Goal: Task Accomplishment & Management: Complete application form

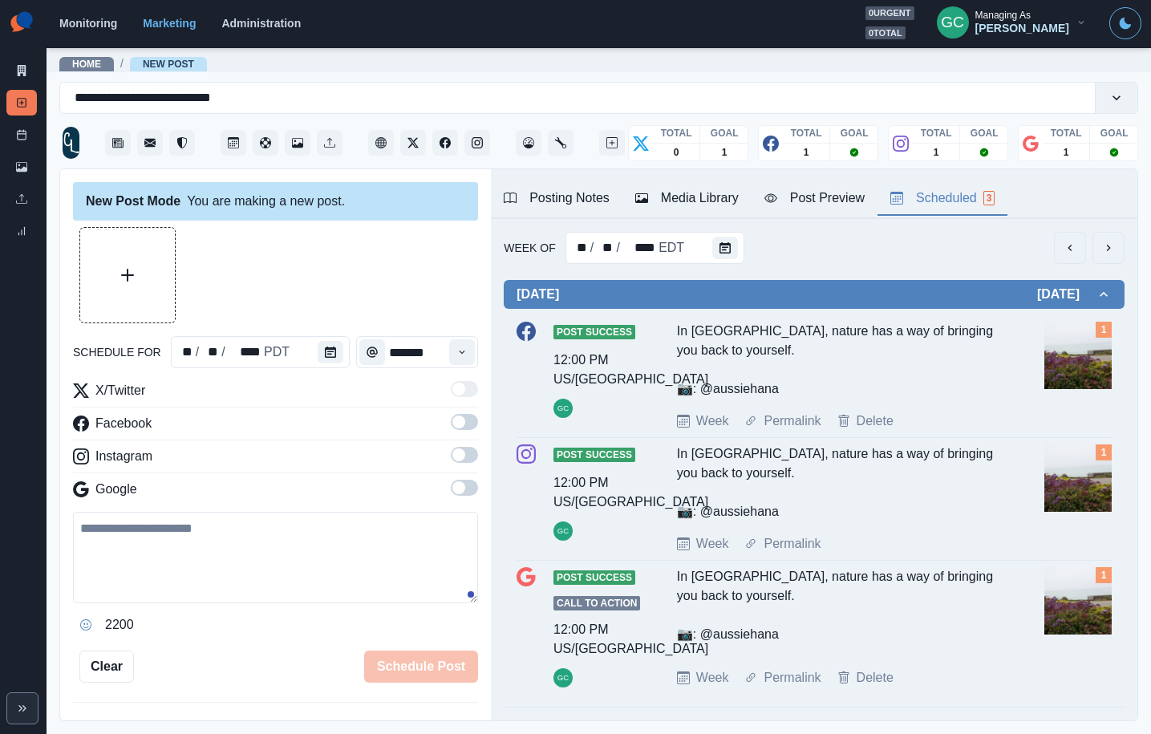
click at [923, 209] on button "Scheduled 3" at bounding box center [943, 199] width 130 height 34
click at [736, 230] on div "Week Of ** / ** / **** EDT Monday October 13, 2025 Post Success 12:00 PM US/Pac…" at bounding box center [814, 477] width 647 height 517
click at [712, 254] on button "Calendar" at bounding box center [725, 248] width 26 height 22
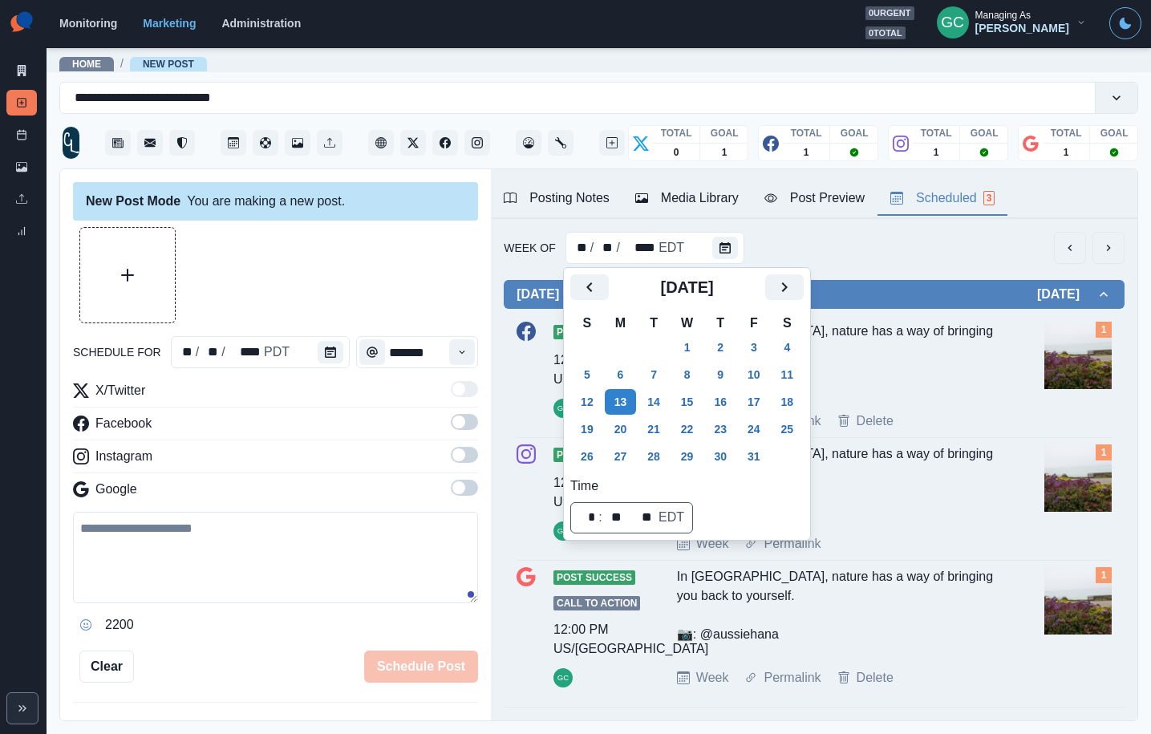
click at [780, 274] on div "[DATE]" at bounding box center [686, 293] width 233 height 39
click at [790, 286] on icon "Next" at bounding box center [784, 287] width 19 height 19
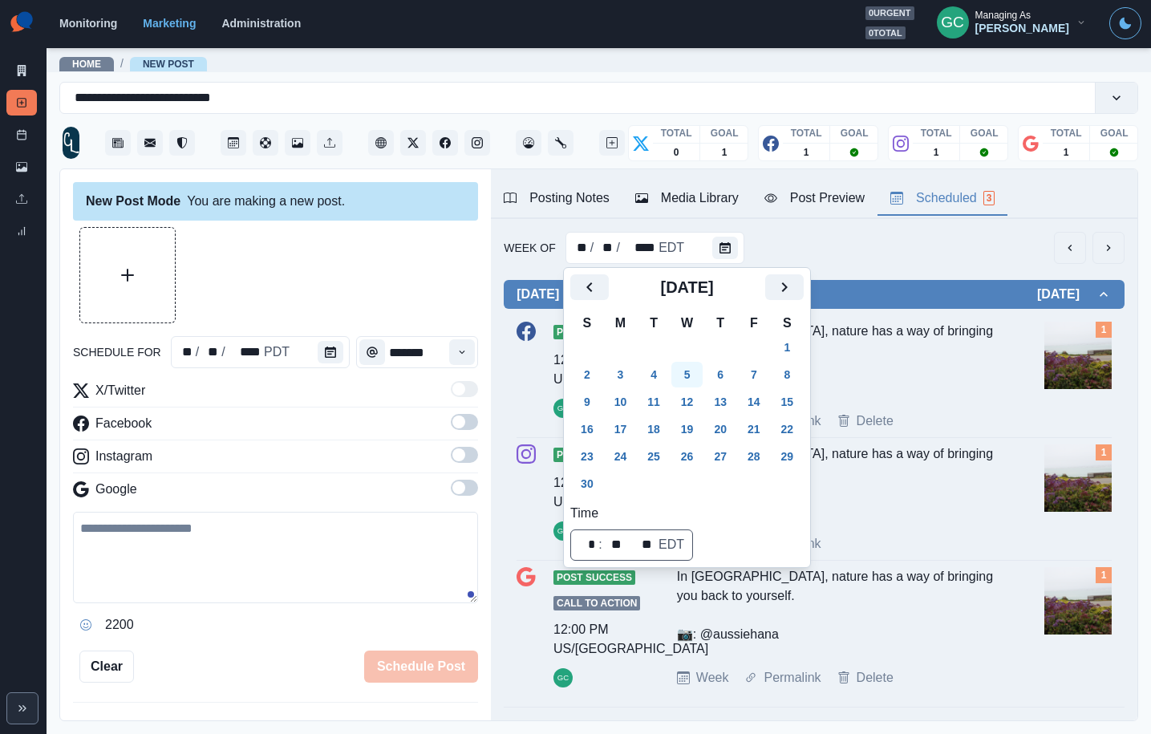
click at [688, 371] on button "5" at bounding box center [688, 375] width 32 height 26
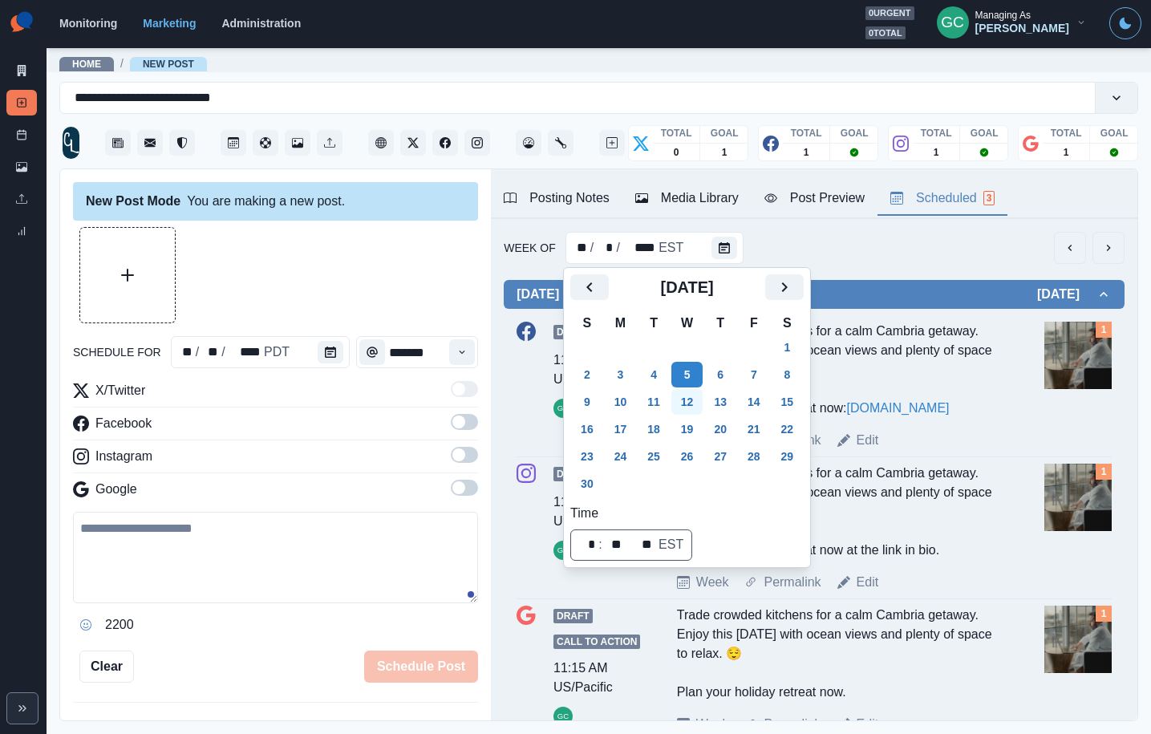
click at [692, 409] on button "12" at bounding box center [688, 402] width 32 height 26
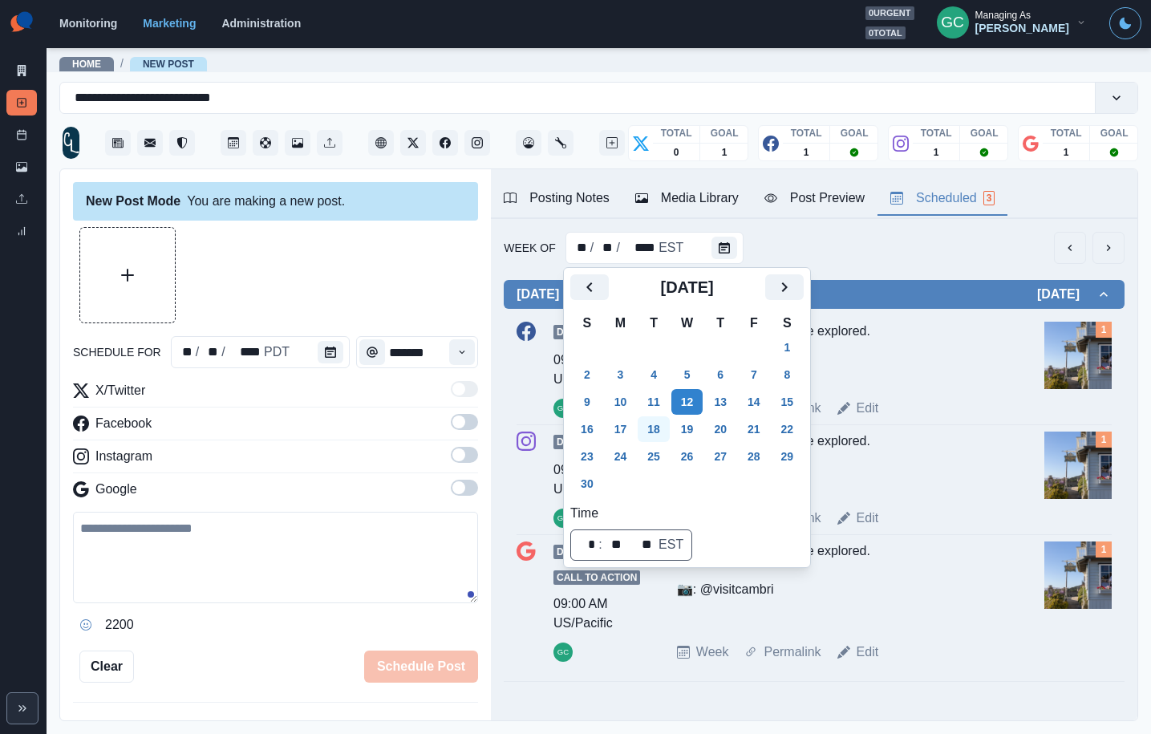
click at [654, 433] on button "18" at bounding box center [654, 429] width 32 height 26
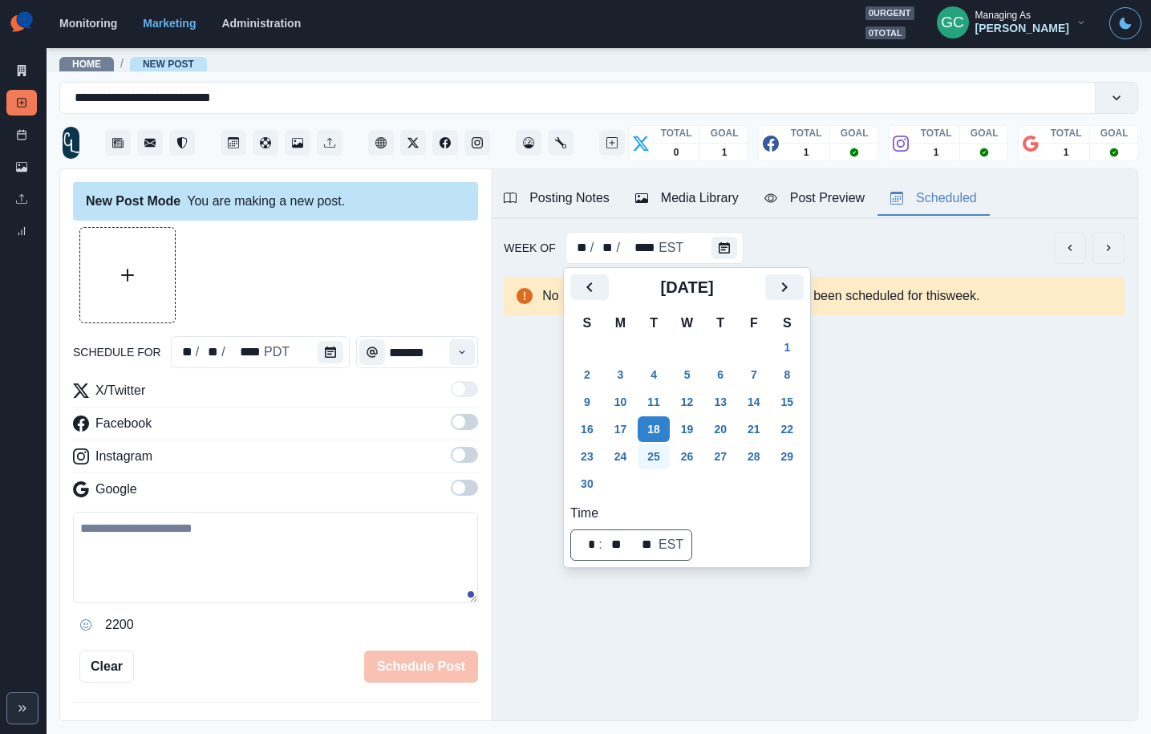
click at [653, 458] on button "25" at bounding box center [654, 457] width 32 height 26
click at [659, 425] on button "18" at bounding box center [654, 429] width 32 height 26
click at [306, 353] on div "** / ** / **** PDT" at bounding box center [260, 352] width 179 height 32
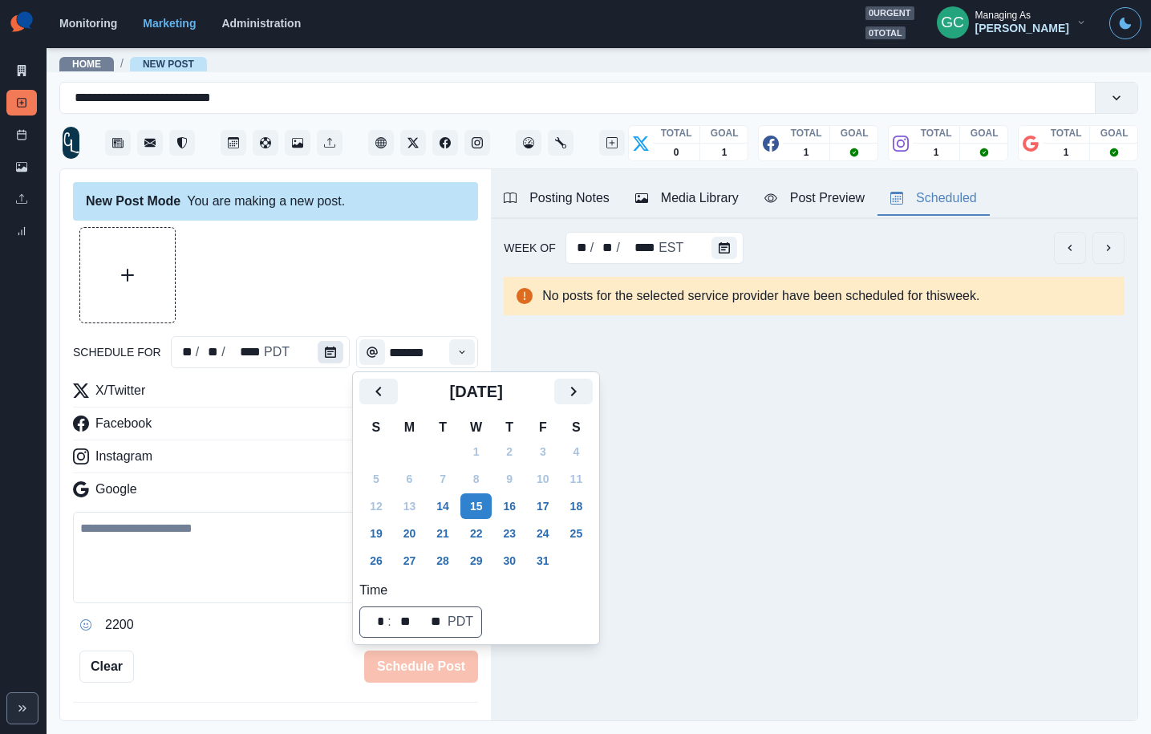
click at [325, 351] on icon "Calendar" at bounding box center [330, 352] width 11 height 11
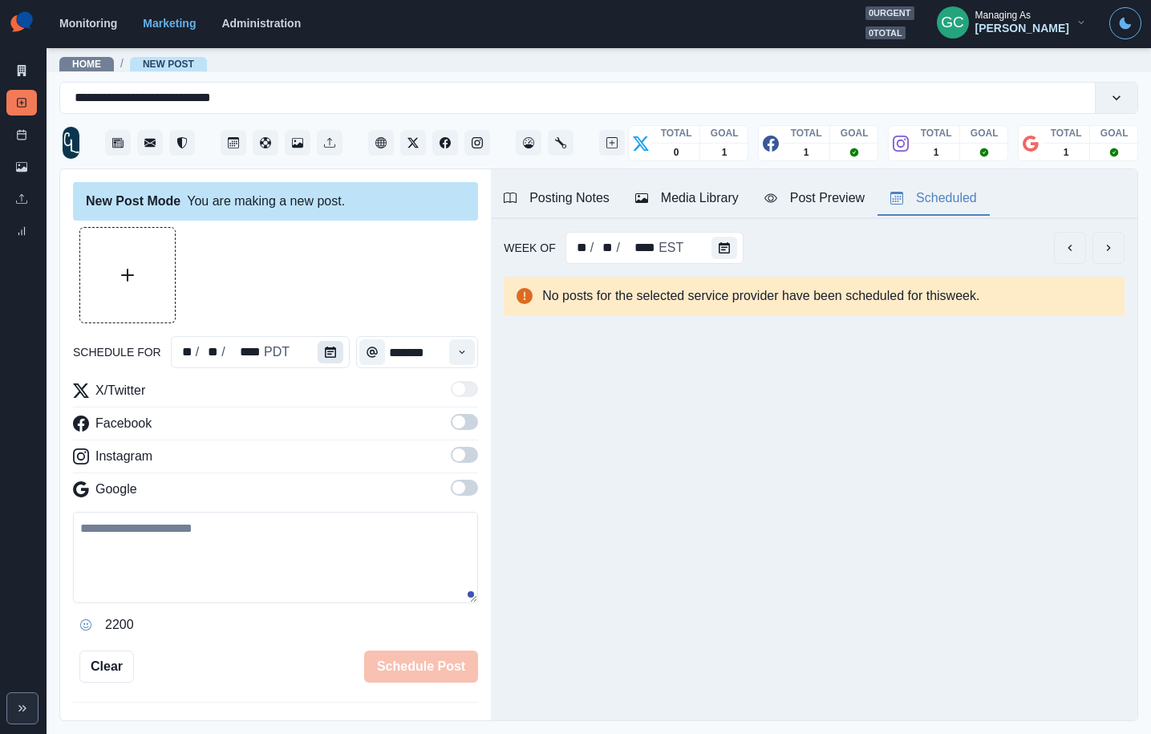
click at [325, 351] on icon "Calendar" at bounding box center [330, 352] width 11 height 11
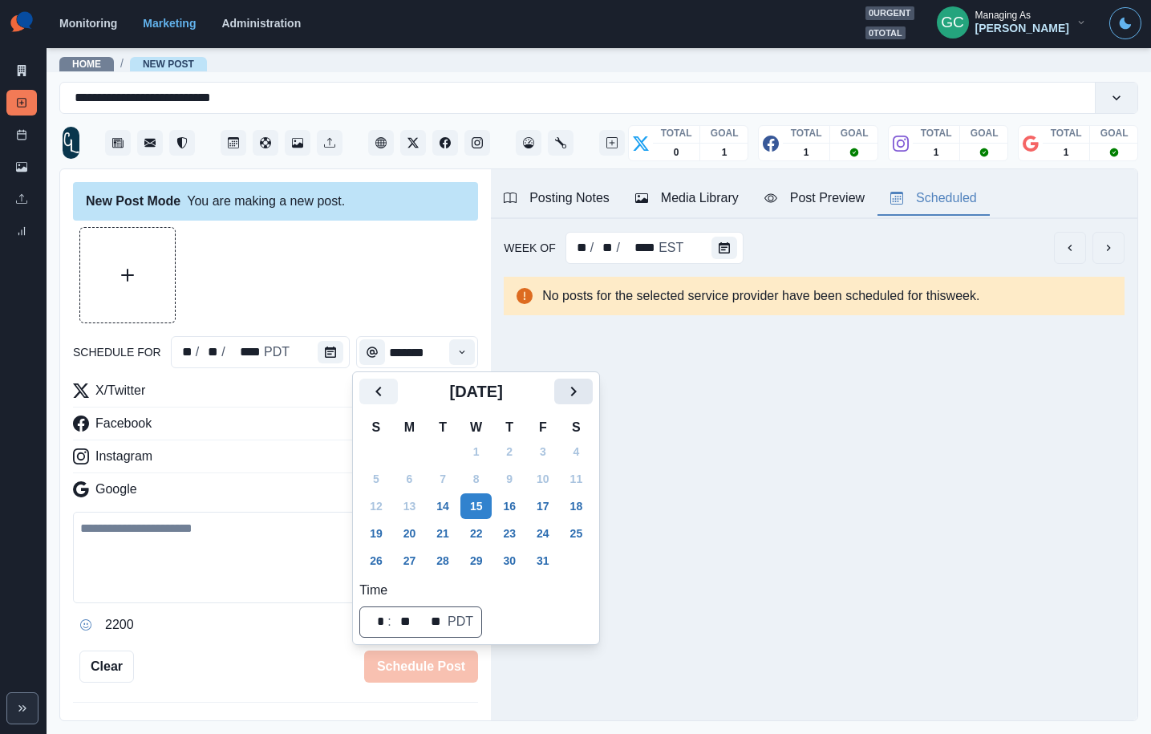
click at [593, 386] on button "Next" at bounding box center [573, 392] width 39 height 26
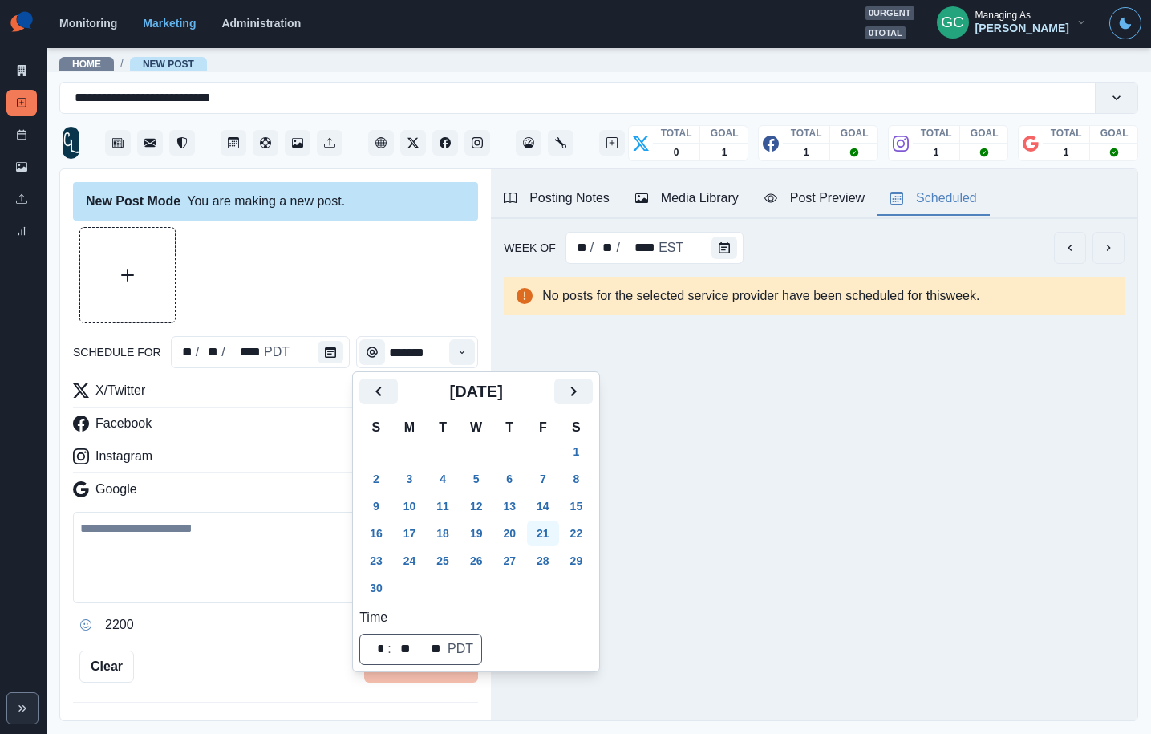
click at [541, 537] on button "21" at bounding box center [543, 534] width 32 height 26
click at [513, 535] on button "20" at bounding box center [509, 534] width 32 height 26
click at [448, 351] on div "Time" at bounding box center [462, 352] width 32 height 32
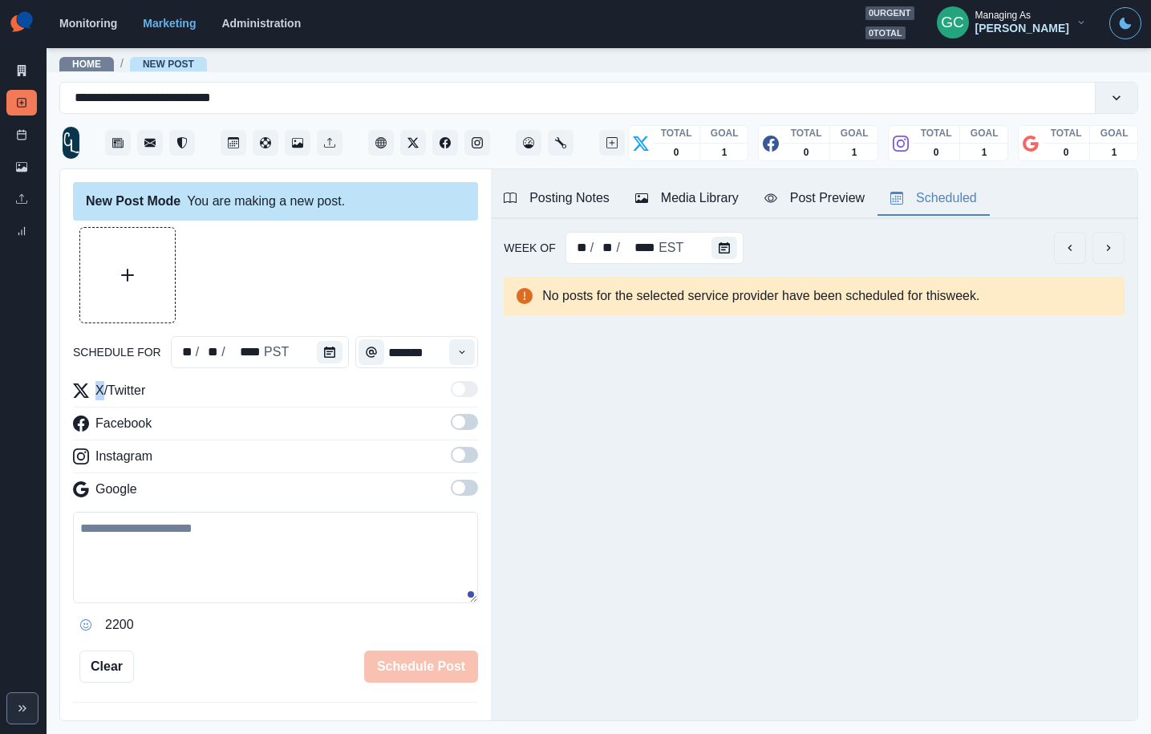
click at [448, 351] on div "Time" at bounding box center [462, 352] width 32 height 32
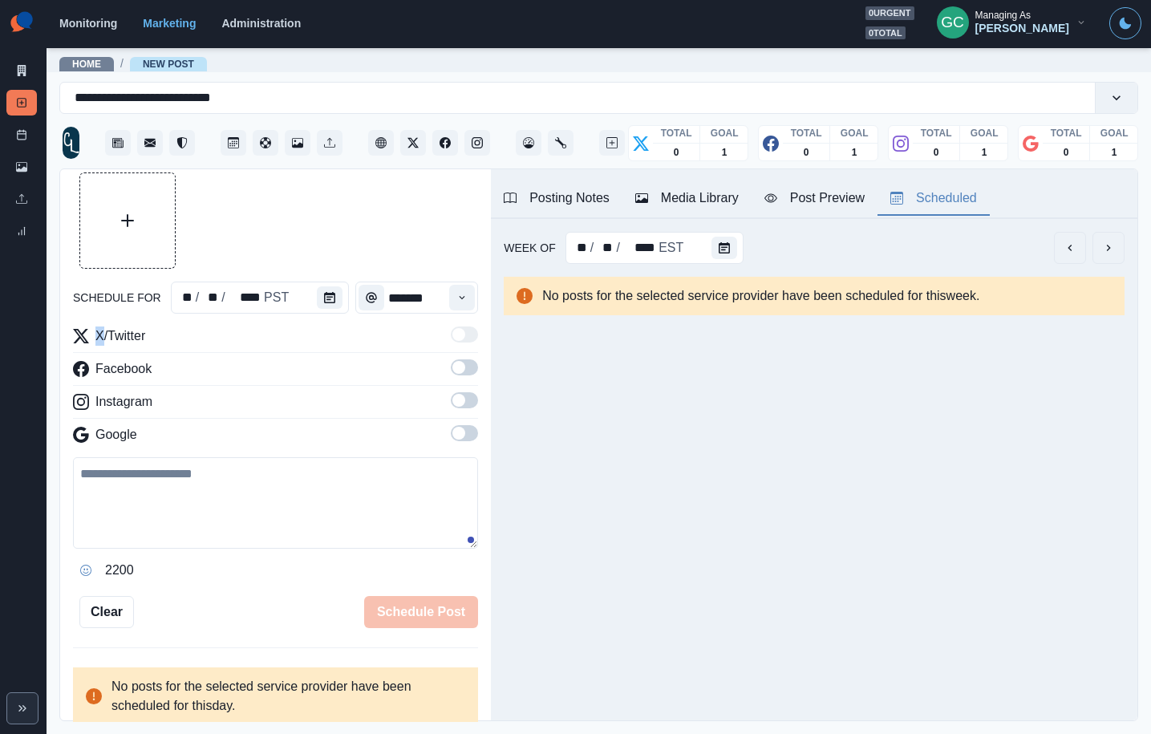
scroll to position [70, 0]
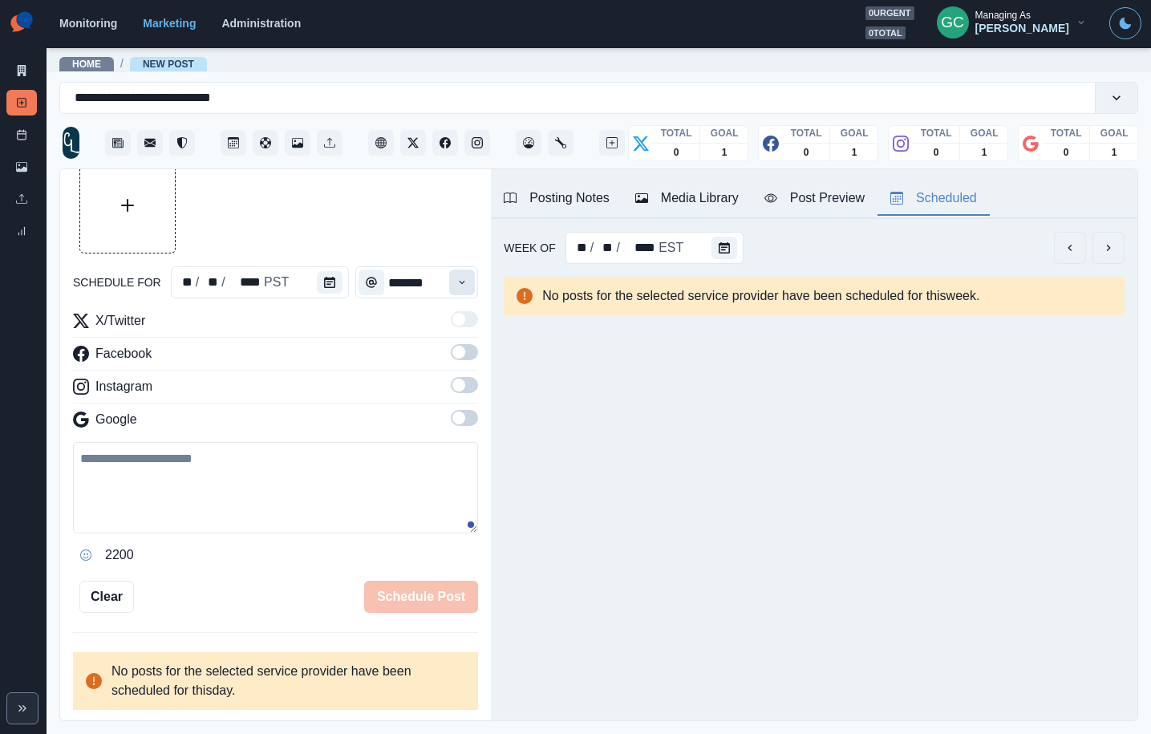
click at [462, 279] on icon "Time" at bounding box center [462, 282] width 11 height 11
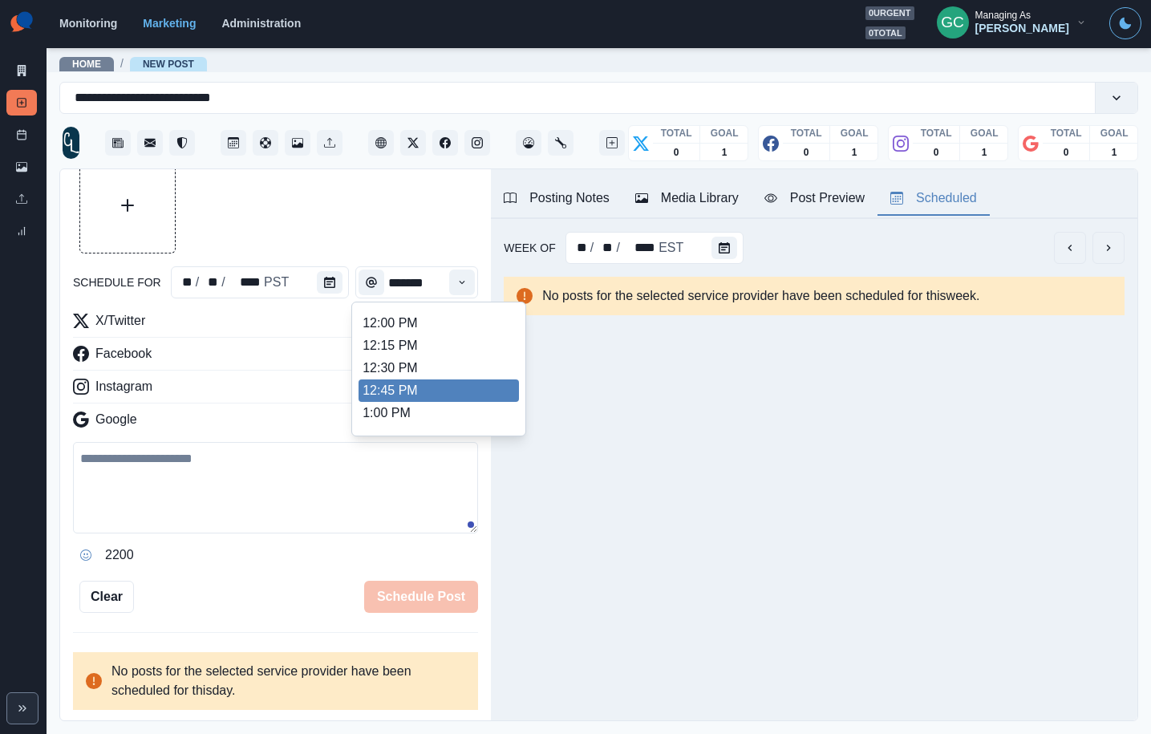
scroll to position [370, 0]
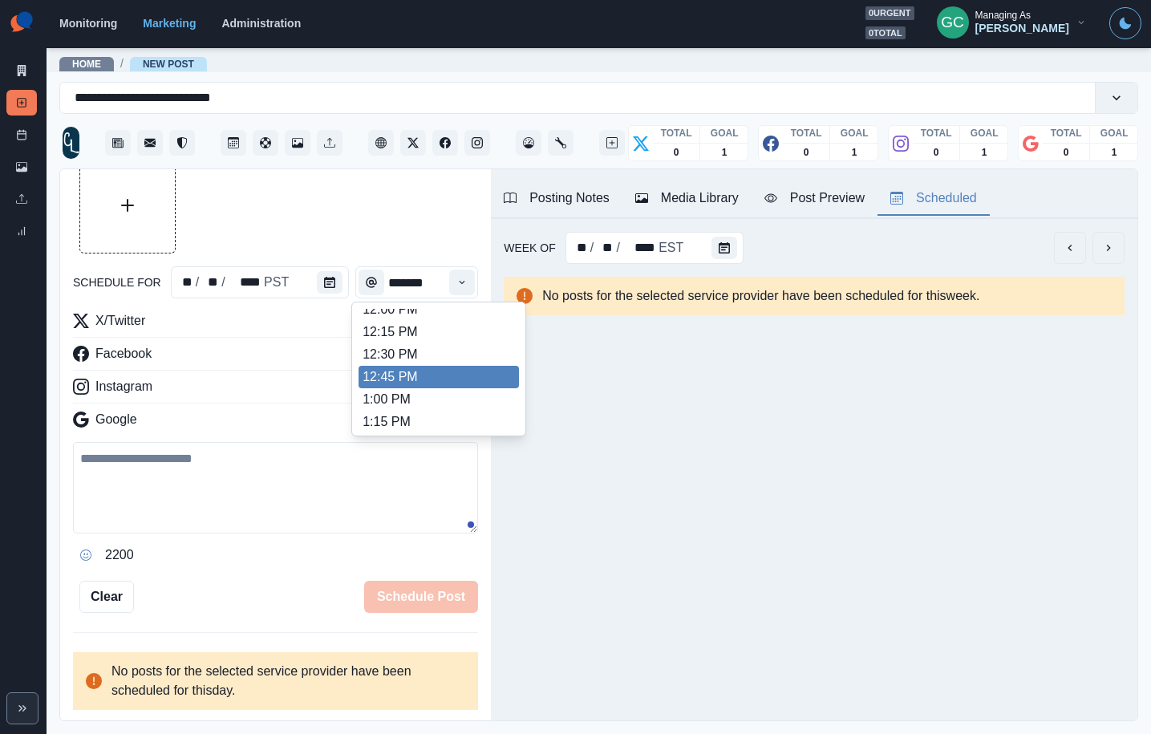
click at [425, 382] on li "12:45 PM" at bounding box center [439, 377] width 160 height 22
type input "********"
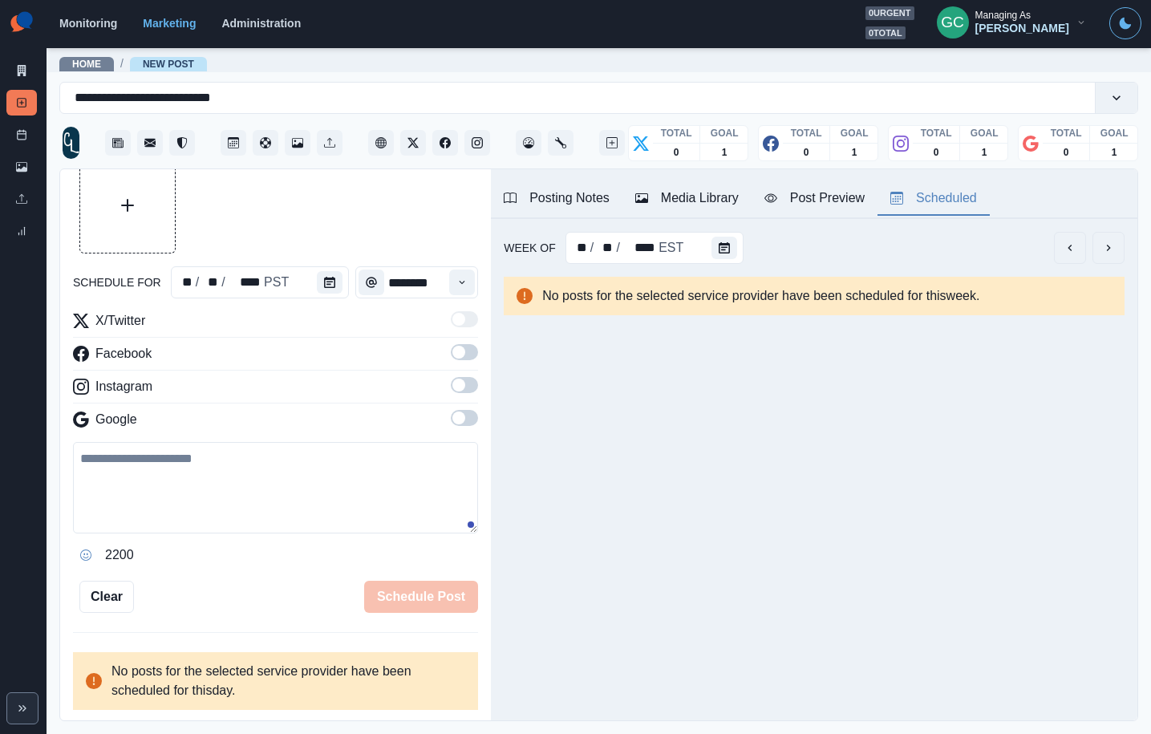
drag, startPoint x: 467, startPoint y: 424, endPoint x: 463, endPoint y: 368, distance: 55.5
click at [467, 423] on span at bounding box center [464, 418] width 27 height 16
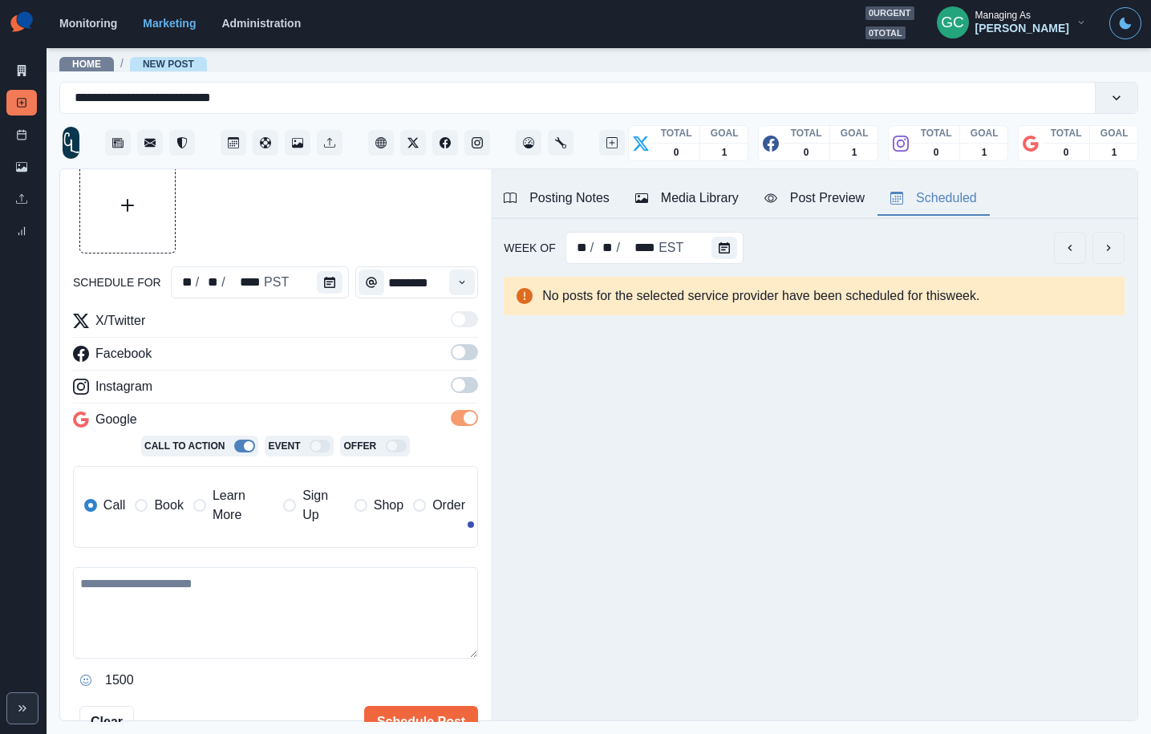
click at [463, 368] on label at bounding box center [464, 357] width 27 height 26
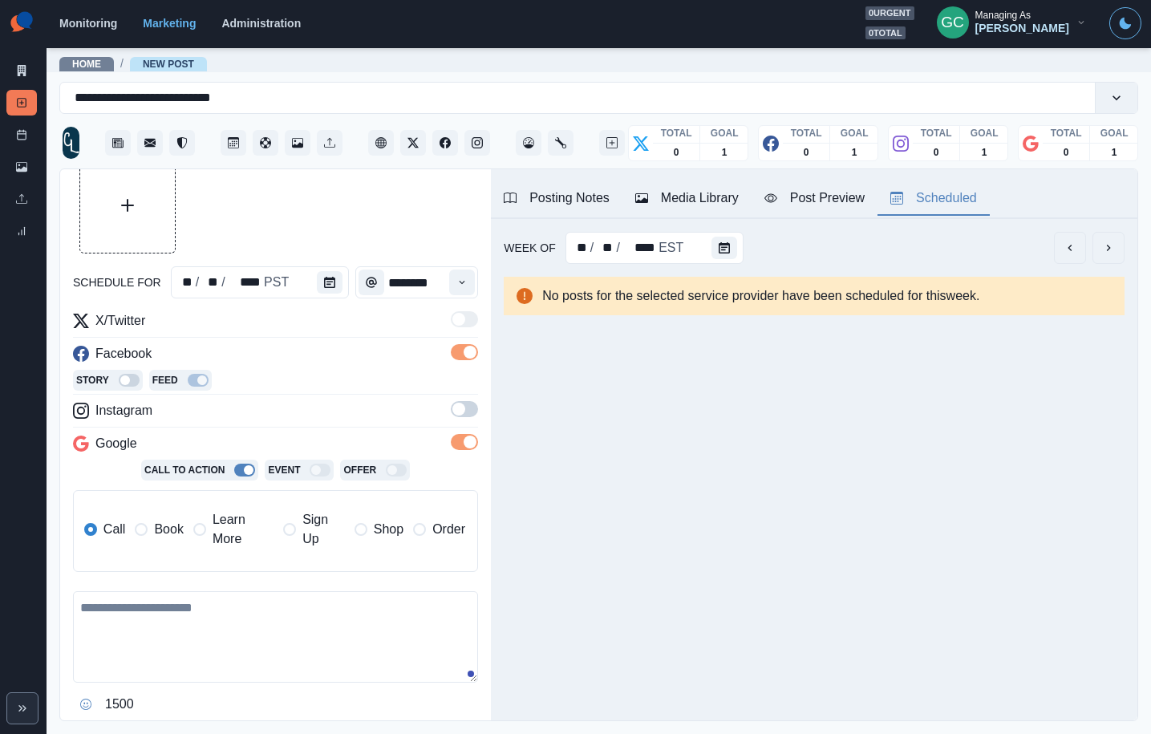
drag, startPoint x: 461, startPoint y: 378, endPoint x: 461, endPoint y: 369, distance: 8.8
click at [461, 378] on div "Story Feed" at bounding box center [275, 382] width 405 height 24
click at [461, 407] on span at bounding box center [464, 409] width 27 height 16
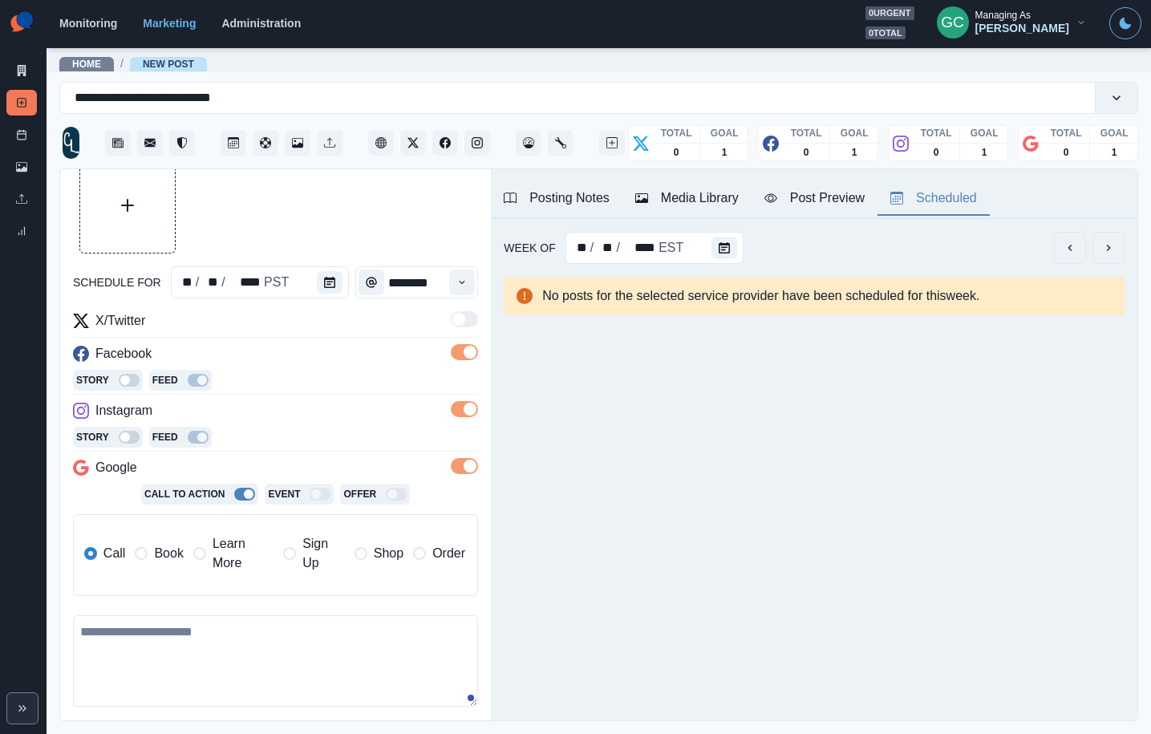
click at [221, 558] on span "Learn More" at bounding box center [243, 553] width 61 height 39
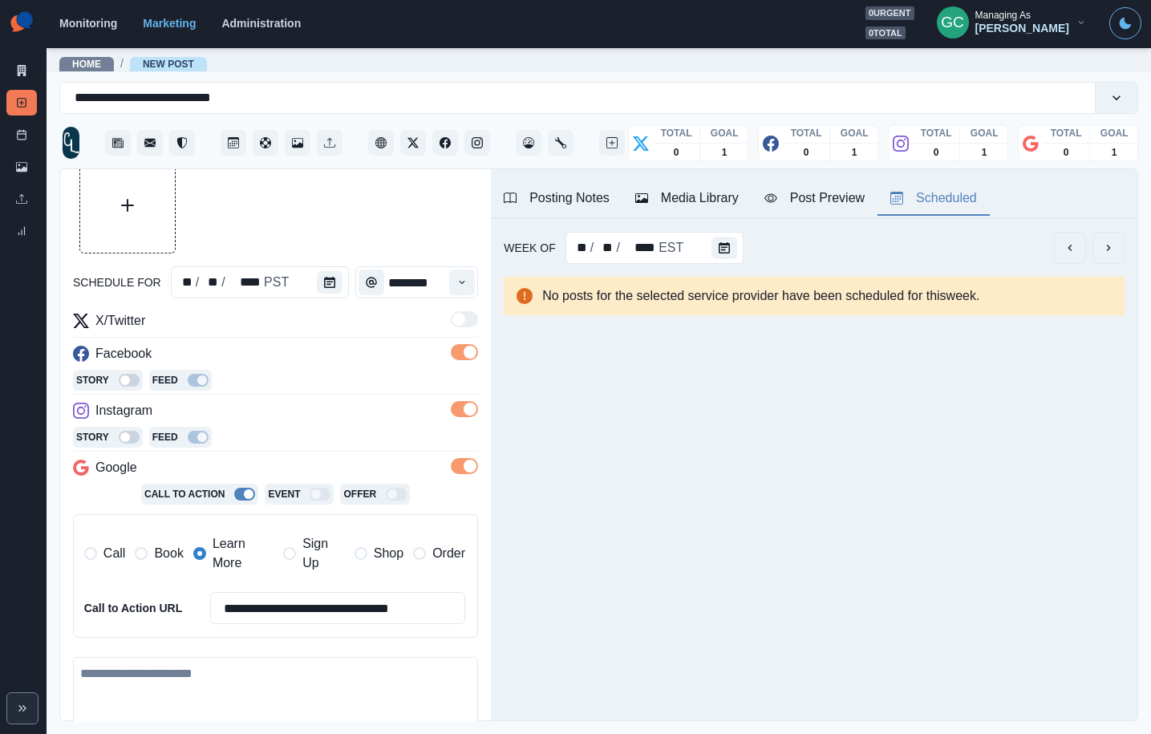
click at [700, 187] on button "Media Library" at bounding box center [687, 199] width 129 height 34
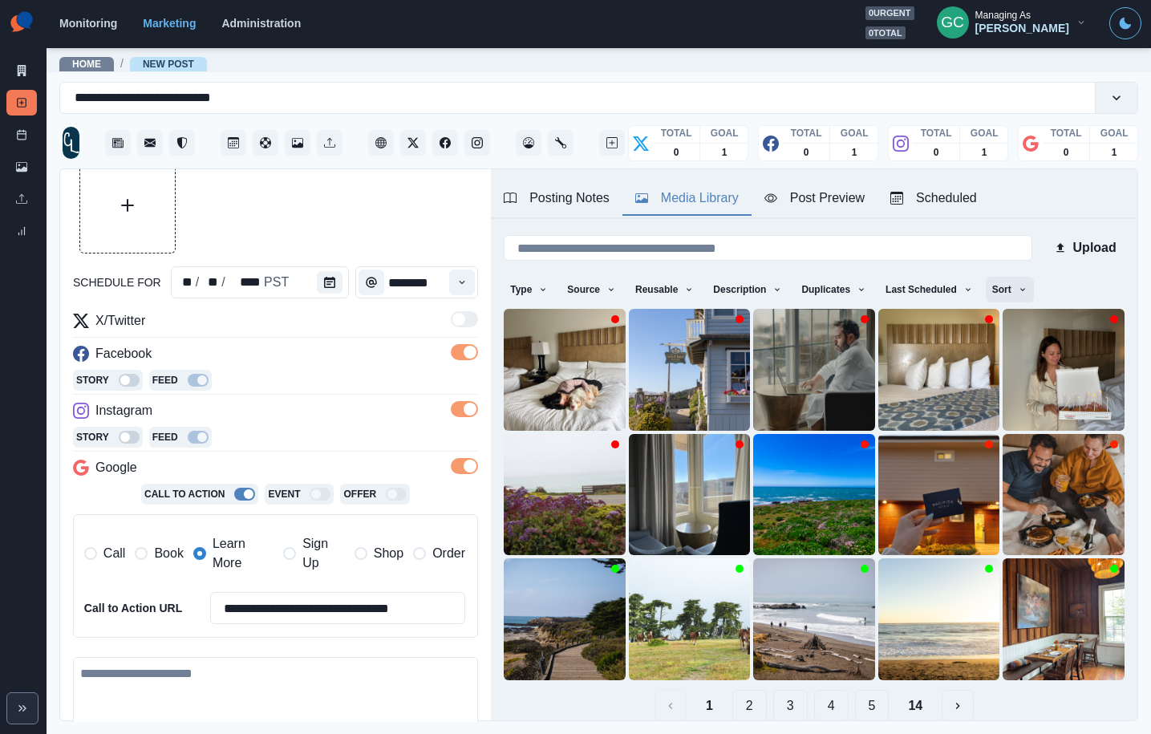
click at [1008, 293] on button "Sort" at bounding box center [1010, 290] width 48 height 26
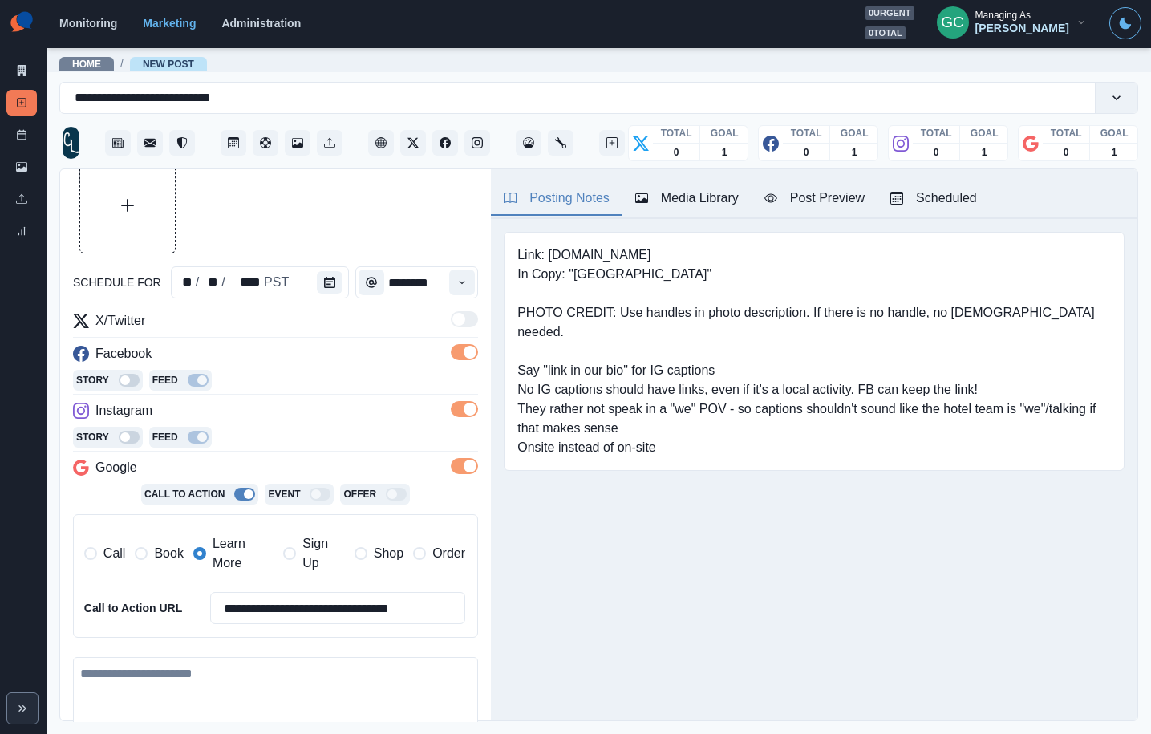
click at [533, 189] on div "Posting Notes" at bounding box center [557, 198] width 106 height 19
click at [721, 205] on div "Media Library" at bounding box center [686, 198] width 103 height 19
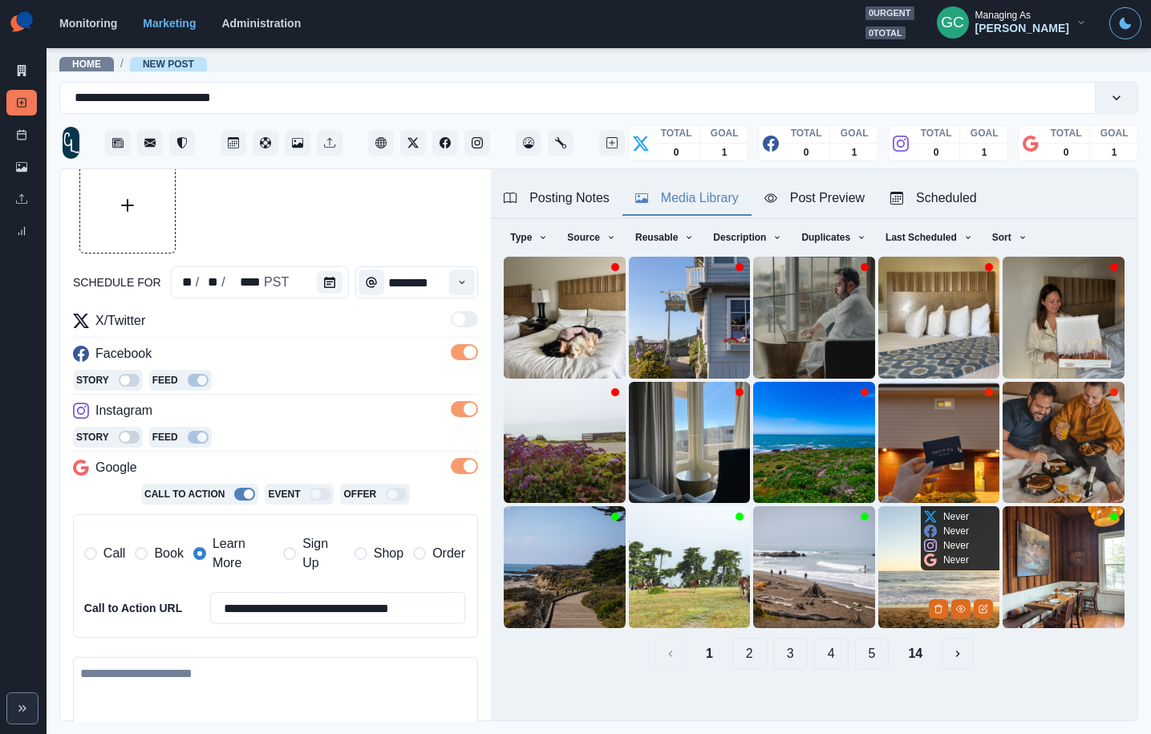
scroll to position [63, 0]
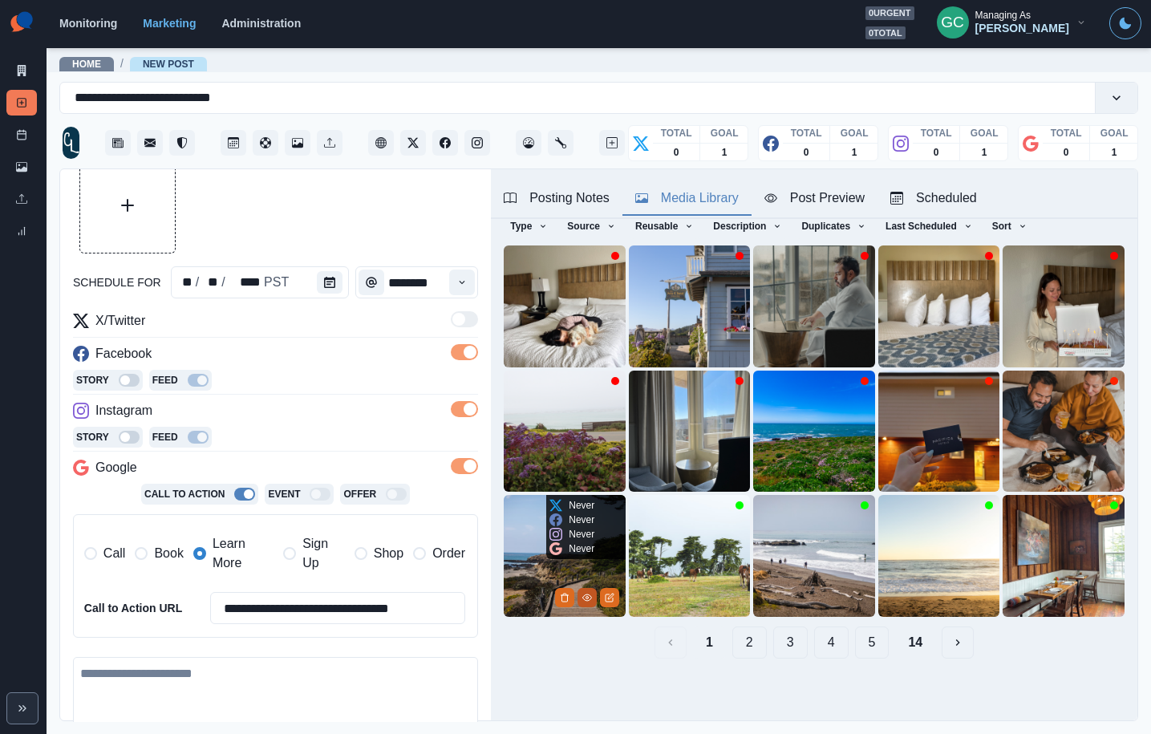
click at [585, 599] on icon "View Media" at bounding box center [586, 598] width 9 height 6
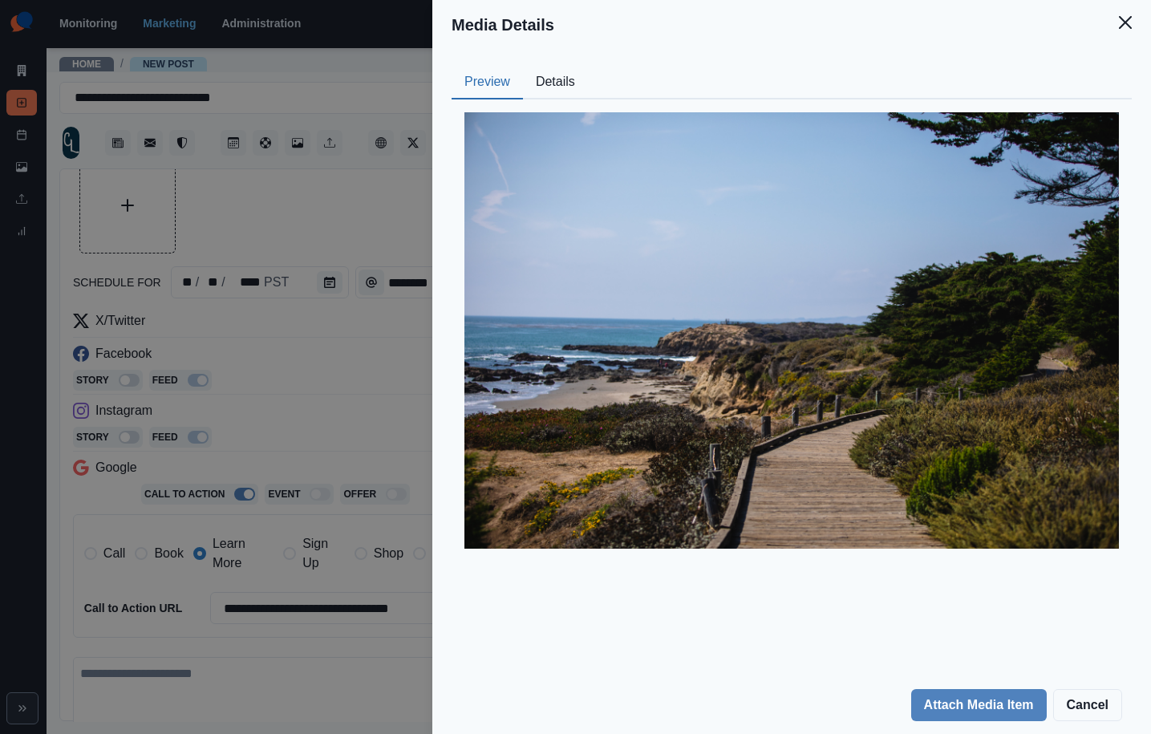
click at [535, 89] on button "Details" at bounding box center [555, 83] width 65 height 34
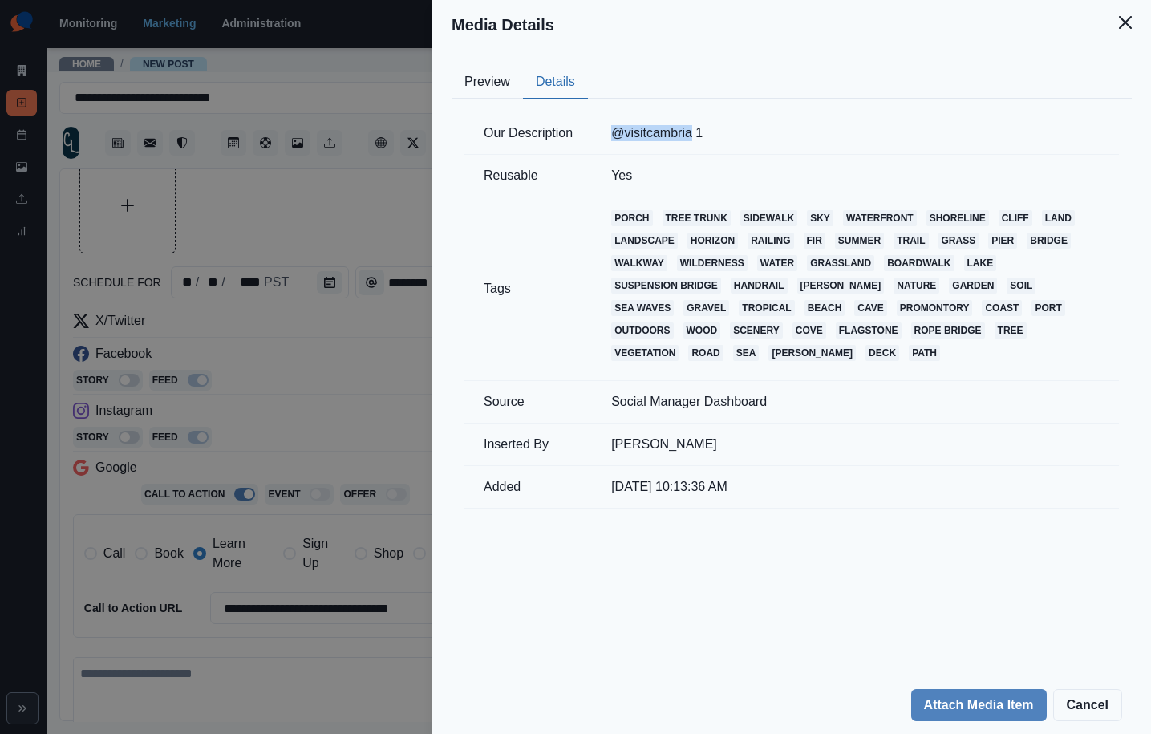
drag, startPoint x: 601, startPoint y: 134, endPoint x: 696, endPoint y: 134, distance: 95.5
click at [696, 134] on td "@visitcambria 1" at bounding box center [855, 133] width 527 height 43
click at [674, 136] on td "@visitcambria 1" at bounding box center [855, 133] width 527 height 43
copy td "@visitcambria 1"
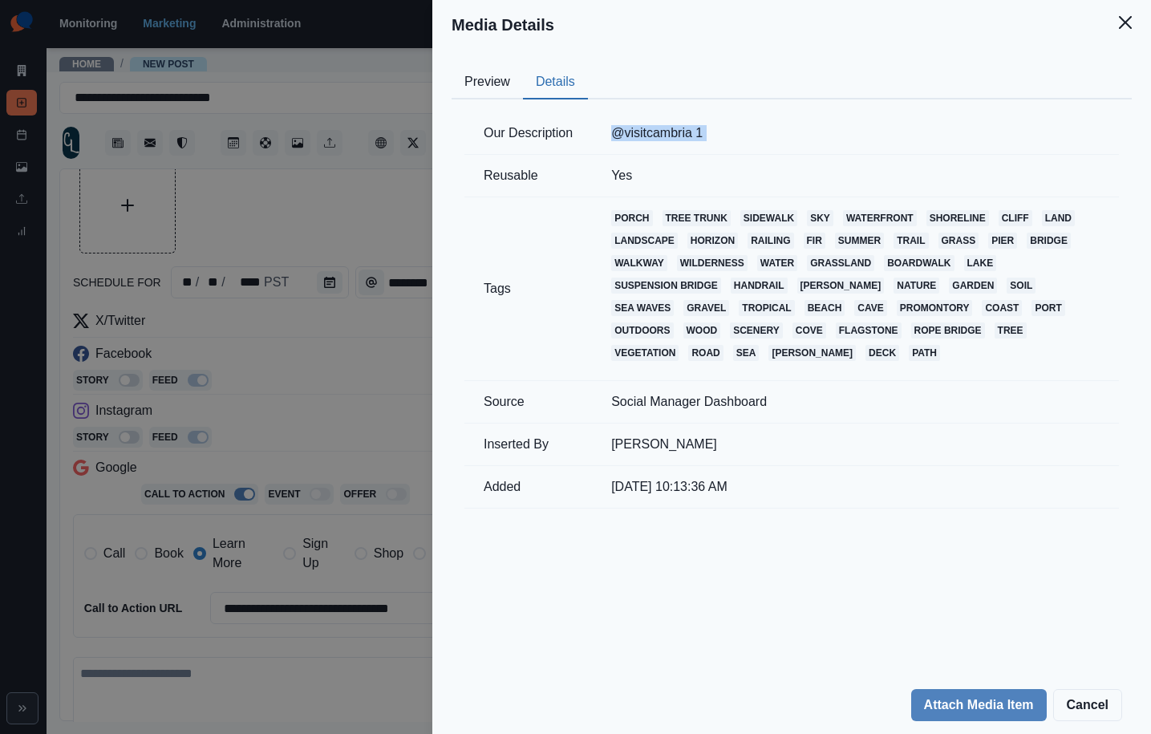
drag, startPoint x: 499, startPoint y: 75, endPoint x: 456, endPoint y: 118, distance: 61.3
click at [500, 75] on button "Preview" at bounding box center [487, 83] width 71 height 34
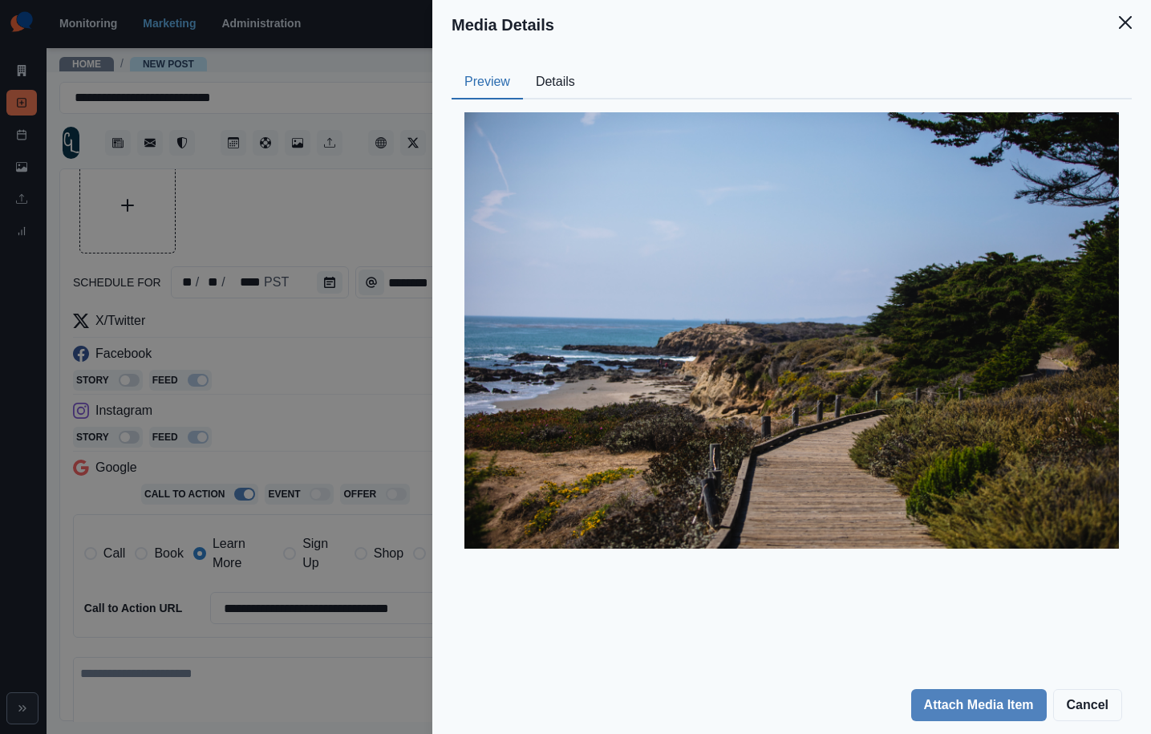
click at [308, 291] on div "Media Details Preview Details Our Description @visitcambria 1 Reusable Yes Tags…" at bounding box center [575, 367] width 1151 height 734
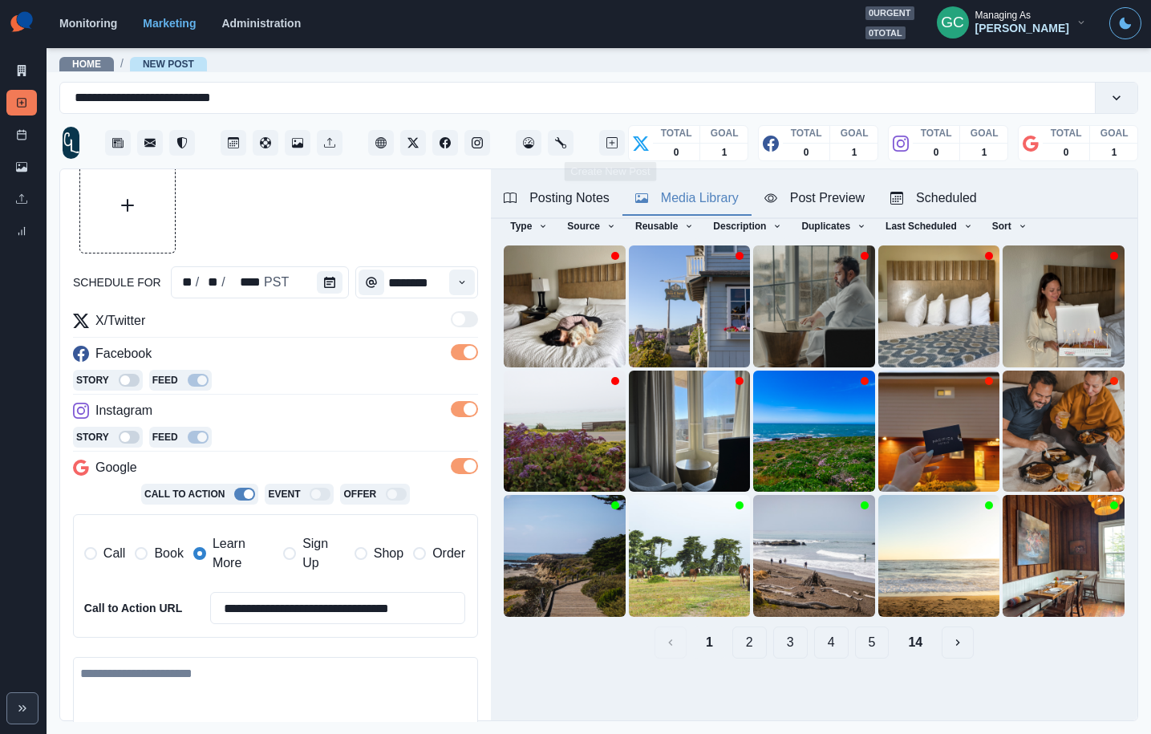
click at [586, 209] on button "Posting Notes" at bounding box center [557, 199] width 132 height 34
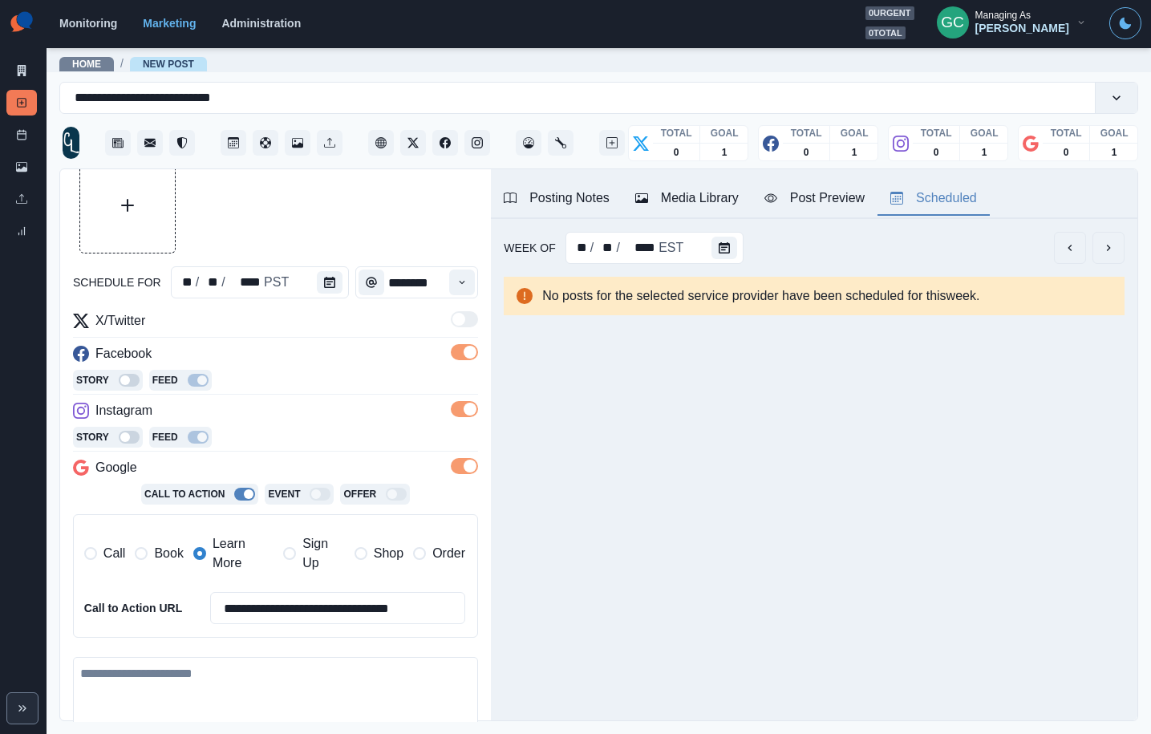
click at [933, 206] on div "Scheduled" at bounding box center [934, 198] width 87 height 19
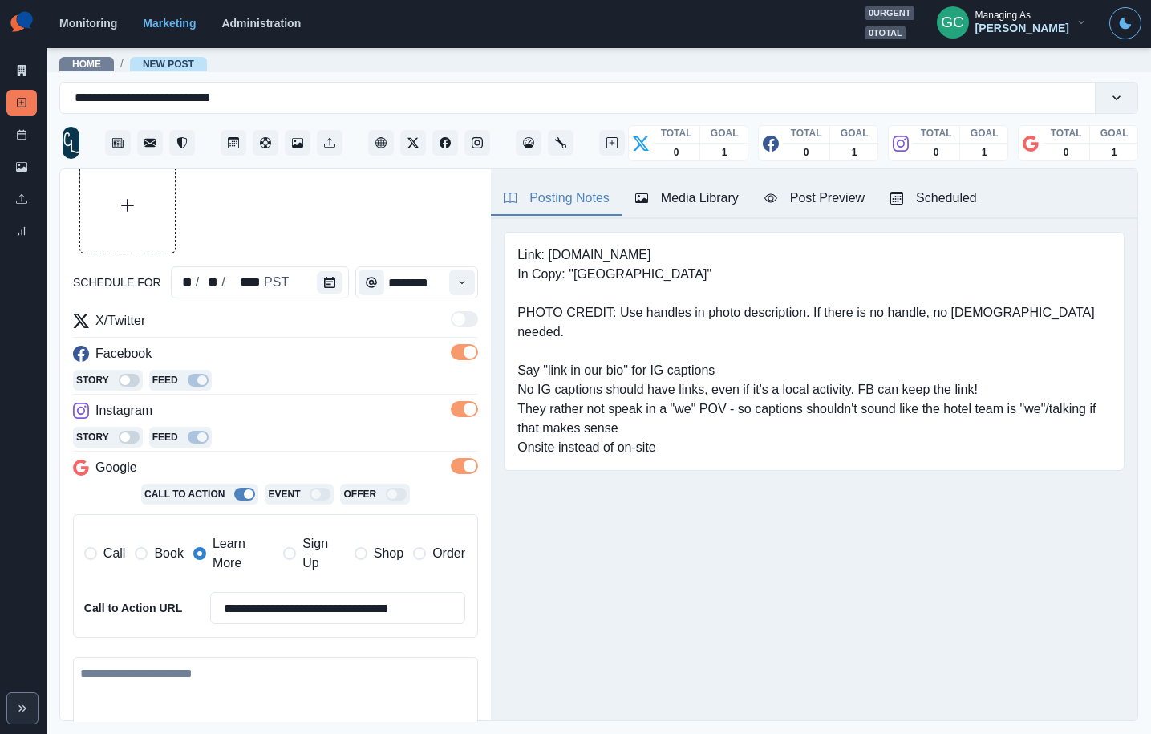
click at [586, 197] on div "Posting Notes" at bounding box center [557, 198] width 106 height 19
click at [675, 192] on div "Media Library" at bounding box center [686, 198] width 103 height 19
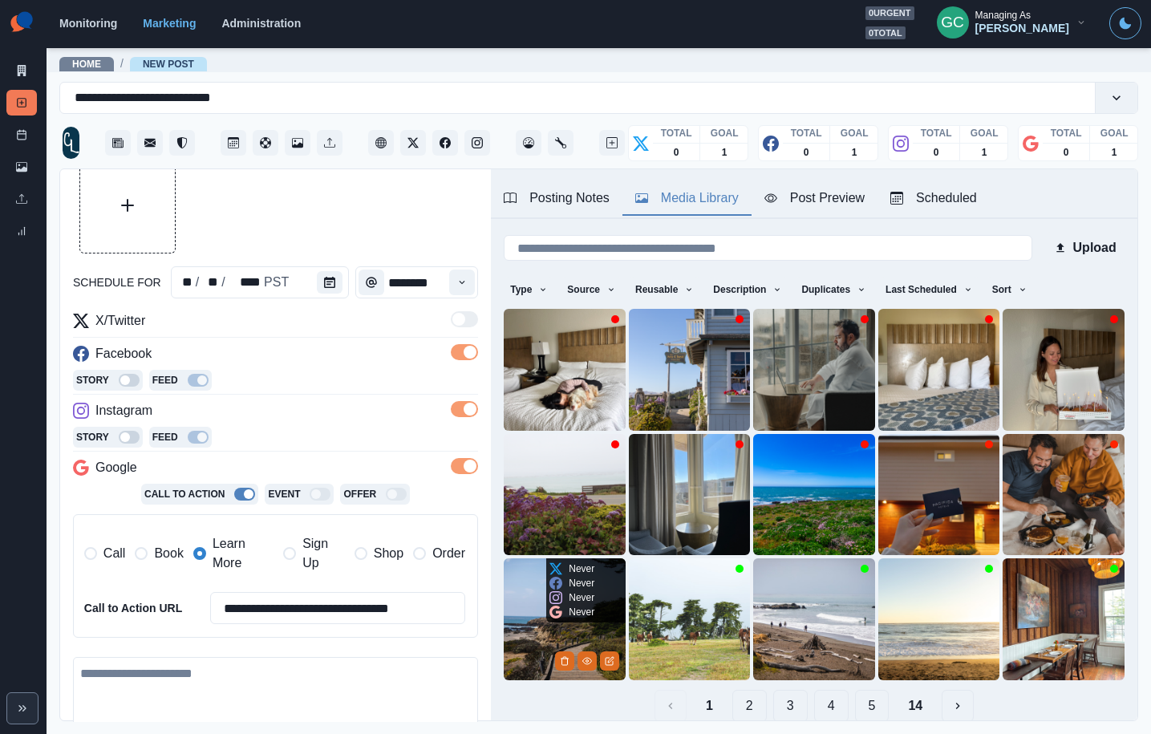
scroll to position [63, 0]
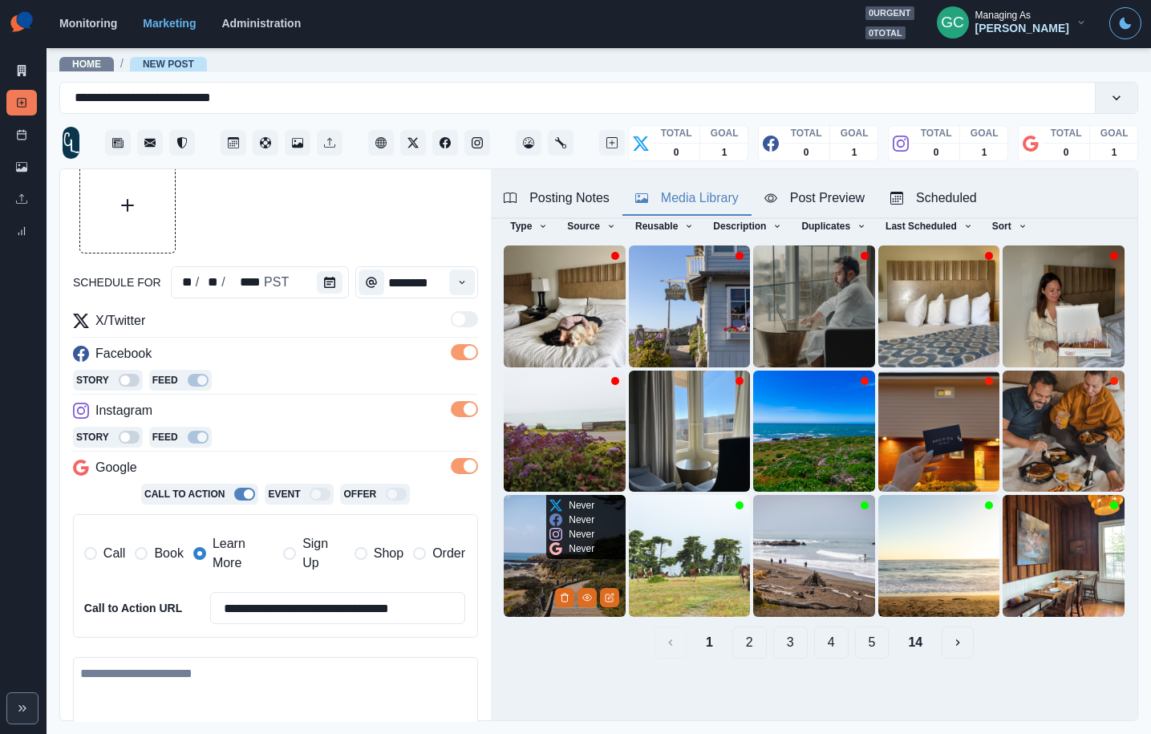
click at [534, 588] on img at bounding box center [565, 556] width 122 height 122
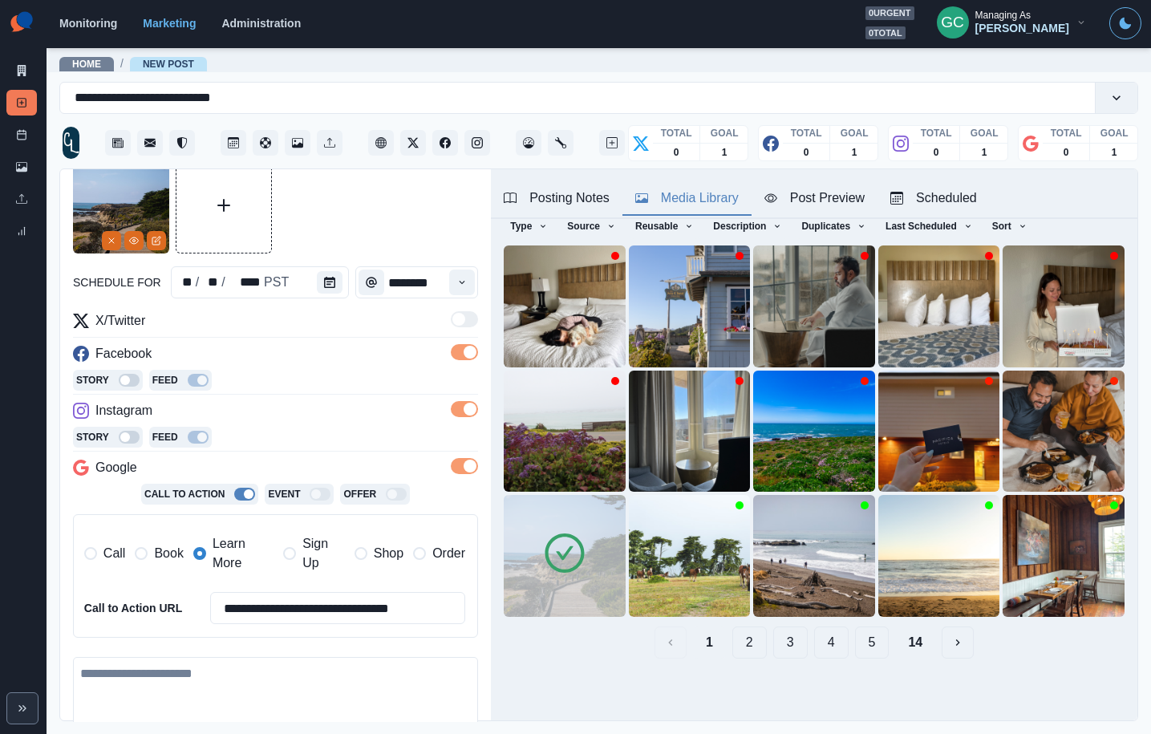
click at [322, 711] on textarea at bounding box center [275, 702] width 405 height 91
paste textarea "**********"
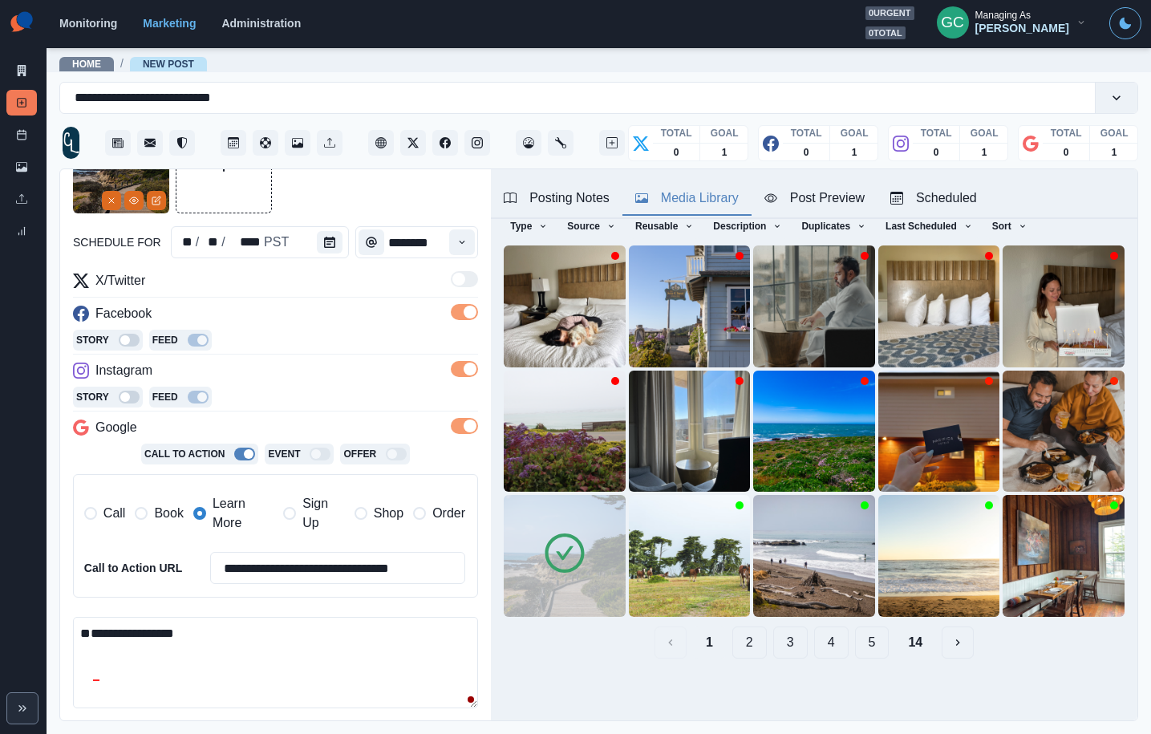
scroll to position [130, 0]
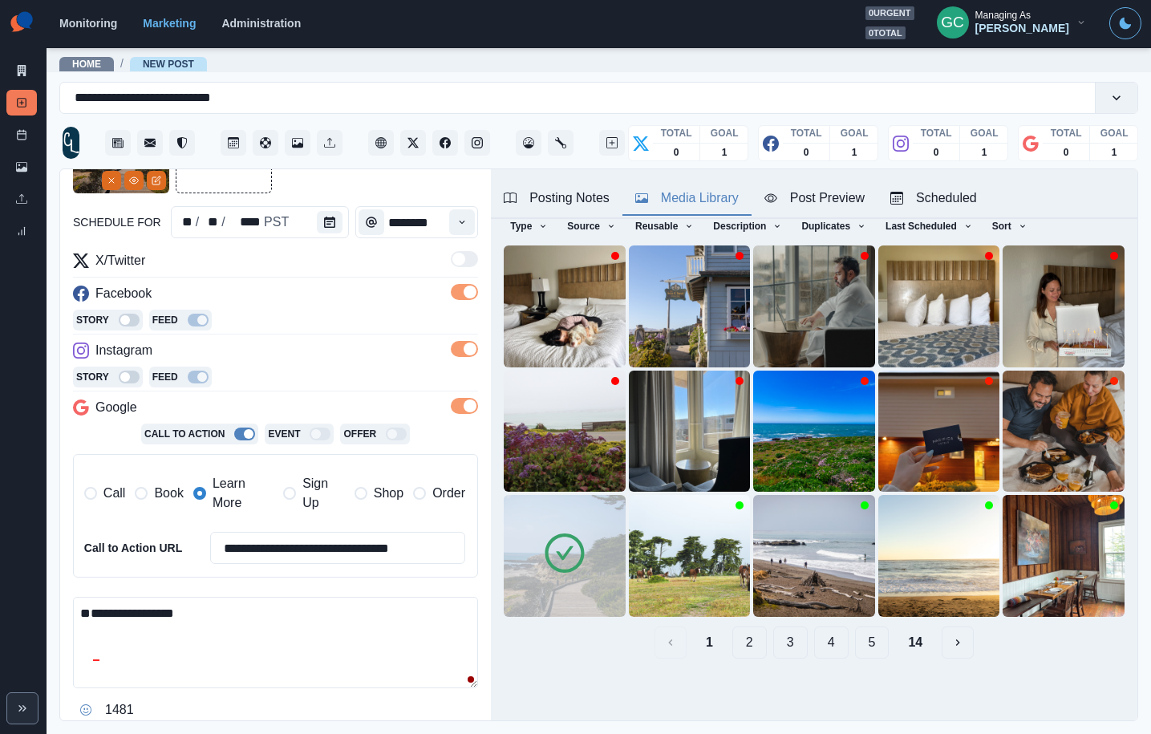
drag, startPoint x: 163, startPoint y: 643, endPoint x: 31, endPoint y: 579, distance: 146.1
click at [0, 554] on div "**********" at bounding box center [575, 367] width 1151 height 734
click at [92, 607] on textarea "**********" at bounding box center [275, 642] width 405 height 91
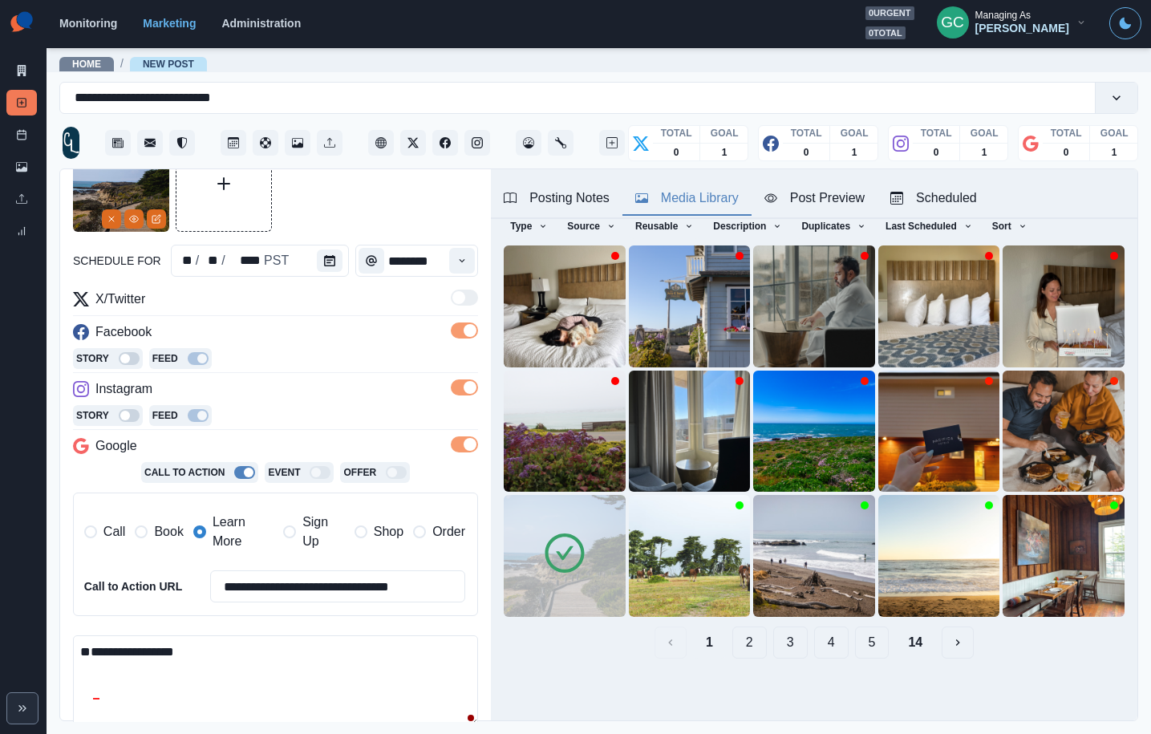
scroll to position [50, 0]
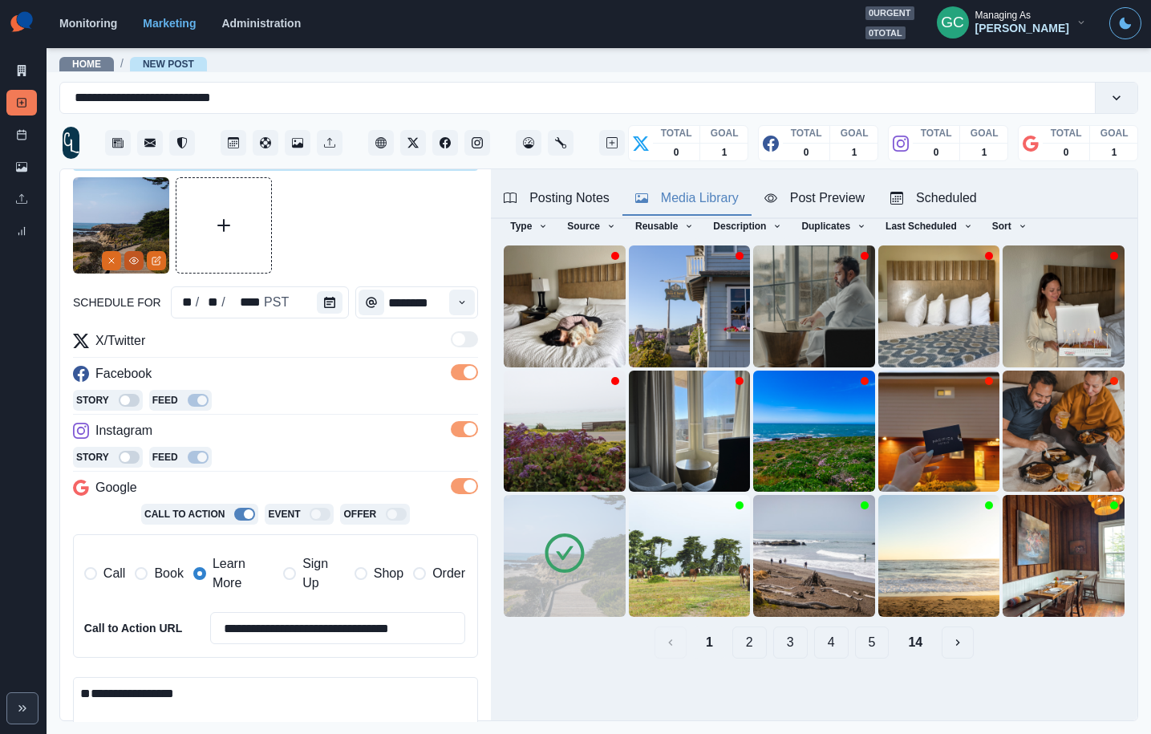
type textarea "**********"
click at [137, 261] on icon "View Media" at bounding box center [134, 261] width 10 height 10
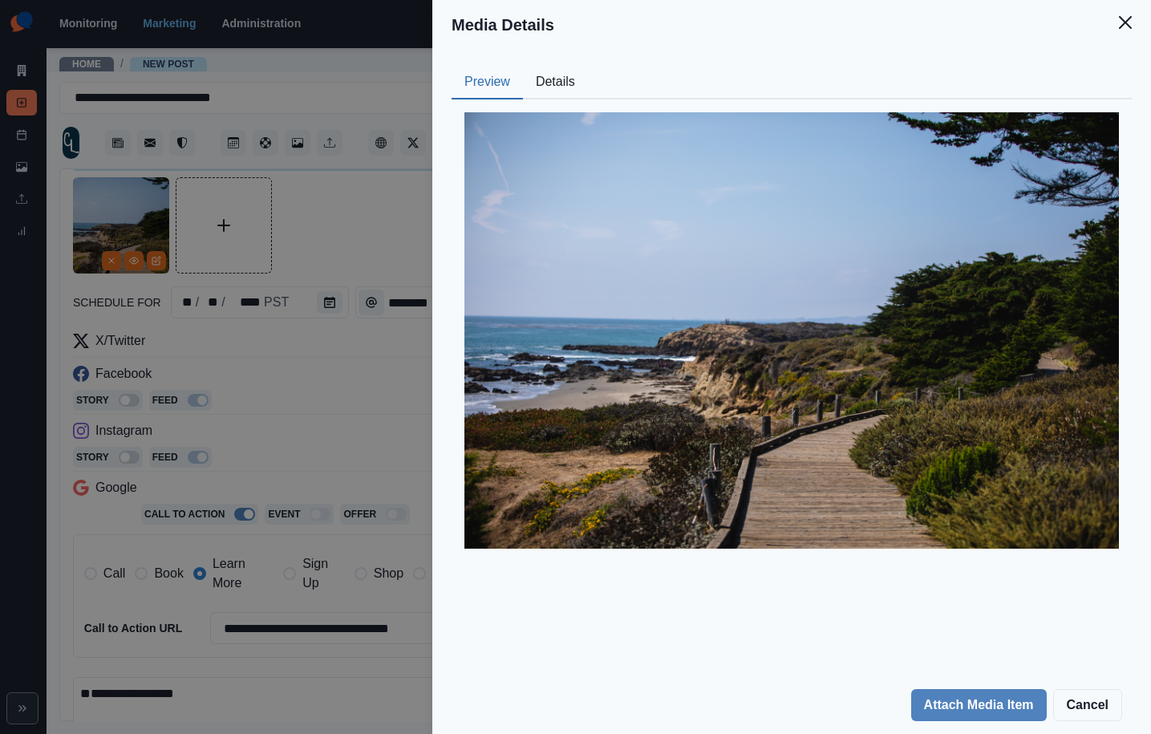
click at [282, 692] on div "Media Details Preview Details Our Description @visitcambria 1 Reusable Yes Tags…" at bounding box center [575, 367] width 1151 height 734
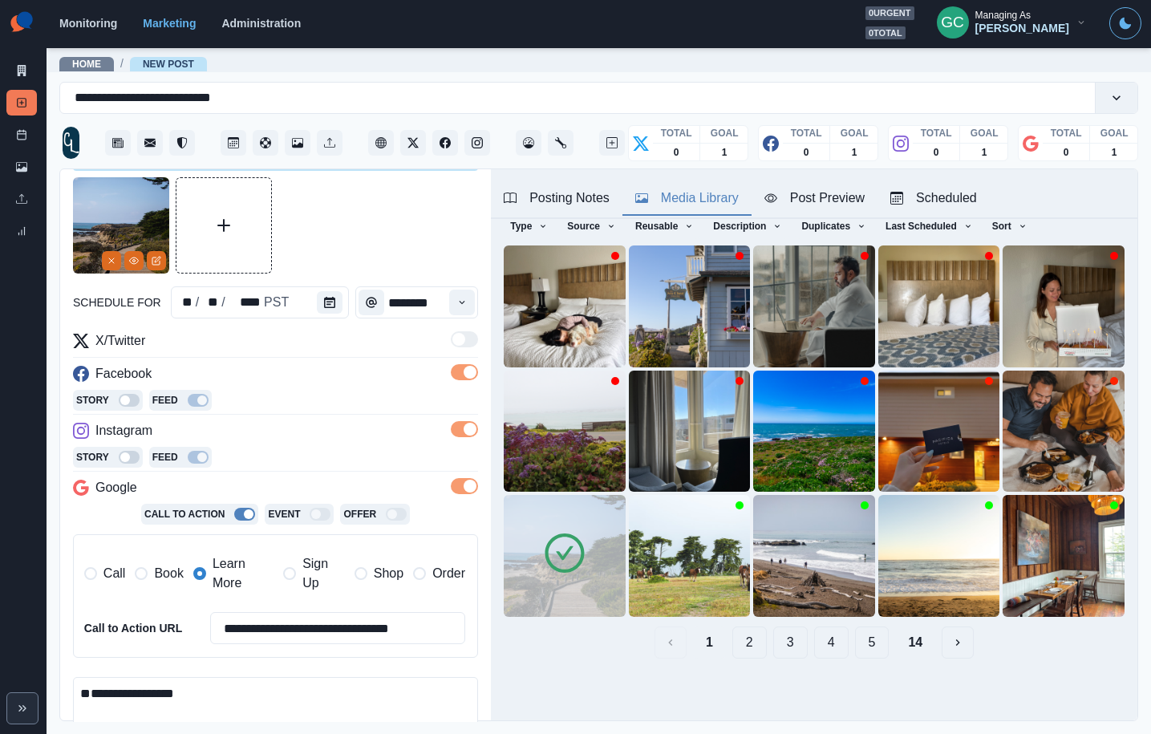
click at [270, 698] on textarea "**********" at bounding box center [275, 722] width 405 height 91
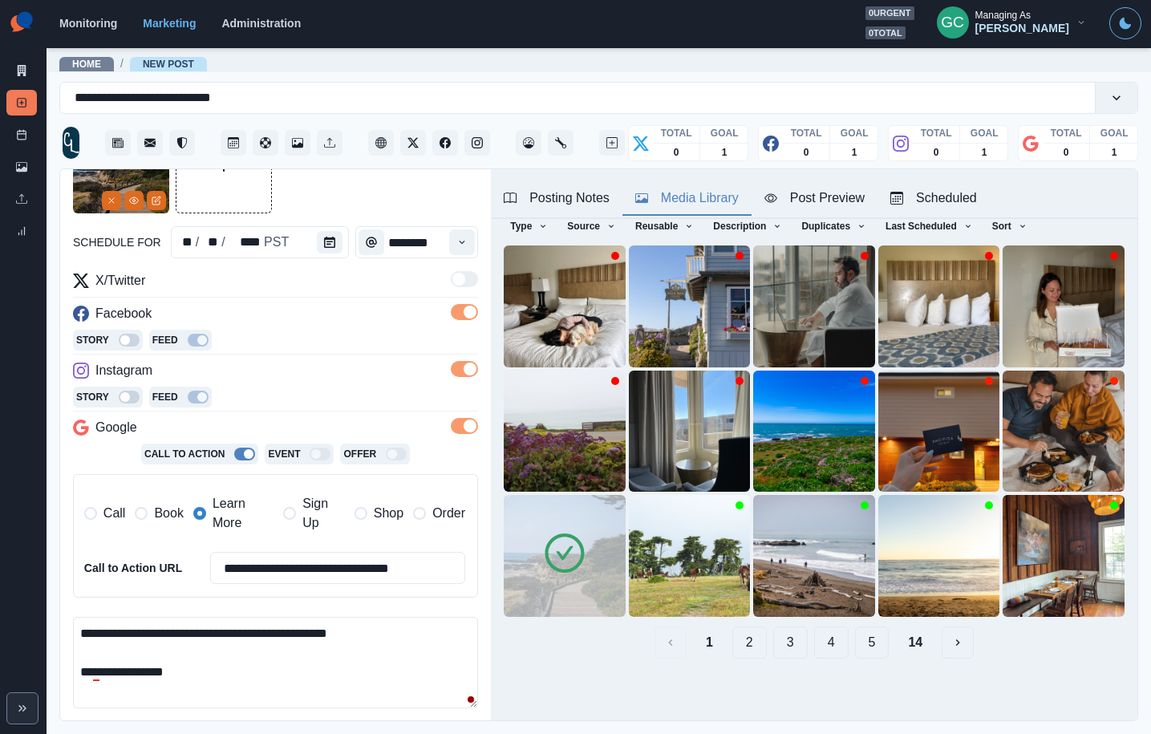
scroll to position [245, 0]
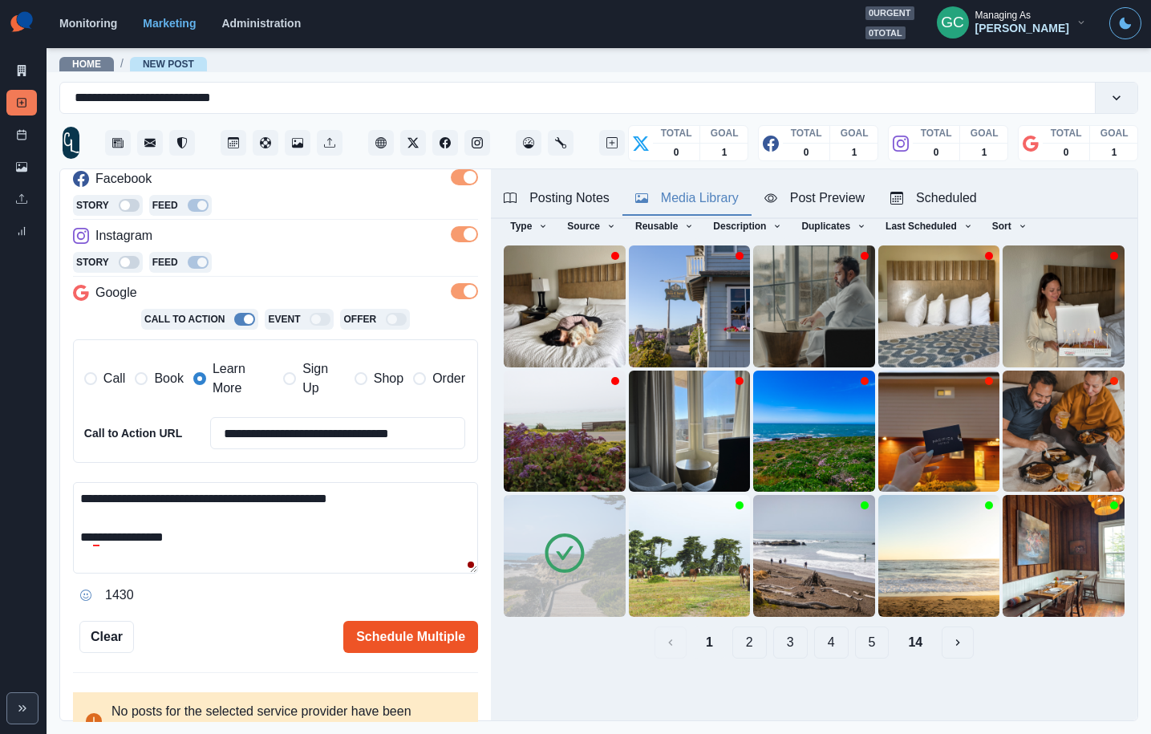
type textarea "**********"
click at [401, 624] on button "Schedule Multiple" at bounding box center [410, 637] width 135 height 32
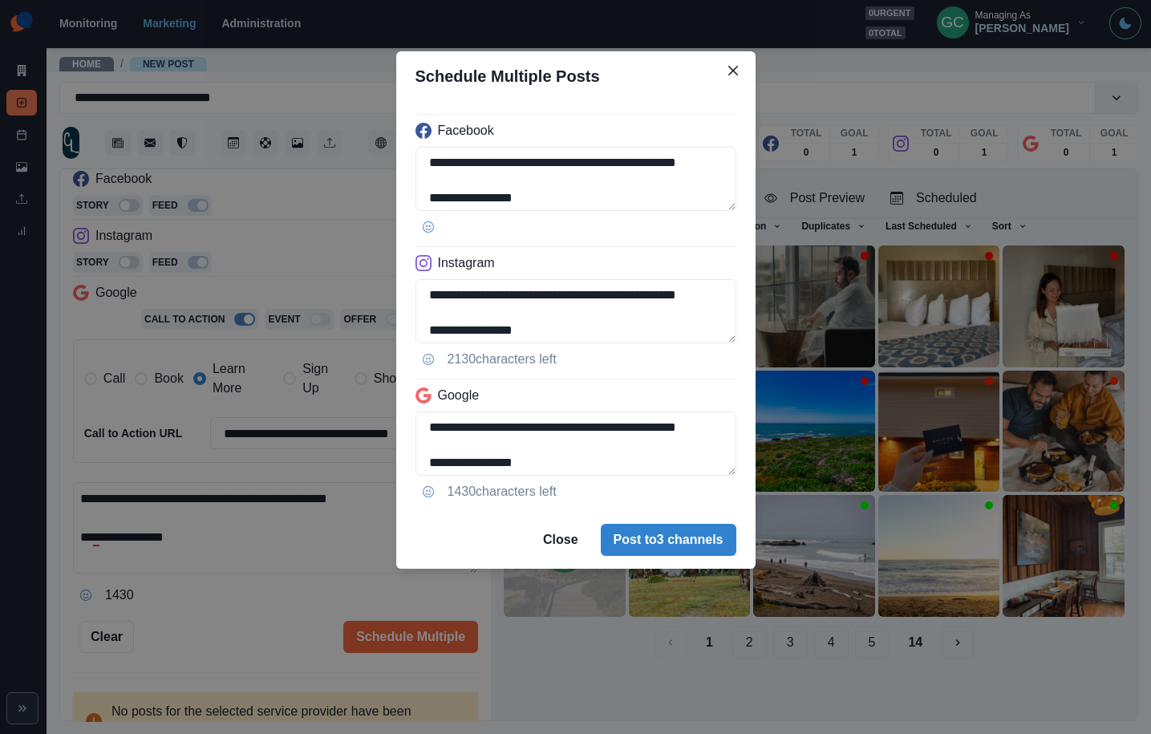
click at [283, 365] on div "**********" at bounding box center [575, 367] width 1151 height 734
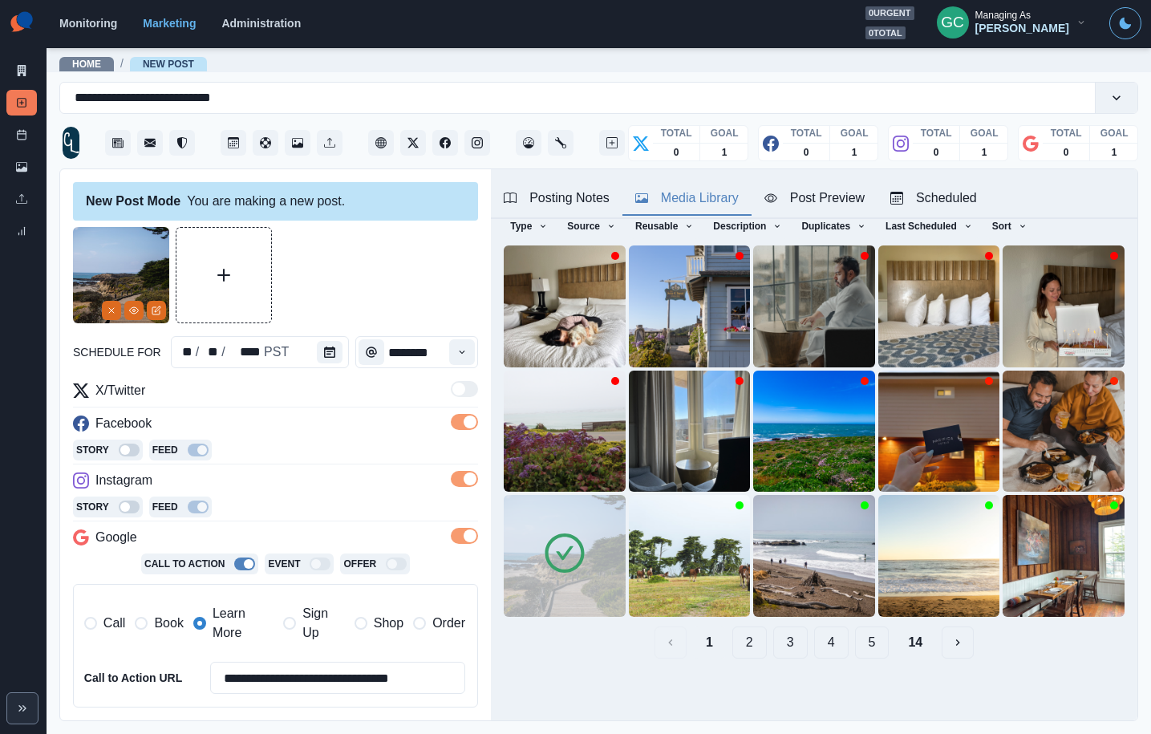
scroll to position [285, 0]
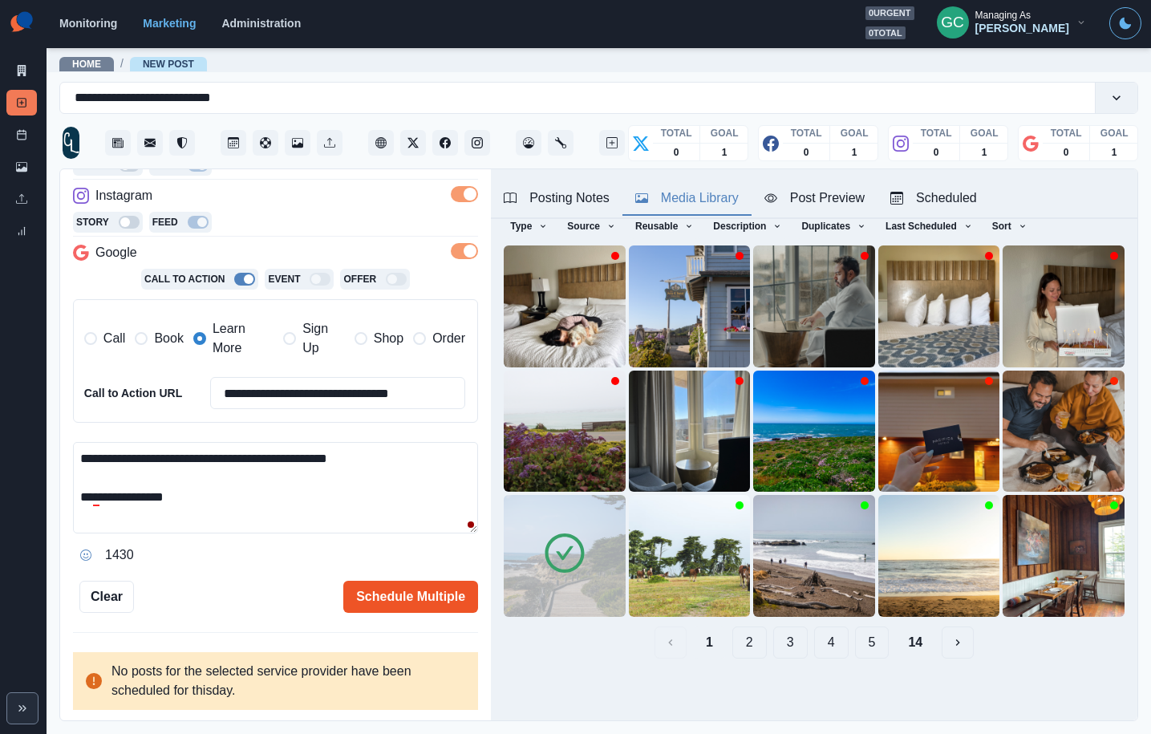
click at [457, 606] on button "Schedule Multiple" at bounding box center [410, 597] width 135 height 32
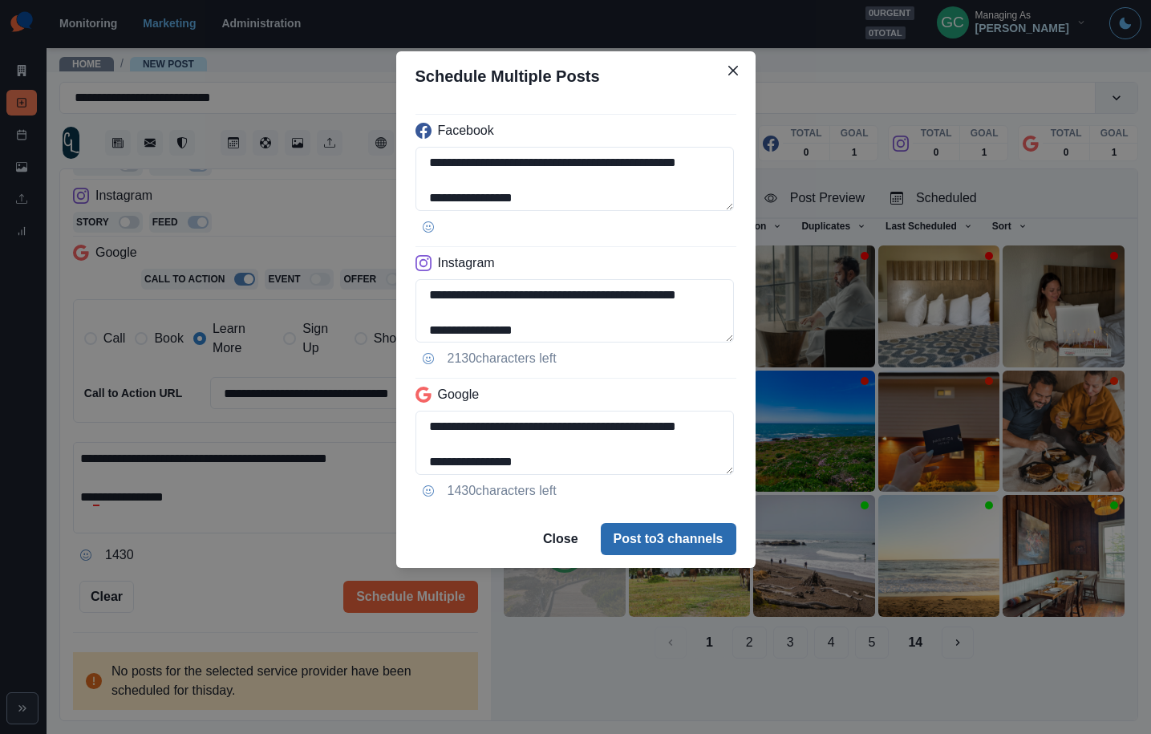
click at [717, 538] on button "Post to 3 channels" at bounding box center [669, 539] width 136 height 32
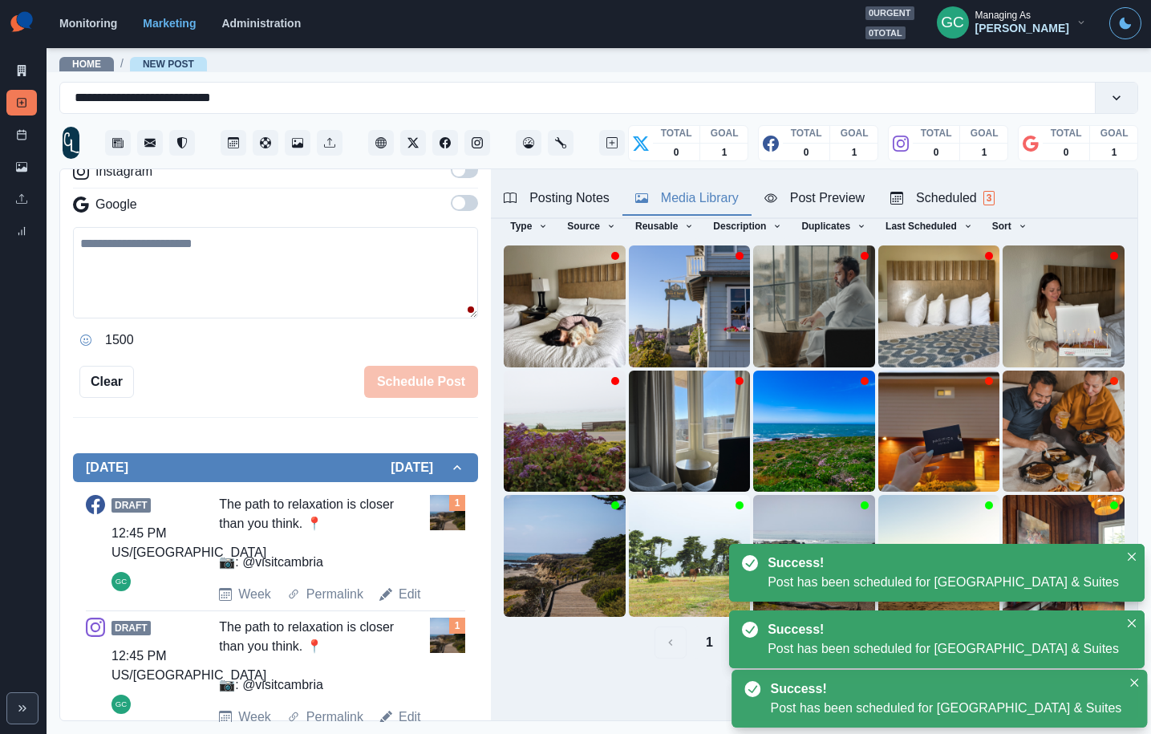
click at [960, 197] on div "Scheduled 3" at bounding box center [943, 198] width 104 height 19
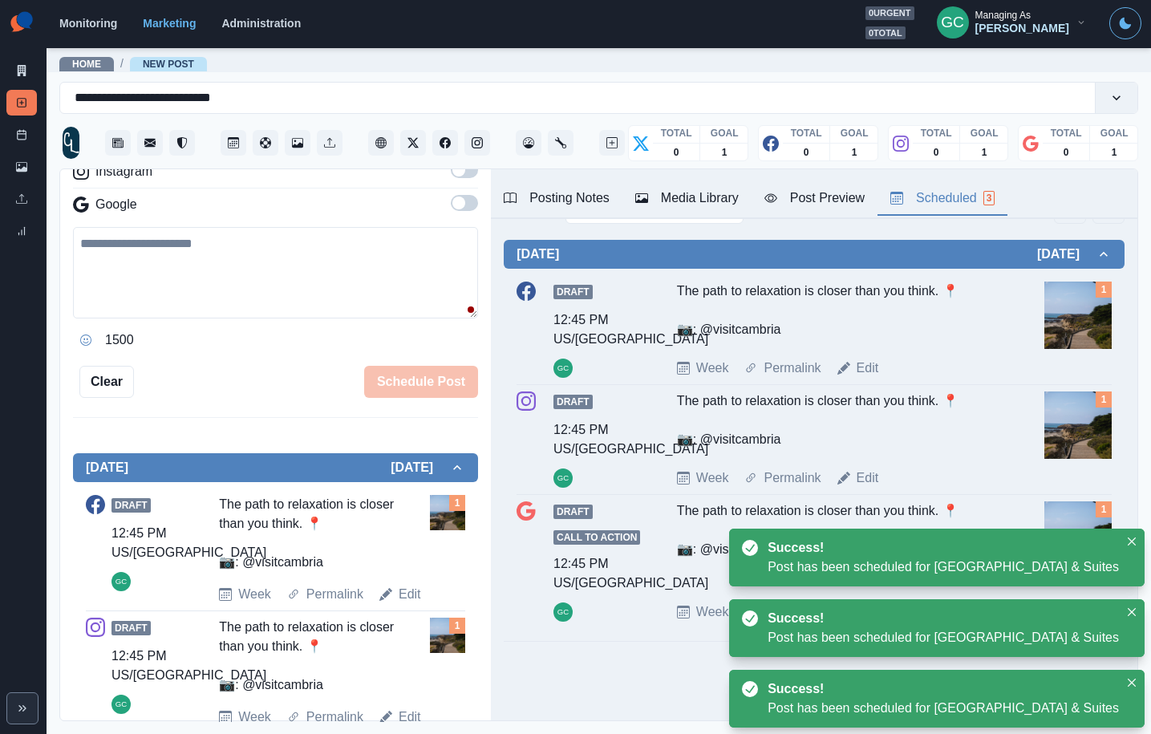
scroll to position [0, 0]
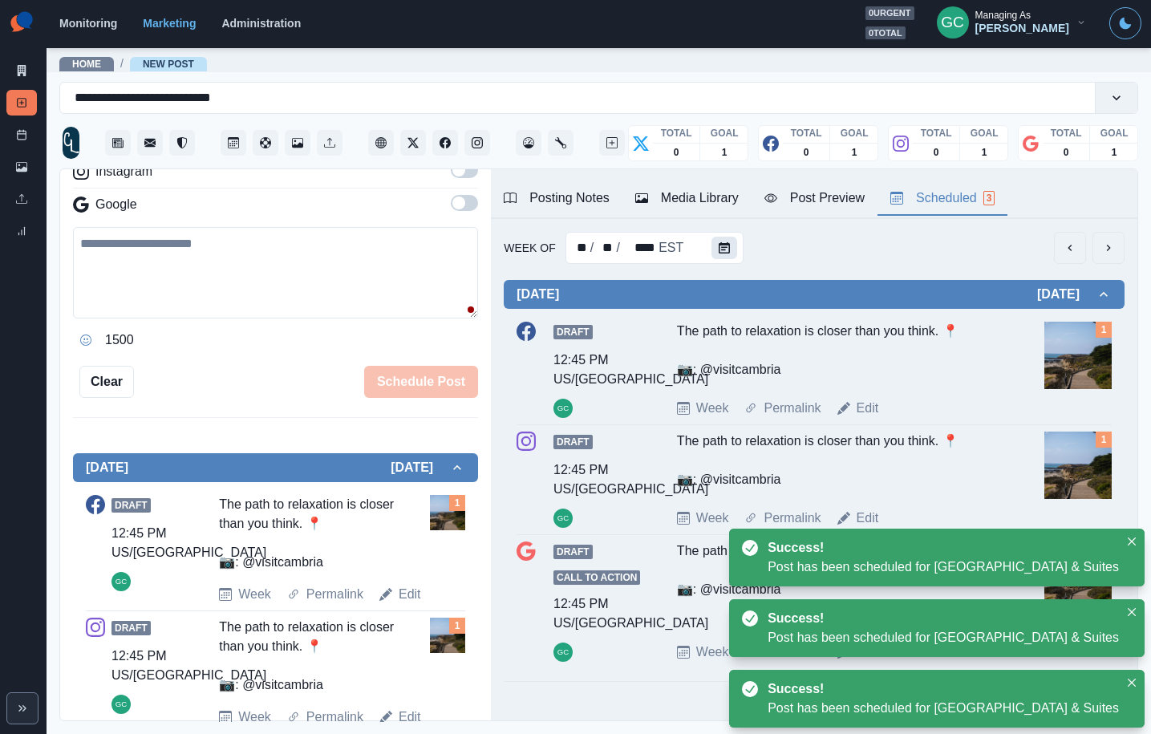
click at [727, 254] on button "Calendar" at bounding box center [725, 248] width 26 height 22
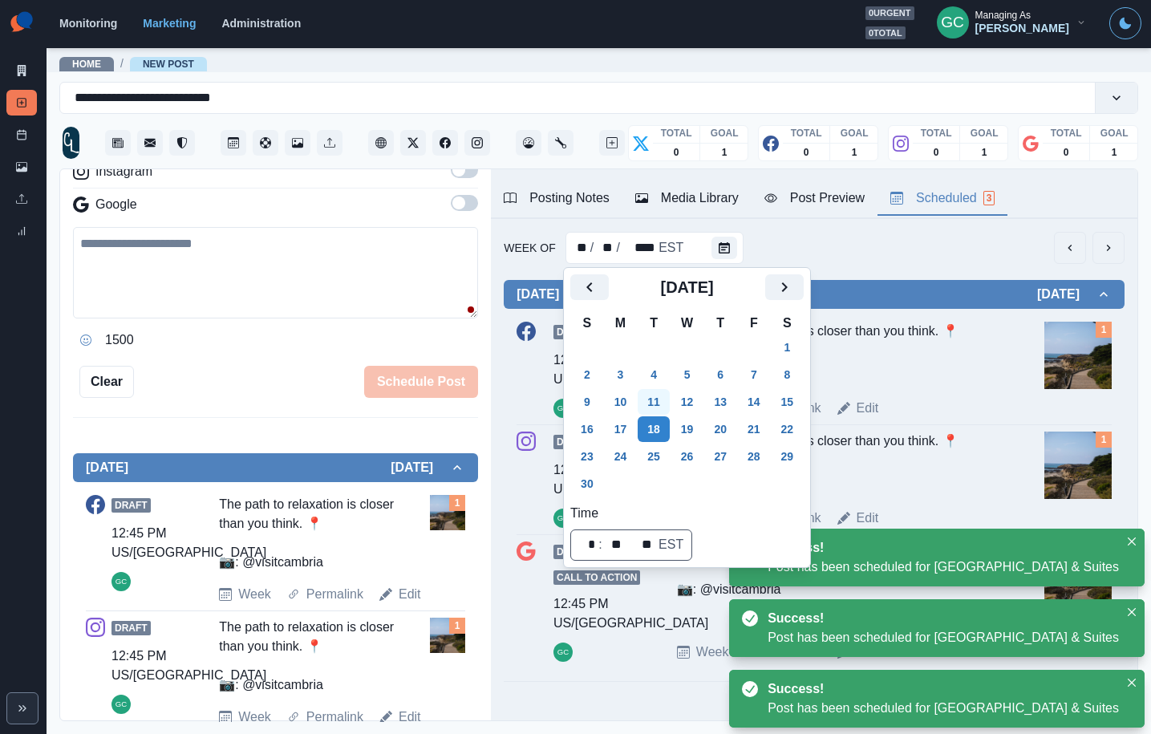
click at [670, 398] on button "11" at bounding box center [654, 402] width 32 height 26
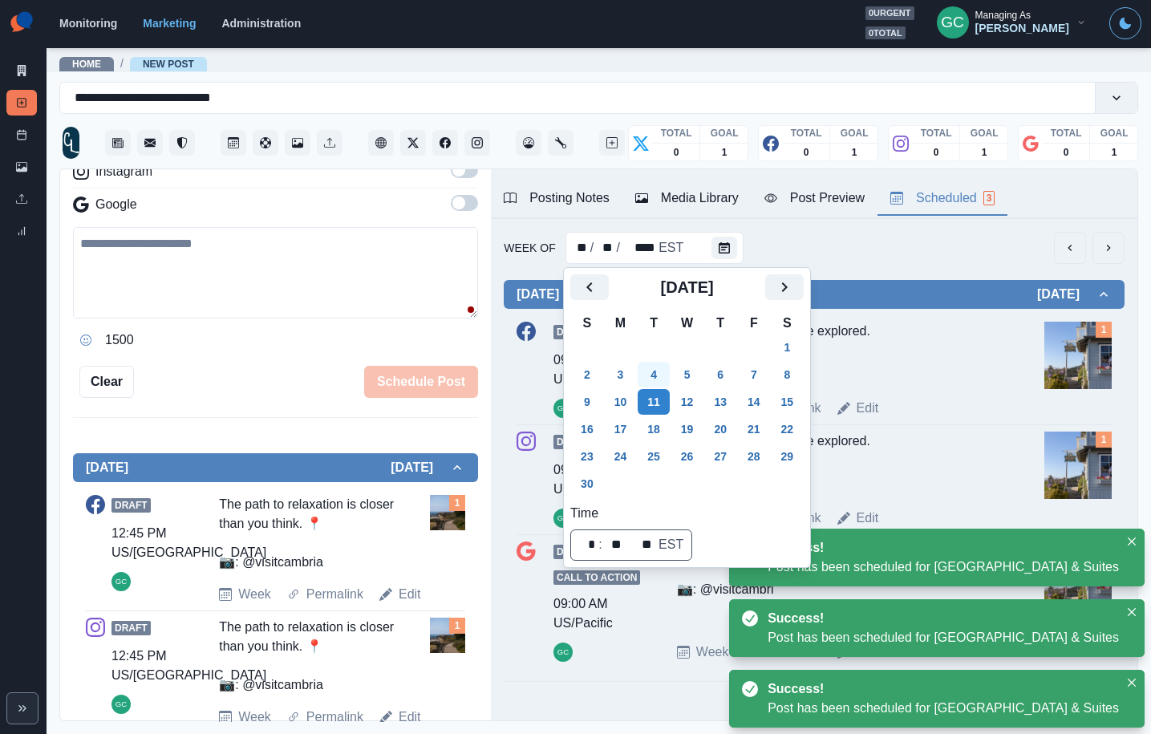
click at [655, 372] on button "4" at bounding box center [654, 375] width 32 height 26
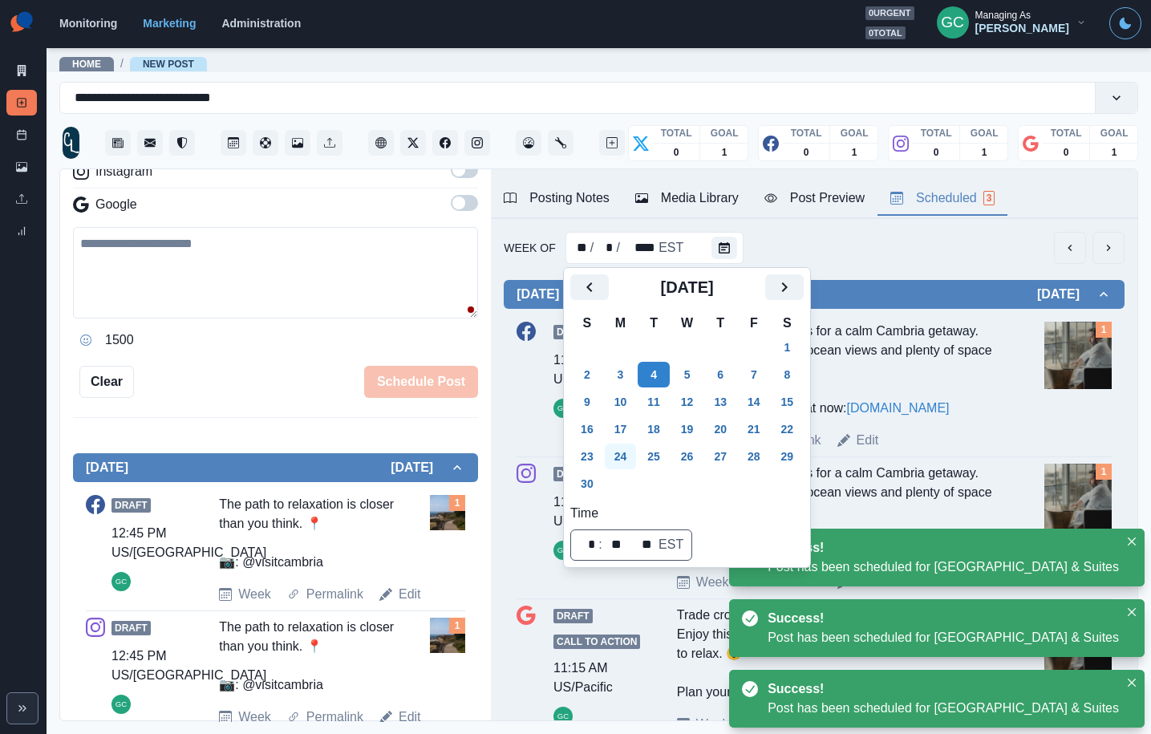
click at [615, 453] on button "24" at bounding box center [621, 457] width 32 height 26
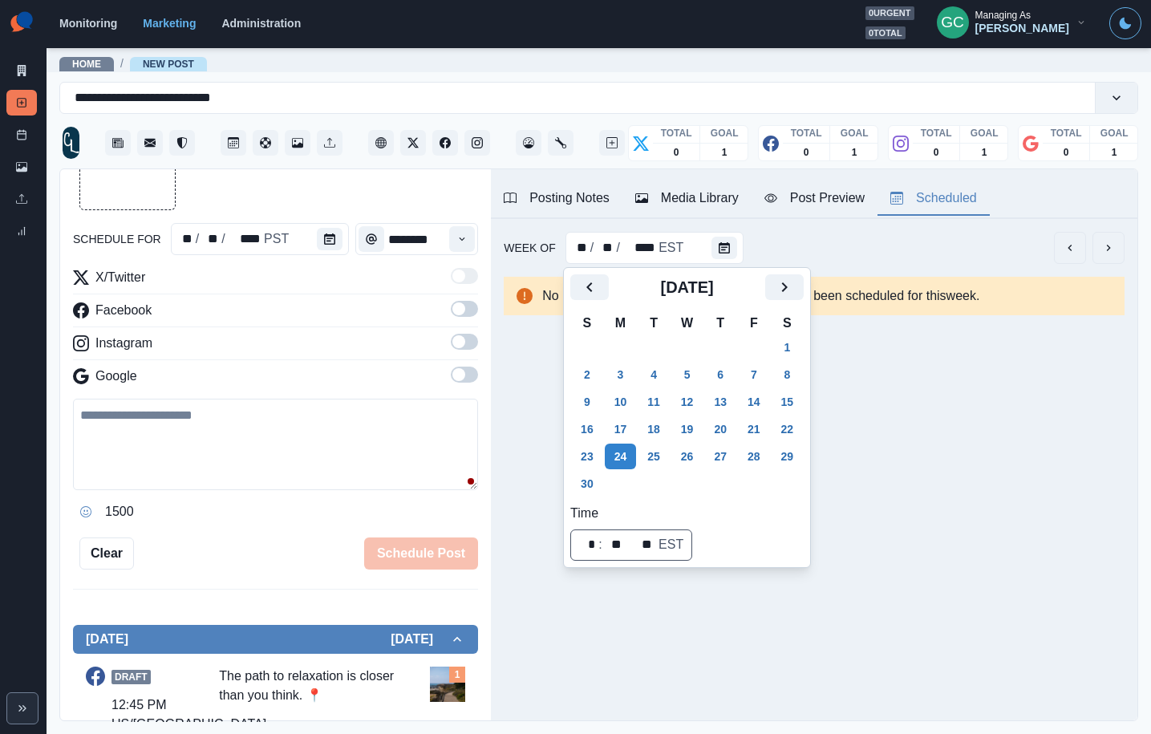
scroll to position [76, 0]
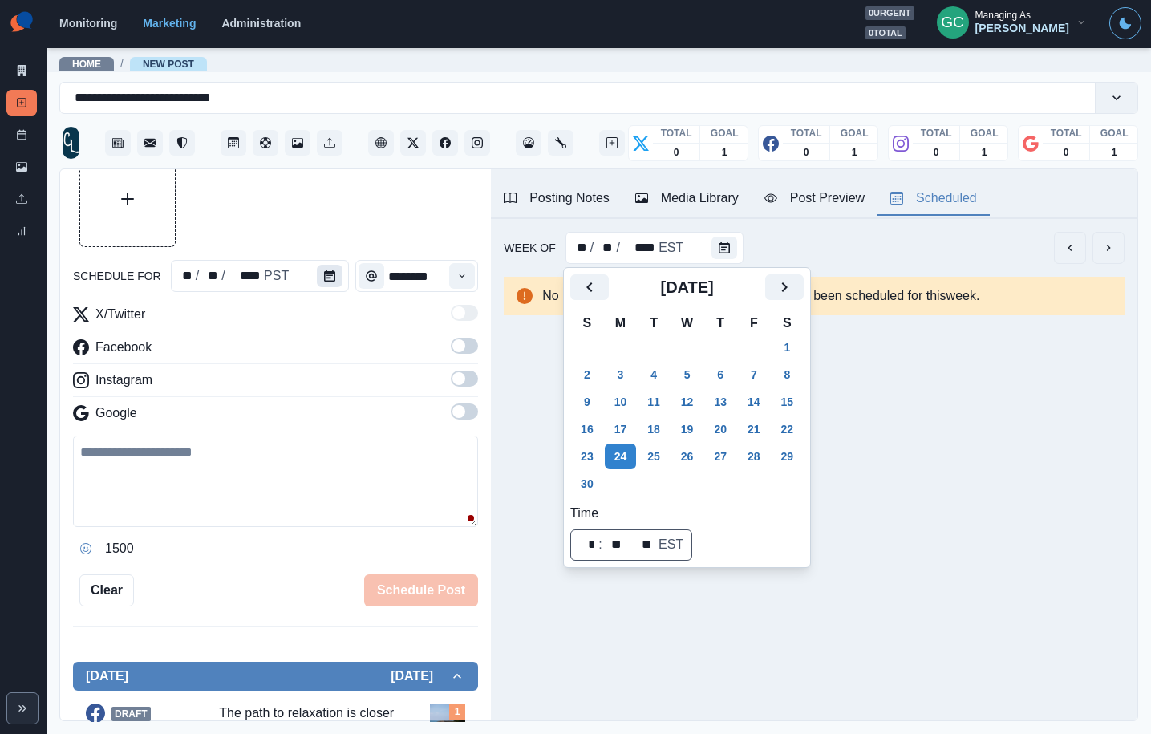
click at [331, 280] on button "Calendar" at bounding box center [330, 276] width 26 height 22
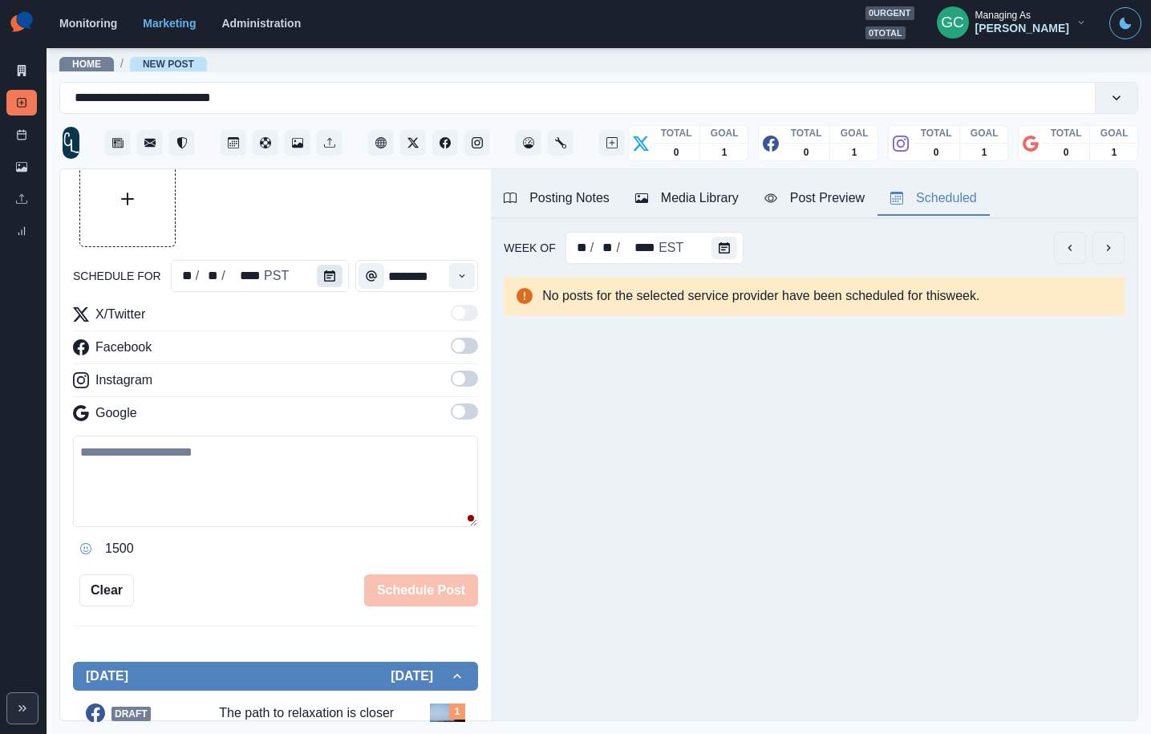
click at [324, 274] on icon "Calendar" at bounding box center [329, 275] width 11 height 11
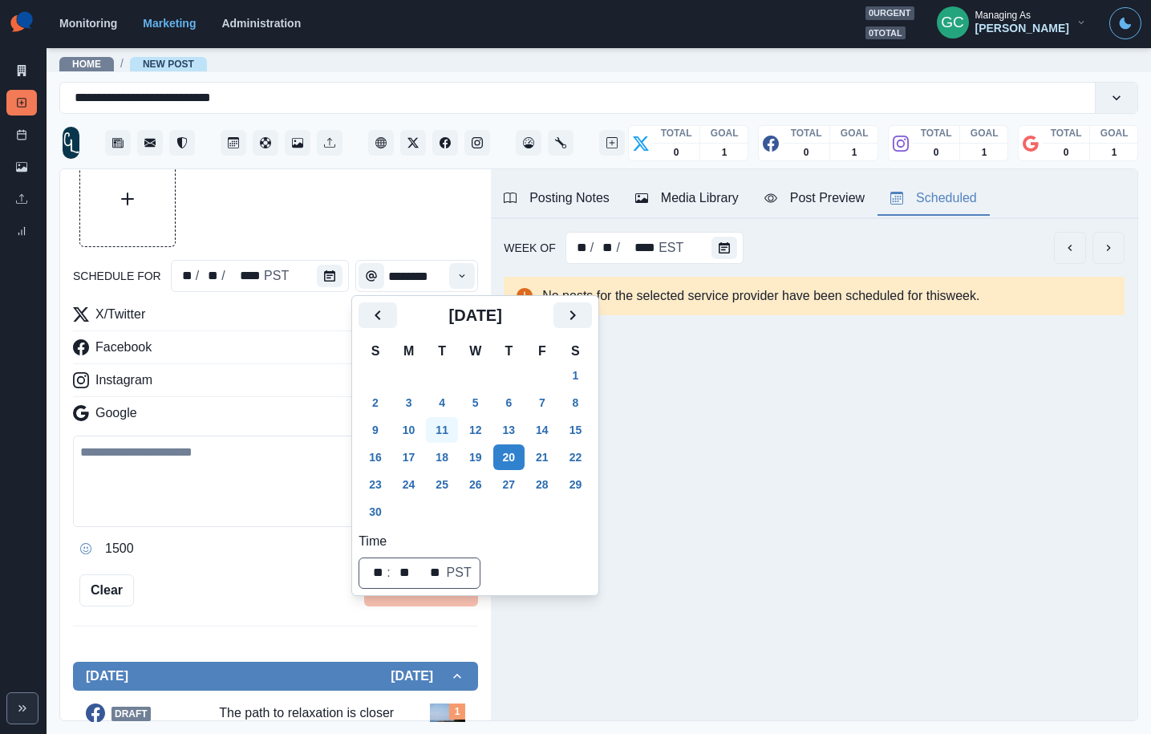
click at [408, 485] on button "24" at bounding box center [409, 485] width 32 height 26
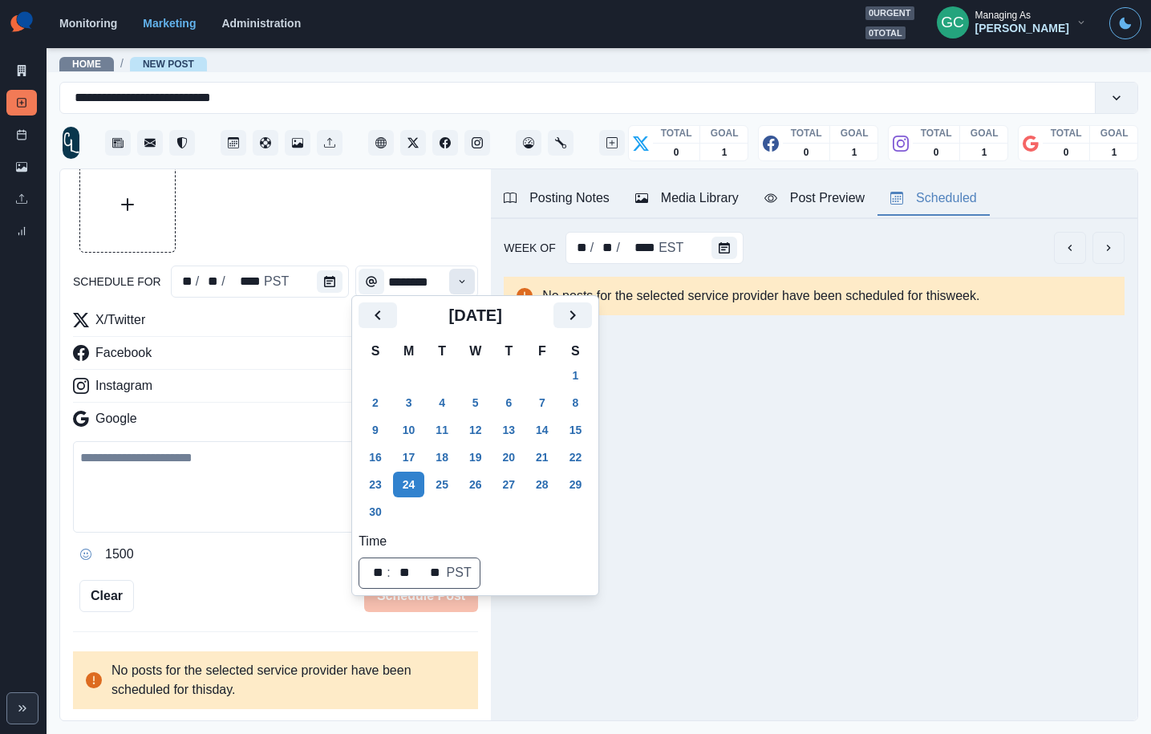
scroll to position [70, 0]
click at [466, 277] on icon "Time" at bounding box center [462, 282] width 11 height 11
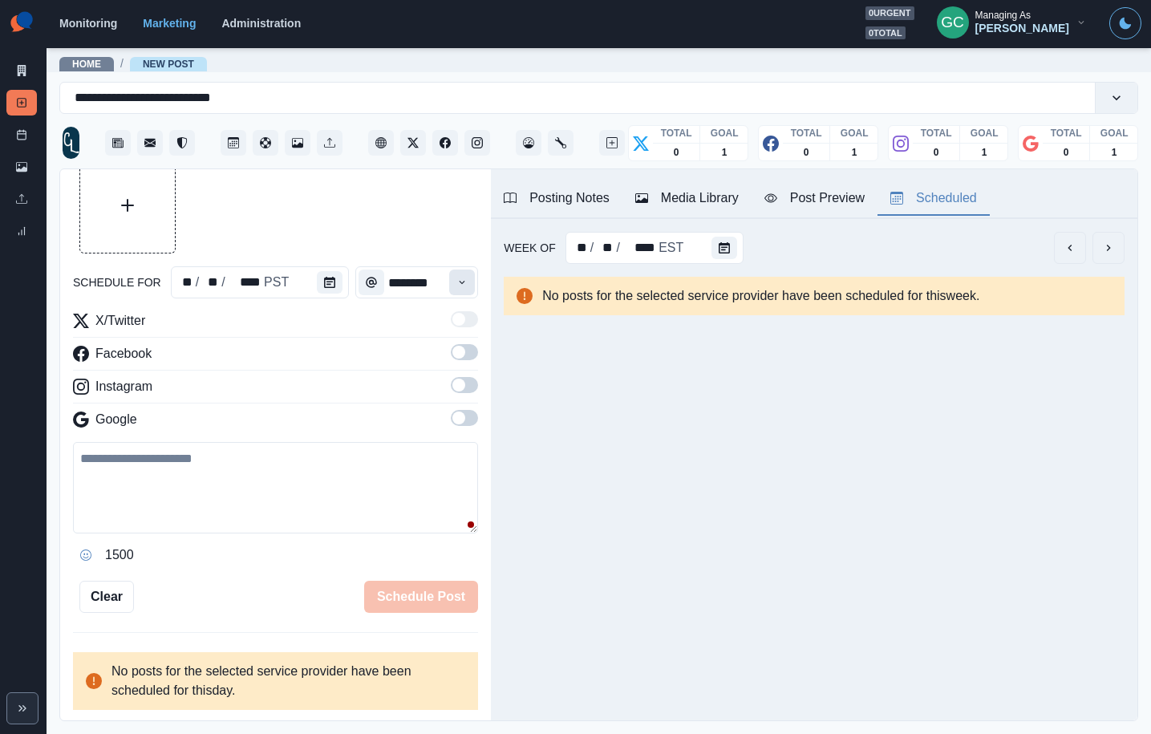
click at [465, 278] on icon "Time" at bounding box center [462, 282] width 11 height 11
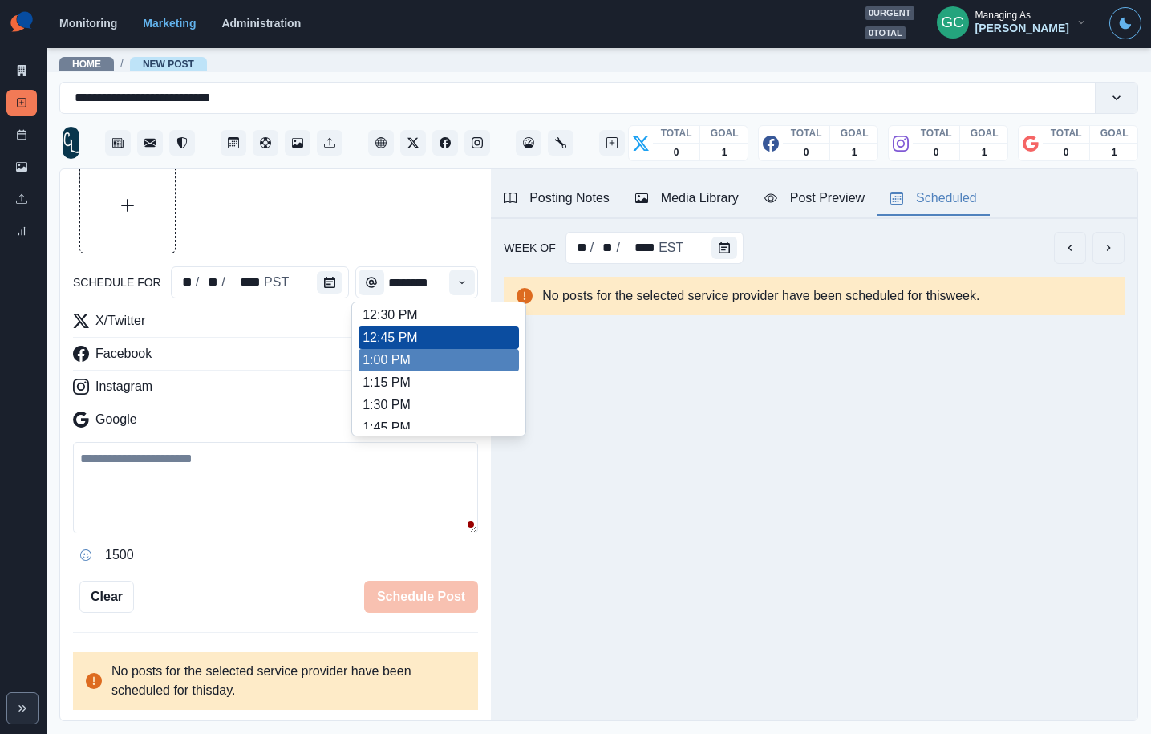
scroll to position [419, 0]
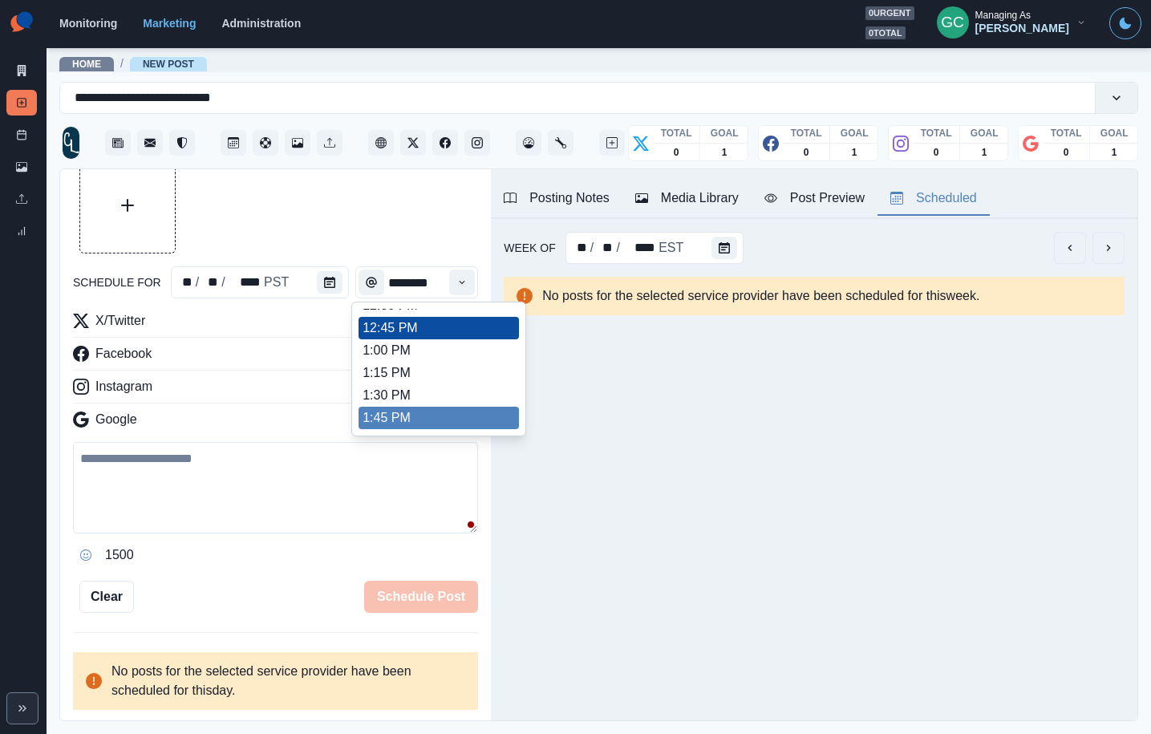
click at [404, 418] on li "1:45 PM" at bounding box center [439, 418] width 160 height 22
type input "*******"
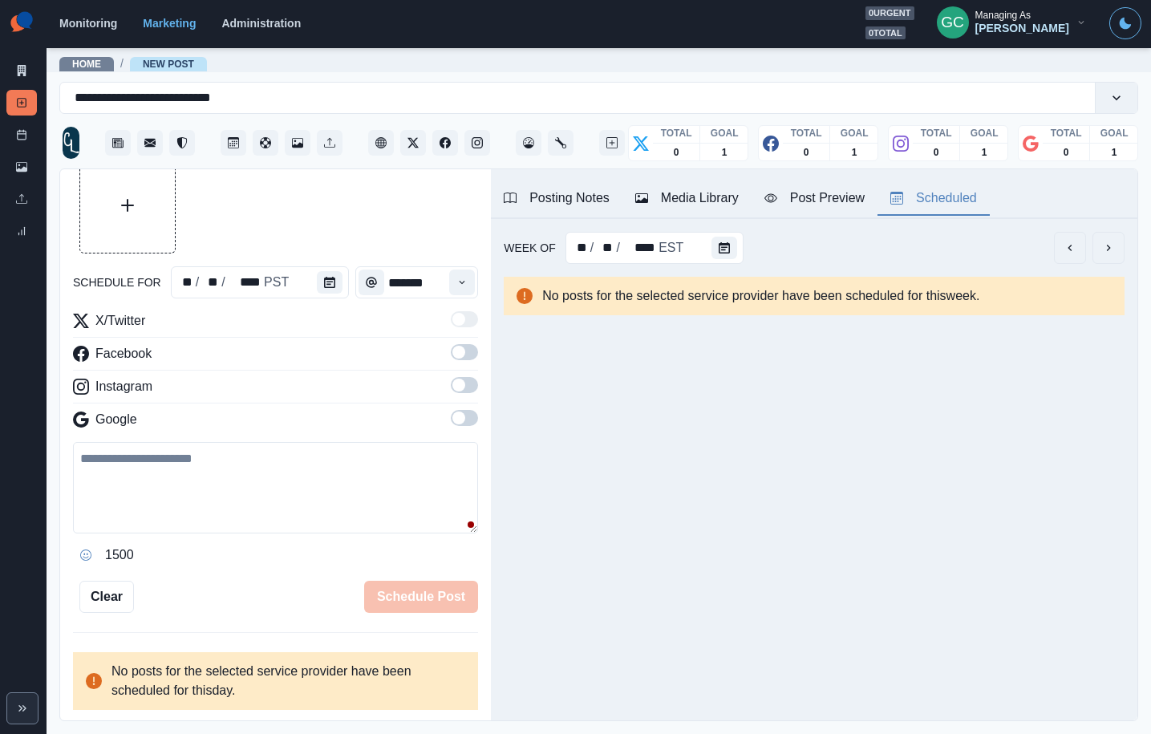
drag, startPoint x: 457, startPoint y: 423, endPoint x: 469, endPoint y: 384, distance: 40.9
click at [459, 419] on span at bounding box center [459, 418] width 13 height 13
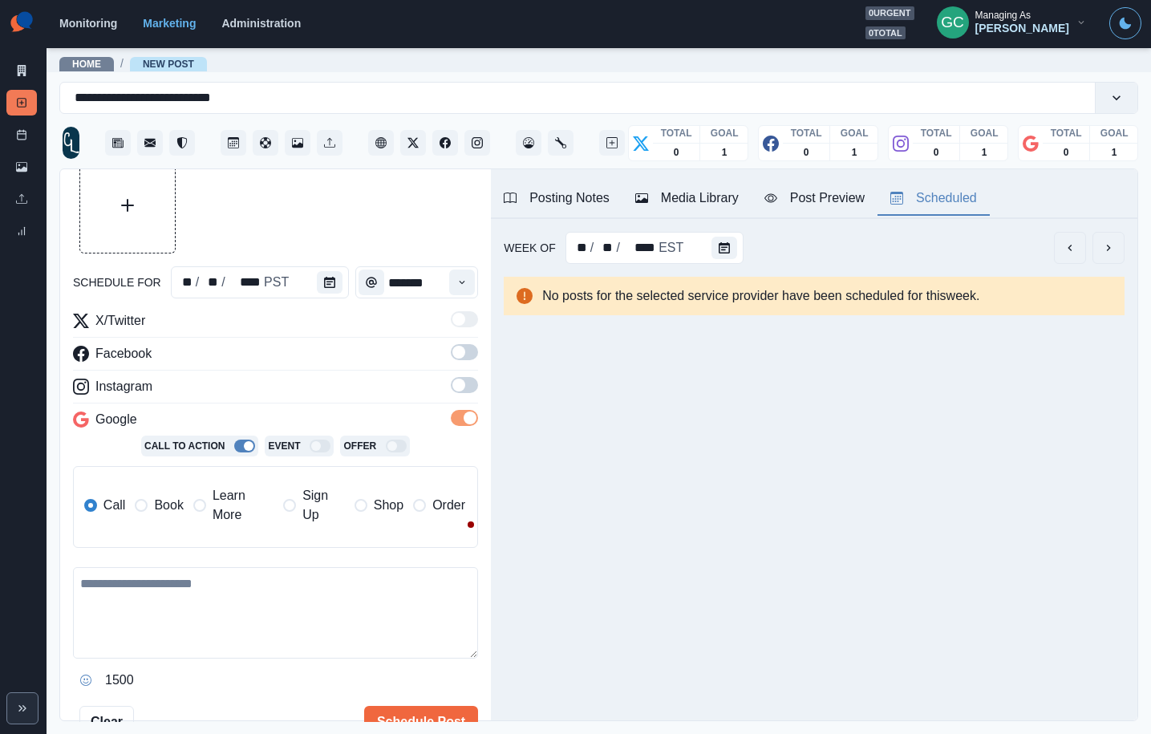
drag, startPoint x: 469, startPoint y: 384, endPoint x: 463, endPoint y: 347, distance: 37.3
click at [469, 384] on span at bounding box center [464, 385] width 27 height 16
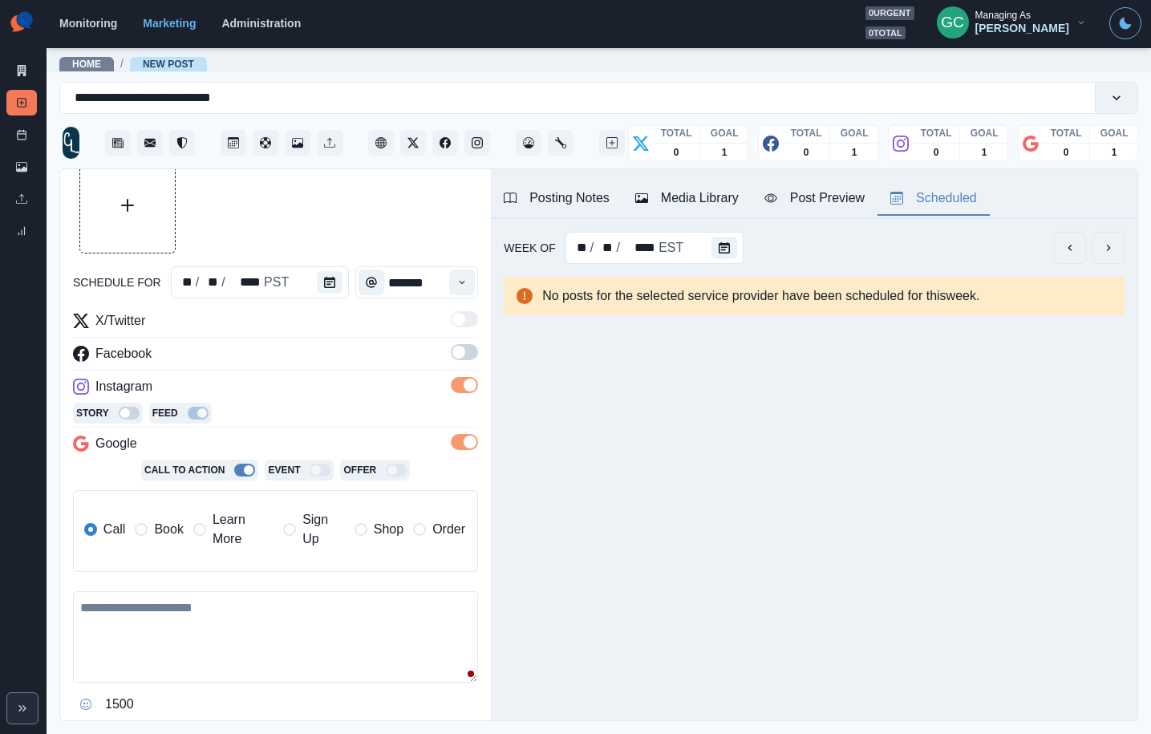
click at [463, 347] on span at bounding box center [464, 352] width 27 height 16
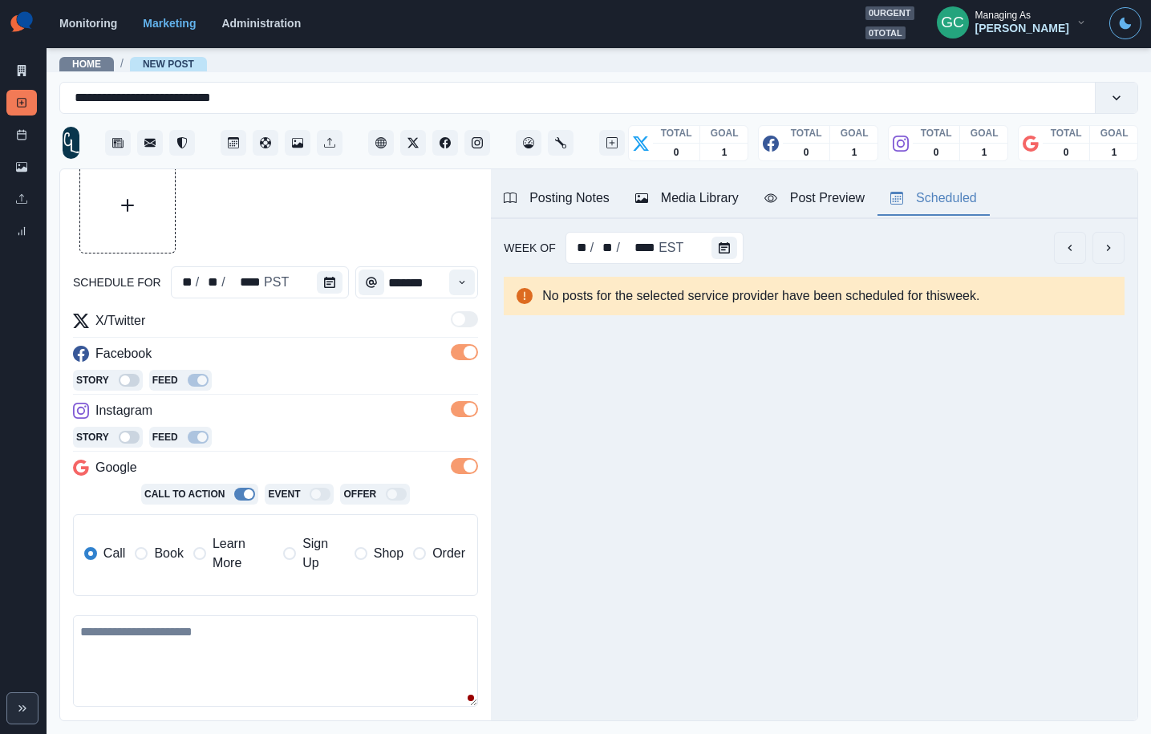
click at [206, 570] on label "Learn More" at bounding box center [233, 553] width 80 height 39
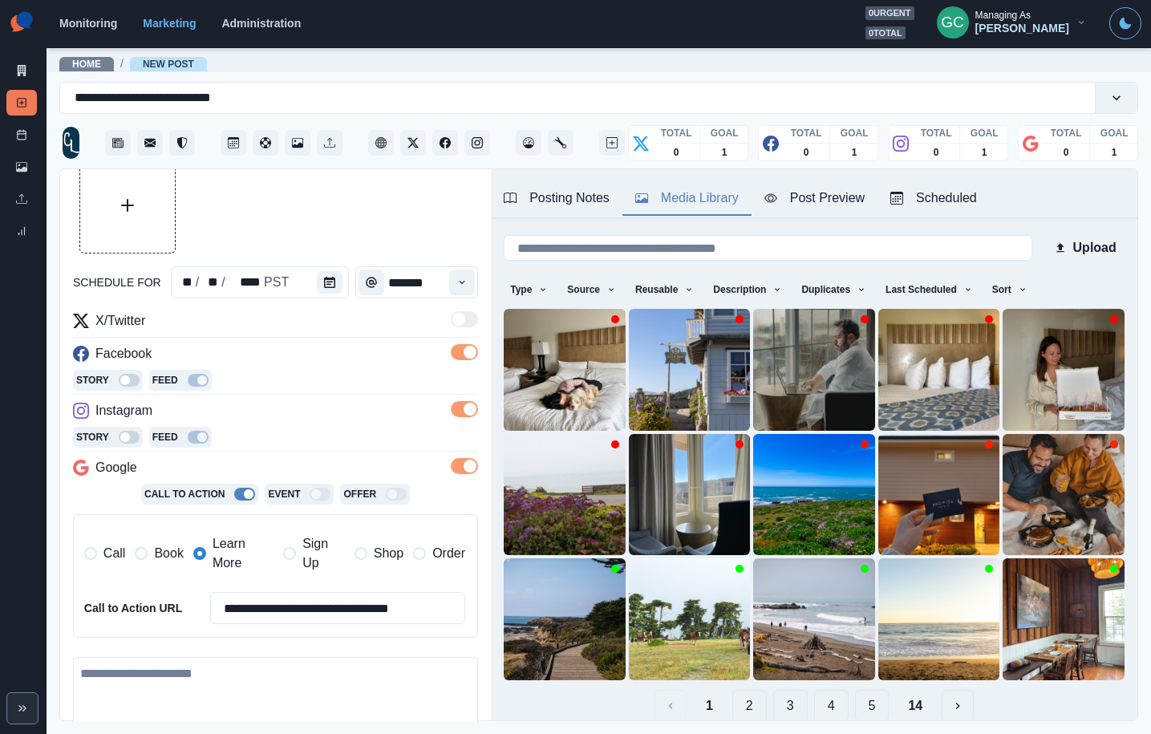
click at [696, 189] on div "Media Library" at bounding box center [686, 198] width 103 height 19
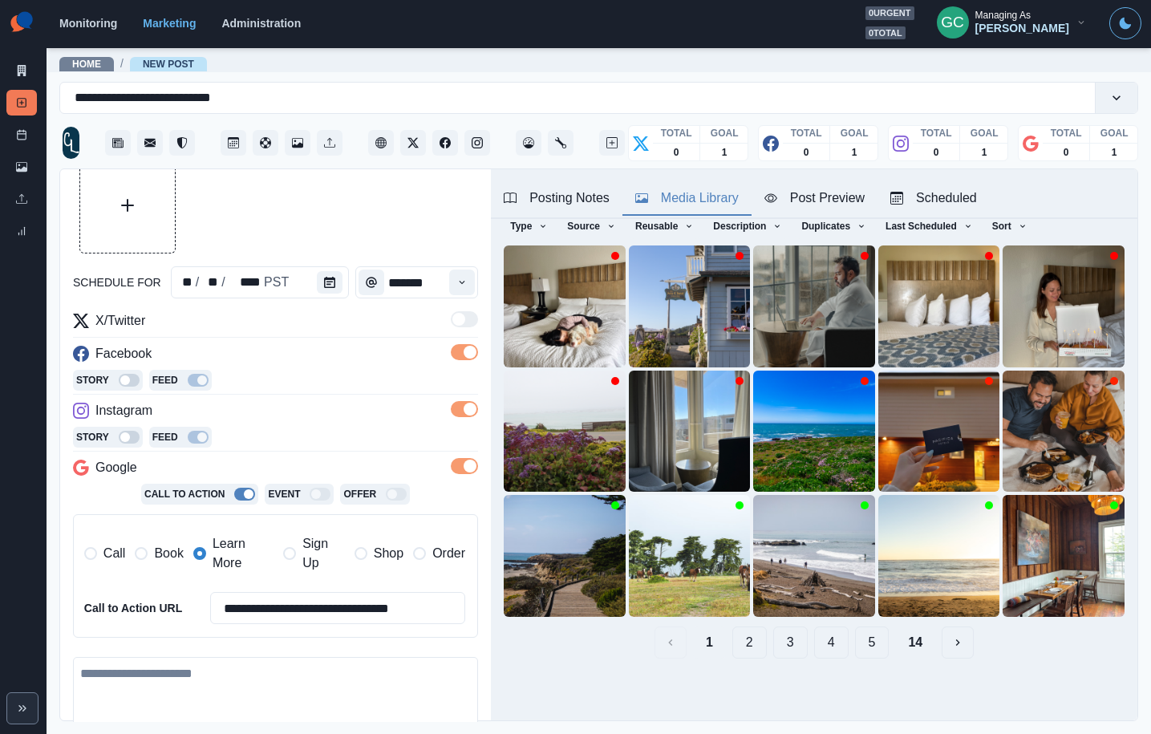
click at [791, 646] on button "3" at bounding box center [790, 643] width 34 height 32
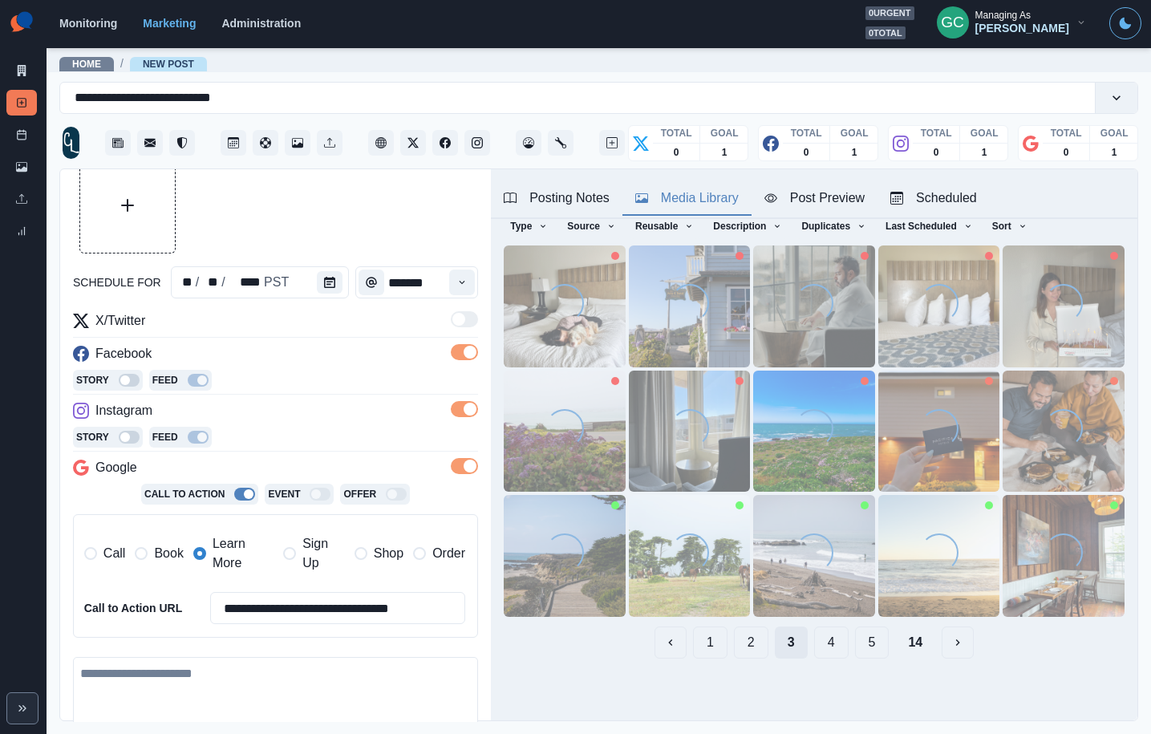
scroll to position [0, 0]
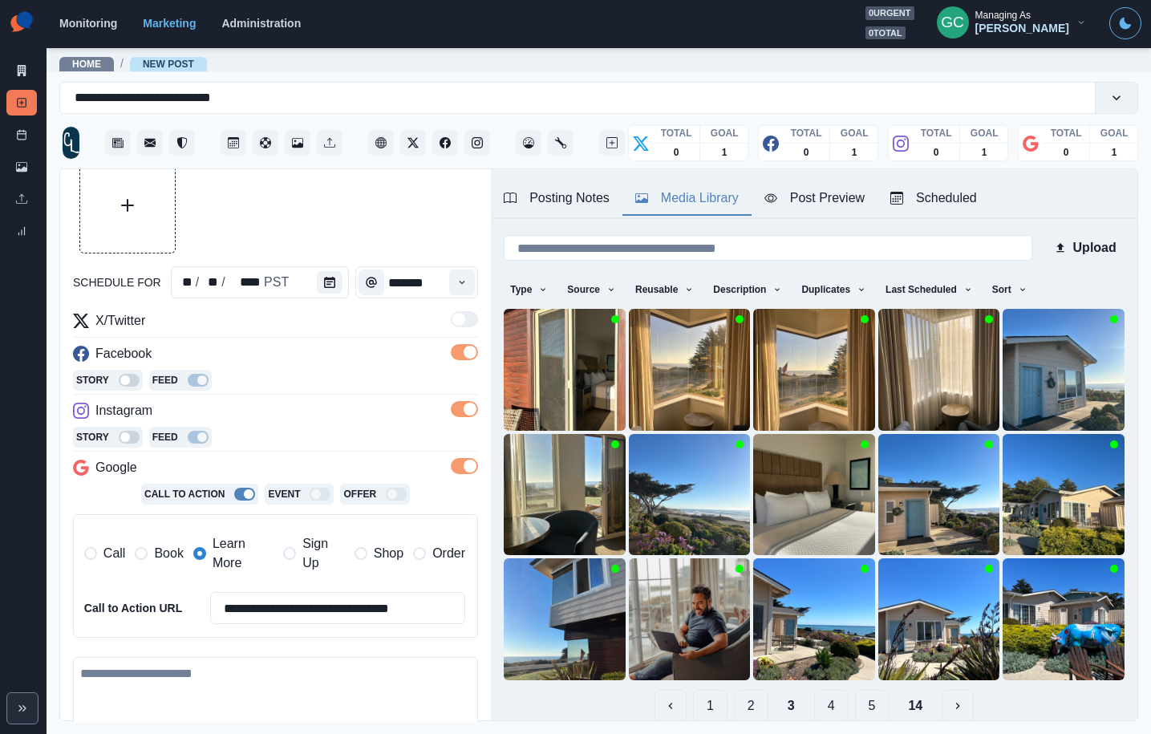
click at [841, 705] on button "4" at bounding box center [831, 706] width 34 height 32
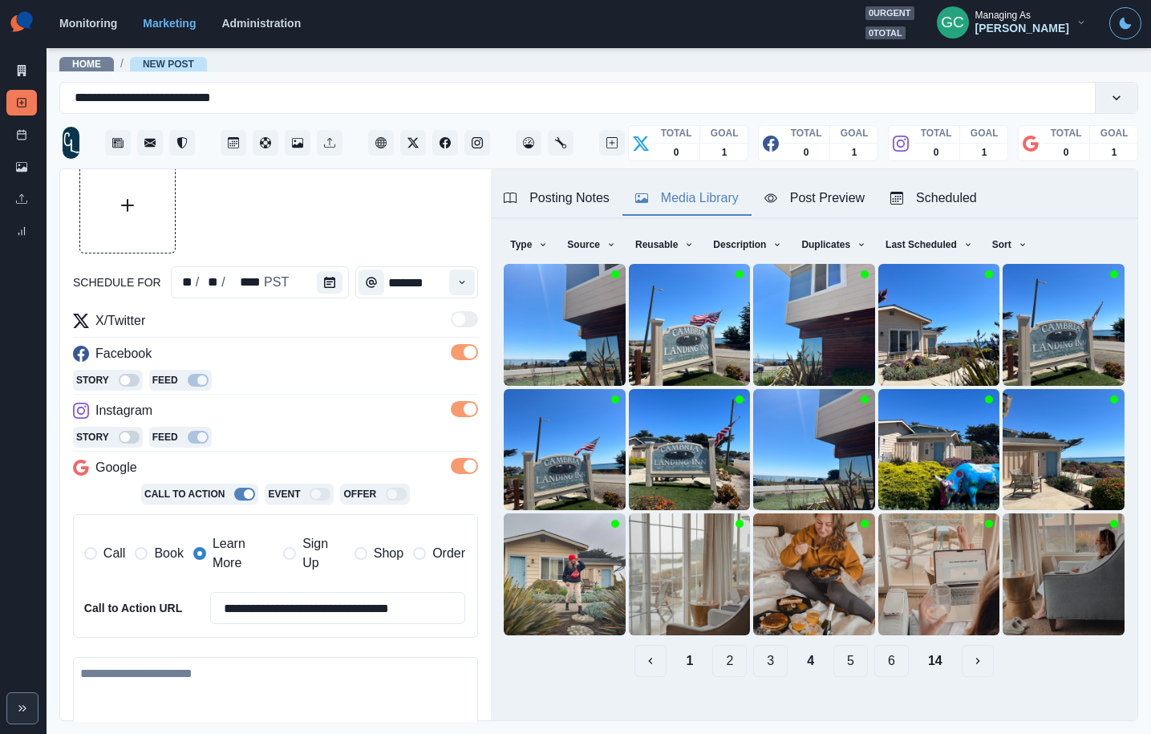
scroll to position [63, 0]
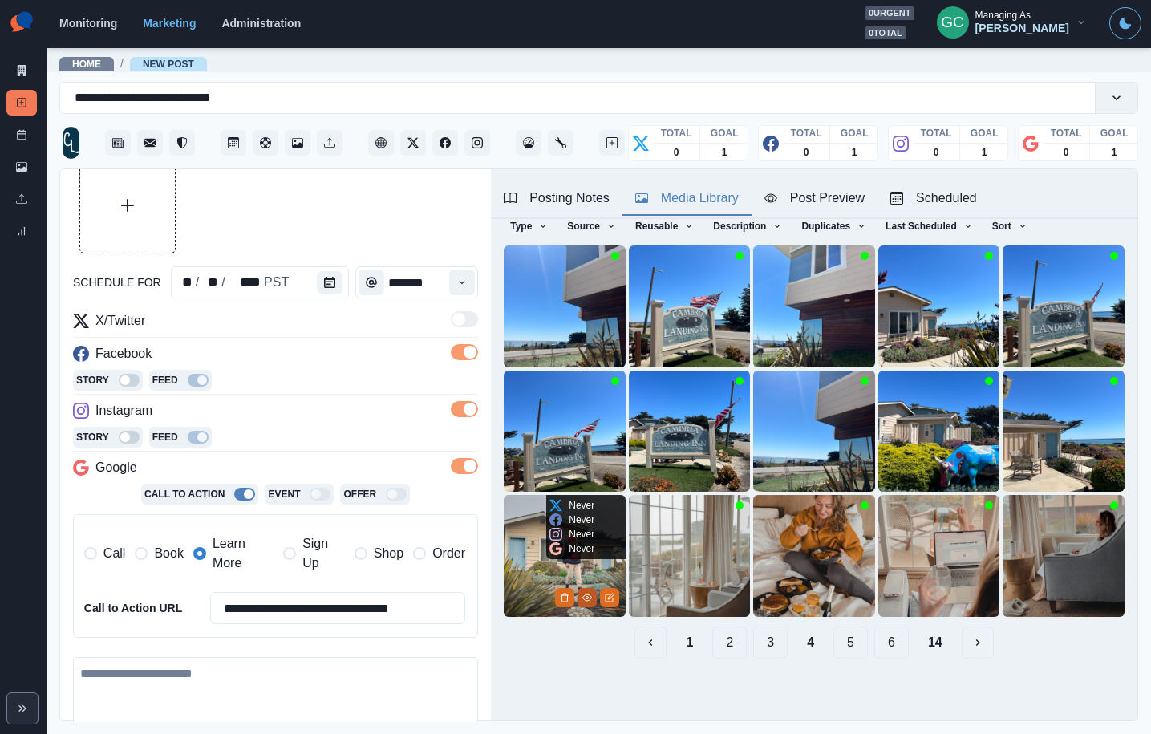
click at [586, 596] on circle "View Media" at bounding box center [587, 597] width 2 height 2
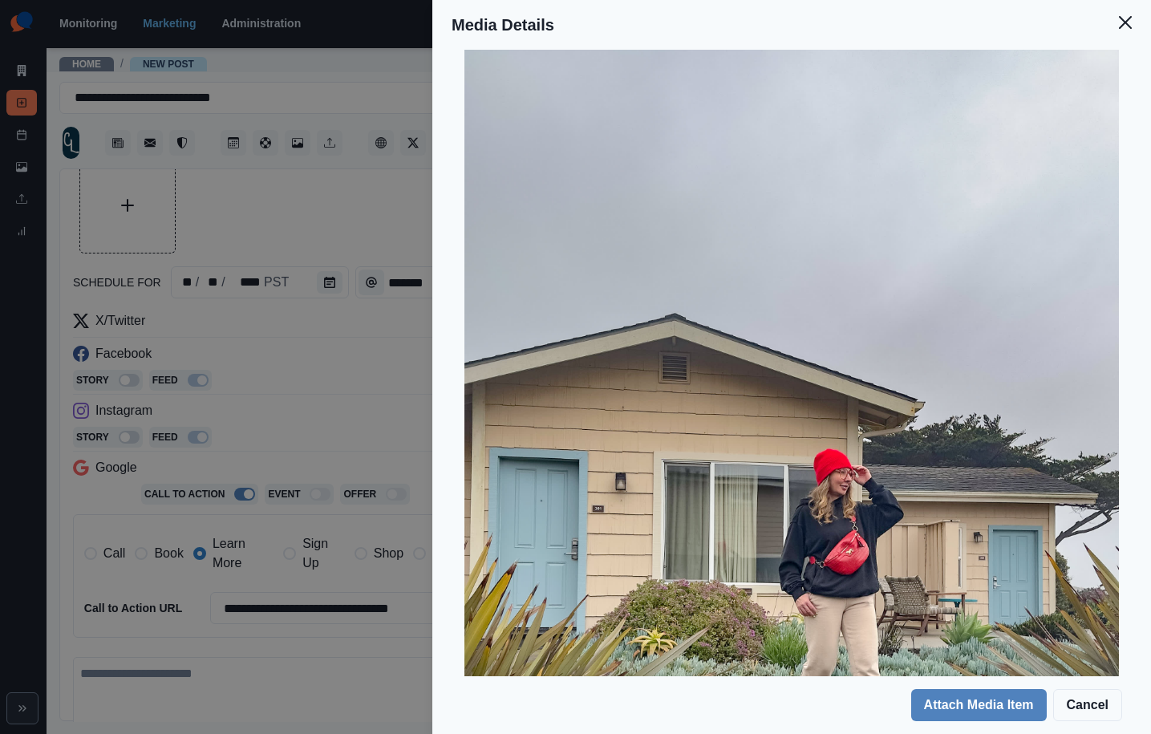
scroll to position [147, 0]
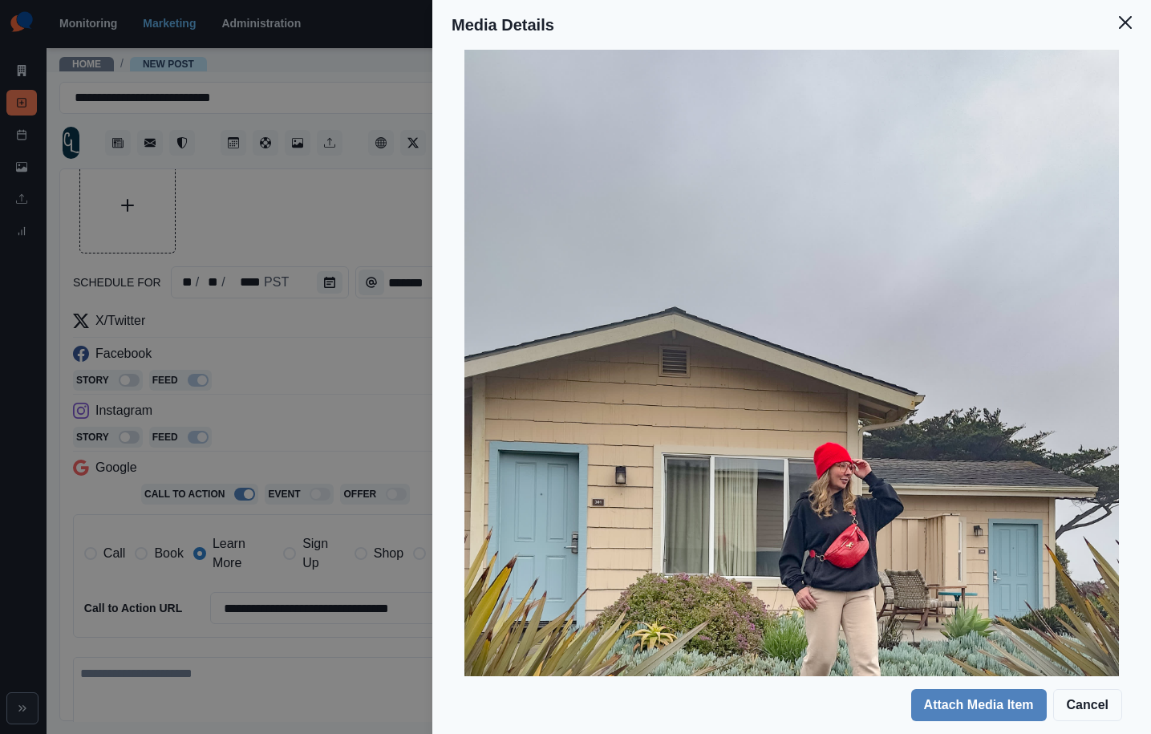
click at [338, 438] on div "Media Details Preview Details Our Description IMG_2646 Reusable Yes Tags neighb…" at bounding box center [575, 367] width 1151 height 734
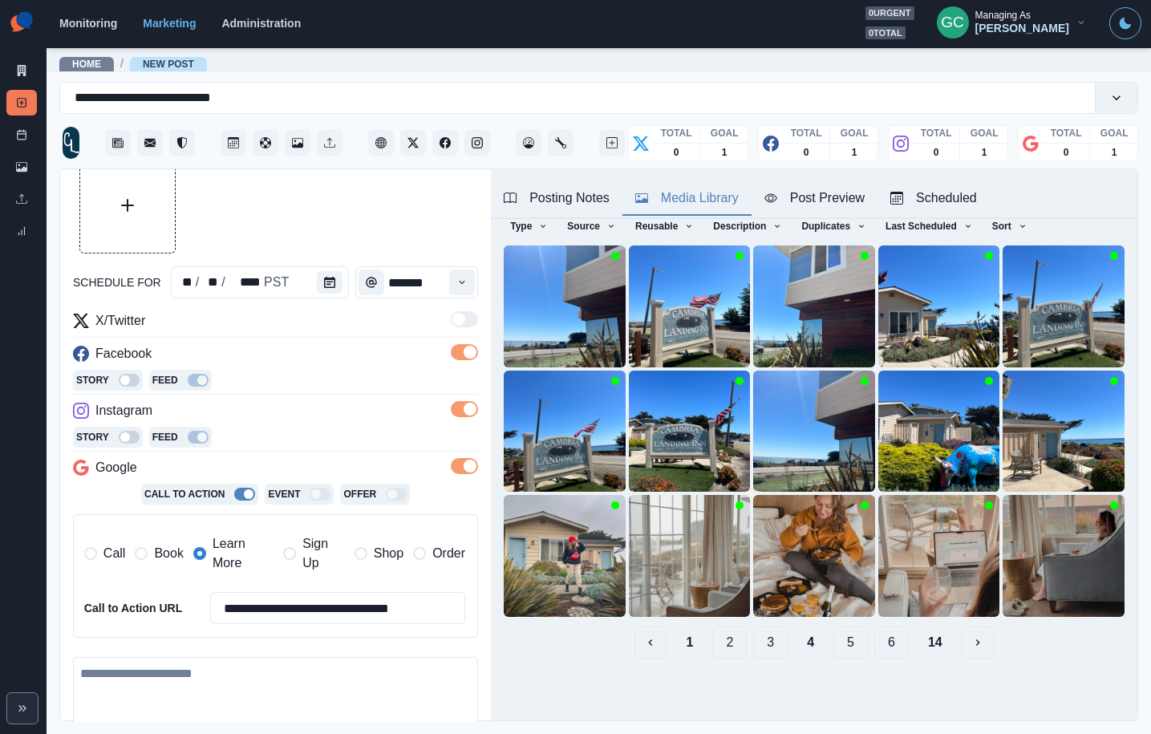
click at [847, 645] on button "5" at bounding box center [851, 643] width 34 height 32
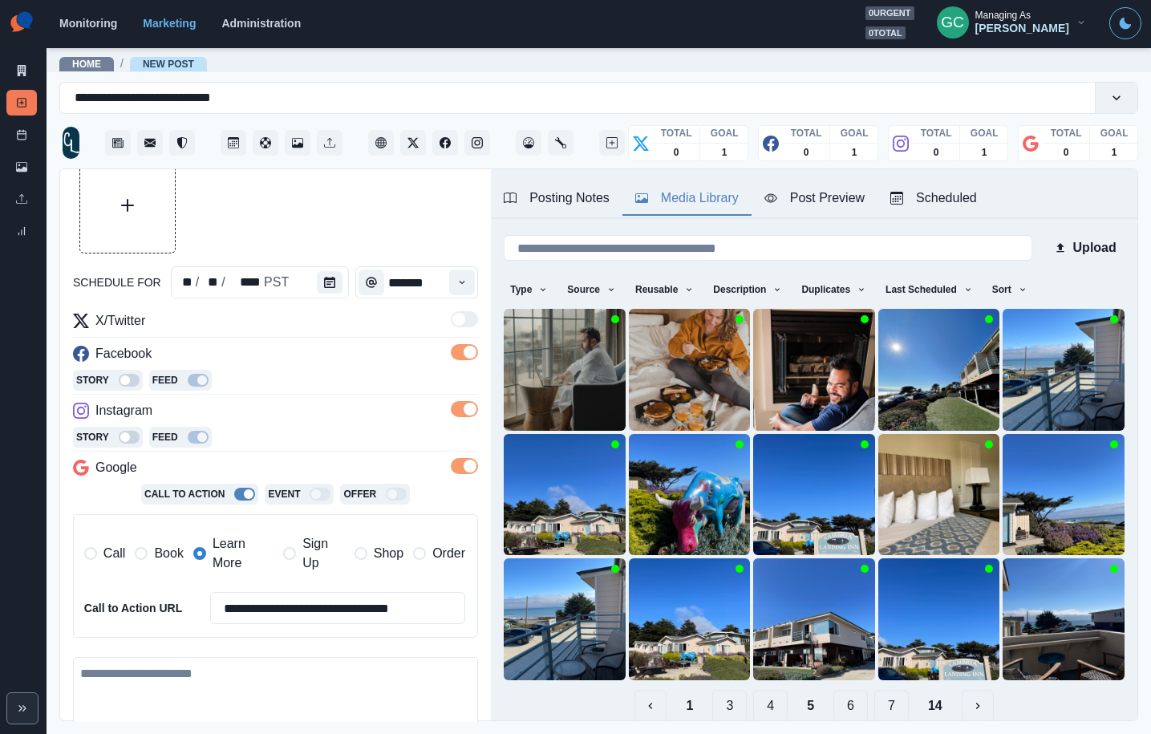
scroll to position [63, 0]
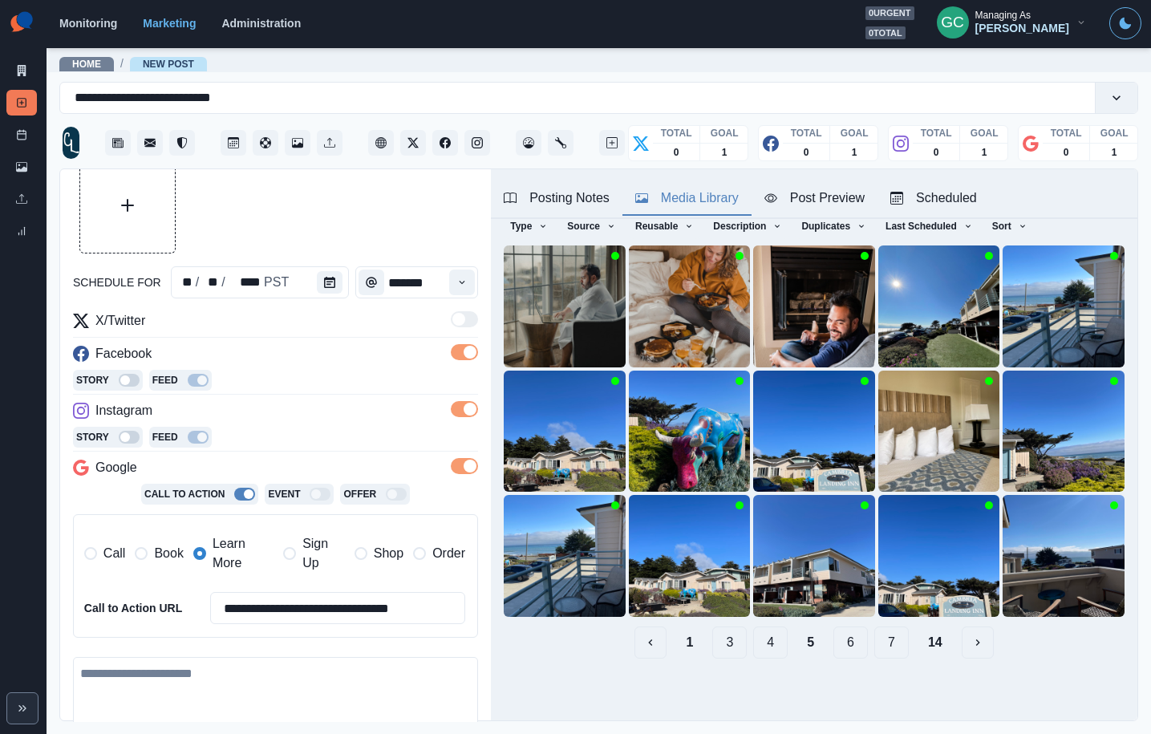
click at [769, 647] on button "4" at bounding box center [770, 643] width 34 height 32
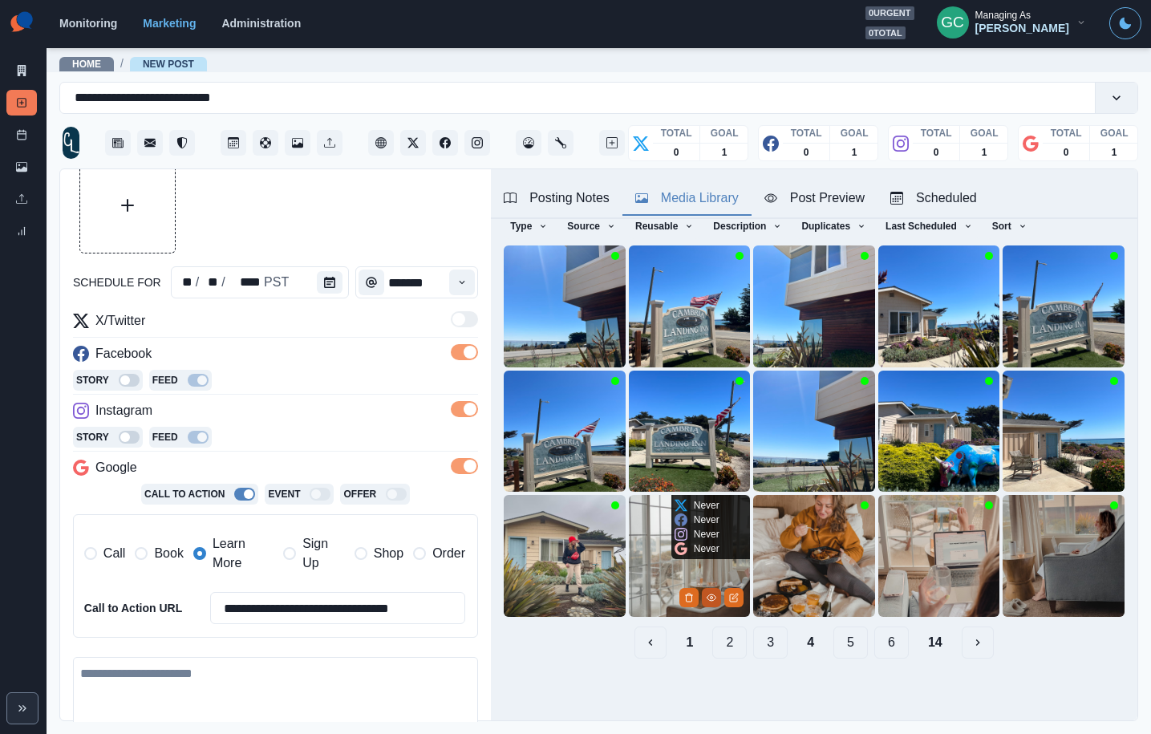
click at [713, 596] on icon "View Media" at bounding box center [712, 598] width 10 height 10
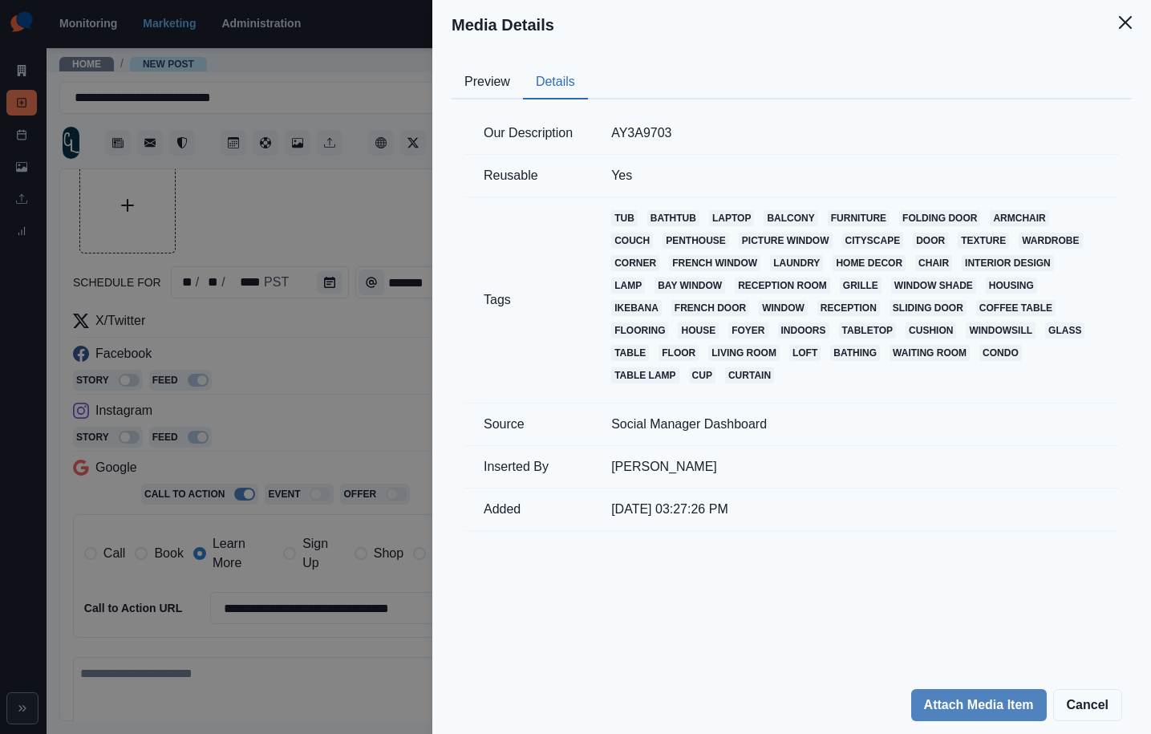
click at [564, 82] on button "Details" at bounding box center [555, 83] width 65 height 34
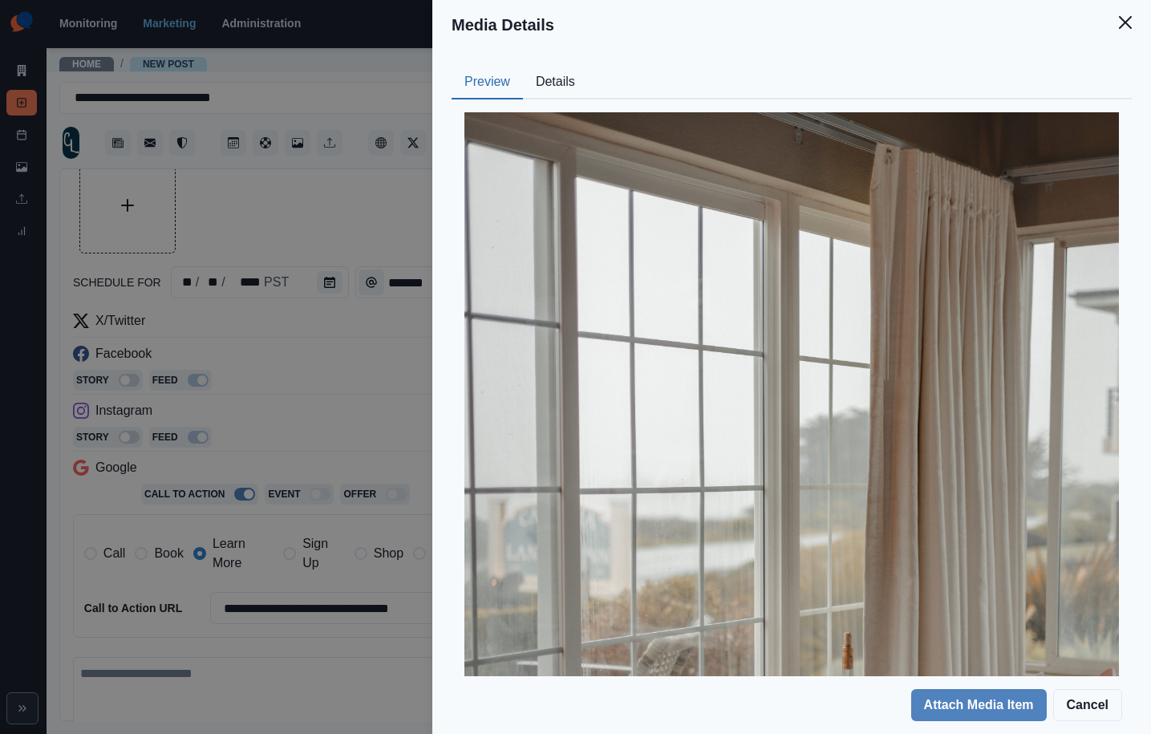
click at [489, 81] on button "Preview" at bounding box center [487, 83] width 71 height 34
click at [357, 294] on div "Media Details Preview Details Our Description AY3A9703 Reusable Yes Tags tub ba…" at bounding box center [575, 367] width 1151 height 734
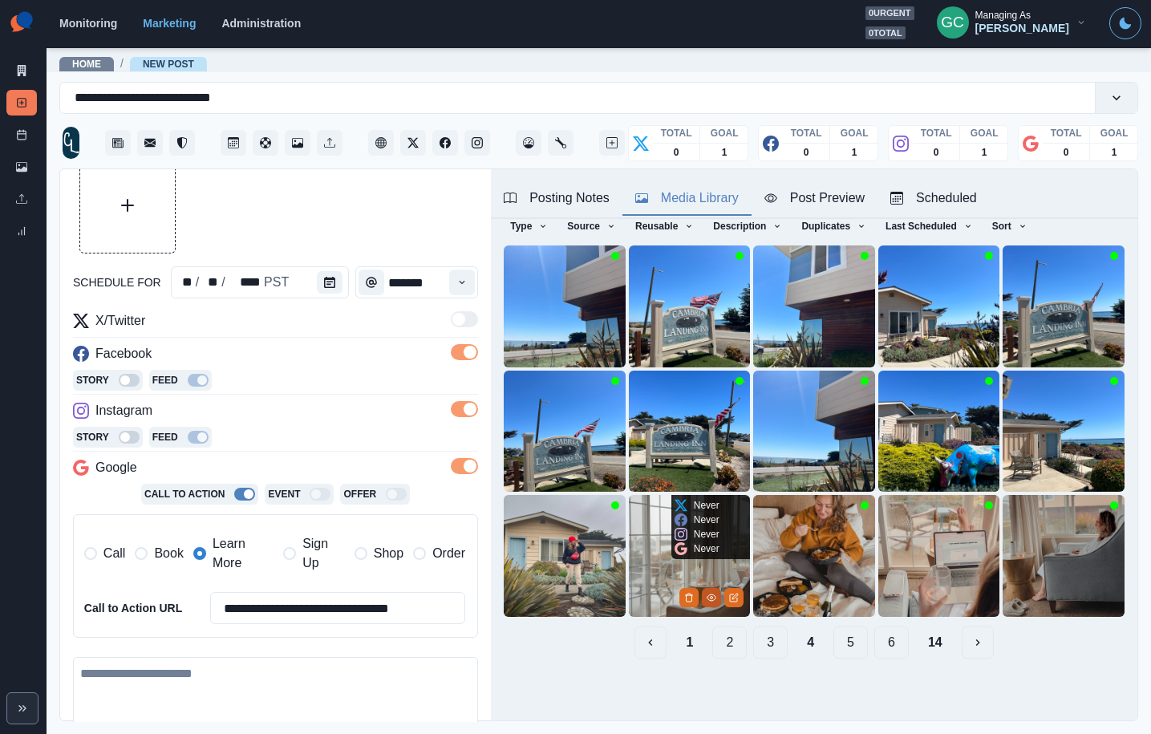
click at [703, 599] on button "View Media" at bounding box center [711, 597] width 19 height 19
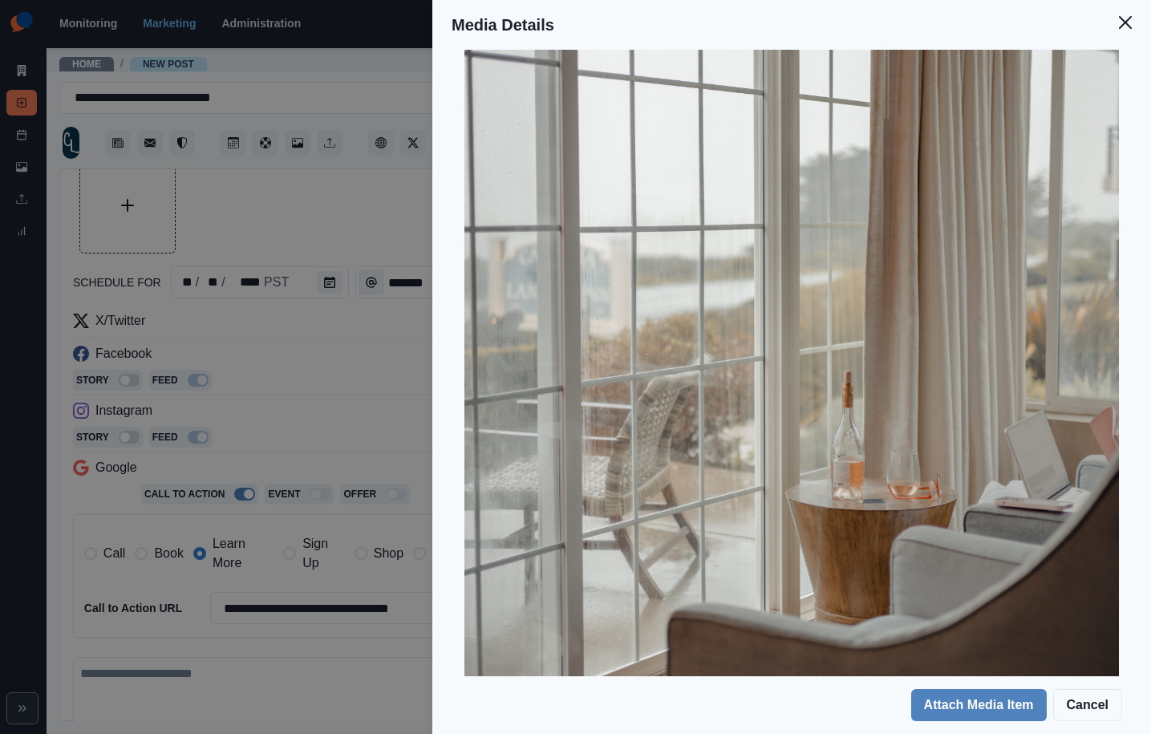
scroll to position [282, 0]
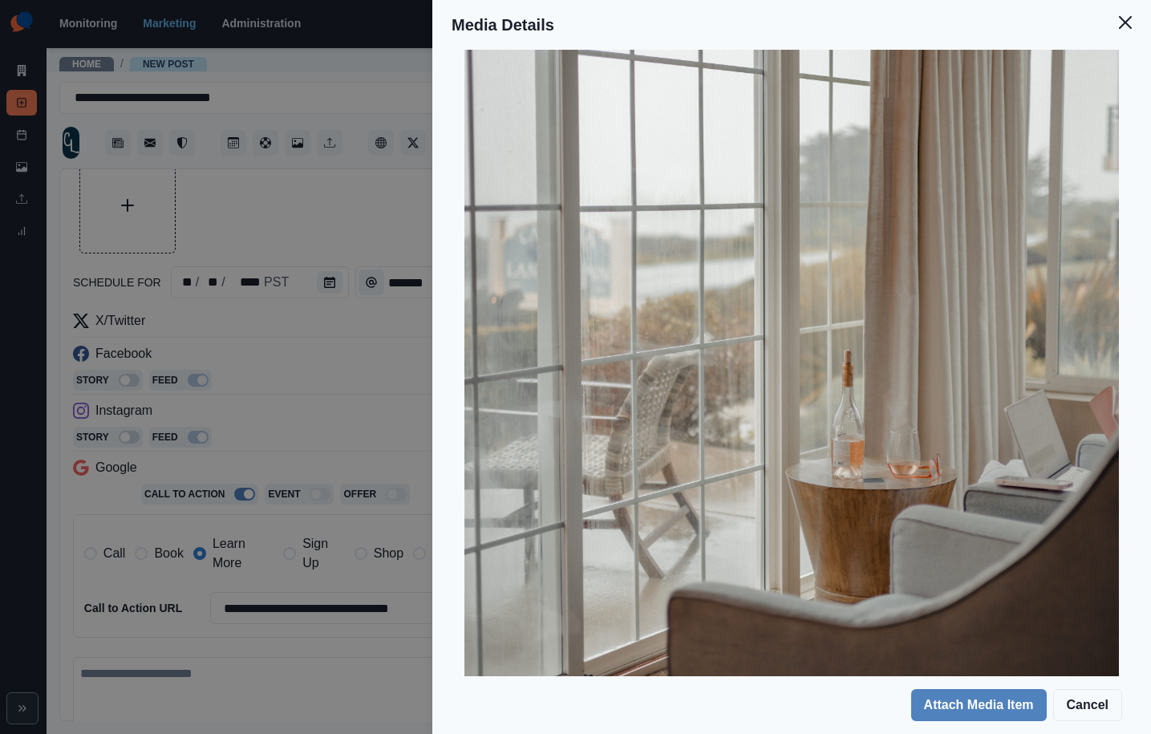
click at [361, 309] on div "Media Details Preview Details Our Description AY3A9703 Reusable Yes Tags tub ba…" at bounding box center [575, 367] width 1151 height 734
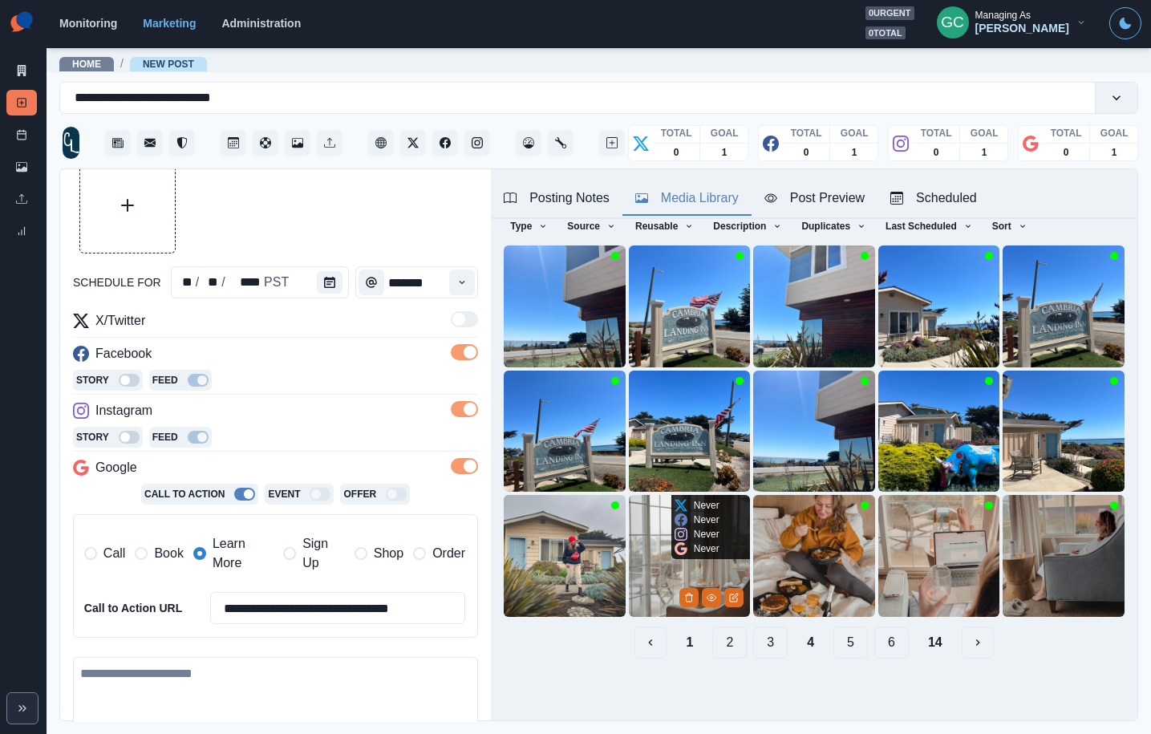
click at [653, 586] on img at bounding box center [690, 556] width 122 height 122
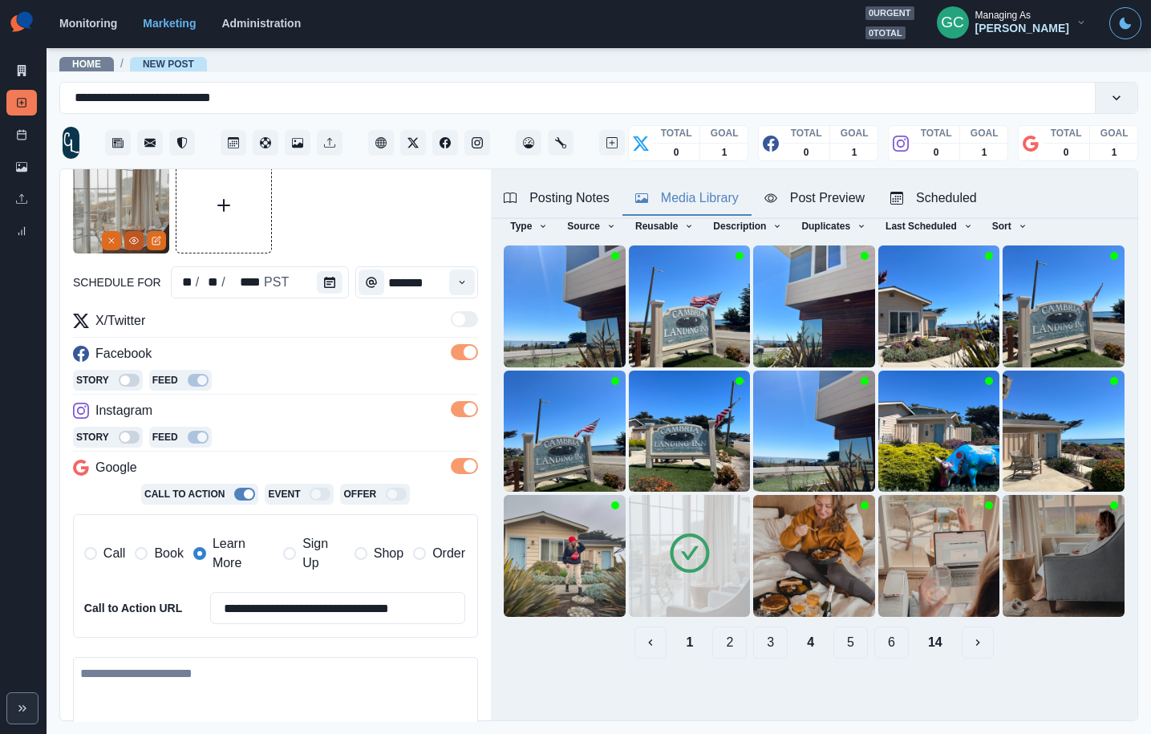
click at [136, 238] on icon "View Media" at bounding box center [134, 240] width 9 height 6
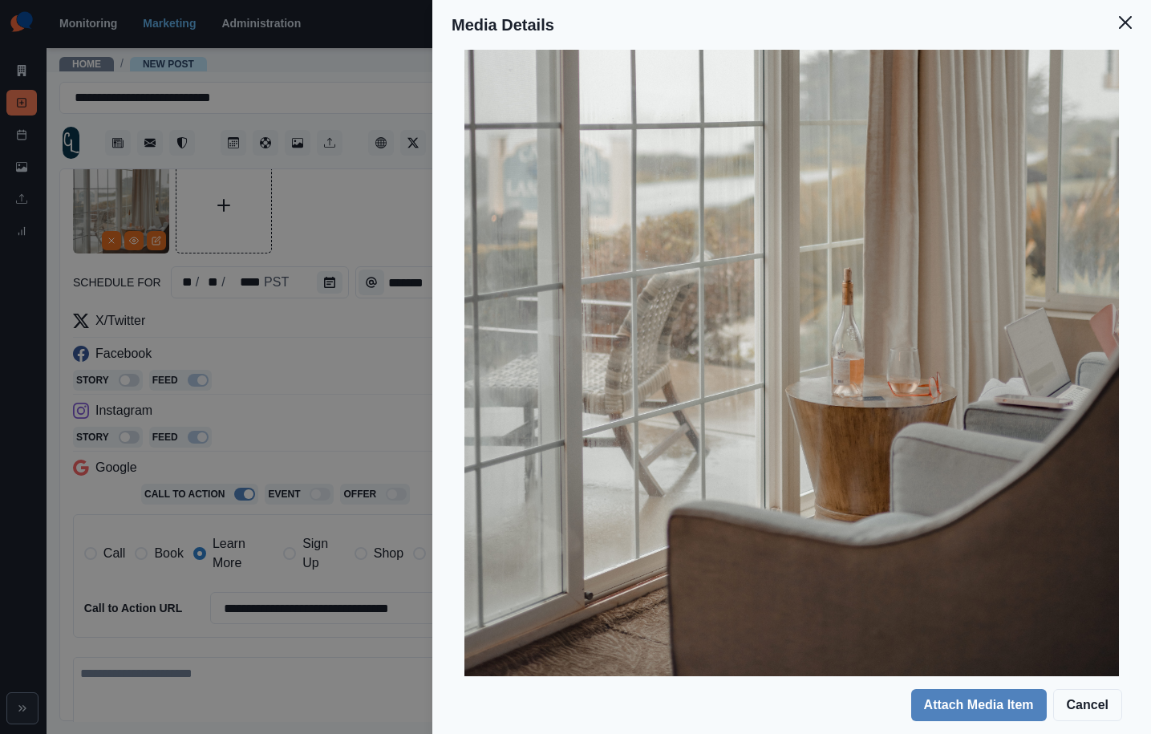
scroll to position [369, 0]
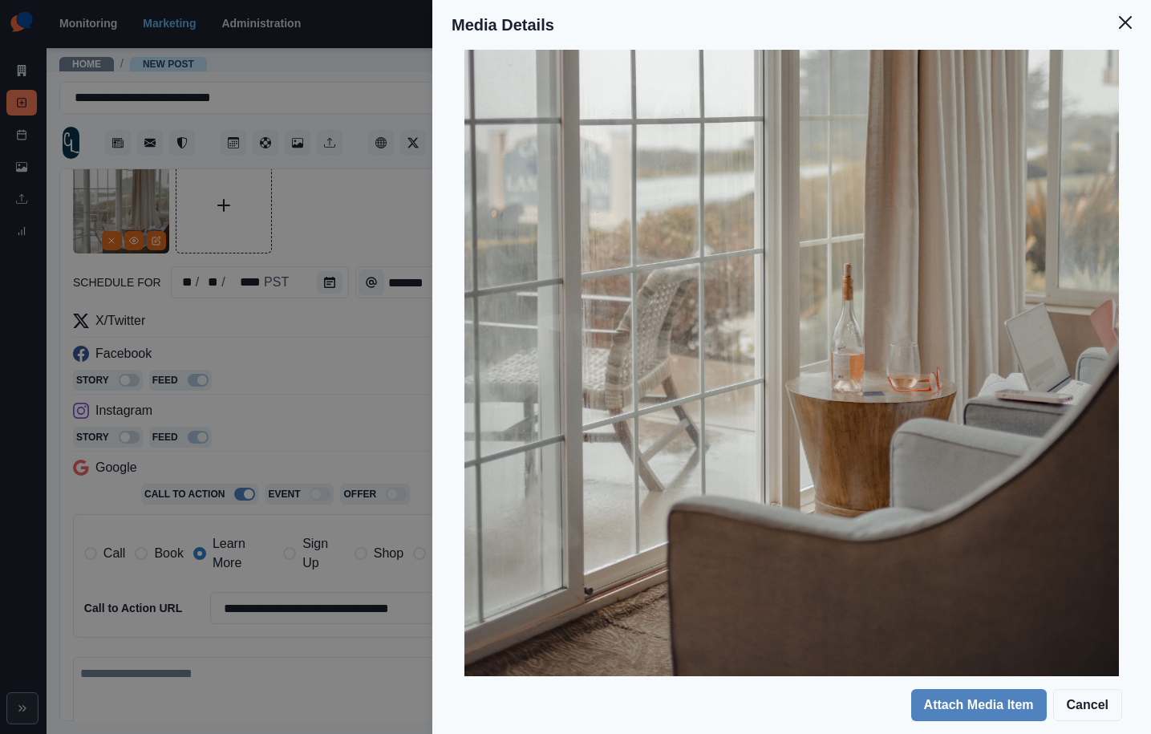
click at [370, 420] on div "Media Details Preview Details Our Description AY3A9703 Reusable Yes Tags tub ba…" at bounding box center [575, 367] width 1151 height 734
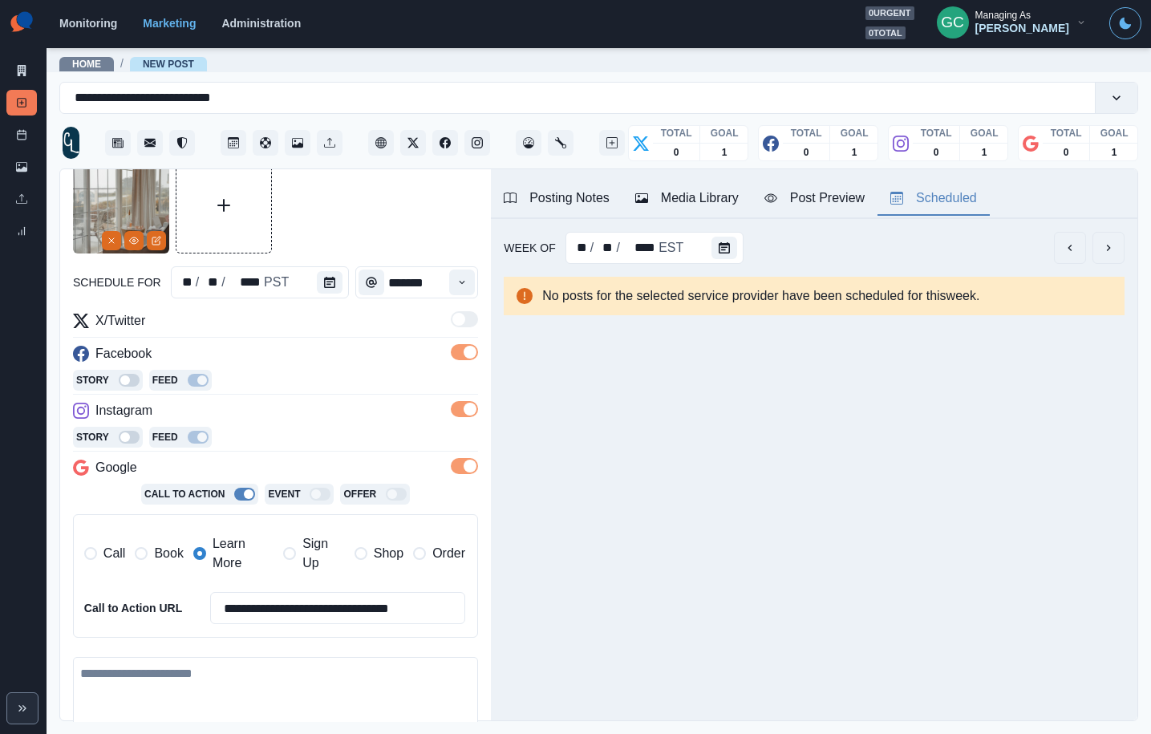
click at [952, 200] on div "Scheduled" at bounding box center [934, 198] width 87 height 19
click at [712, 248] on button "Calendar" at bounding box center [725, 248] width 26 height 22
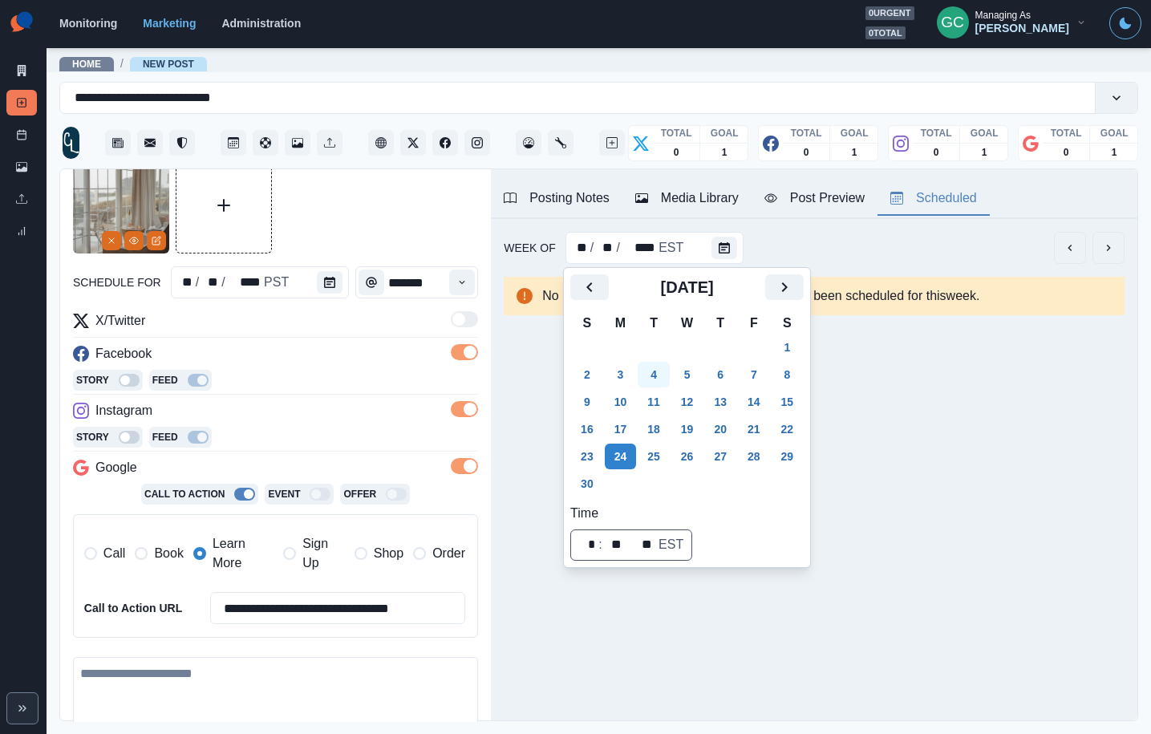
click at [656, 368] on button "4" at bounding box center [654, 375] width 32 height 26
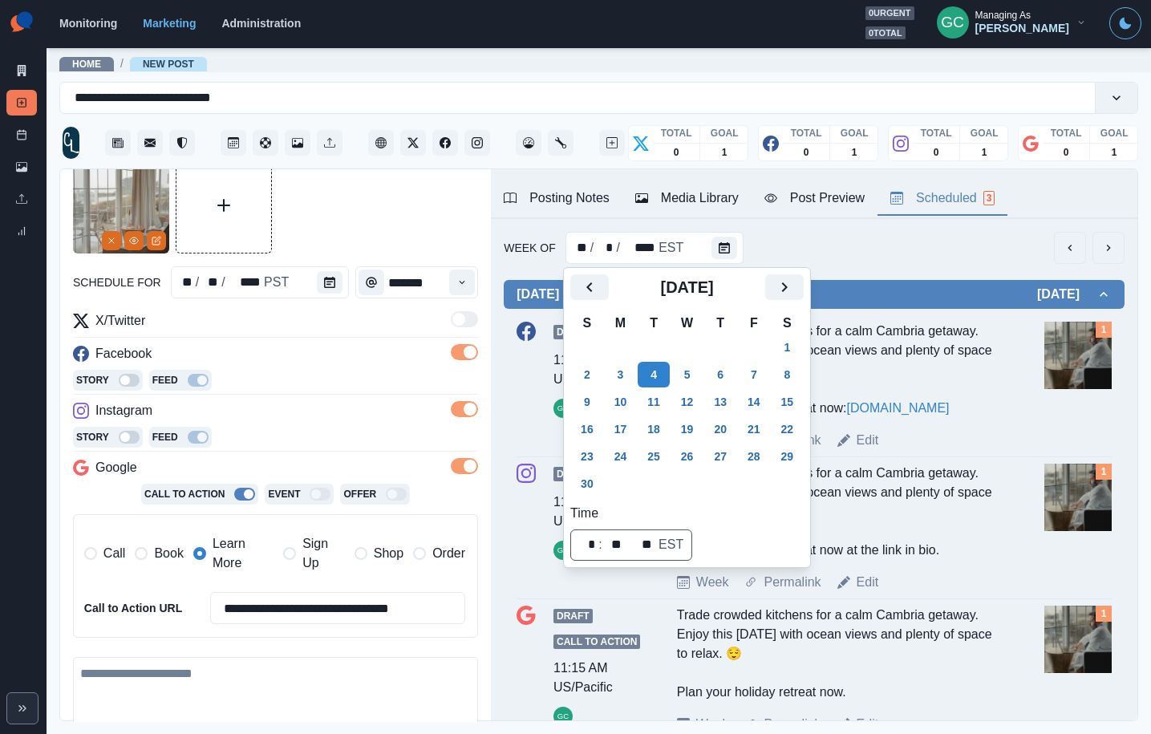
click at [944, 418] on div "Trade crowded kitchens for a calm Cambria getaway. Enjoy this Thanksgiving with…" at bounding box center [839, 370] width 325 height 96
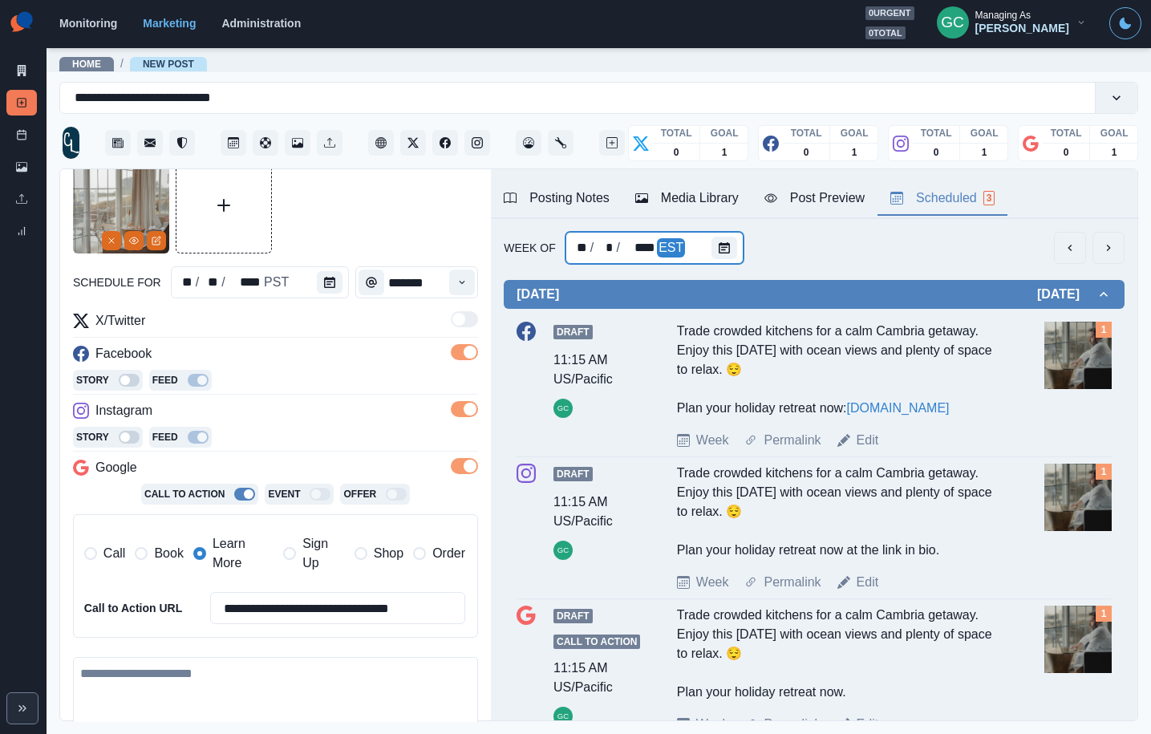
click at [705, 240] on div "** / * / **** EST" at bounding box center [655, 248] width 179 height 32
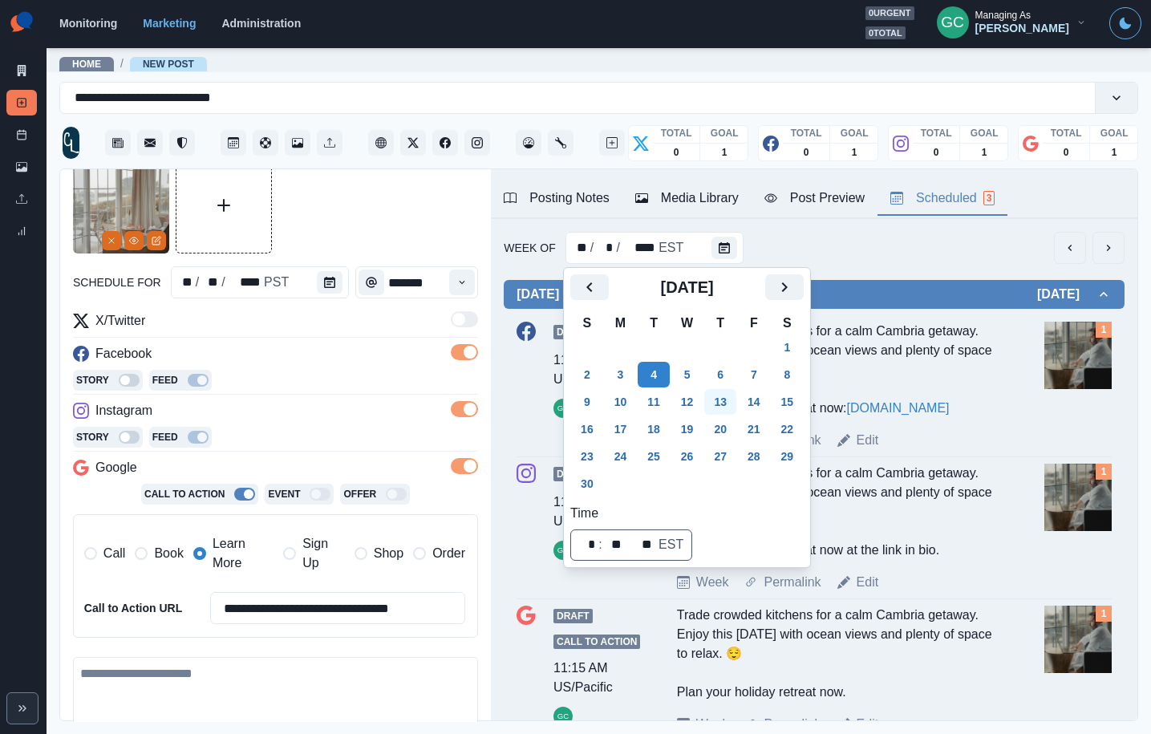
click at [667, 403] on button "11" at bounding box center [654, 402] width 32 height 26
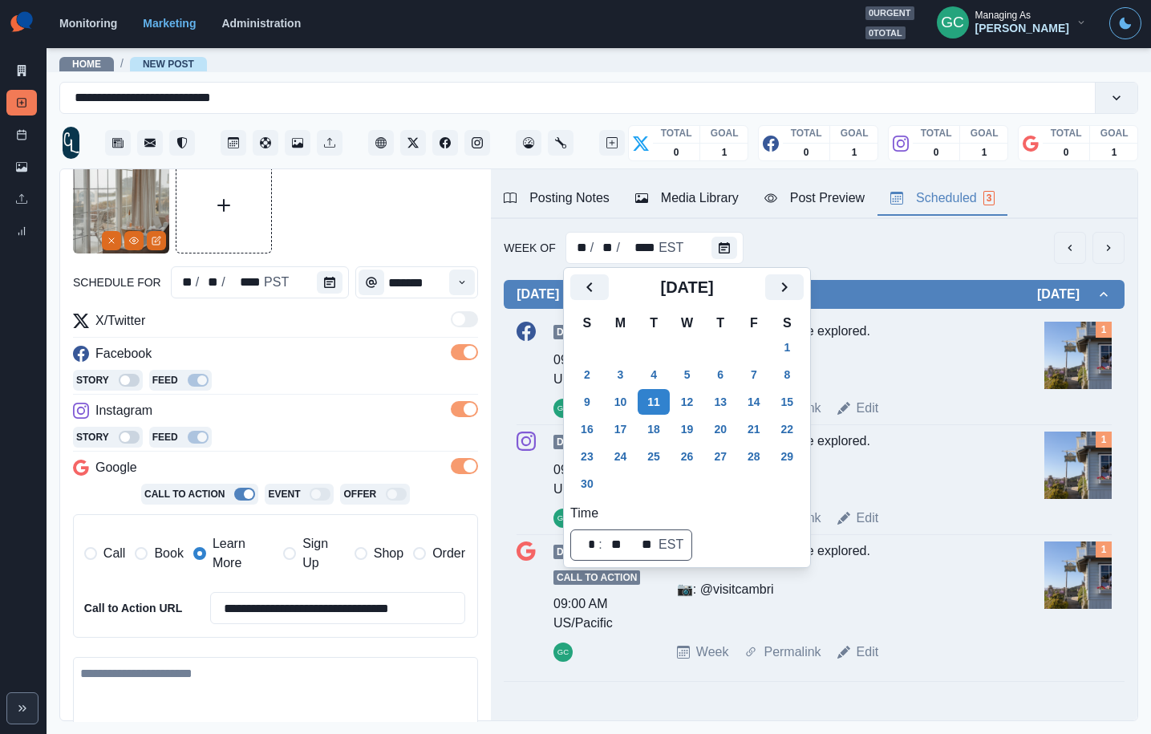
click at [985, 379] on div "Cambria is waiting to be explored. 📷: @visitcambri" at bounding box center [839, 354] width 325 height 64
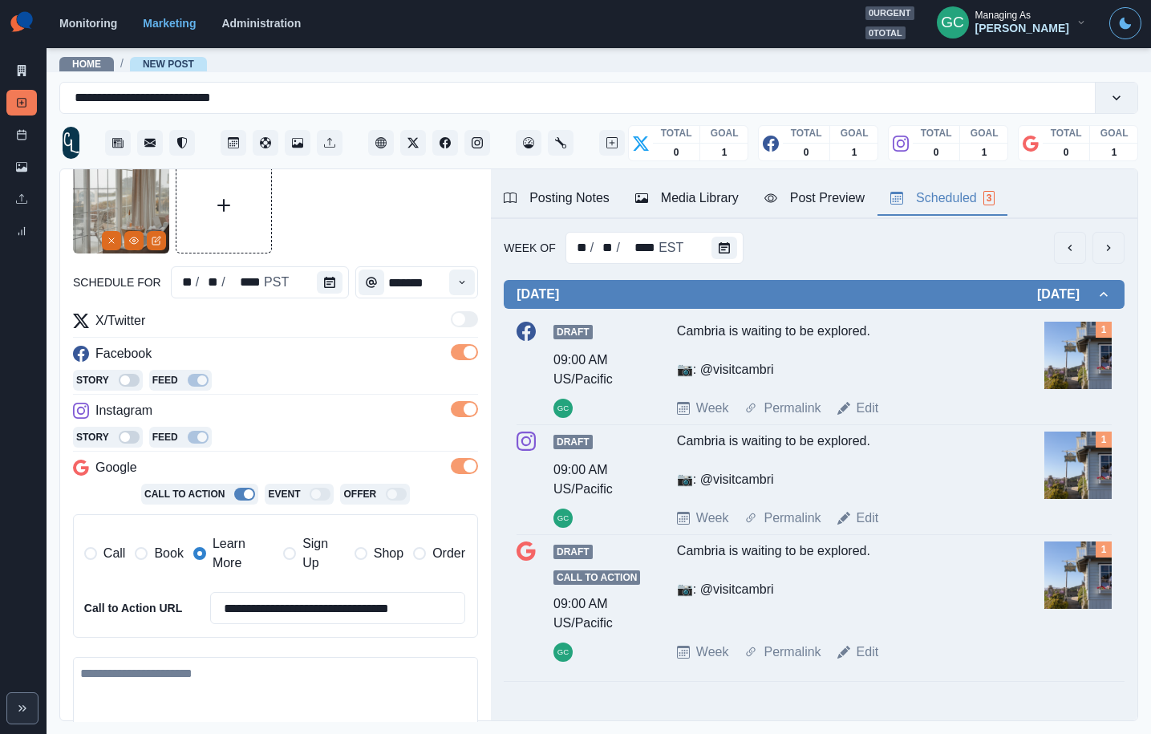
click at [741, 244] on div "Week Of ** / ** / **** EST" at bounding box center [814, 248] width 621 height 32
click at [700, 255] on div "** / ** / **** EST" at bounding box center [655, 248] width 179 height 32
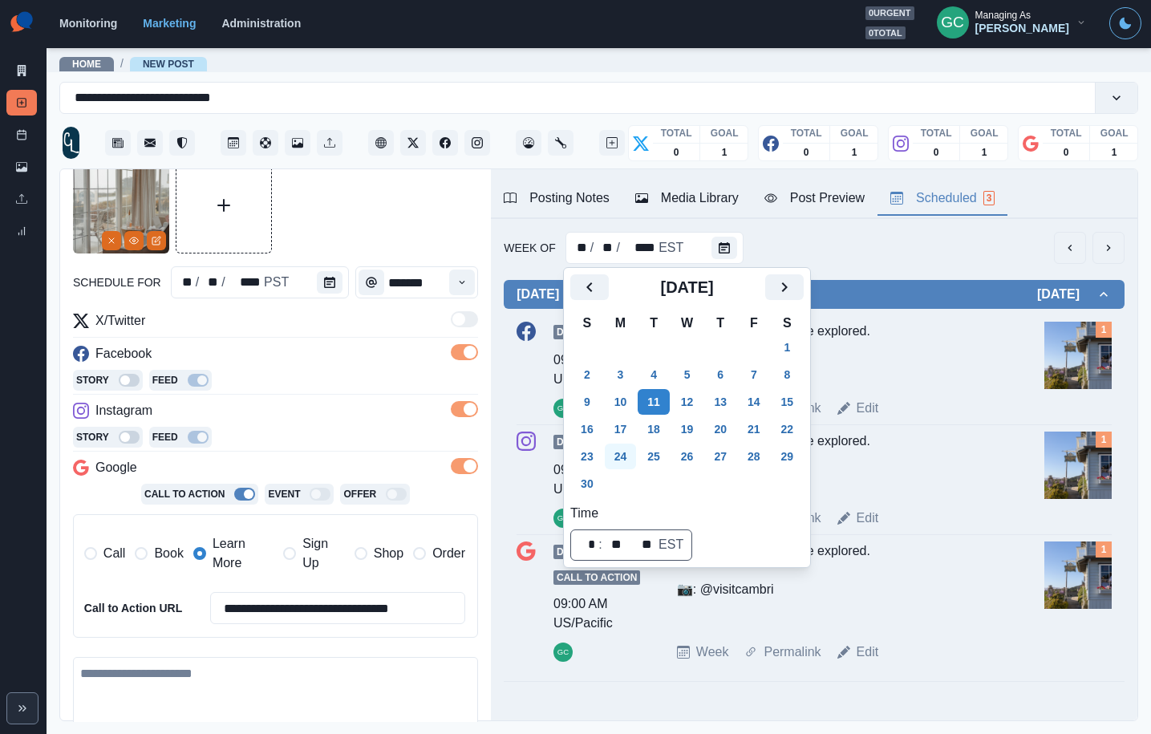
click at [619, 454] on button "24" at bounding box center [621, 457] width 32 height 26
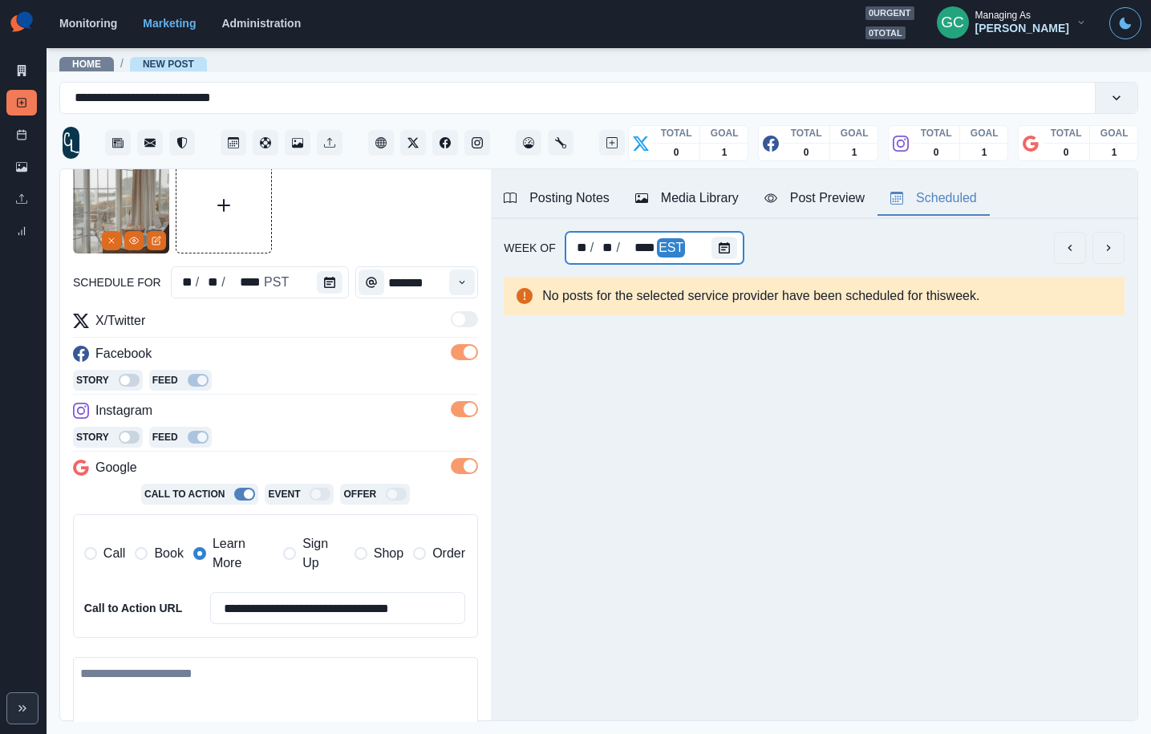
scroll to position [175, 0]
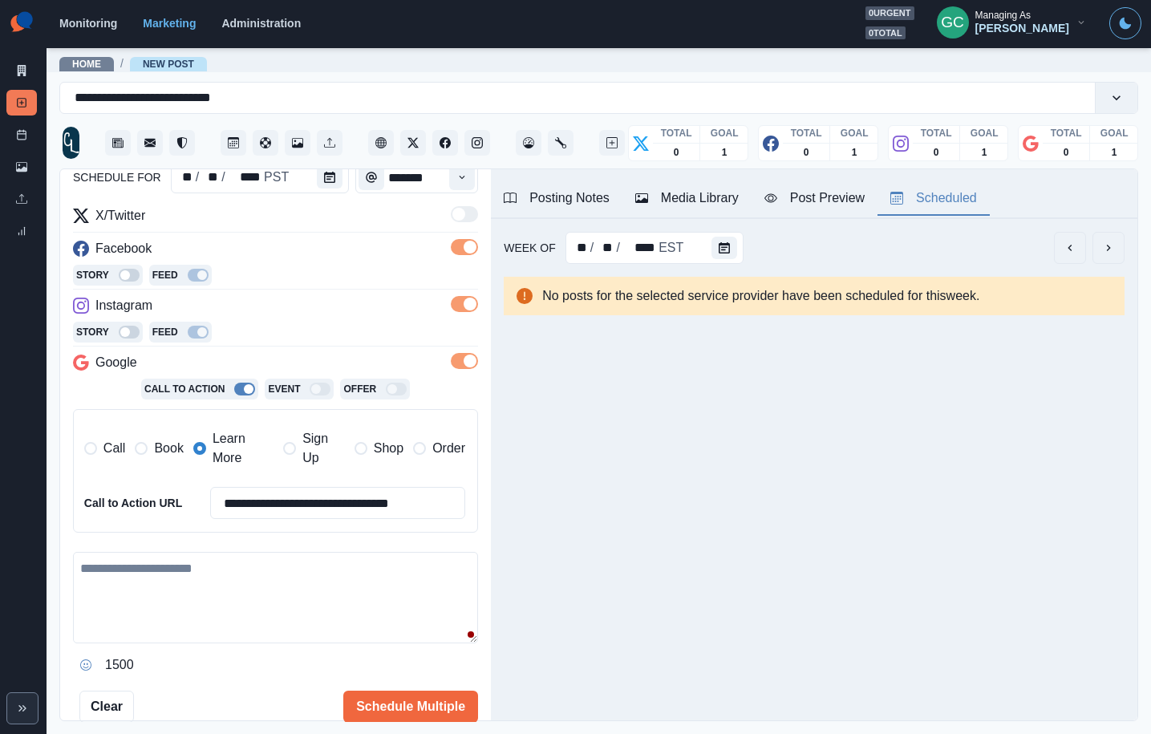
click at [213, 579] on textarea at bounding box center [275, 597] width 405 height 91
paste textarea "**********"
click at [714, 195] on div "Media Library" at bounding box center [686, 198] width 103 height 19
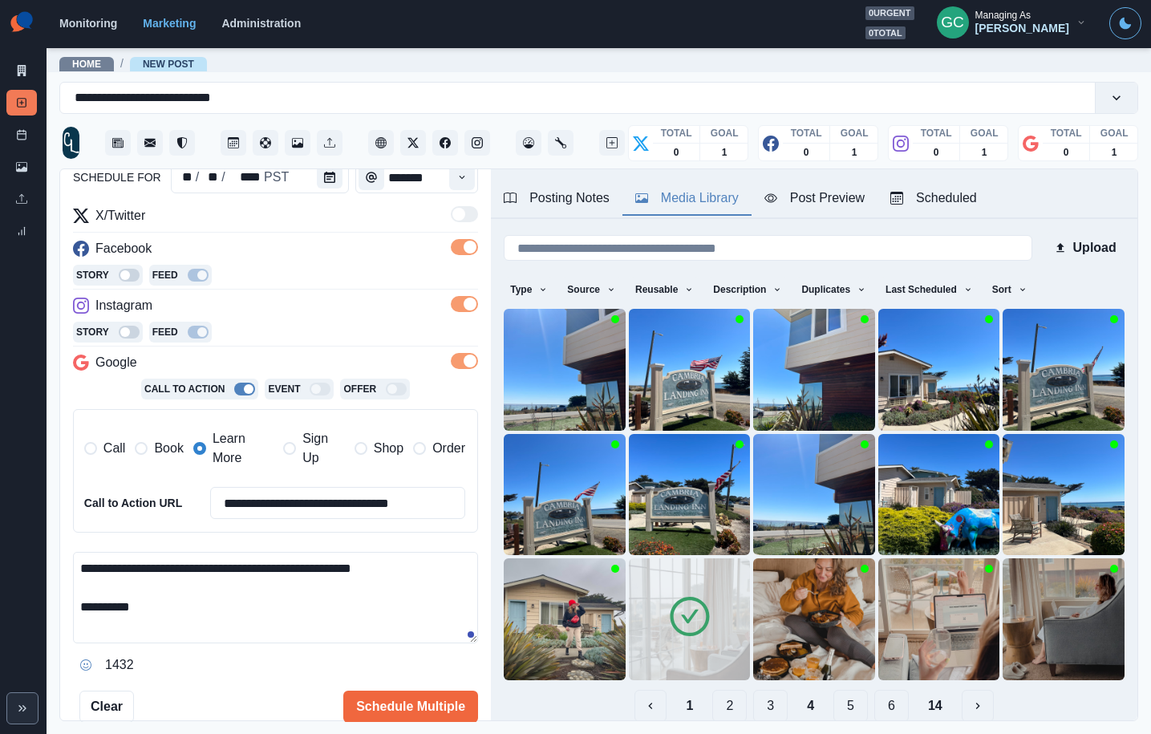
drag, startPoint x: 911, startPoint y: 205, endPoint x: 903, endPoint y: 213, distance: 11.9
click at [912, 205] on div "Scheduled" at bounding box center [934, 198] width 87 height 19
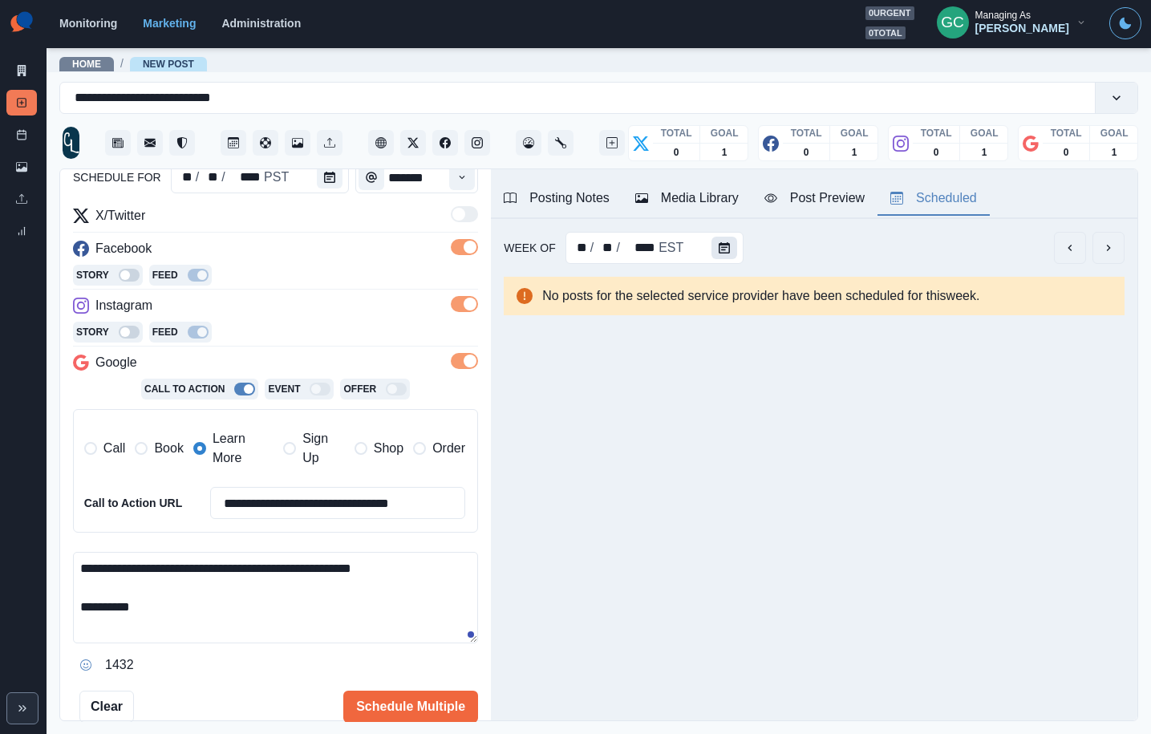
click at [719, 254] on button "Calendar" at bounding box center [725, 248] width 26 height 22
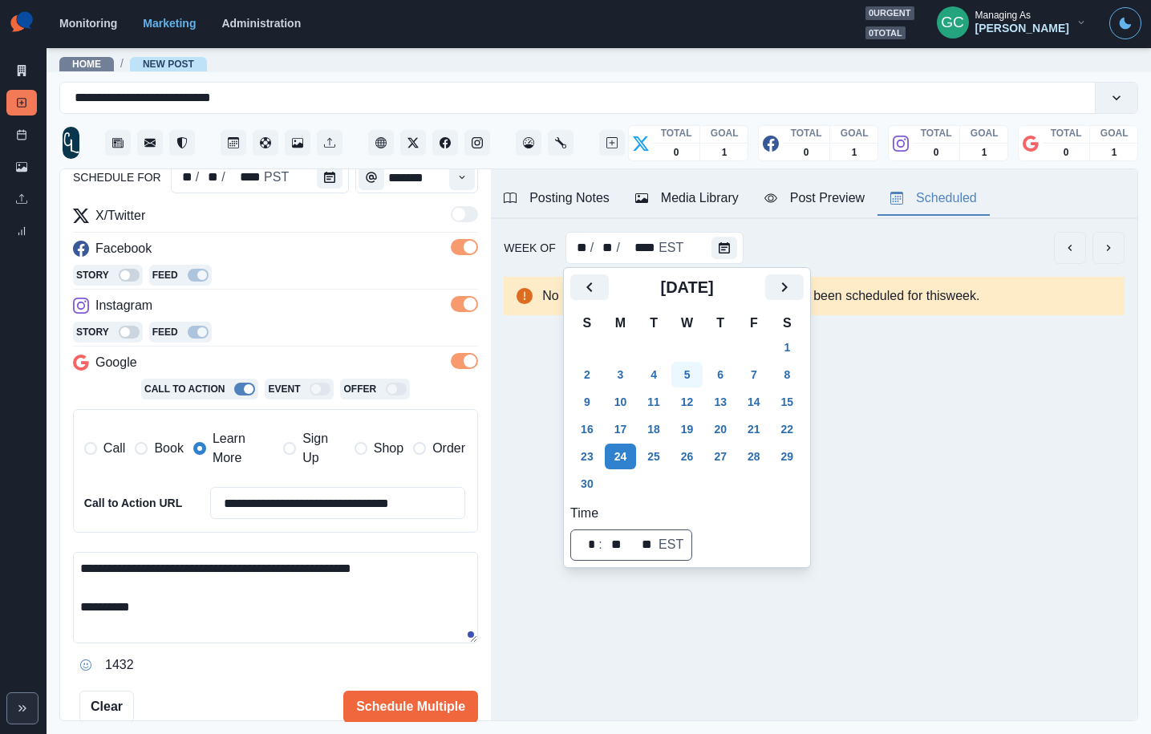
click at [676, 376] on td "5" at bounding box center [688, 374] width 34 height 27
click at [720, 378] on button "6" at bounding box center [720, 375] width 32 height 26
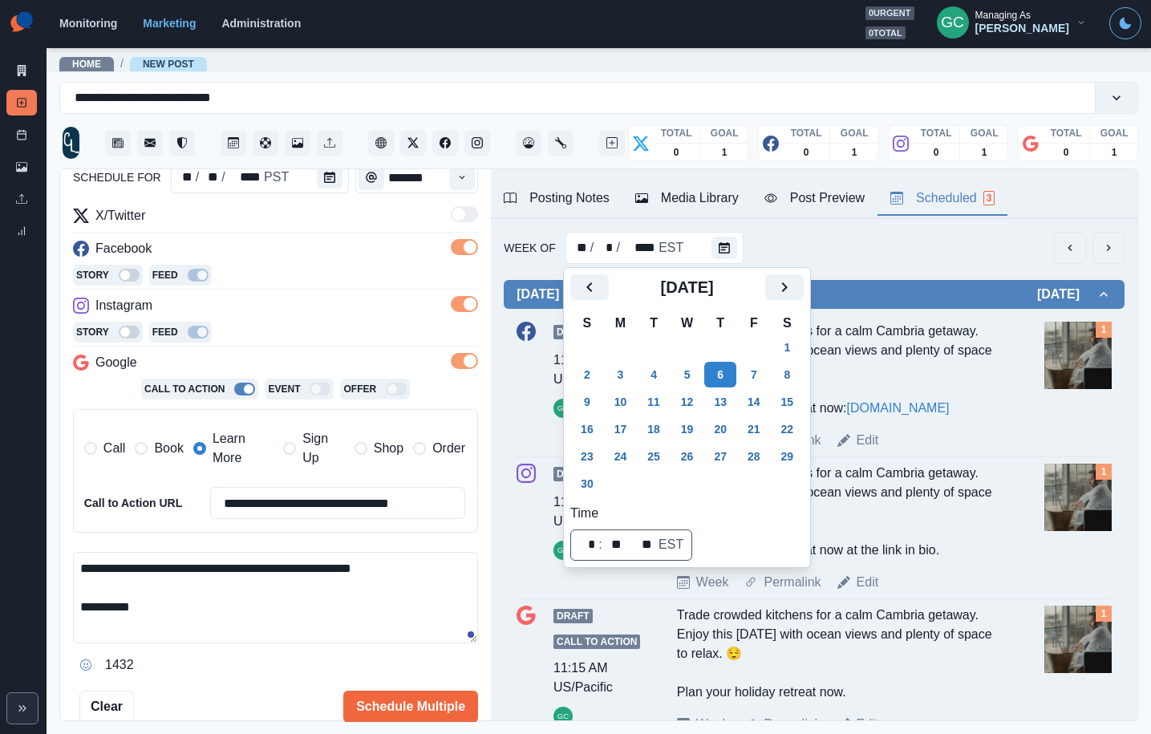
click at [936, 262] on div "Week Of ** / * / **** EST" at bounding box center [814, 248] width 621 height 32
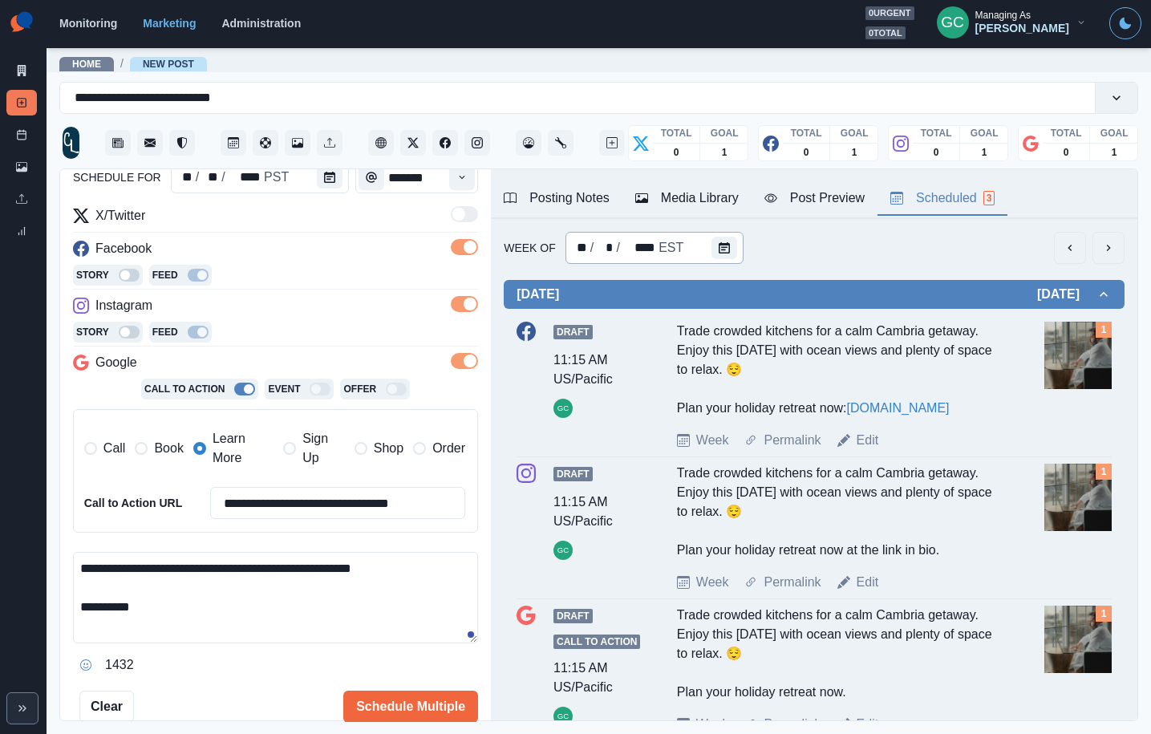
click at [712, 246] on button "Calendar" at bounding box center [725, 248] width 26 height 22
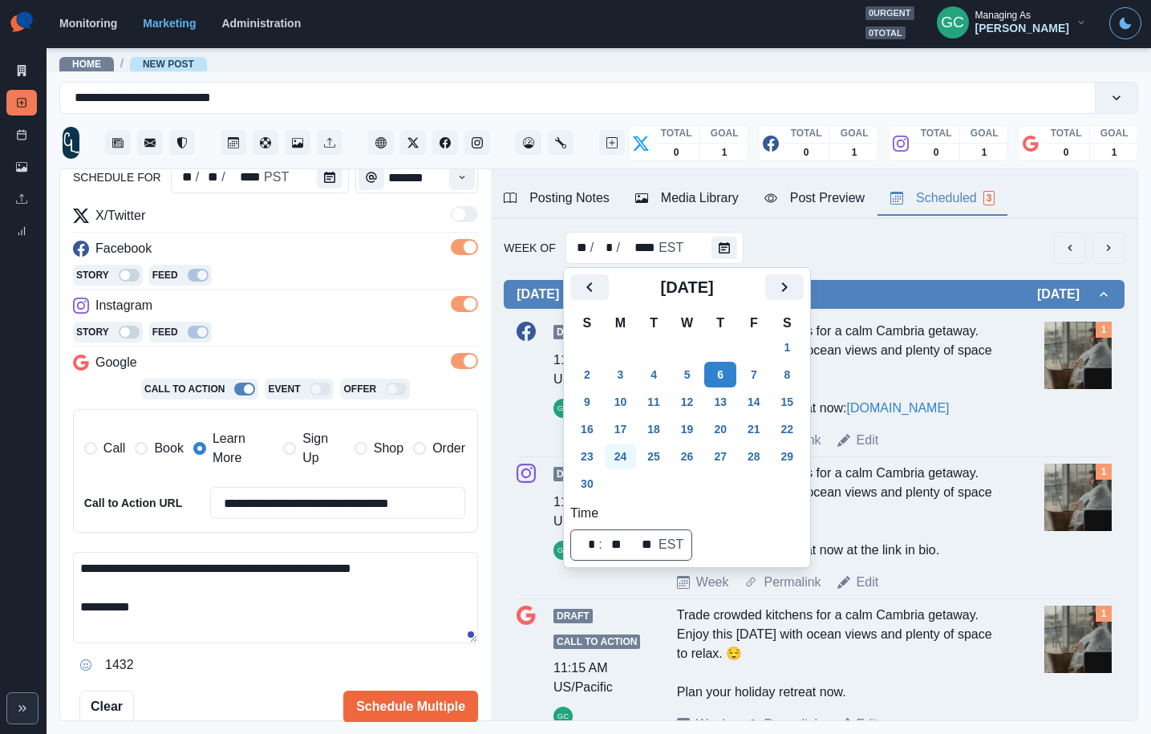
click at [617, 459] on button "24" at bounding box center [621, 457] width 32 height 26
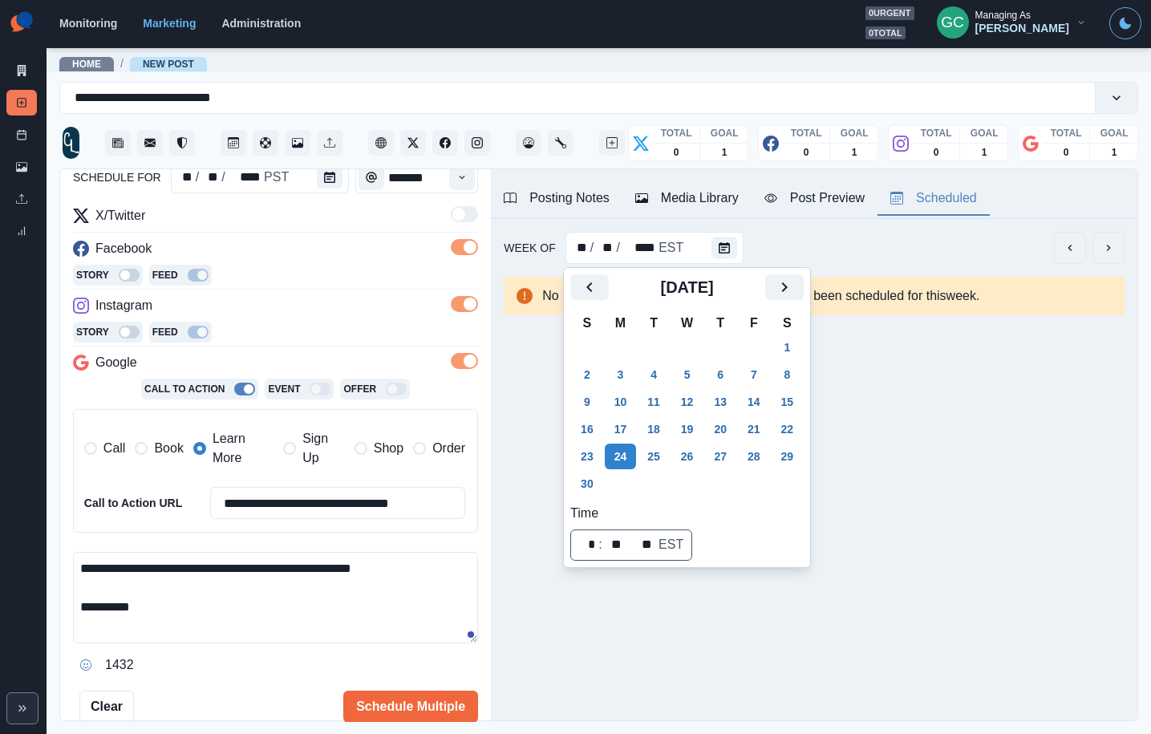
click at [362, 605] on textarea "**********" at bounding box center [275, 597] width 405 height 91
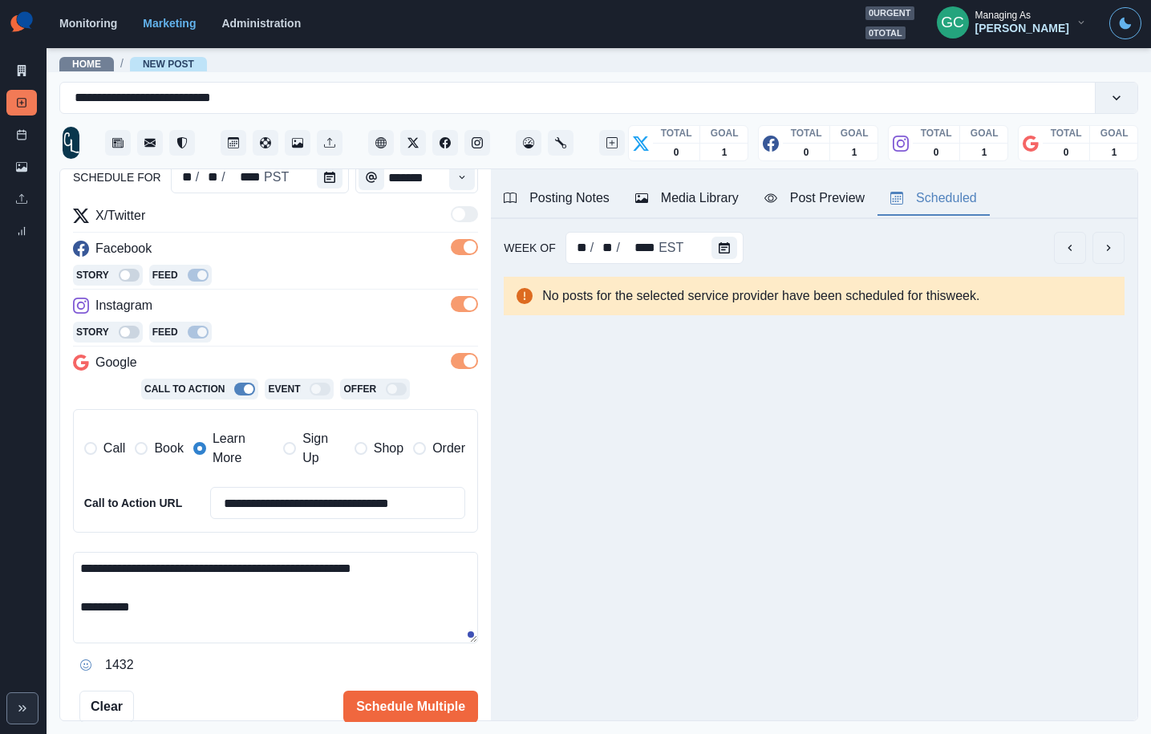
click at [340, 609] on textarea "**********" at bounding box center [275, 597] width 405 height 91
click at [169, 448] on span "Book" at bounding box center [168, 448] width 29 height 19
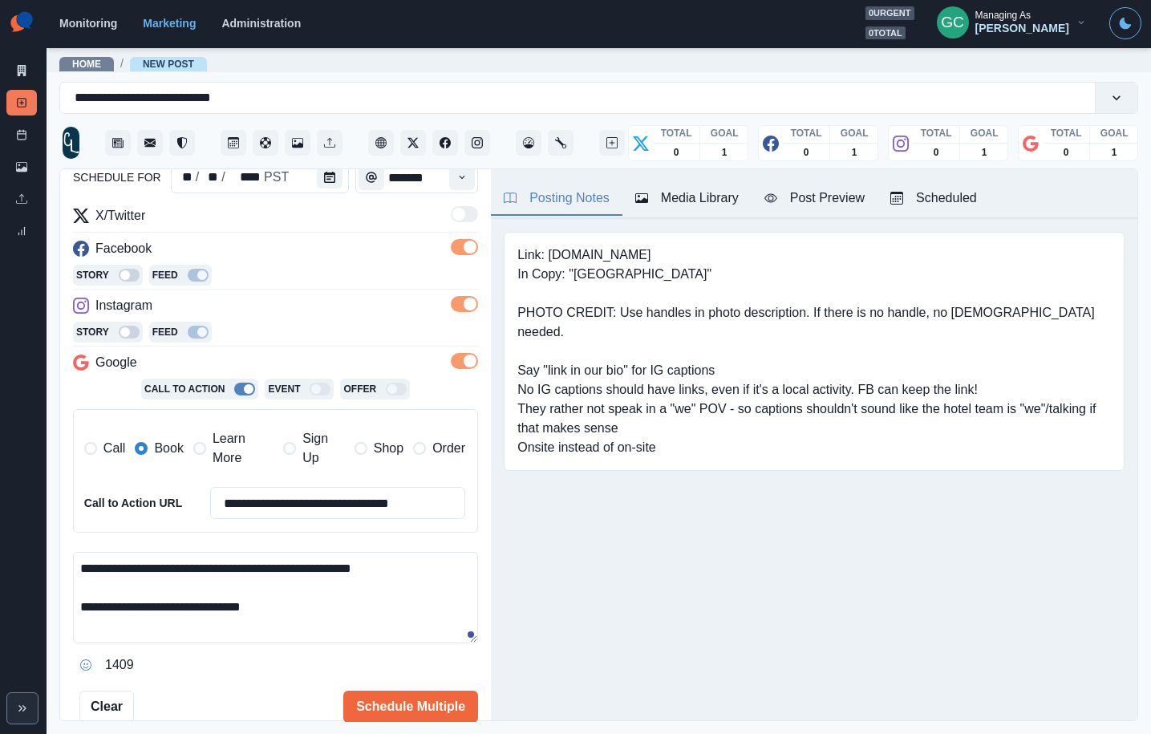
drag, startPoint x: 588, startPoint y: 195, endPoint x: 590, endPoint y: 236, distance: 40.9
click at [588, 196] on div "Posting Notes" at bounding box center [557, 198] width 106 height 19
drag, startPoint x: 572, startPoint y: 274, endPoint x: 689, endPoint y: 274, distance: 117.1
click at [688, 274] on pre "Link: www.cambrialandinginn.com In Copy: "Cambria Landing Inn" PHOTO CREDIT: Us…" at bounding box center [814, 352] width 594 height 212
drag, startPoint x: 692, startPoint y: 273, endPoint x: 578, endPoint y: 271, distance: 114.7
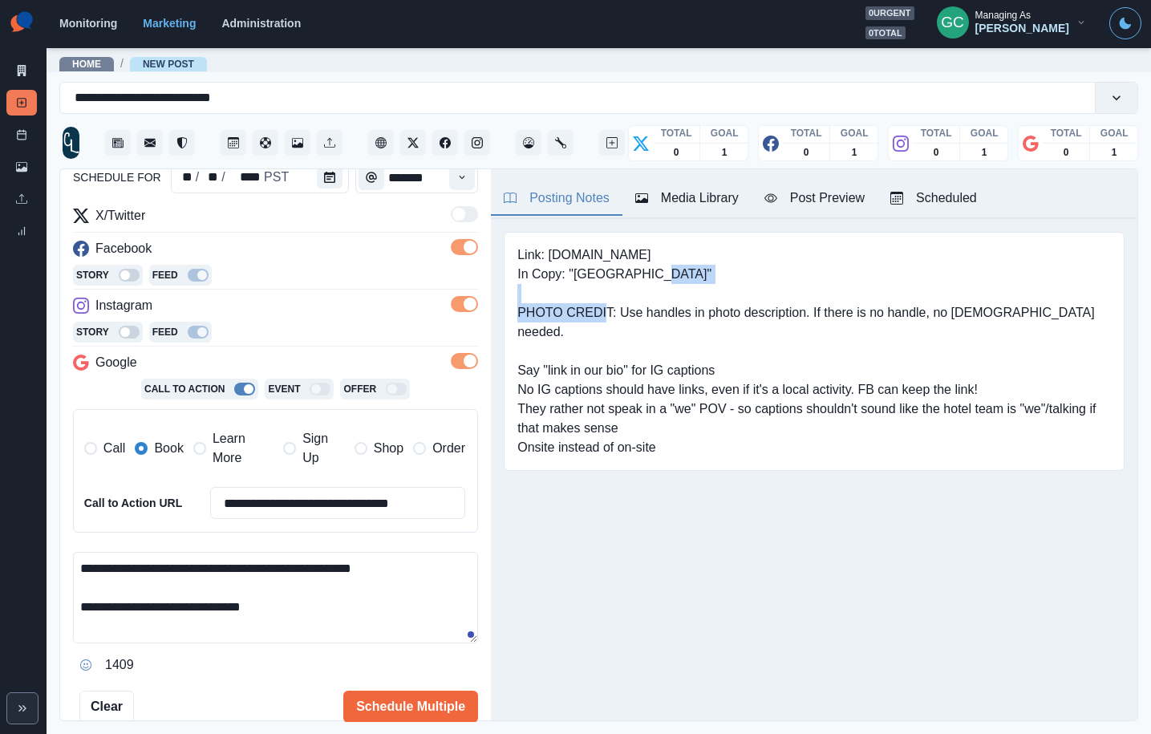
click at [578, 271] on pre "Link: www.cambrialandinginn.com In Copy: "Cambria Landing Inn" PHOTO CREDIT: Us…" at bounding box center [814, 352] width 594 height 212
copy pre "Cambria Landing Inn"
drag, startPoint x: 185, startPoint y: 606, endPoint x: 227, endPoint y: 606, distance: 41.7
click at [229, 605] on textarea "**********" at bounding box center [275, 597] width 405 height 91
paste textarea "**********"
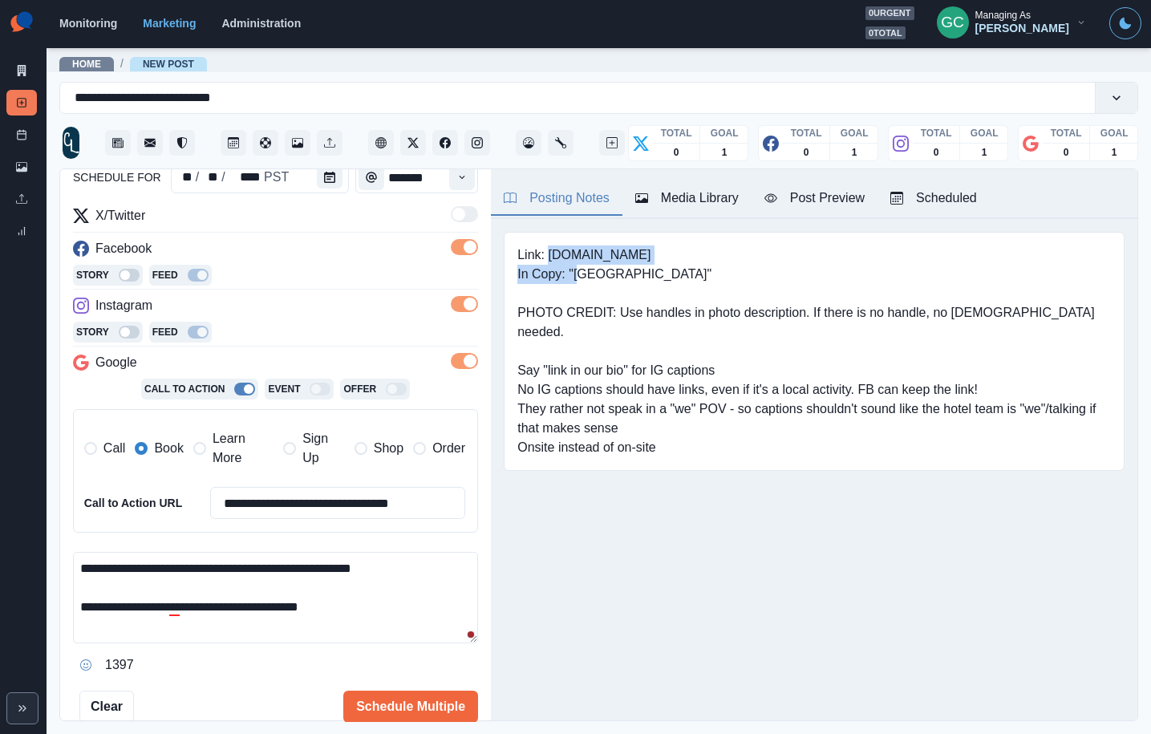
drag, startPoint x: 630, startPoint y: 254, endPoint x: 792, endPoint y: 251, distance: 162.1
click at [797, 253] on pre "Link: www.cambrialandinginn.com In Copy: "Cambria Landing Inn" PHOTO CREDIT: Us…" at bounding box center [814, 352] width 594 height 212
copy pre "www.cambrialandinginn.com"
click at [390, 613] on textarea "**********" at bounding box center [275, 597] width 405 height 91
paste textarea "**********"
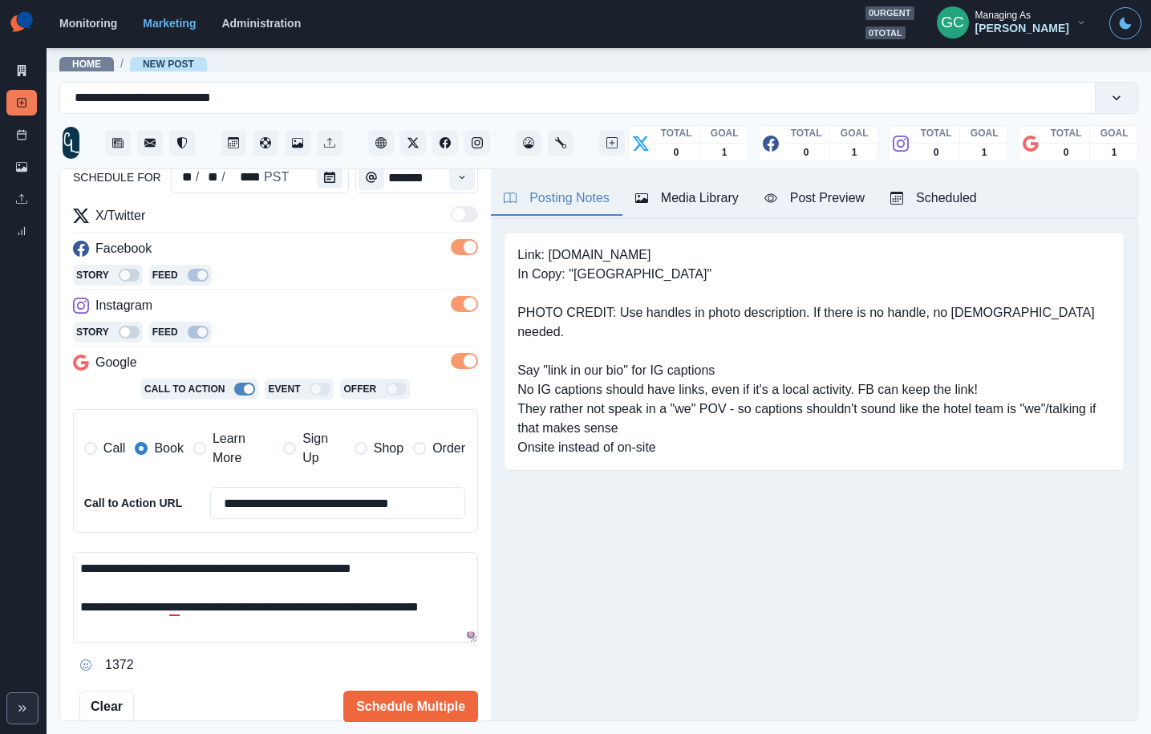
drag, startPoint x: 329, startPoint y: 638, endPoint x: 0, endPoint y: 512, distance: 352.2
click at [0, 512] on div "**********" at bounding box center [575, 367] width 1151 height 734
type textarea "**********"
click at [394, 710] on button "Schedule Multiple" at bounding box center [410, 707] width 135 height 32
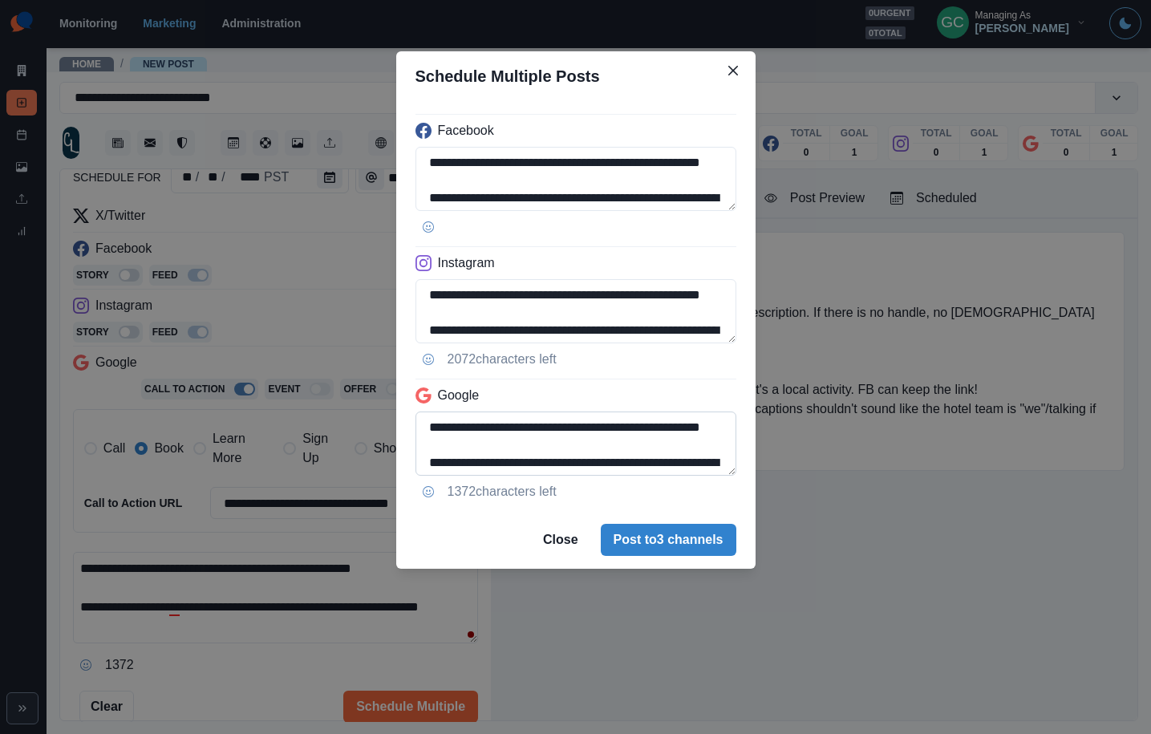
scroll to position [39, 0]
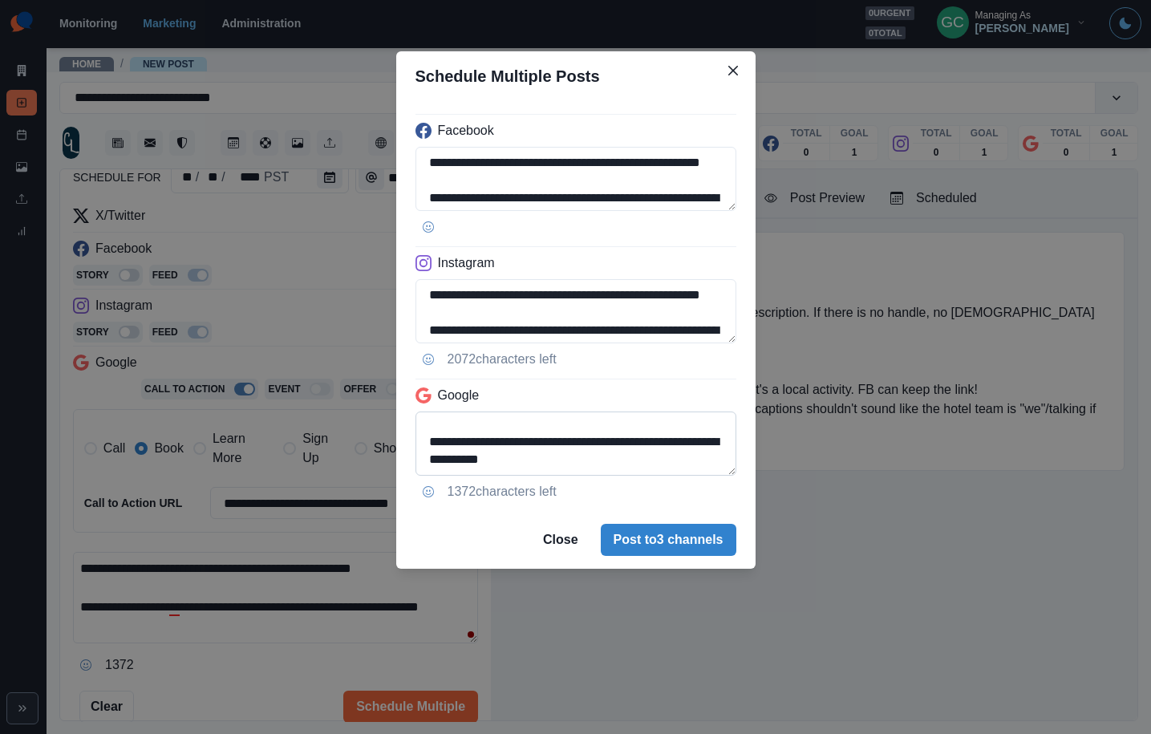
drag, startPoint x: 687, startPoint y: 444, endPoint x: 699, endPoint y: 475, distance: 33.5
click at [699, 475] on textarea "**********" at bounding box center [576, 444] width 321 height 64
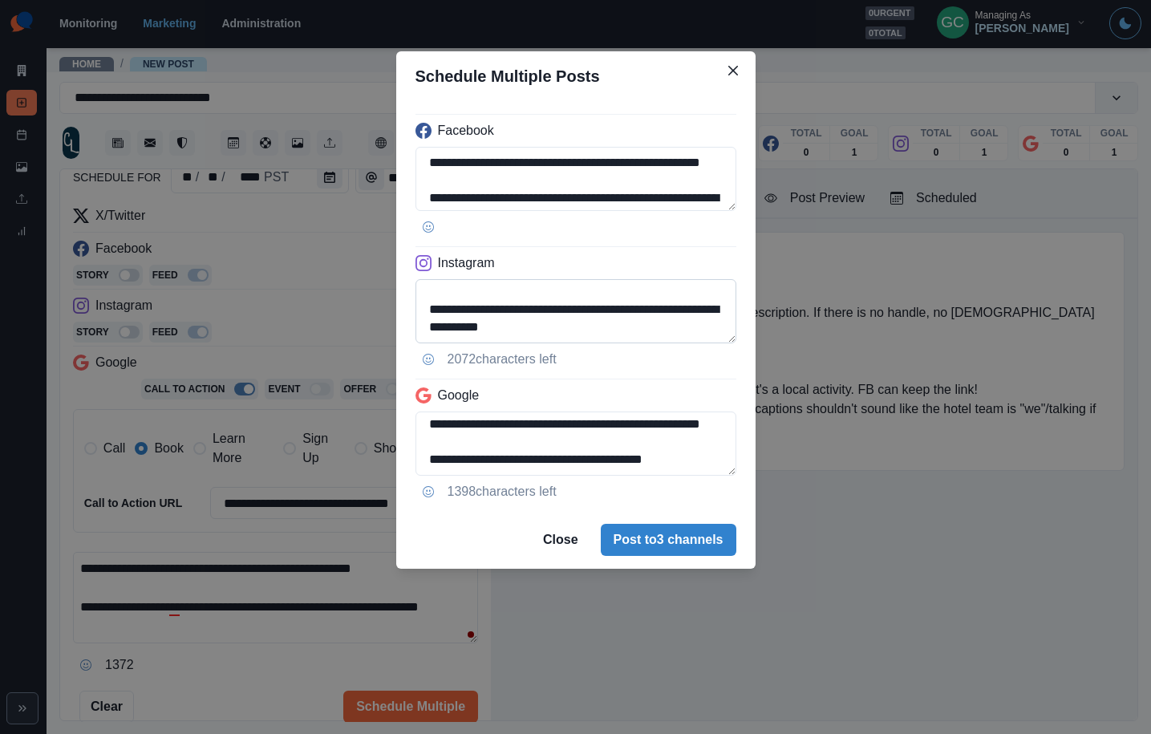
type textarea "**********"
drag, startPoint x: 685, startPoint y: 312, endPoint x: 701, endPoint y: 347, distance: 38.8
click at [701, 348] on div "**********" at bounding box center [575, 306] width 359 height 410
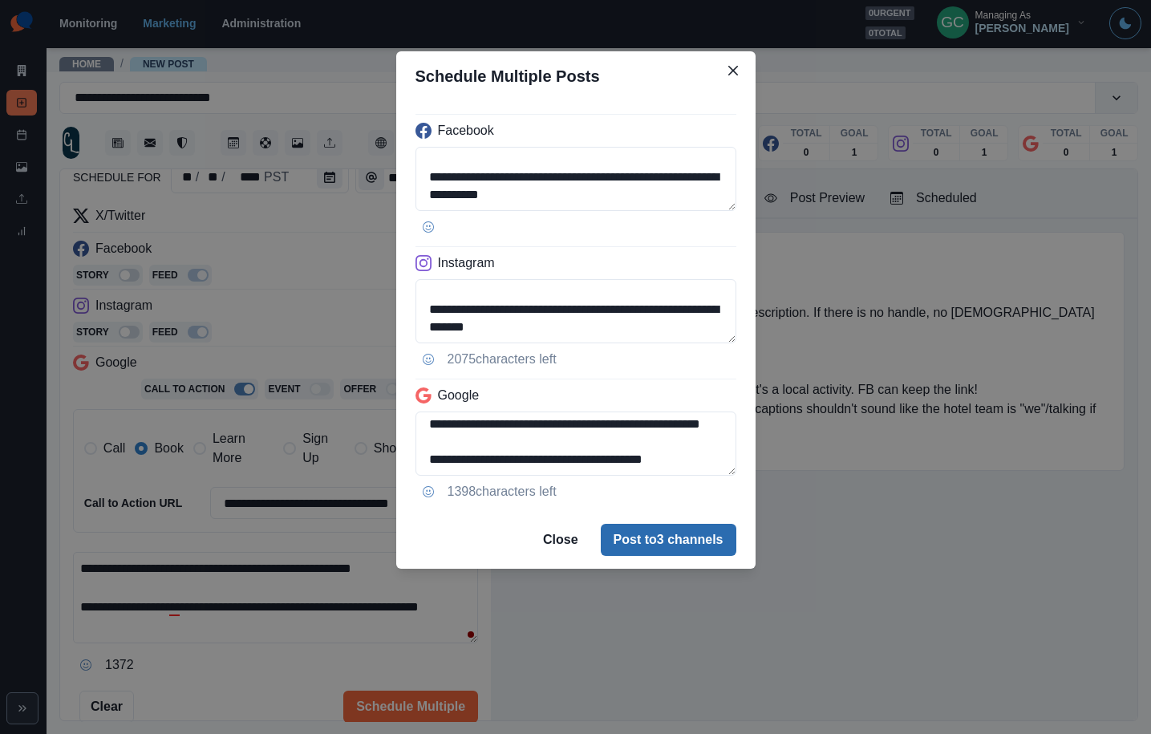
type textarea "**********"
click at [677, 538] on button "Post to 3 channels" at bounding box center [669, 540] width 136 height 32
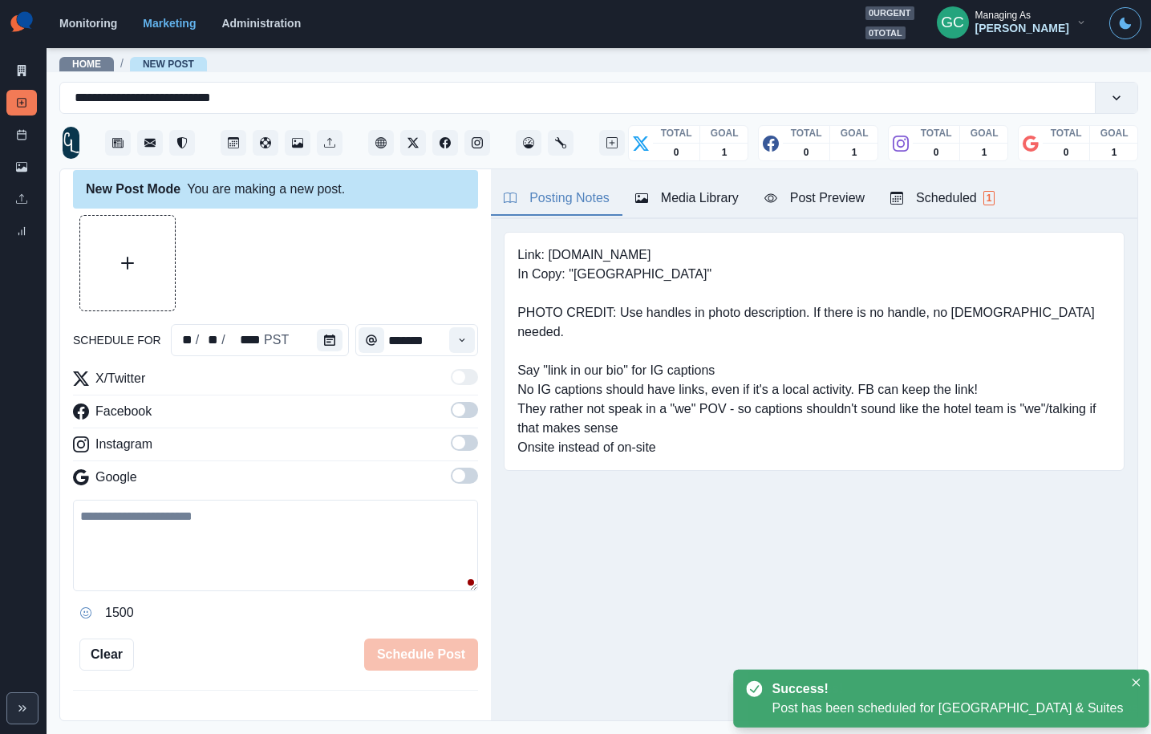
scroll to position [175, 0]
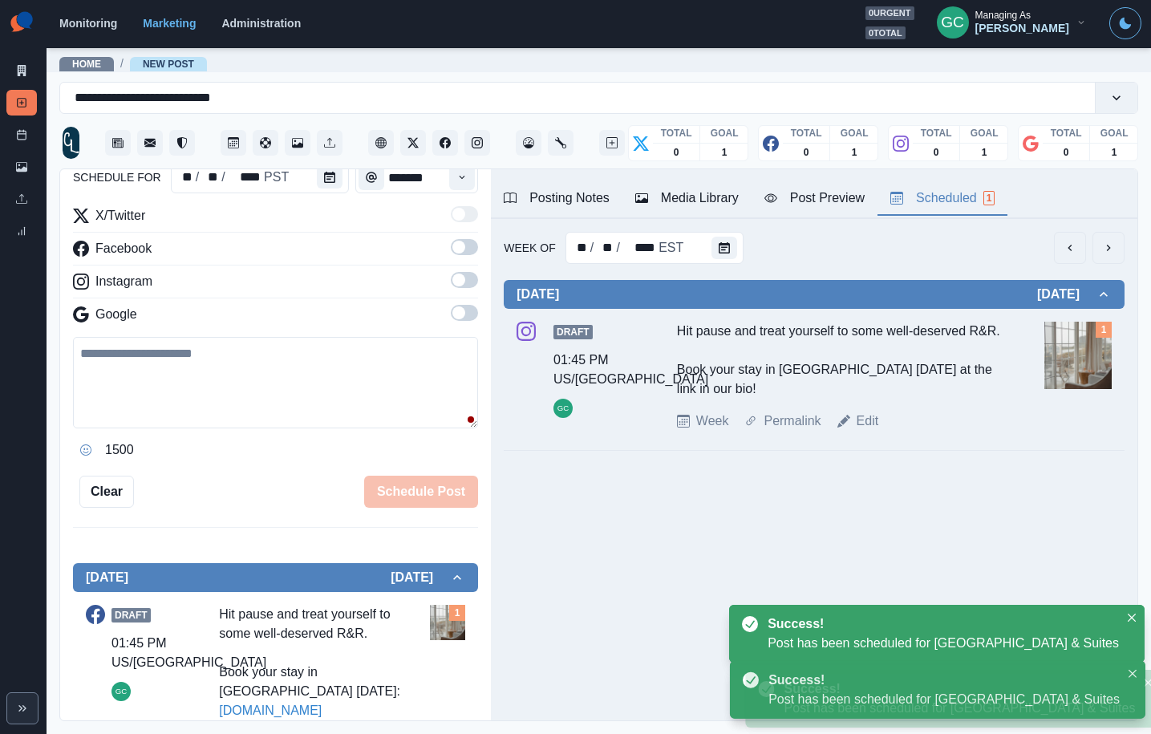
click at [939, 204] on div "Scheduled 1" at bounding box center [943, 198] width 104 height 19
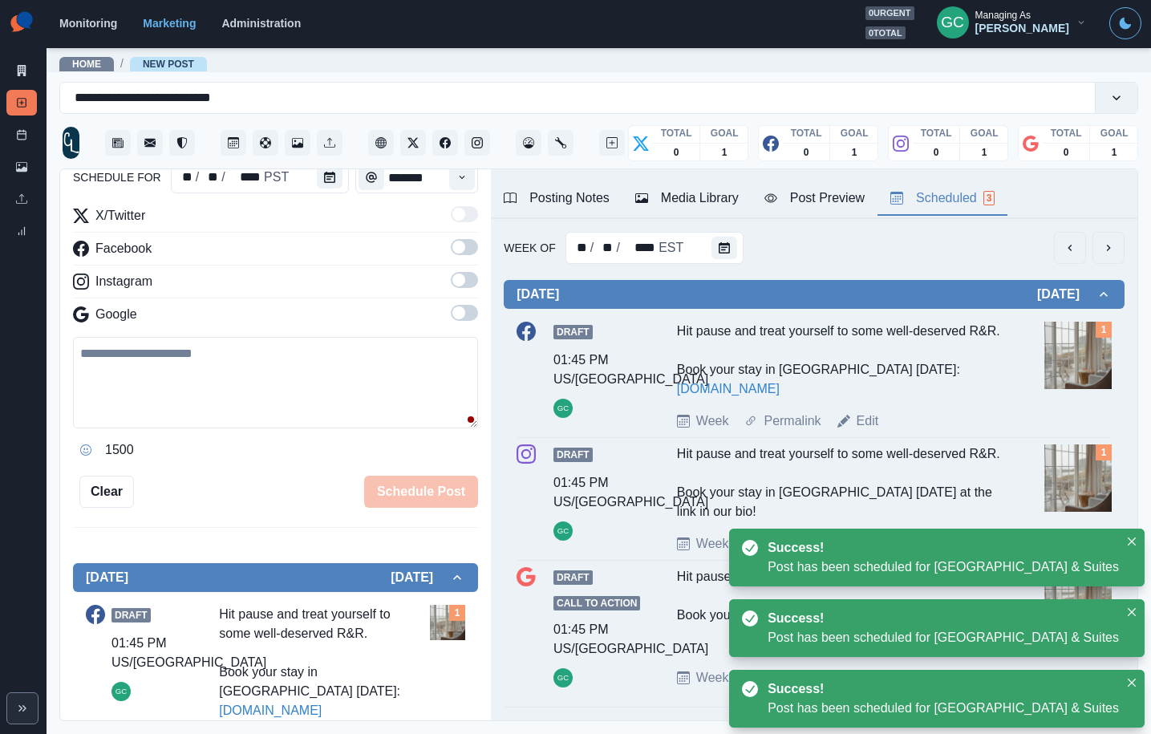
scroll to position [104, 0]
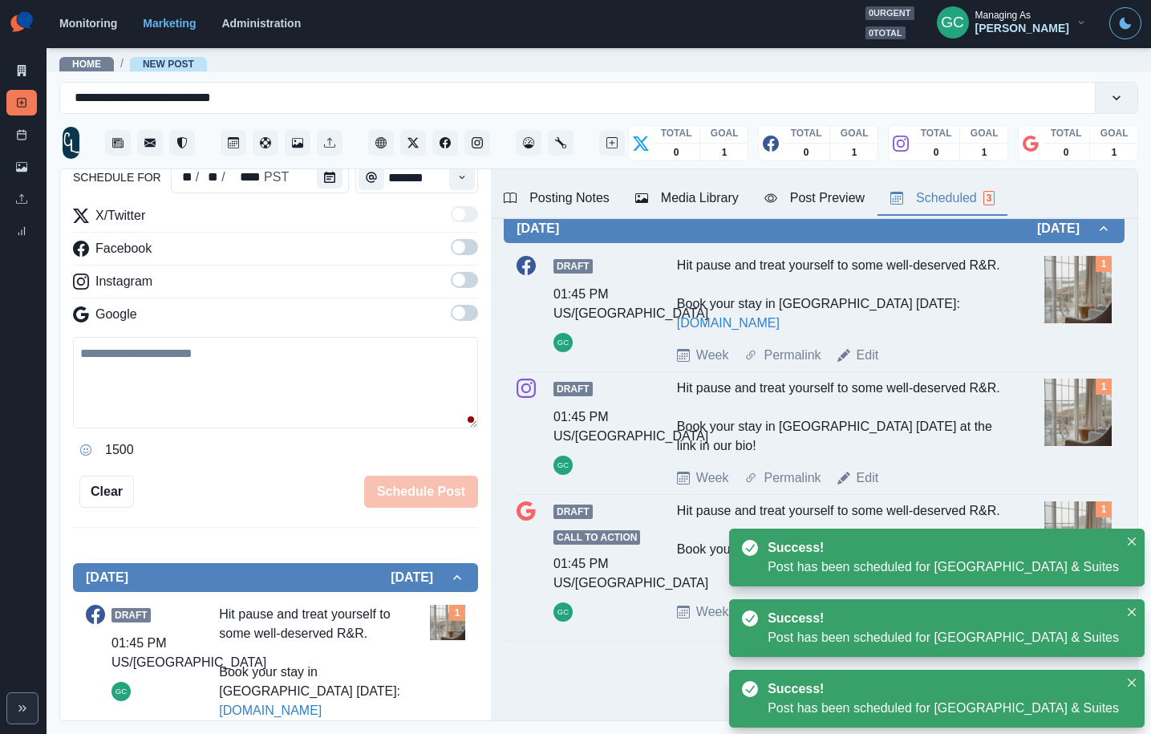
click at [1092, 408] on img at bounding box center [1078, 412] width 67 height 67
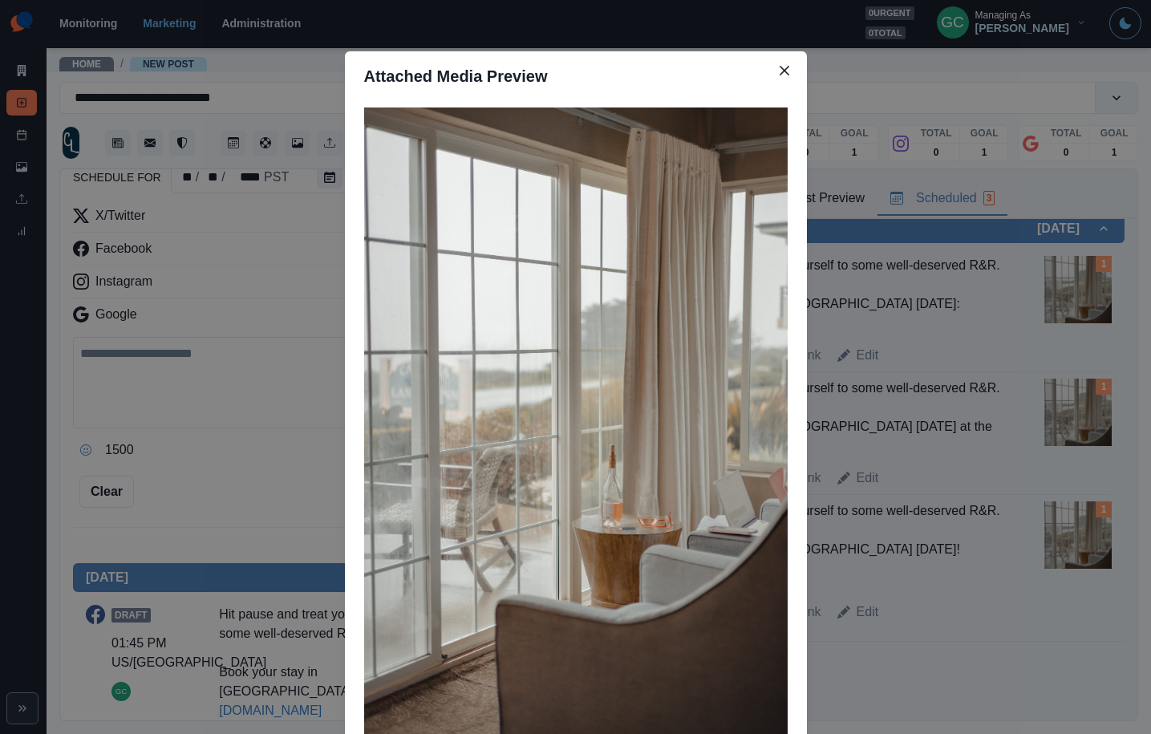
click at [867, 336] on div "Attached Media Preview" at bounding box center [575, 367] width 1151 height 734
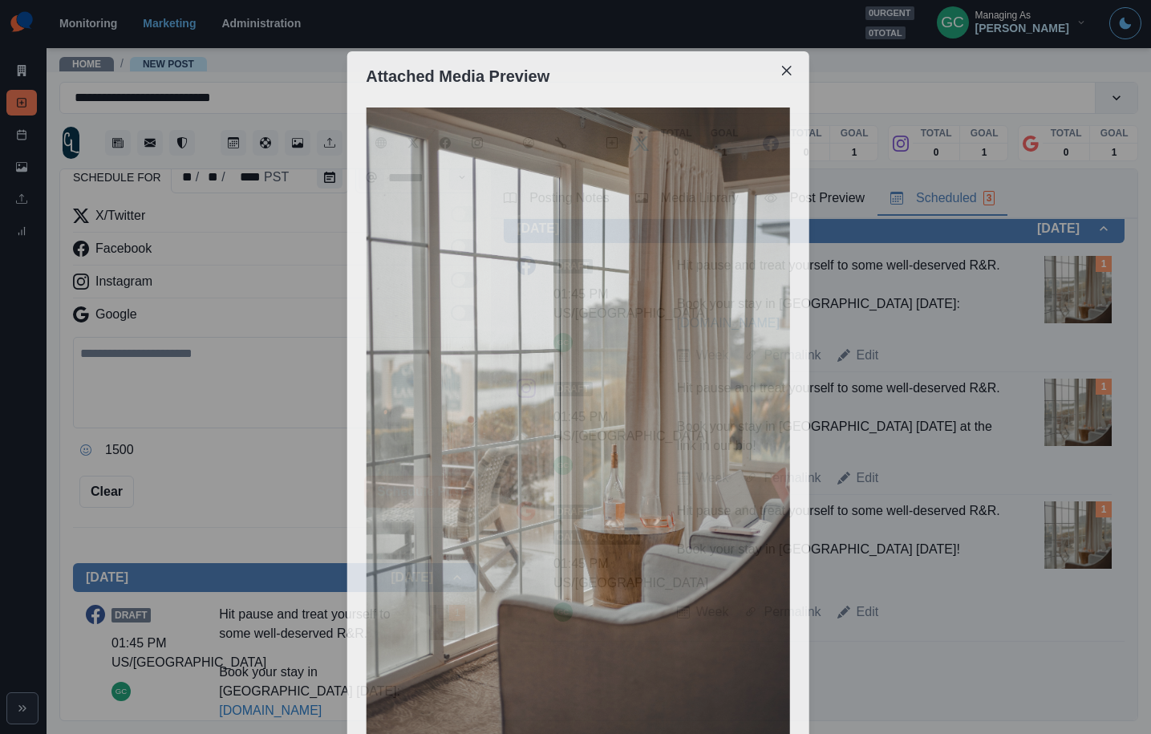
click at [871, 333] on div "Hit pause and treat yourself to some well-deserved R&R. Book your stay in Cambr…" at bounding box center [839, 294] width 325 height 77
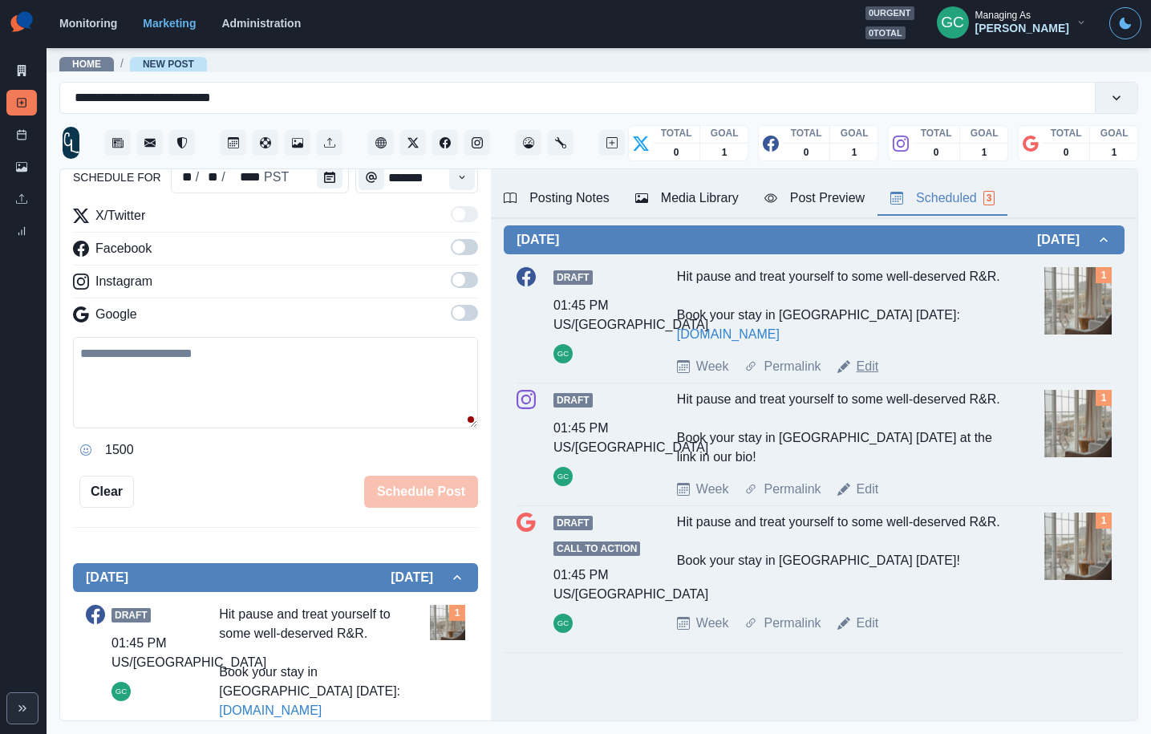
click at [869, 376] on link "Edit" at bounding box center [868, 366] width 22 height 19
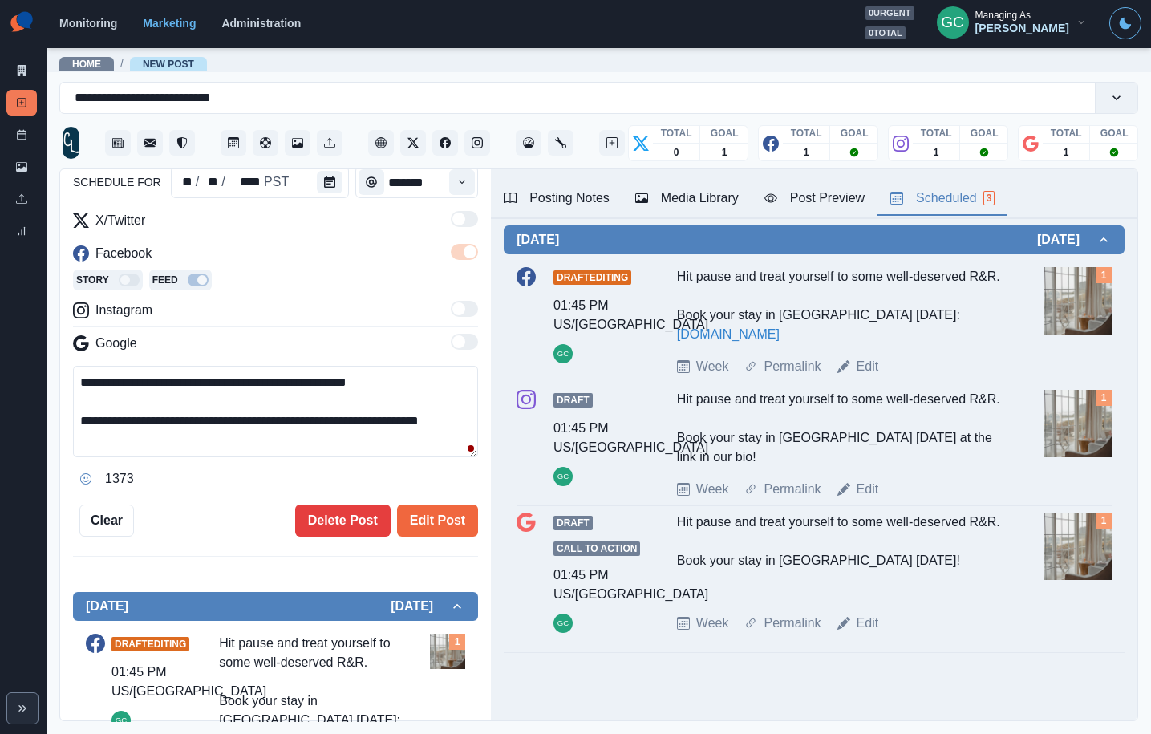
scroll to position [85, 0]
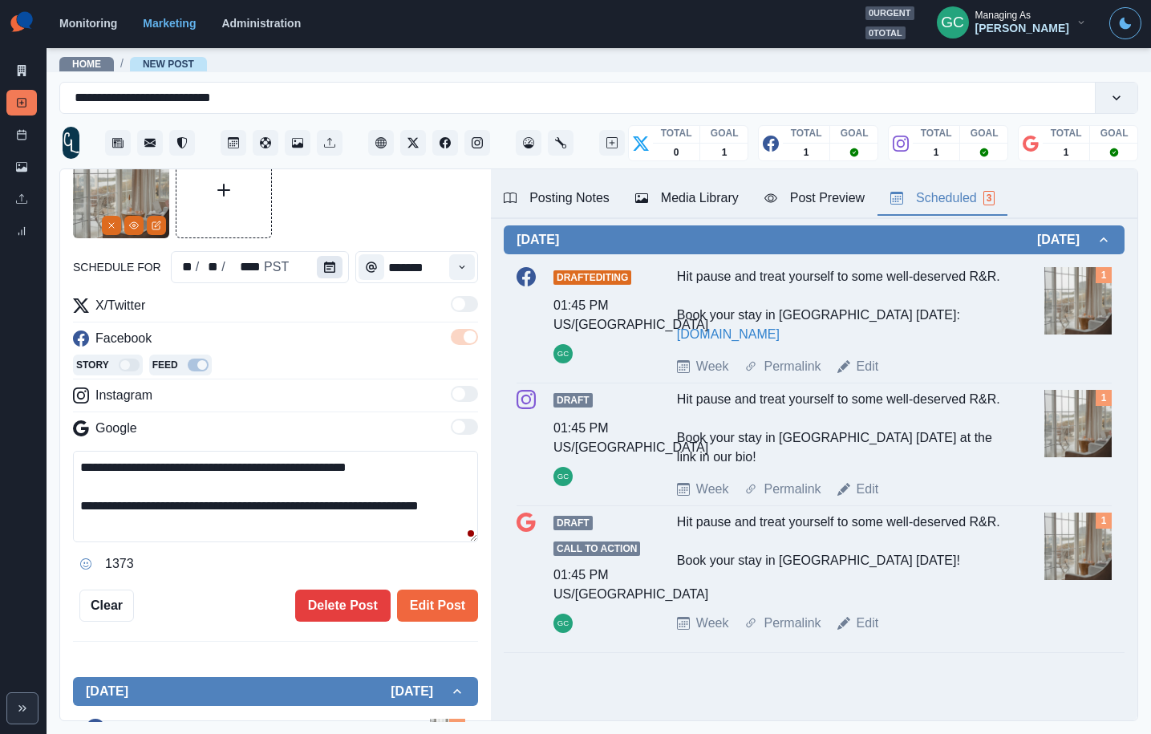
click at [324, 268] on icon "Calendar" at bounding box center [329, 267] width 11 height 11
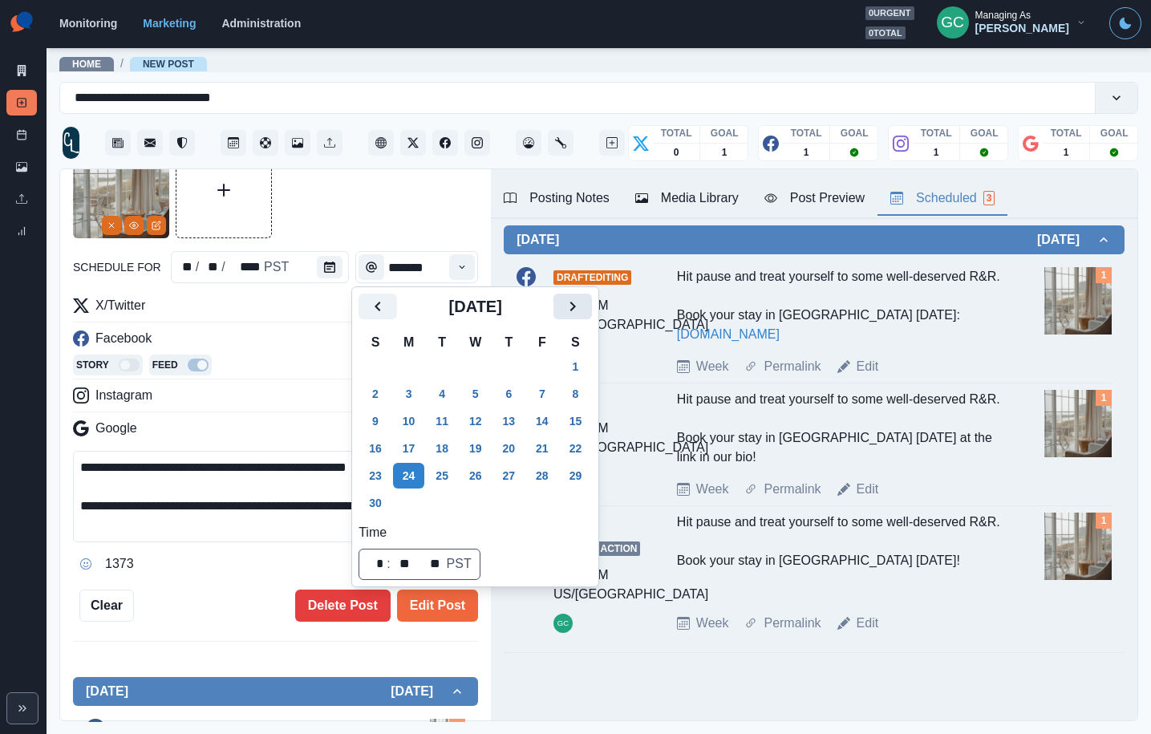
click at [582, 310] on icon "Next" at bounding box center [572, 306] width 19 height 19
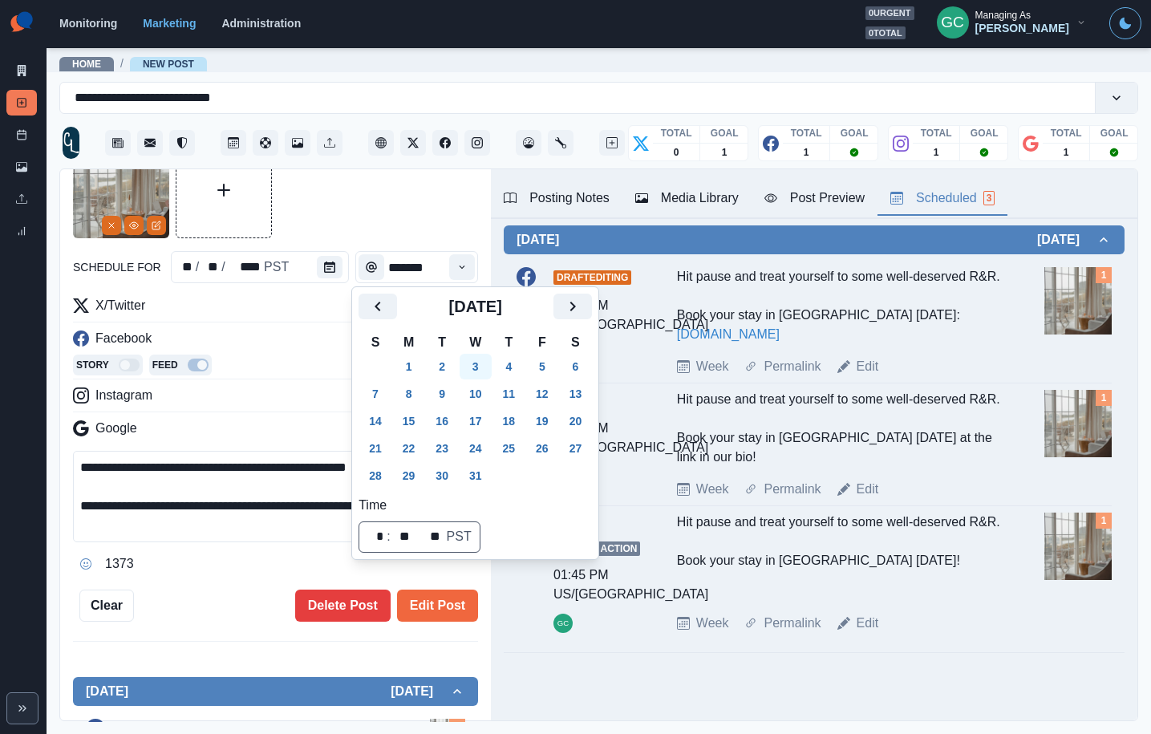
click at [489, 371] on button "3" at bounding box center [476, 367] width 32 height 26
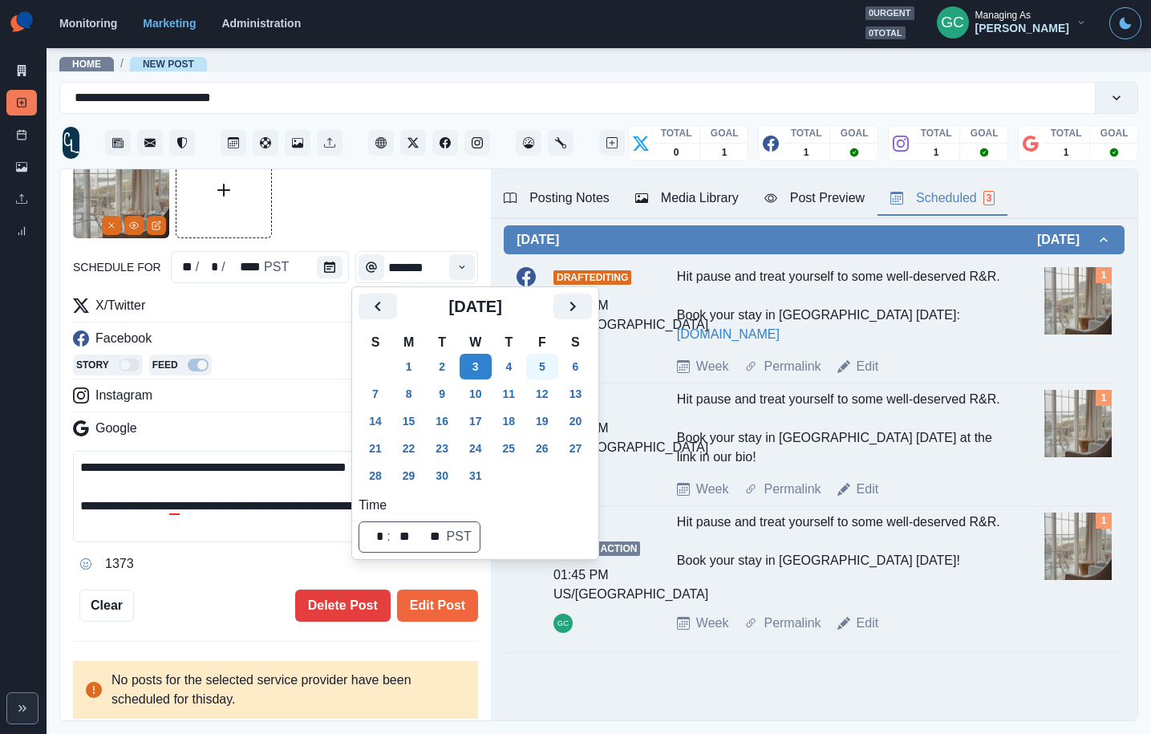
click at [557, 370] on button "5" at bounding box center [542, 367] width 32 height 26
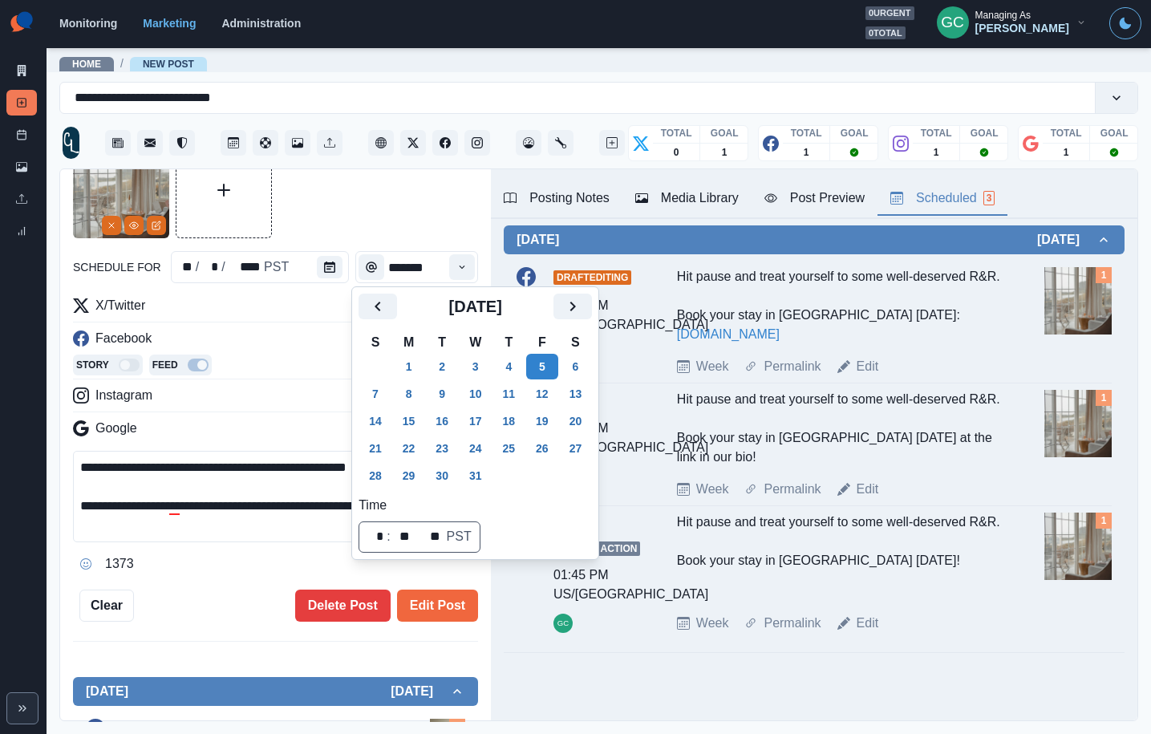
click at [278, 497] on textarea "**********" at bounding box center [275, 496] width 405 height 91
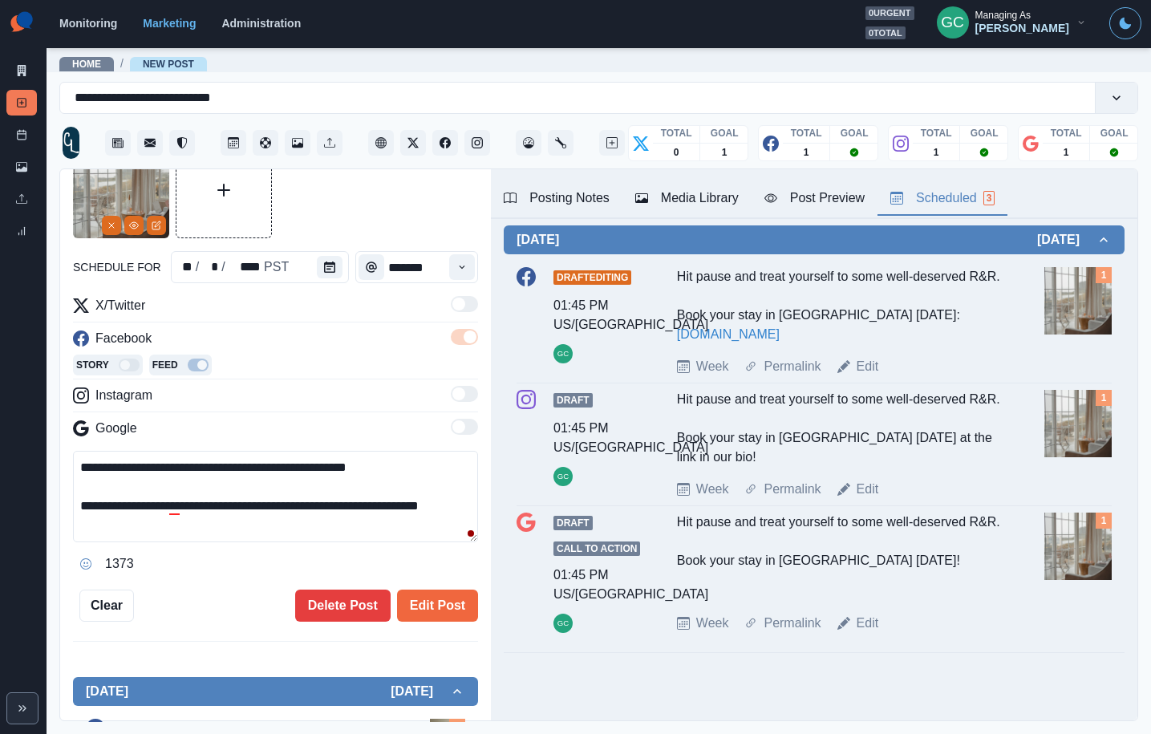
click at [404, 467] on textarea "**********" at bounding box center [275, 496] width 405 height 91
drag, startPoint x: 171, startPoint y: 469, endPoint x: 0, endPoint y: 430, distance: 175.2
click at [0, 430] on div "**********" at bounding box center [575, 367] width 1151 height 734
type textarea "**********"
click at [340, 270] on div at bounding box center [333, 267] width 32 height 32
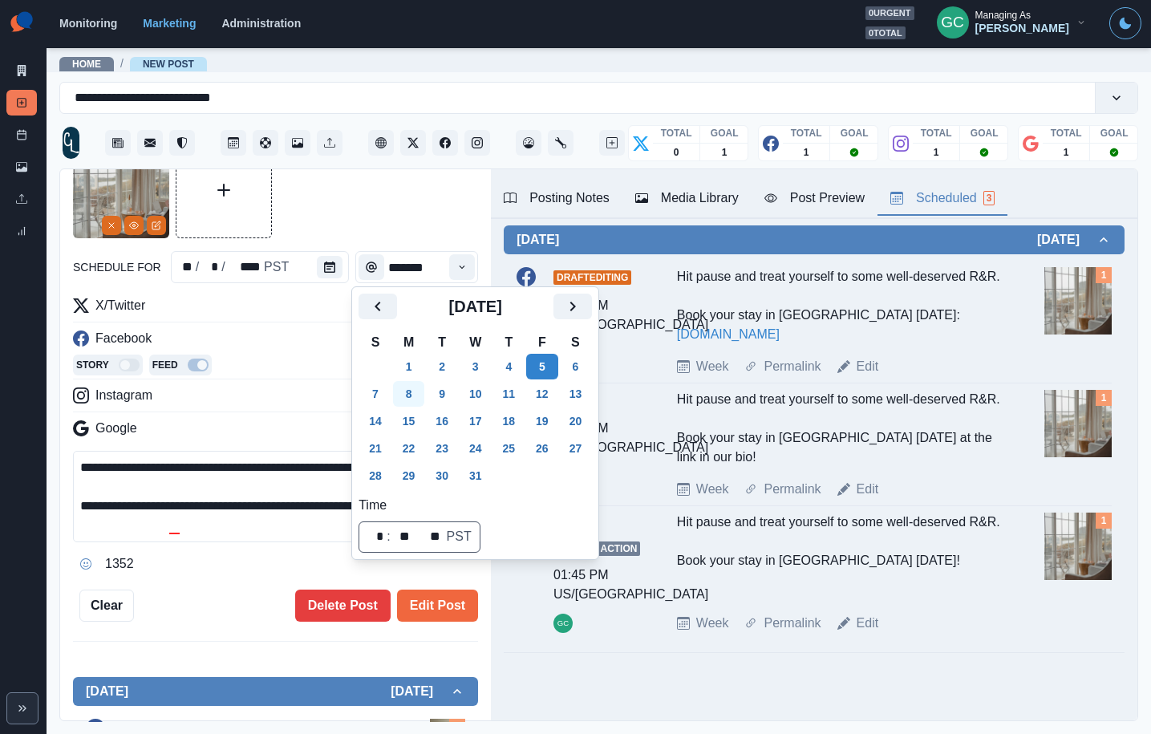
click at [418, 396] on button "8" at bounding box center [409, 394] width 32 height 26
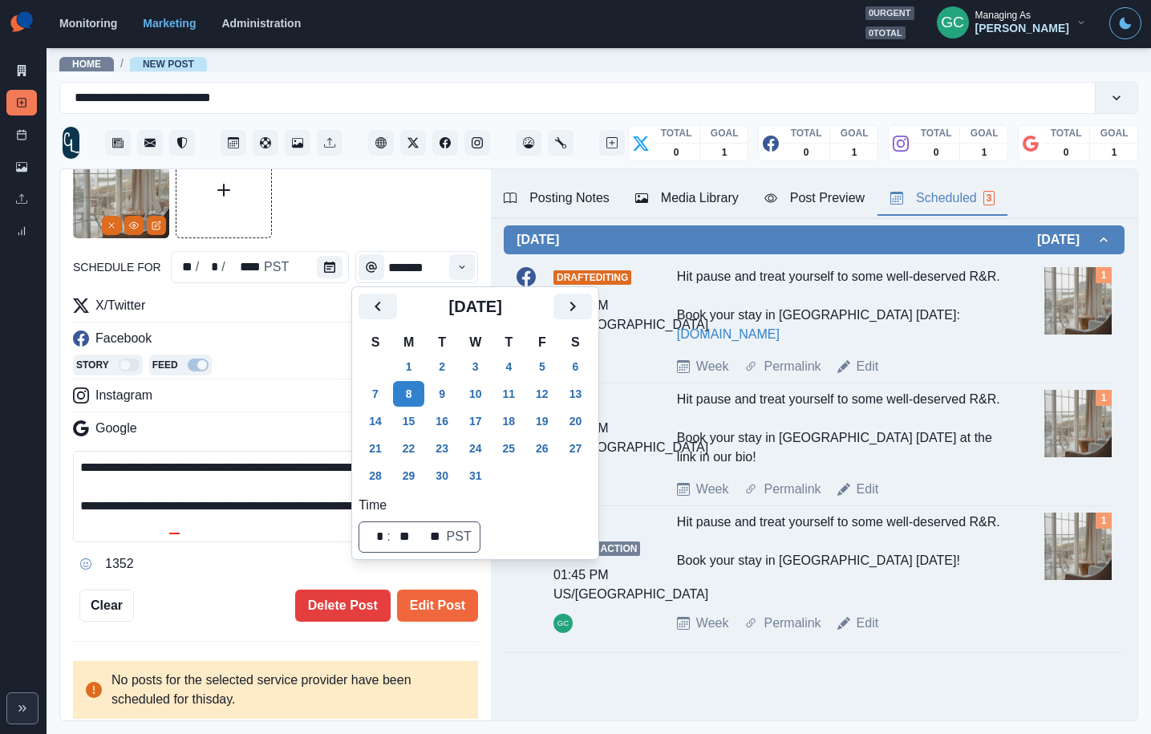
click at [299, 388] on div "Instagram" at bounding box center [275, 399] width 405 height 26
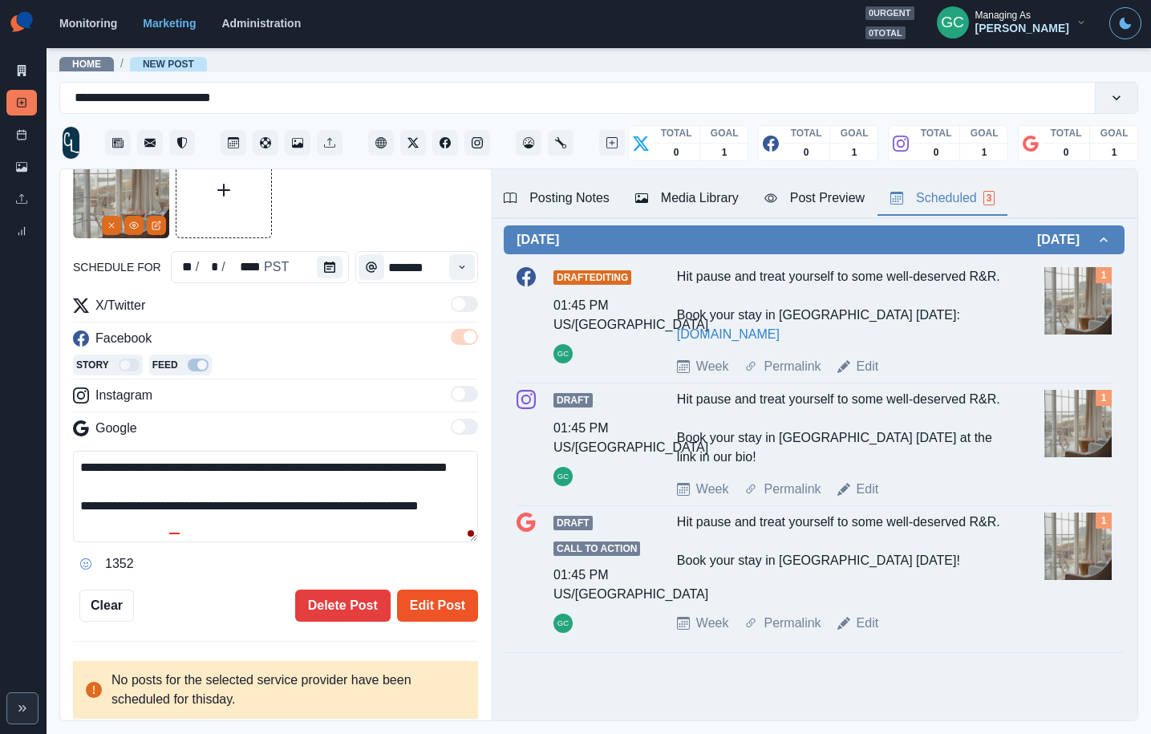
click at [445, 609] on button "Edit Post" at bounding box center [437, 606] width 81 height 32
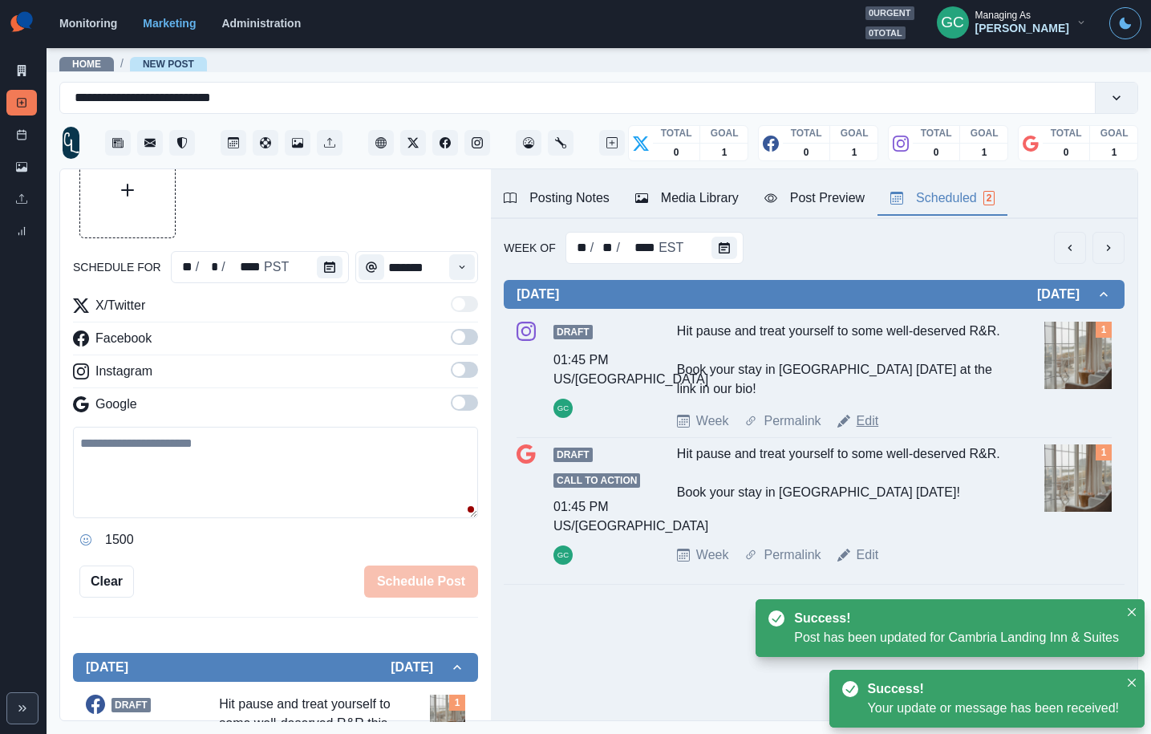
drag, startPoint x: 871, startPoint y: 441, endPoint x: 862, endPoint y: 443, distance: 9.8
click at [871, 431] on link "Edit" at bounding box center [868, 421] width 22 height 19
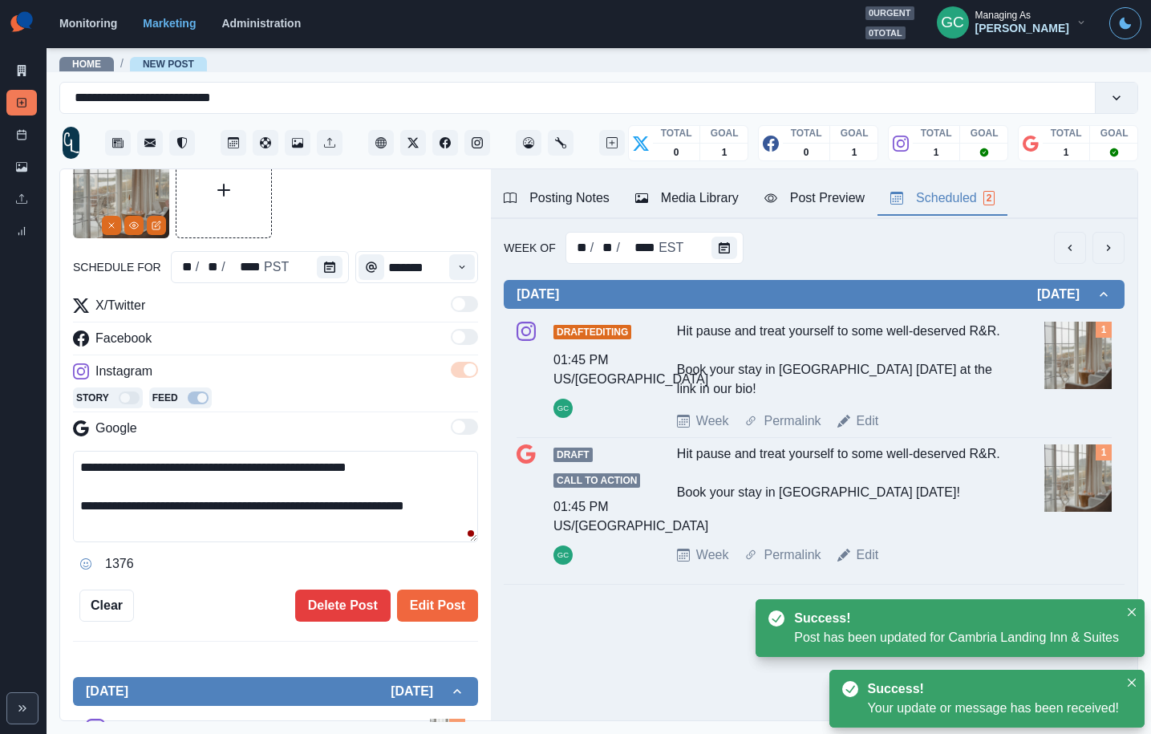
drag, startPoint x: 246, startPoint y: 481, endPoint x: 0, endPoint y: 429, distance: 250.8
click at [0, 429] on div "**********" at bounding box center [575, 367] width 1151 height 734
paste textarea "**********"
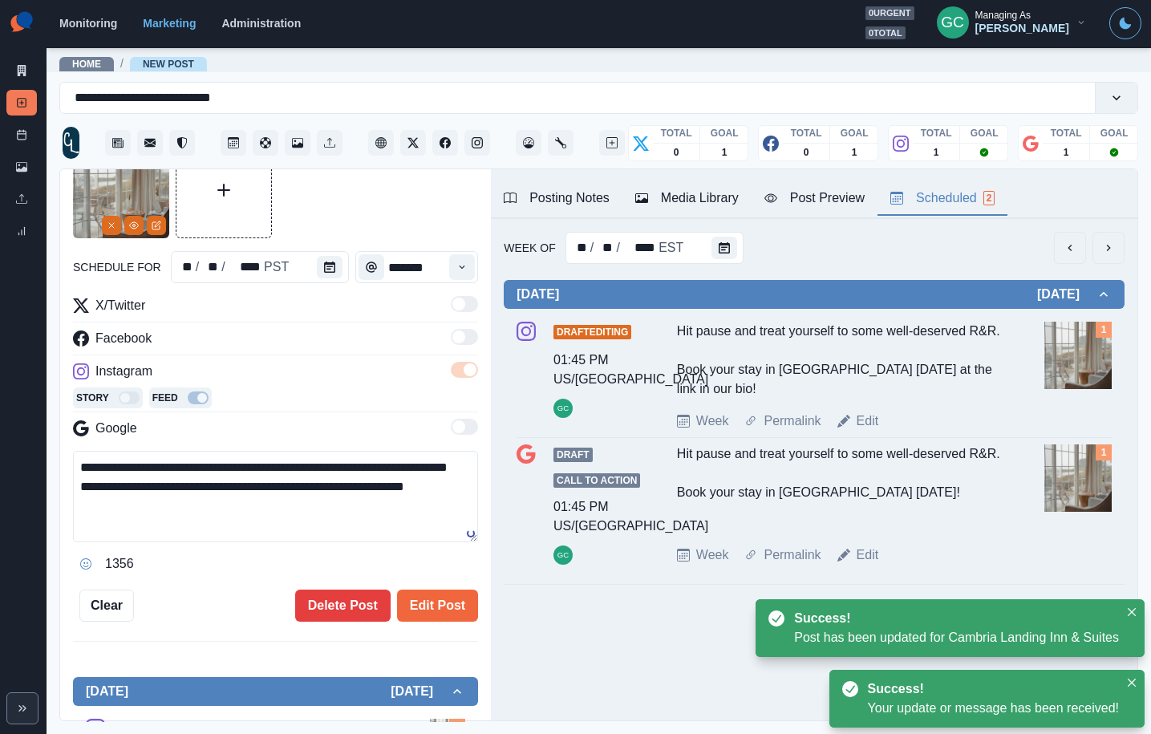
type textarea "**********"
click at [343, 271] on div at bounding box center [333, 267] width 32 height 32
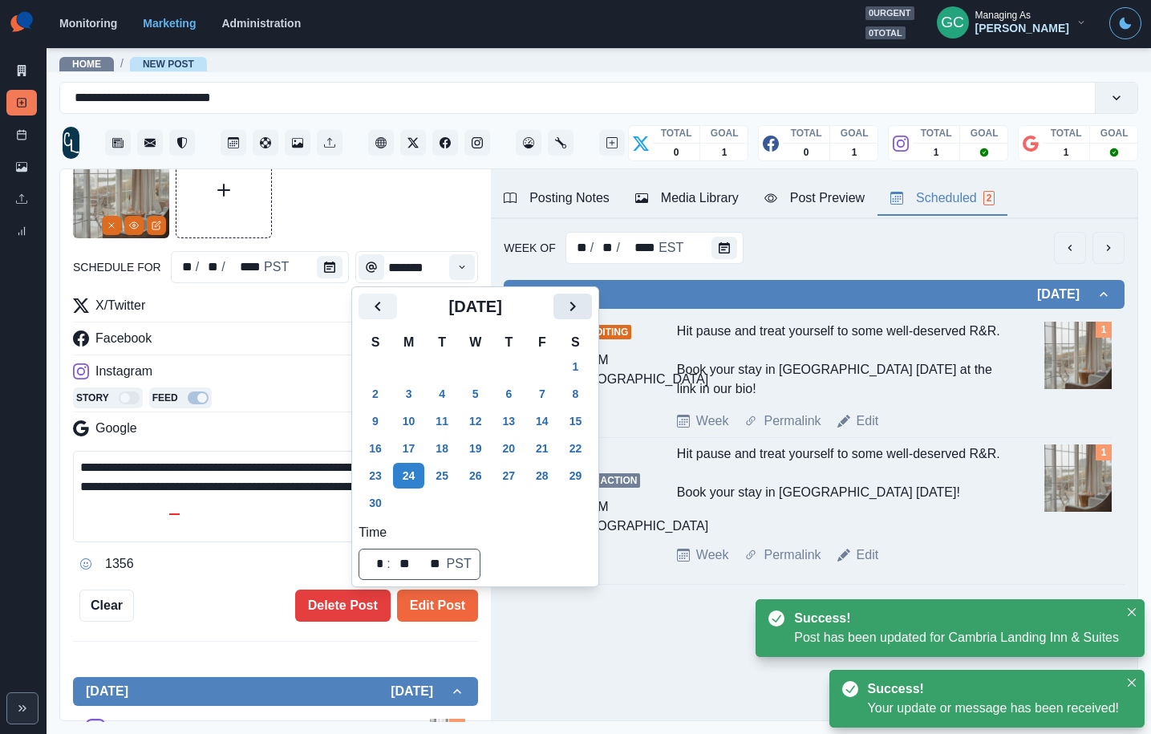
click at [582, 301] on icon "Next" at bounding box center [572, 306] width 19 height 19
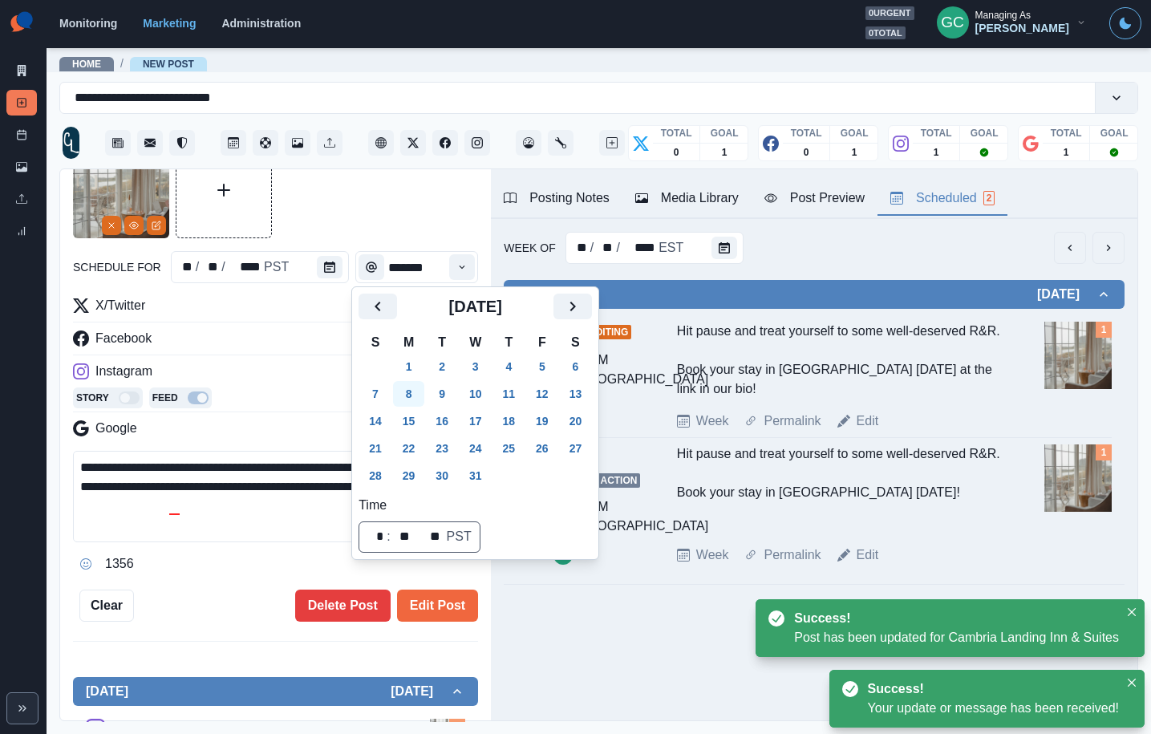
click at [408, 396] on button "8" at bounding box center [409, 394] width 32 height 26
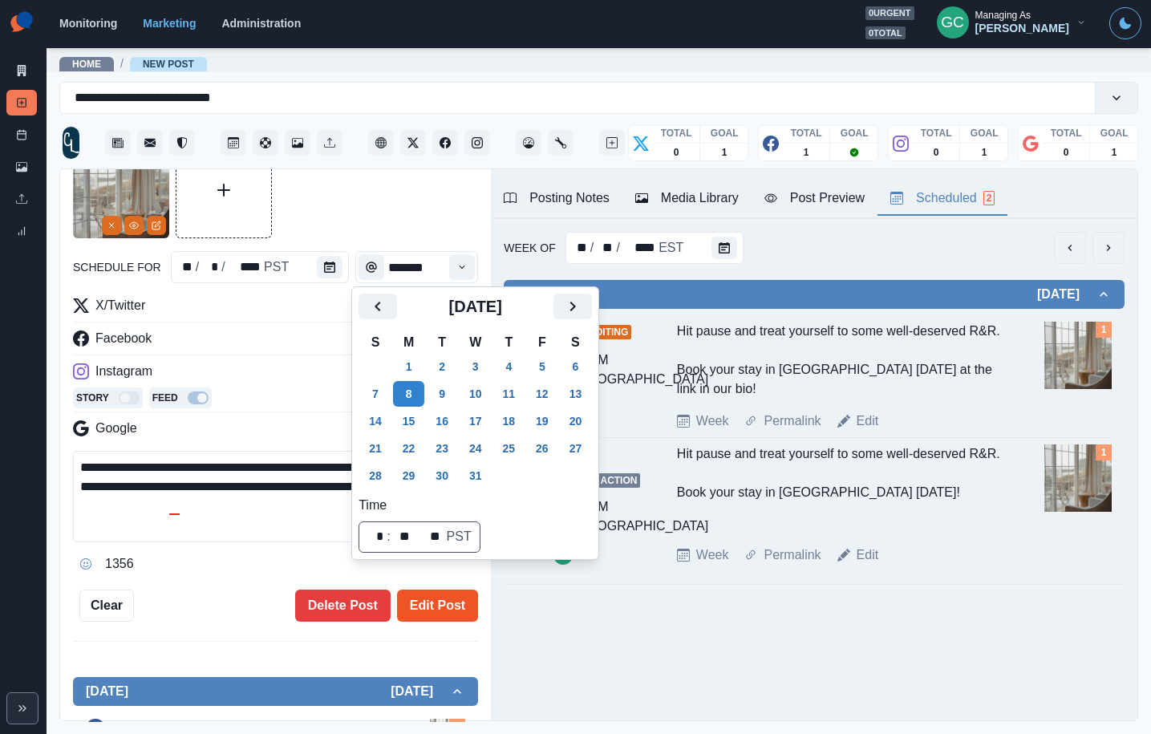
click at [432, 606] on button "Edit Post" at bounding box center [437, 606] width 81 height 32
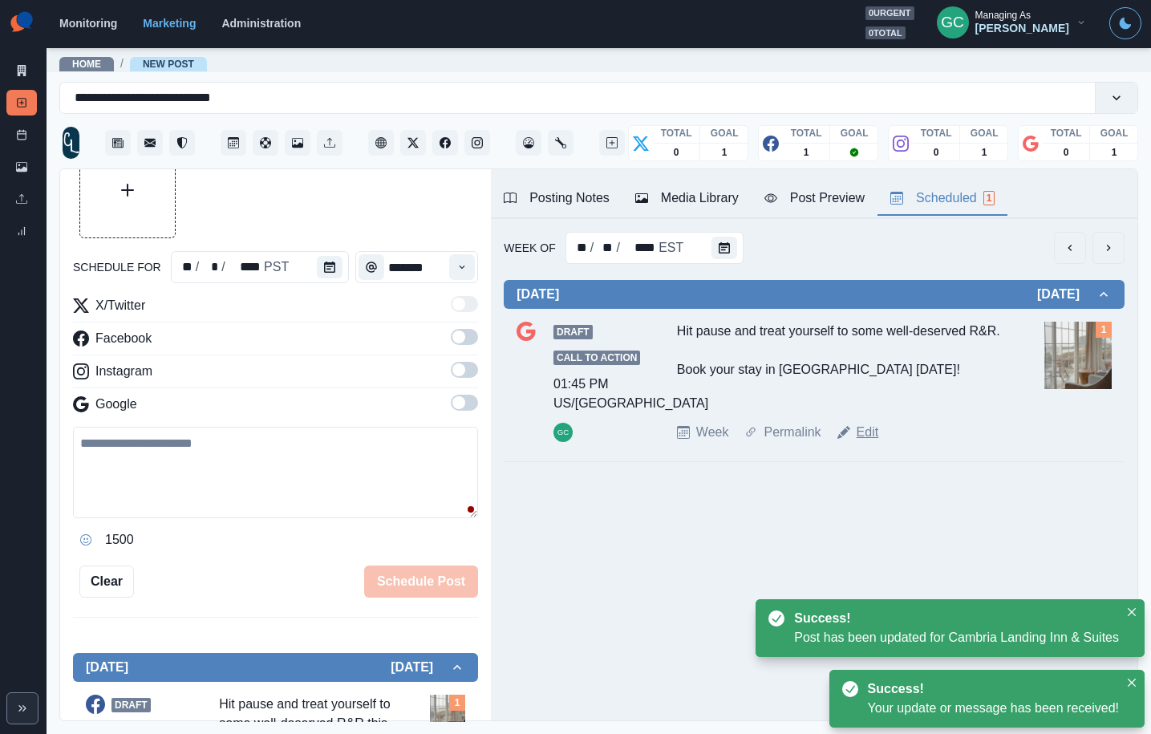
click at [872, 436] on link "Edit" at bounding box center [868, 432] width 22 height 19
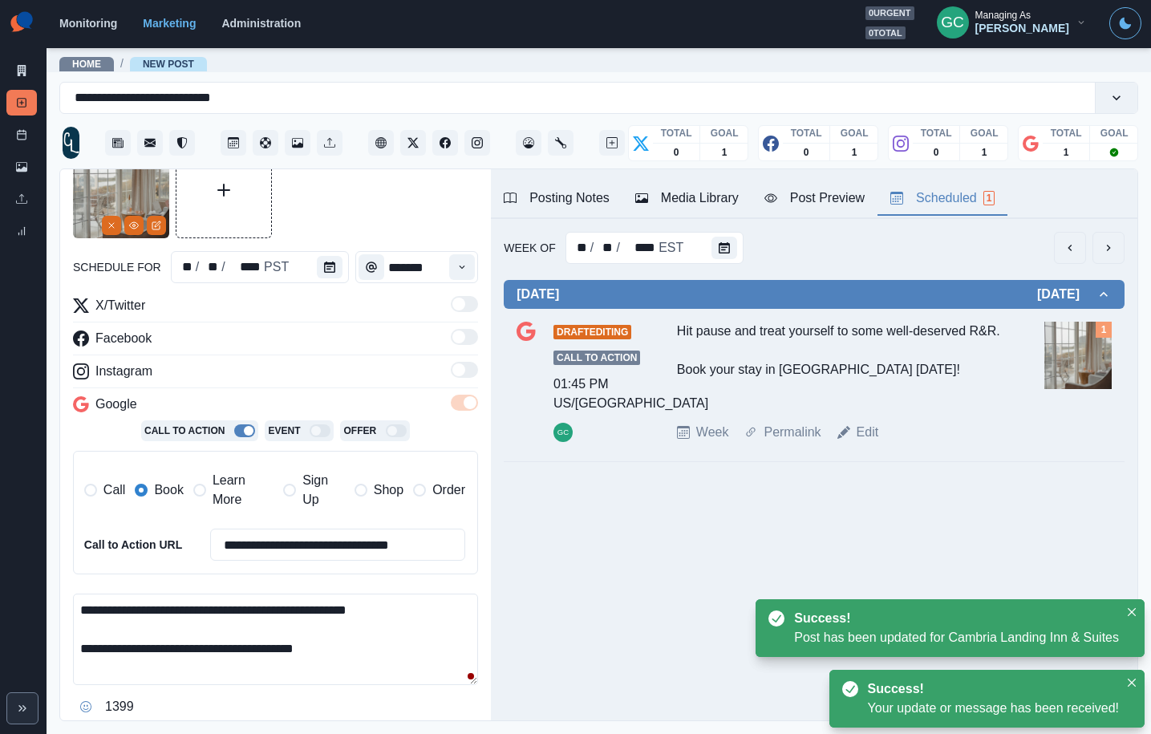
drag, startPoint x: 422, startPoint y: 613, endPoint x: 67, endPoint y: 572, distance: 357.0
click at [69, 573] on div "**********" at bounding box center [275, 445] width 431 height 553
paste textarea "**********"
type textarea "**********"
click at [319, 282] on div at bounding box center [333, 267] width 32 height 32
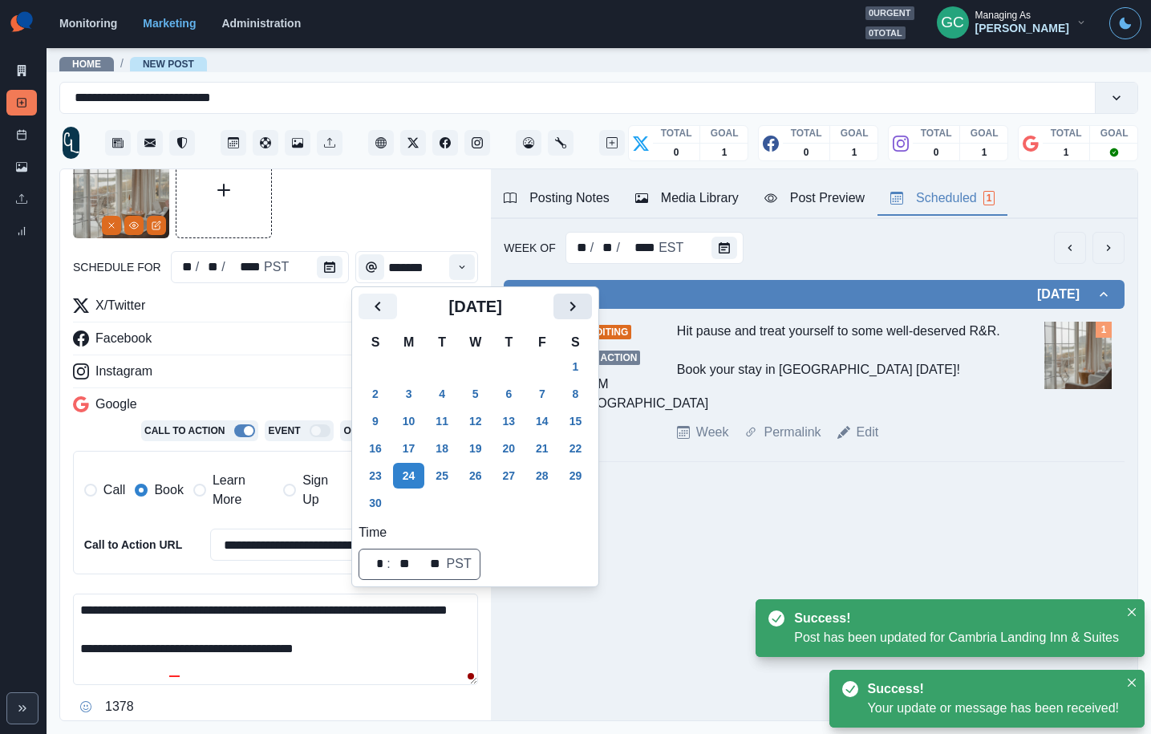
click at [582, 298] on icon "Next" at bounding box center [572, 306] width 19 height 19
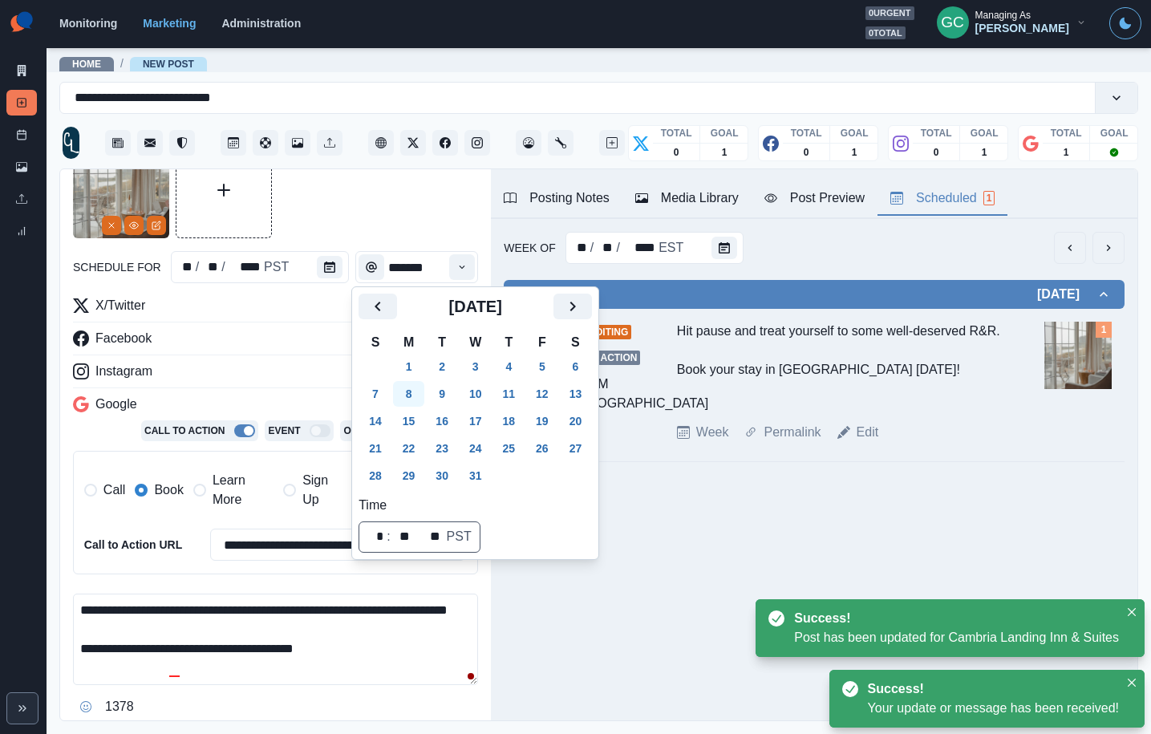
click at [406, 391] on button "8" at bounding box center [409, 394] width 32 height 26
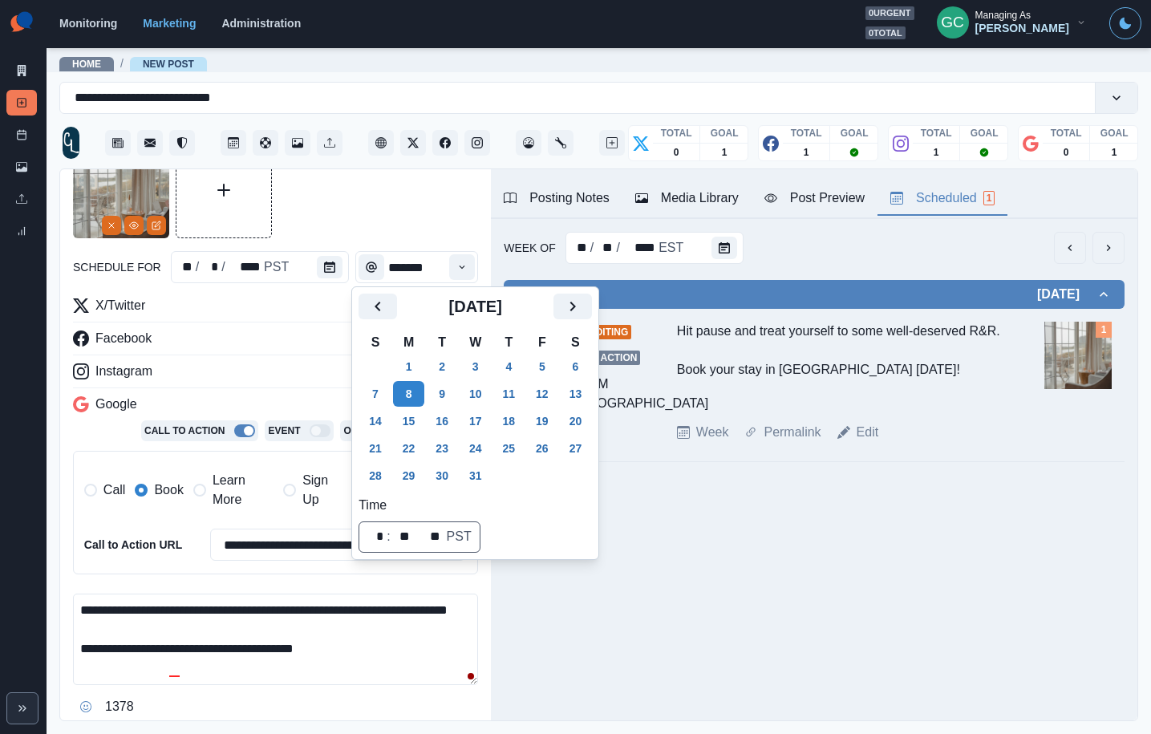
click at [257, 364] on div "Instagram" at bounding box center [275, 375] width 405 height 26
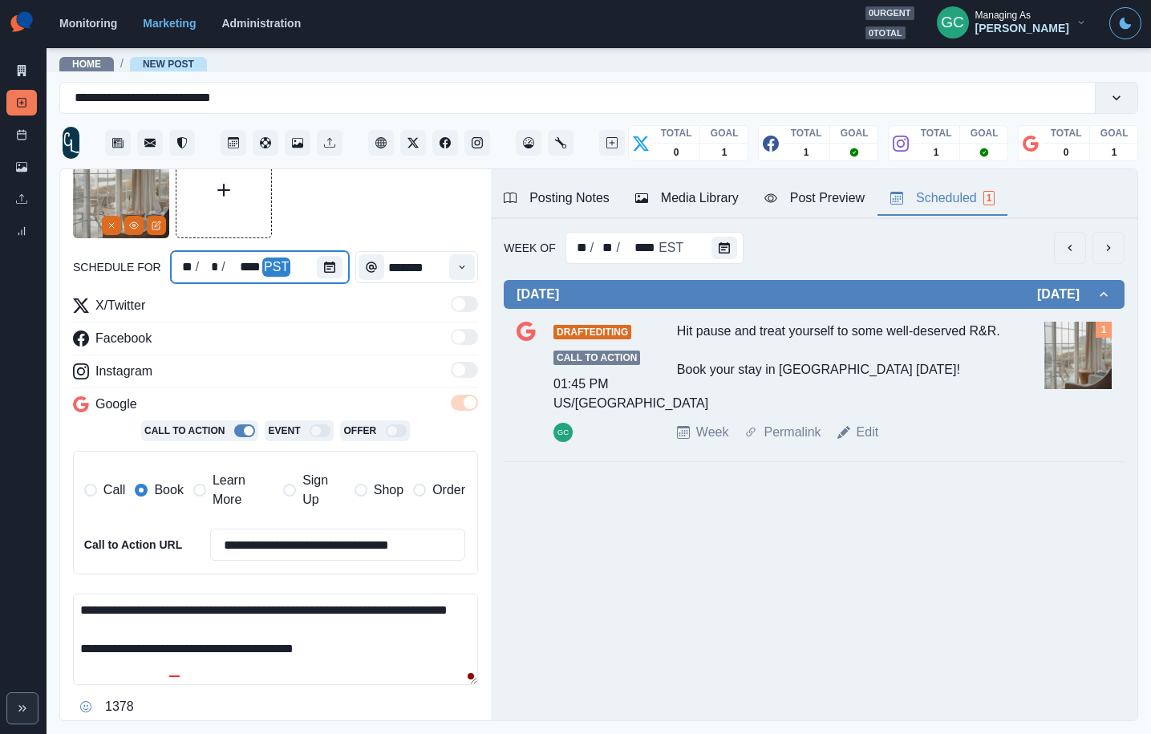
scroll to position [259, 0]
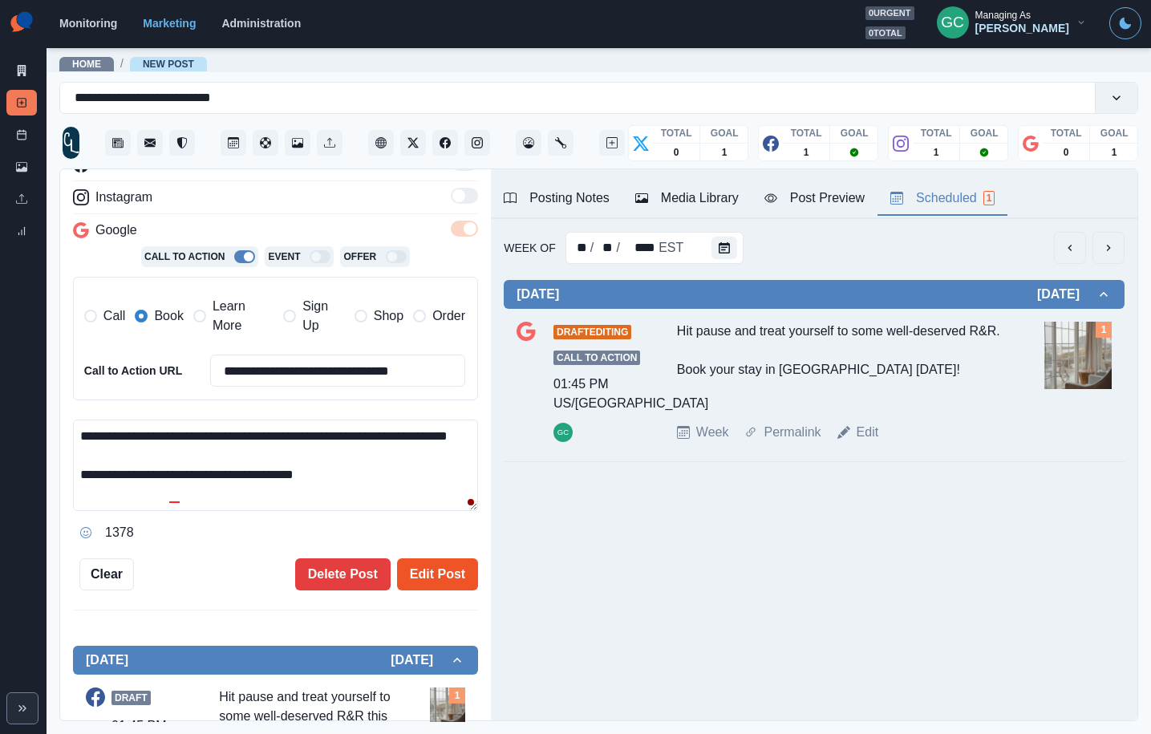
click at [442, 566] on button "Edit Post" at bounding box center [437, 574] width 81 height 32
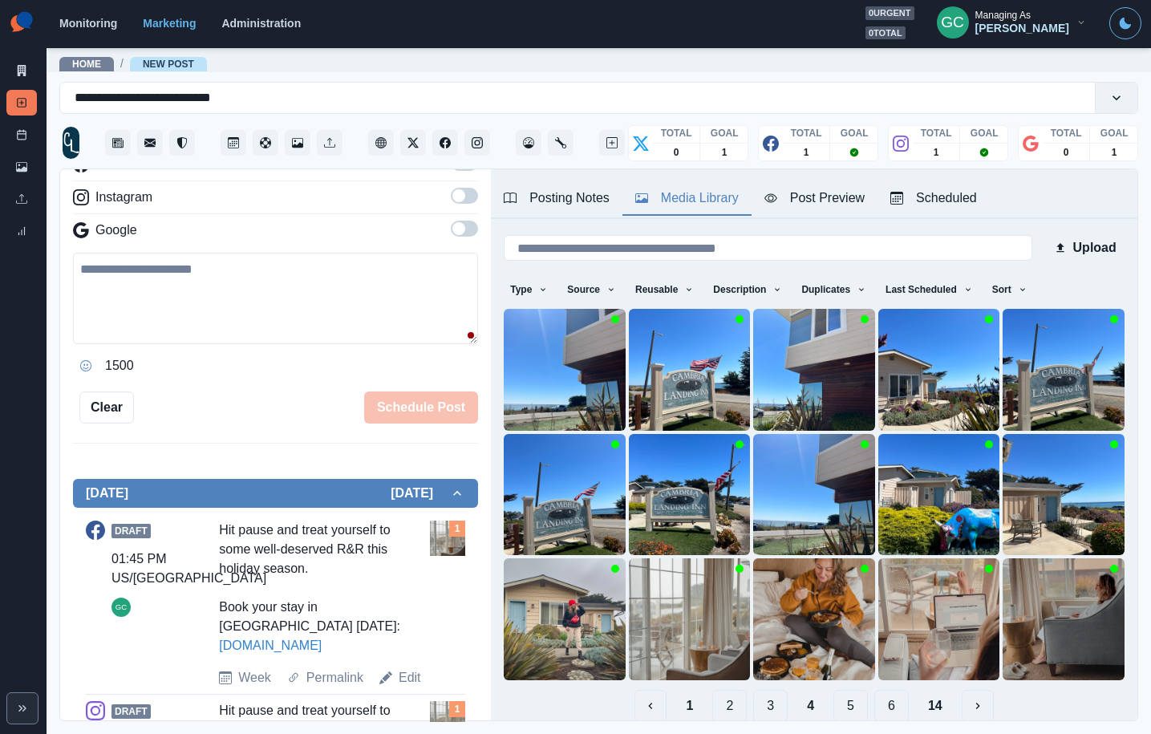
click at [708, 186] on button "Media Library" at bounding box center [687, 199] width 129 height 34
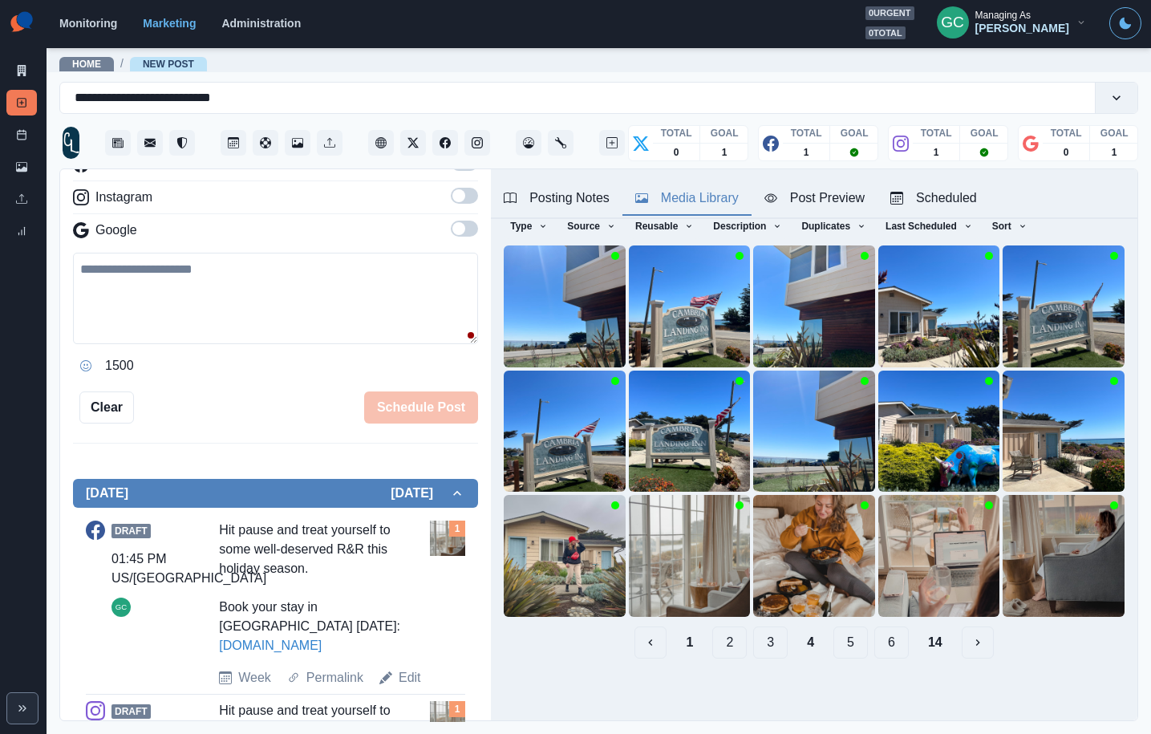
click at [861, 649] on button "5" at bounding box center [851, 643] width 34 height 32
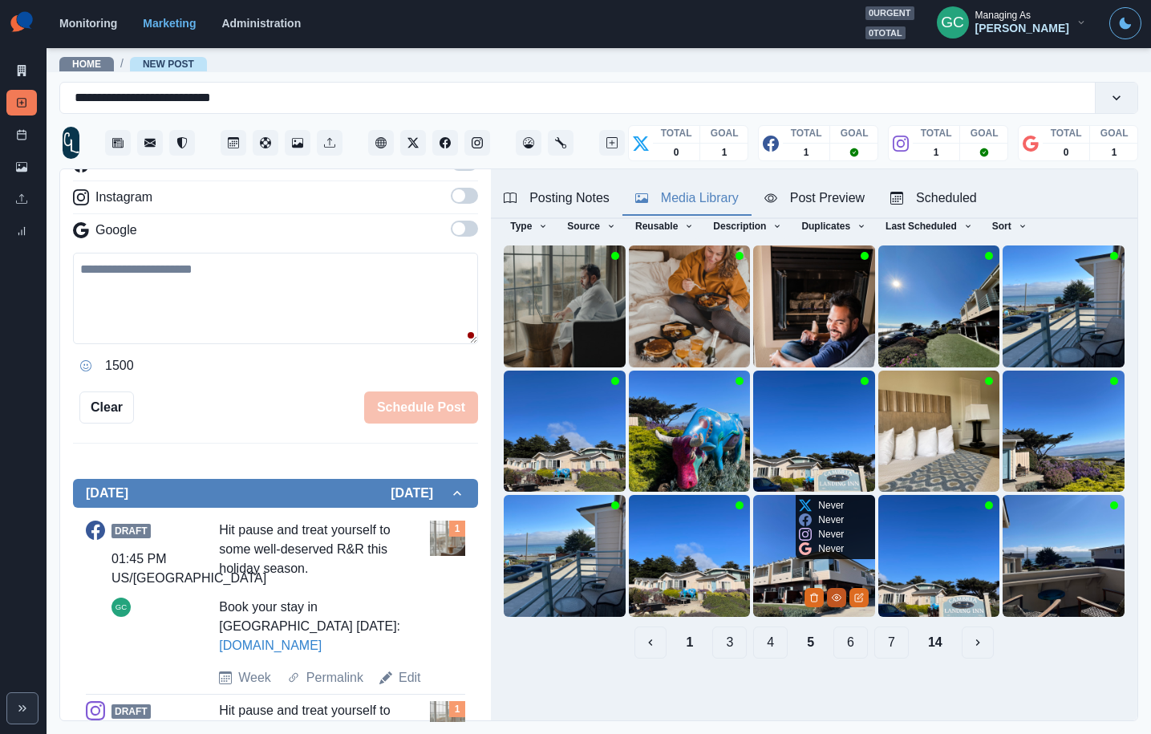
click at [831, 596] on button "View Media" at bounding box center [836, 597] width 19 height 19
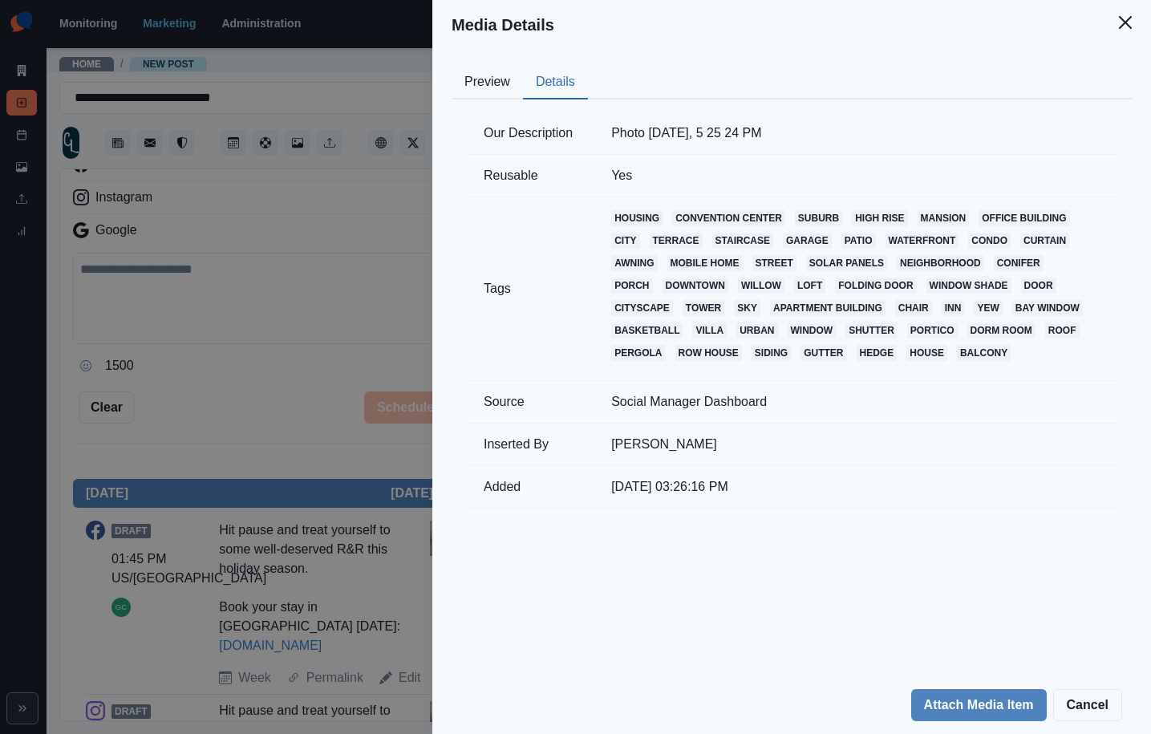
click at [541, 89] on button "Details" at bounding box center [555, 83] width 65 height 34
click at [480, 85] on button "Preview" at bounding box center [487, 83] width 71 height 34
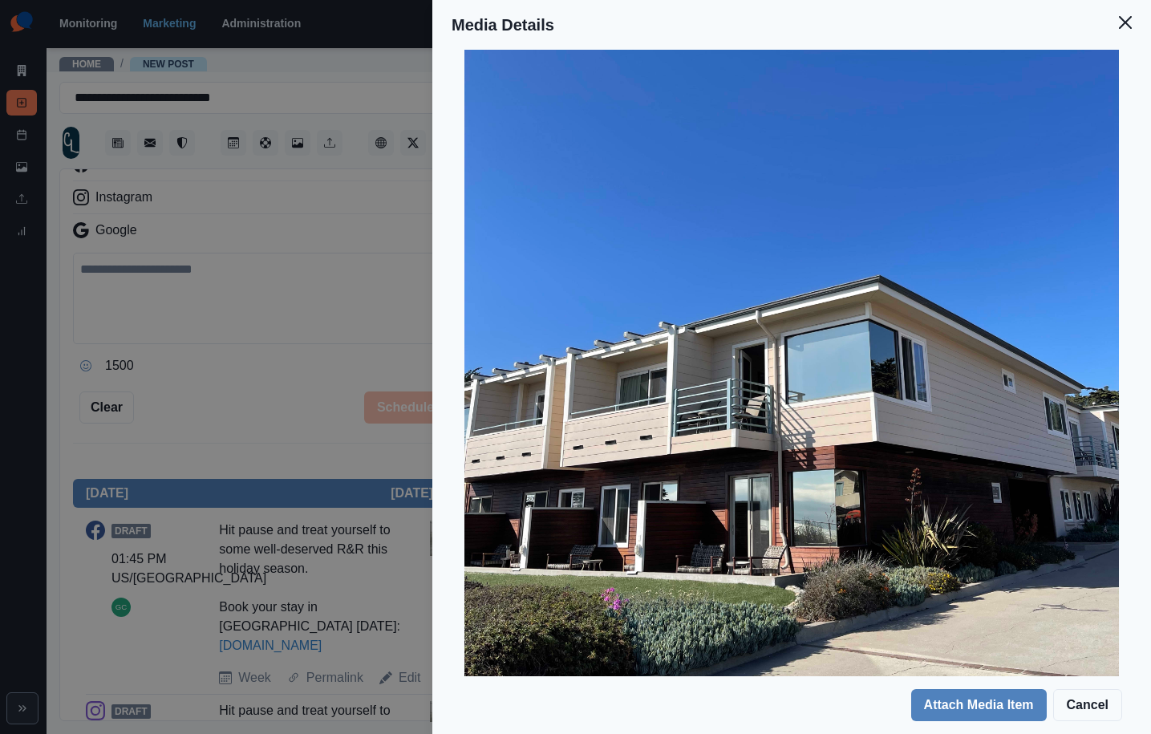
scroll to position [328, 0]
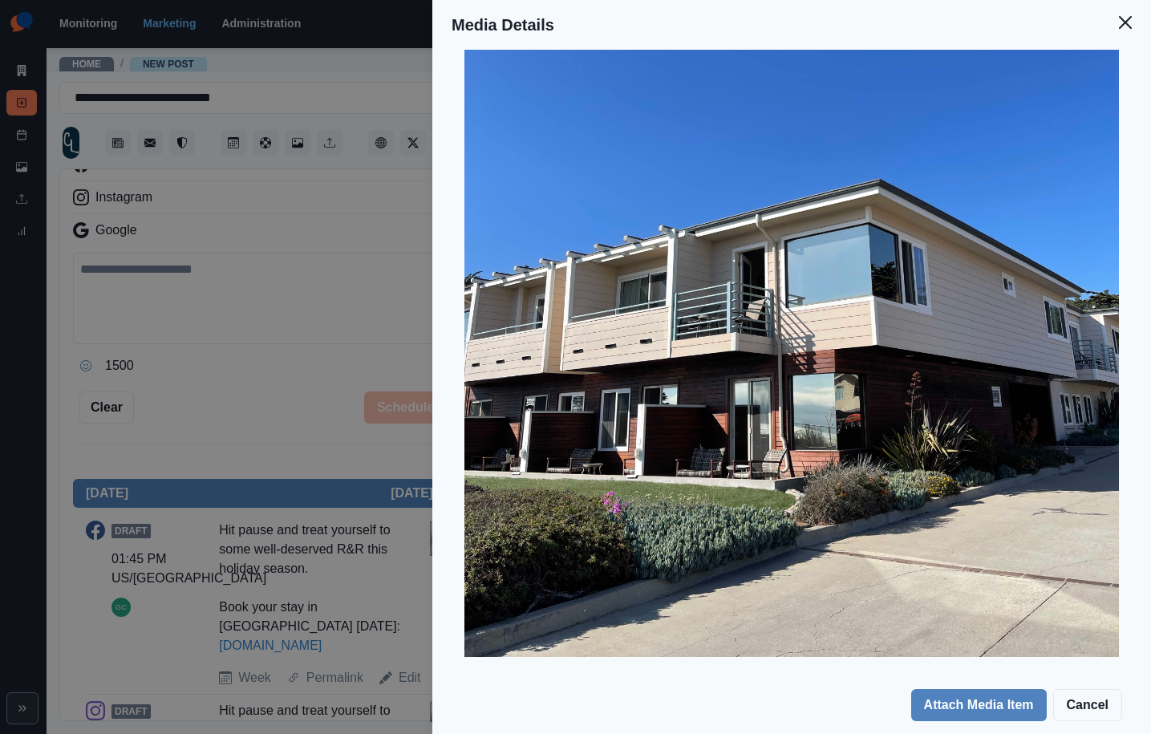
click at [281, 364] on div "Media Details Preview Details Our Description Photo Jul 06 2023, 5 25 24 PM Reu…" at bounding box center [575, 367] width 1151 height 734
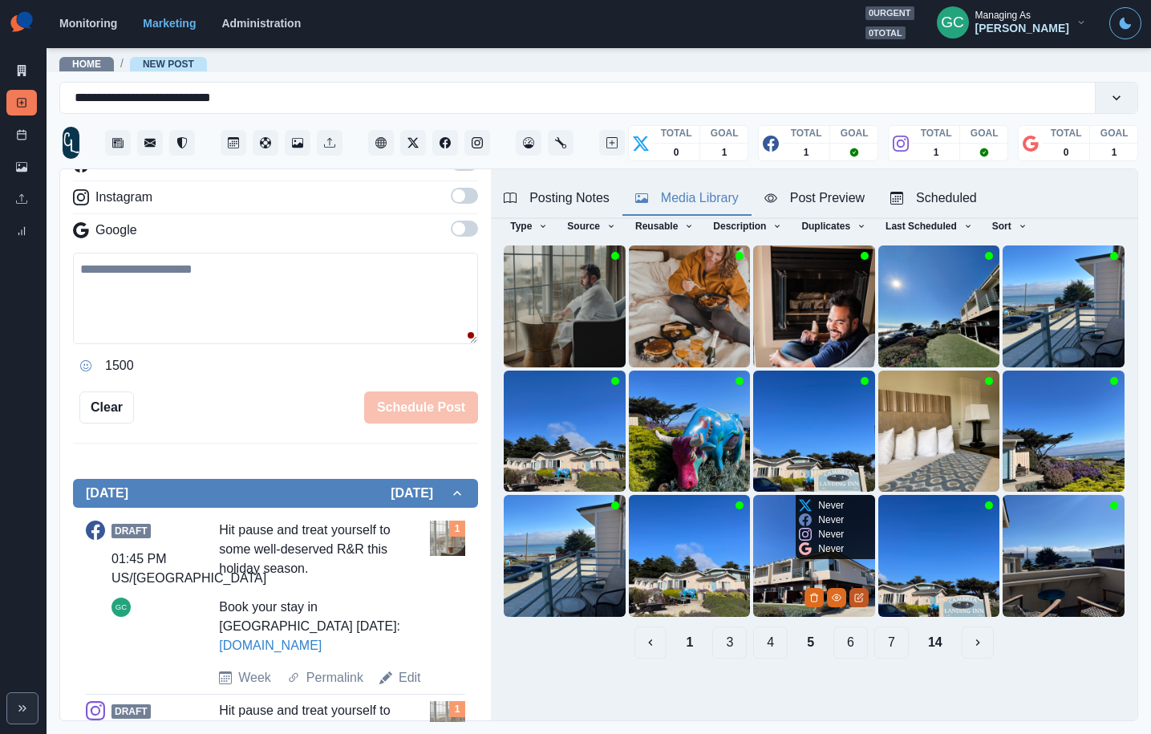
click at [863, 600] on icon "Edit Media" at bounding box center [859, 598] width 10 height 10
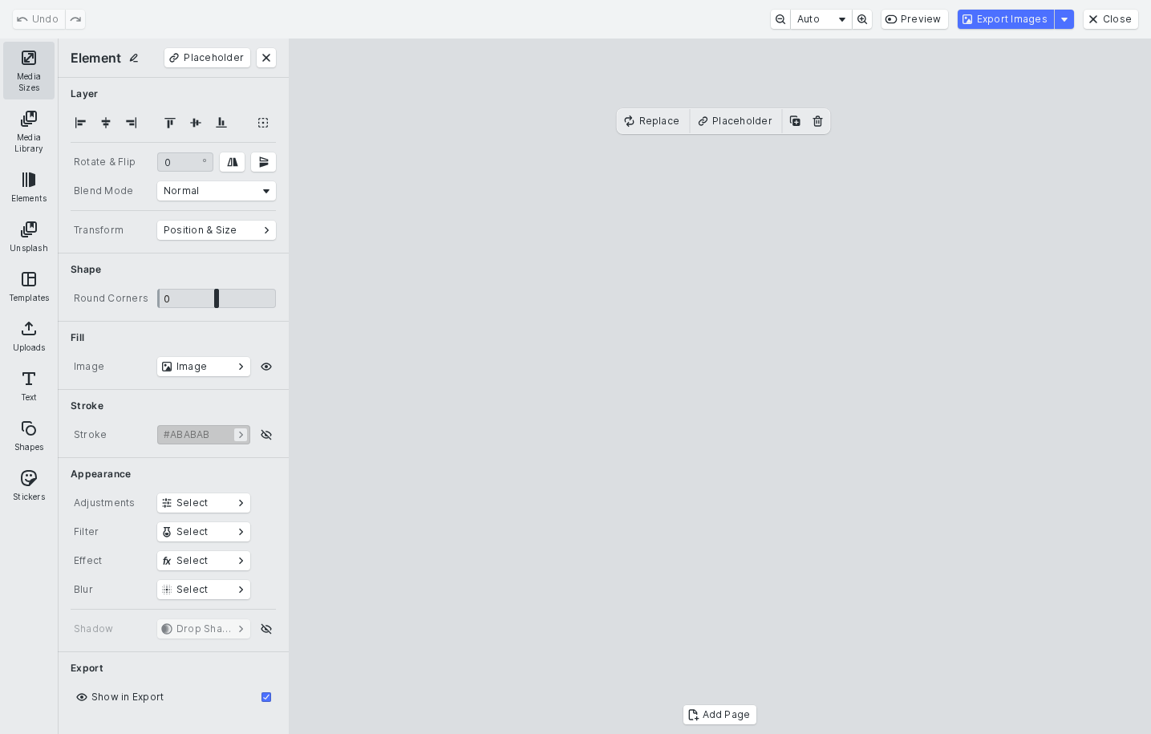
drag, startPoint x: 12, startPoint y: 61, endPoint x: 27, endPoint y: 73, distance: 19.4
click at [12, 62] on button "Media Sizes" at bounding box center [28, 71] width 51 height 58
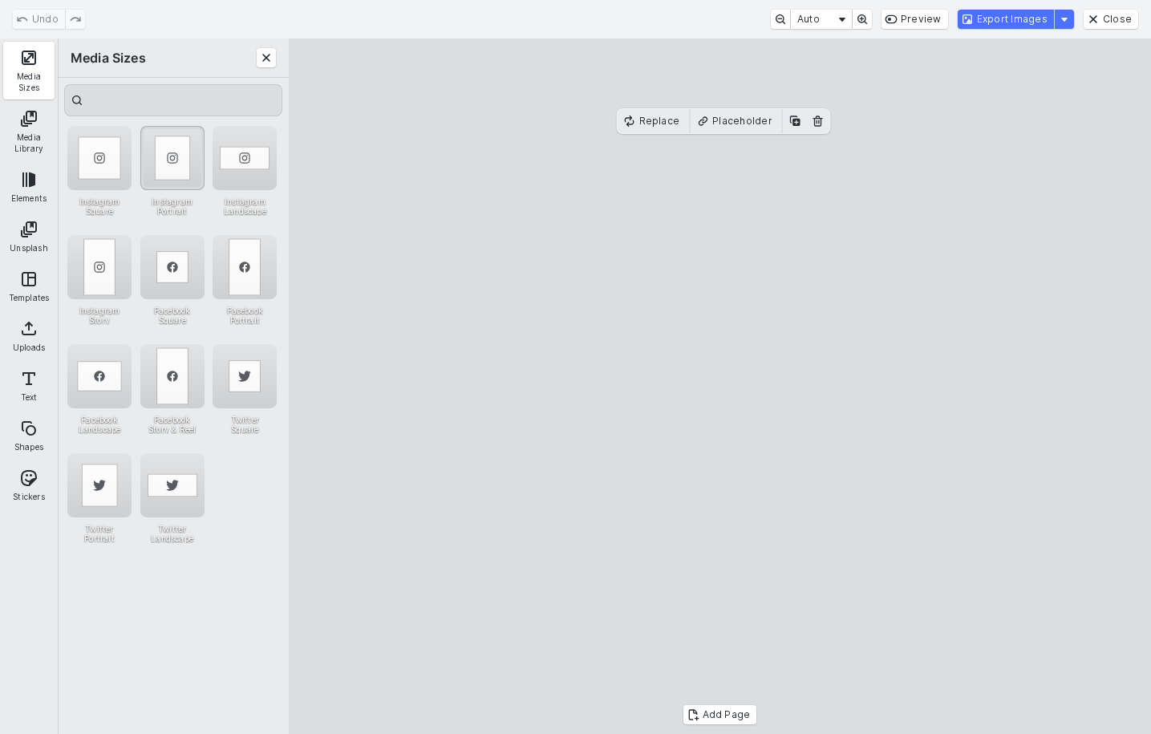
click at [190, 172] on div "Instagram Portrait" at bounding box center [172, 158] width 64 height 64
click at [720, 387] on cesdk-canvas "Editor canvas" at bounding box center [720, 387] width 0 height 0
drag, startPoint x: 722, startPoint y: 662, endPoint x: 718, endPoint y: 676, distance: 14.2
click at [720, 387] on cesdk-canvas "Editor canvas" at bounding box center [720, 387] width 0 height 0
drag, startPoint x: 1014, startPoint y: 21, endPoint x: 754, endPoint y: 10, distance: 260.2
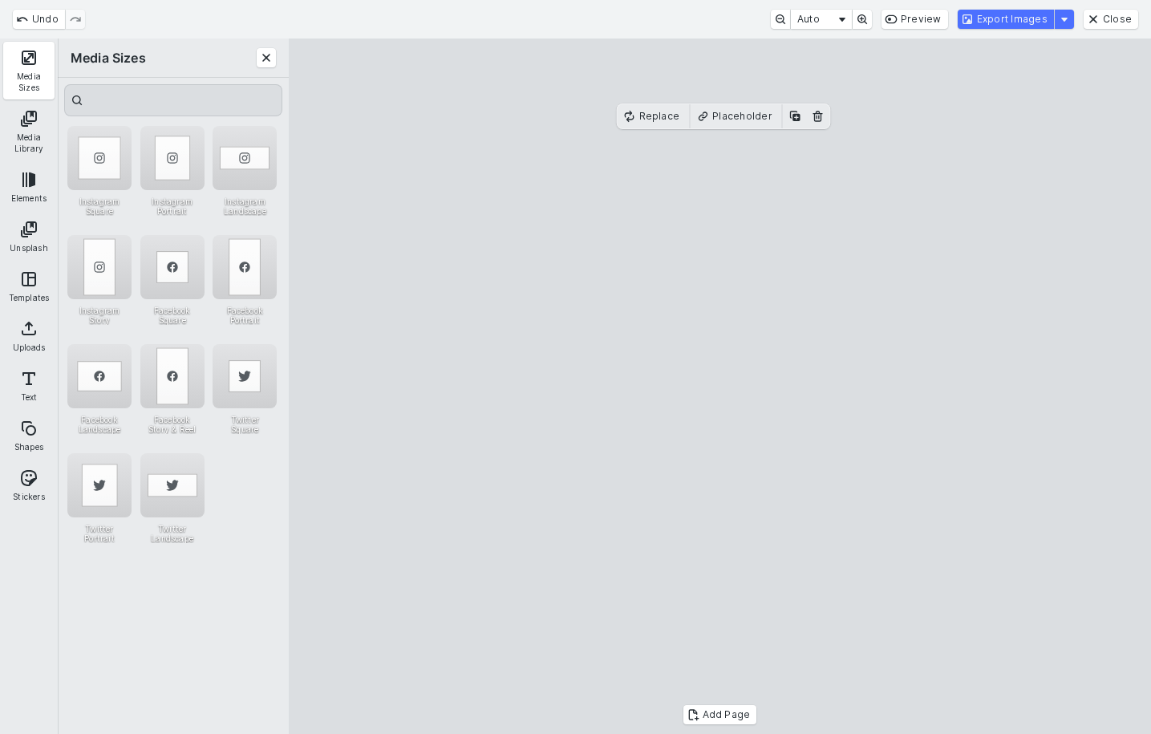
click at [1014, 21] on button "Export Images" at bounding box center [1006, 19] width 96 height 19
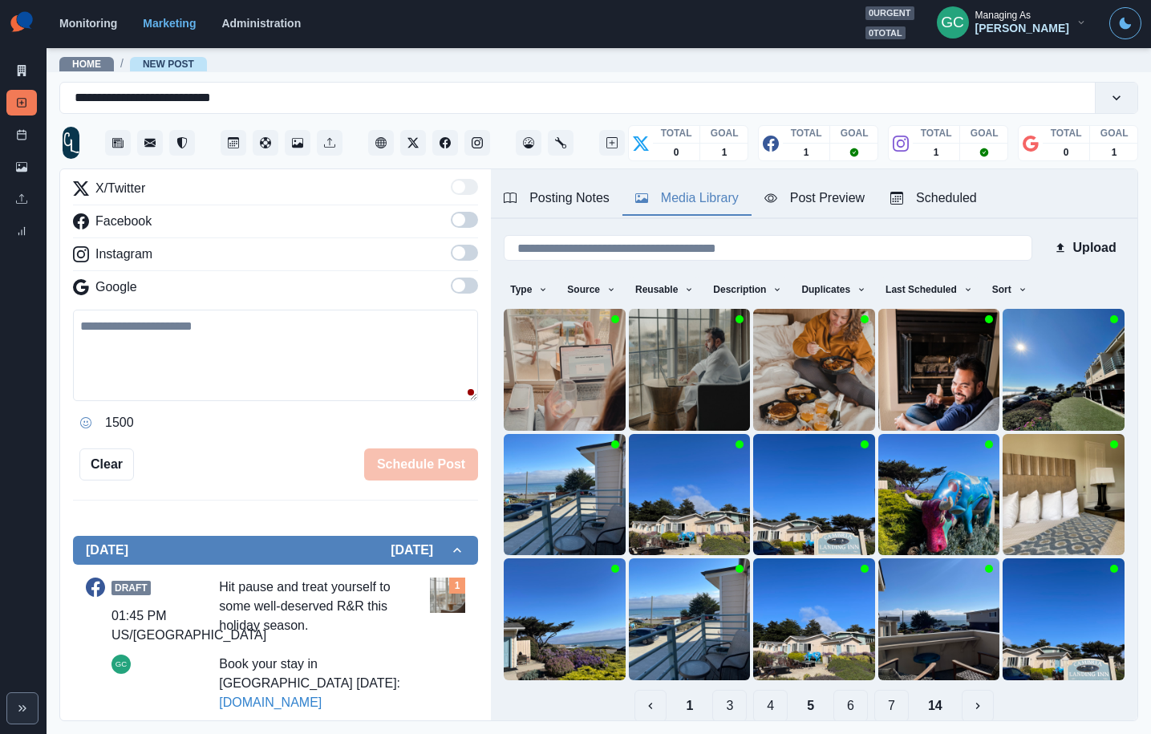
scroll to position [50, 0]
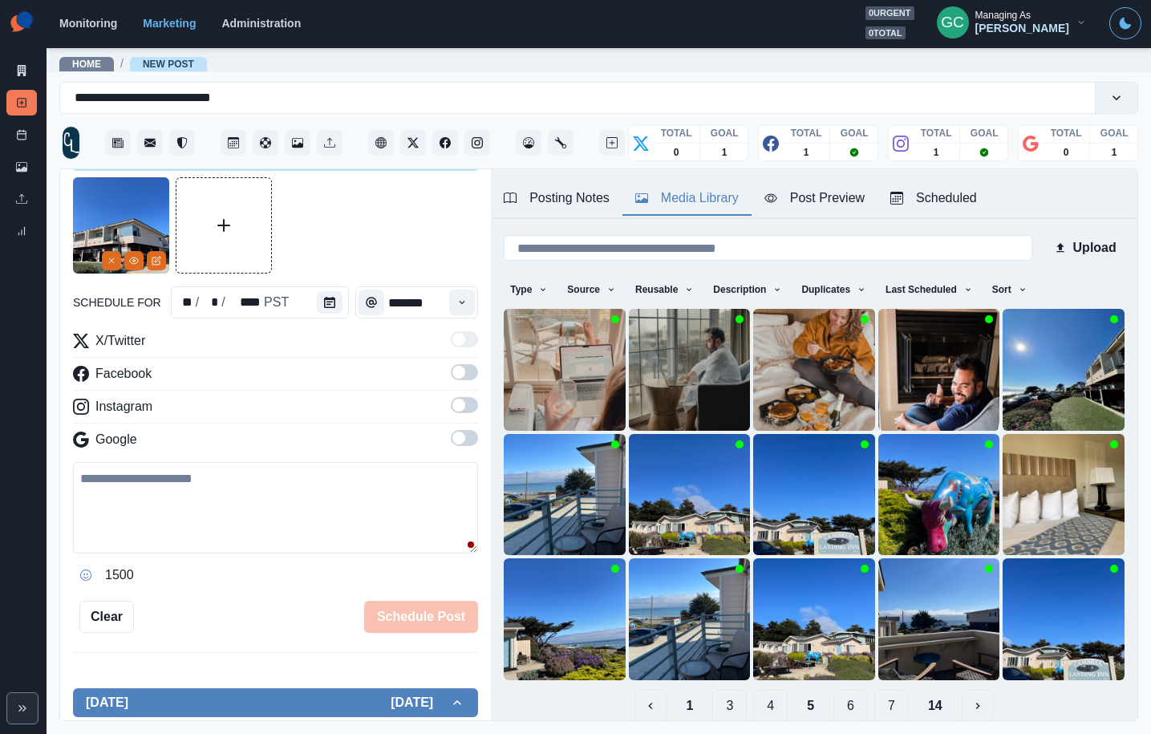
click at [468, 437] on span at bounding box center [464, 438] width 27 height 16
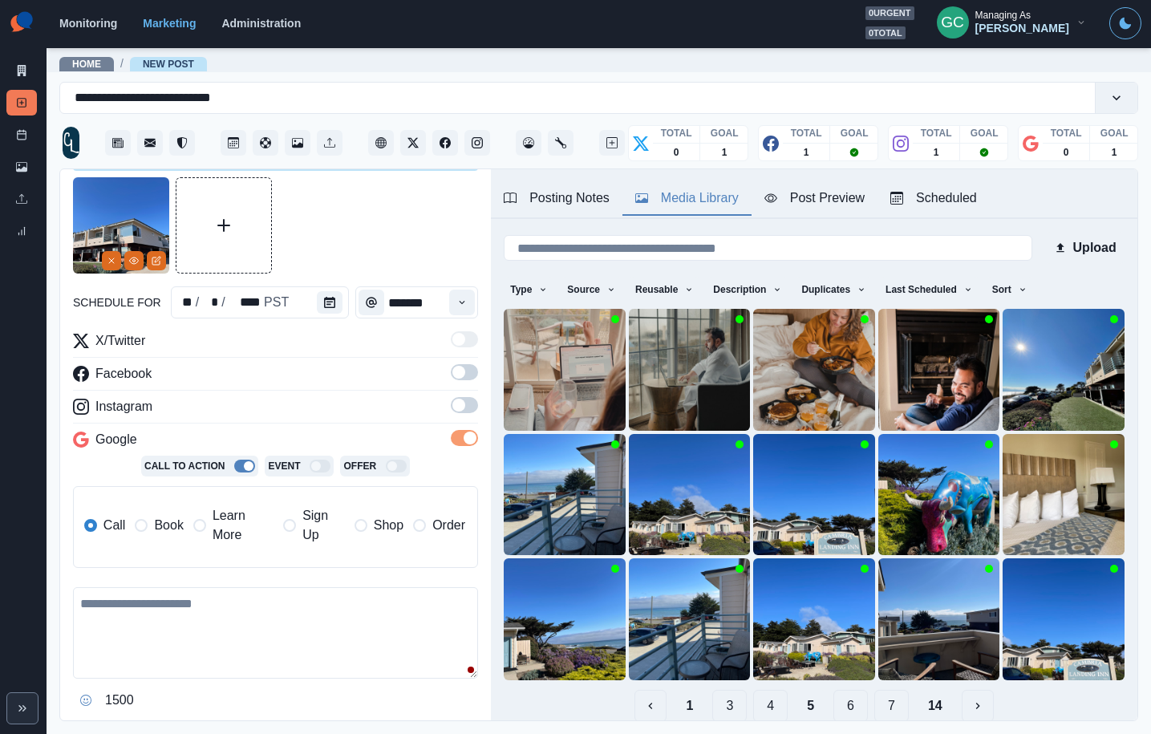
drag, startPoint x: 462, startPoint y: 401, endPoint x: 464, endPoint y: 388, distance: 13.7
click at [462, 401] on span at bounding box center [459, 405] width 13 height 13
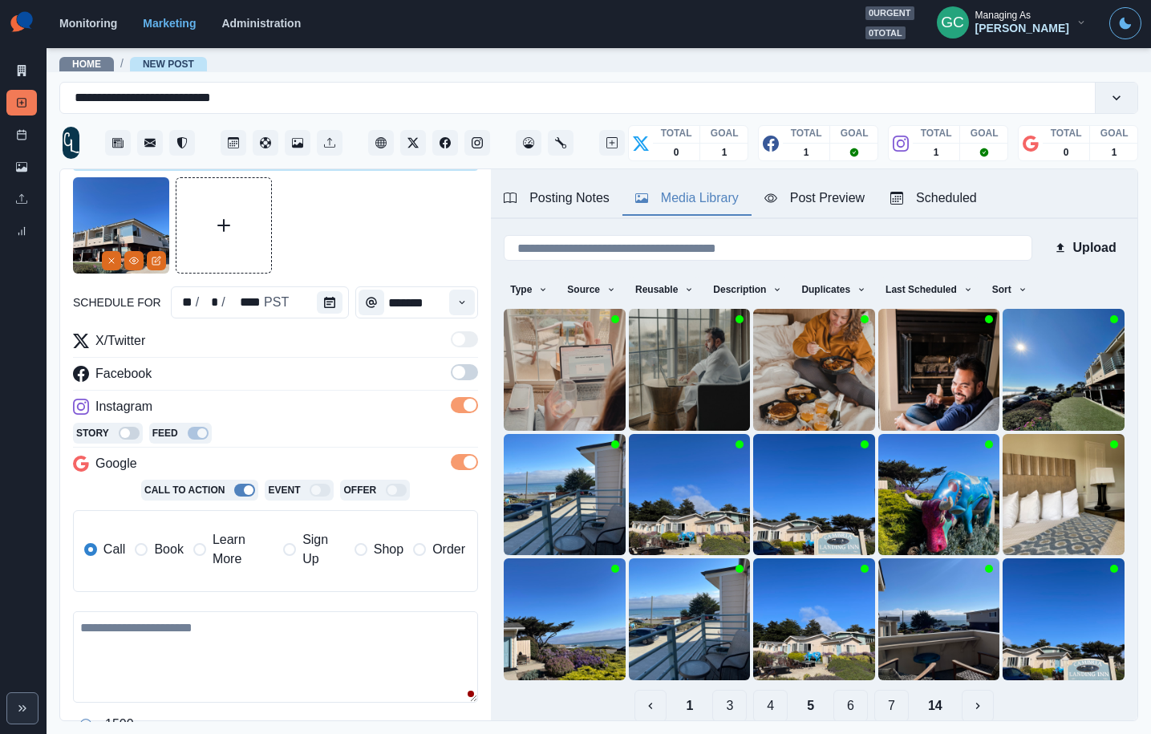
click at [460, 366] on span at bounding box center [459, 372] width 13 height 13
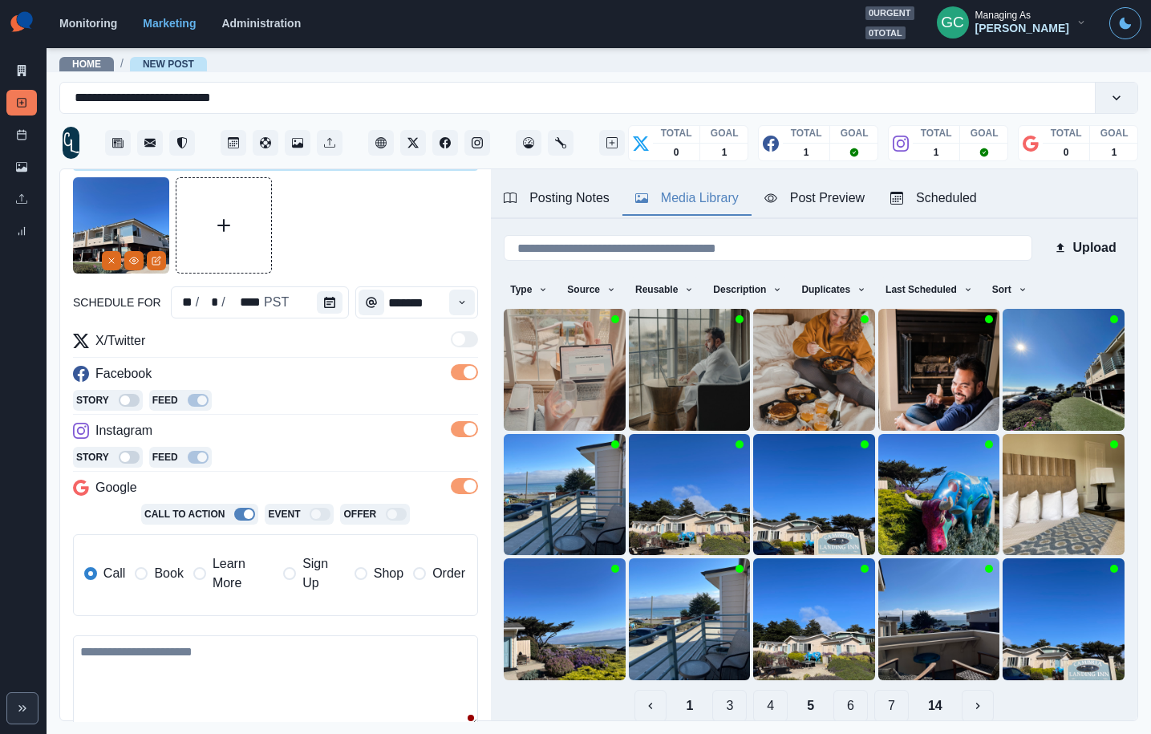
click at [198, 591] on label "Learn More" at bounding box center [233, 573] width 80 height 39
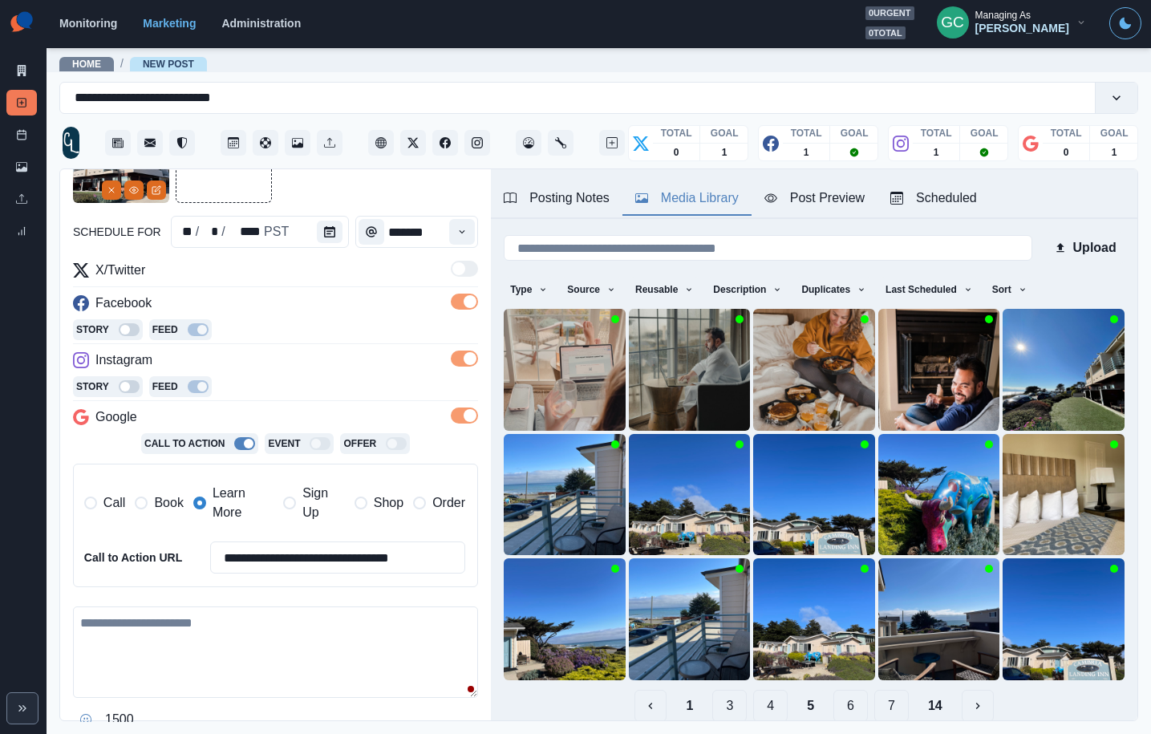
scroll to position [196, 0]
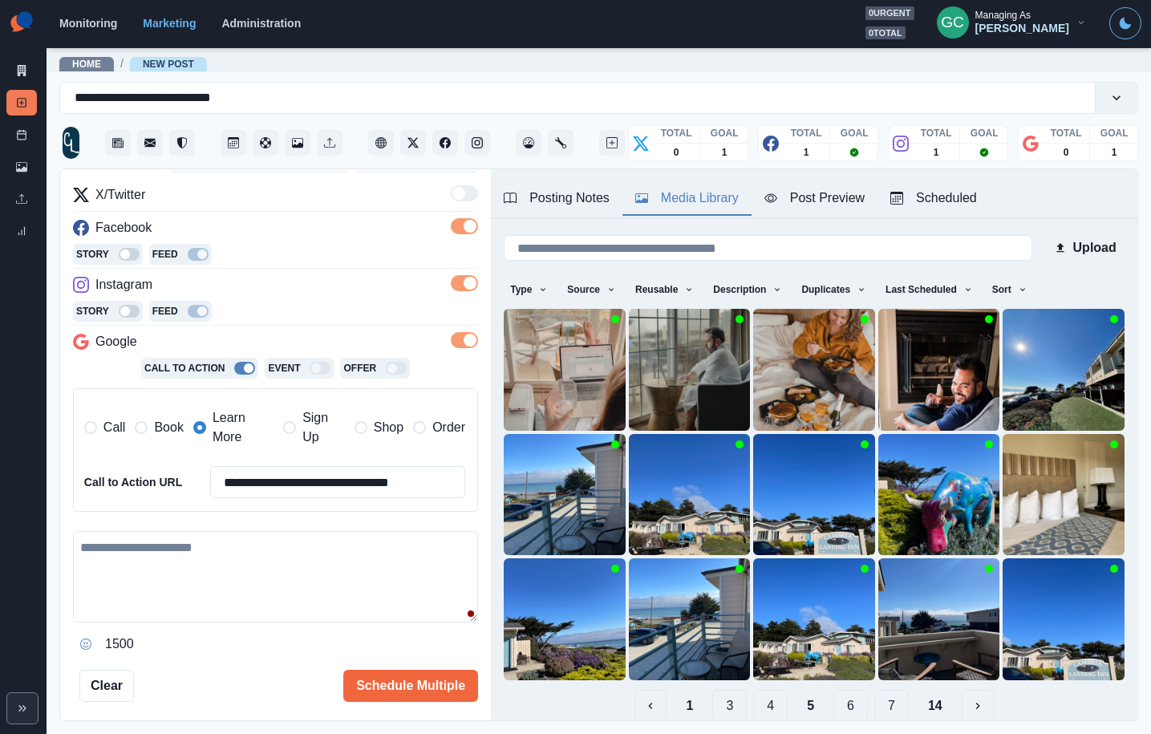
click at [282, 574] on textarea at bounding box center [275, 576] width 405 height 91
paste textarea "**********"
drag, startPoint x: 282, startPoint y: 545, endPoint x: 274, endPoint y: 546, distance: 8.1
click at [274, 546] on textarea "**********" at bounding box center [275, 576] width 405 height 91
click at [312, 544] on textarea "**********" at bounding box center [275, 576] width 405 height 91
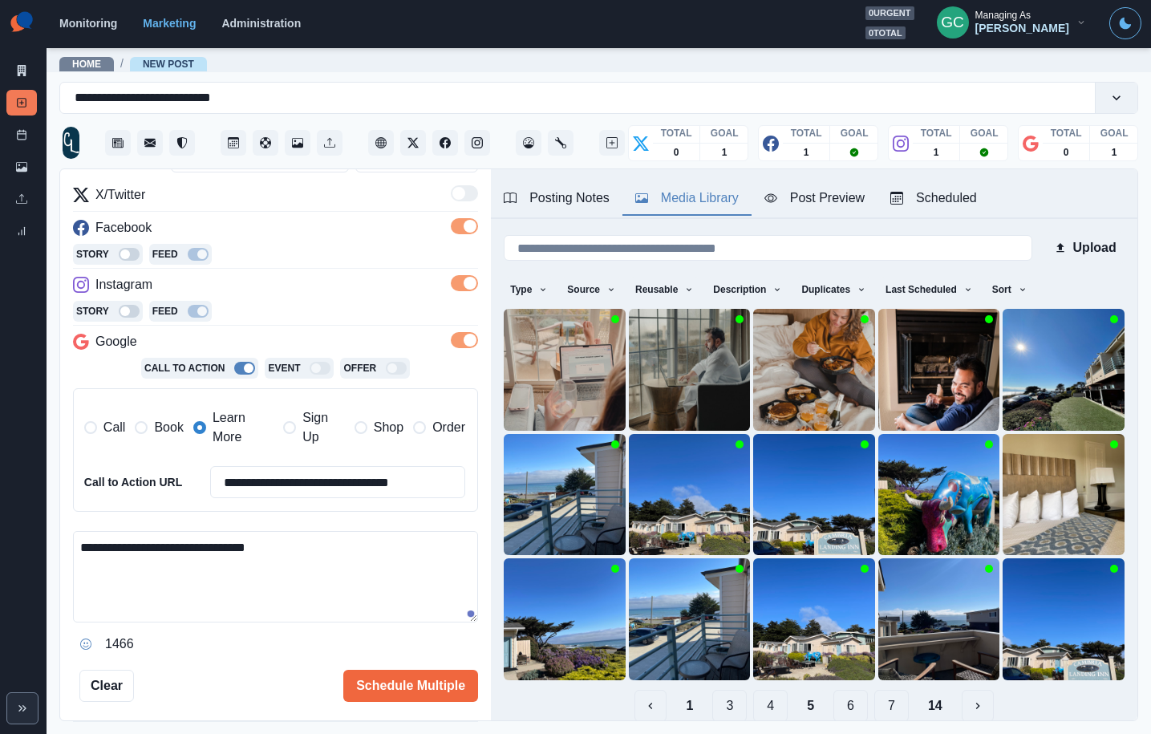
paste textarea "***"
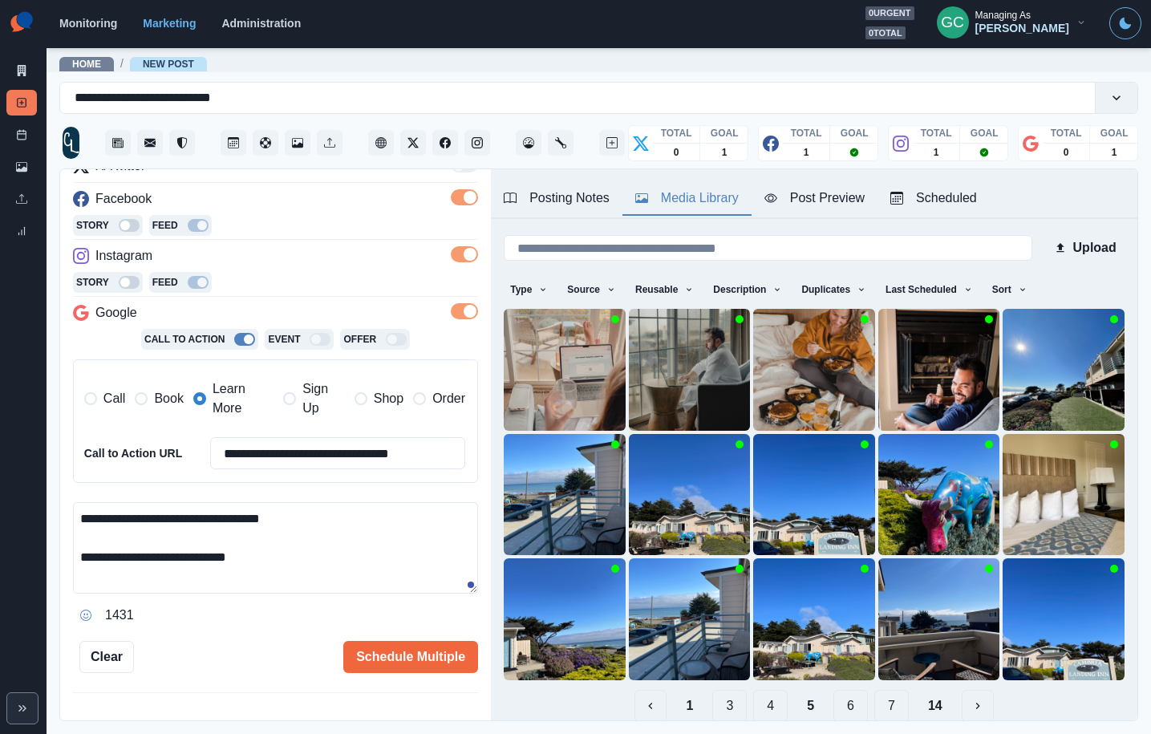
scroll to position [0, 0]
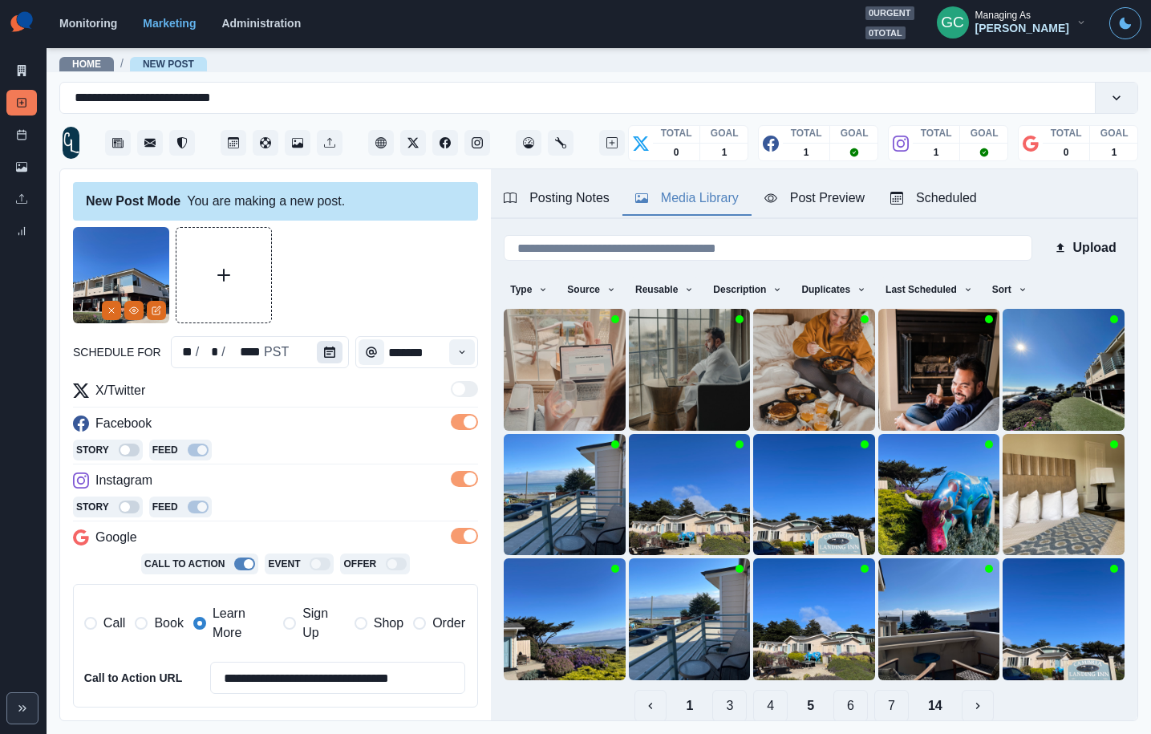
type textarea "**********"
click at [327, 353] on icon "Calendar" at bounding box center [329, 352] width 11 height 11
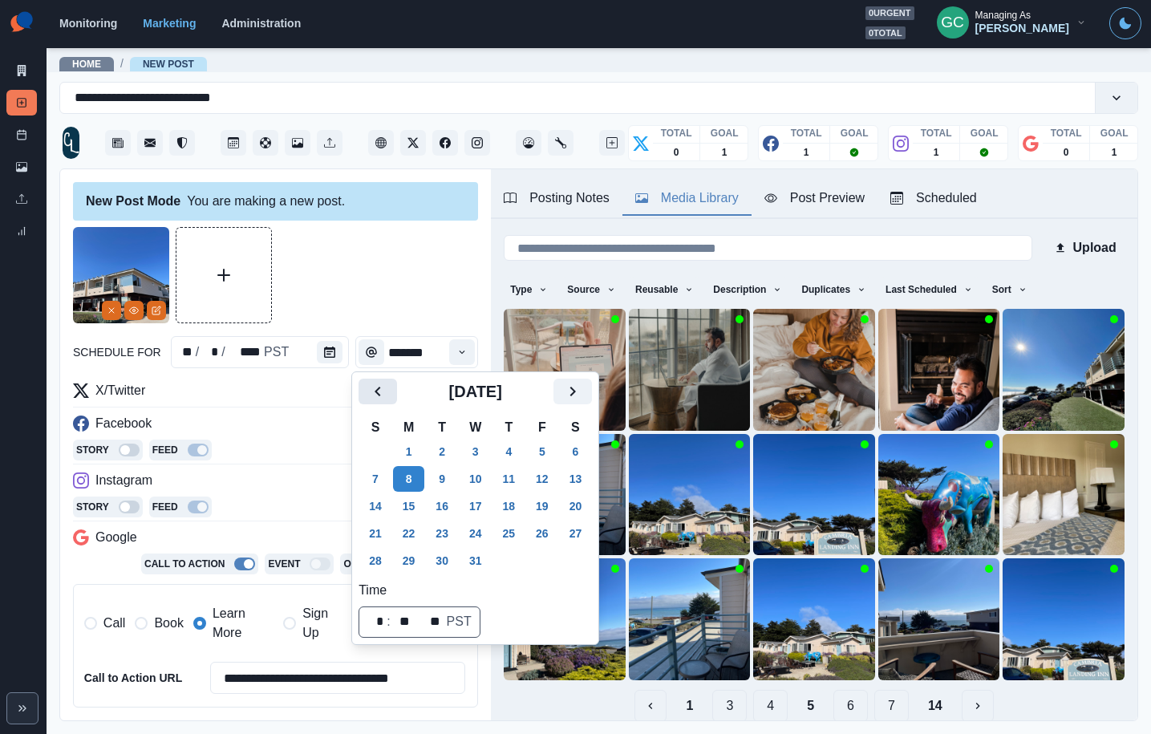
click at [386, 400] on icon "Previous" at bounding box center [377, 391] width 19 height 19
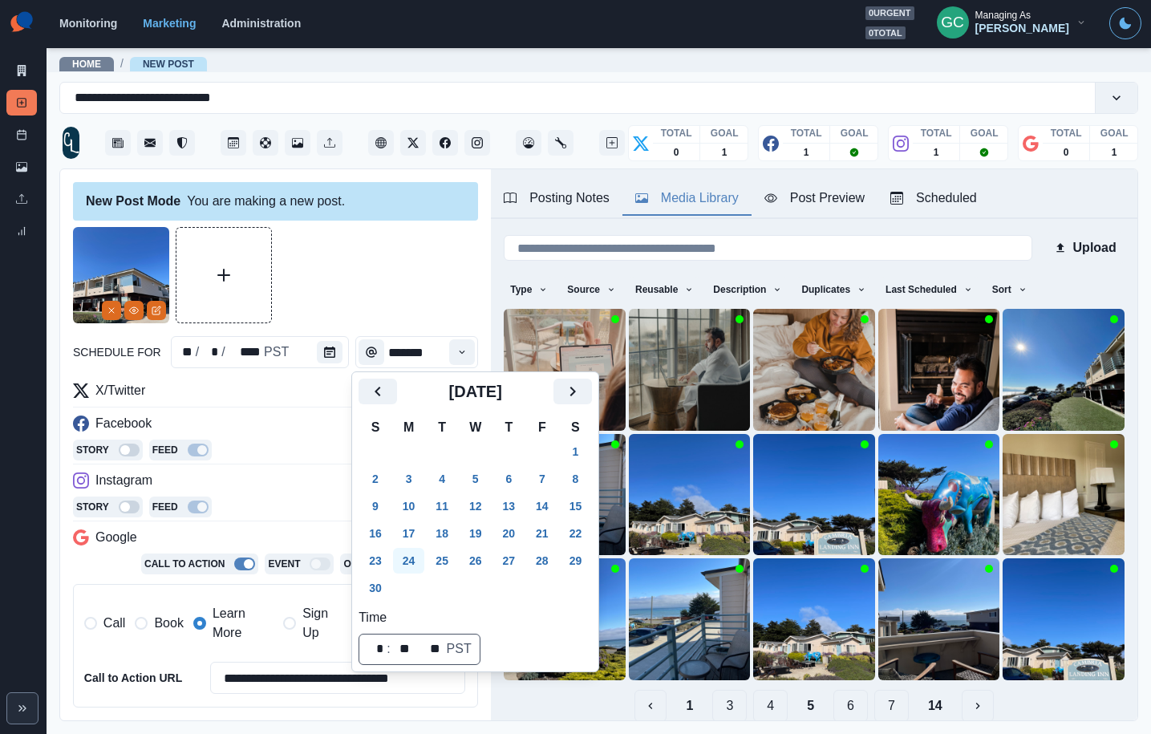
click at [413, 559] on button "24" at bounding box center [409, 561] width 32 height 26
click at [282, 461] on div "Story Feed" at bounding box center [275, 452] width 405 height 24
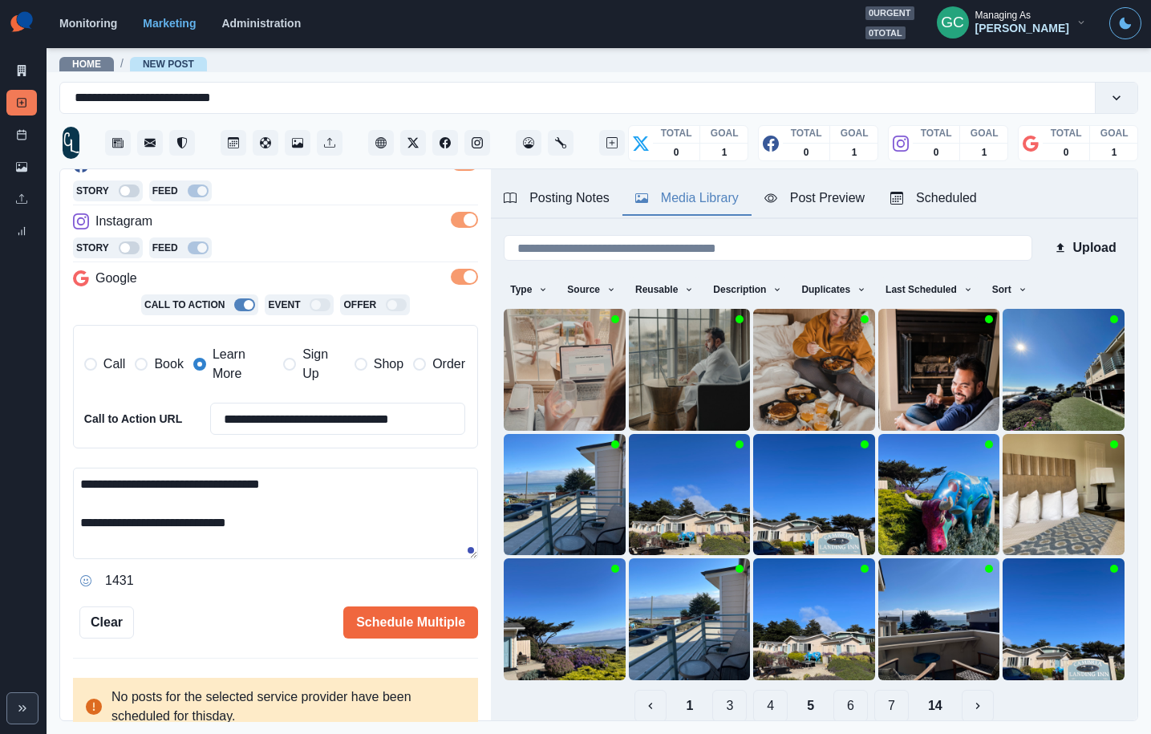
scroll to position [285, 0]
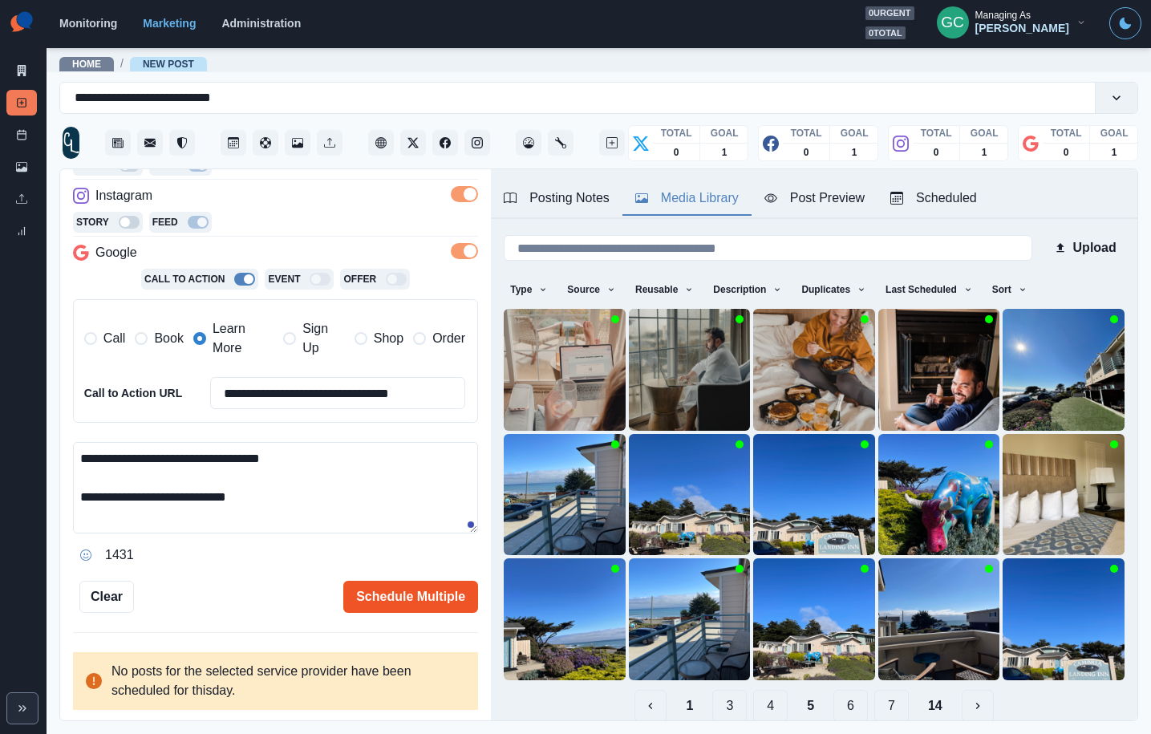
click at [404, 583] on button "Schedule Multiple" at bounding box center [410, 597] width 135 height 32
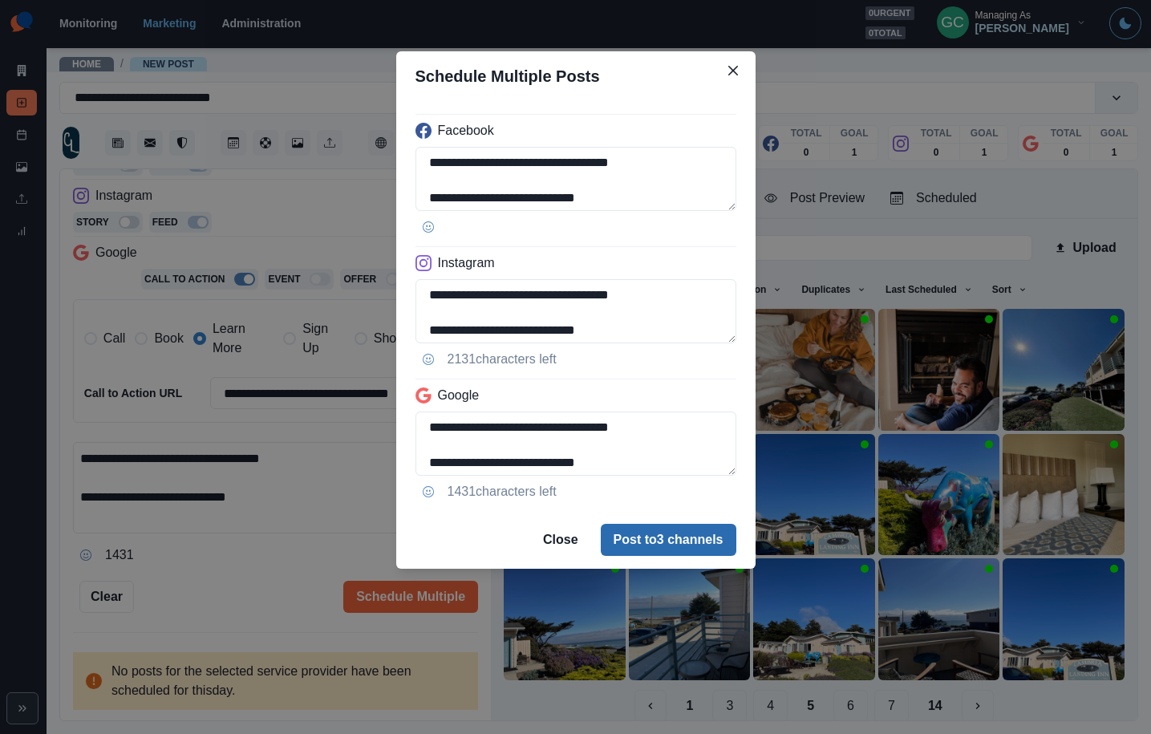
click at [660, 546] on button "Post to 3 channels" at bounding box center [669, 540] width 136 height 32
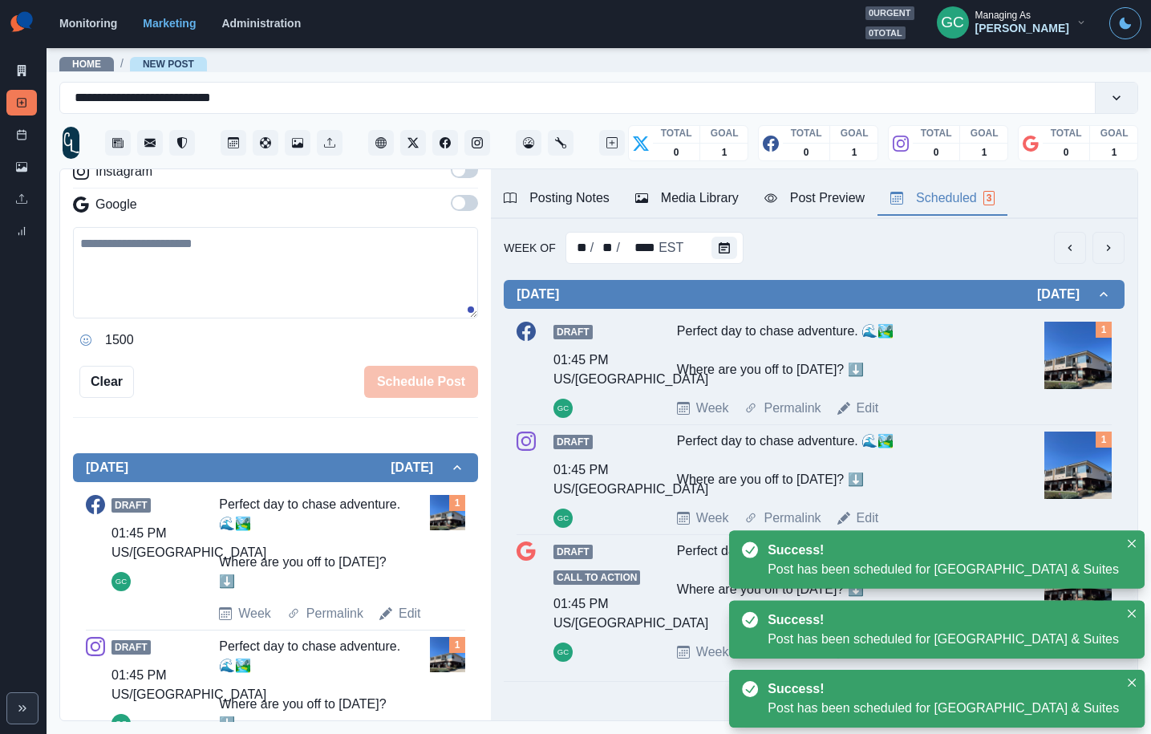
click at [957, 198] on div "Scheduled 3" at bounding box center [943, 198] width 104 height 19
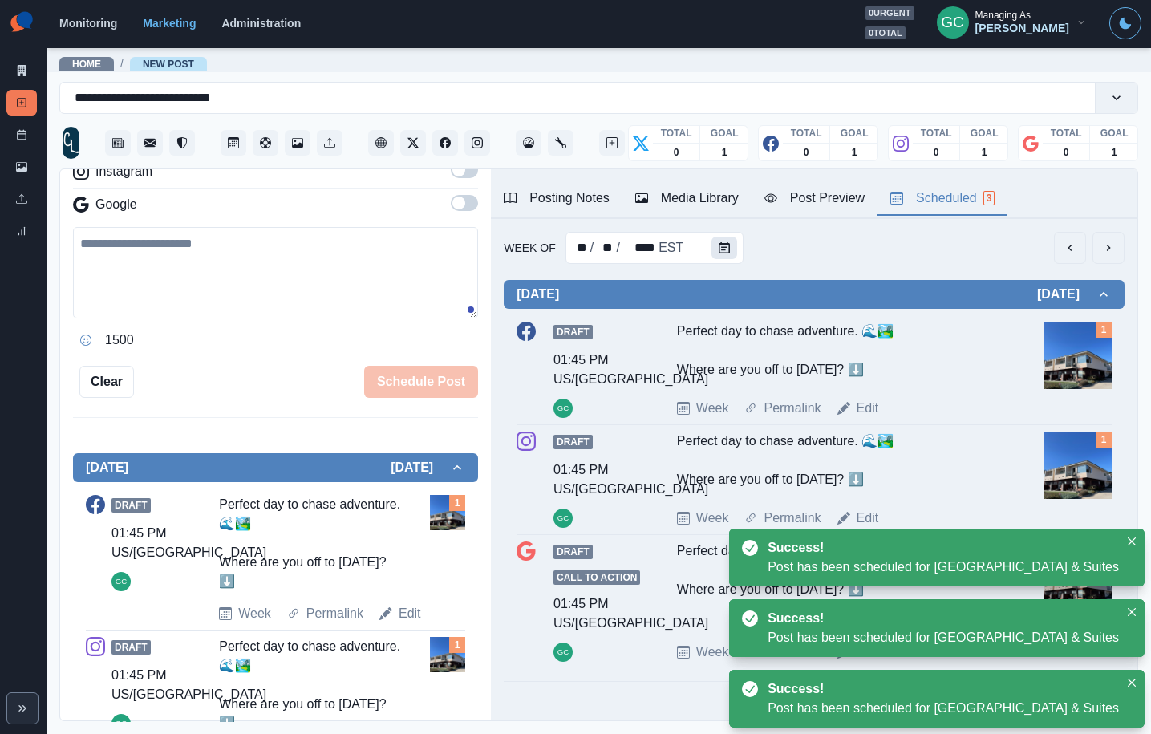
click at [724, 246] on icon "Calendar" at bounding box center [724, 247] width 11 height 11
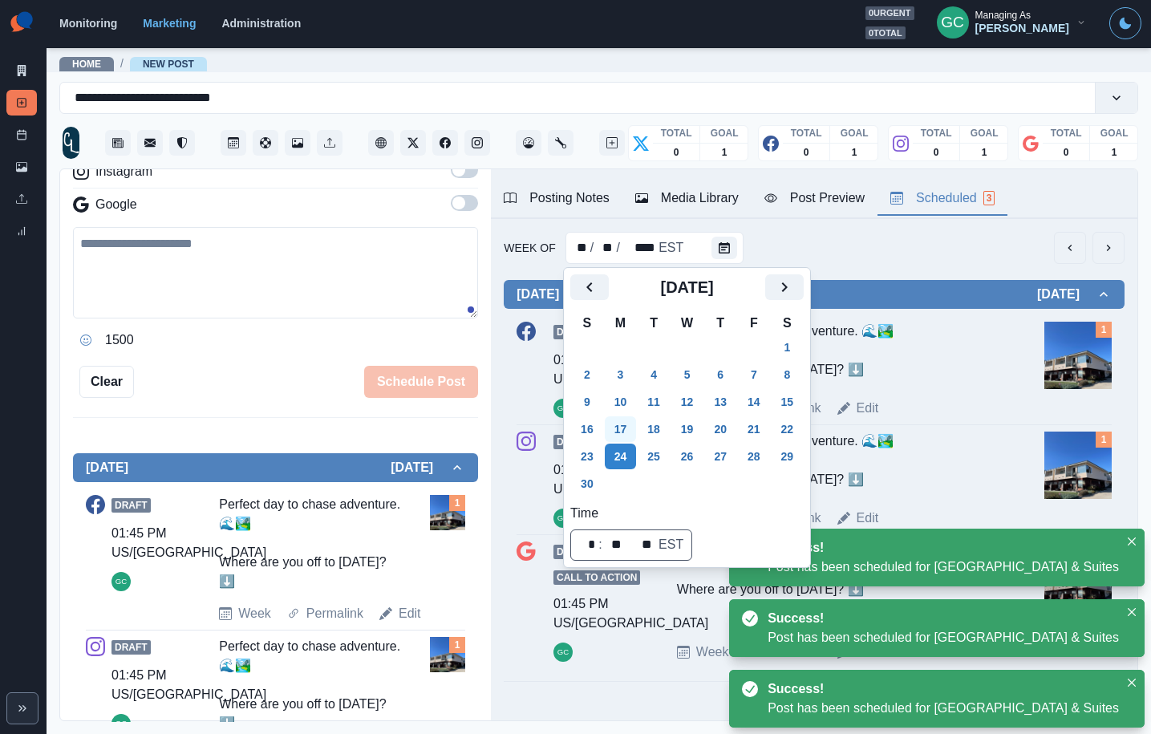
click at [623, 424] on button "17" at bounding box center [621, 429] width 32 height 26
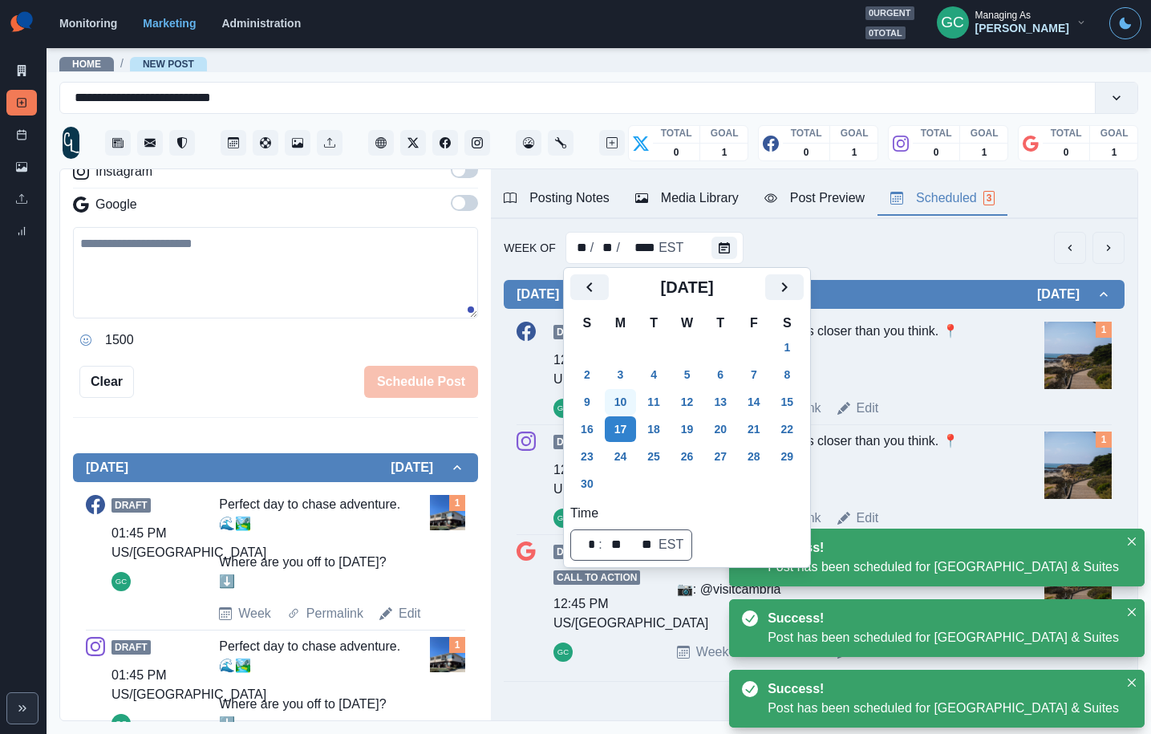
click at [627, 410] on button "10" at bounding box center [621, 402] width 32 height 26
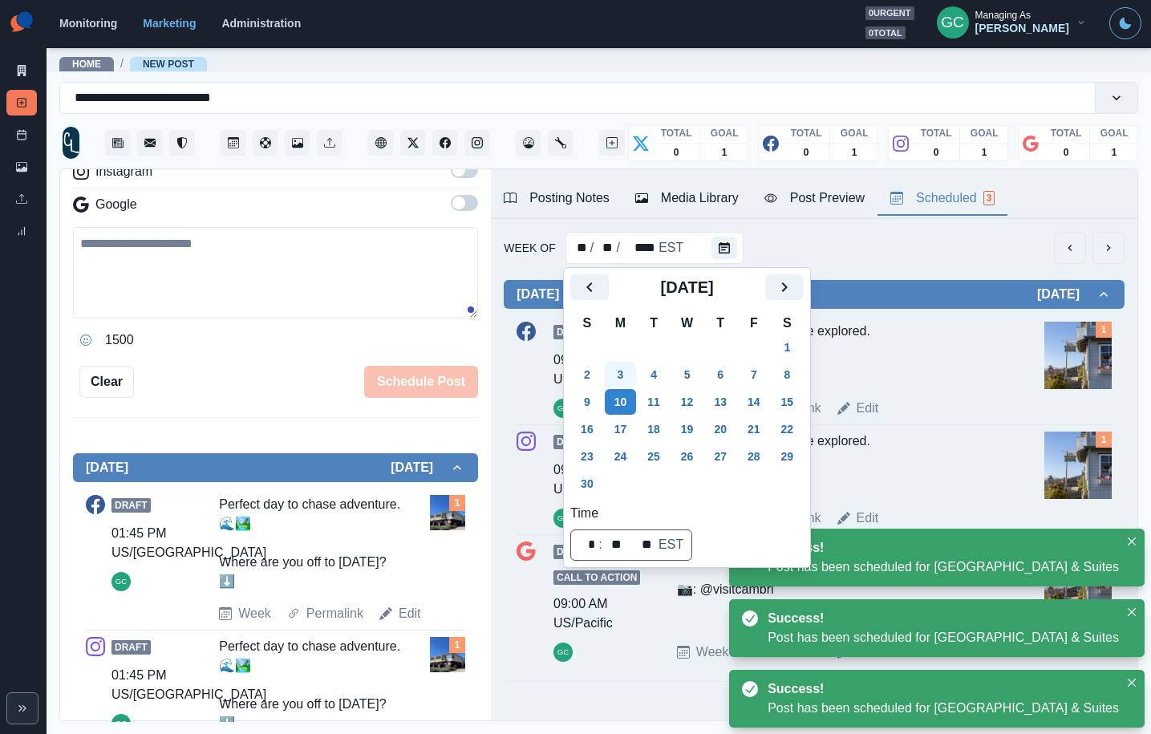
click at [623, 383] on button "3" at bounding box center [621, 375] width 32 height 26
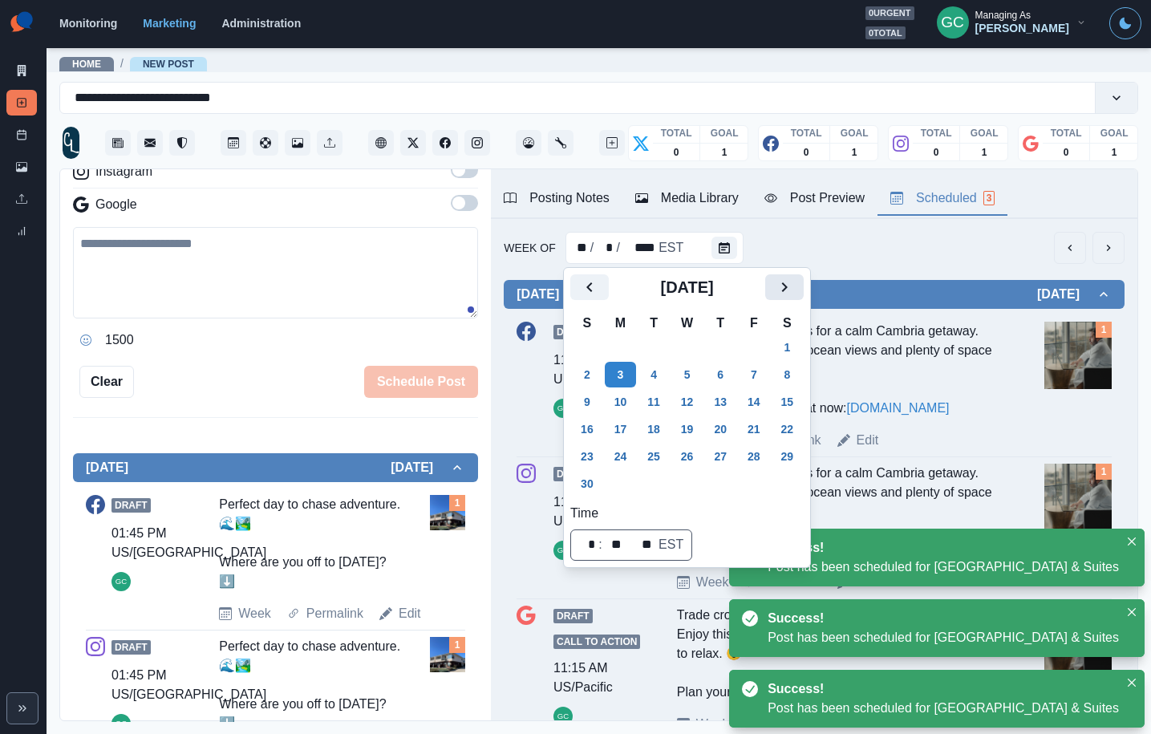
click at [790, 289] on icon "Next" at bounding box center [784, 287] width 19 height 19
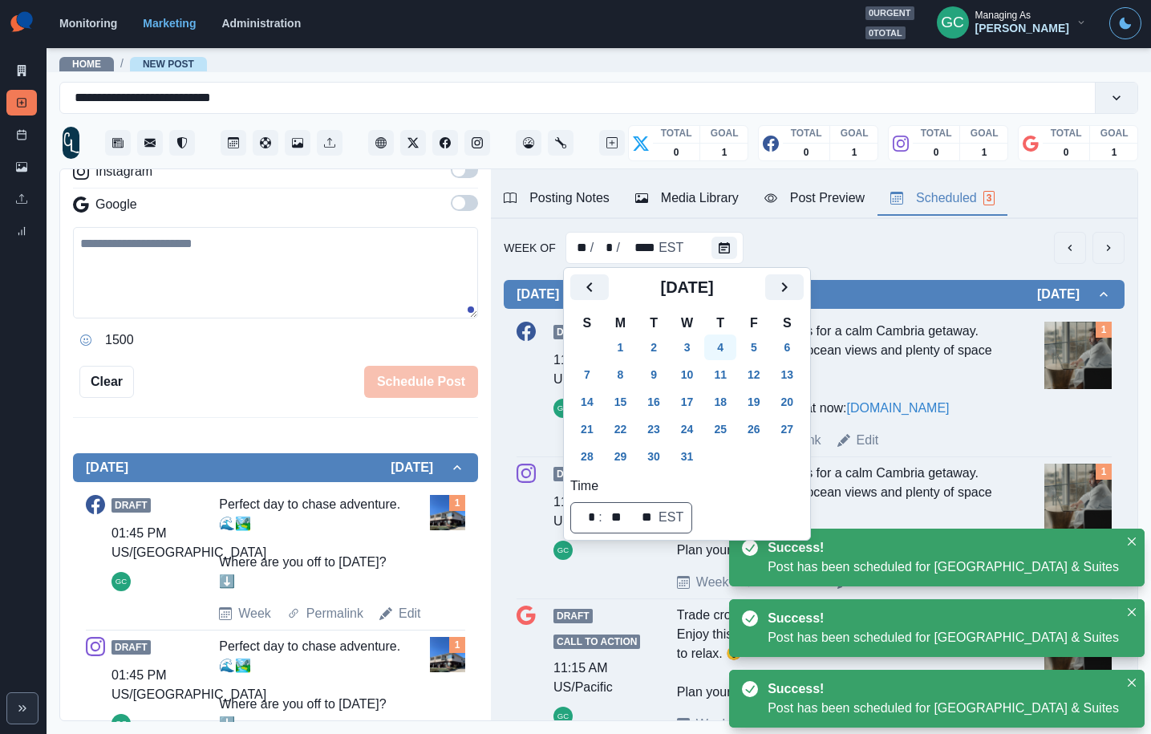
click at [725, 353] on button "4" at bounding box center [720, 348] width 32 height 26
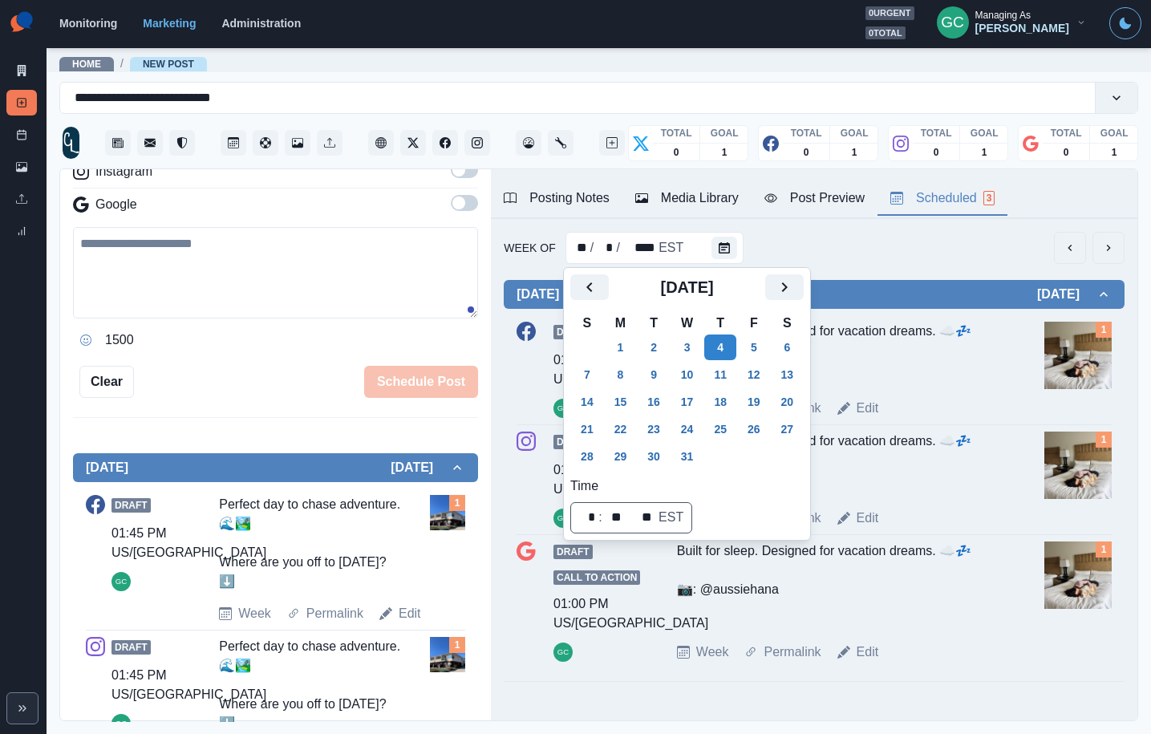
click at [920, 389] on div "Draft 01:00 PM US/Pacific GC Built for sleep. Designed for vacation dreams. ☁️💤…" at bounding box center [814, 370] width 595 height 96
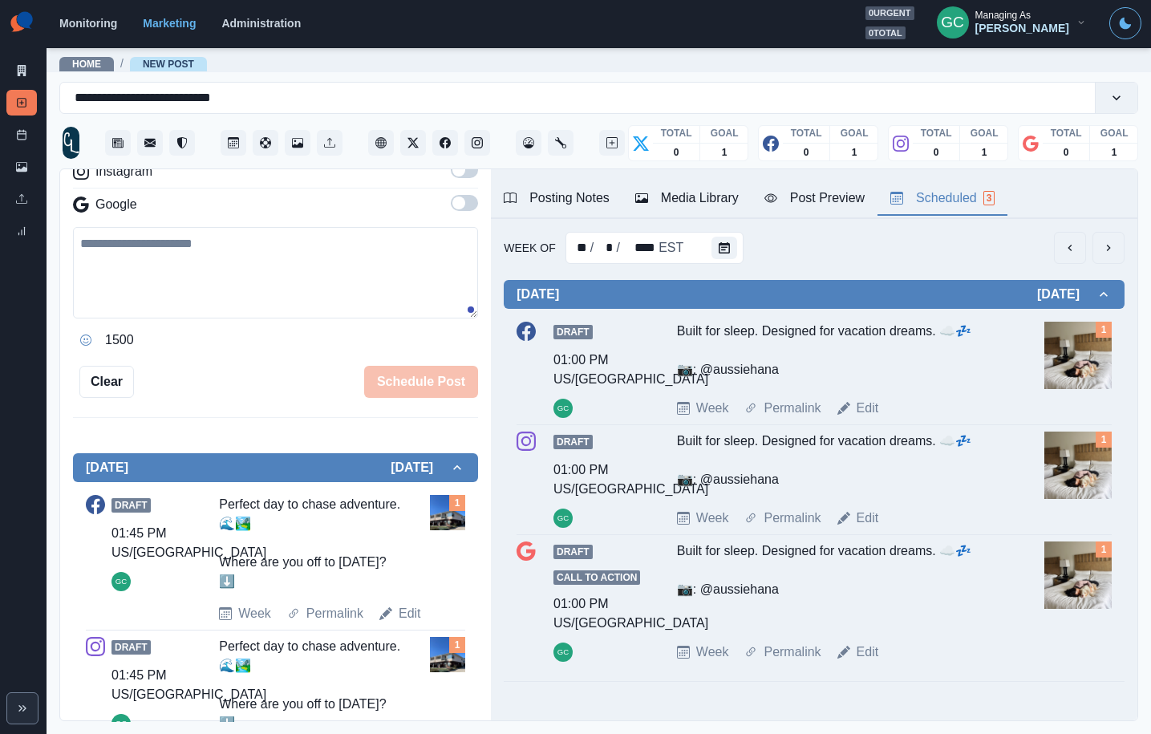
click at [1091, 358] on img at bounding box center [1078, 355] width 67 height 67
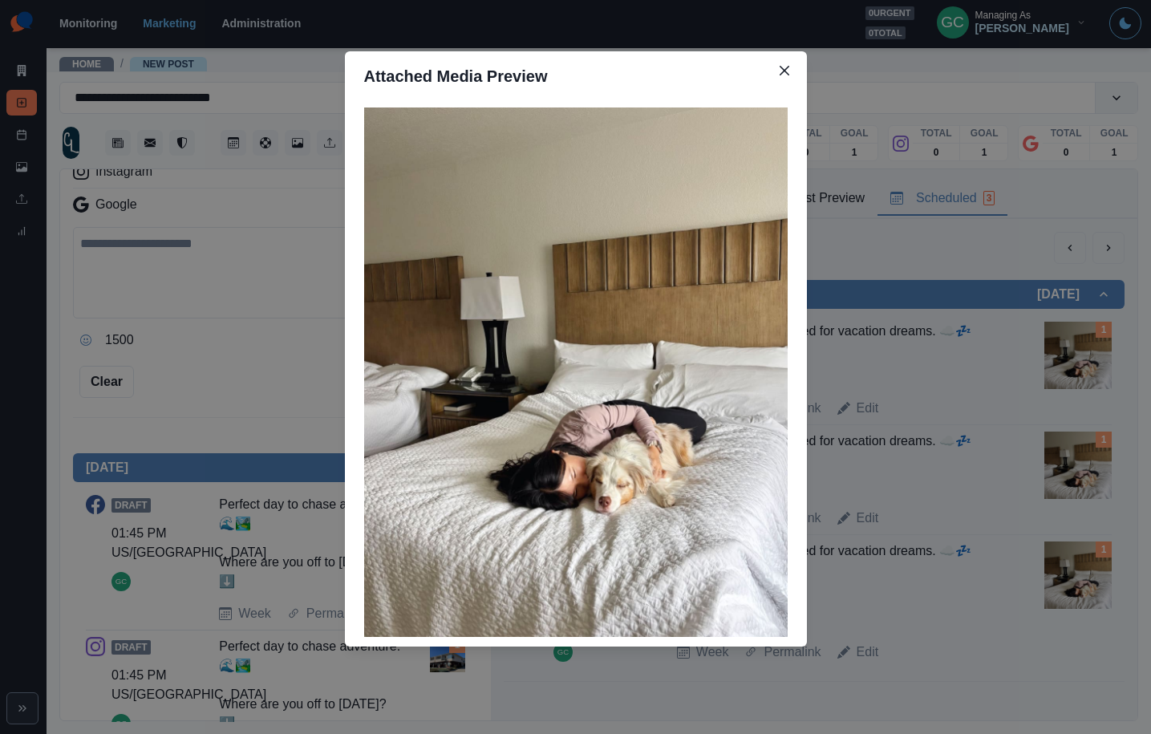
click at [937, 298] on div "Attached Media Preview" at bounding box center [575, 367] width 1151 height 734
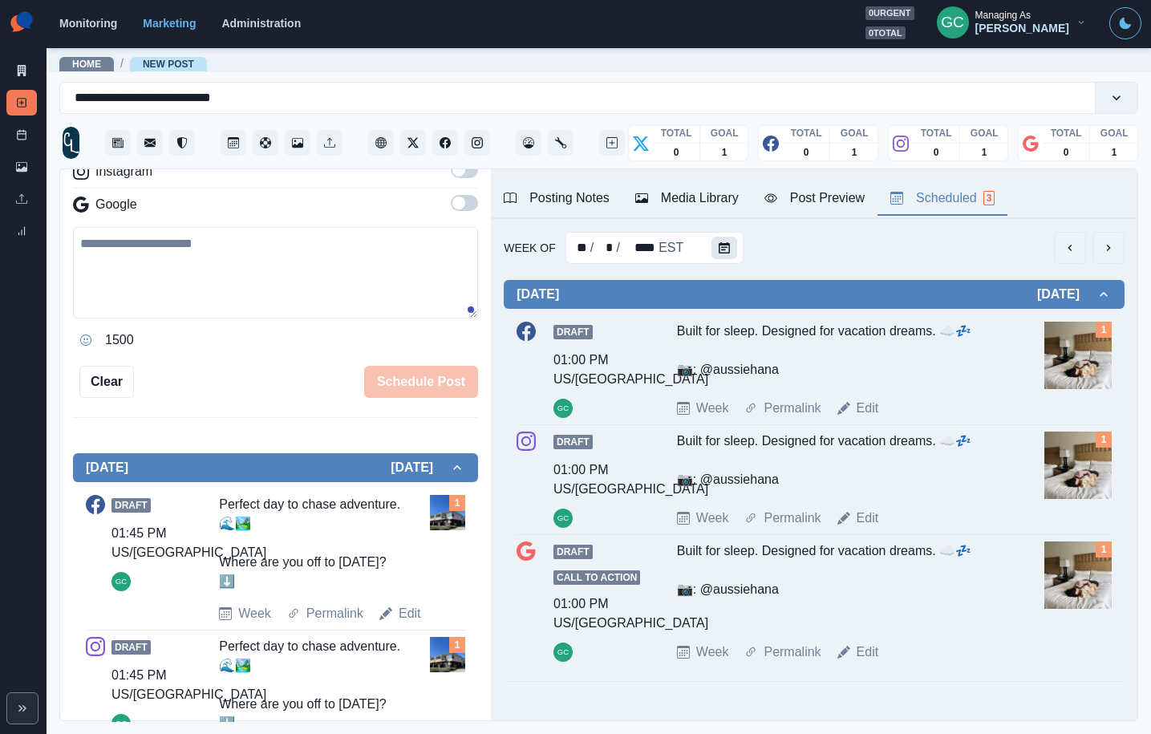
click at [712, 256] on button "Calendar" at bounding box center [725, 248] width 26 height 22
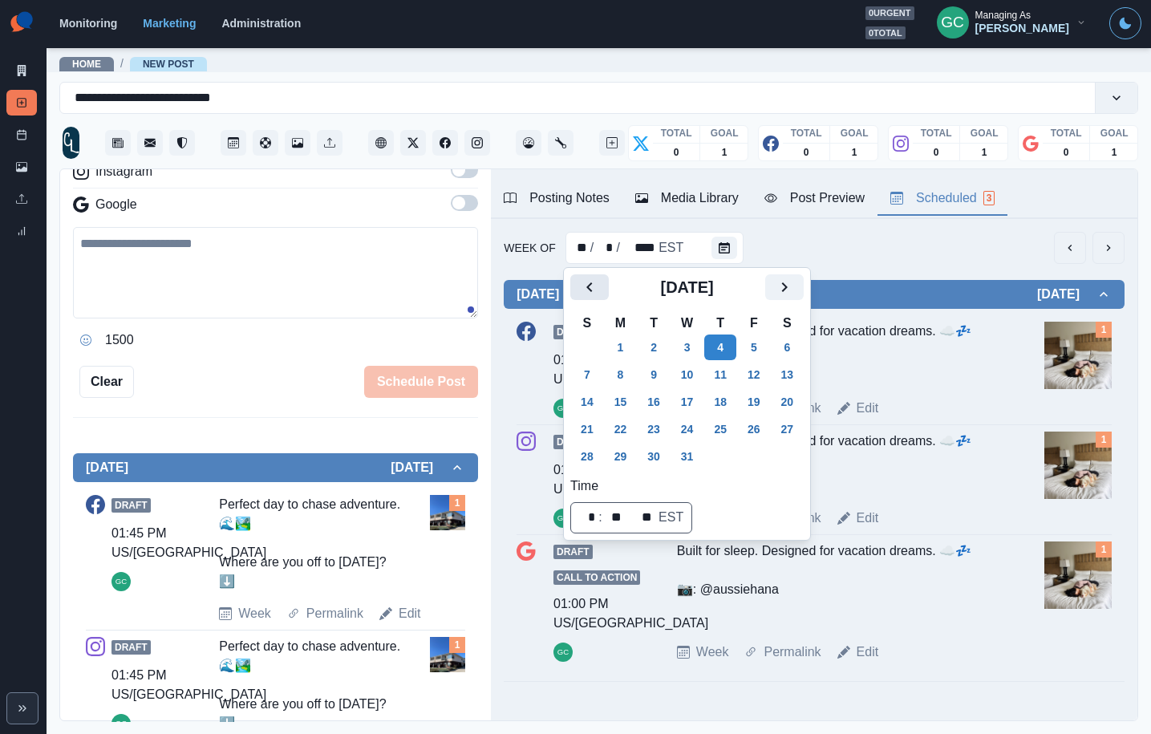
click at [586, 280] on icon "Previous" at bounding box center [589, 287] width 19 height 19
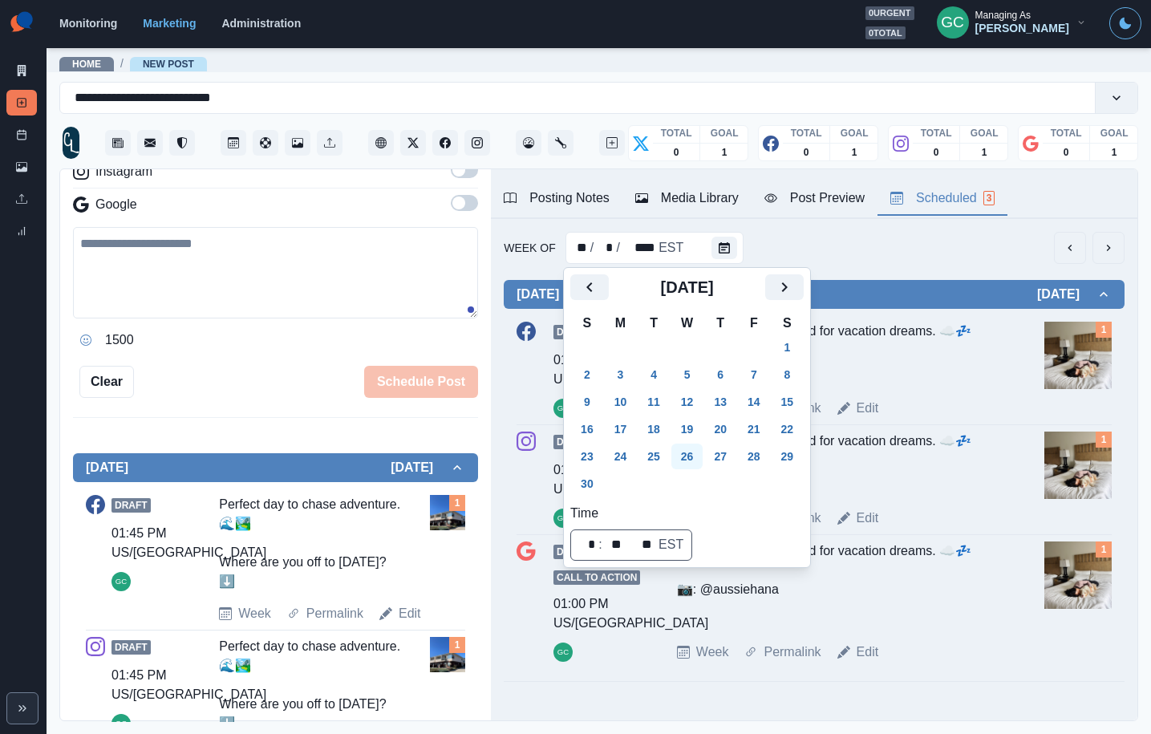
click at [617, 465] on button "24" at bounding box center [621, 457] width 32 height 26
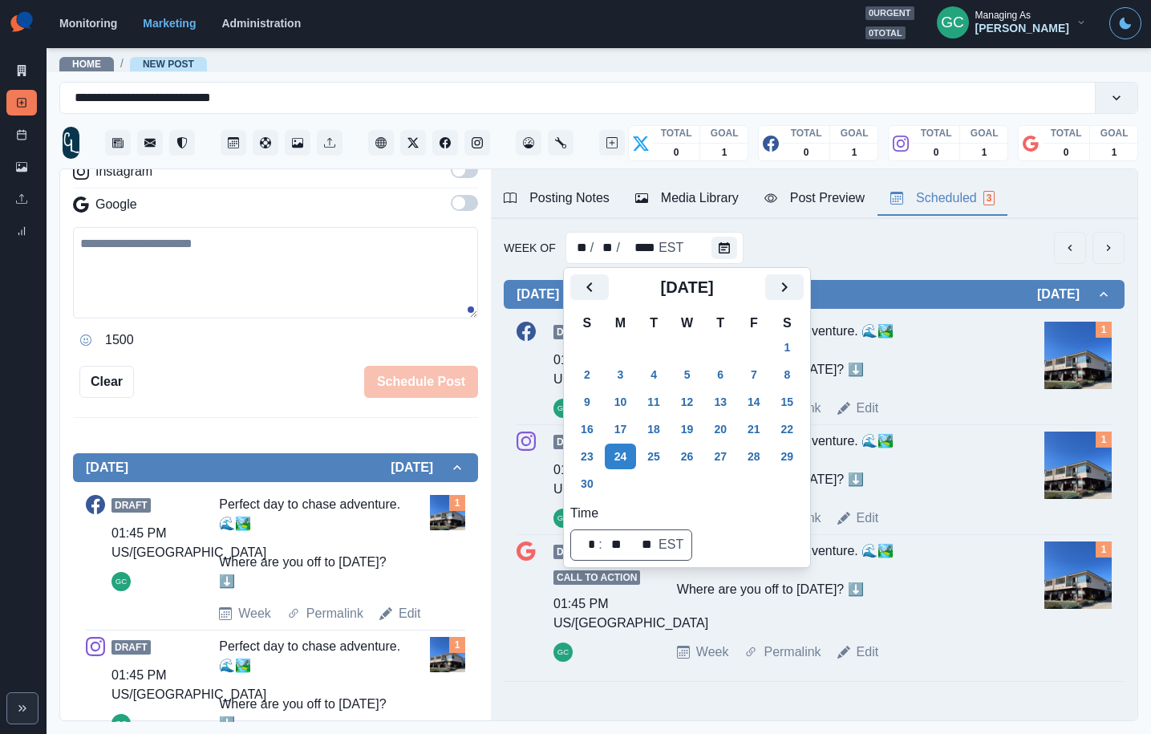
click at [1082, 347] on img at bounding box center [1078, 355] width 67 height 67
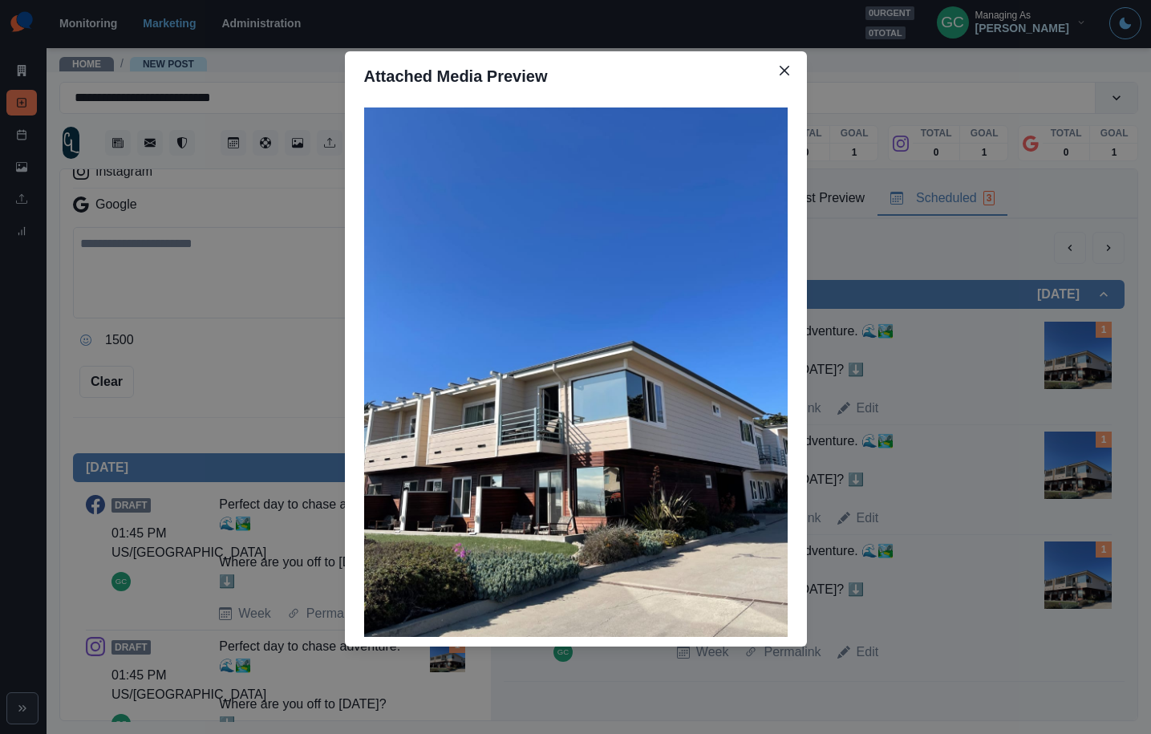
click at [281, 258] on div "Attached Media Preview" at bounding box center [575, 367] width 1151 height 734
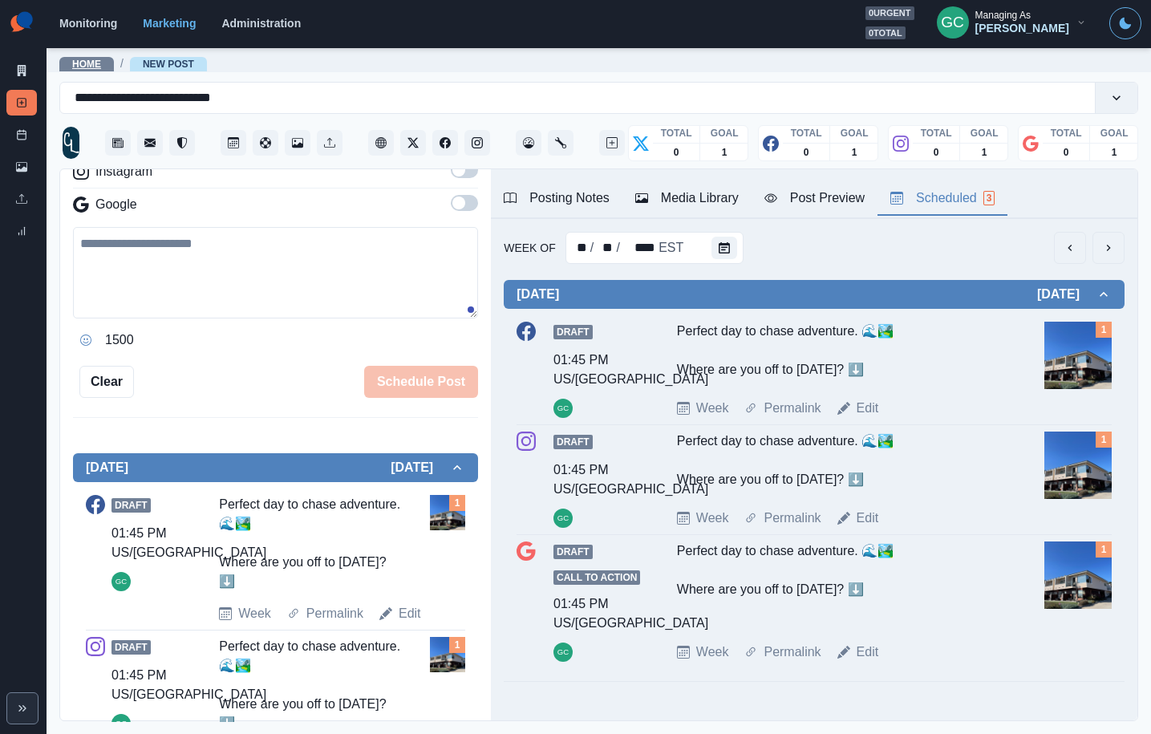
drag, startPoint x: 90, startPoint y: 66, endPoint x: 80, endPoint y: 64, distance: 9.8
click at [89, 66] on link "Home" at bounding box center [86, 64] width 29 height 11
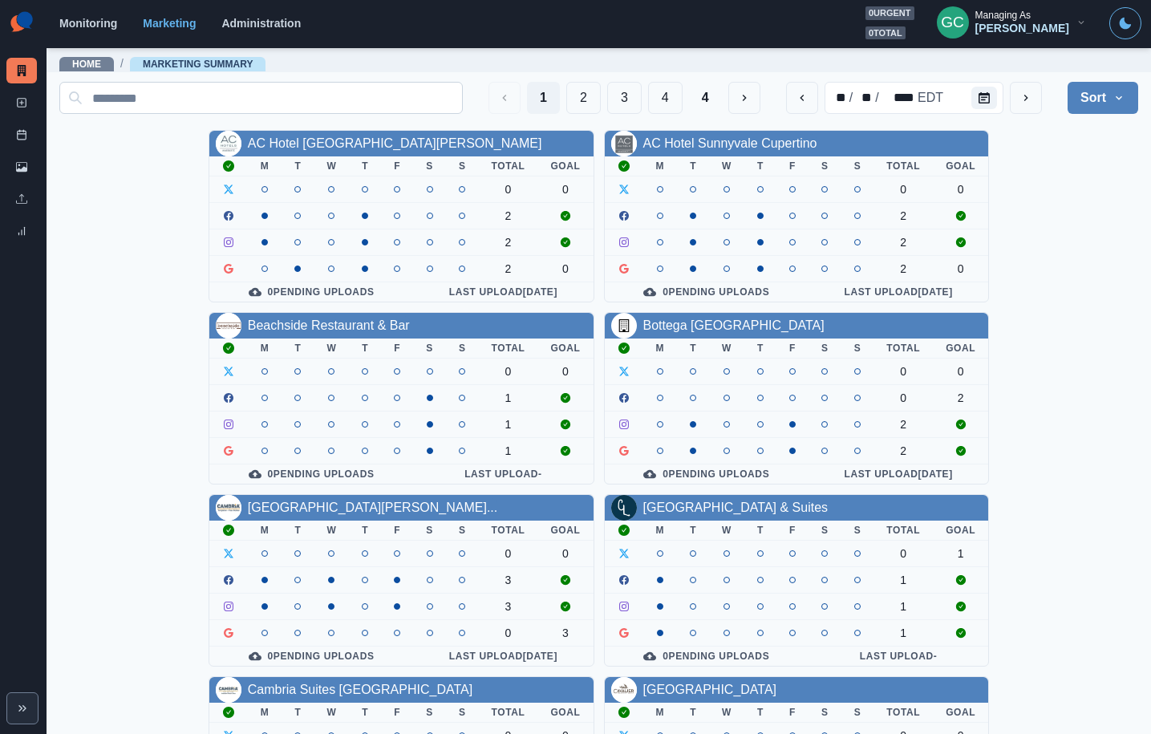
click at [222, 98] on input at bounding box center [261, 98] width 404 height 32
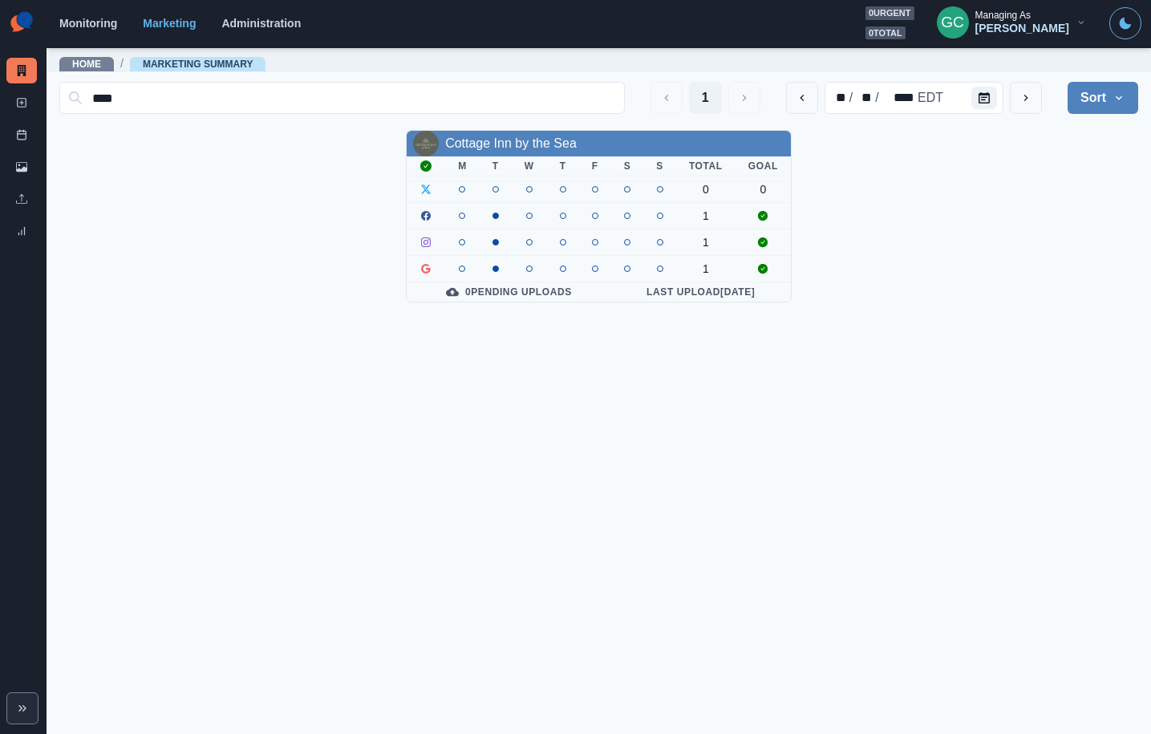
type input "****"
click at [507, 134] on div "Cottage Inn by the Sea" at bounding box center [511, 143] width 132 height 19
click at [504, 142] on link "Cottage Inn by the Sea" at bounding box center [511, 143] width 132 height 14
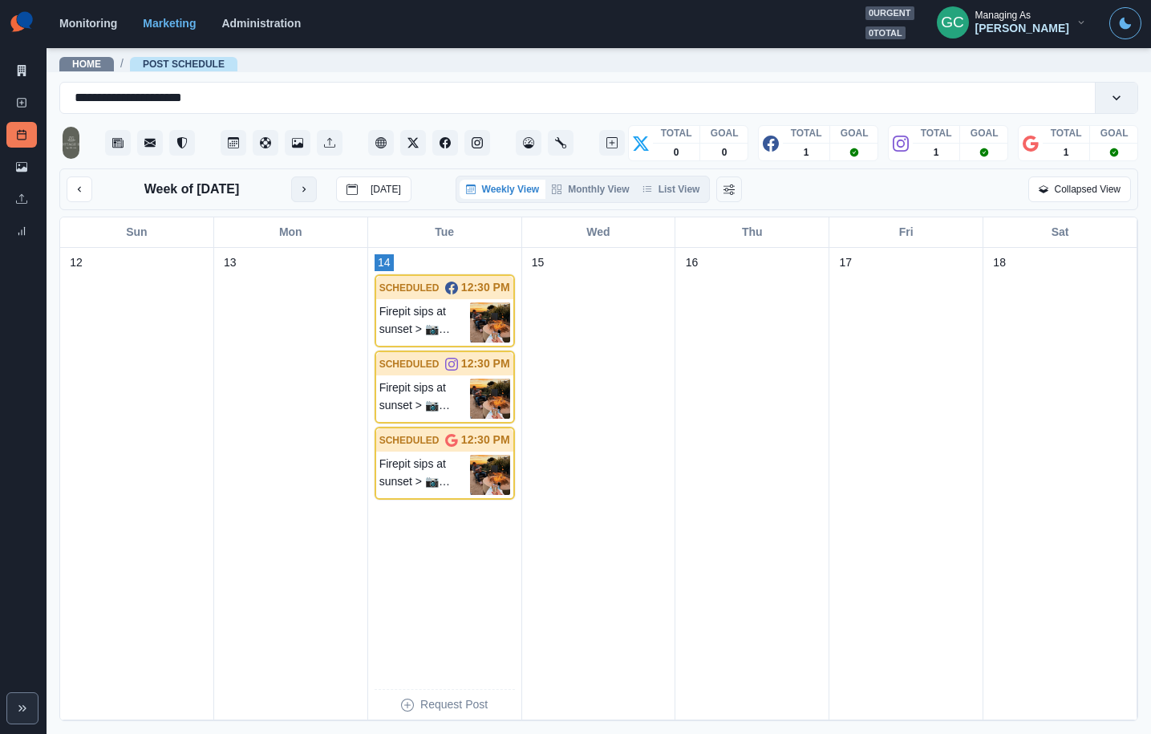
click at [309, 196] on button "next month" at bounding box center [304, 190] width 26 height 26
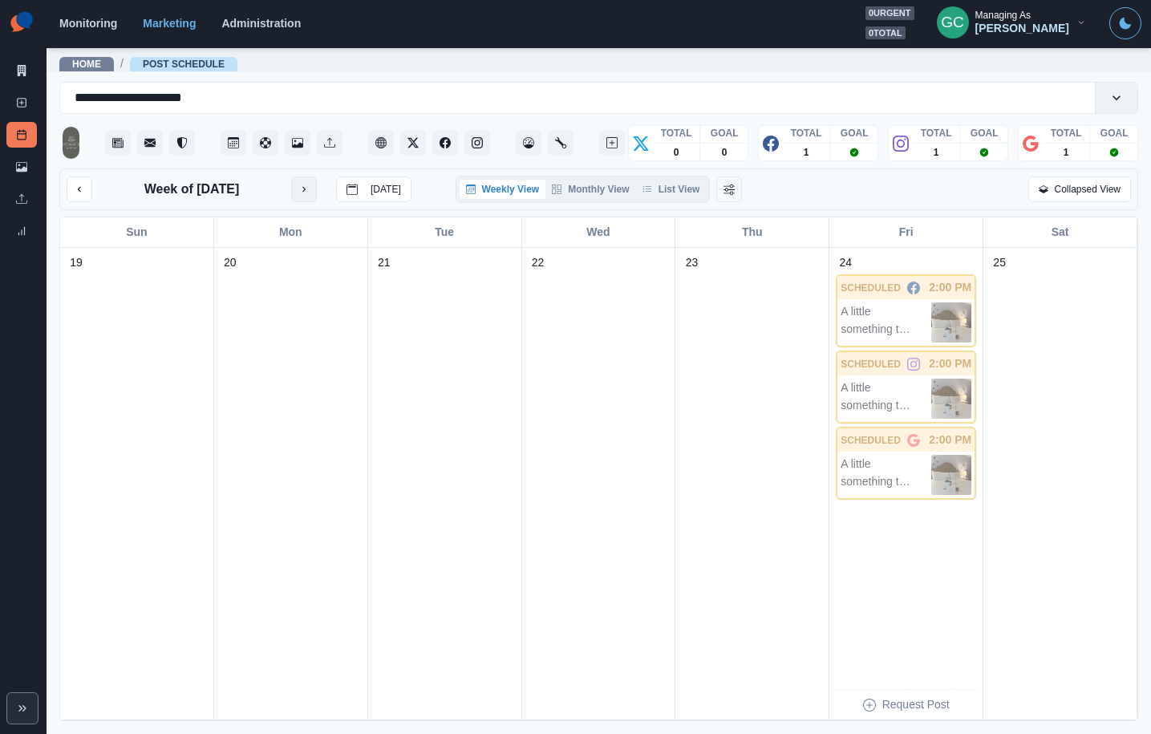
click at [309, 196] on button "next month" at bounding box center [304, 190] width 26 height 26
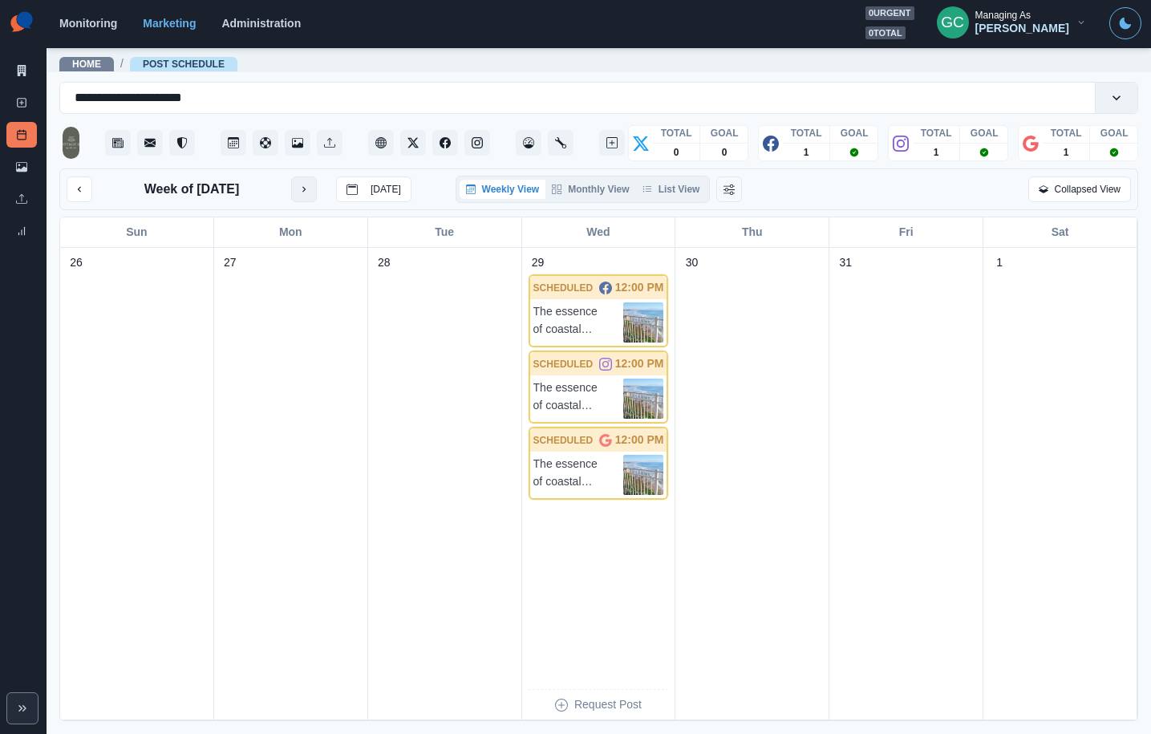
click at [309, 196] on button "next month" at bounding box center [304, 190] width 26 height 26
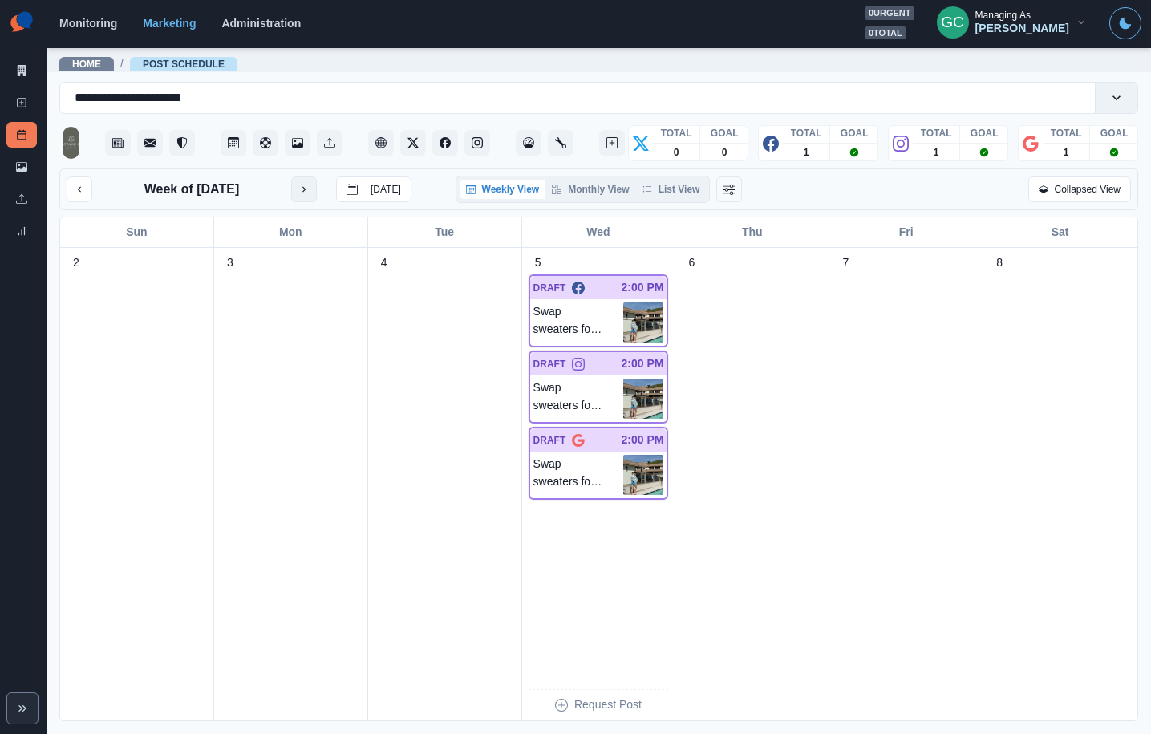
click at [309, 196] on button "next month" at bounding box center [304, 190] width 26 height 26
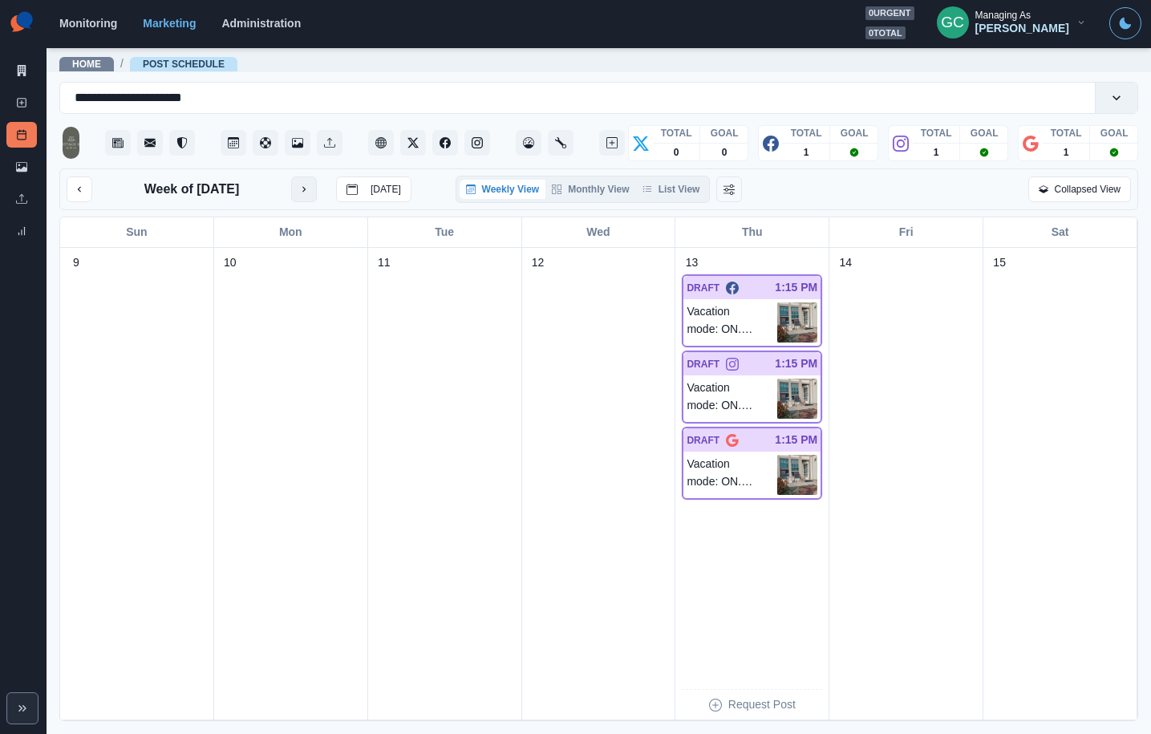
click at [309, 196] on button "next month" at bounding box center [304, 190] width 26 height 26
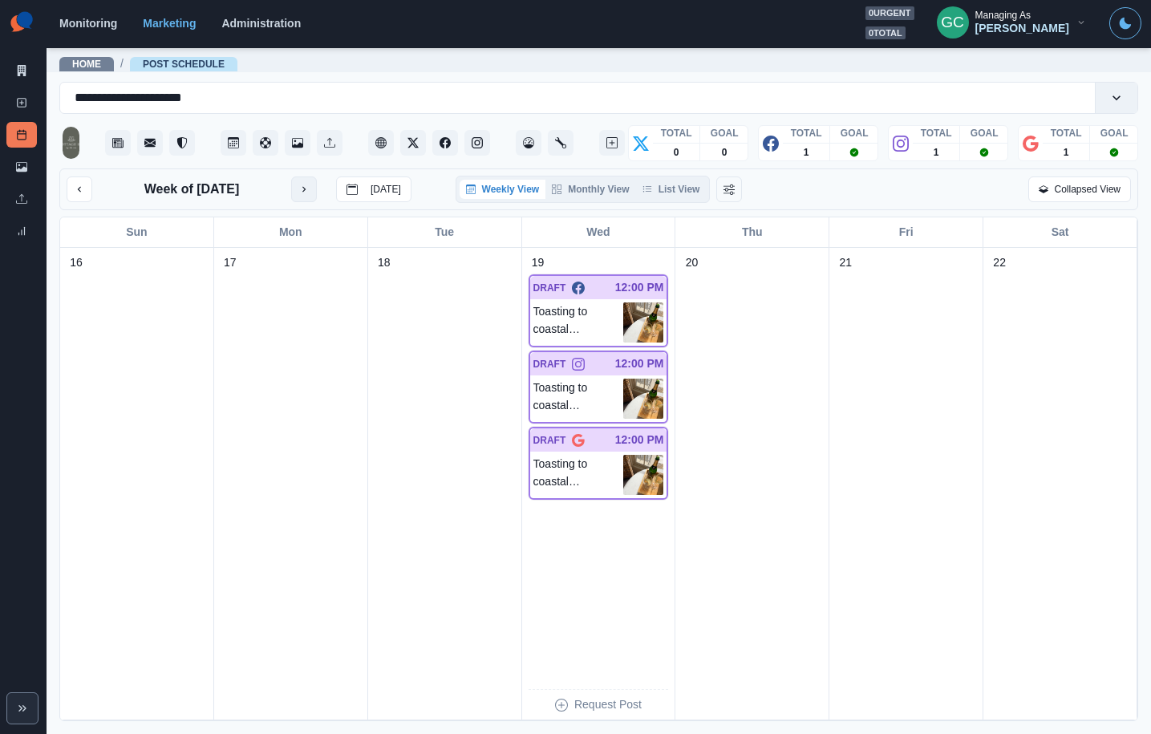
click at [309, 196] on button "next month" at bounding box center [304, 190] width 26 height 26
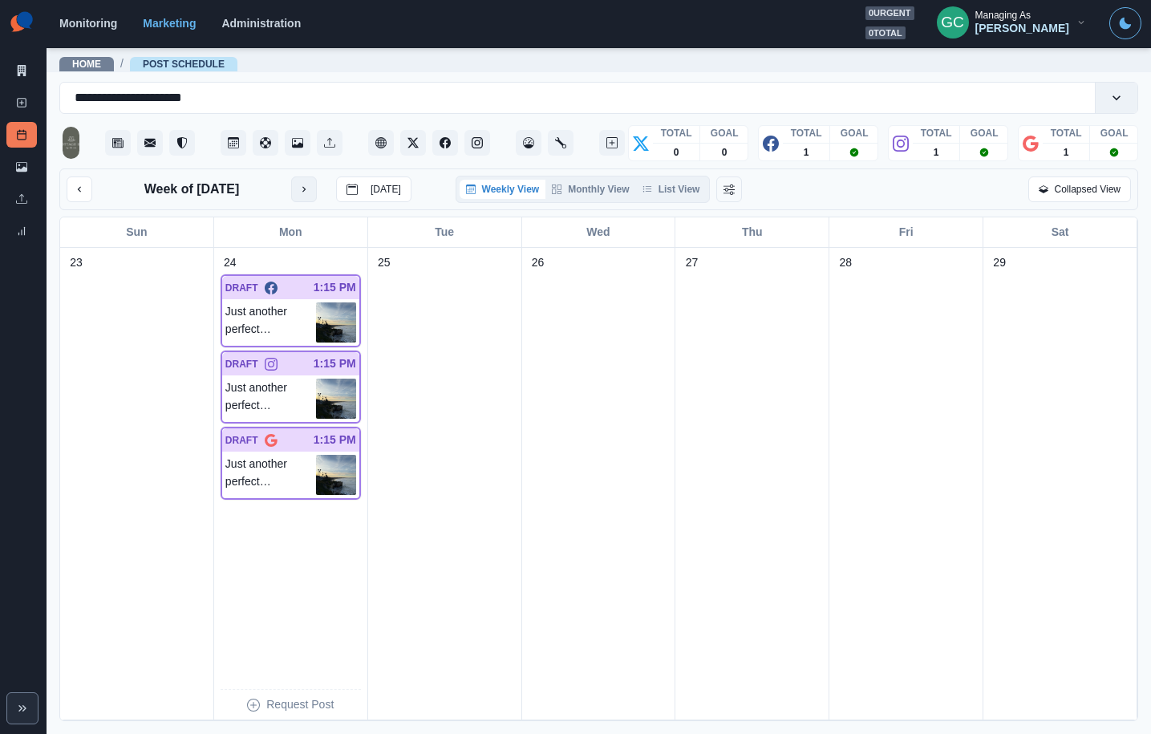
click at [309, 196] on button "next month" at bounding box center [304, 190] width 26 height 26
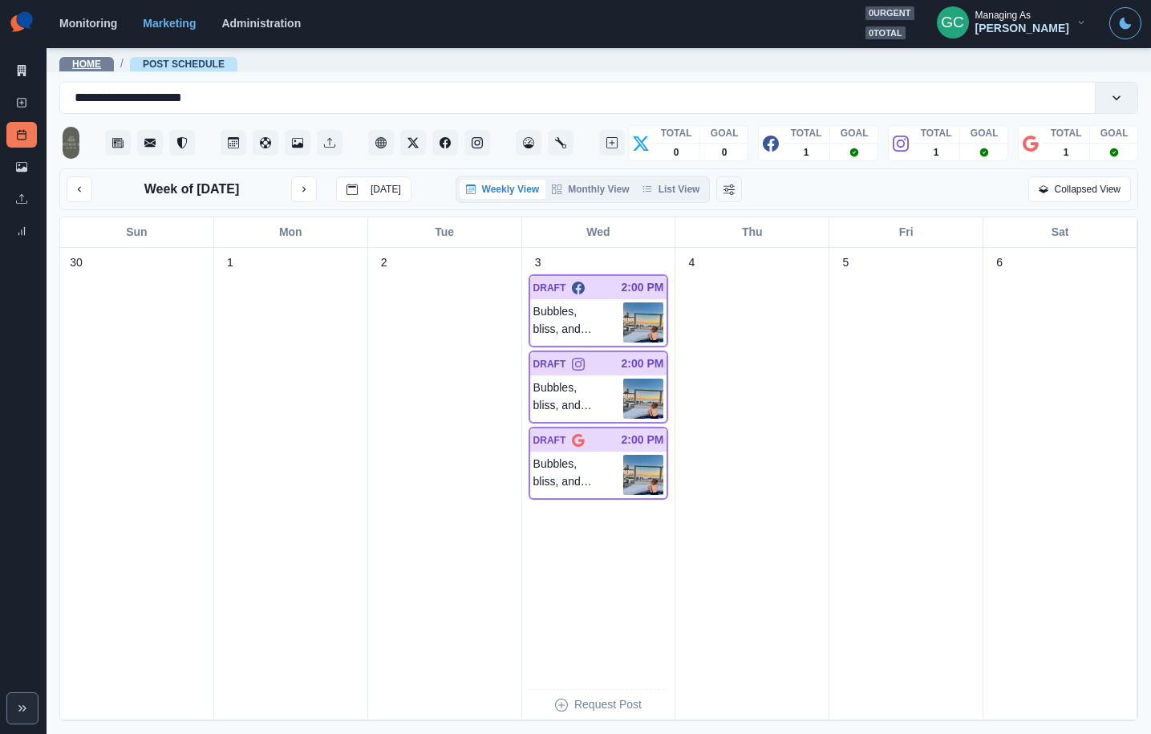
click at [95, 60] on link "Home" at bounding box center [86, 64] width 29 height 11
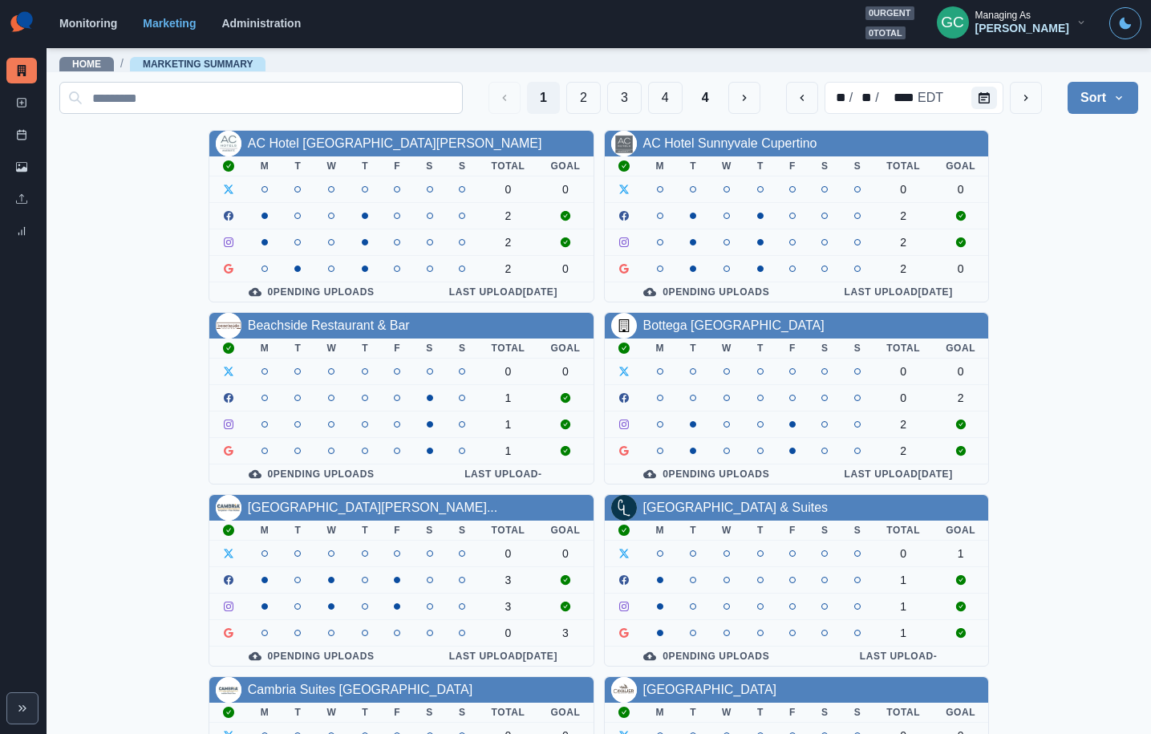
click at [214, 101] on input at bounding box center [261, 98] width 404 height 32
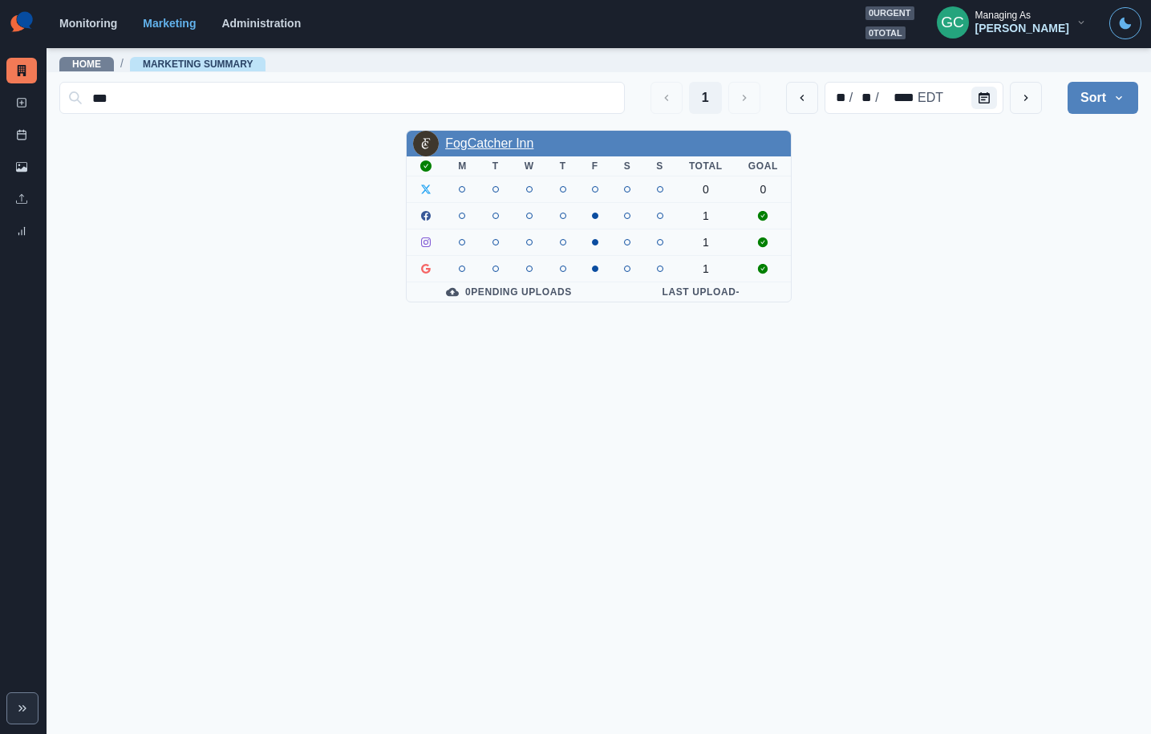
type input "***"
click at [476, 144] on link "FogCatcher Inn" at bounding box center [489, 143] width 88 height 14
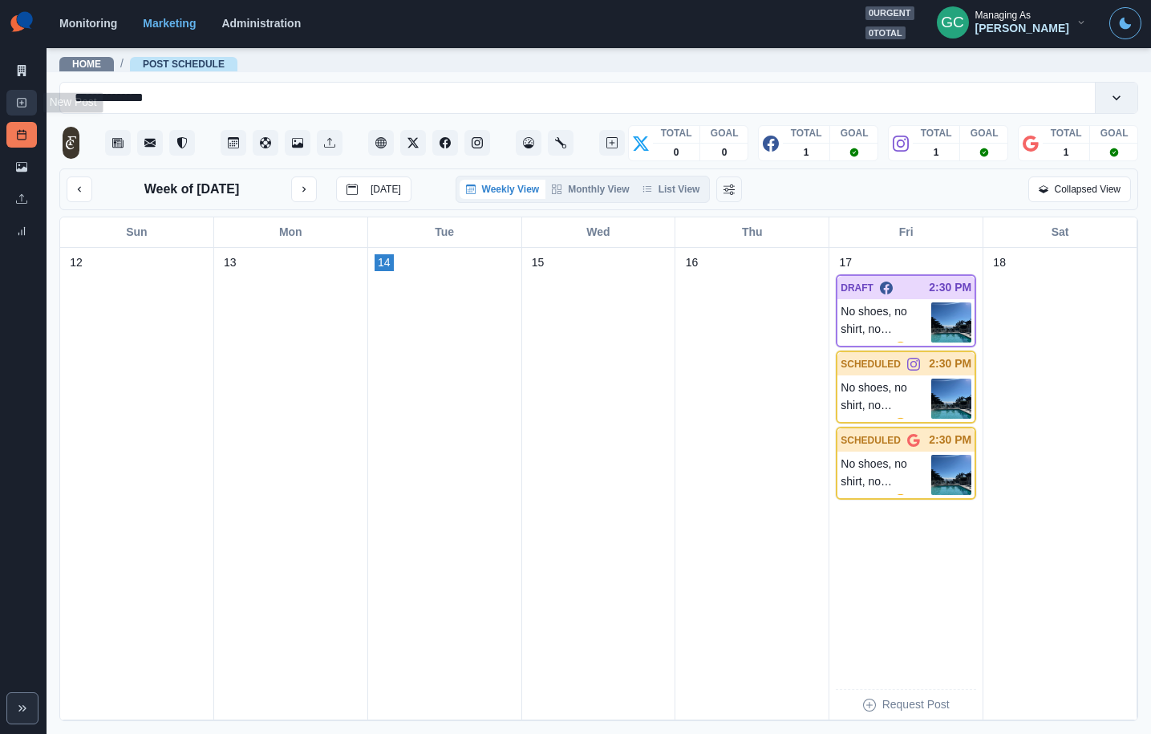
click at [25, 102] on rect at bounding box center [22, 103] width 9 height 9
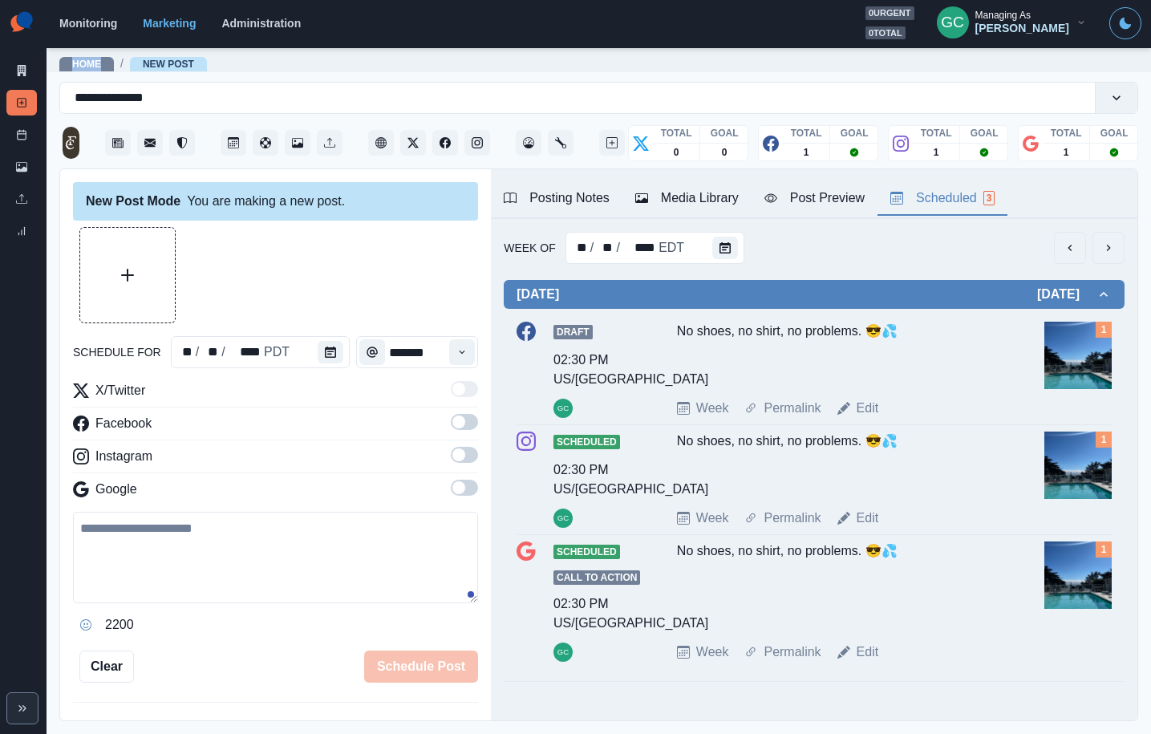
click at [968, 206] on div "Scheduled 3" at bounding box center [943, 198] width 104 height 19
click at [720, 252] on icon "Calendar" at bounding box center [725, 247] width 11 height 11
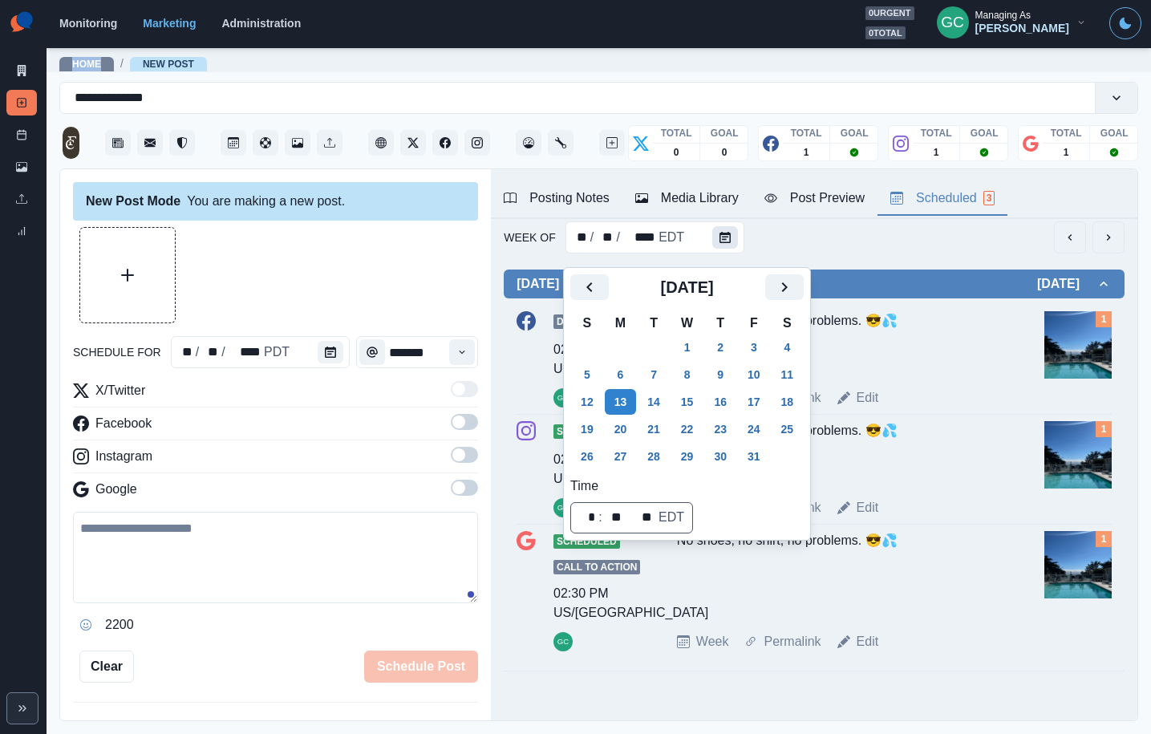
scroll to position [12, 0]
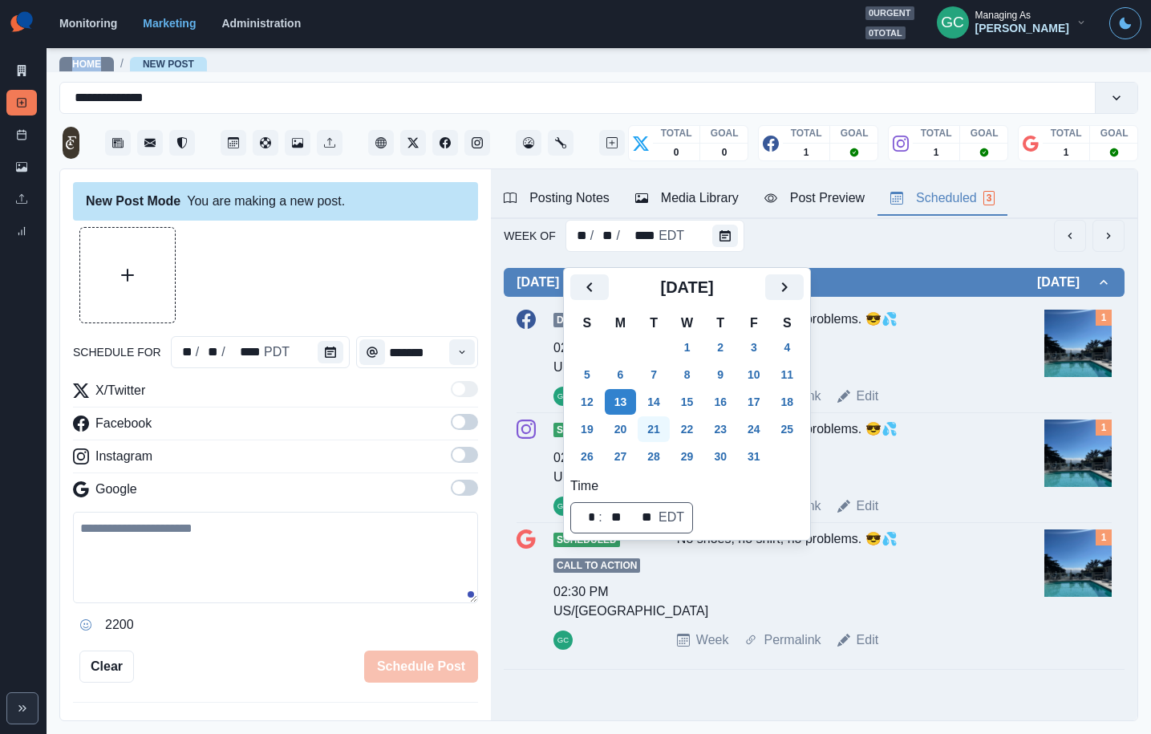
click at [662, 434] on button "21" at bounding box center [654, 429] width 32 height 26
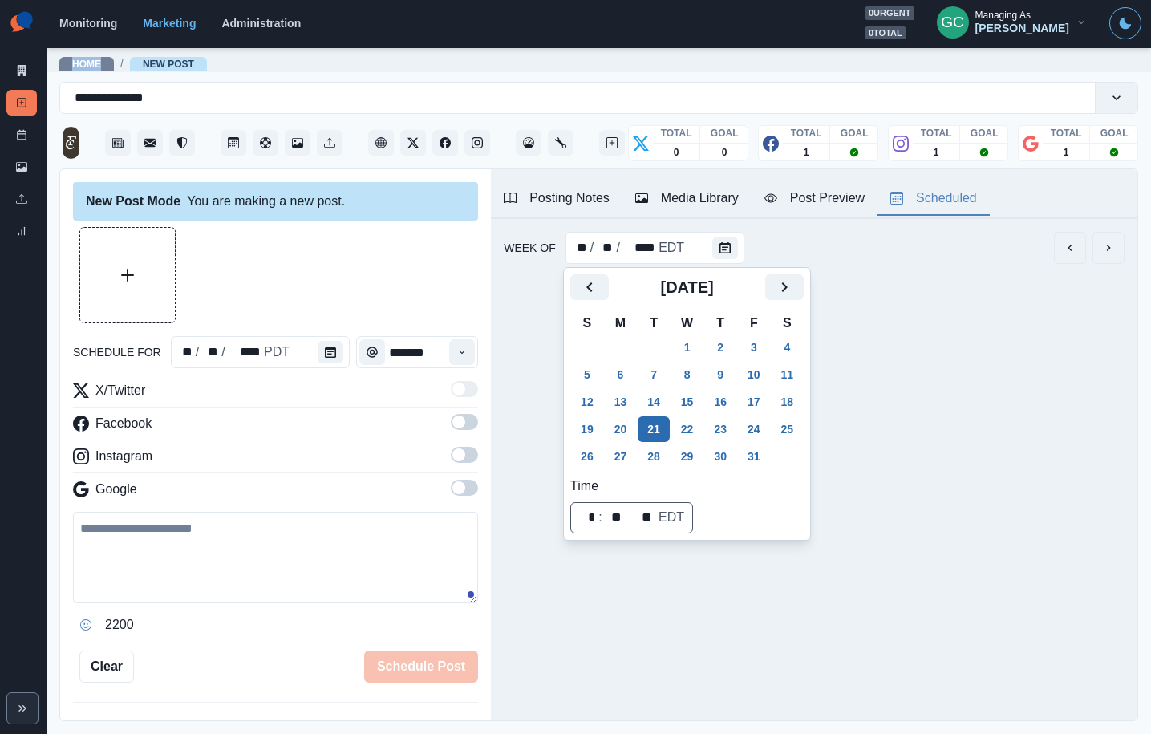
scroll to position [0, 0]
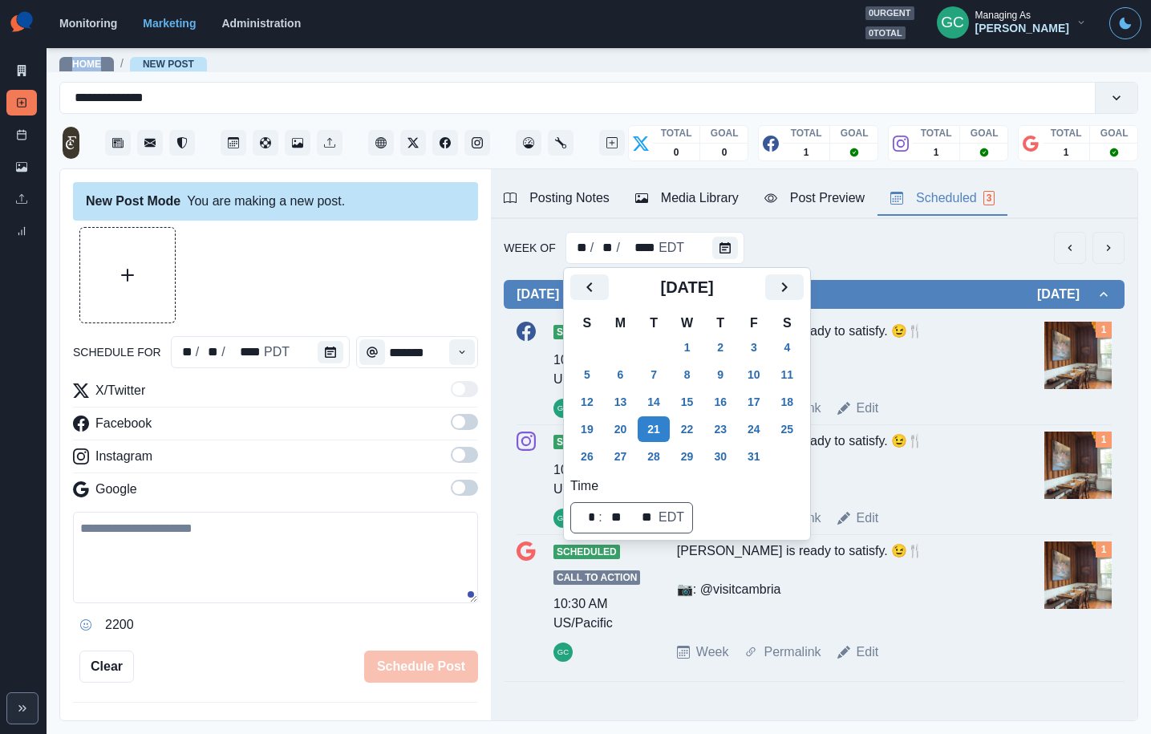
click at [1106, 339] on img at bounding box center [1078, 355] width 67 height 67
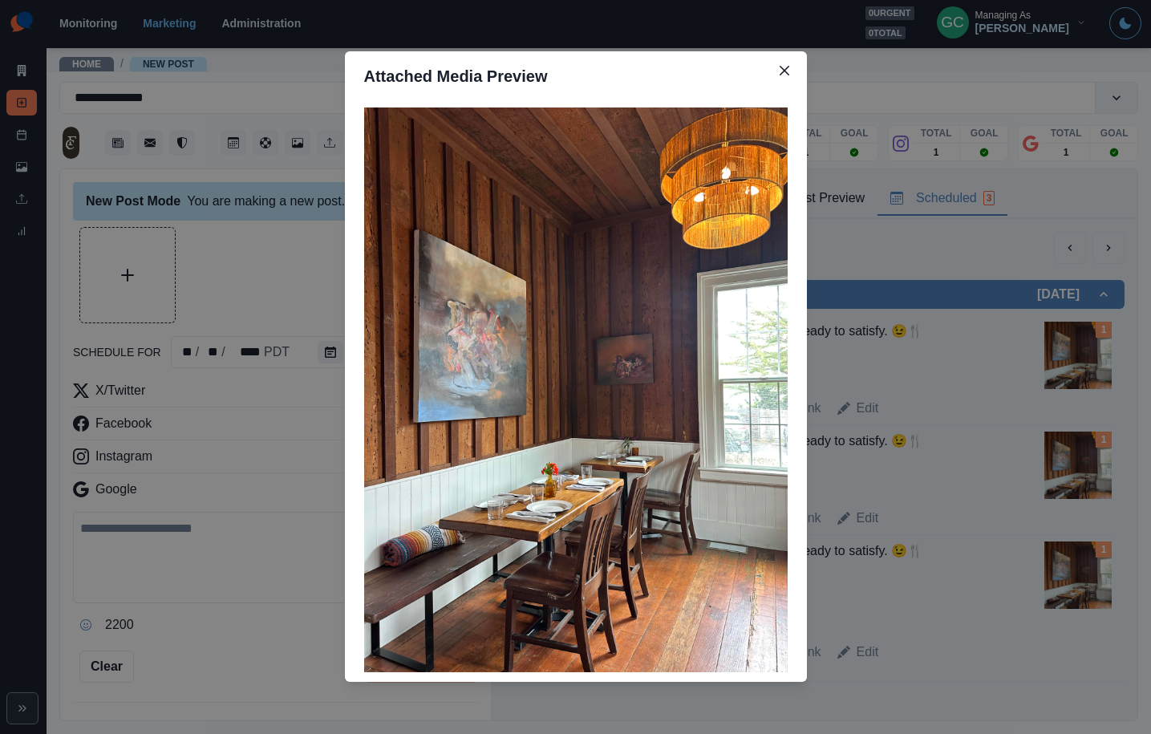
click at [862, 358] on div "Attached Media Preview" at bounding box center [575, 367] width 1151 height 734
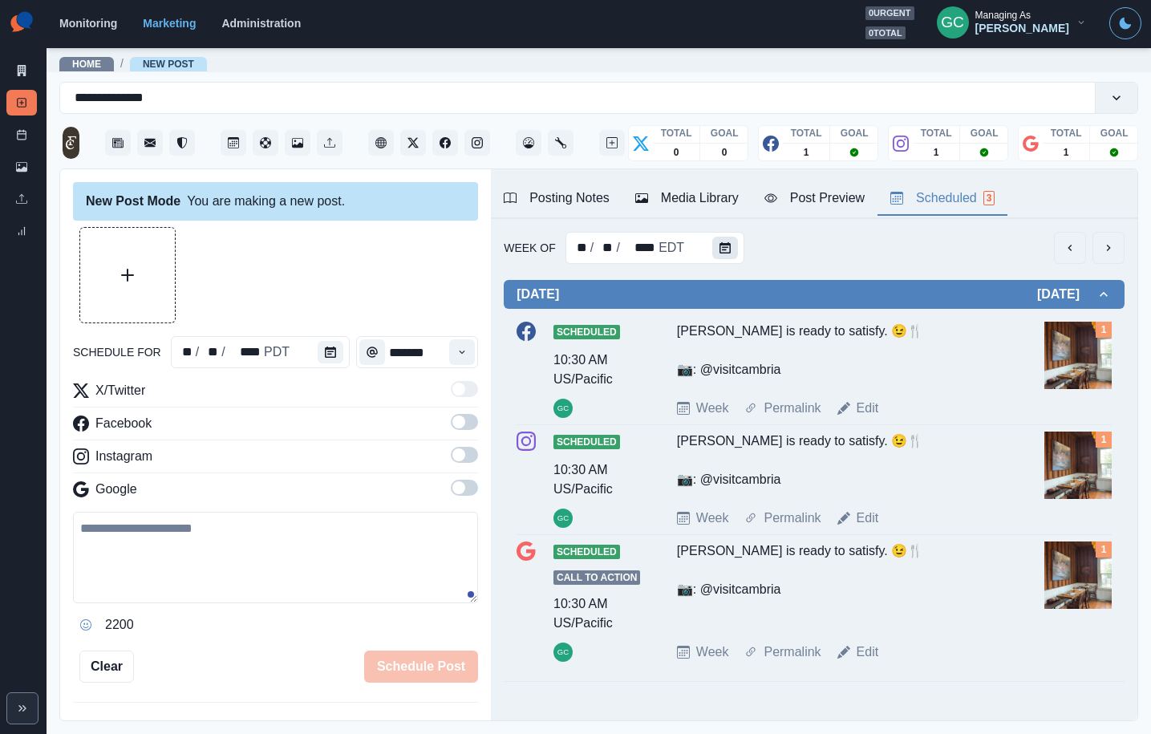
click at [729, 244] on button "Calendar" at bounding box center [725, 248] width 26 height 22
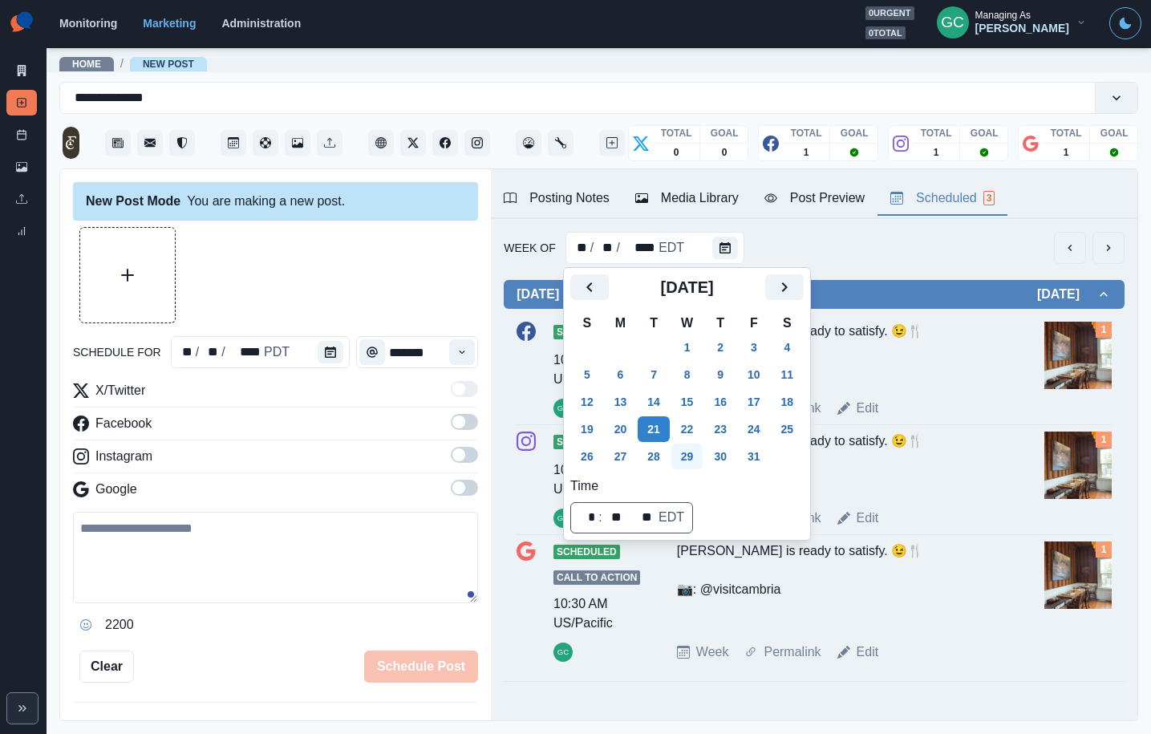
click at [689, 449] on button "29" at bounding box center [688, 457] width 32 height 26
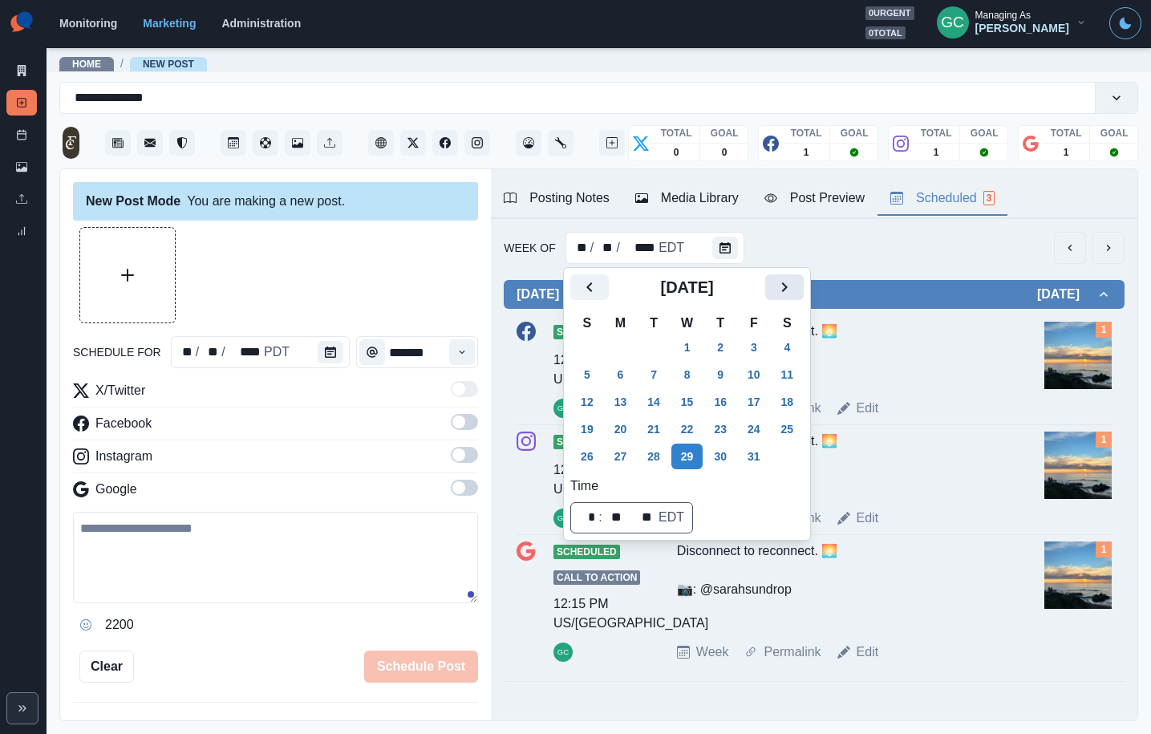
click at [794, 288] on icon "Next" at bounding box center [784, 287] width 19 height 19
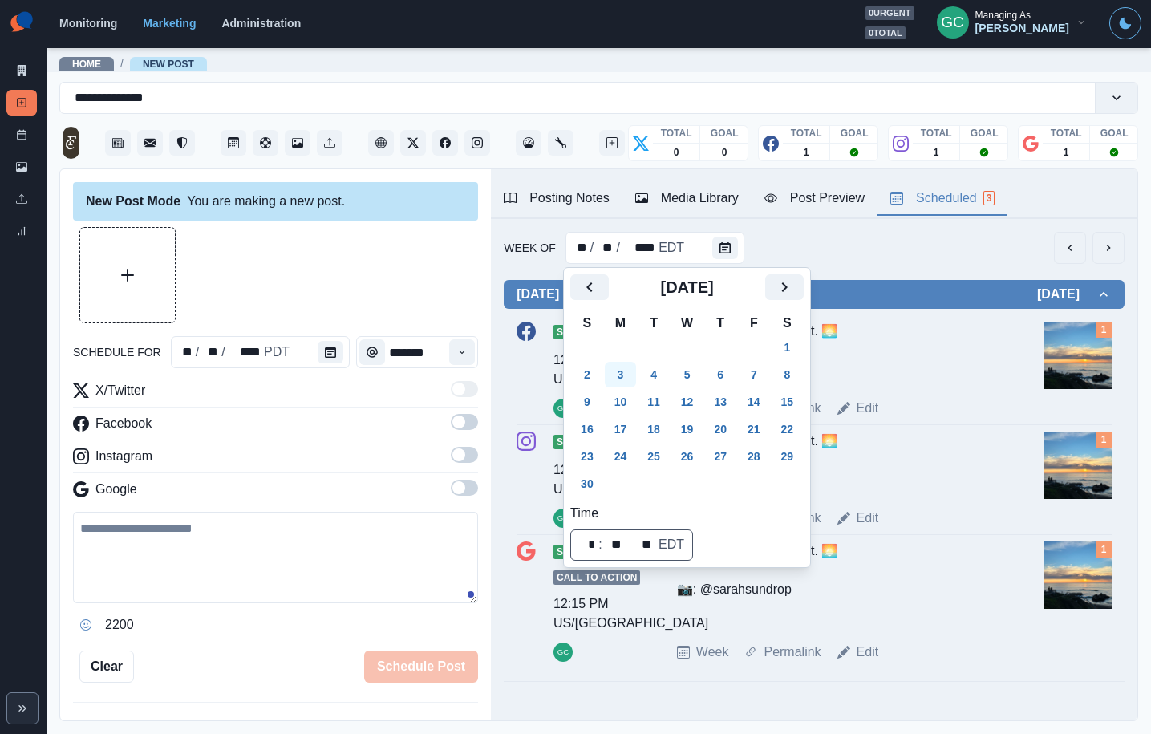
click at [631, 372] on button "3" at bounding box center [621, 375] width 32 height 26
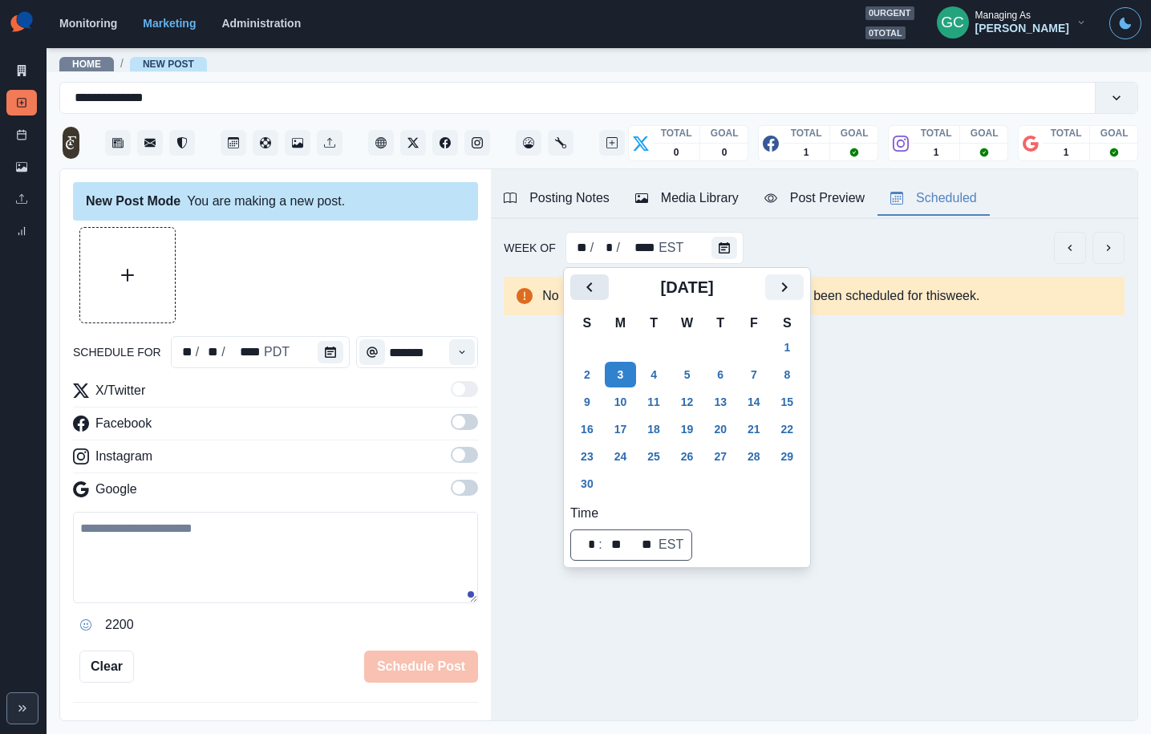
click at [588, 284] on icon "Previous" at bounding box center [589, 287] width 19 height 19
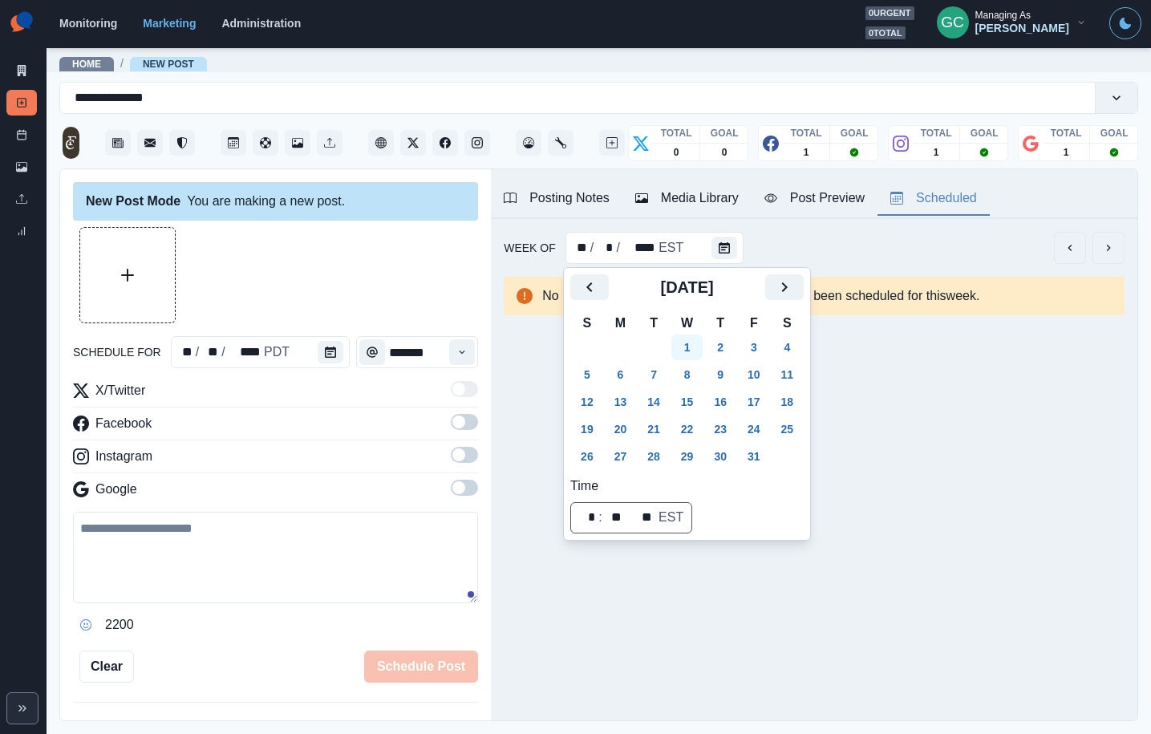
click at [703, 347] on button "1" at bounding box center [688, 348] width 32 height 26
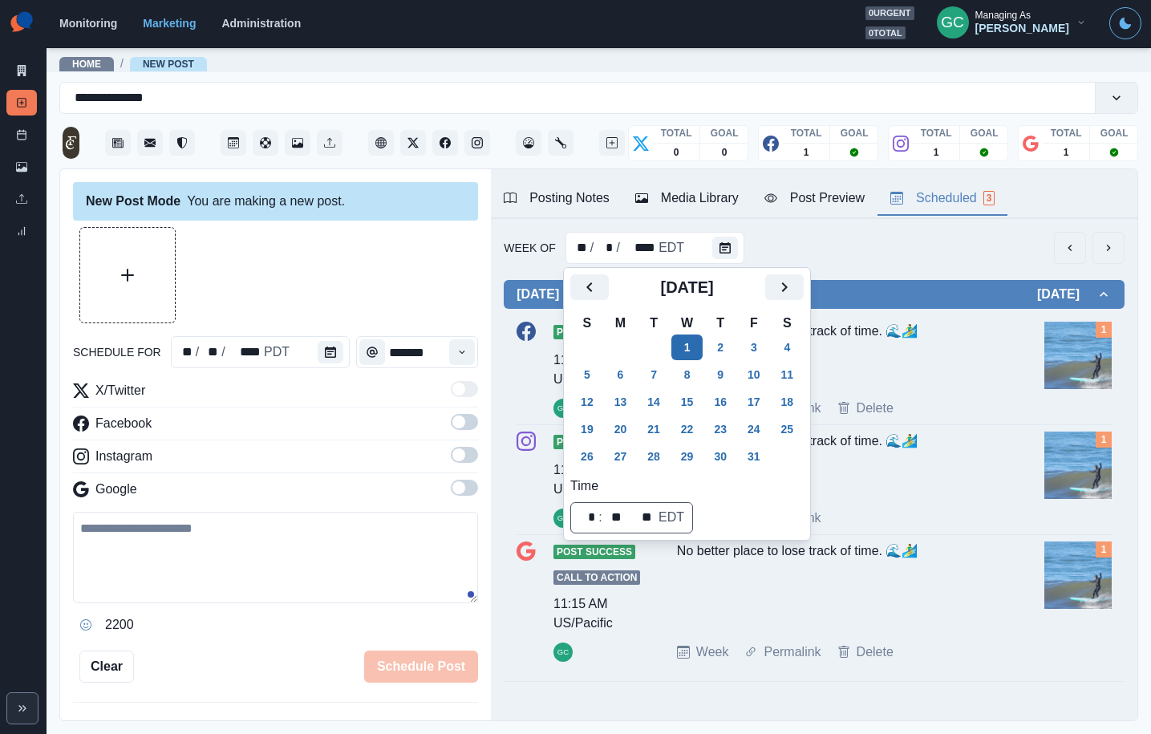
click at [700, 355] on button "1" at bounding box center [688, 348] width 32 height 26
click at [700, 371] on button "8" at bounding box center [688, 375] width 32 height 26
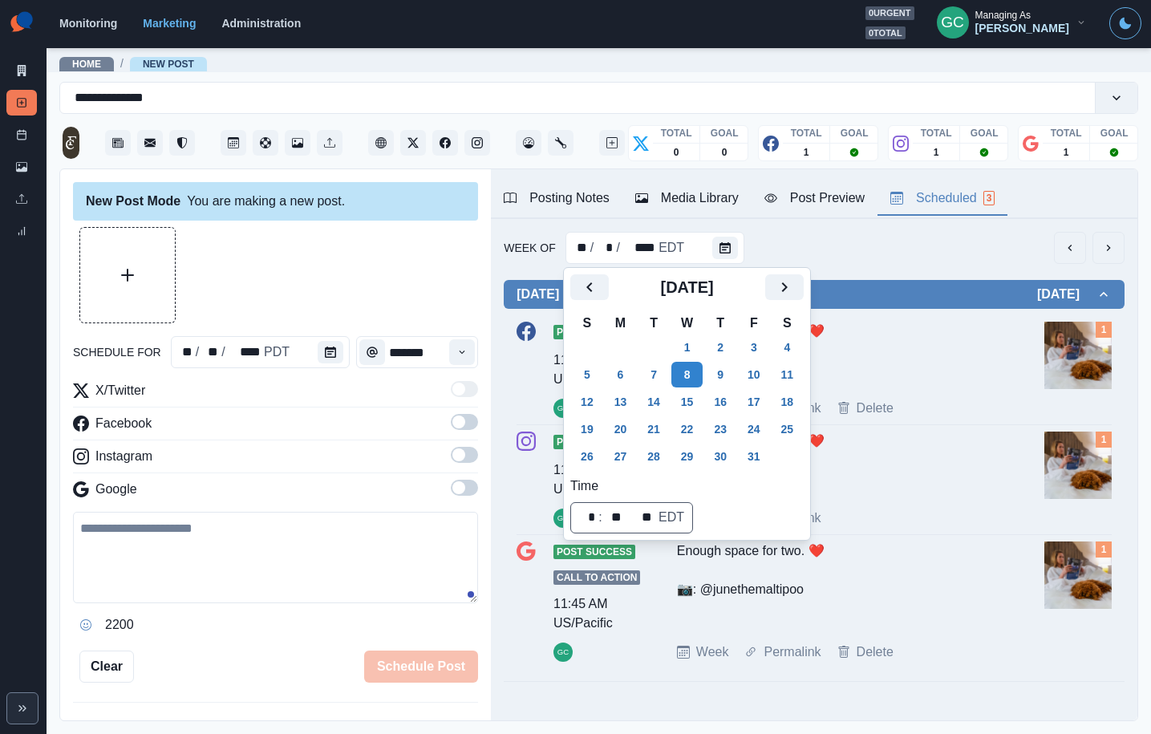
click at [1051, 351] on img at bounding box center [1078, 355] width 67 height 67
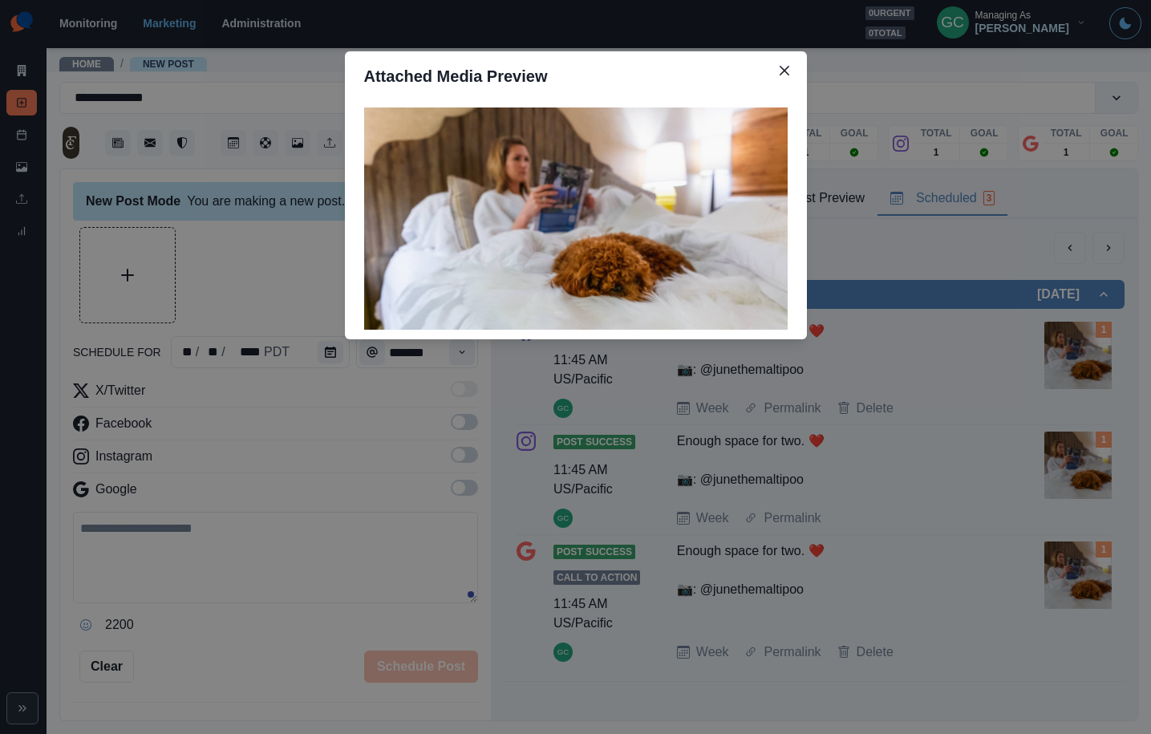
click at [965, 392] on div "Attached Media Preview" at bounding box center [575, 367] width 1151 height 734
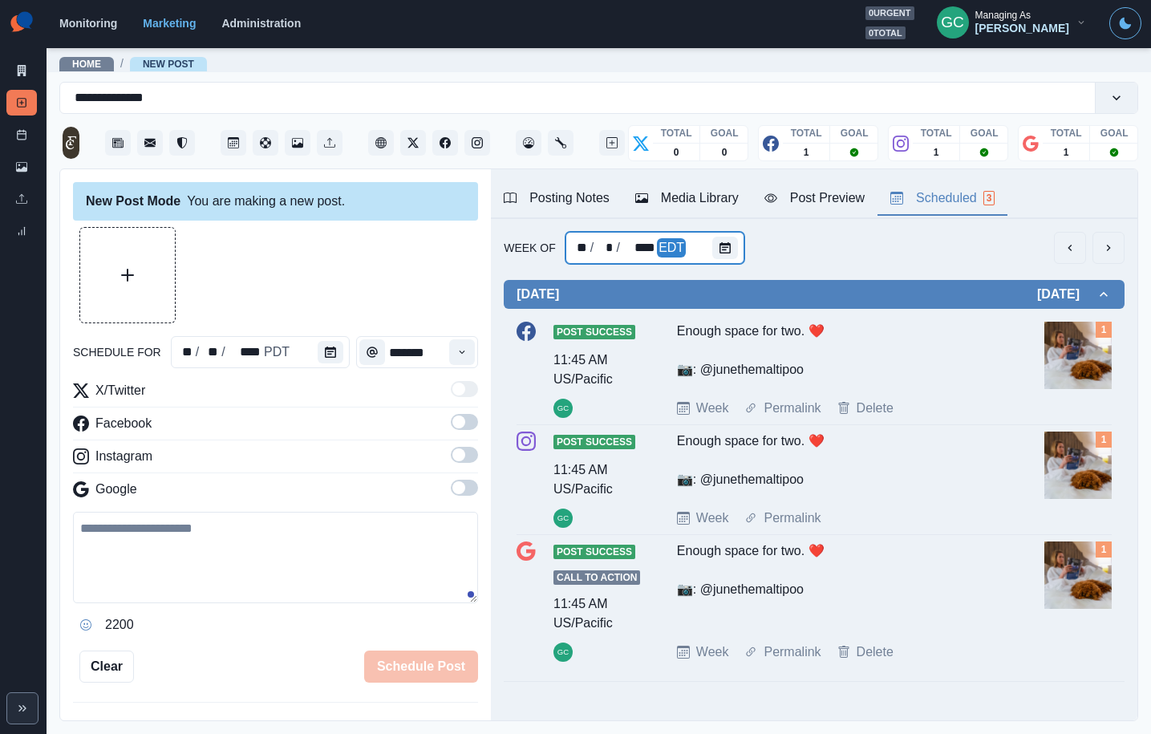
click at [738, 249] on div at bounding box center [728, 248] width 32 height 32
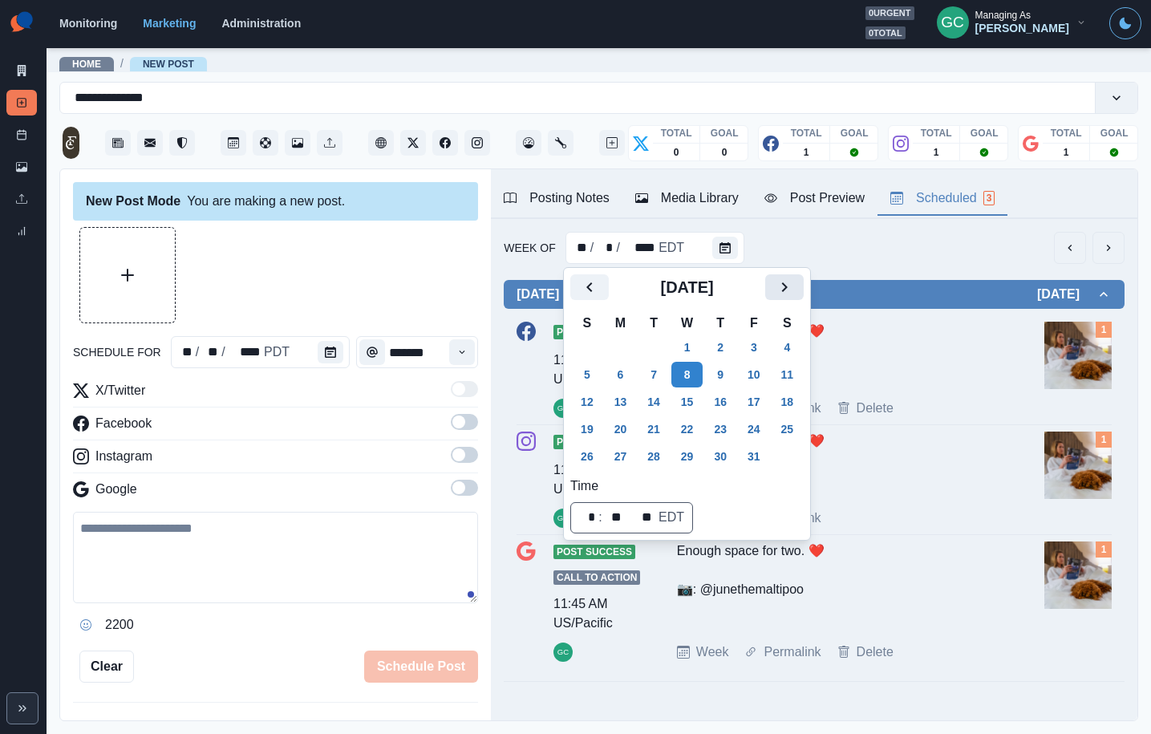
click at [794, 287] on icon "Next" at bounding box center [784, 287] width 19 height 19
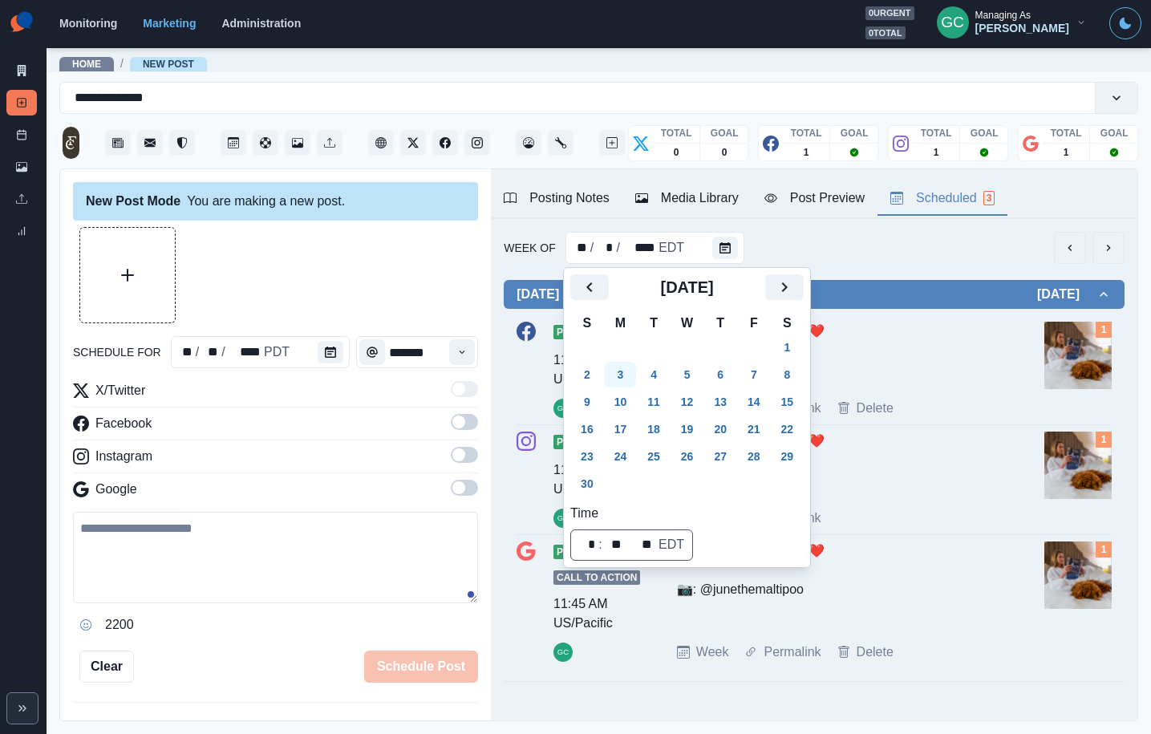
click at [625, 380] on button "3" at bounding box center [621, 375] width 32 height 26
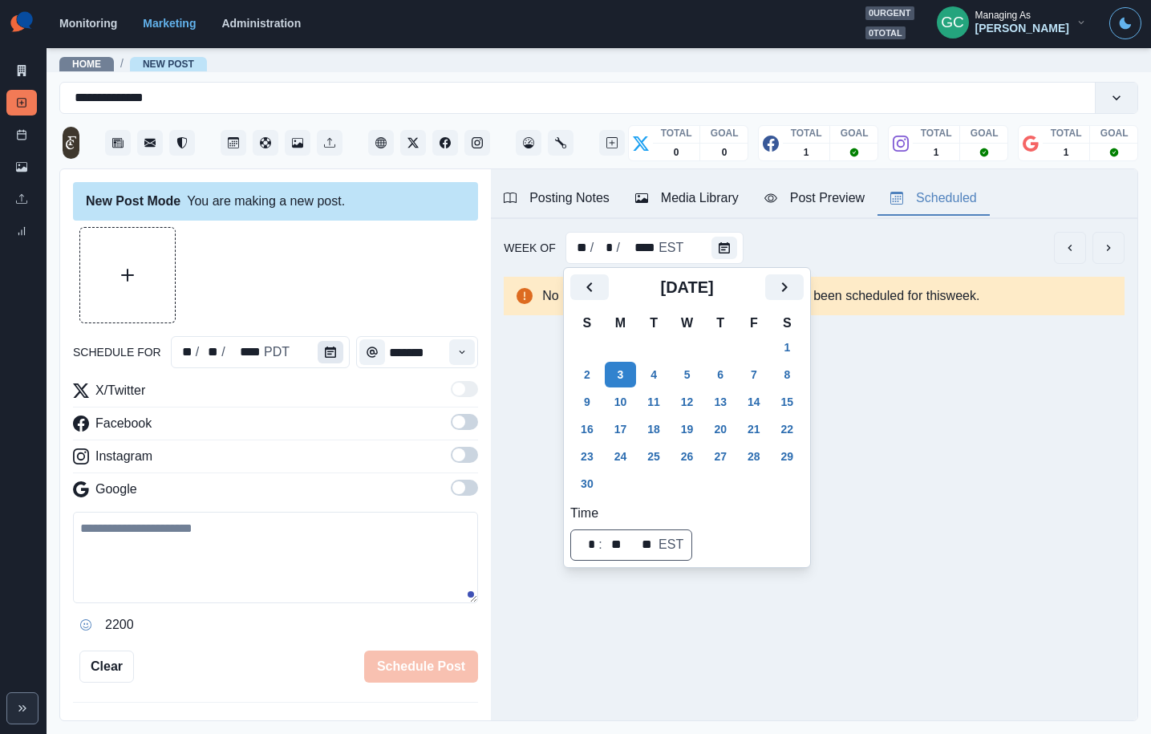
click at [327, 344] on button "Calendar" at bounding box center [331, 352] width 26 height 22
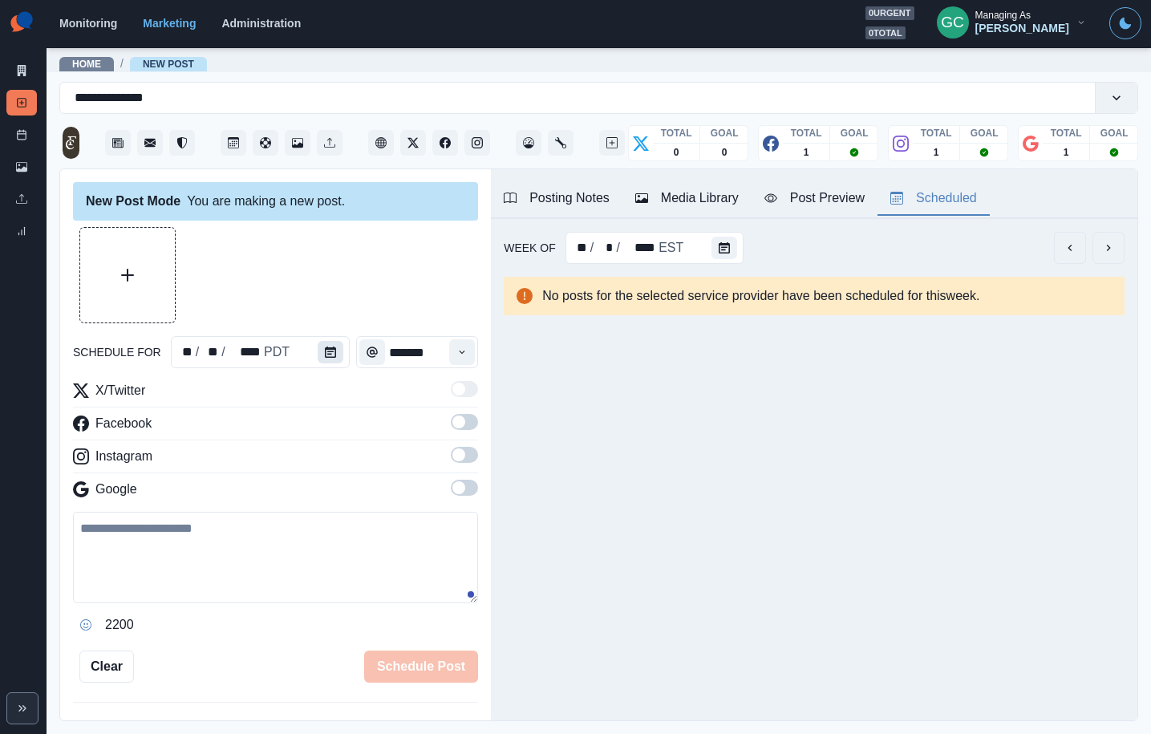
click at [326, 355] on icon "Calendar" at bounding box center [330, 352] width 11 height 11
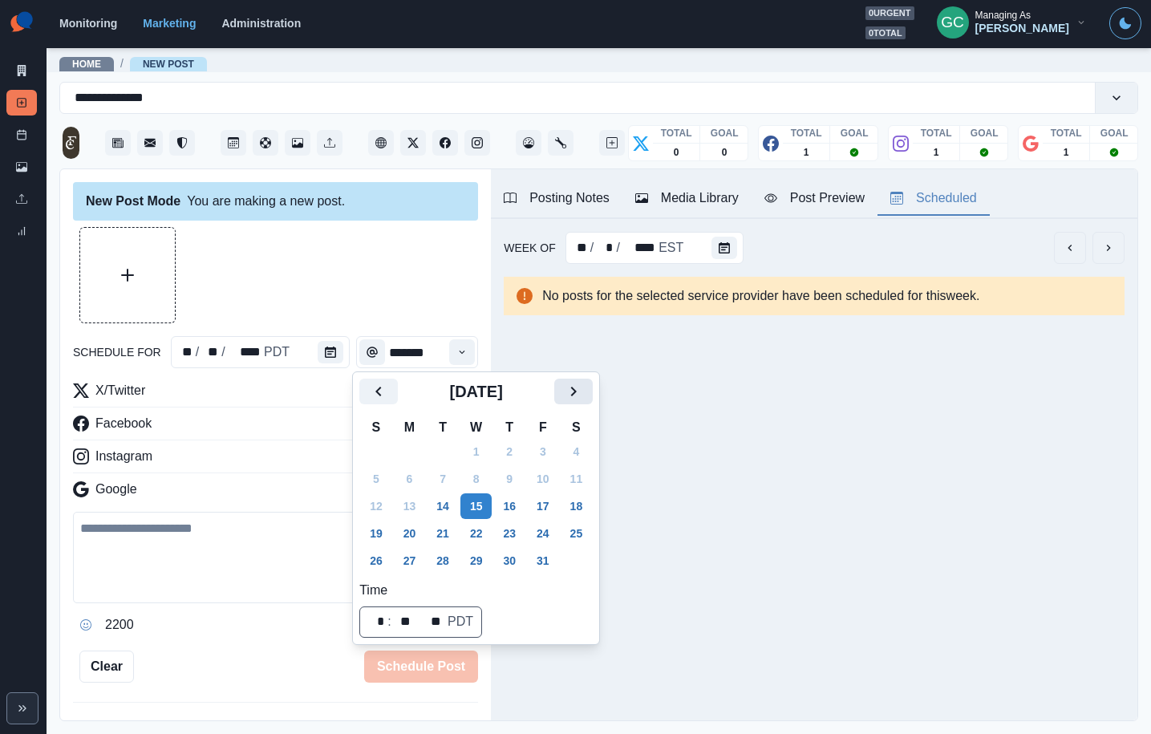
click at [583, 396] on icon "Next" at bounding box center [573, 391] width 19 height 19
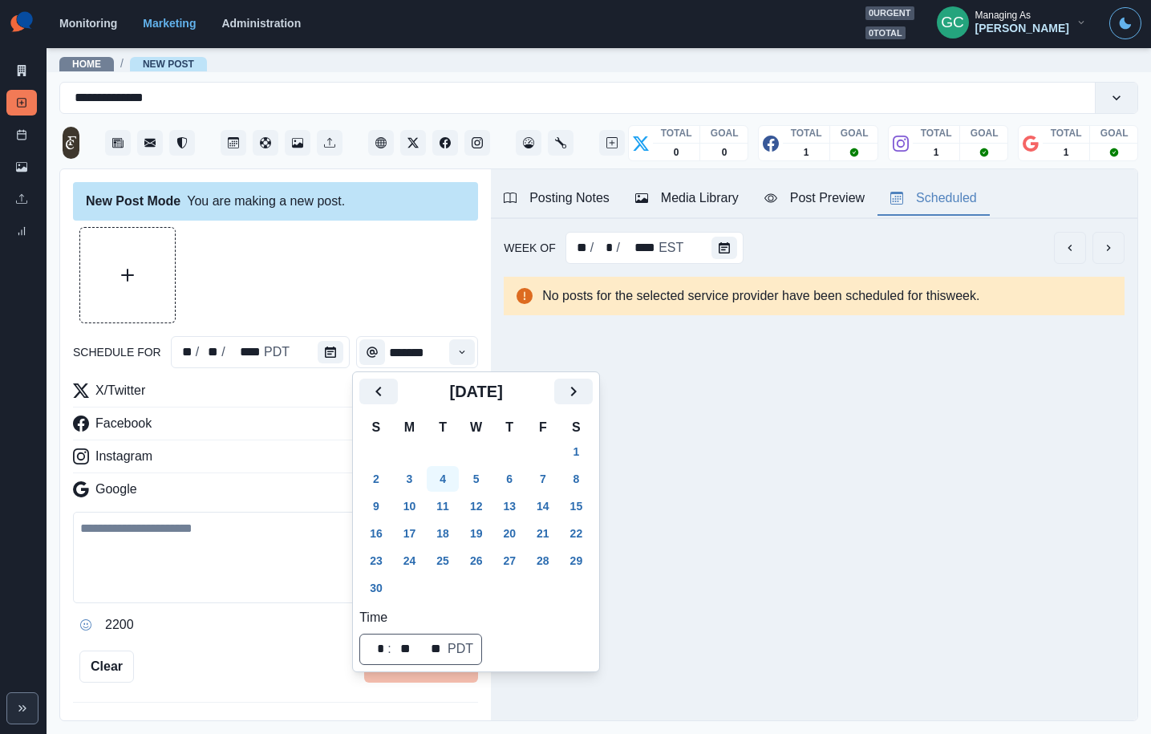
click at [440, 481] on button "4" at bounding box center [443, 479] width 32 height 26
click at [458, 353] on icon "Time" at bounding box center [462, 352] width 11 height 11
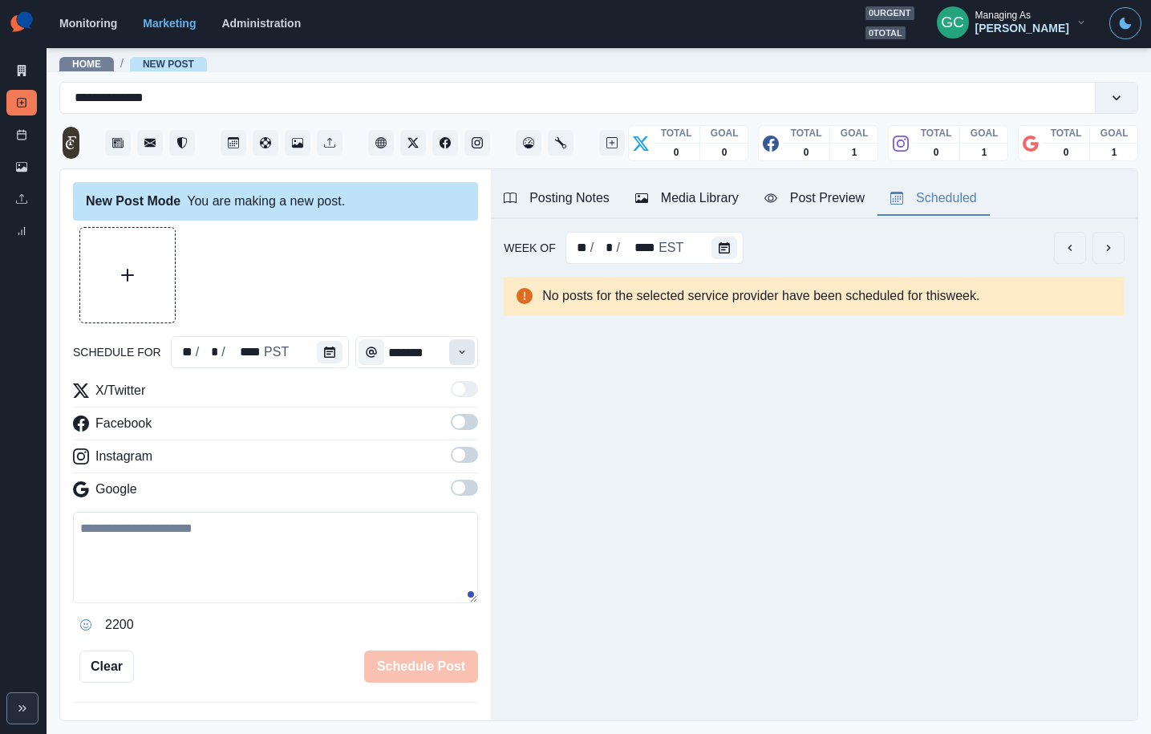
click at [461, 351] on icon "Time" at bounding box center [462, 352] width 11 height 11
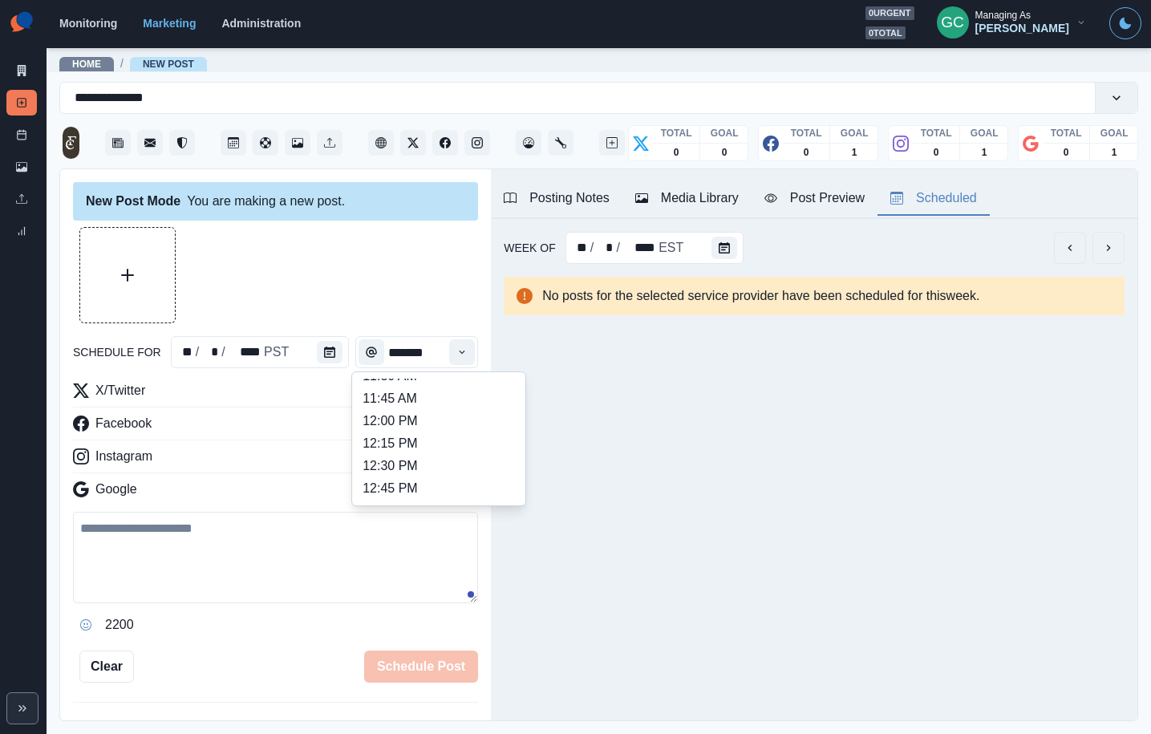
scroll to position [366, 0]
click at [442, 461] on li "12:45 PM" at bounding box center [439, 451] width 160 height 22
type input "********"
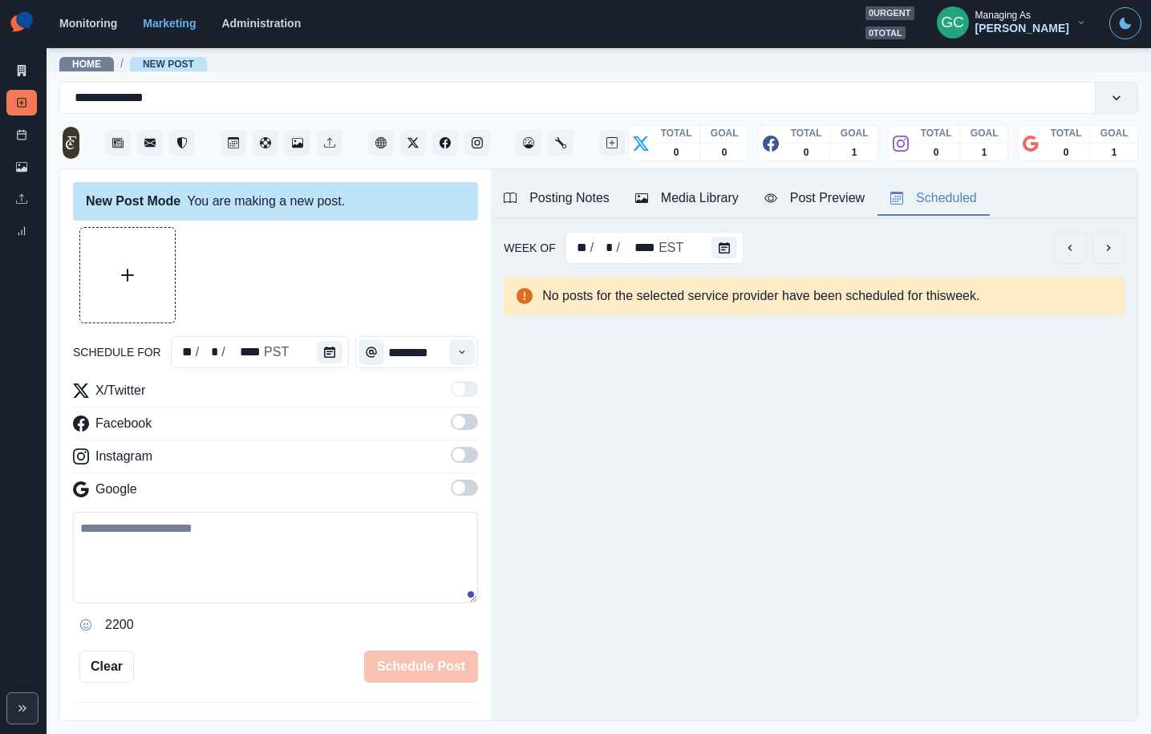
drag, startPoint x: 466, startPoint y: 495, endPoint x: 469, endPoint y: 459, distance: 36.2
click at [466, 492] on span at bounding box center [464, 488] width 27 height 16
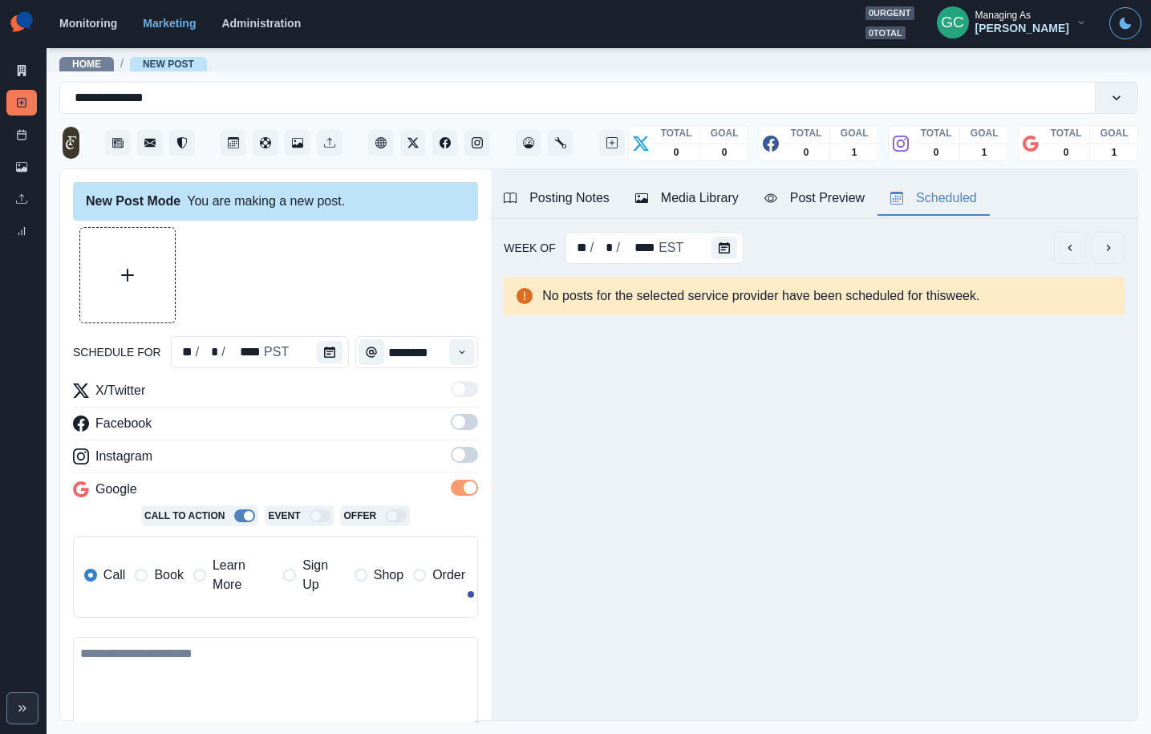
drag, startPoint x: 469, startPoint y: 459, endPoint x: 465, endPoint y: 425, distance: 33.9
click at [469, 459] on span at bounding box center [464, 455] width 27 height 16
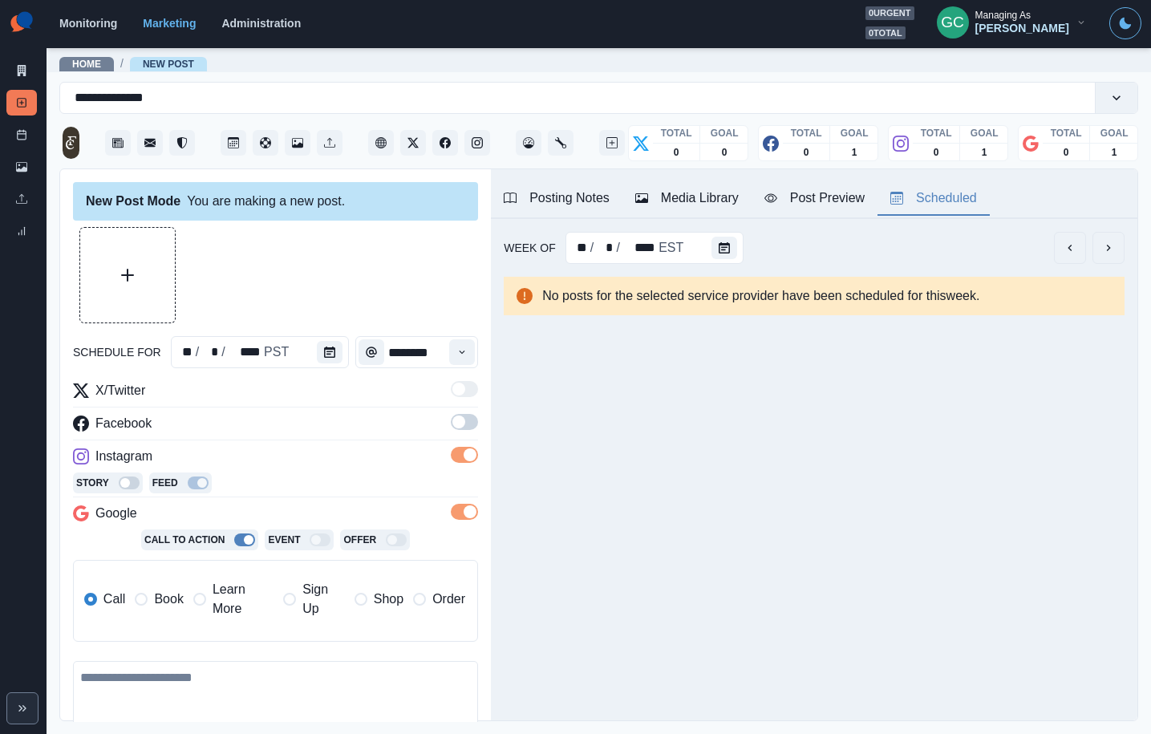
click at [465, 425] on span at bounding box center [464, 422] width 27 height 16
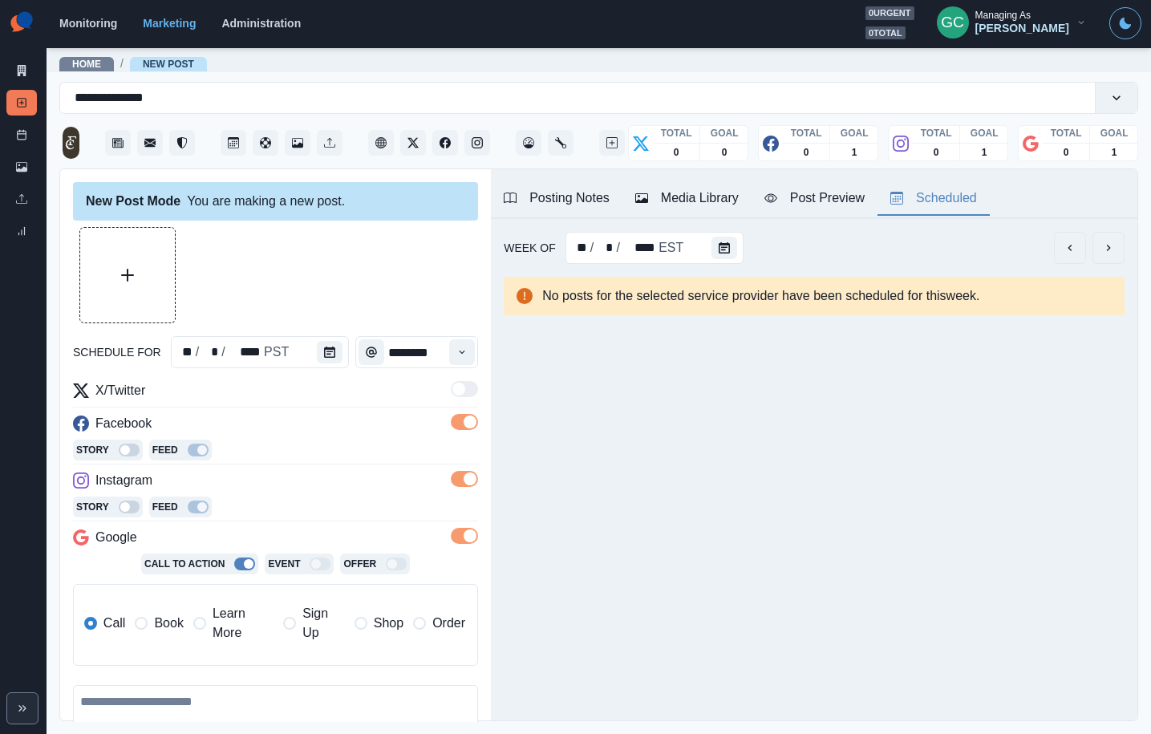
click at [236, 629] on span "Learn More" at bounding box center [243, 623] width 61 height 39
click at [712, 183] on button "Media Library" at bounding box center [687, 199] width 129 height 34
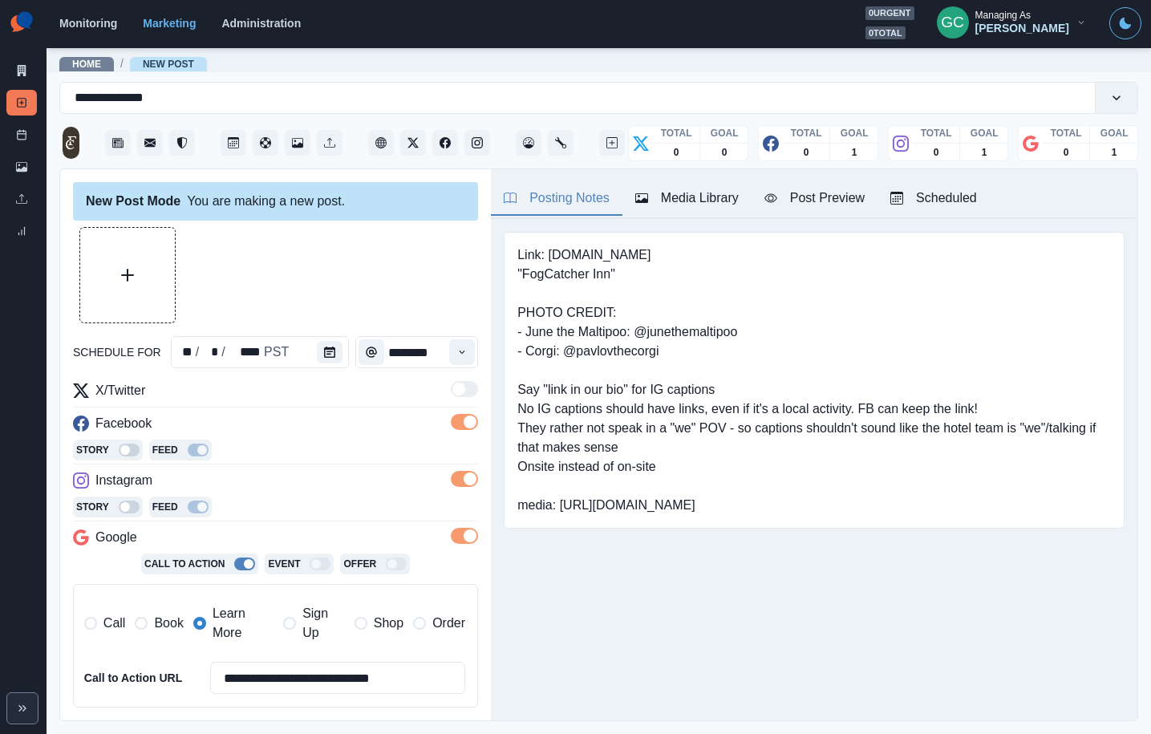
click at [521, 184] on button "Posting Notes" at bounding box center [557, 199] width 132 height 34
drag, startPoint x: 560, startPoint y: 503, endPoint x: 750, endPoint y: 510, distance: 190.3
click at [823, 529] on div "Link: www.fogcatcherinn.com "FogCatcher Inn" PHOTO CREDIT: - June the Maltipoo:…" at bounding box center [814, 380] width 621 height 297
copy pre "https://www.dropbox.com/scl/fo/yilehtnt46kt7okylmfxp/AMiHySFSBLQ0PZbXCsBmLg8?rl…"
click at [143, 270] on button "Upload Media" at bounding box center [127, 275] width 95 height 95
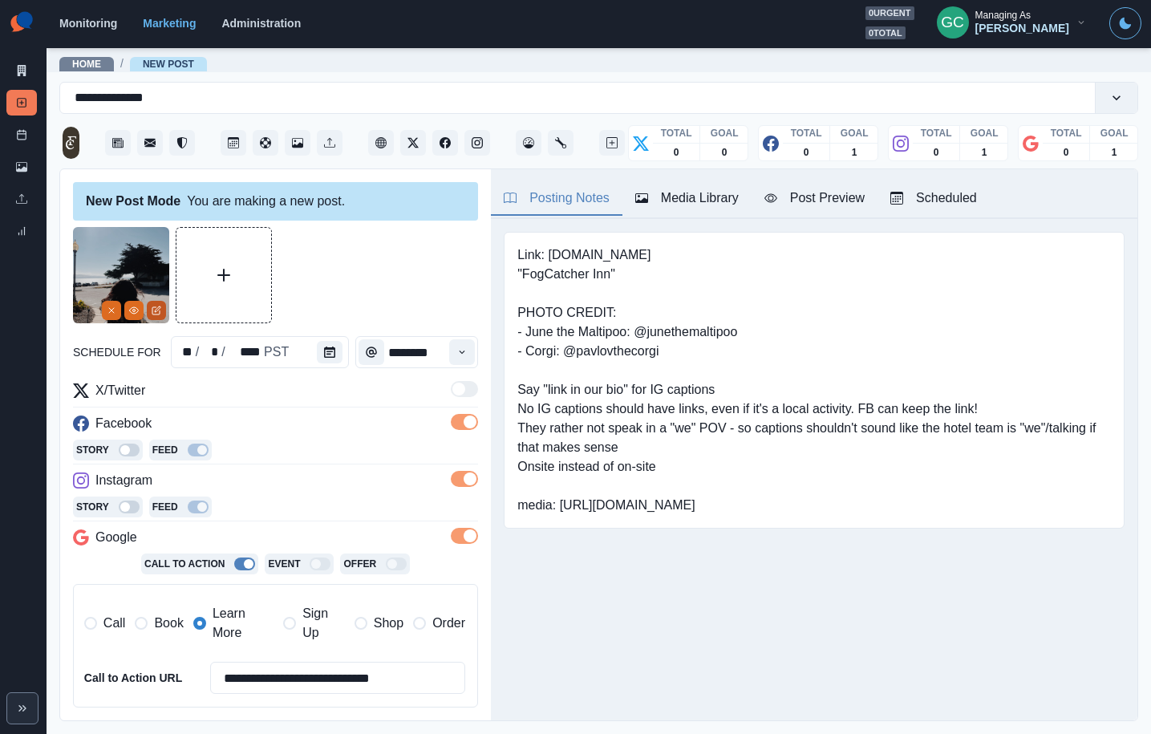
click at [155, 315] on icon "Edit Media" at bounding box center [155, 310] width 7 height 7
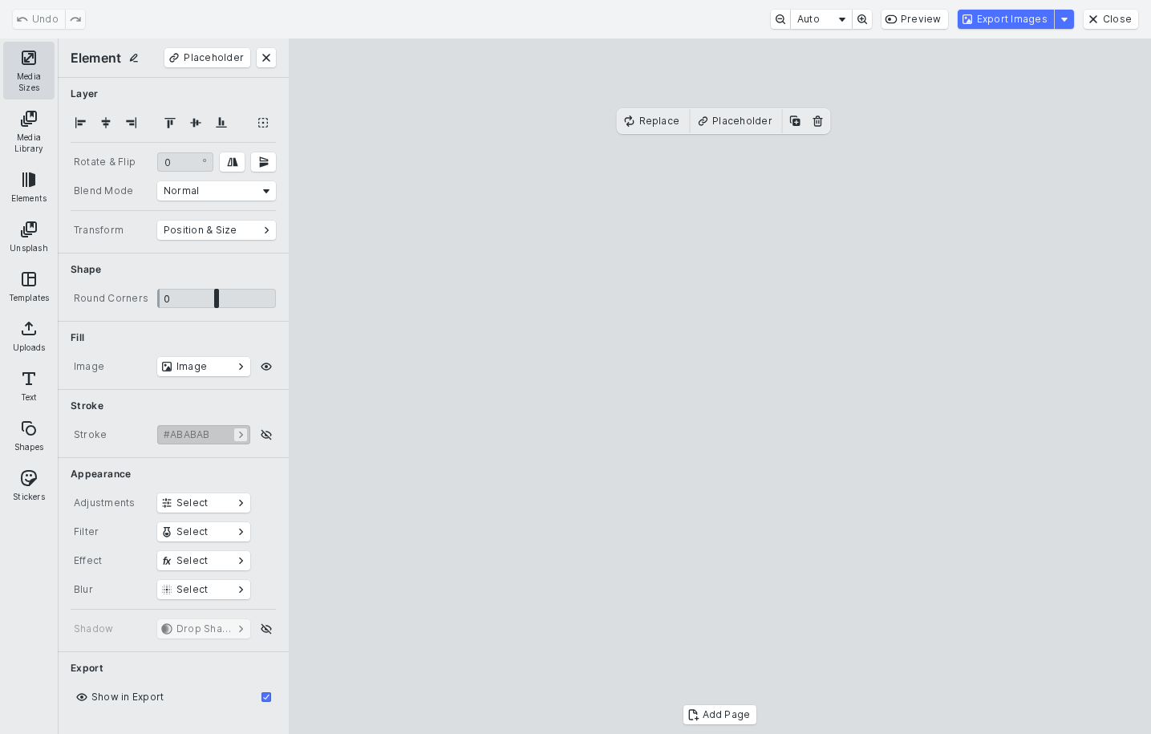
click at [30, 59] on button "Media Sizes" at bounding box center [28, 71] width 51 height 58
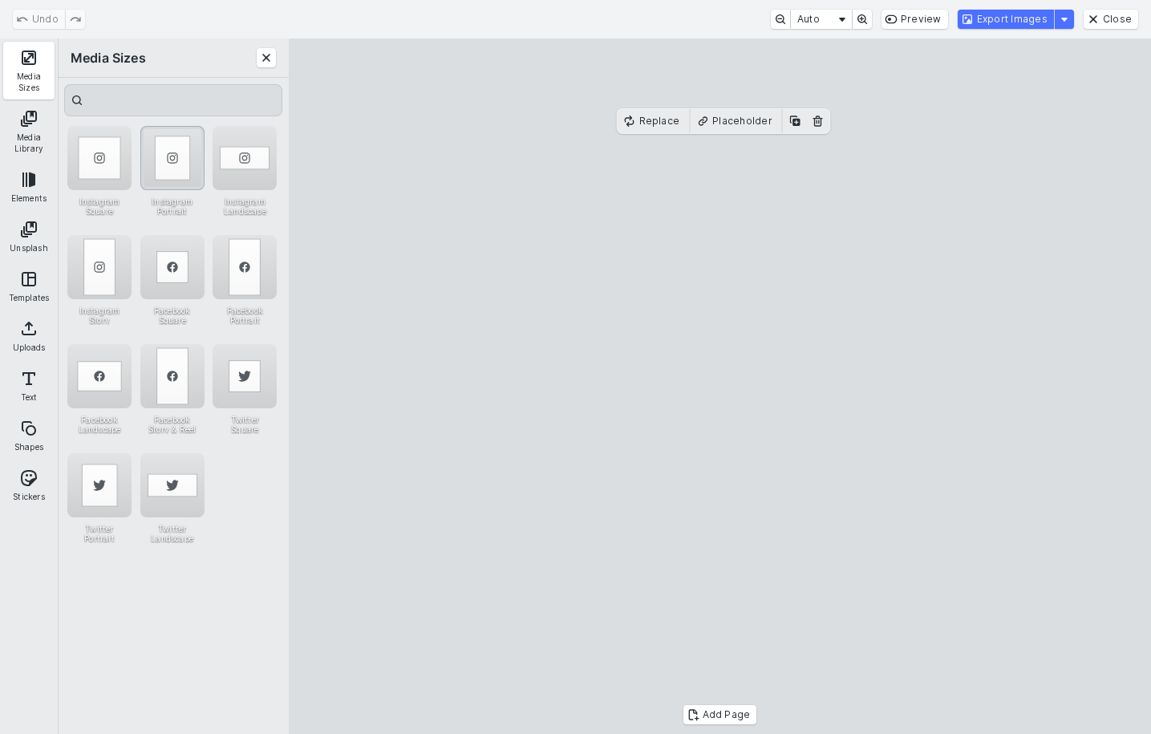
click at [171, 172] on div "Instagram Portrait" at bounding box center [172, 158] width 64 height 64
click at [720, 387] on cesdk-canvas "Editor canvas" at bounding box center [720, 387] width 0 height 0
drag, startPoint x: 721, startPoint y: 660, endPoint x: 736, endPoint y: 666, distance: 15.8
click at [720, 387] on cesdk-canvas "Editor canvas" at bounding box center [720, 387] width 0 height 0
click at [1024, 11] on button "Export Images" at bounding box center [1006, 19] width 96 height 19
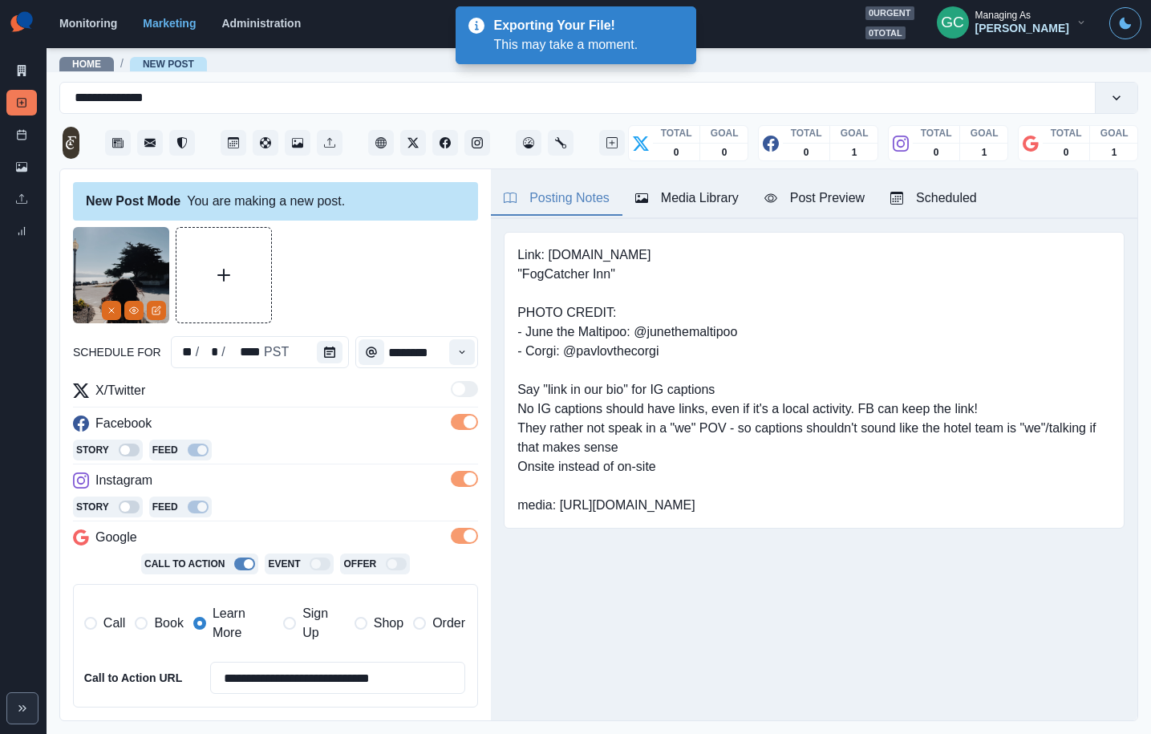
drag, startPoint x: 704, startPoint y: 181, endPoint x: 689, endPoint y: 257, distance: 76.8
click at [704, 182] on button "Media Library" at bounding box center [687, 199] width 129 height 34
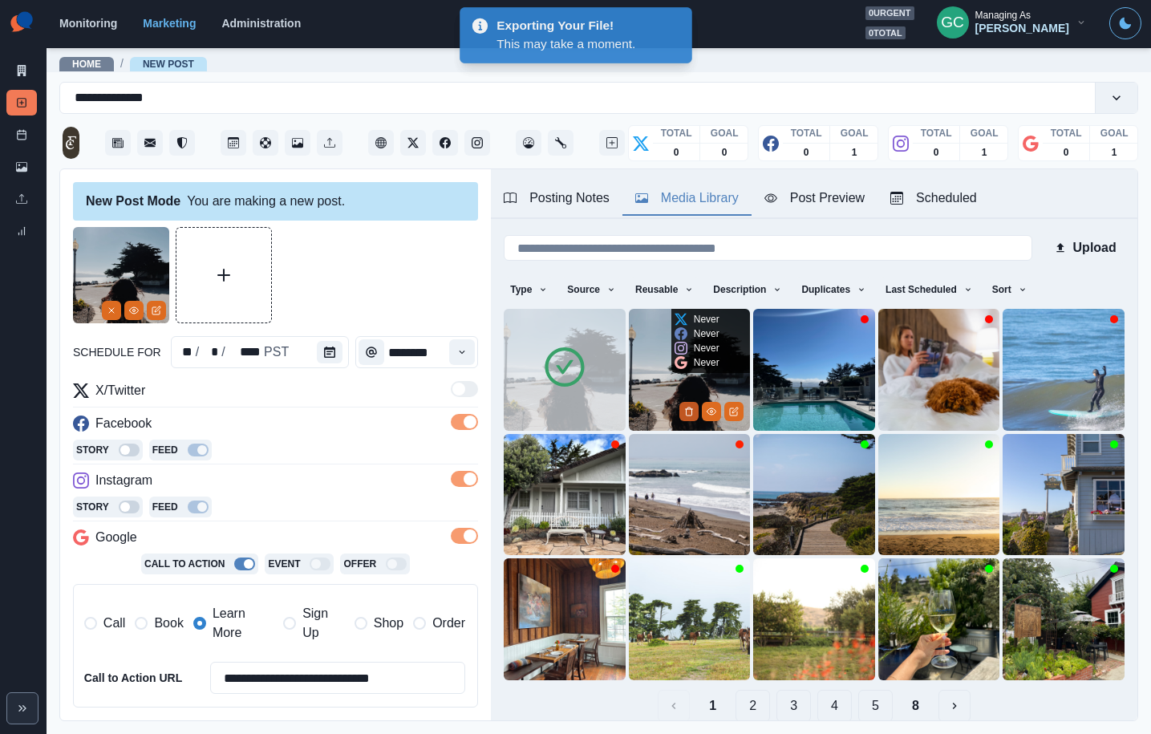
click at [690, 415] on icon "Delete Media" at bounding box center [690, 412] width 6 height 8
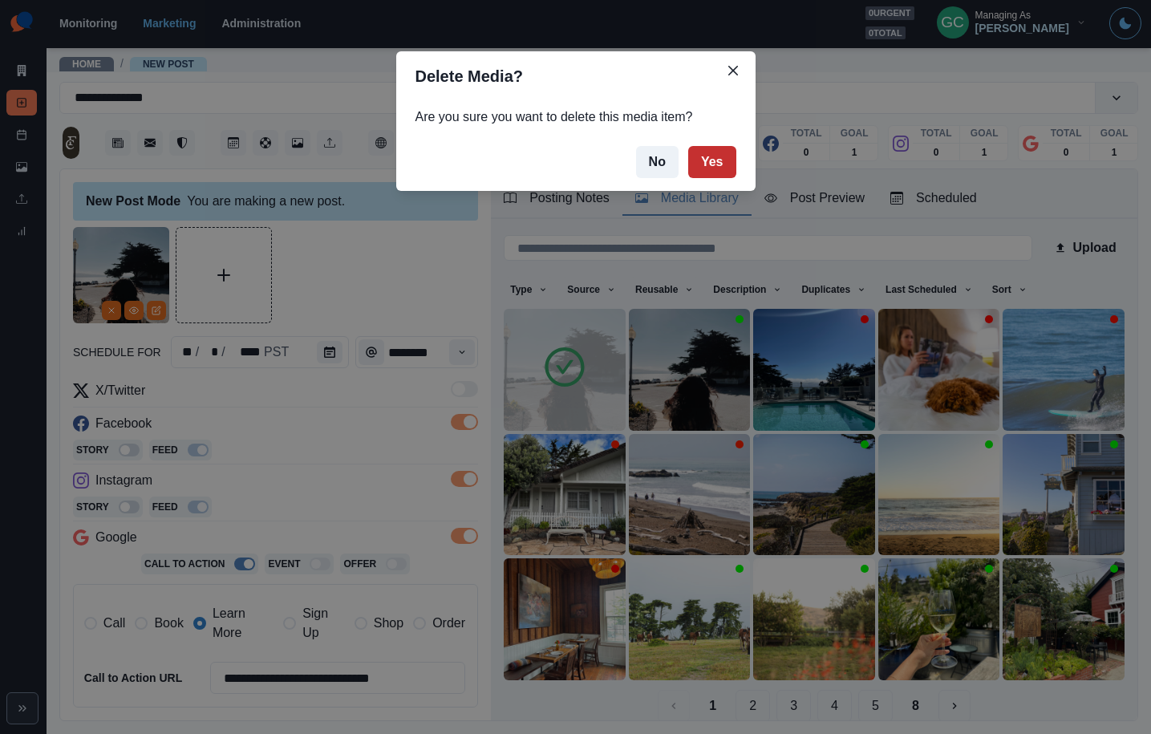
click at [704, 154] on button "Yes" at bounding box center [712, 162] width 48 height 32
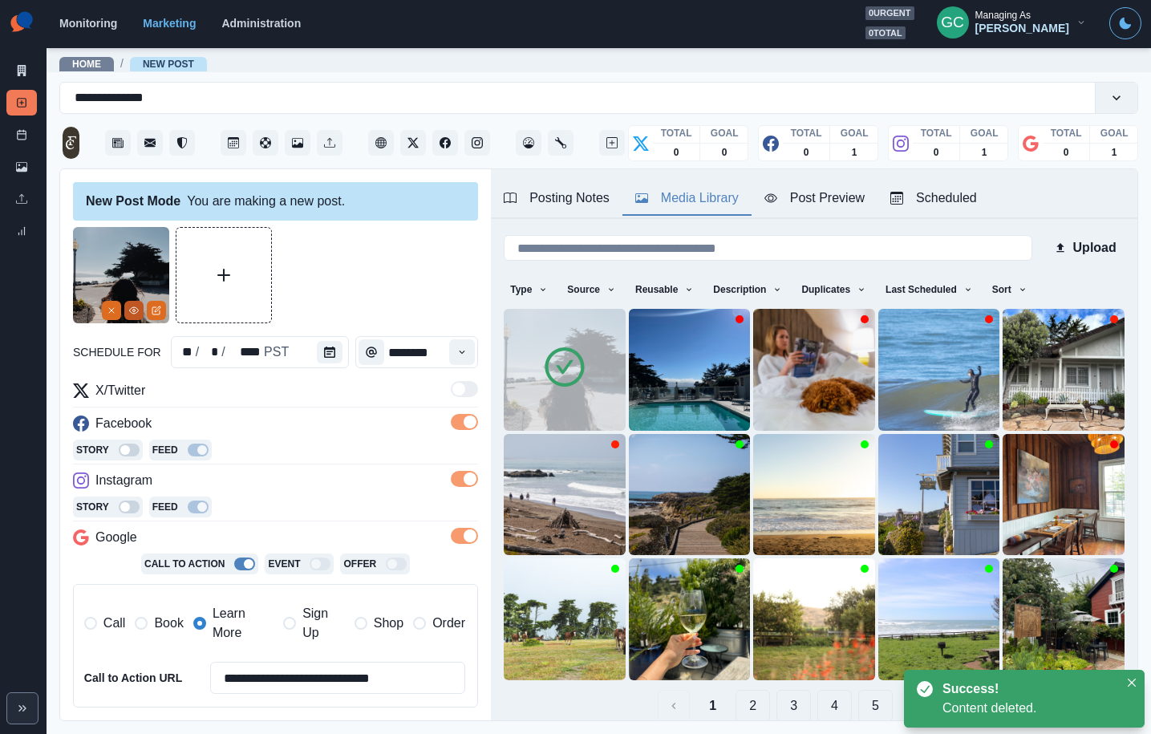
click at [133, 316] on button "View Media" at bounding box center [133, 310] width 19 height 19
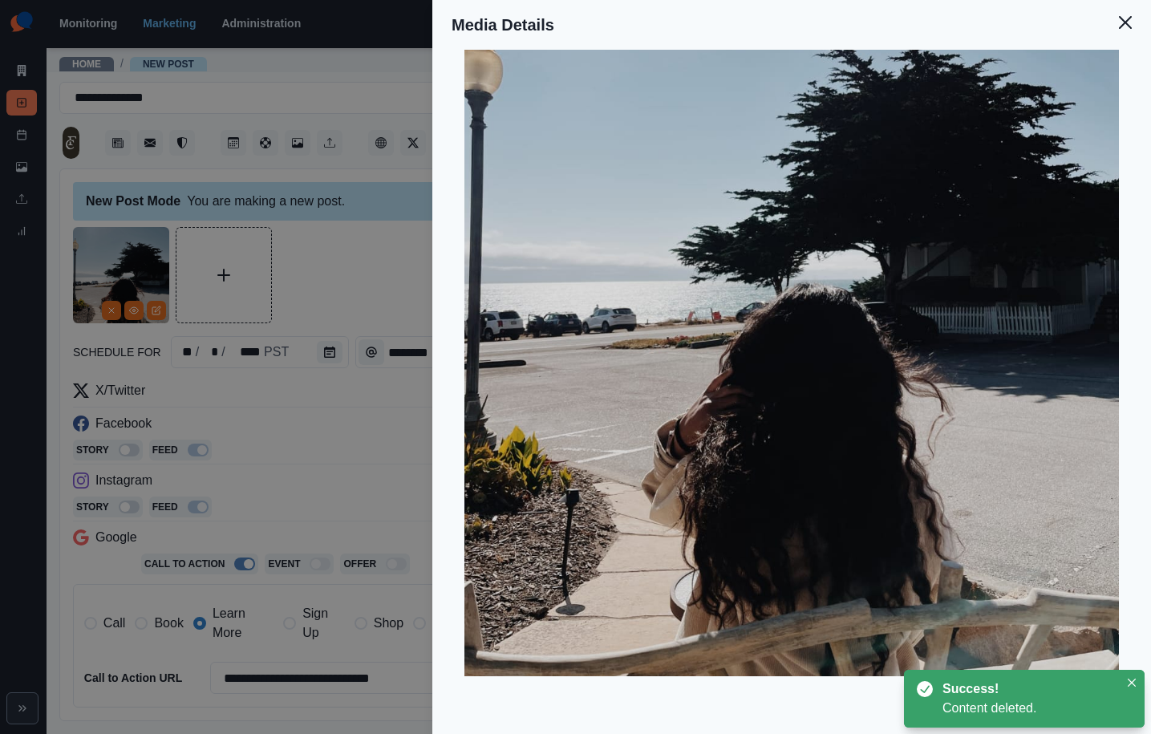
scroll to position [274, 0]
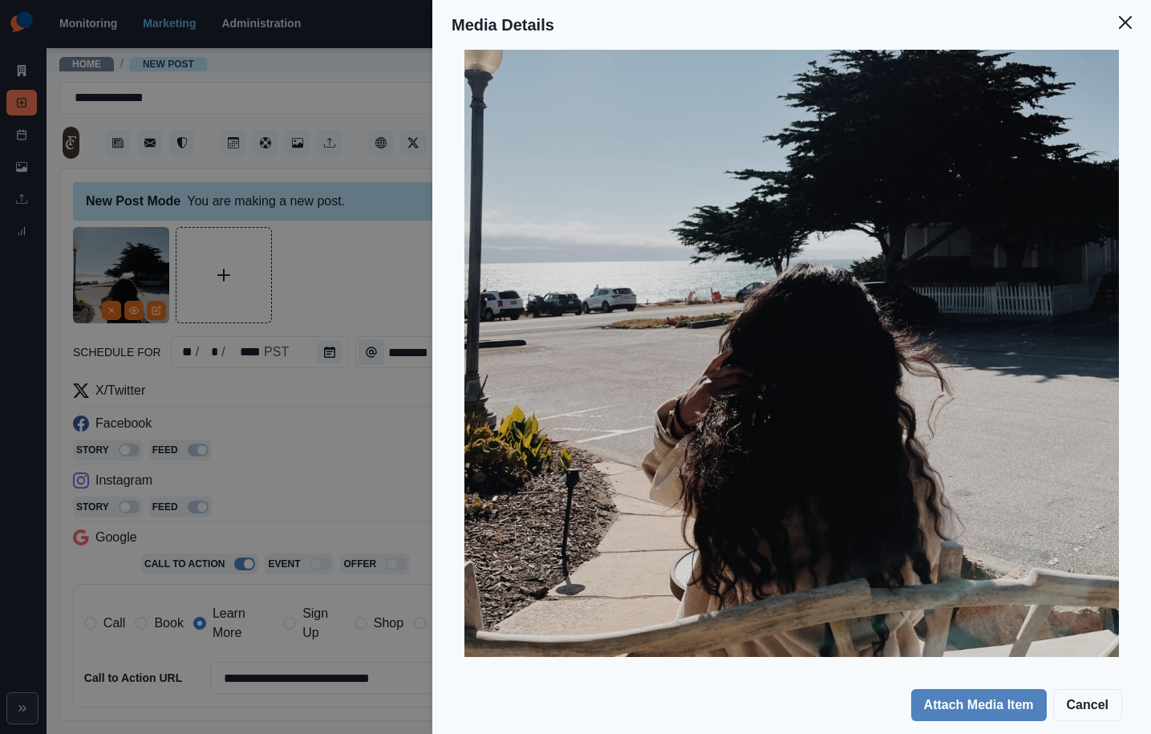
click at [319, 285] on div "Media Details Preview Details Our Description Photo 7-6-23, 5 11 52 pm-edited R…" at bounding box center [575, 367] width 1151 height 734
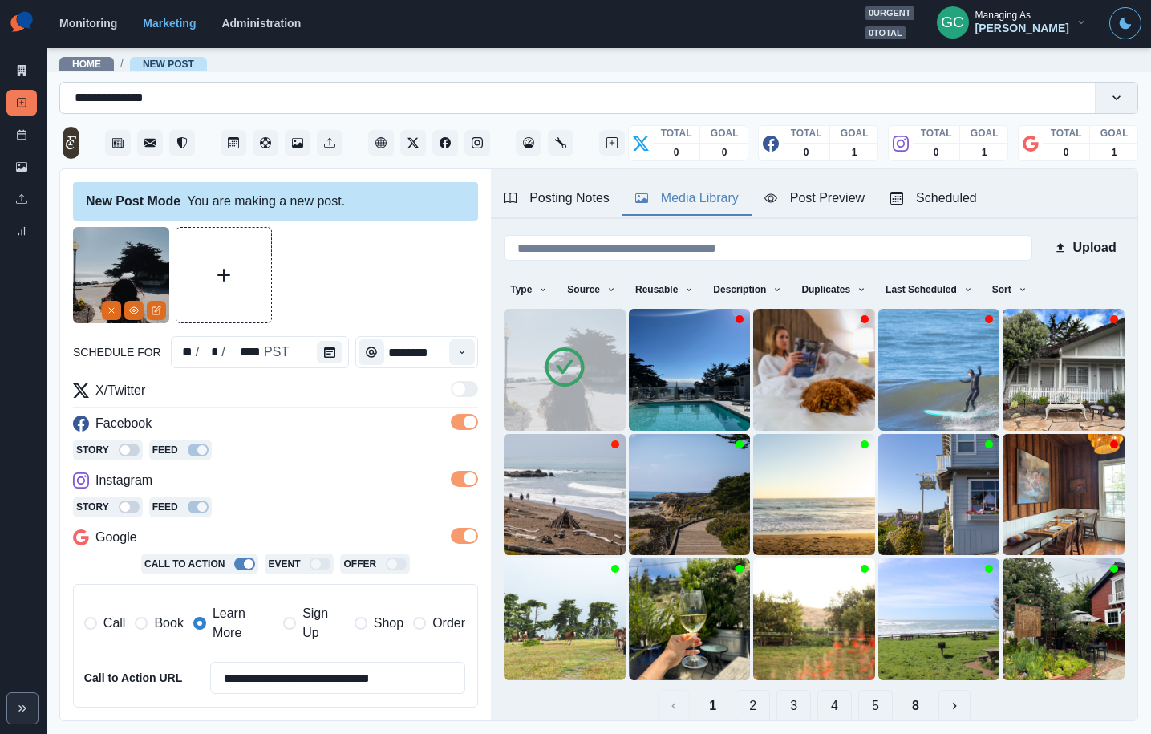
click at [110, 103] on input "**********" at bounding box center [121, 97] width 92 height 19
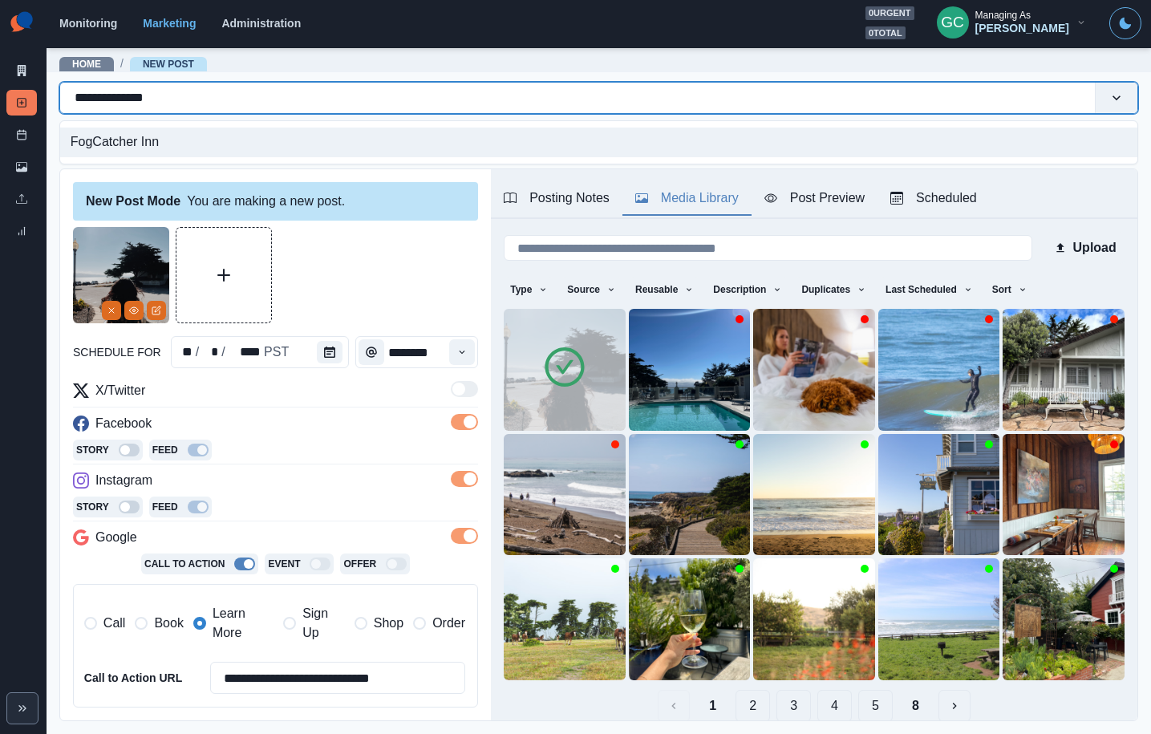
click at [110, 103] on input "**********" at bounding box center [121, 97] width 92 height 19
click at [352, 294] on div at bounding box center [275, 275] width 405 height 96
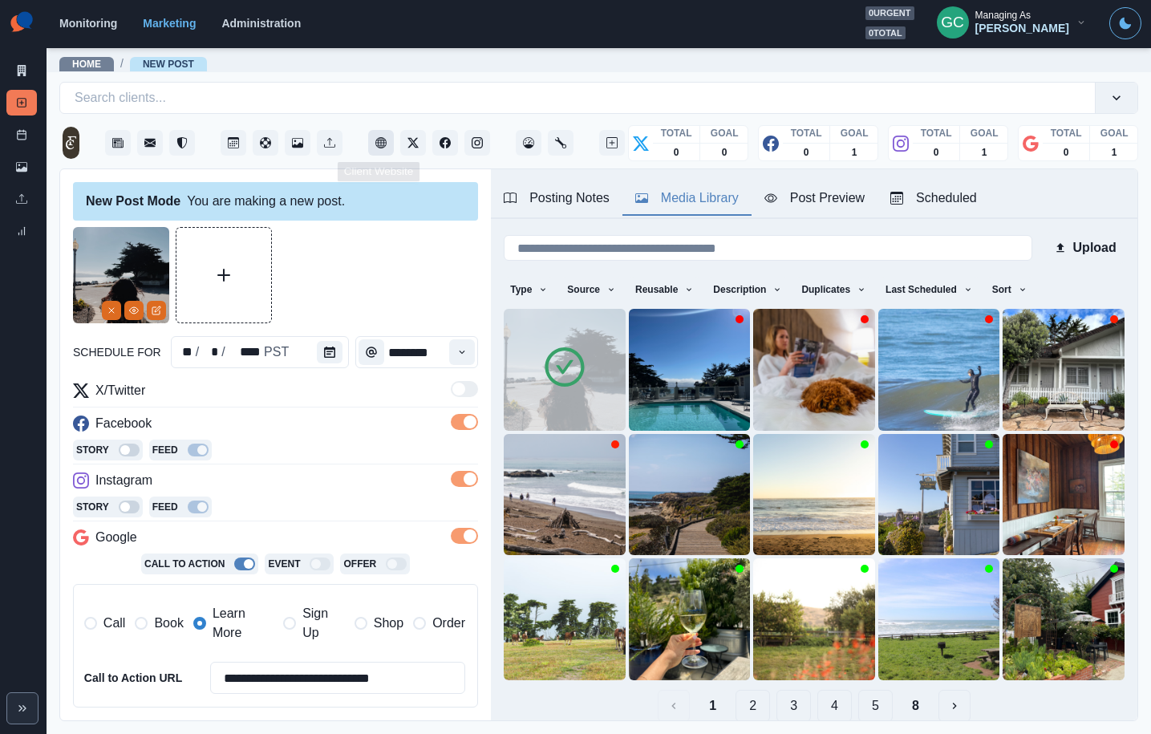
click at [372, 142] on button "Client Website" at bounding box center [381, 143] width 26 height 26
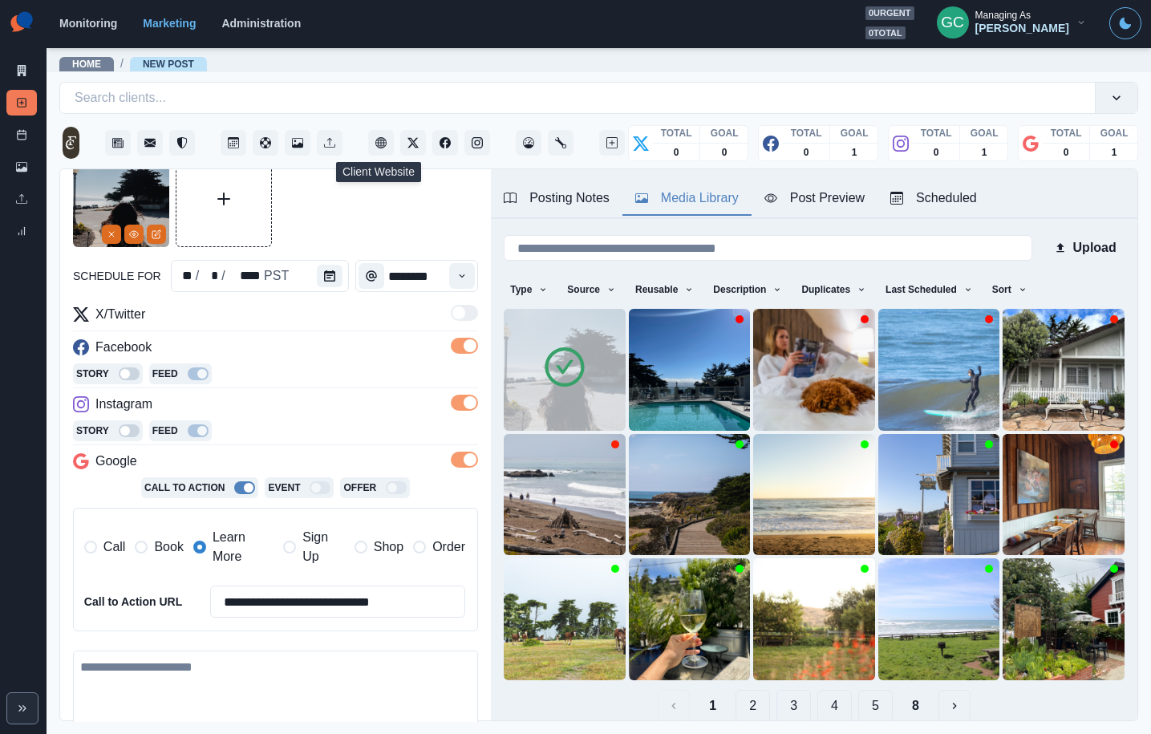
scroll to position [170, 0]
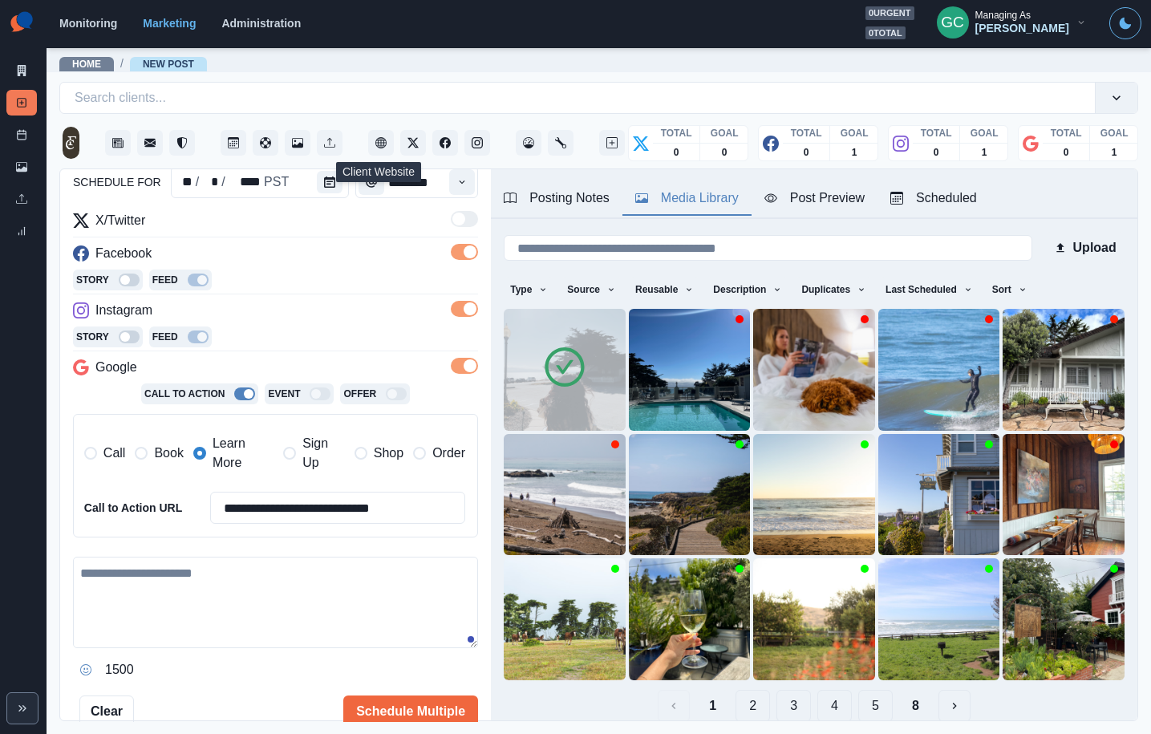
click at [223, 607] on textarea at bounding box center [275, 602] width 405 height 91
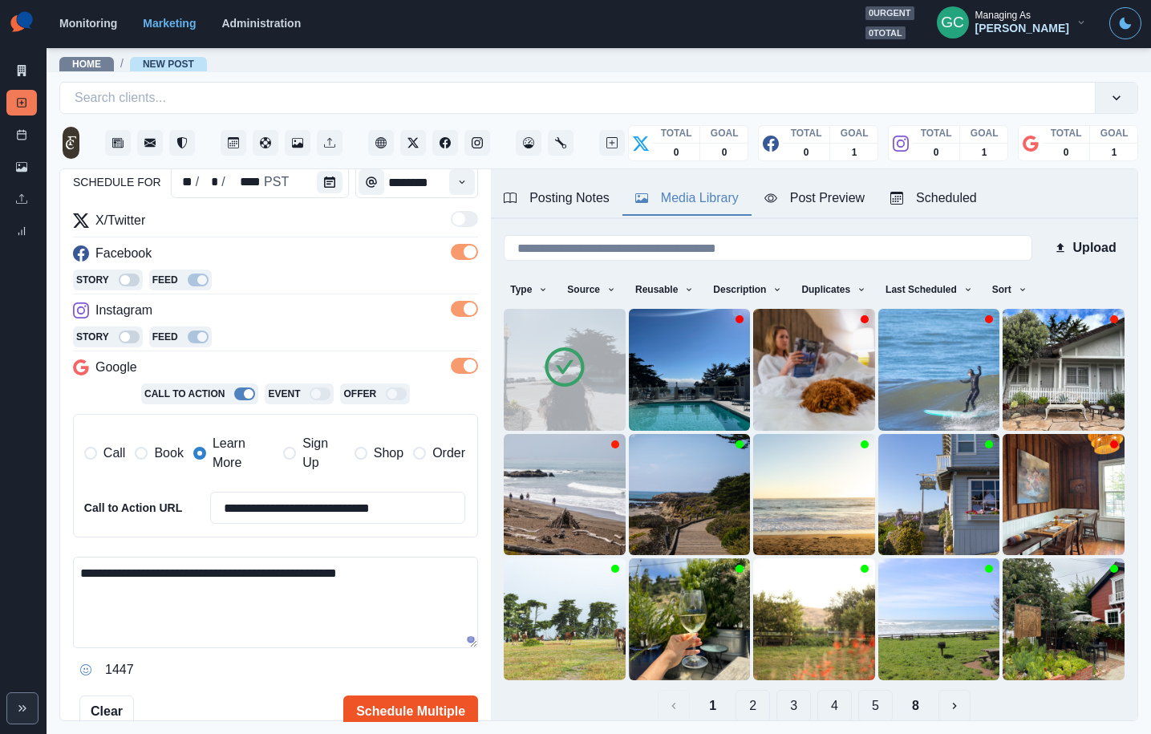
type textarea "**********"
click at [403, 716] on button "Schedule Multiple" at bounding box center [410, 712] width 135 height 32
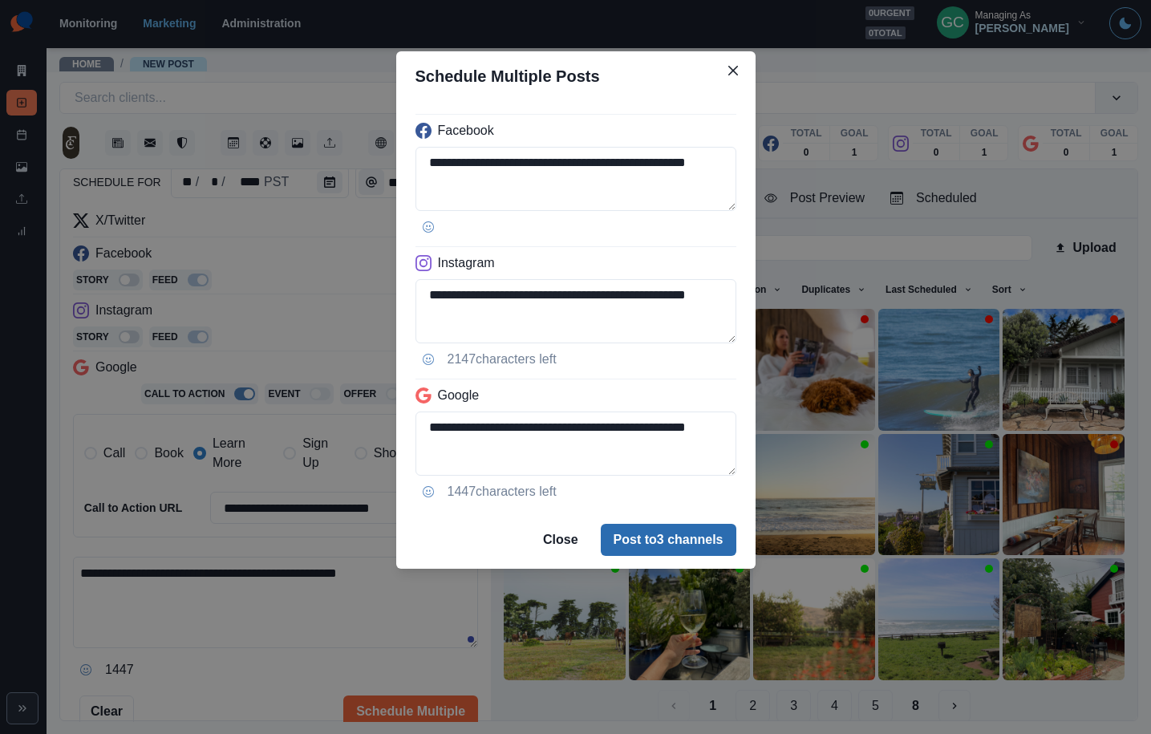
click at [647, 543] on button "Post to 3 channels" at bounding box center [669, 540] width 136 height 32
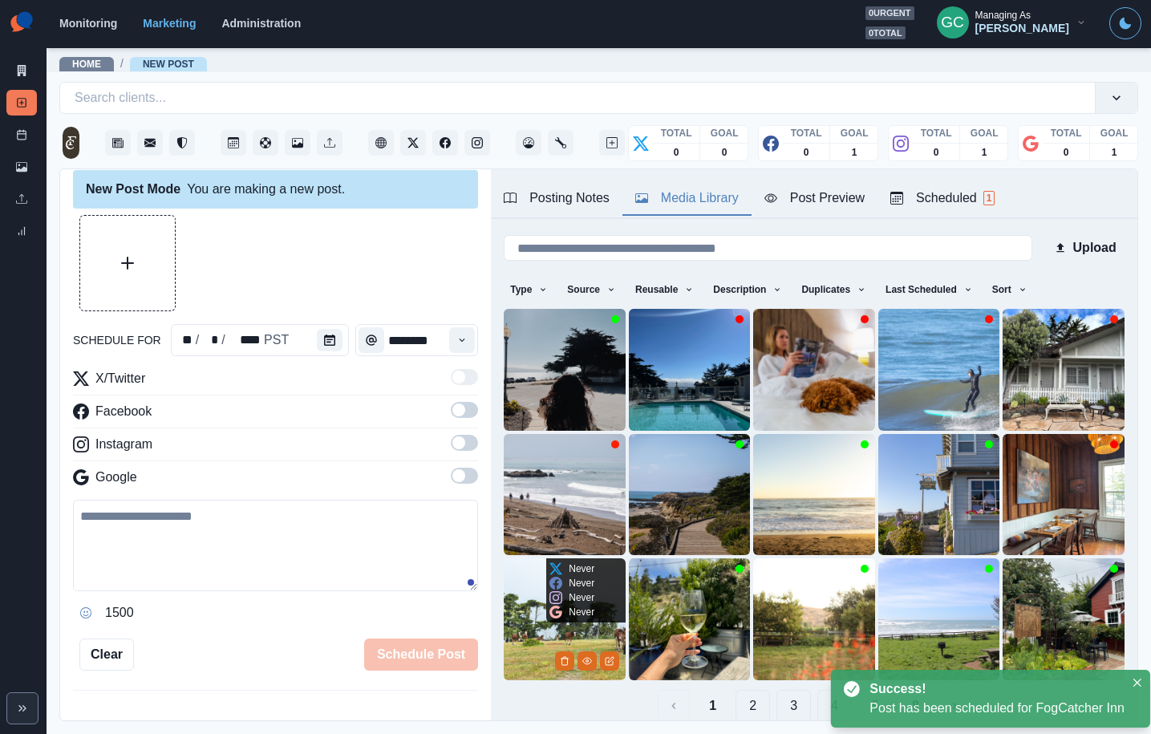
scroll to position [175, 0]
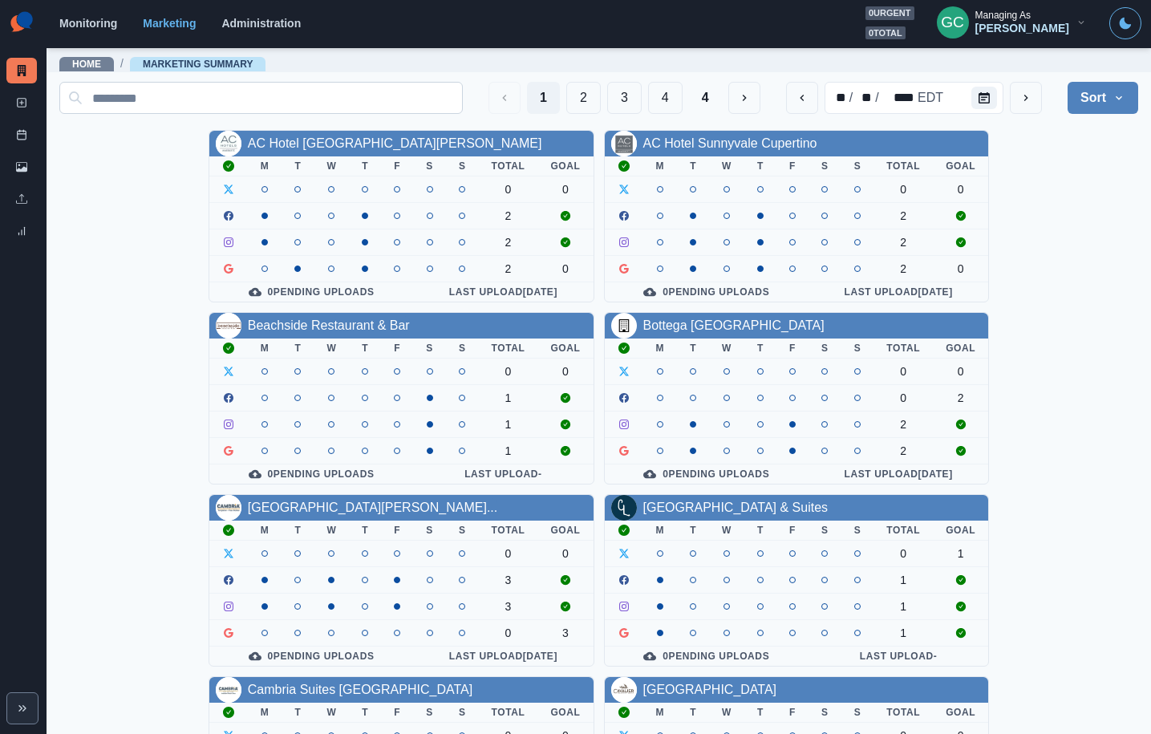
click at [200, 93] on input at bounding box center [261, 98] width 404 height 32
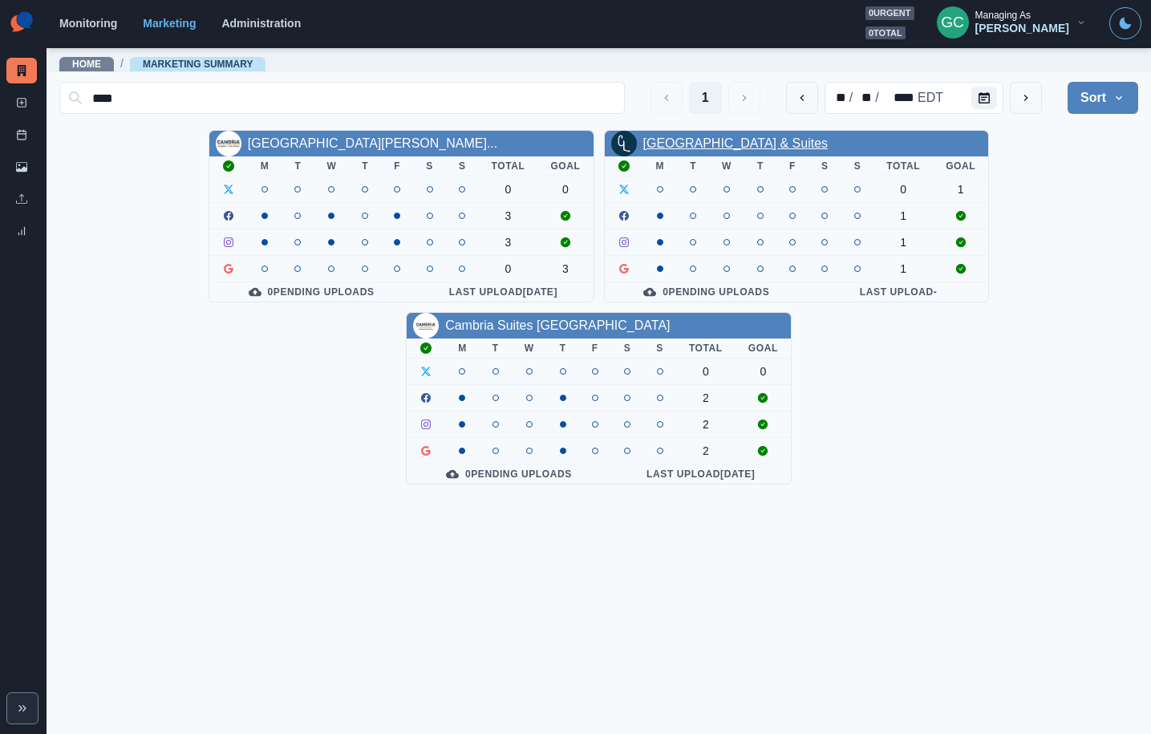
type input "****"
click at [693, 140] on link "[GEOGRAPHIC_DATA] & Suites" at bounding box center [735, 143] width 185 height 14
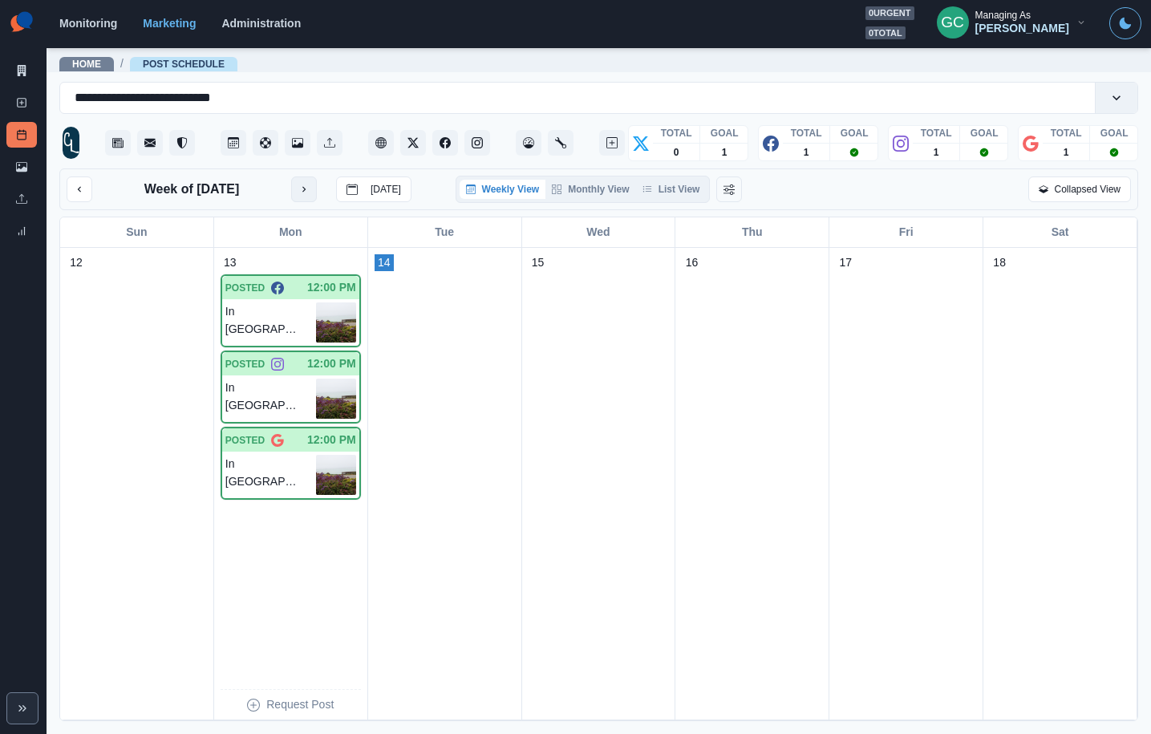
click at [303, 191] on icon "next month" at bounding box center [303, 190] width 3 height 6
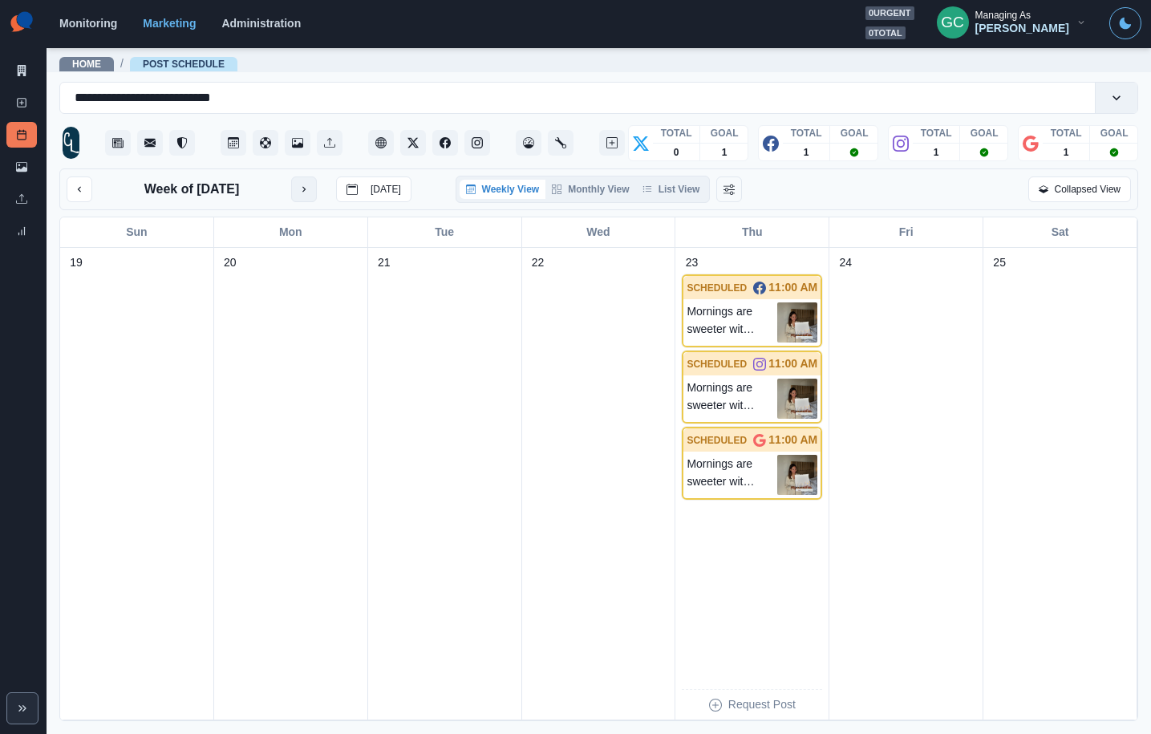
click at [303, 191] on icon "next month" at bounding box center [303, 190] width 3 height 6
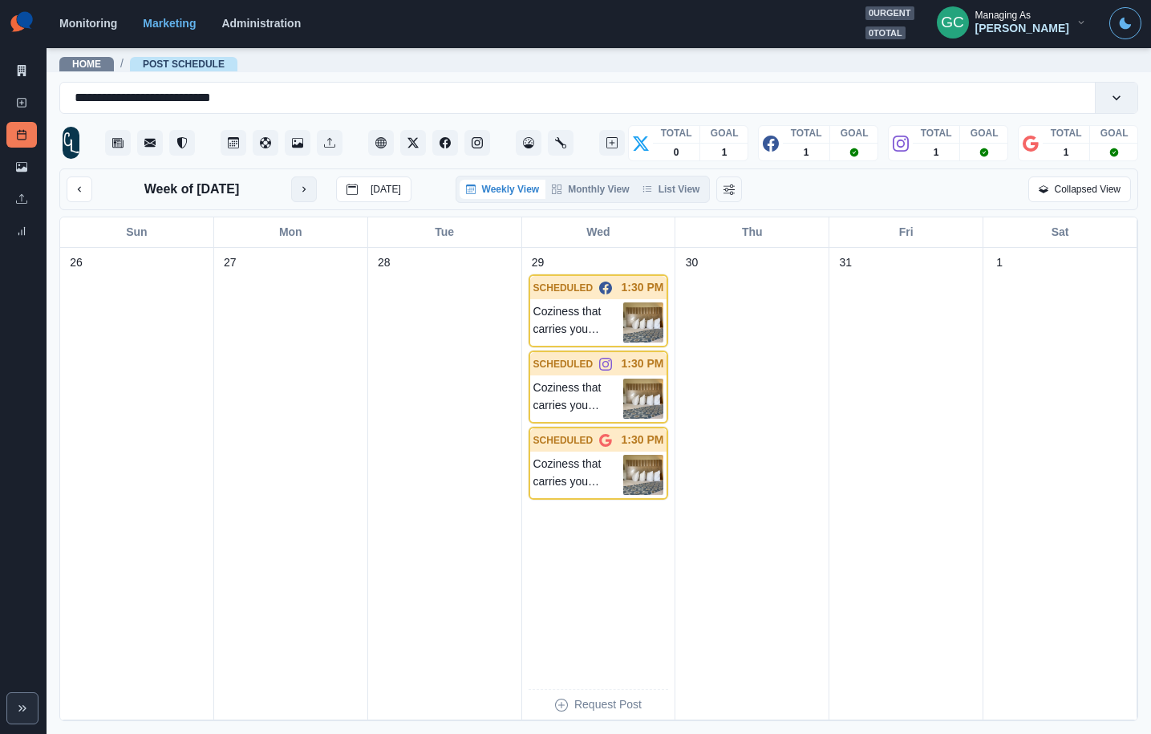
click at [303, 191] on icon "next month" at bounding box center [303, 189] width 11 height 11
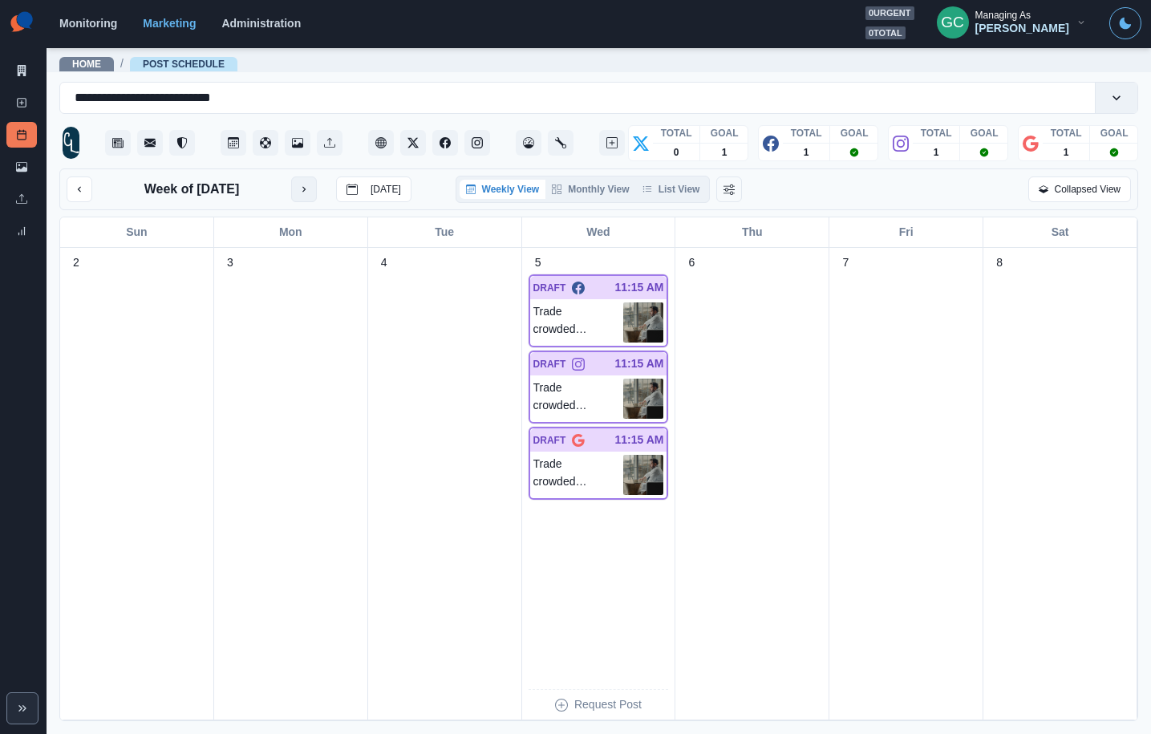
click at [303, 191] on button "next month" at bounding box center [304, 190] width 26 height 26
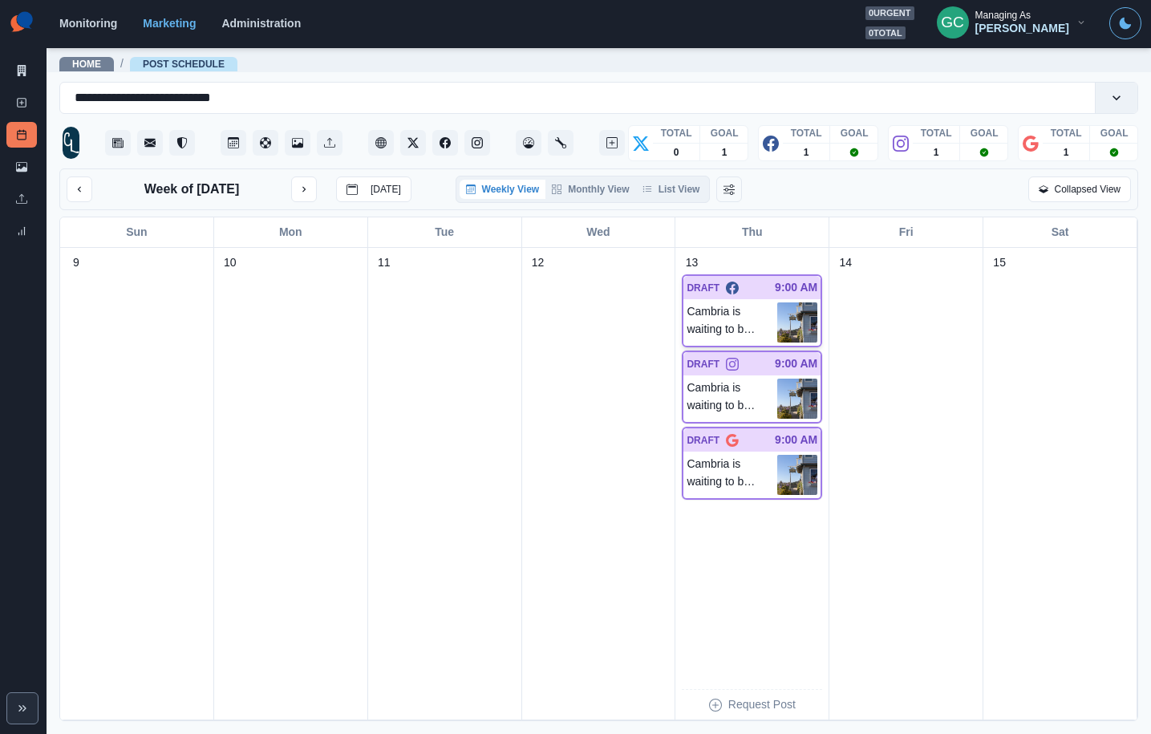
click at [749, 332] on p "Cambria is waiting to be explored. 📷: @visitcambri" at bounding box center [732, 322] width 91 height 40
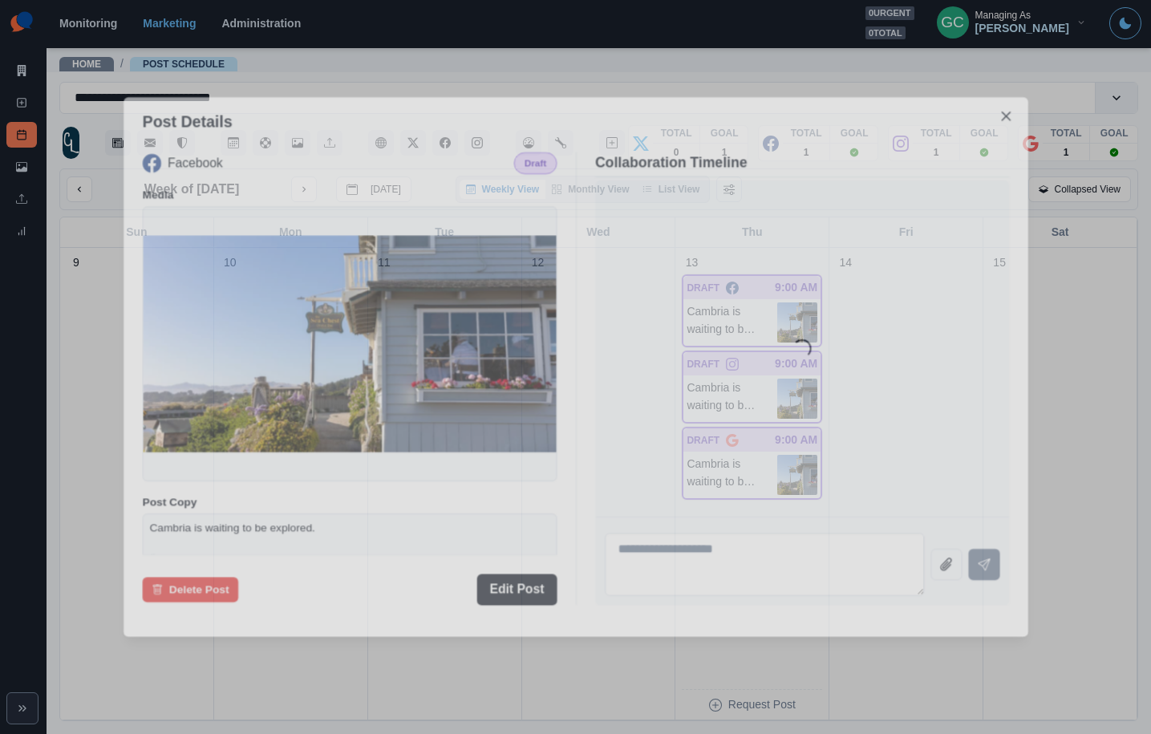
click at [749, 332] on div "Loading..." at bounding box center [801, 348] width 389 height 311
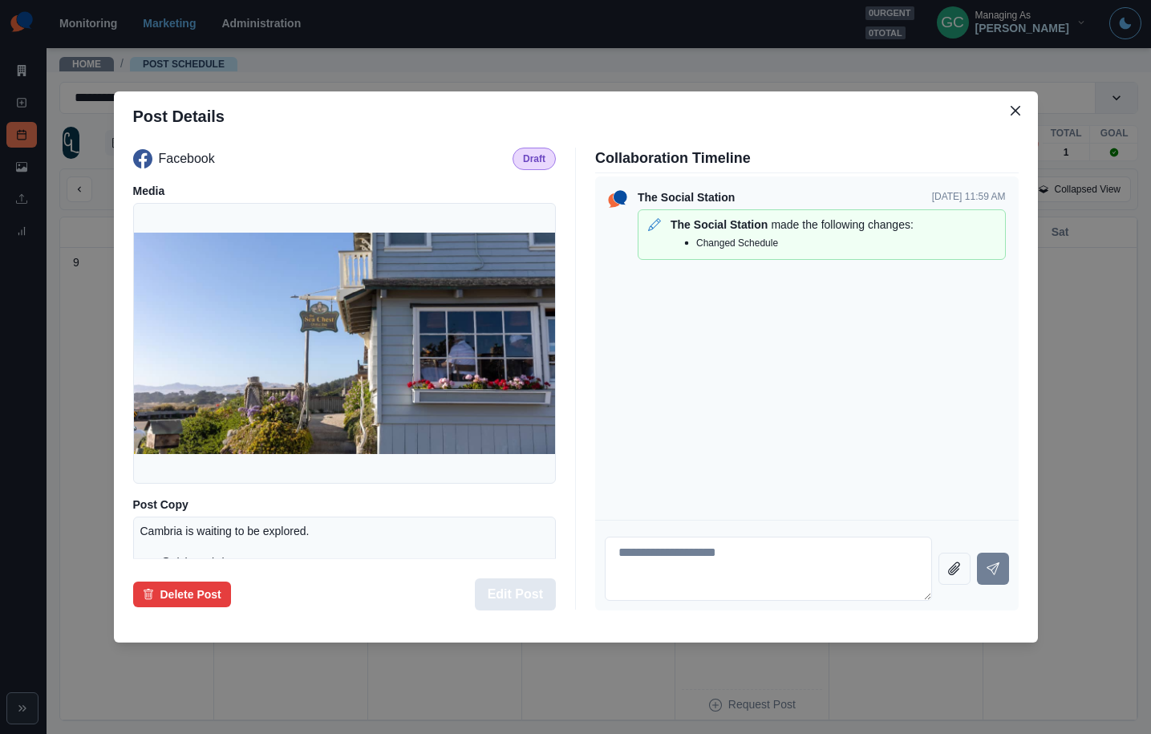
click at [497, 600] on button "Edit Post" at bounding box center [515, 594] width 81 height 32
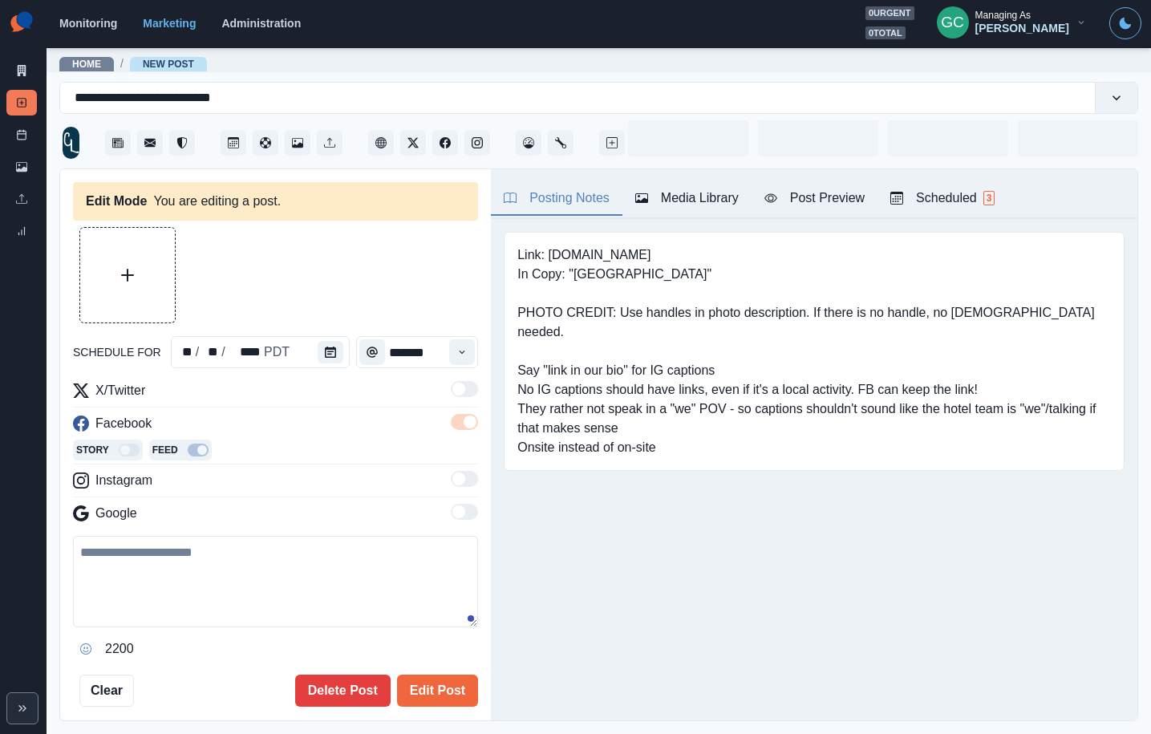
type input "*******"
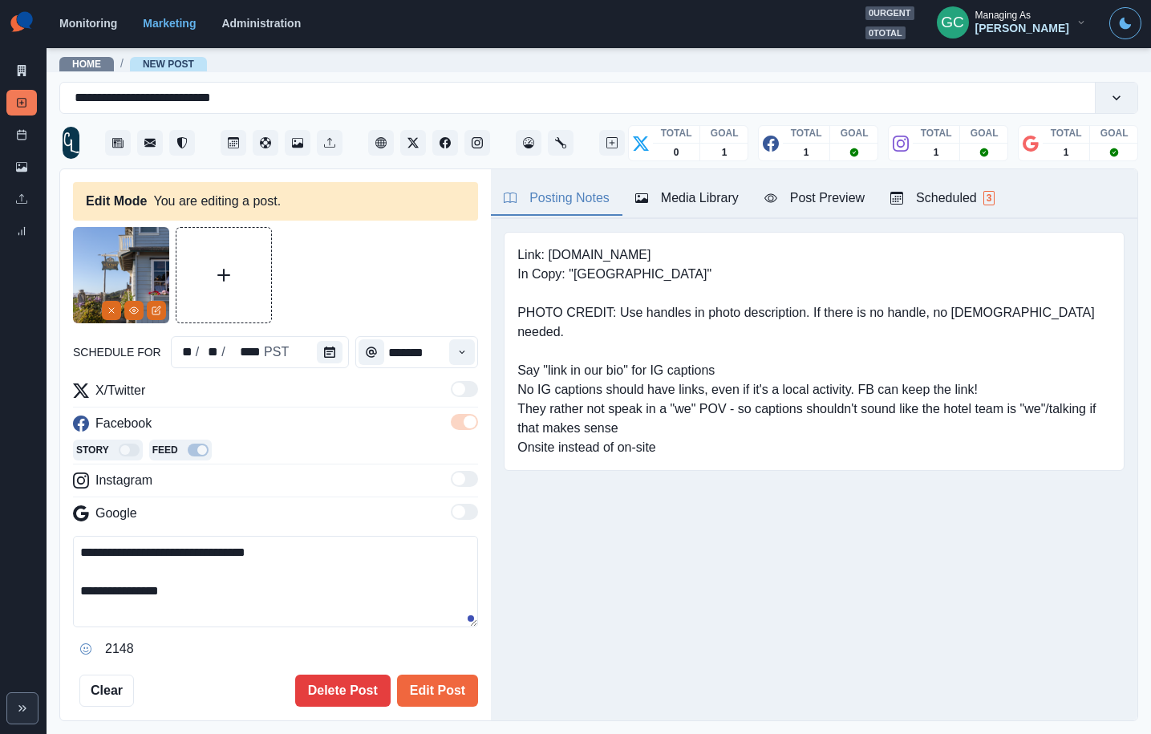
drag, startPoint x: 103, startPoint y: 591, endPoint x: 262, endPoint y: 599, distance: 159.1
click at [118, 627] on div "**********" at bounding box center [275, 599] width 405 height 126
paste textarea "*"
type textarea "**********"
click at [441, 690] on button "Edit Post" at bounding box center [437, 691] width 81 height 32
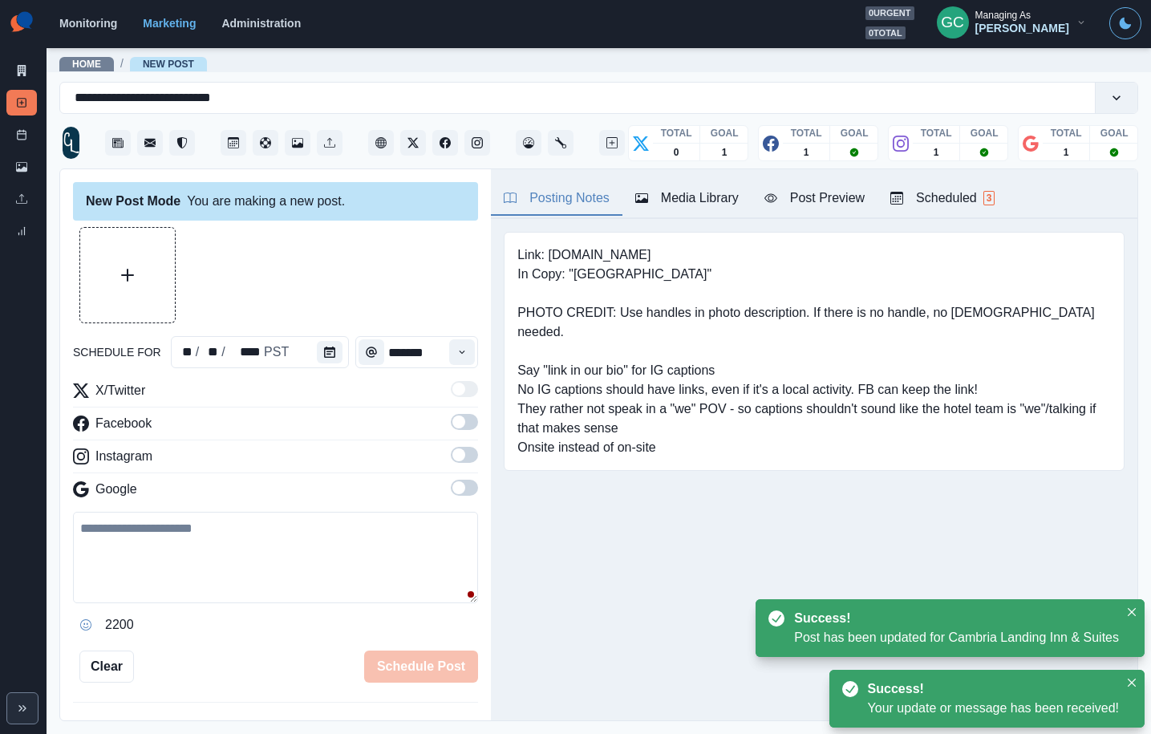
click at [959, 194] on div "Scheduled 3" at bounding box center [943, 198] width 104 height 19
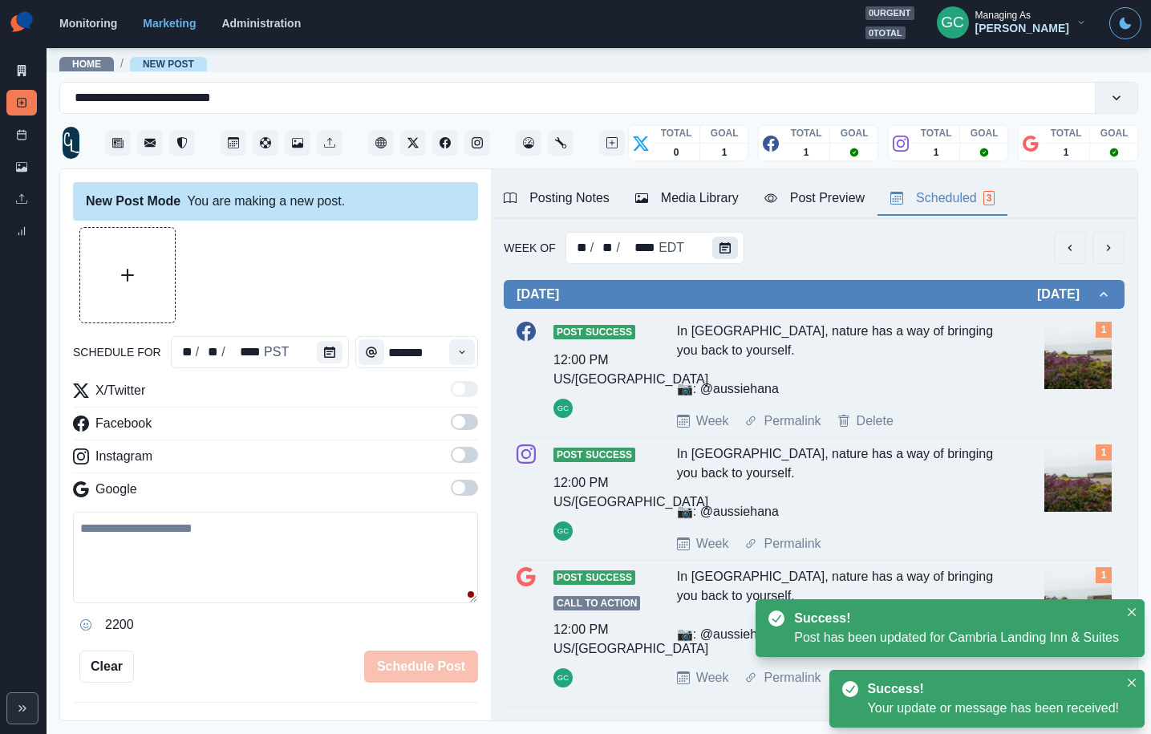
click at [720, 251] on icon "Calendar" at bounding box center [725, 247] width 11 height 11
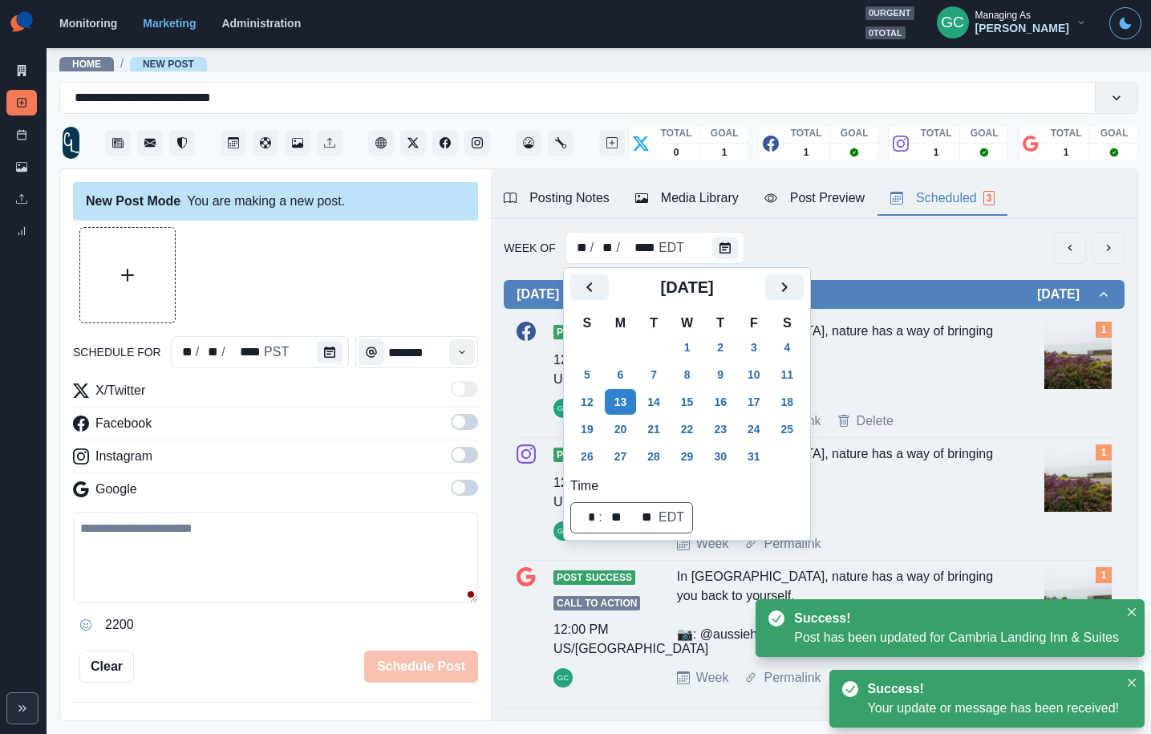
click at [940, 403] on div "Post Success 12:00 PM US/Pacific GC In Cambria, nature has a way of bringing yo…" at bounding box center [814, 376] width 595 height 109
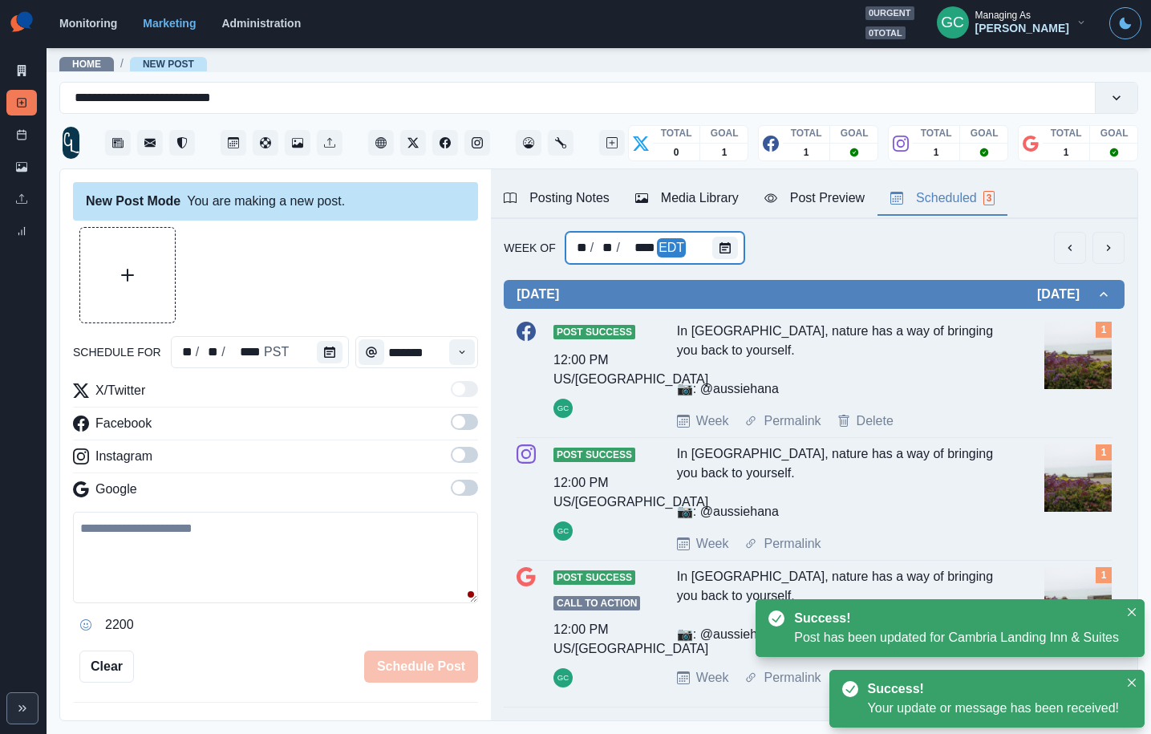
click at [701, 246] on div "** / ** / **** EDT" at bounding box center [655, 248] width 179 height 32
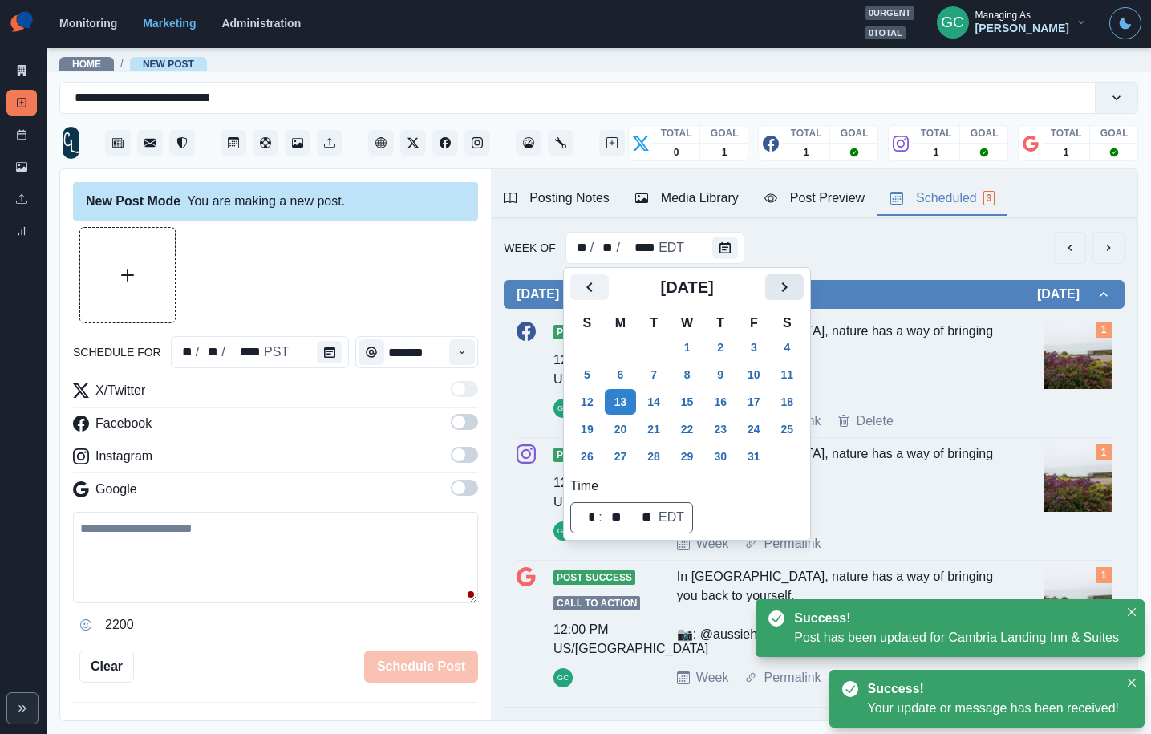
click at [783, 286] on button "Next" at bounding box center [784, 287] width 39 height 26
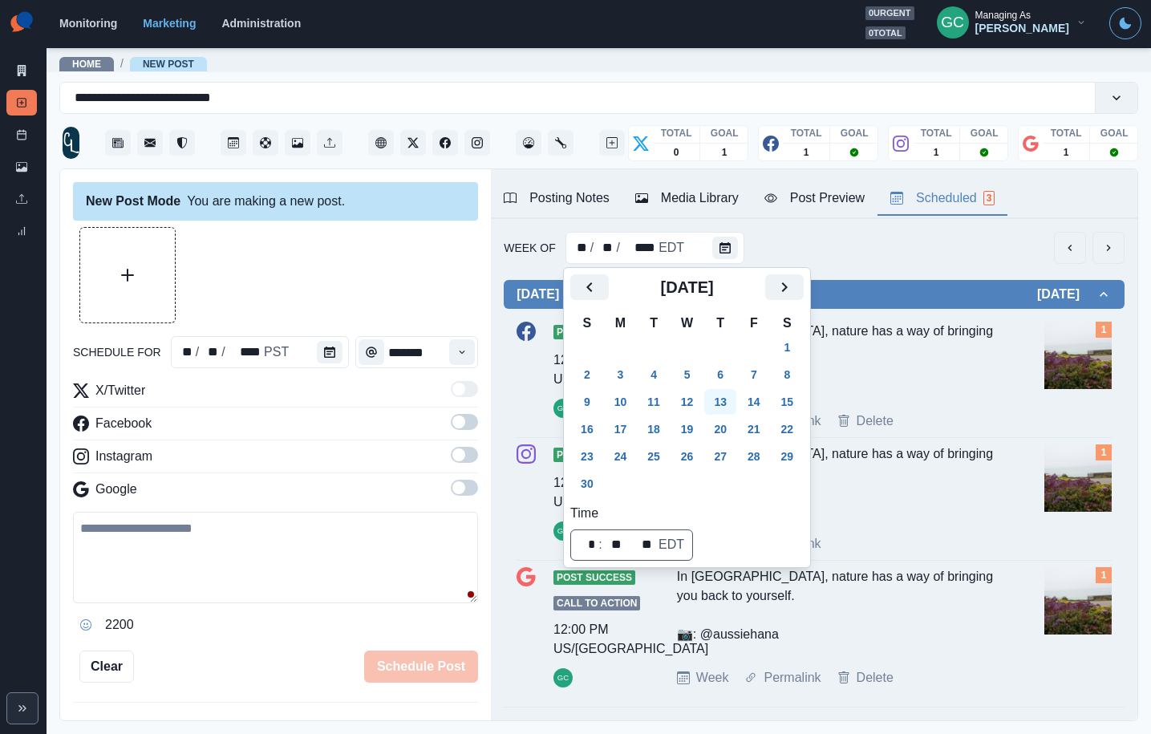
click at [733, 409] on button "13" at bounding box center [720, 402] width 32 height 26
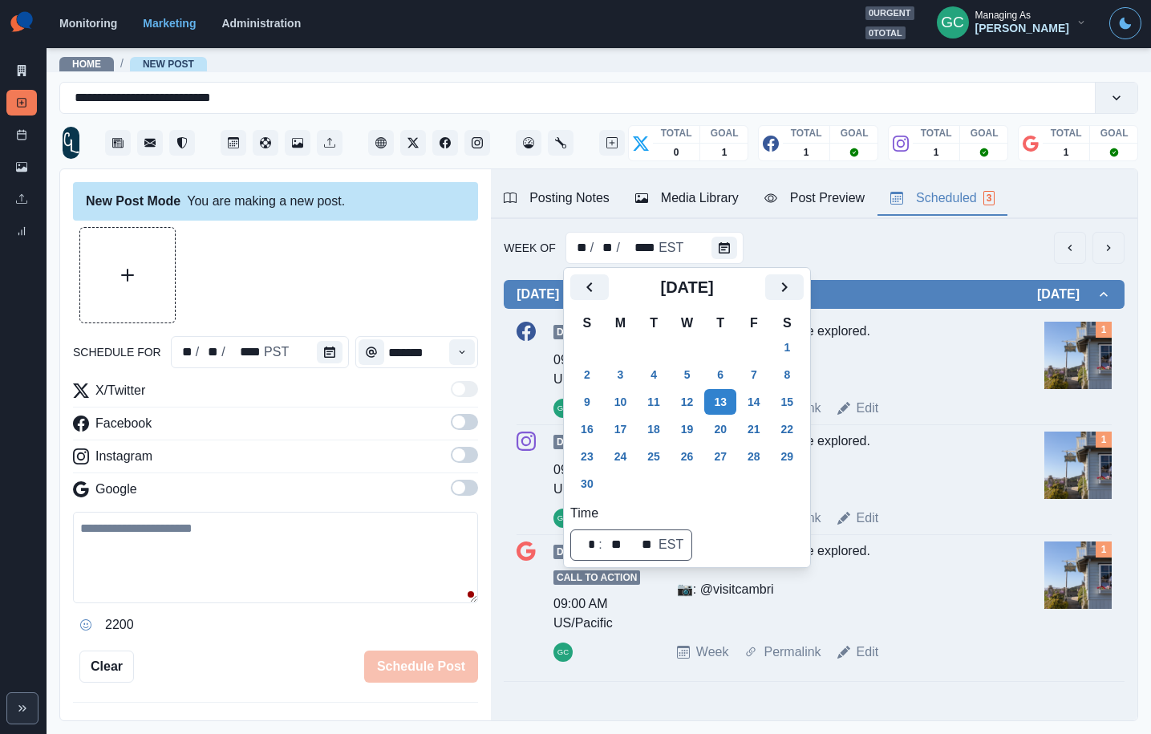
click at [945, 385] on div "Cambria is waiting to be explored. 📷: @visitcambria" at bounding box center [839, 354] width 325 height 64
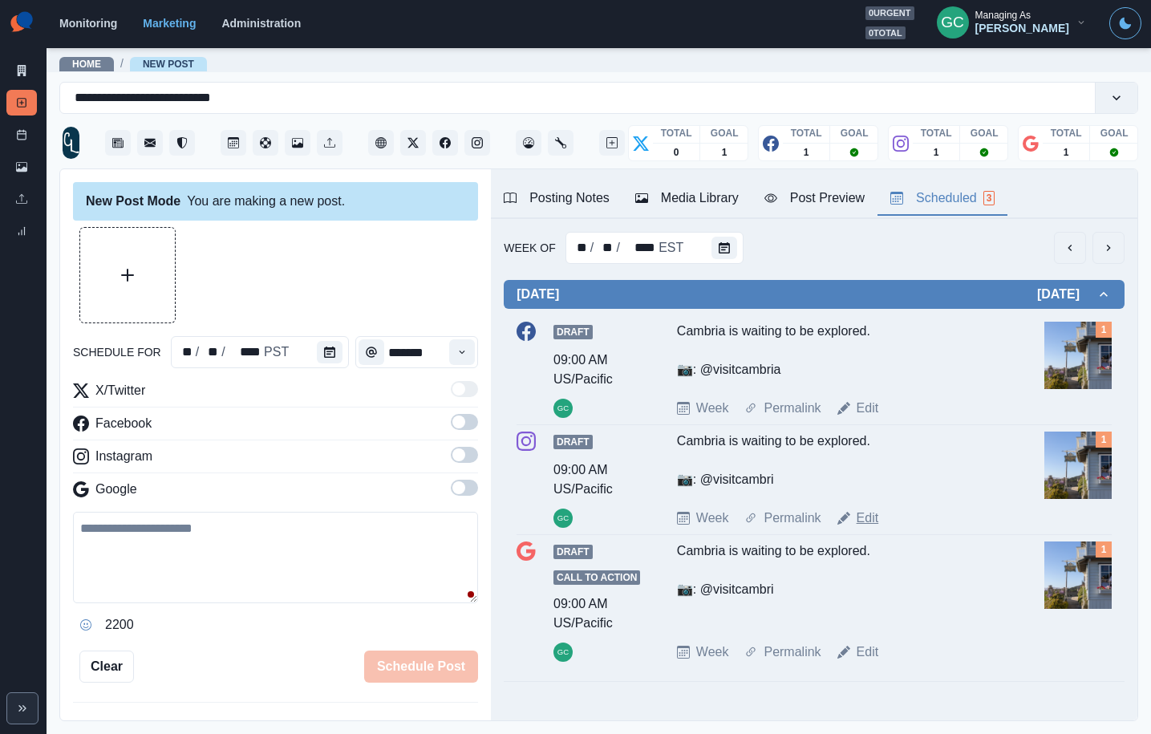
click at [868, 517] on link "Edit" at bounding box center [868, 518] width 22 height 19
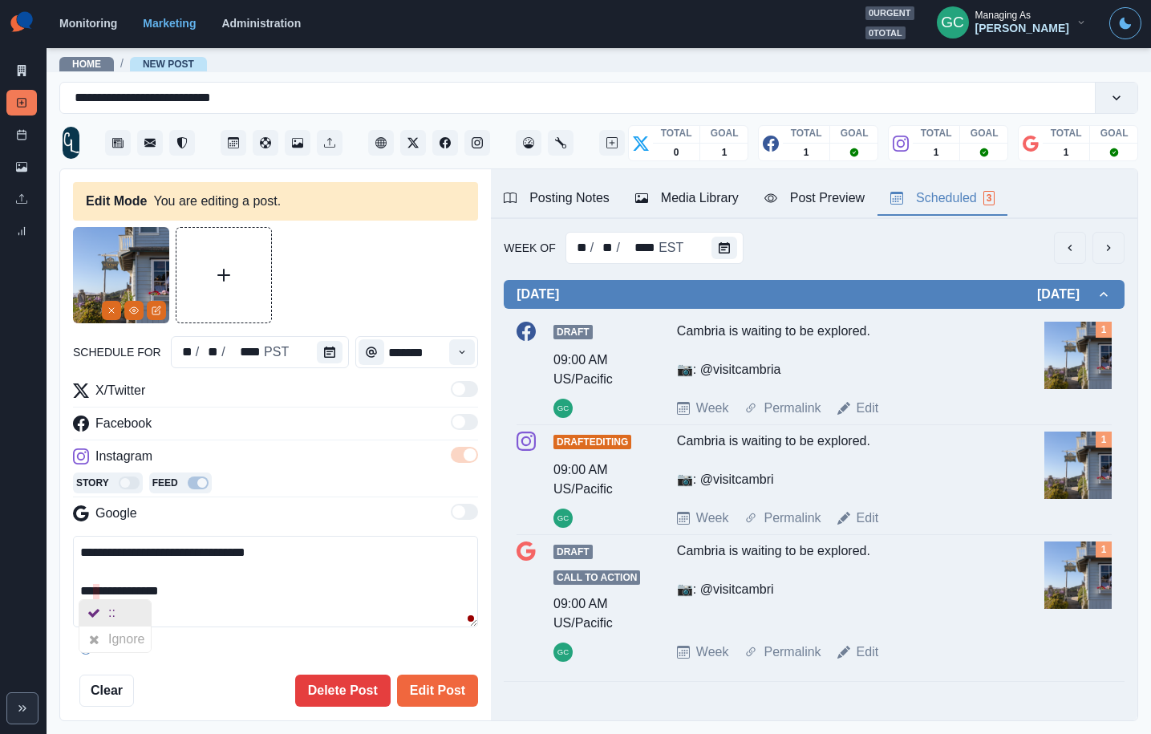
drag, startPoint x: 103, startPoint y: 593, endPoint x: 122, endPoint y: 614, distance: 28.4
click at [121, 614] on html "**********" at bounding box center [575, 367] width 1151 height 734
paste textarea "*"
type textarea "**********"
drag, startPoint x: 445, startPoint y: 687, endPoint x: 457, endPoint y: 688, distance: 12.1
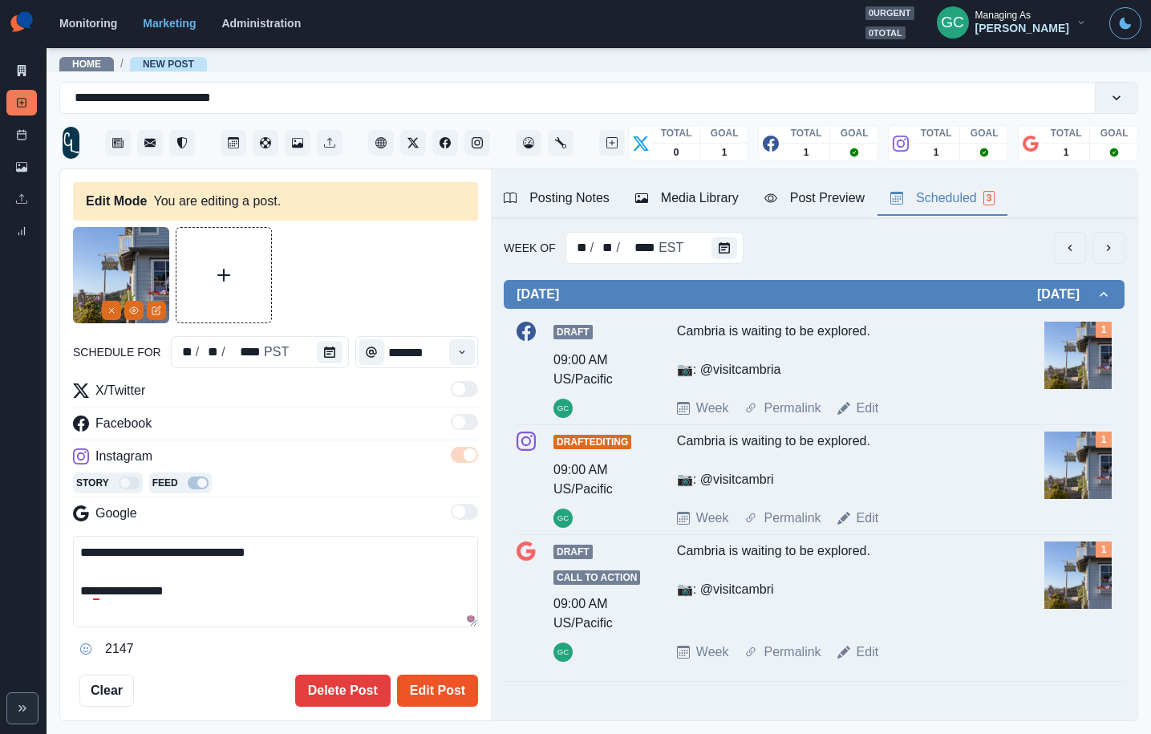
click at [446, 688] on button "Edit Post" at bounding box center [437, 691] width 81 height 32
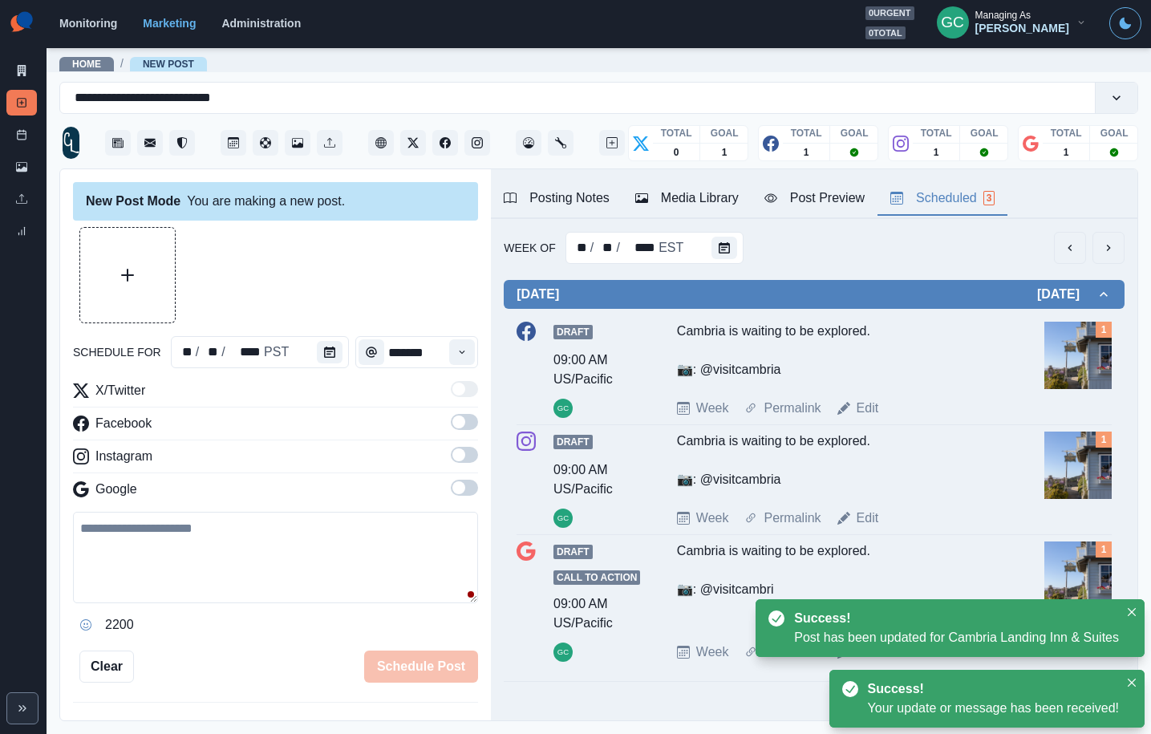
scroll to position [40, 0]
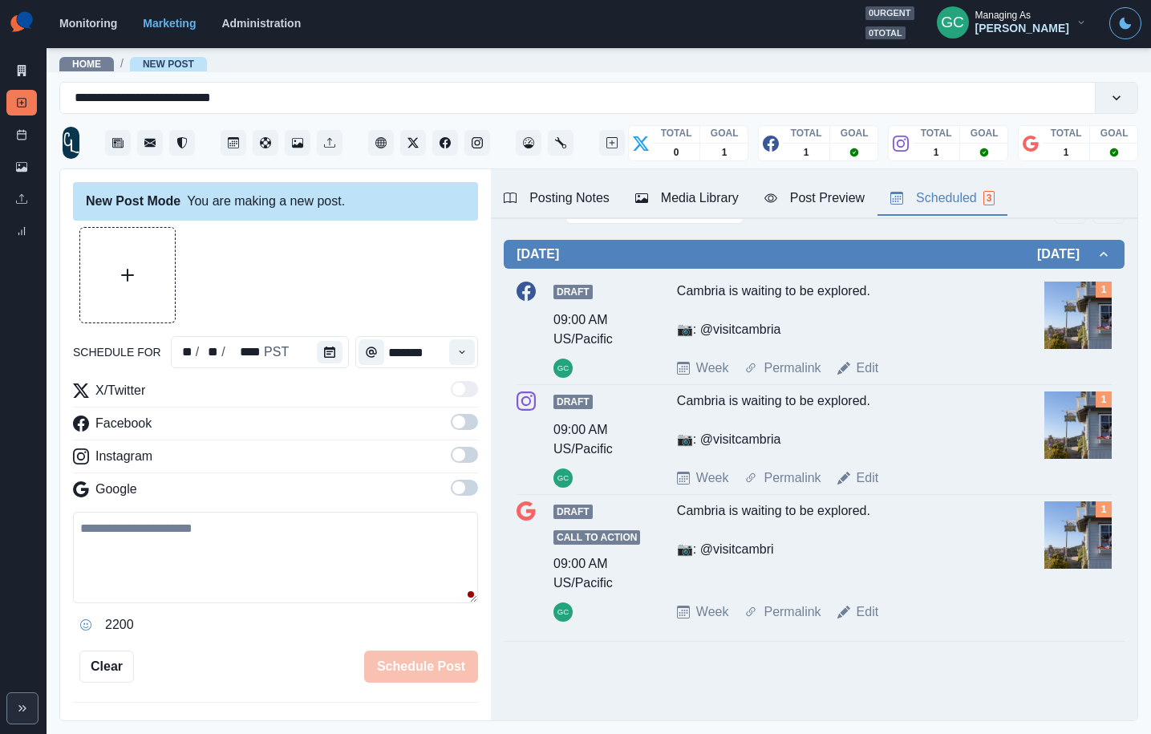
drag, startPoint x: 861, startPoint y: 608, endPoint x: 804, endPoint y: 638, distance: 64.2
click at [861, 609] on link "Edit" at bounding box center [868, 612] width 22 height 19
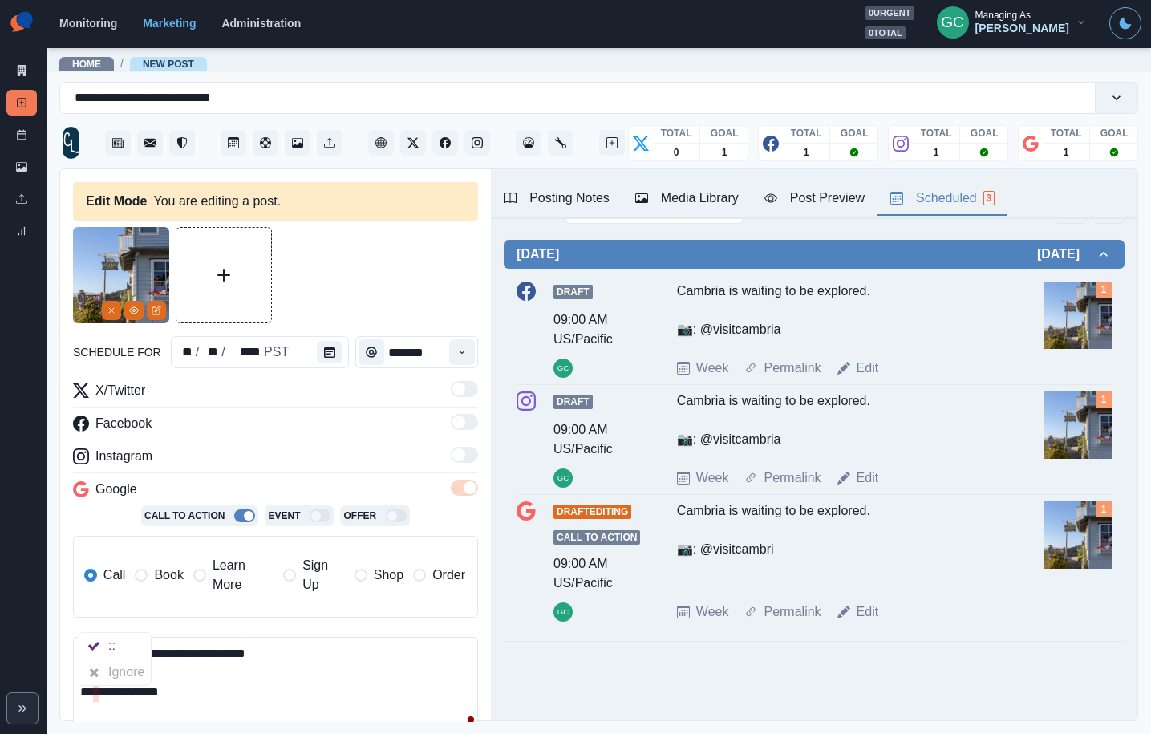
drag, startPoint x: 104, startPoint y: 689, endPoint x: 176, endPoint y: 703, distance: 72.7
click at [121, 709] on textarea "**********" at bounding box center [275, 682] width 405 height 91
paste textarea "*"
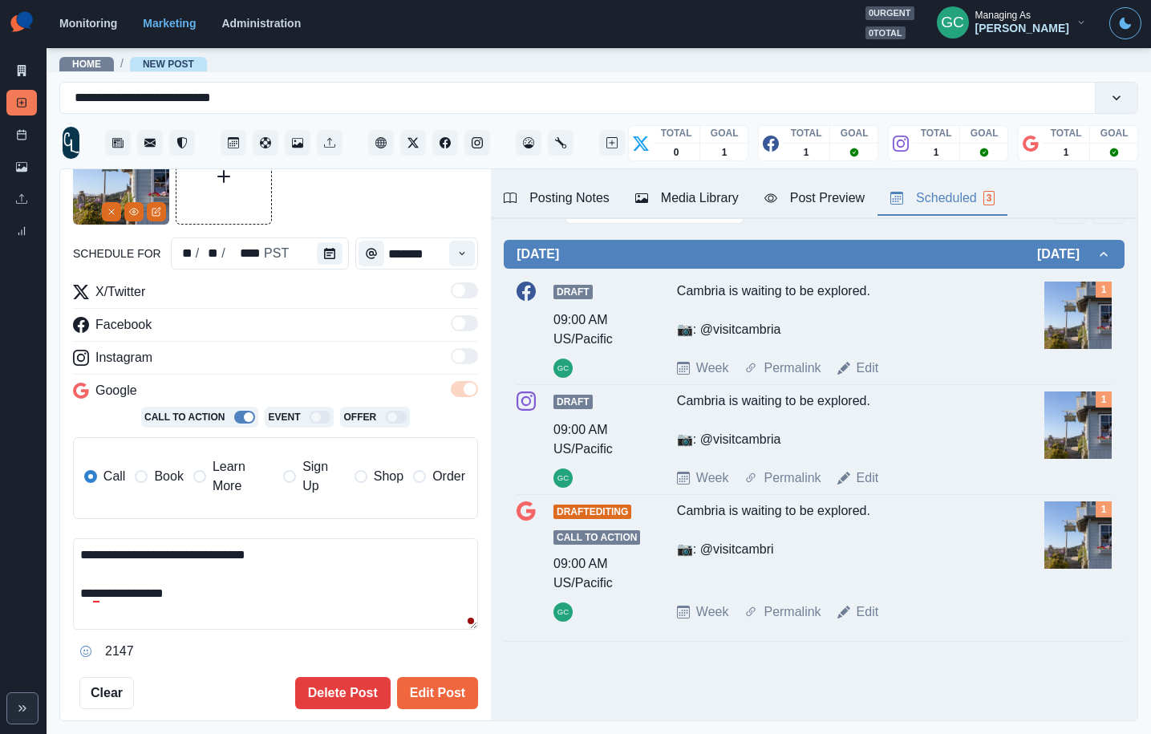
scroll to position [152, 0]
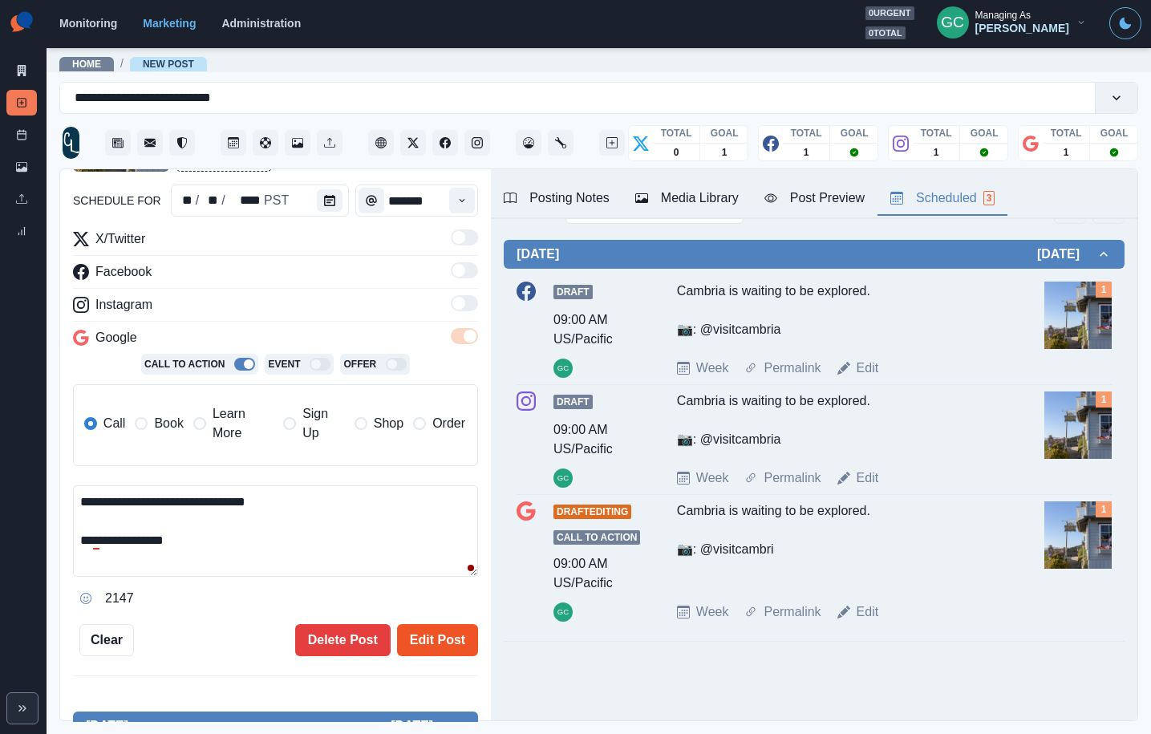
type textarea "**********"
click at [441, 639] on button "Edit Post" at bounding box center [437, 640] width 81 height 32
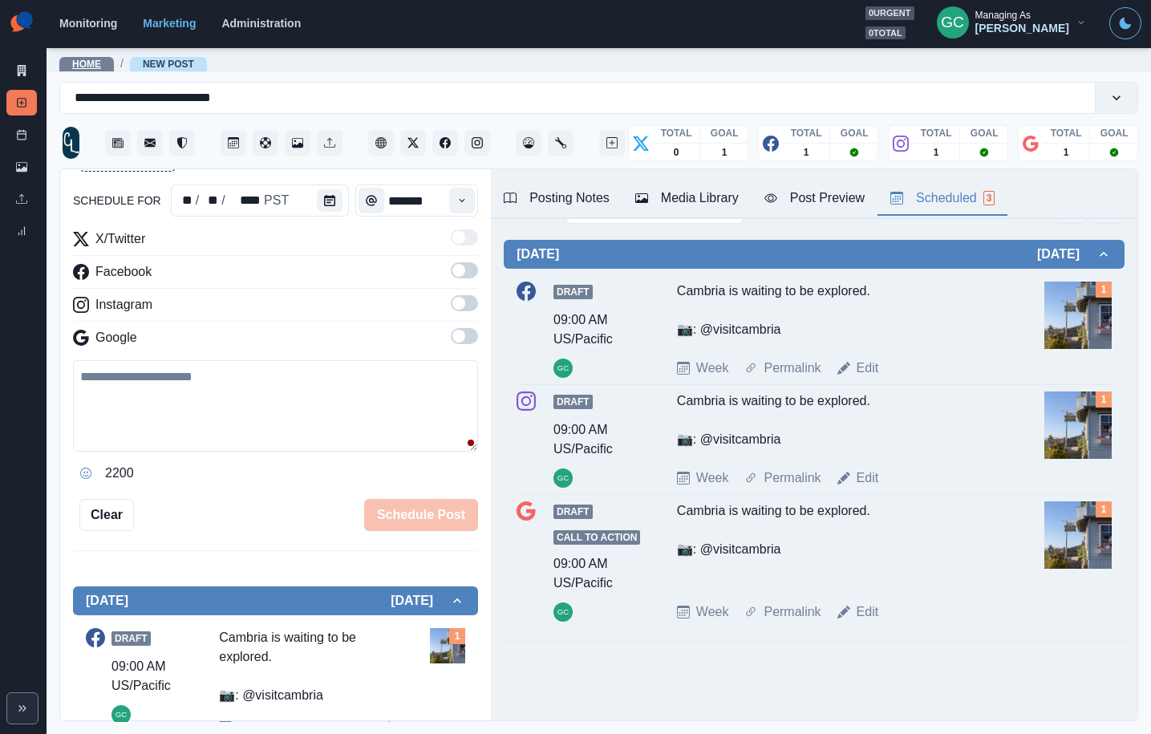
click at [76, 66] on link "Home" at bounding box center [86, 64] width 29 height 11
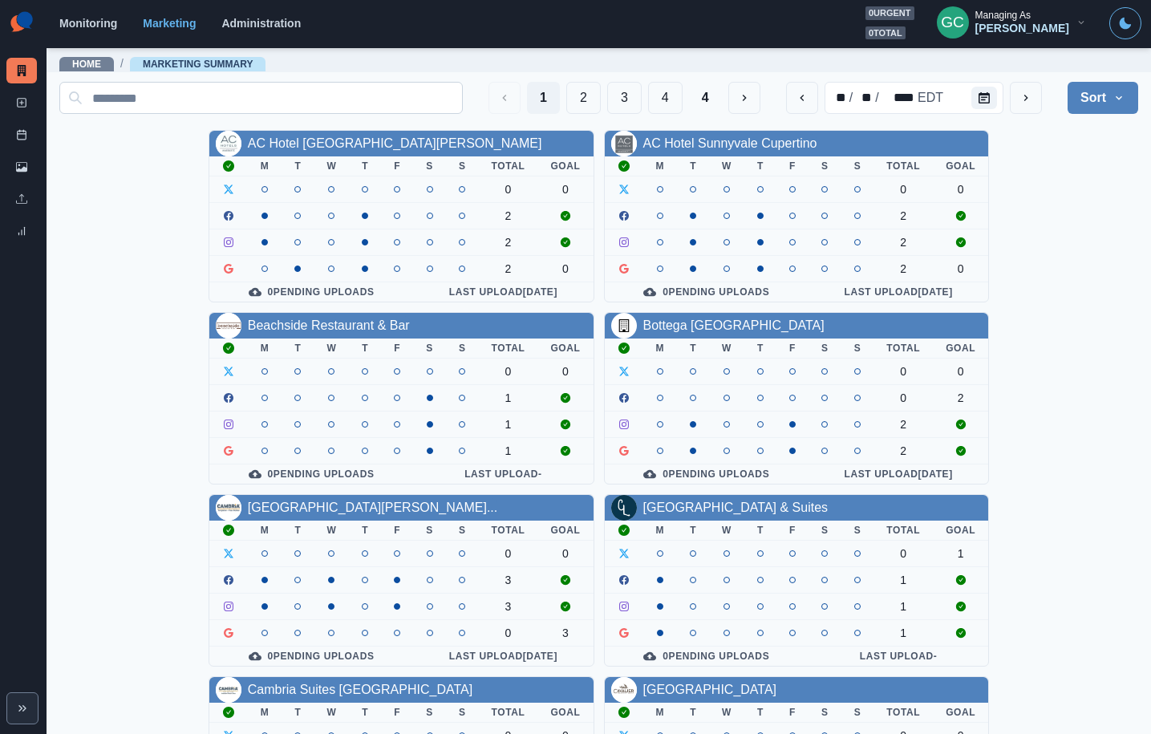
click at [161, 107] on input at bounding box center [261, 98] width 404 height 32
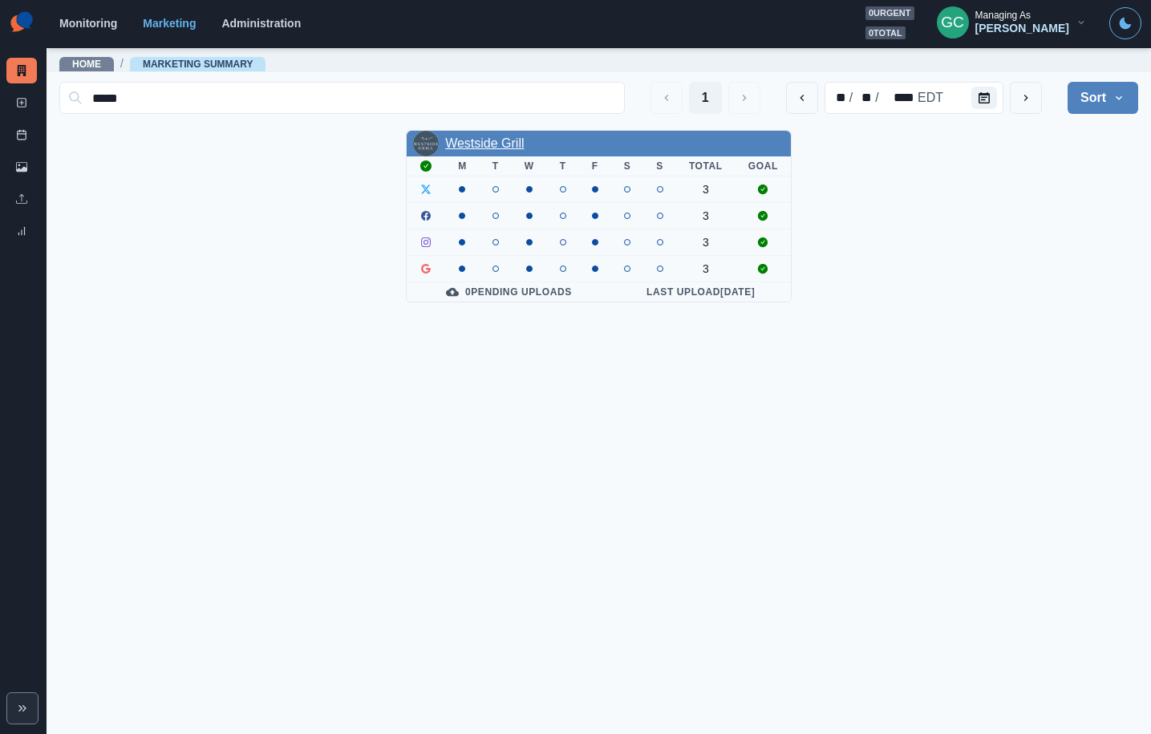
type input "*****"
click at [490, 143] on link "Westside Grill" at bounding box center [484, 143] width 79 height 14
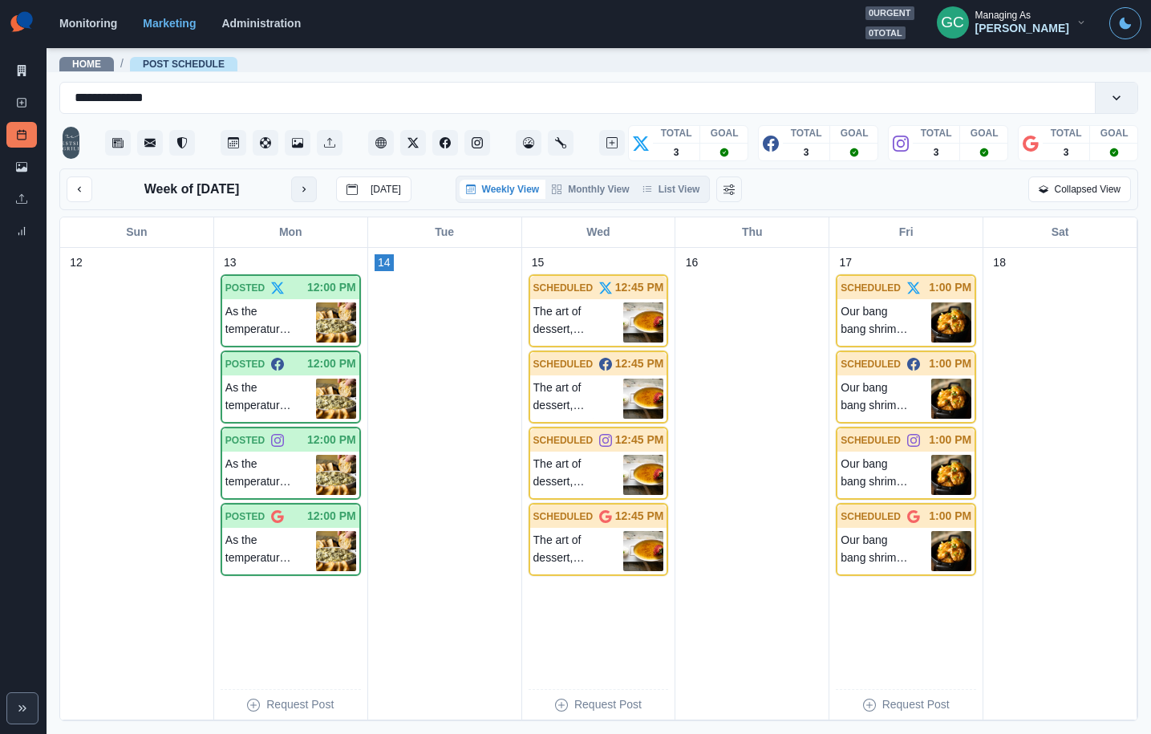
click at [302, 189] on icon "next month" at bounding box center [303, 189] width 11 height 11
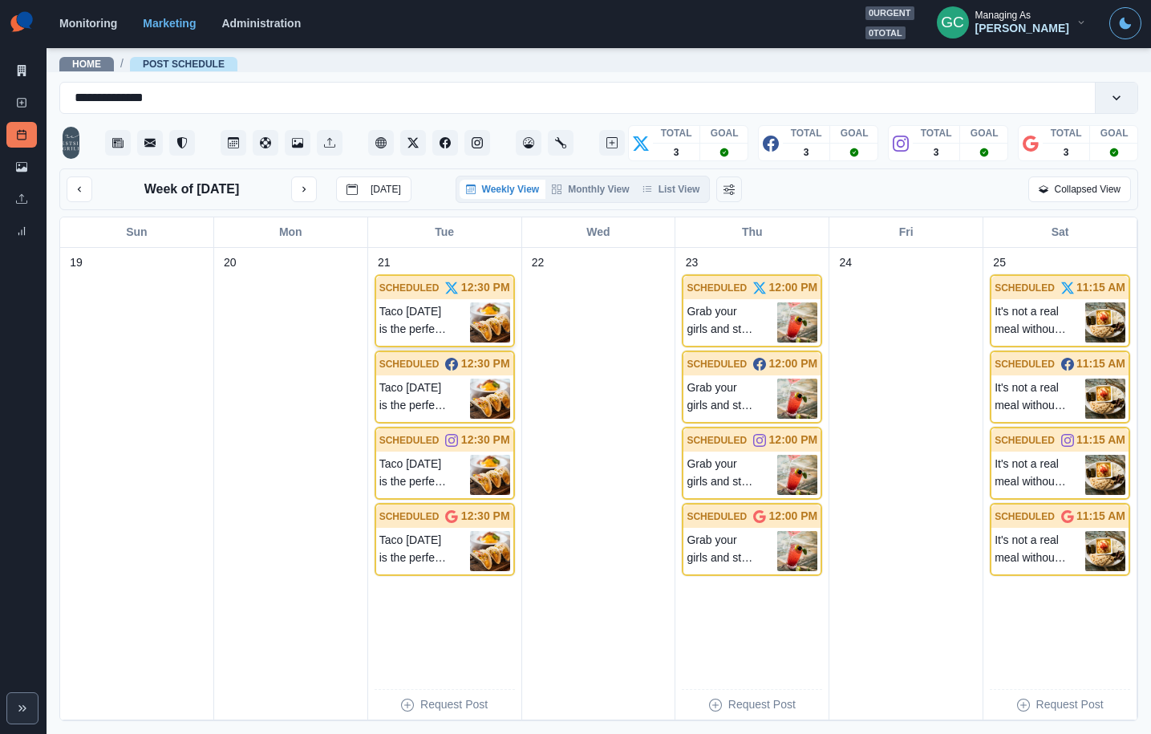
click at [456, 335] on p "Taco [DATE] is the perfect excuse to spice up your week with a burst of flavor.…" at bounding box center [424, 322] width 91 height 40
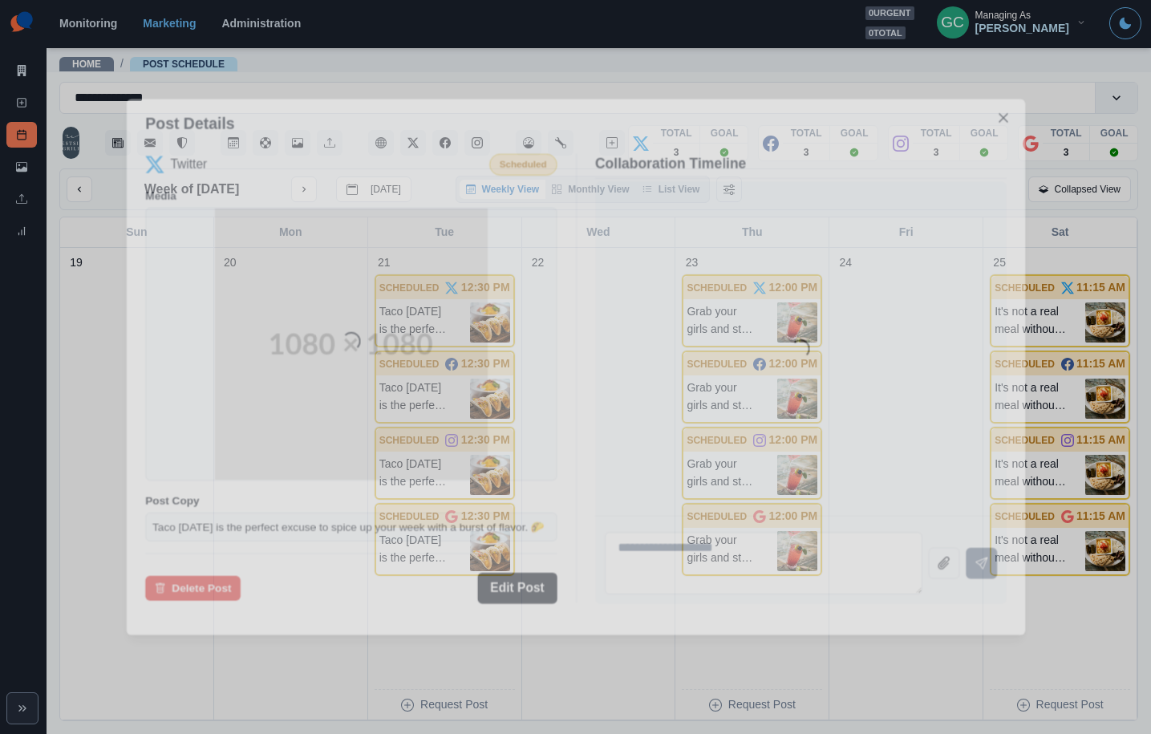
click at [457, 335] on div "Loading..." at bounding box center [351, 344] width 412 height 273
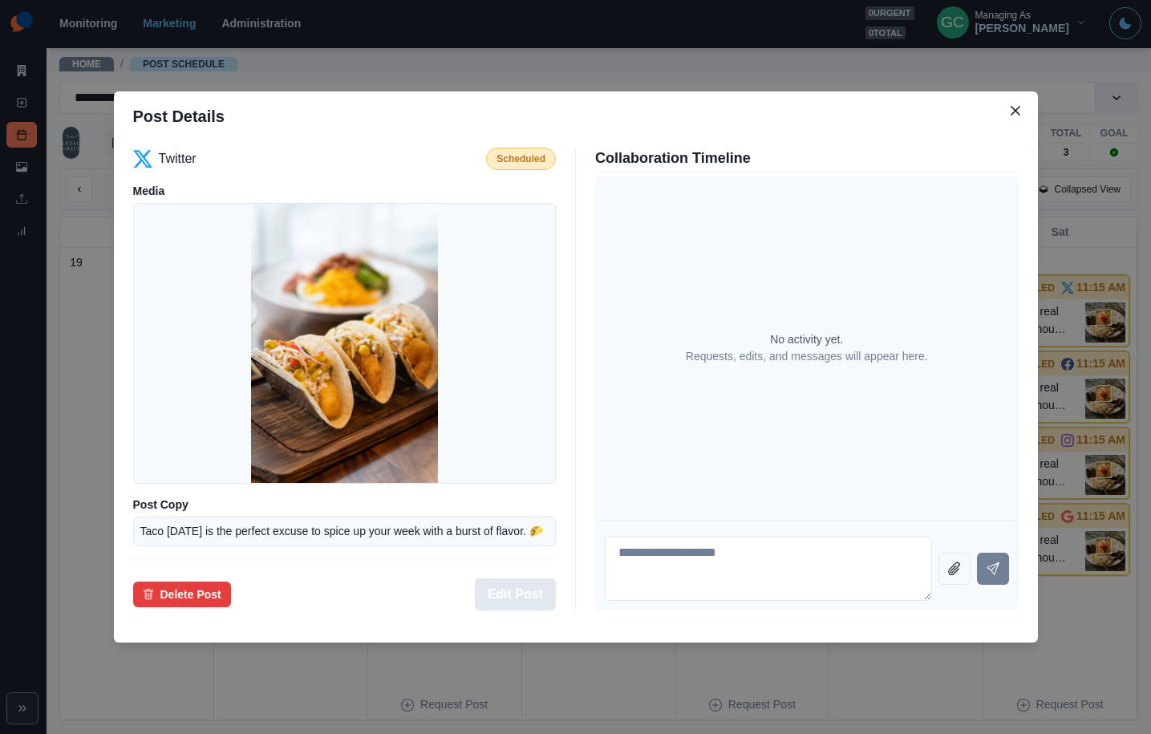
click at [513, 593] on button "Edit Post" at bounding box center [515, 594] width 81 height 32
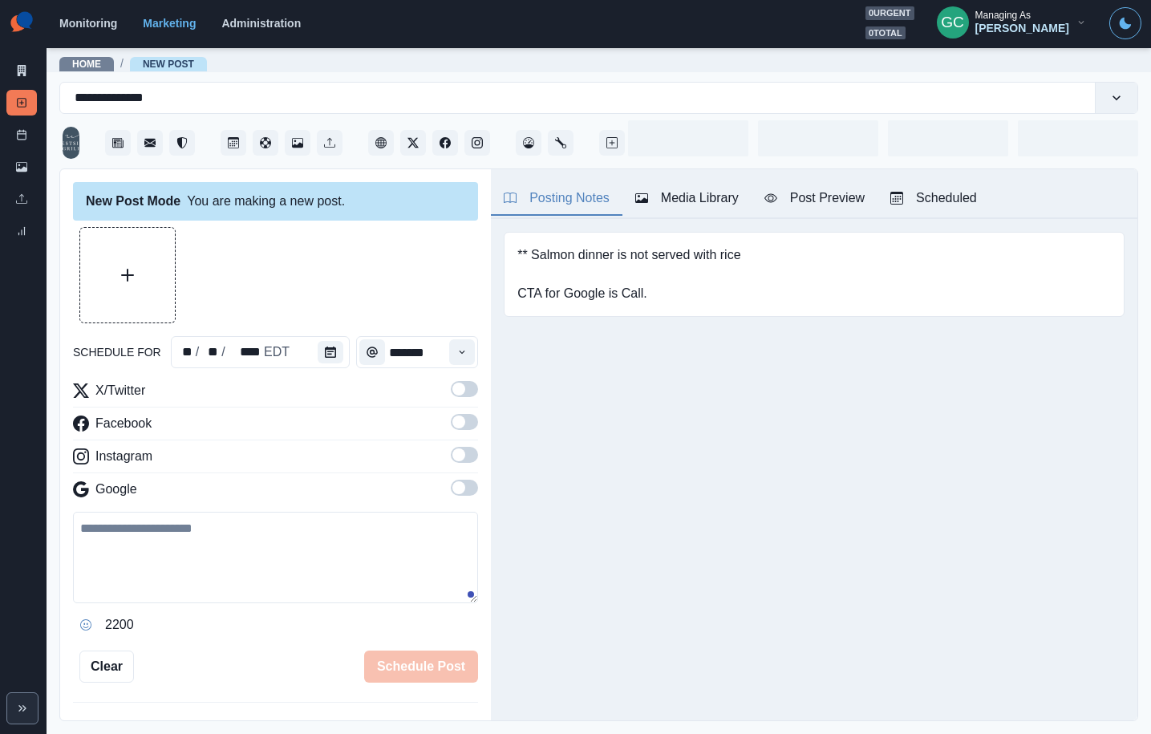
type input "********"
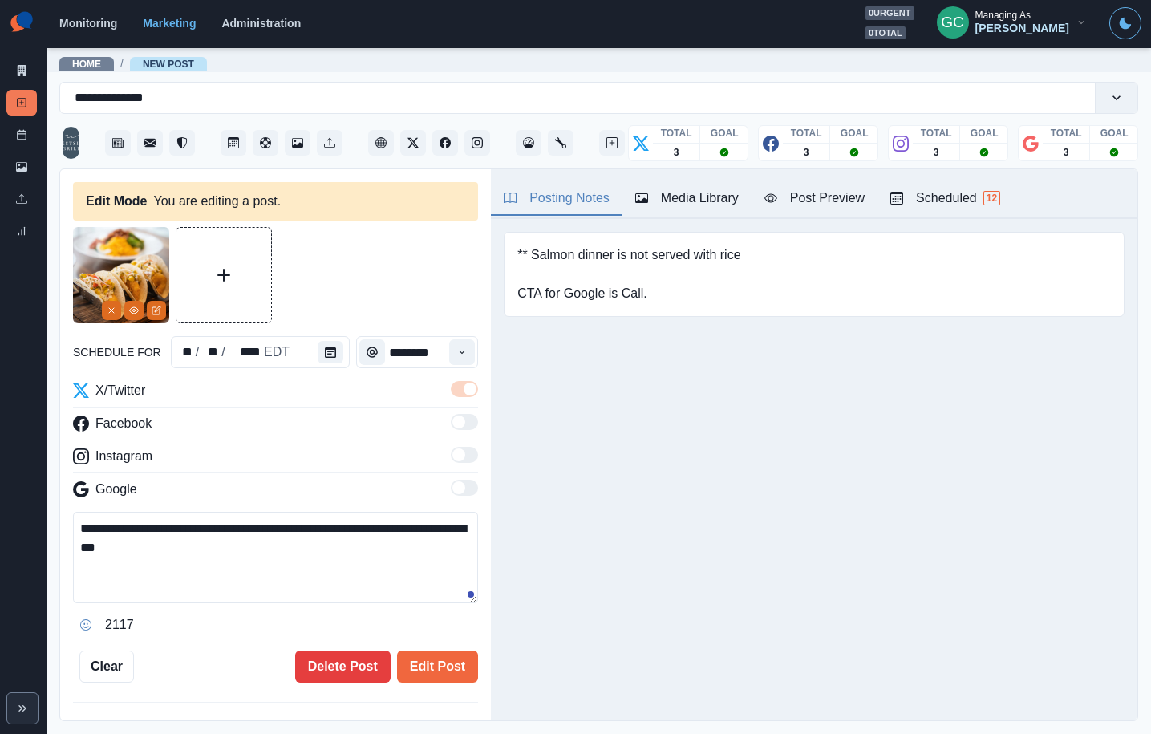
drag, startPoint x: 114, startPoint y: 528, endPoint x: 0, endPoint y: 514, distance: 114.7
click at [1, 517] on div "**********" at bounding box center [575, 367] width 1151 height 734
type textarea "**********"
click at [108, 306] on icon "Remove" at bounding box center [112, 311] width 10 height 10
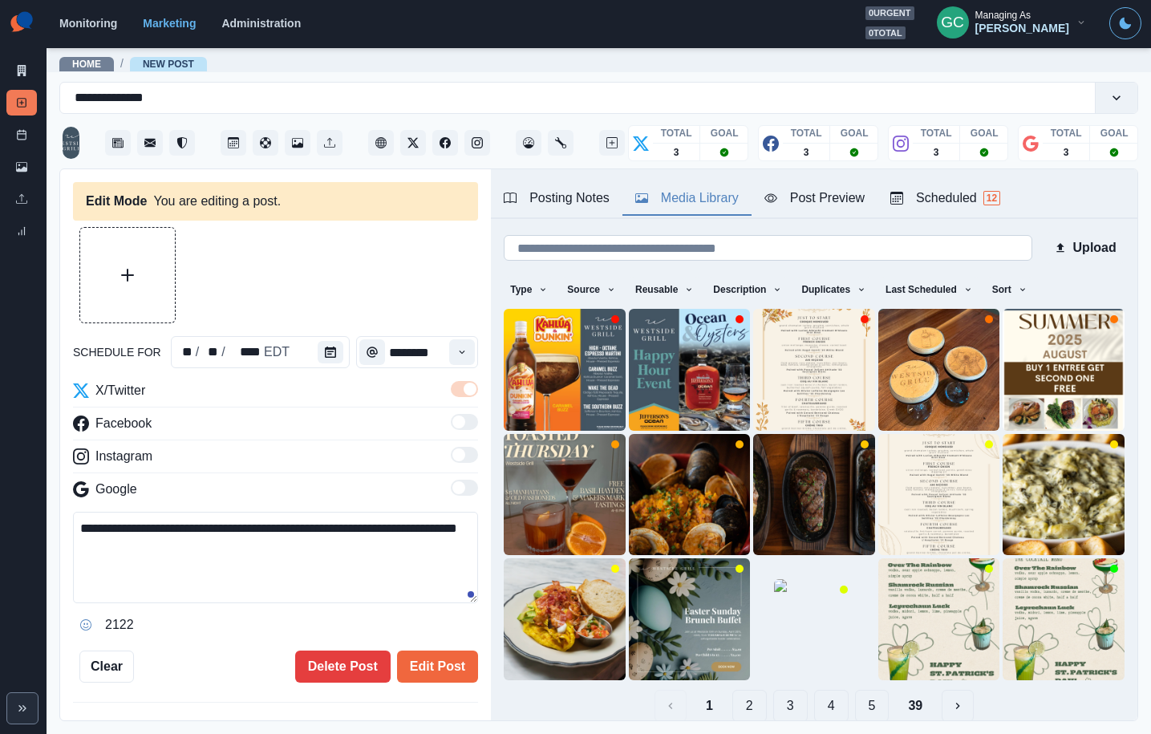
drag, startPoint x: 695, startPoint y: 203, endPoint x: 704, endPoint y: 235, distance: 33.3
click at [696, 203] on div "Media Library" at bounding box center [686, 198] width 103 height 19
click at [702, 246] on input at bounding box center [768, 248] width 529 height 26
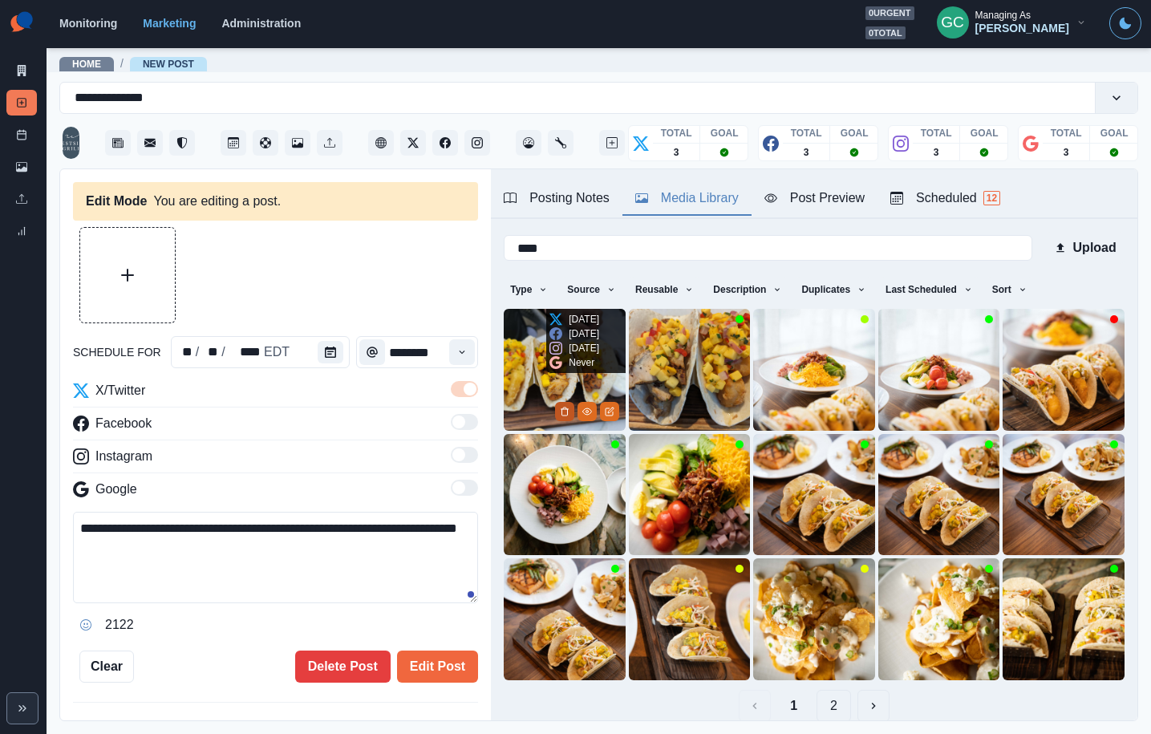
type input "****"
click at [565, 415] on icon "Delete Media" at bounding box center [565, 412] width 6 height 8
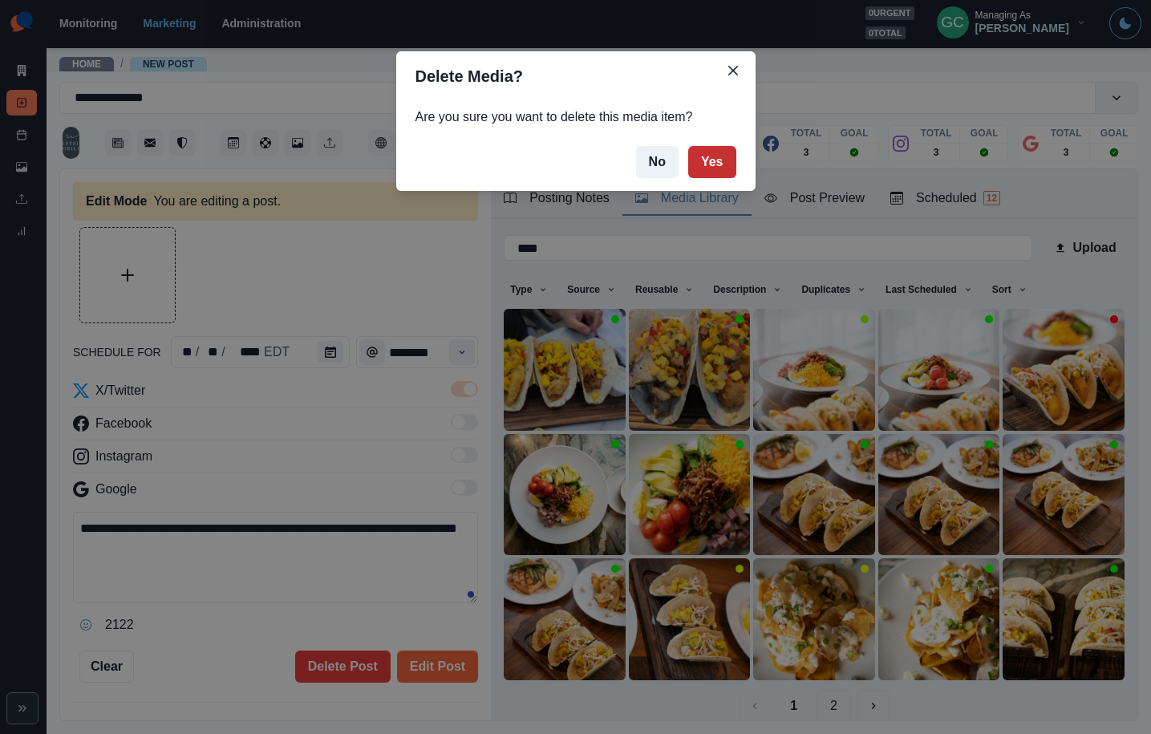
click at [718, 158] on button "Yes" at bounding box center [712, 162] width 48 height 32
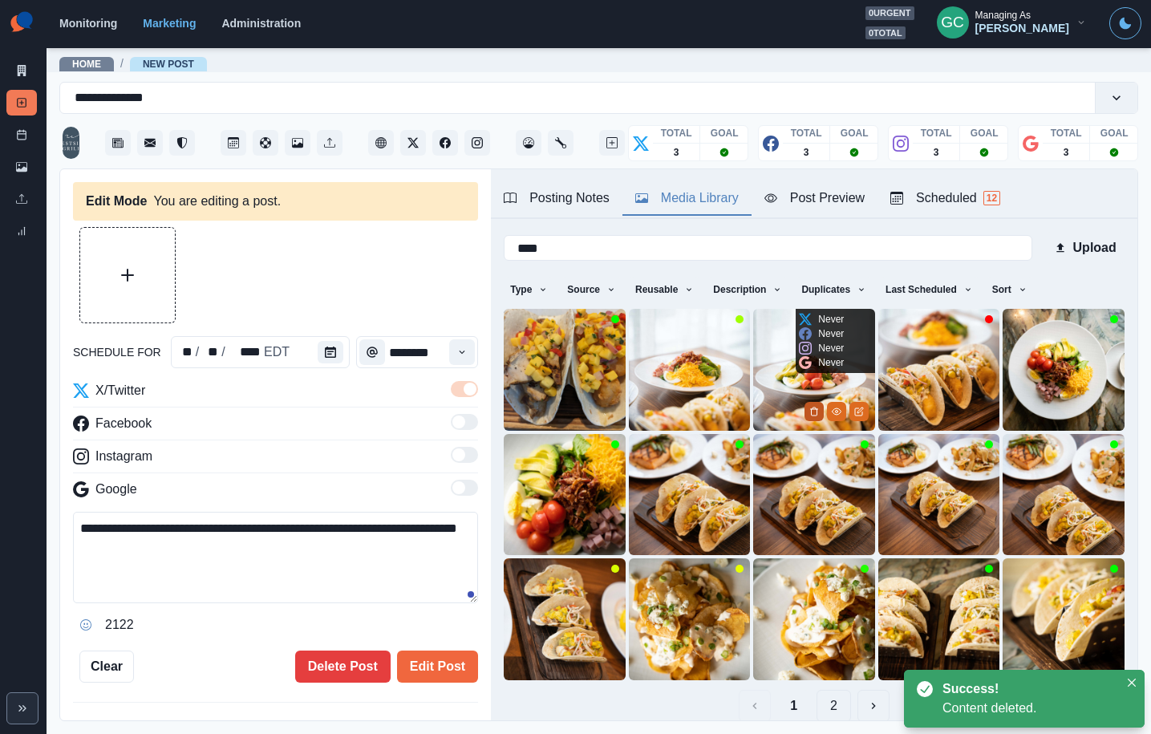
click at [807, 408] on button "Delete Media" at bounding box center [814, 411] width 19 height 19
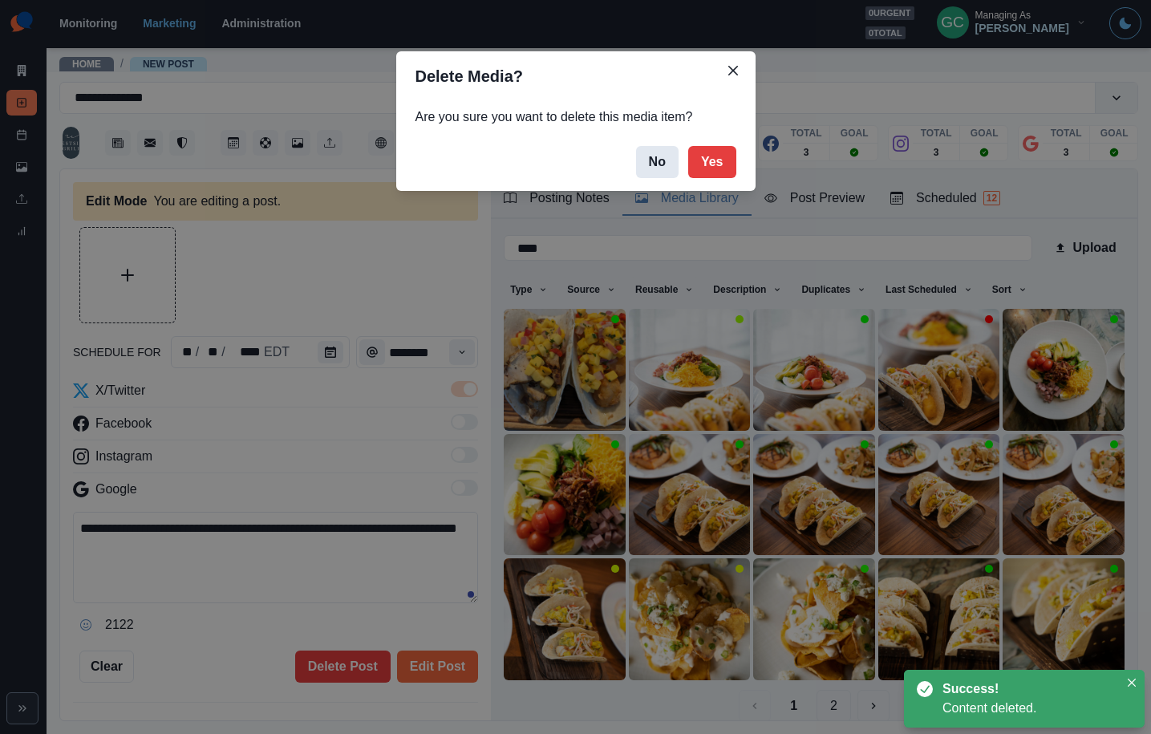
click at [657, 156] on button "No" at bounding box center [657, 162] width 43 height 32
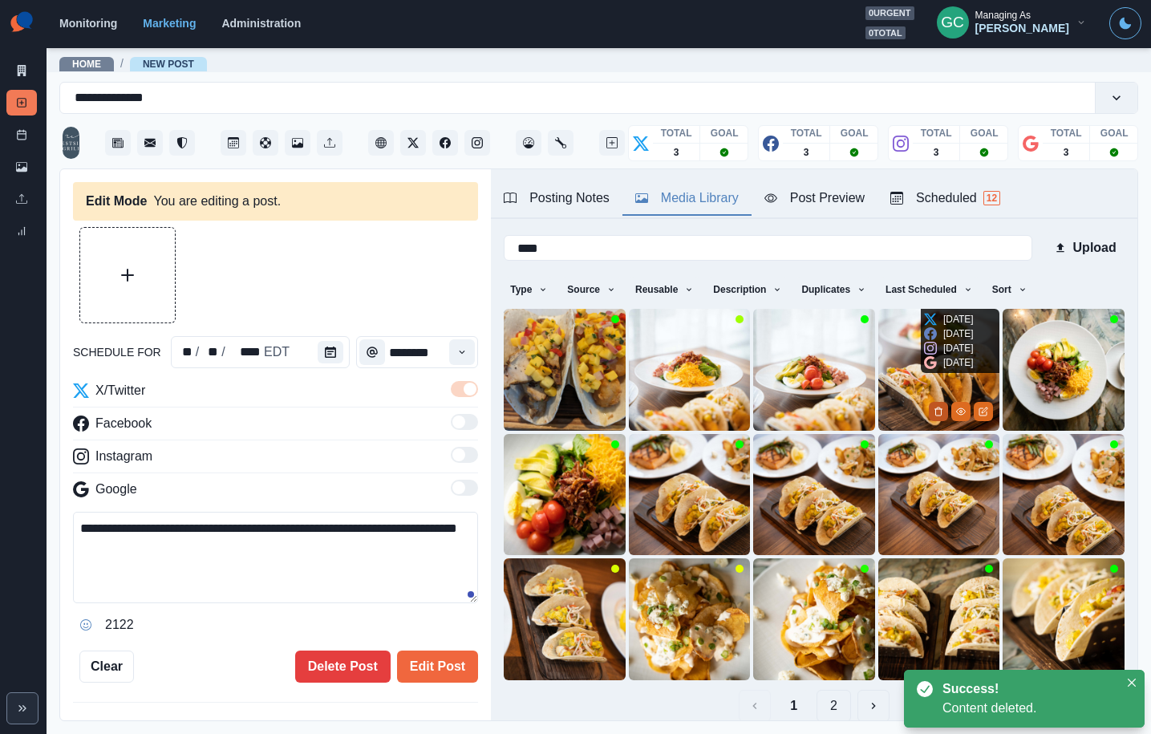
click at [934, 411] on button "Delete Media" at bounding box center [938, 411] width 19 height 19
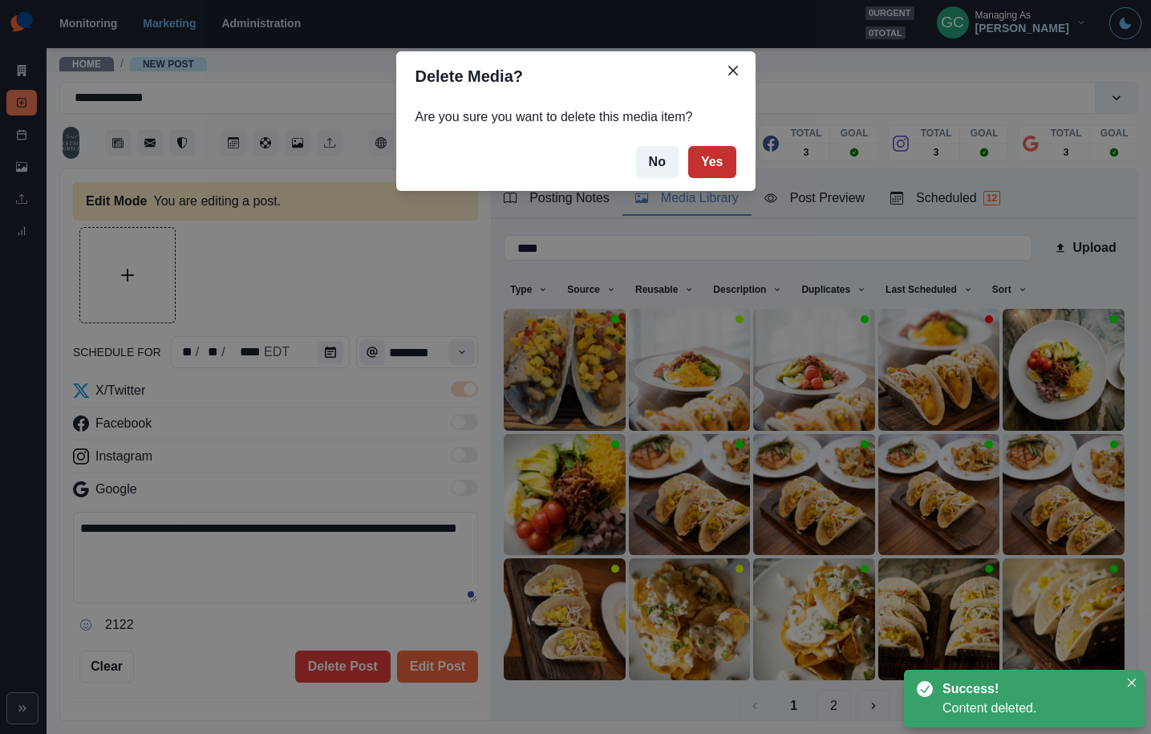
click at [724, 168] on button "Yes" at bounding box center [712, 162] width 48 height 32
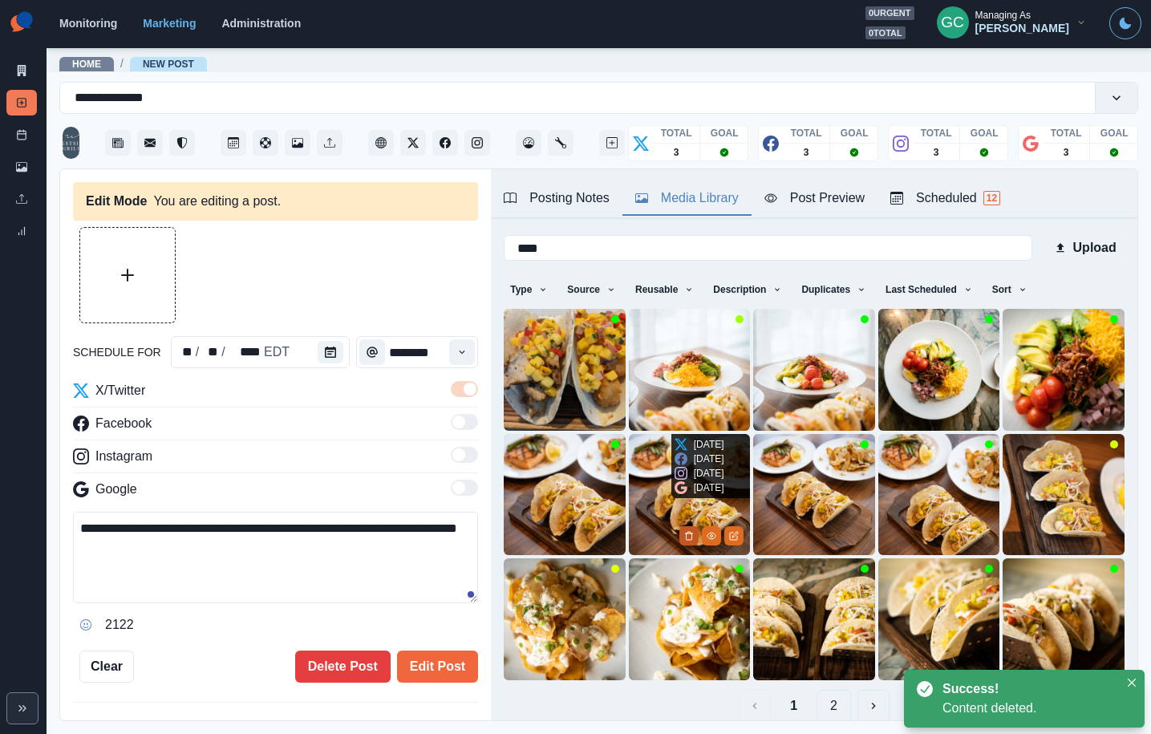
click at [690, 536] on icon "Delete Media" at bounding box center [689, 536] width 10 height 10
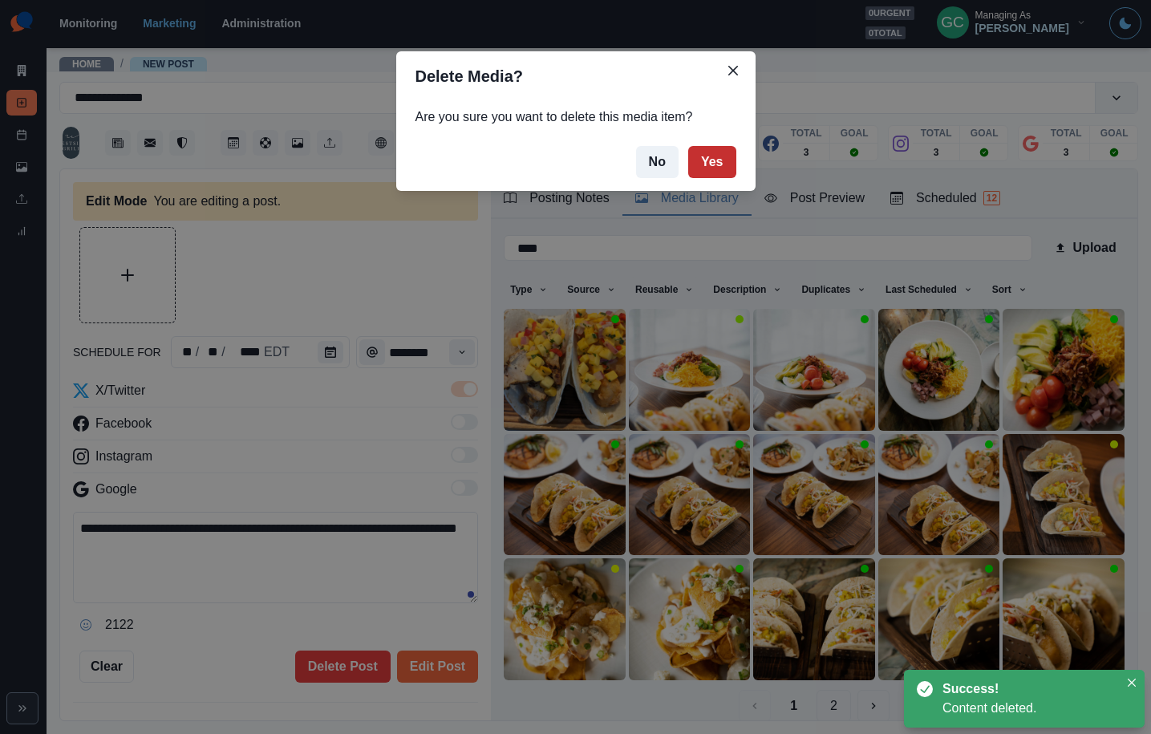
click at [716, 167] on button "Yes" at bounding box center [712, 162] width 48 height 32
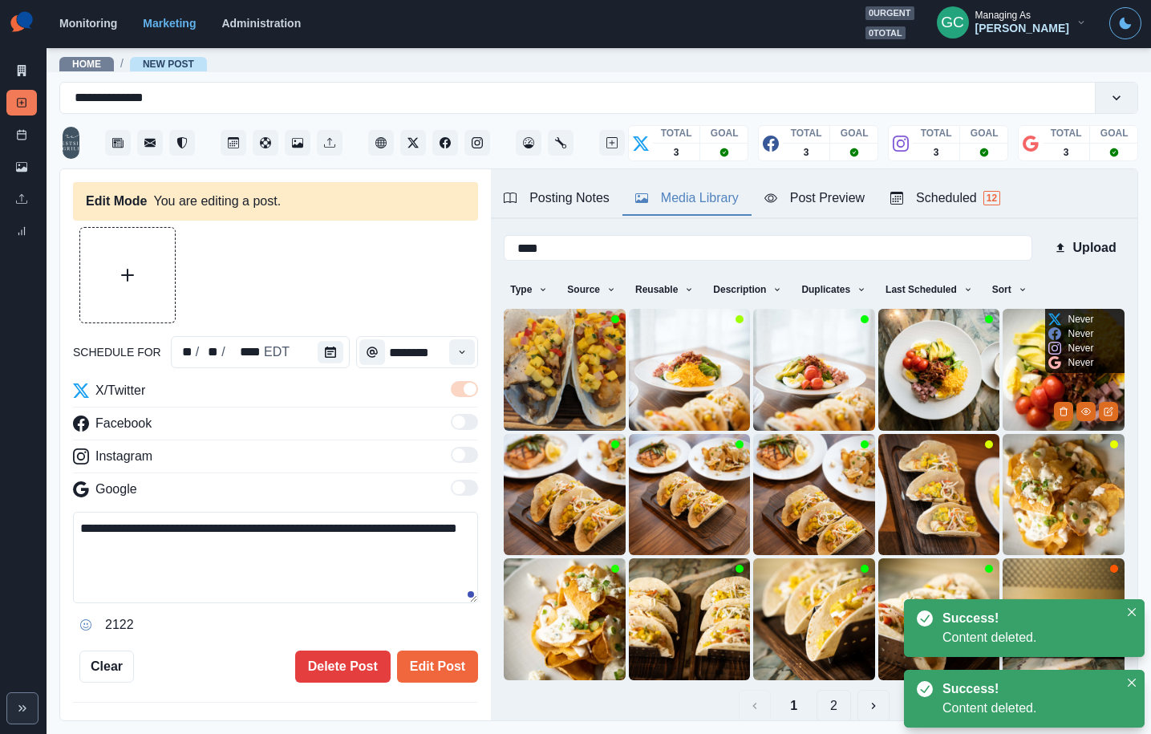
click at [1045, 380] on img at bounding box center [1064, 370] width 122 height 122
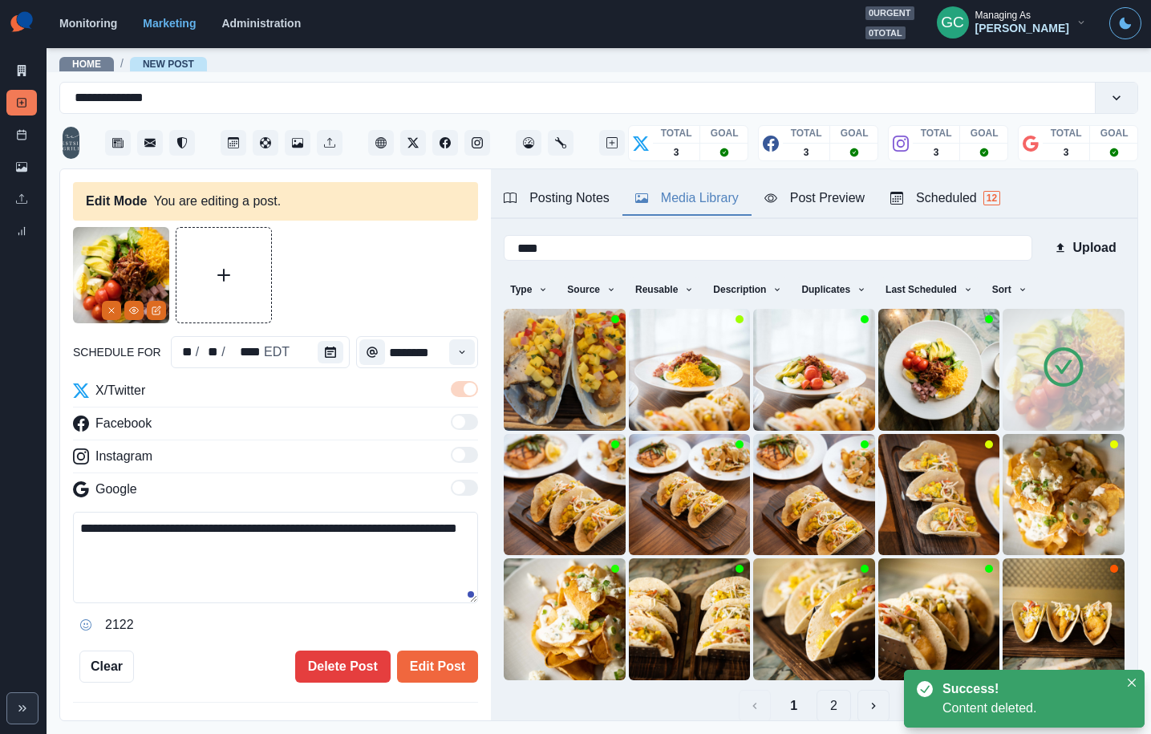
click at [172, 554] on textarea "**********" at bounding box center [275, 557] width 405 height 91
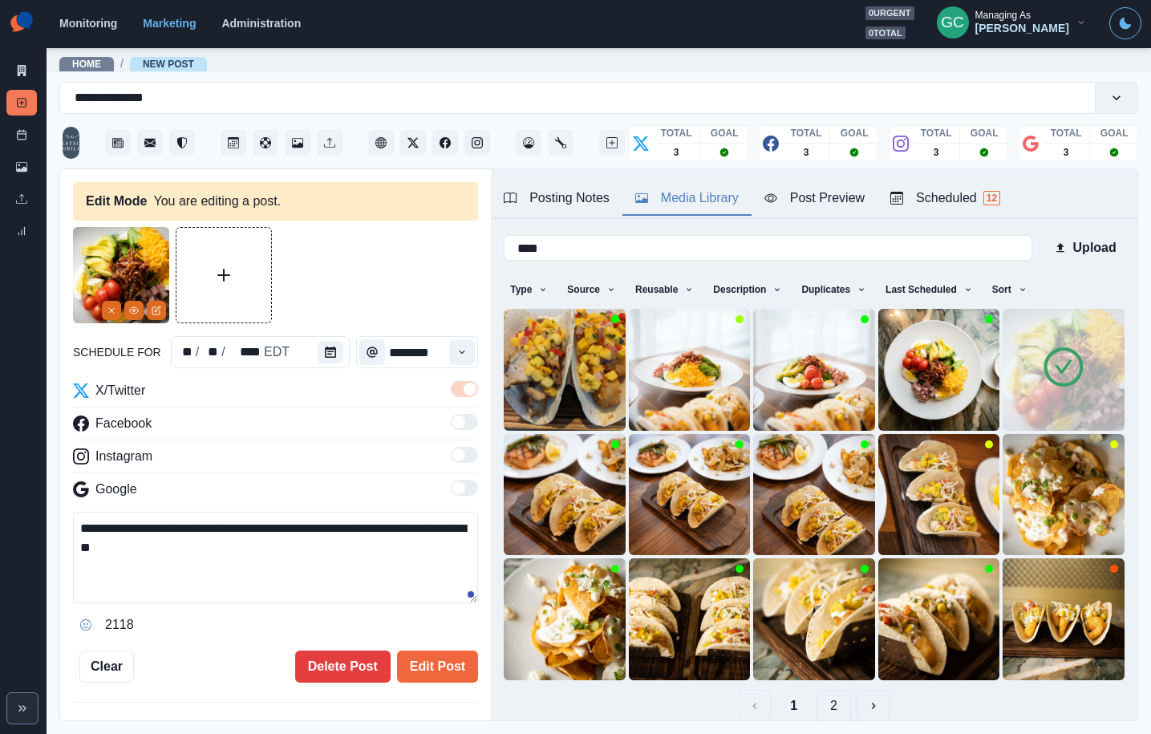
click at [122, 547] on textarea "**********" at bounding box center [275, 557] width 405 height 91
click at [146, 547] on textarea "**********" at bounding box center [275, 557] width 405 height 91
paste textarea "**"
click at [136, 548] on textarea "**********" at bounding box center [275, 557] width 405 height 91
paste textarea "**"
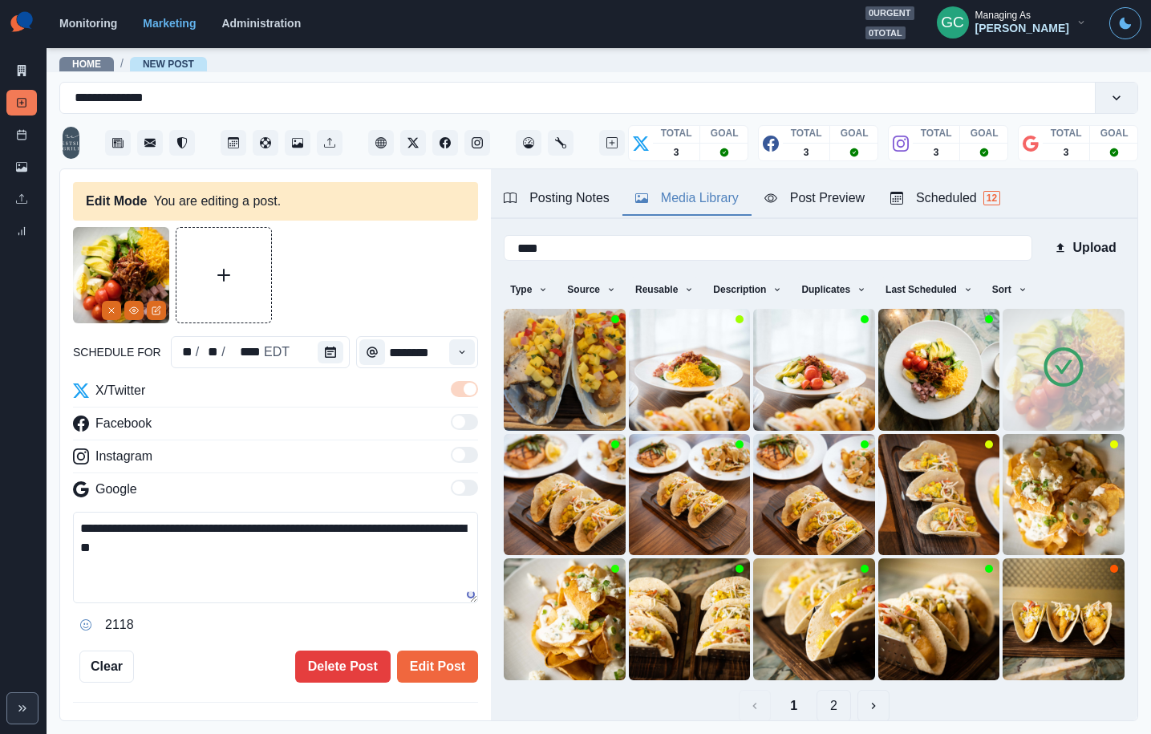
click at [174, 559] on textarea "**********" at bounding box center [275, 557] width 405 height 91
drag, startPoint x: 121, startPoint y: 550, endPoint x: 135, endPoint y: 556, distance: 15.1
click at [121, 550] on textarea "**********" at bounding box center [275, 557] width 405 height 91
paste textarea "**"
click at [193, 573] on textarea "**********" at bounding box center [275, 557] width 405 height 91
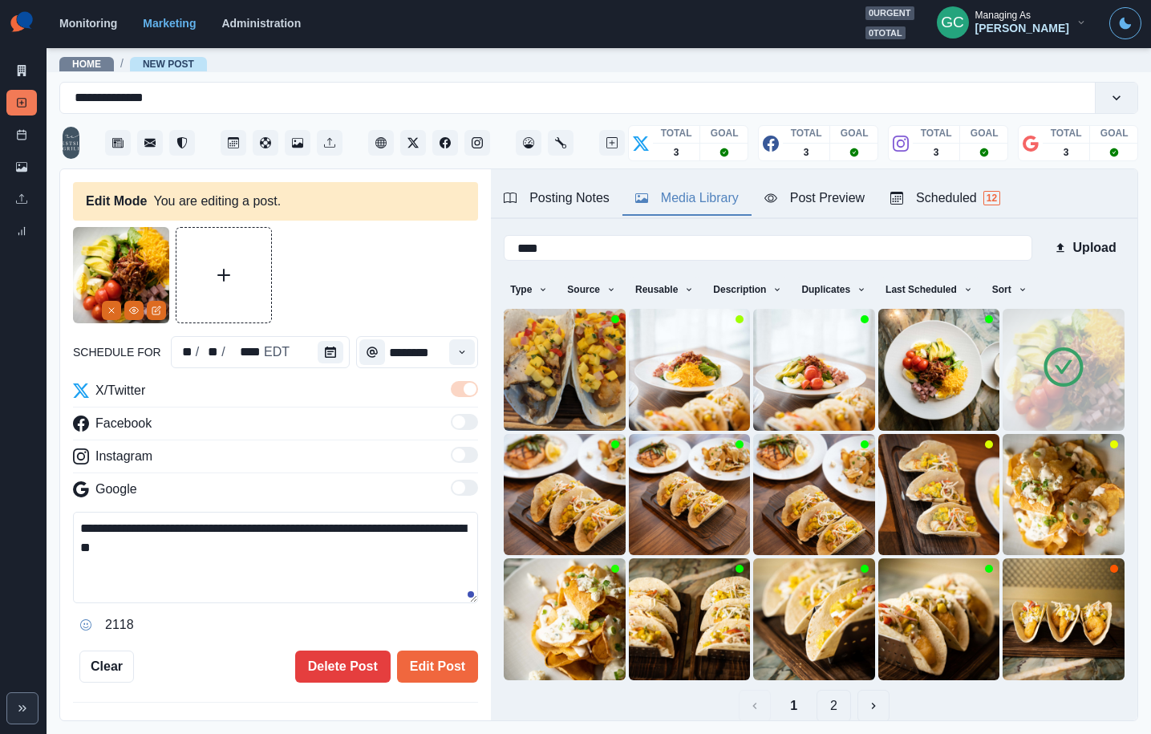
click at [0, 475] on div "**********" at bounding box center [575, 367] width 1151 height 734
type textarea "**********"
click at [448, 664] on button "Edit Post" at bounding box center [437, 667] width 81 height 32
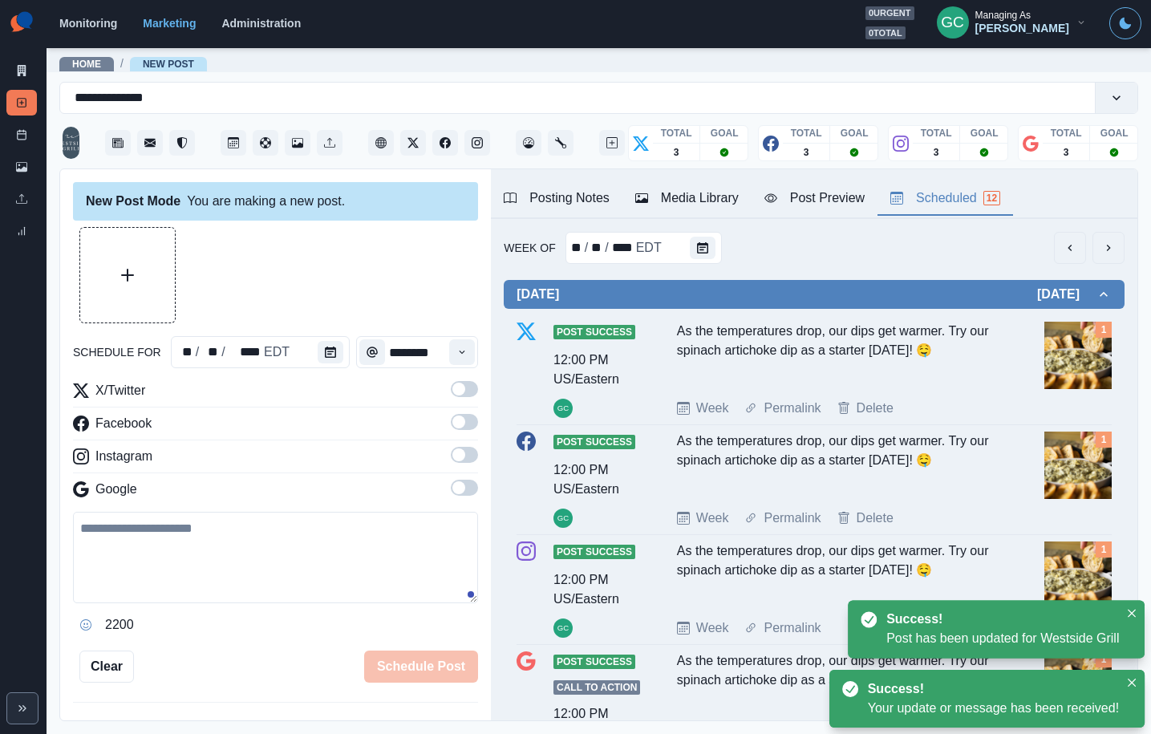
click at [966, 207] on div "Scheduled 12" at bounding box center [946, 198] width 110 height 19
click at [713, 243] on button "Calendar" at bounding box center [725, 248] width 26 height 22
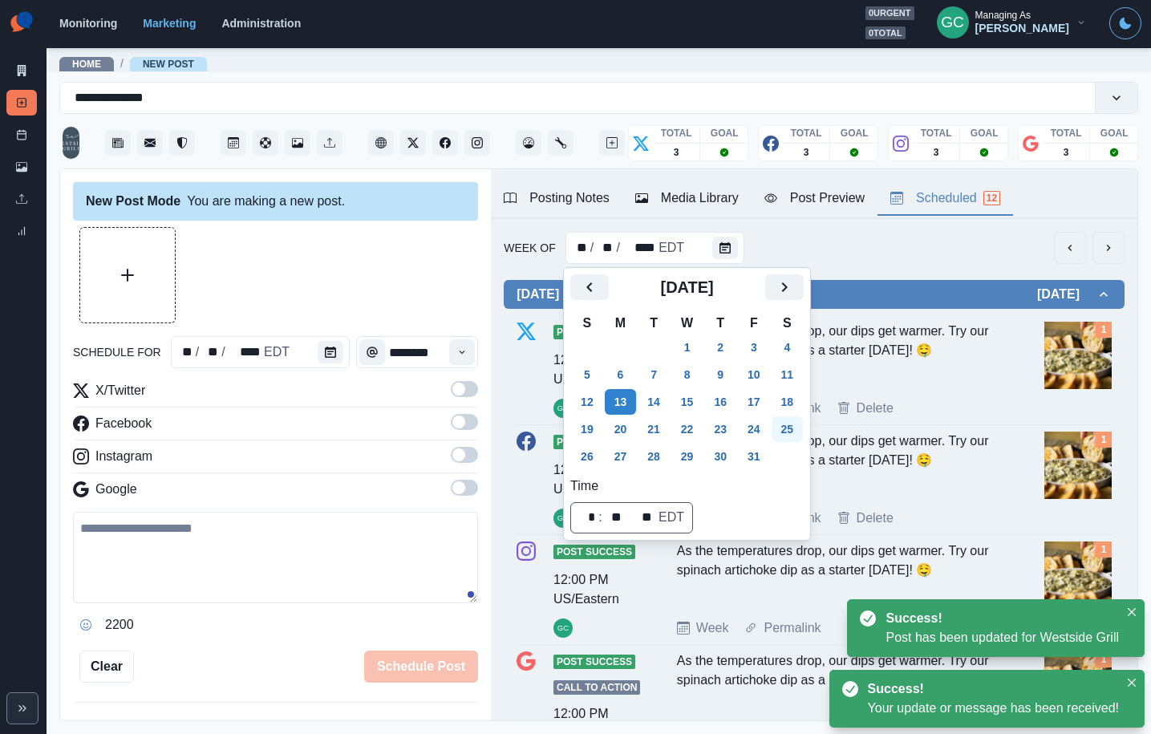
click at [662, 430] on button "21" at bounding box center [654, 429] width 32 height 26
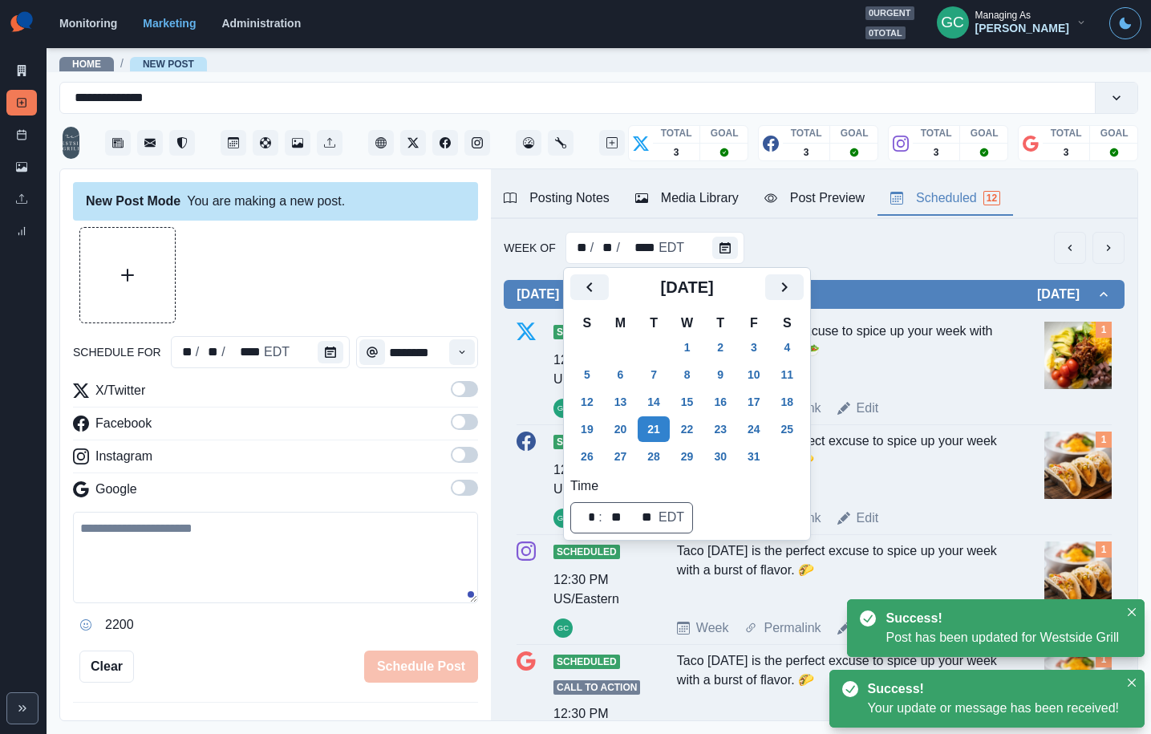
click at [936, 400] on div "Week Permalink Edit" at bounding box center [857, 408] width 361 height 19
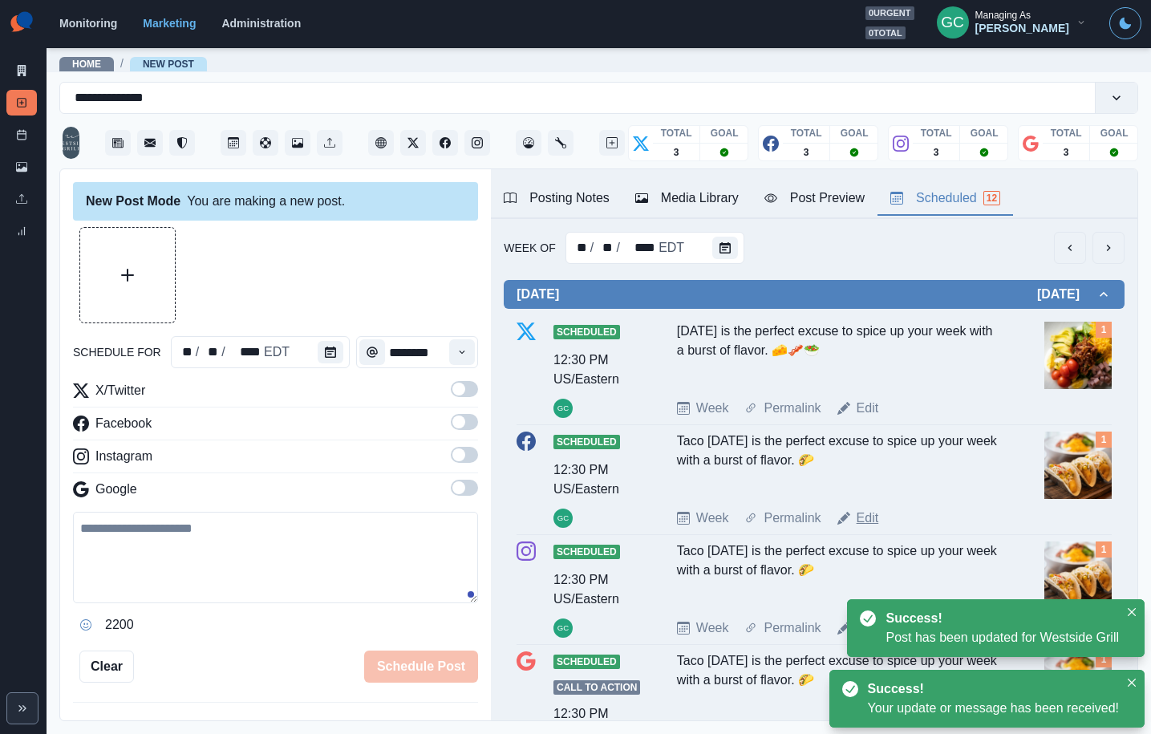
click at [869, 513] on link "Edit" at bounding box center [868, 518] width 22 height 19
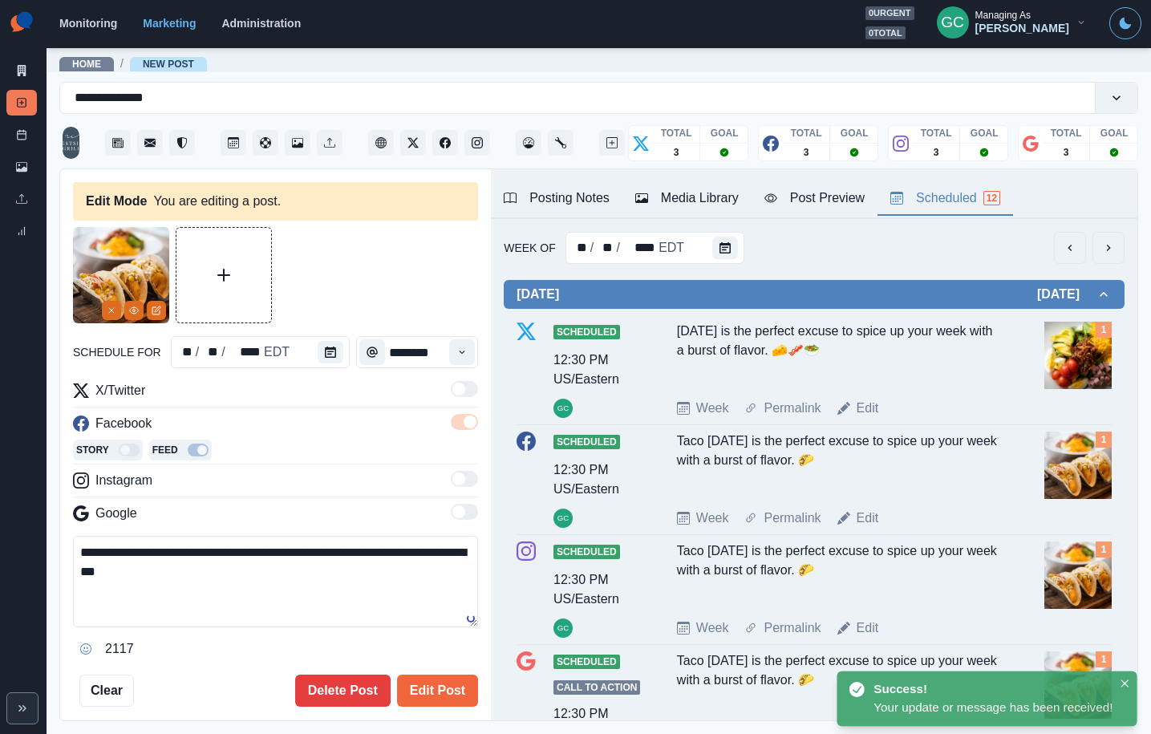
drag, startPoint x: 200, startPoint y: 589, endPoint x: 43, endPoint y: 513, distance: 173.7
click at [46, 516] on div "**********" at bounding box center [575, 367] width 1151 height 734
paste textarea
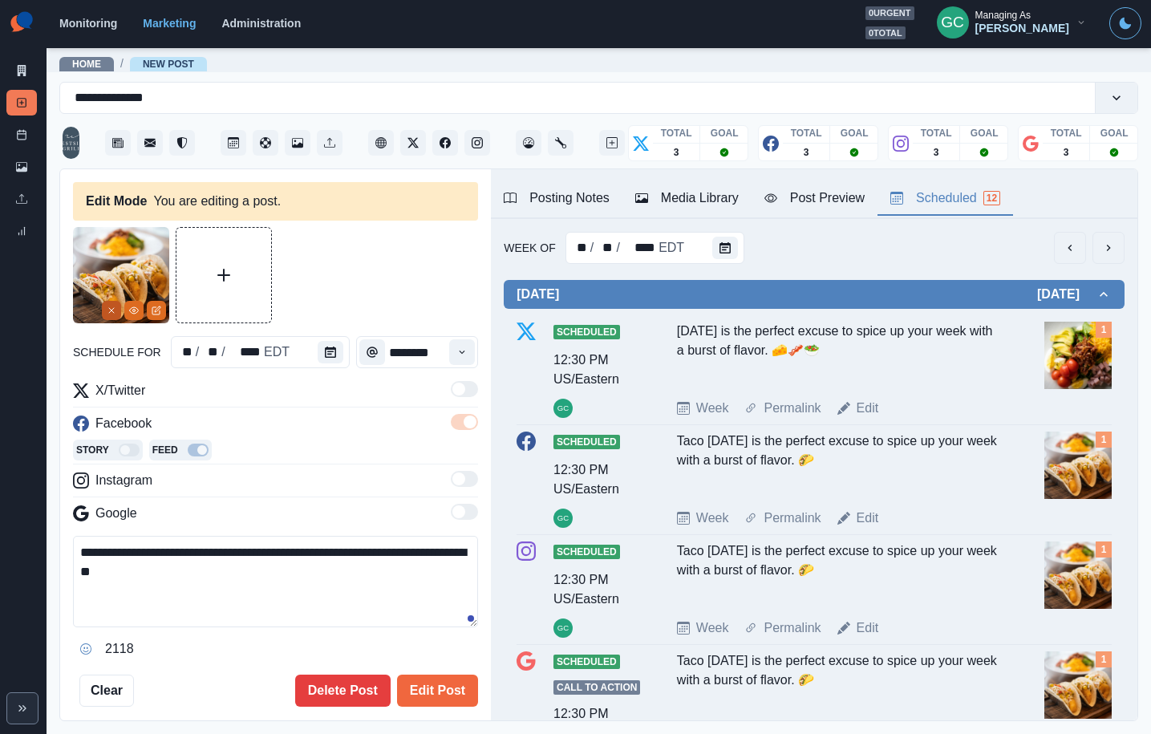
type textarea "**********"
drag, startPoint x: 109, startPoint y: 313, endPoint x: 201, endPoint y: 299, distance: 93.3
click at [110, 313] on icon "Remove" at bounding box center [112, 311] width 10 height 10
click at [688, 209] on button "Media Library" at bounding box center [687, 199] width 129 height 34
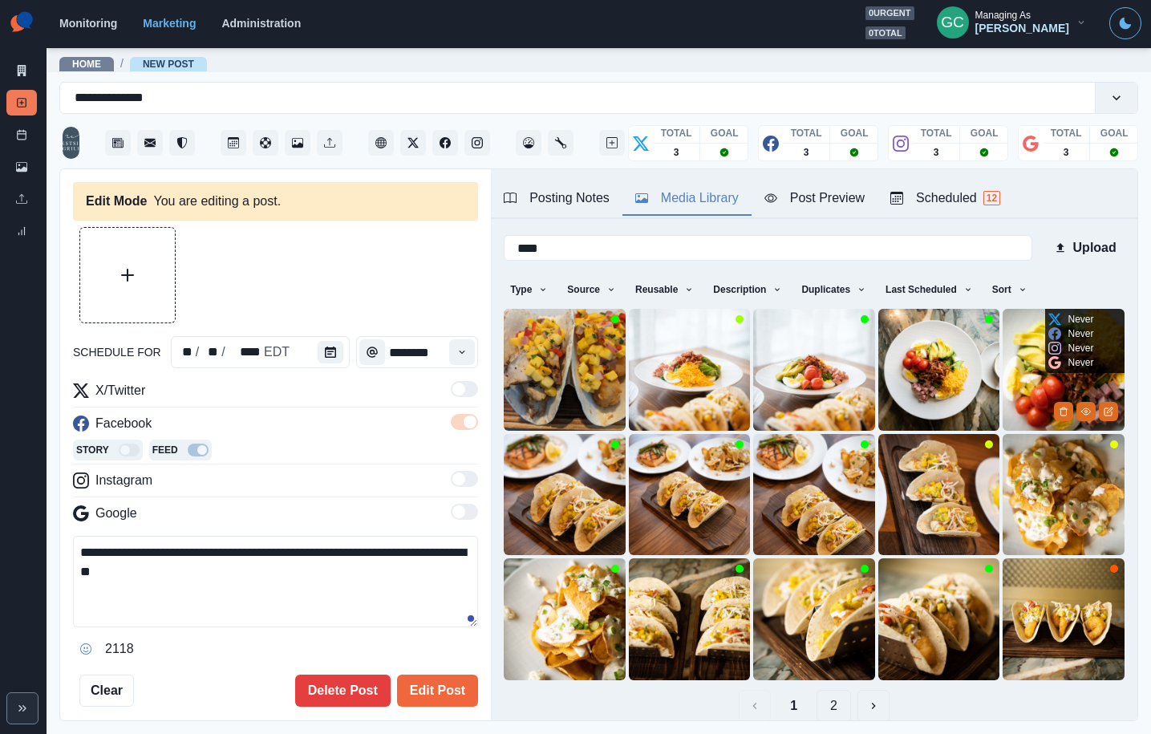
click at [1020, 378] on img at bounding box center [1064, 370] width 122 height 122
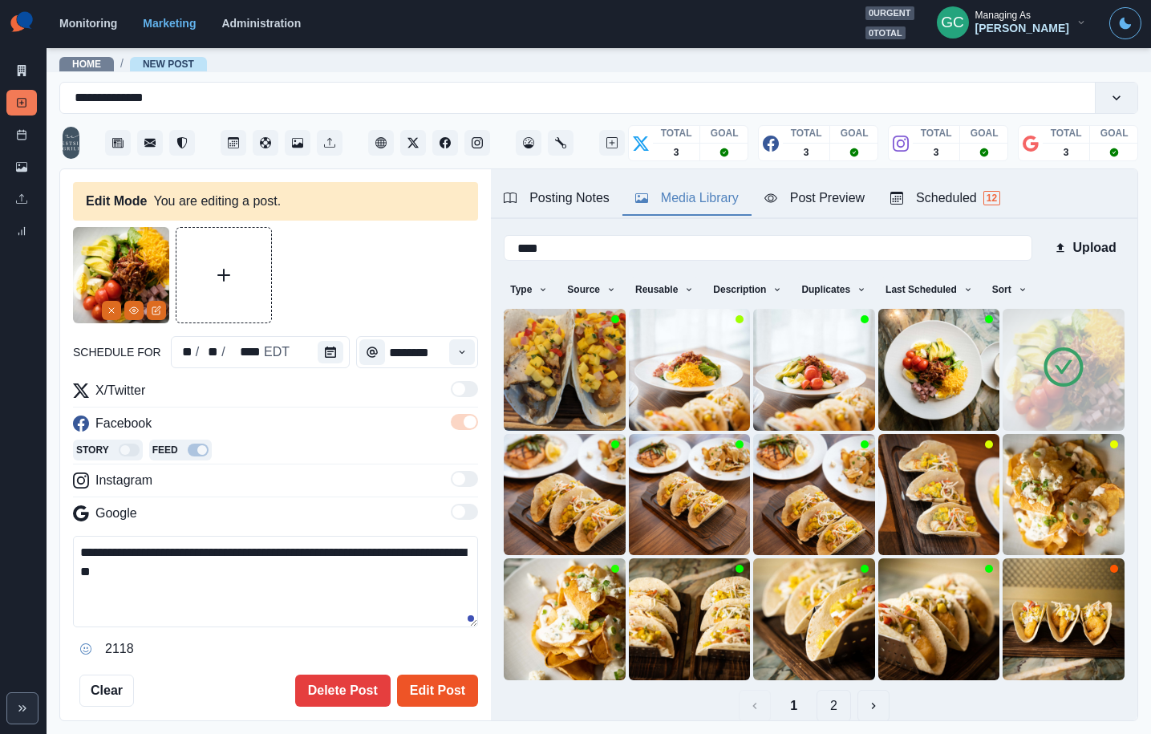
click at [444, 693] on button "Edit Post" at bounding box center [437, 691] width 81 height 32
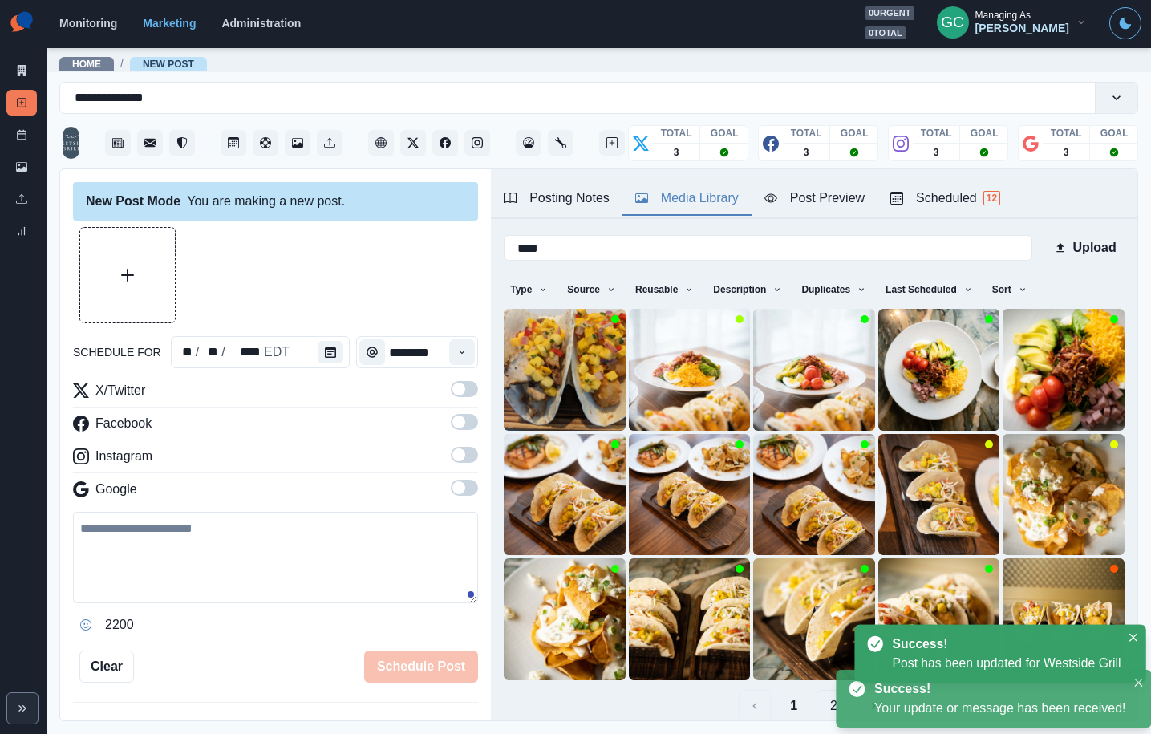
click at [949, 197] on div "Scheduled 12" at bounding box center [946, 198] width 110 height 19
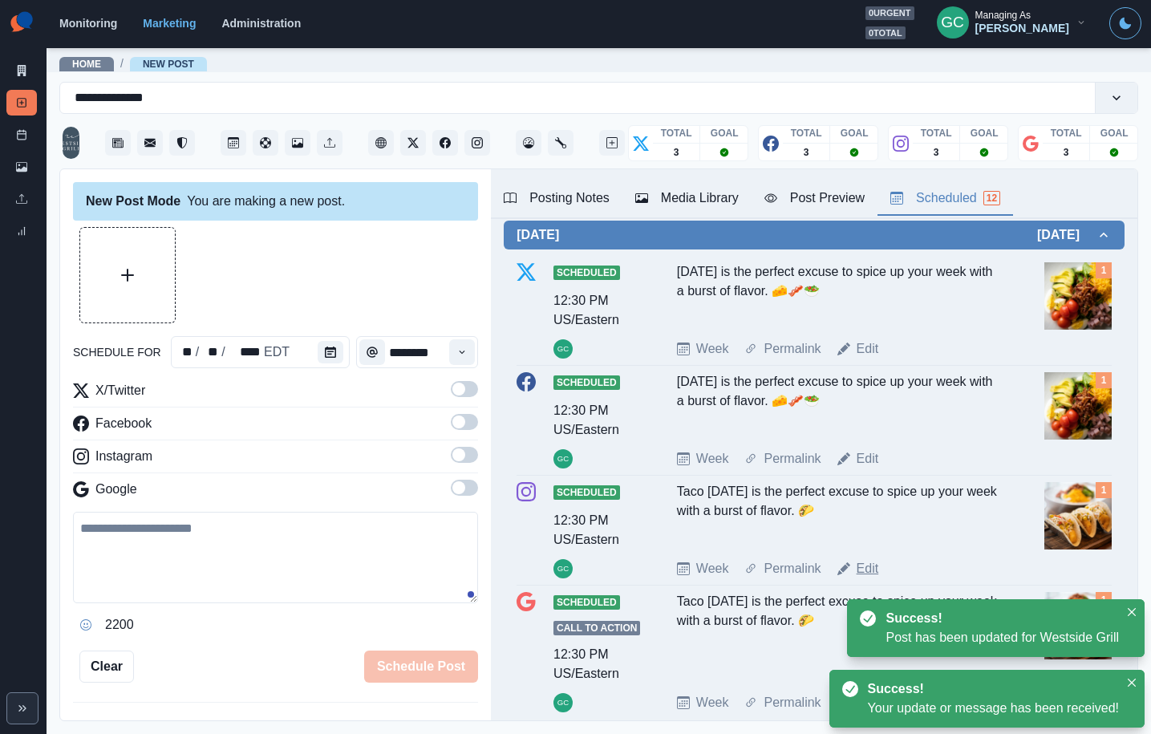
scroll to position [75, 0]
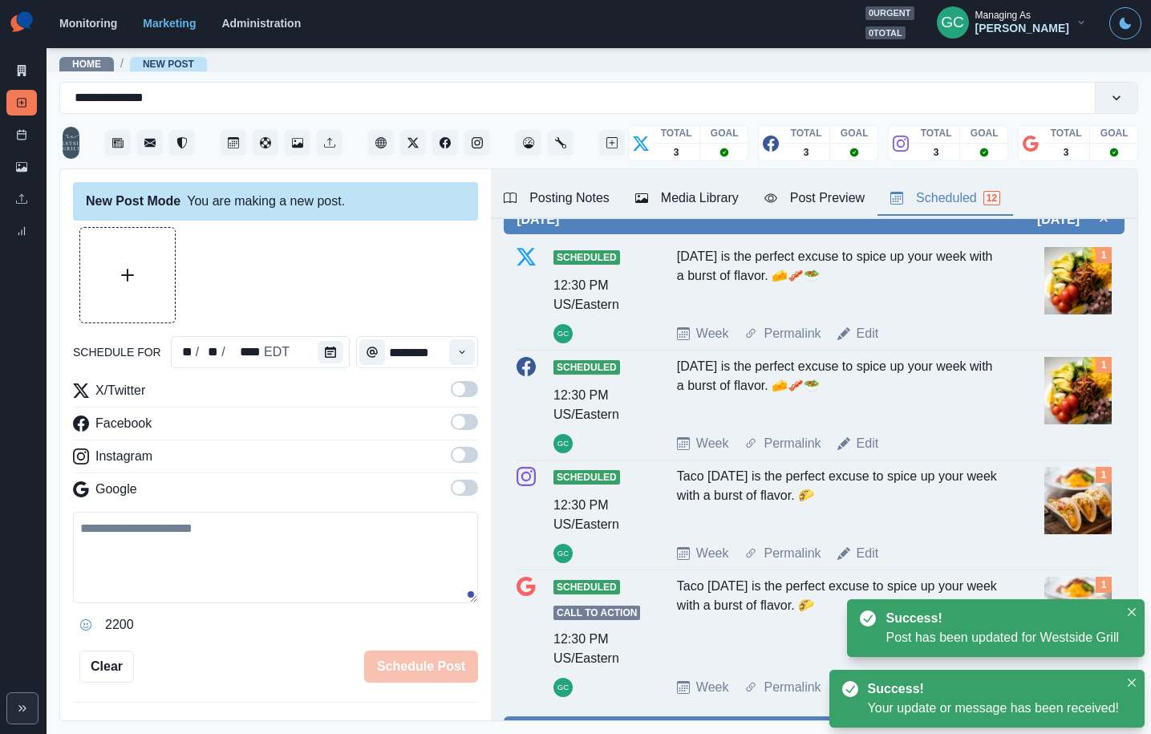
click at [874, 553] on link "Edit" at bounding box center [868, 553] width 22 height 19
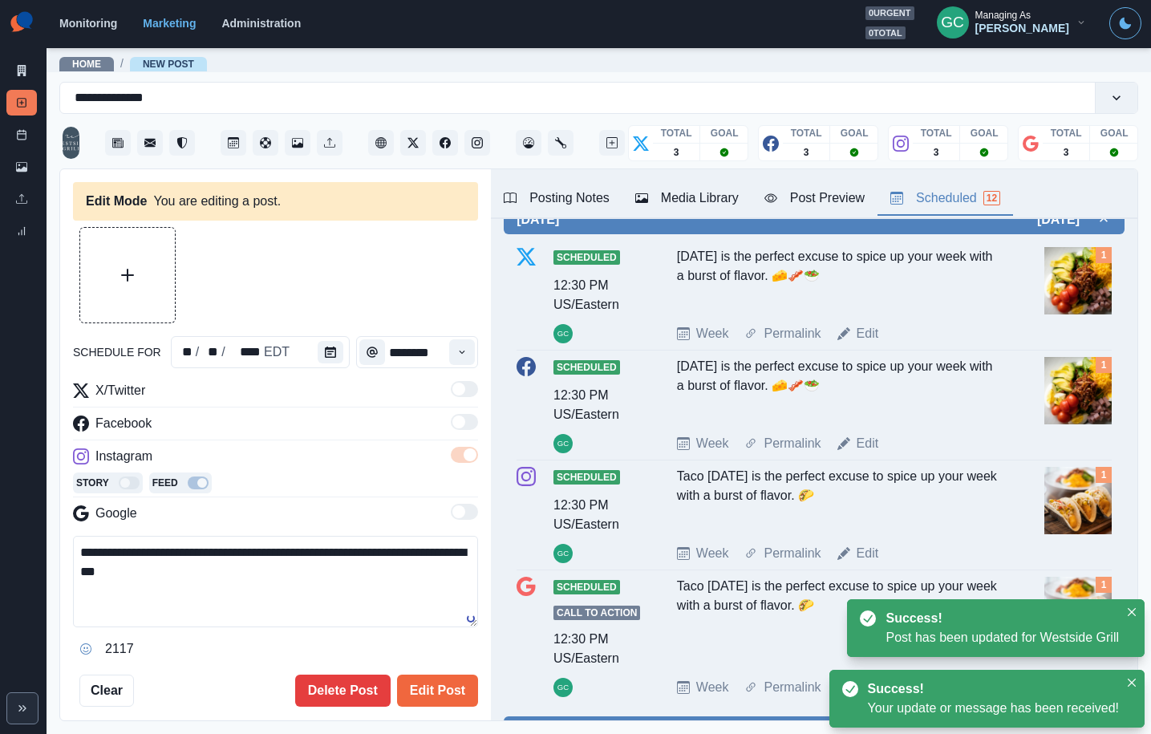
drag, startPoint x: 212, startPoint y: 584, endPoint x: 11, endPoint y: 528, distance: 208.3
click at [11, 528] on div "**********" at bounding box center [575, 367] width 1151 height 734
paste textarea
type textarea "**********"
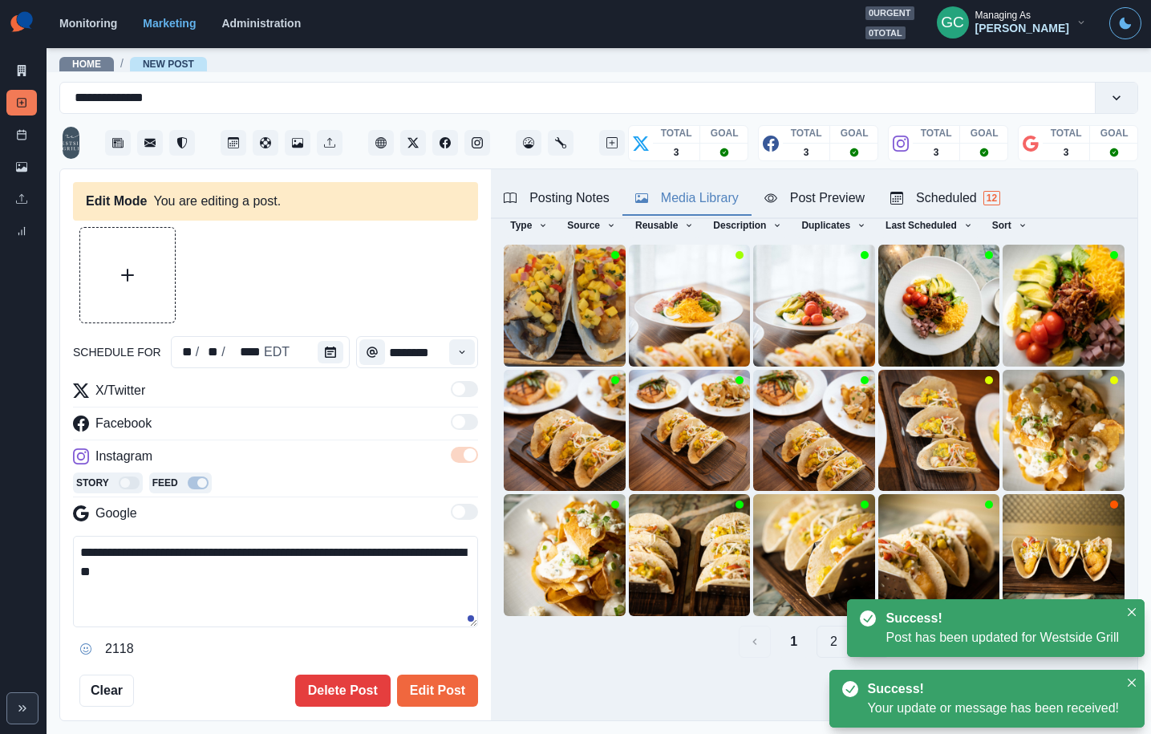
click at [661, 193] on div "Media Library" at bounding box center [686, 198] width 103 height 19
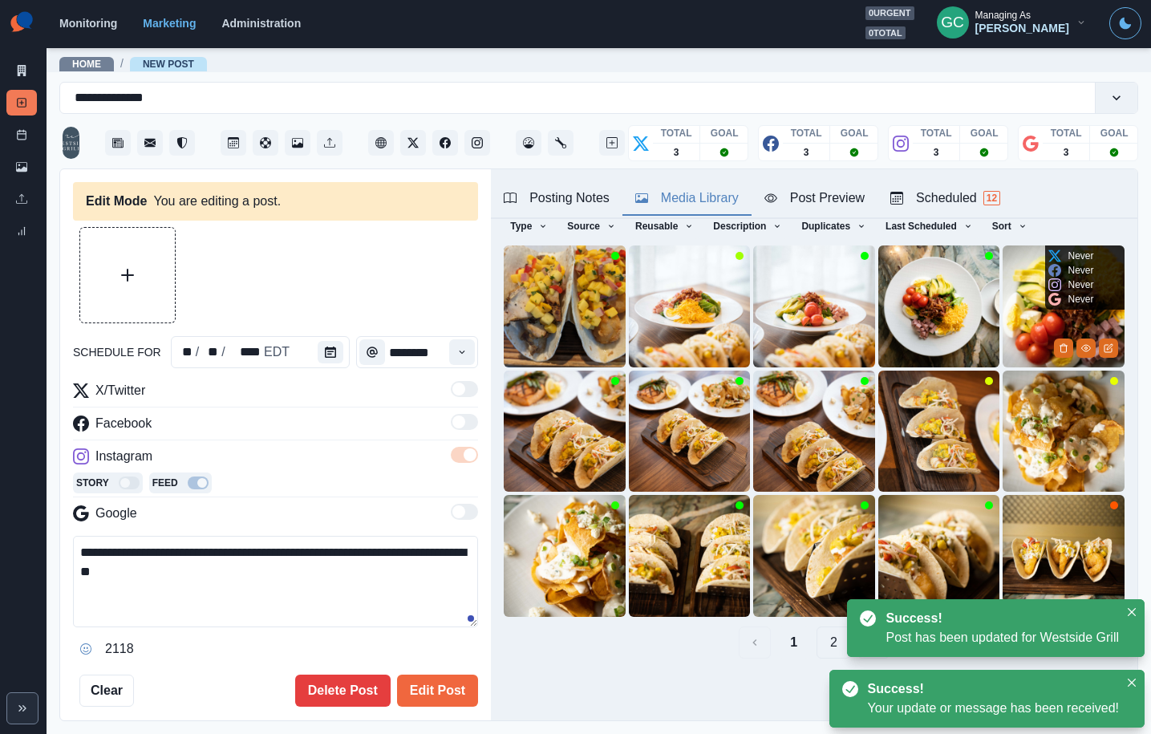
click at [1037, 334] on img at bounding box center [1064, 307] width 122 height 122
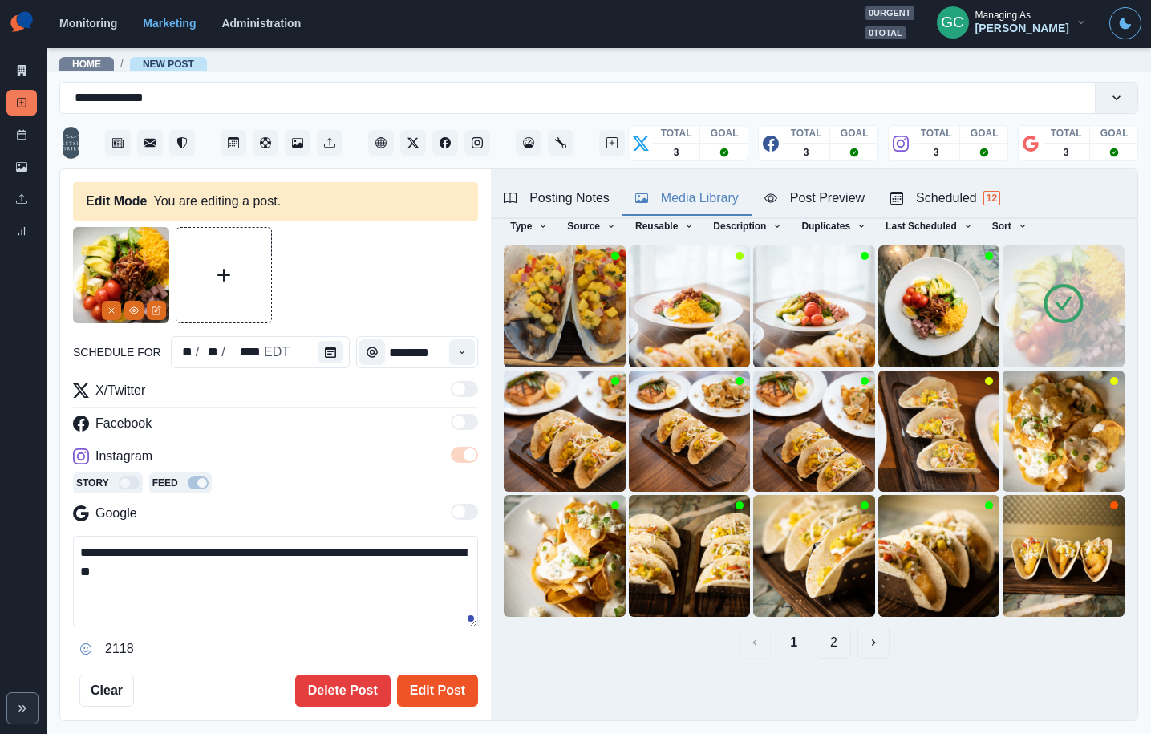
click at [426, 688] on button "Edit Post" at bounding box center [437, 691] width 81 height 32
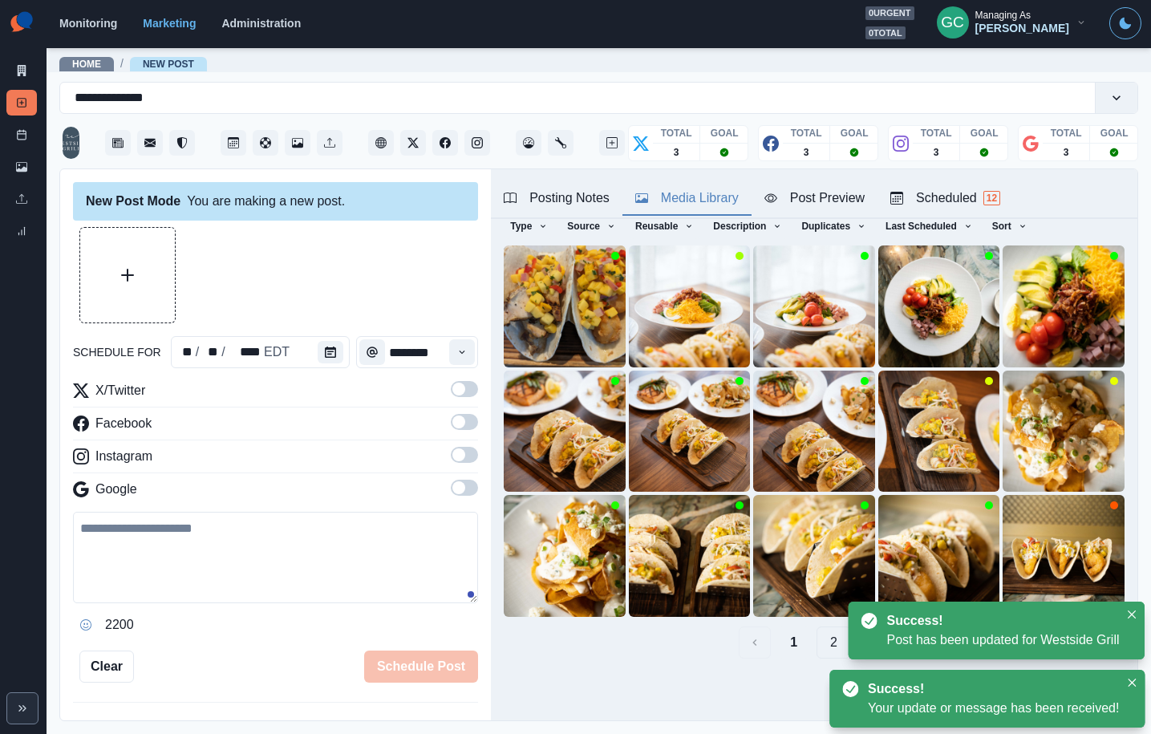
drag, startPoint x: 959, startPoint y: 189, endPoint x: 905, endPoint y: 233, distance: 69.5
click at [959, 189] on div "Scheduled 12" at bounding box center [946, 198] width 110 height 19
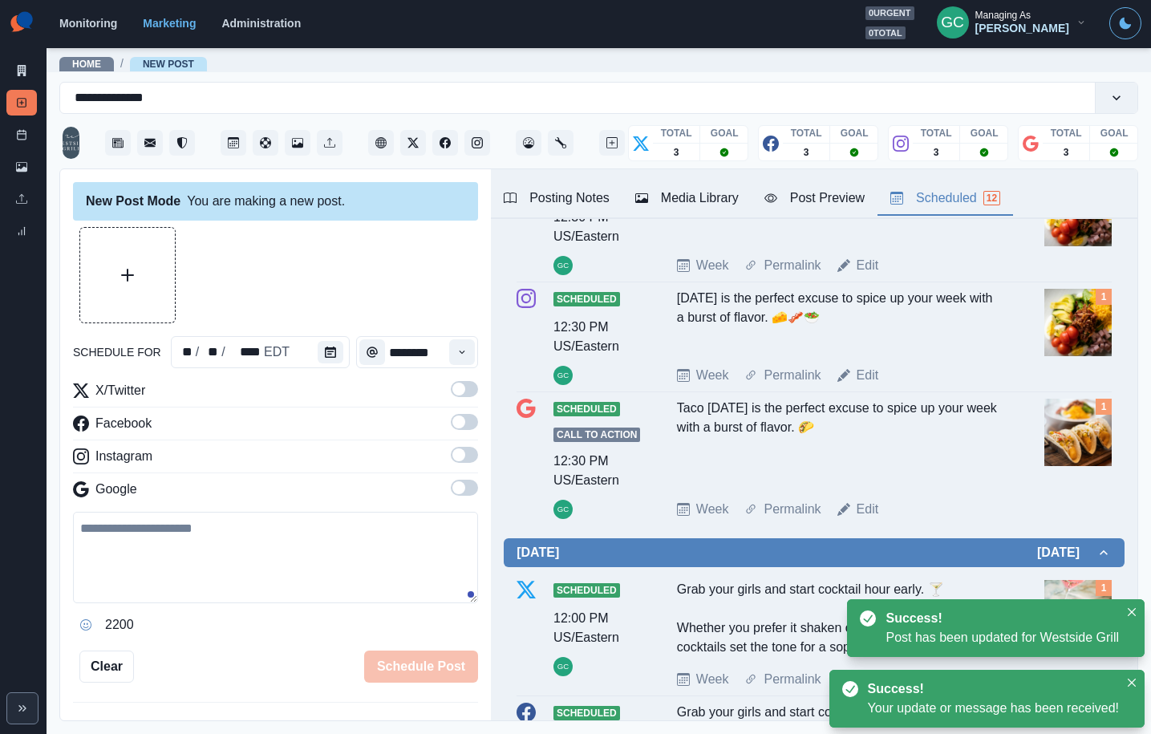
scroll to position [269, 0]
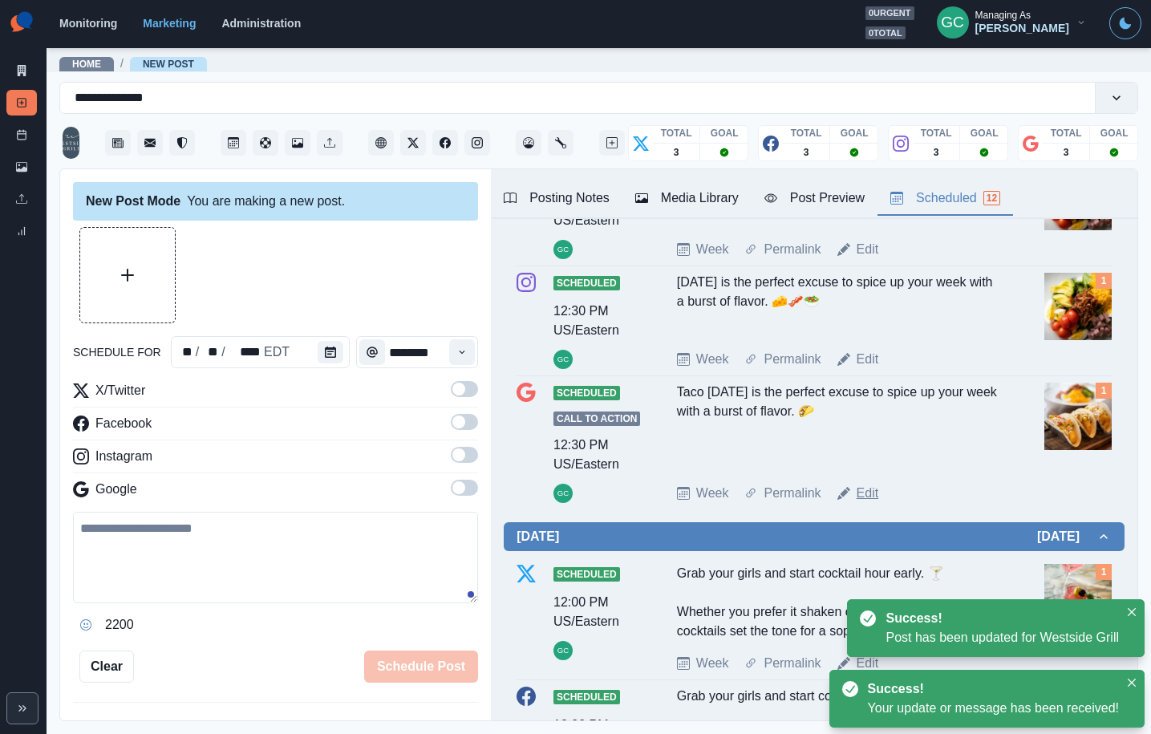
click at [868, 487] on link "Edit" at bounding box center [868, 493] width 22 height 19
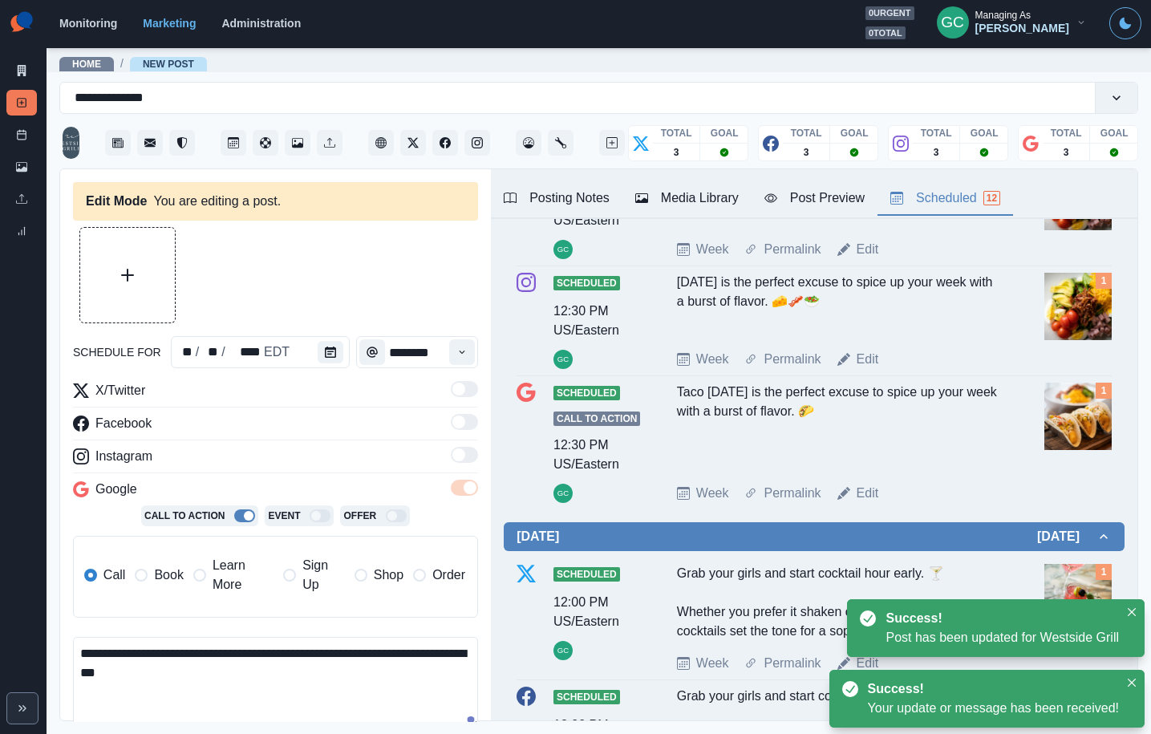
drag, startPoint x: 0, startPoint y: 566, endPoint x: 63, endPoint y: 573, distance: 63.0
click at [0, 548] on div "**********" at bounding box center [575, 367] width 1151 height 734
paste textarea
type textarea "**********"
click at [709, 192] on div "Media Library" at bounding box center [686, 198] width 103 height 19
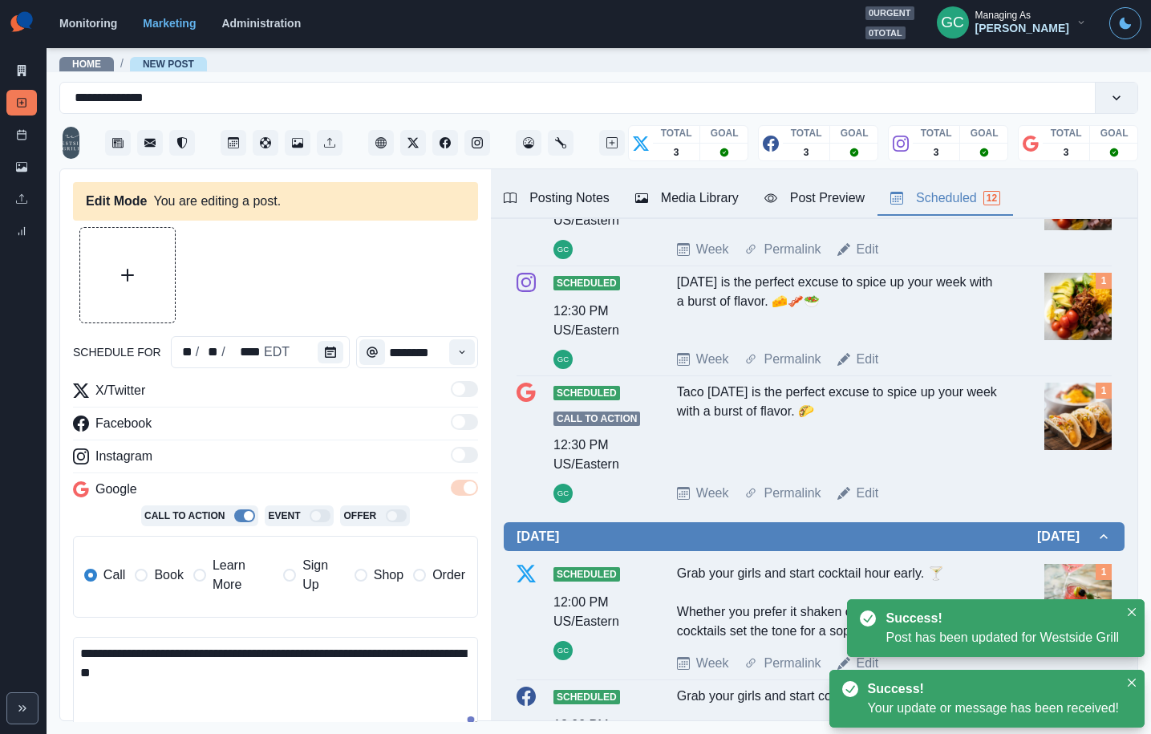
scroll to position [63, 0]
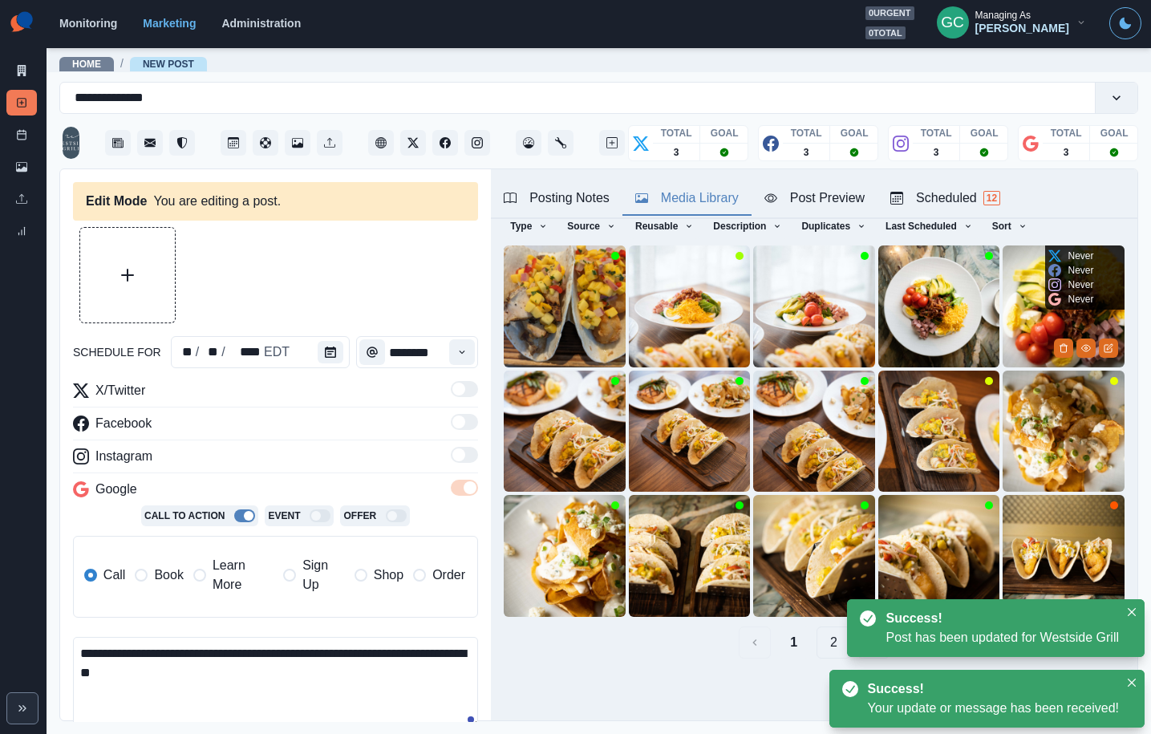
click at [1009, 313] on img at bounding box center [1064, 307] width 122 height 122
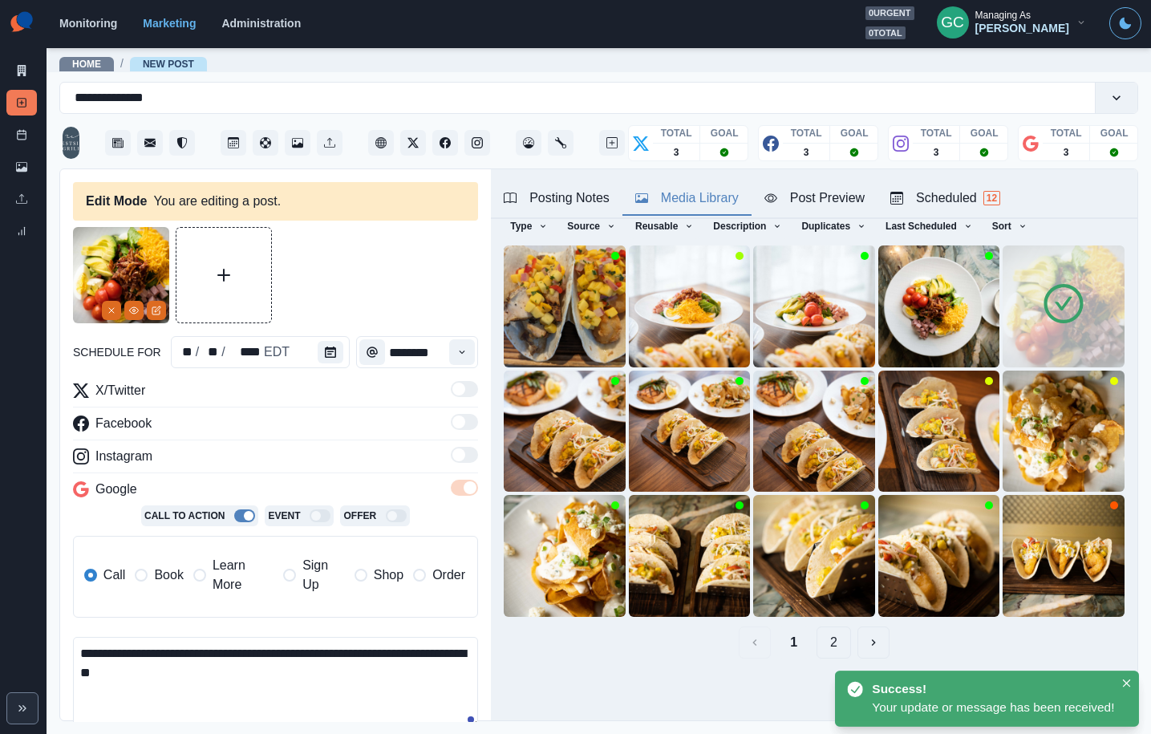
scroll to position [132, 0]
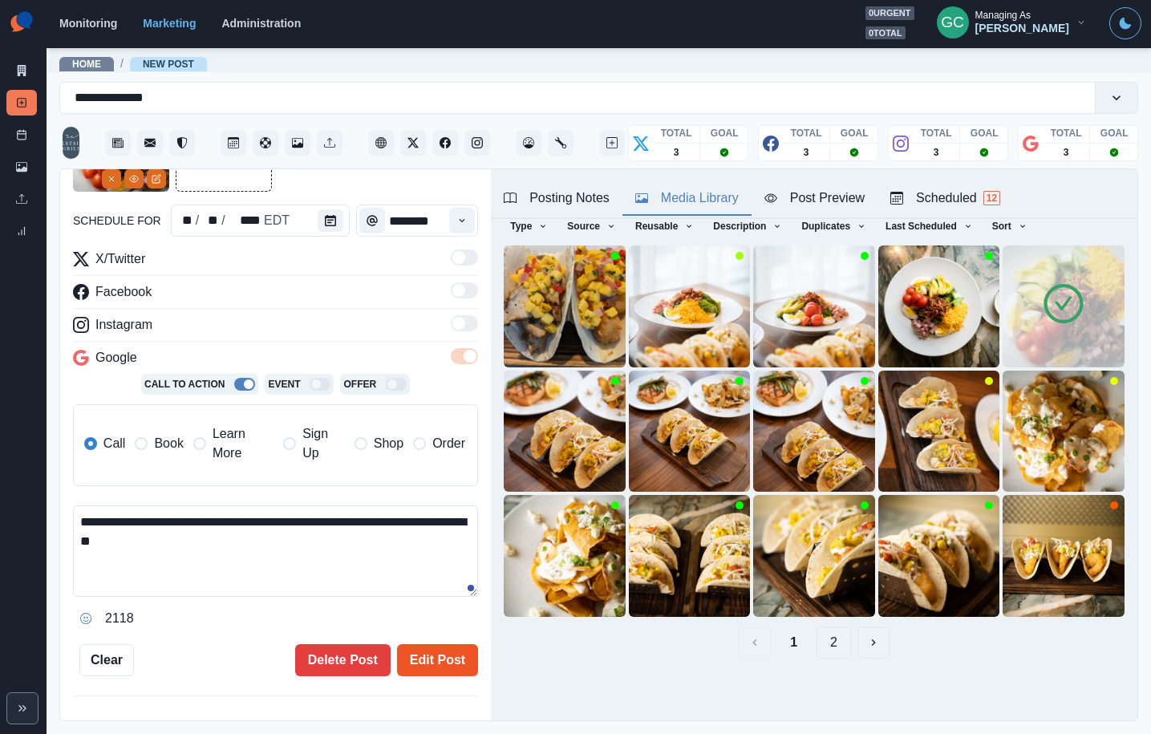
click at [428, 657] on button "Edit Post" at bounding box center [437, 660] width 81 height 32
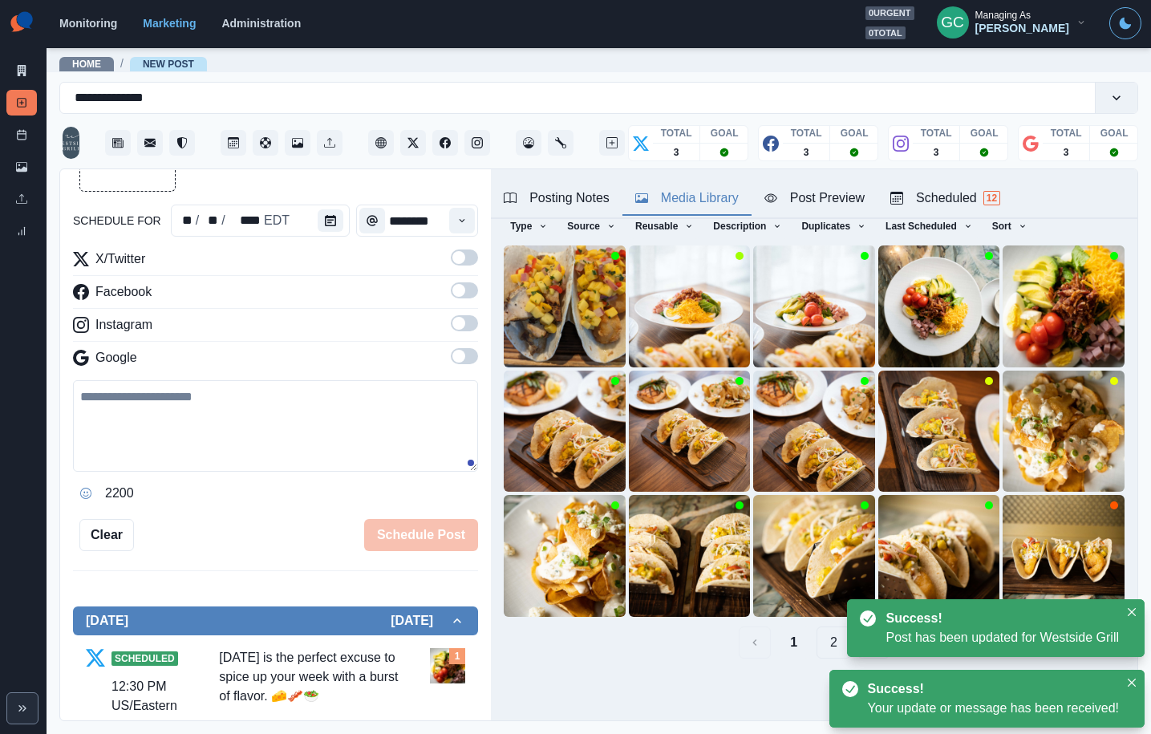
click at [982, 202] on div "Scheduled 12" at bounding box center [946, 198] width 110 height 19
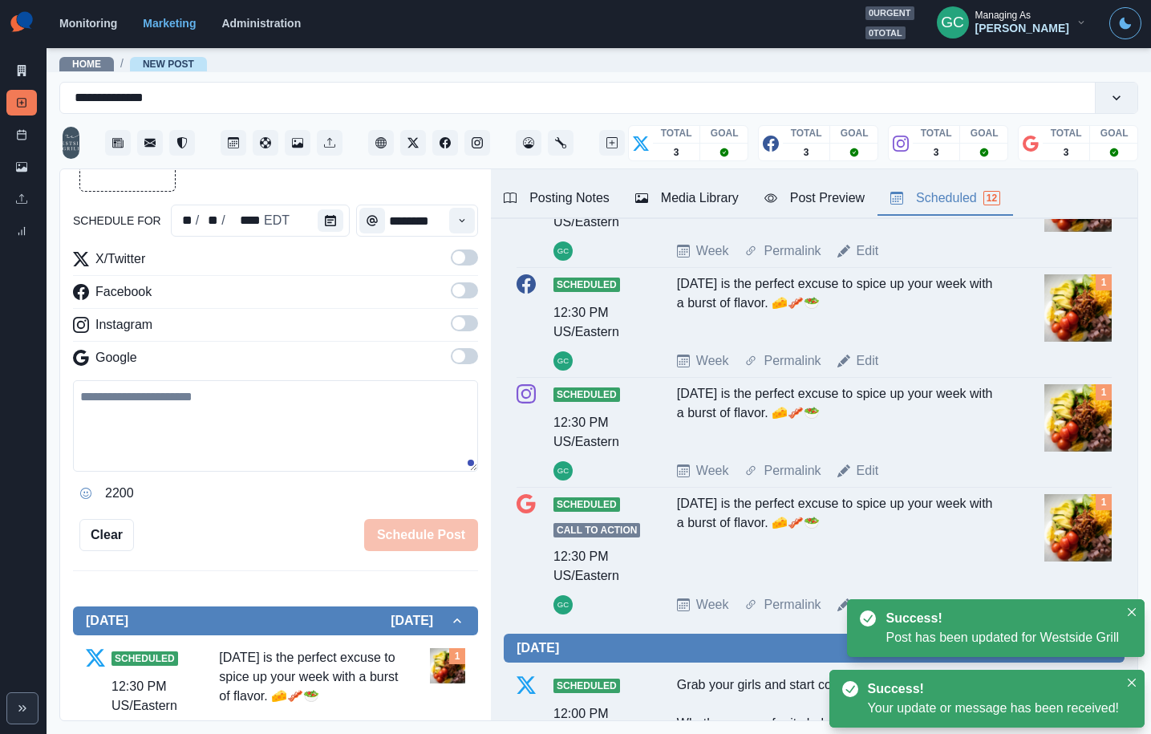
scroll to position [179, 0]
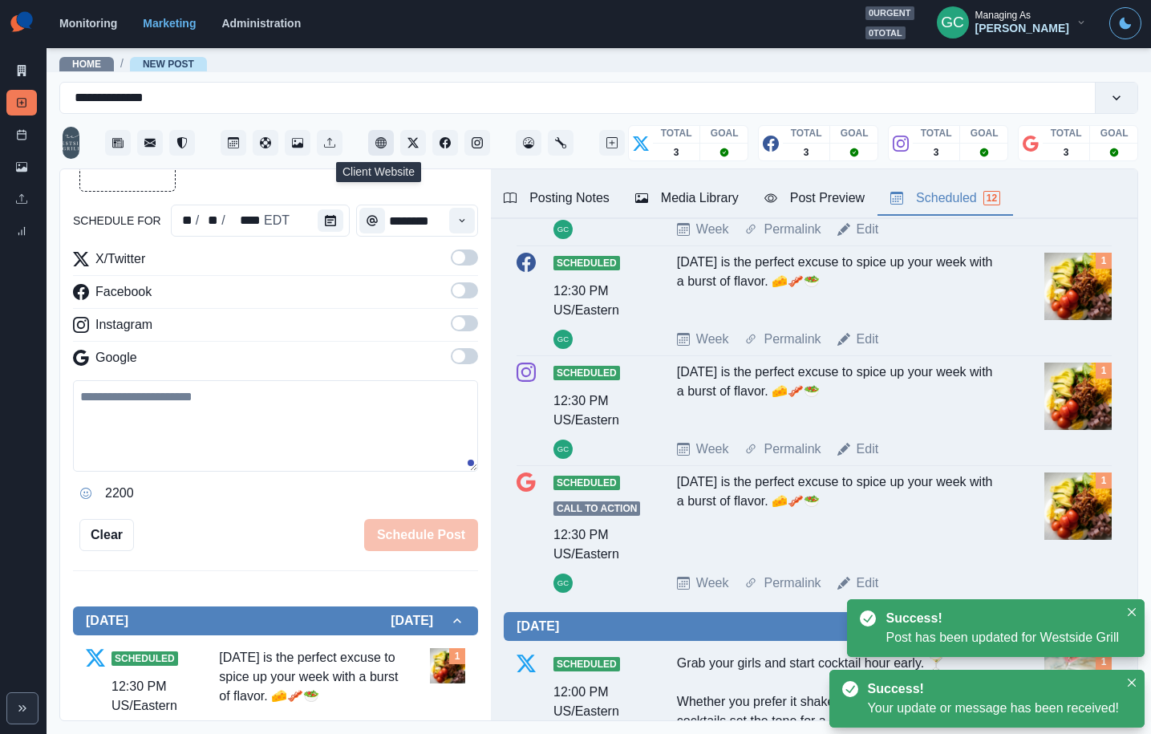
click at [380, 141] on icon "Client Website" at bounding box center [380, 142] width 11 height 11
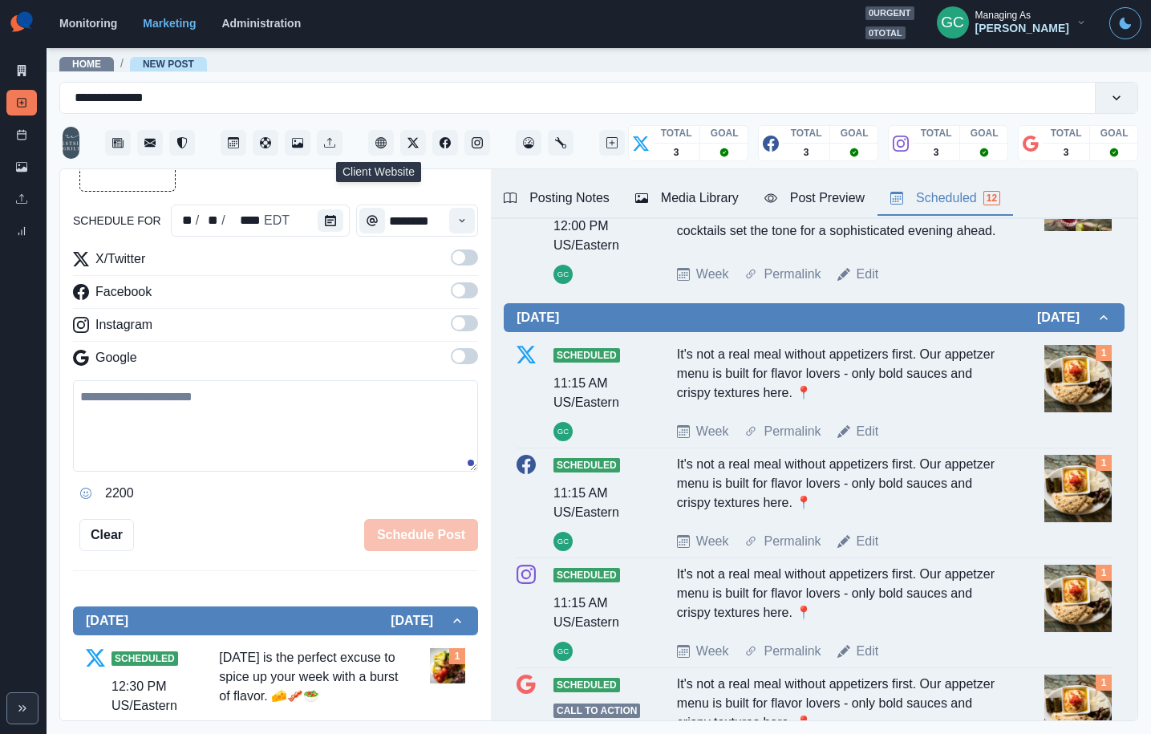
scroll to position [0, 0]
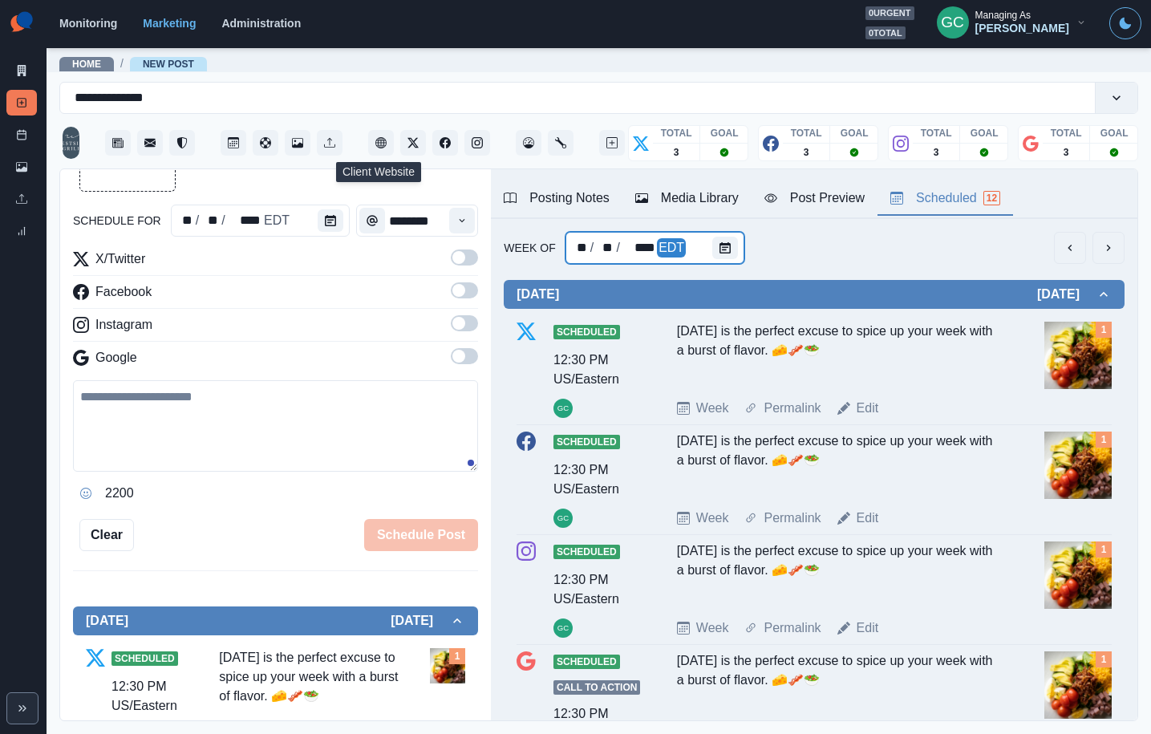
click at [680, 234] on div "** / ** / **** EDT" at bounding box center [655, 248] width 179 height 32
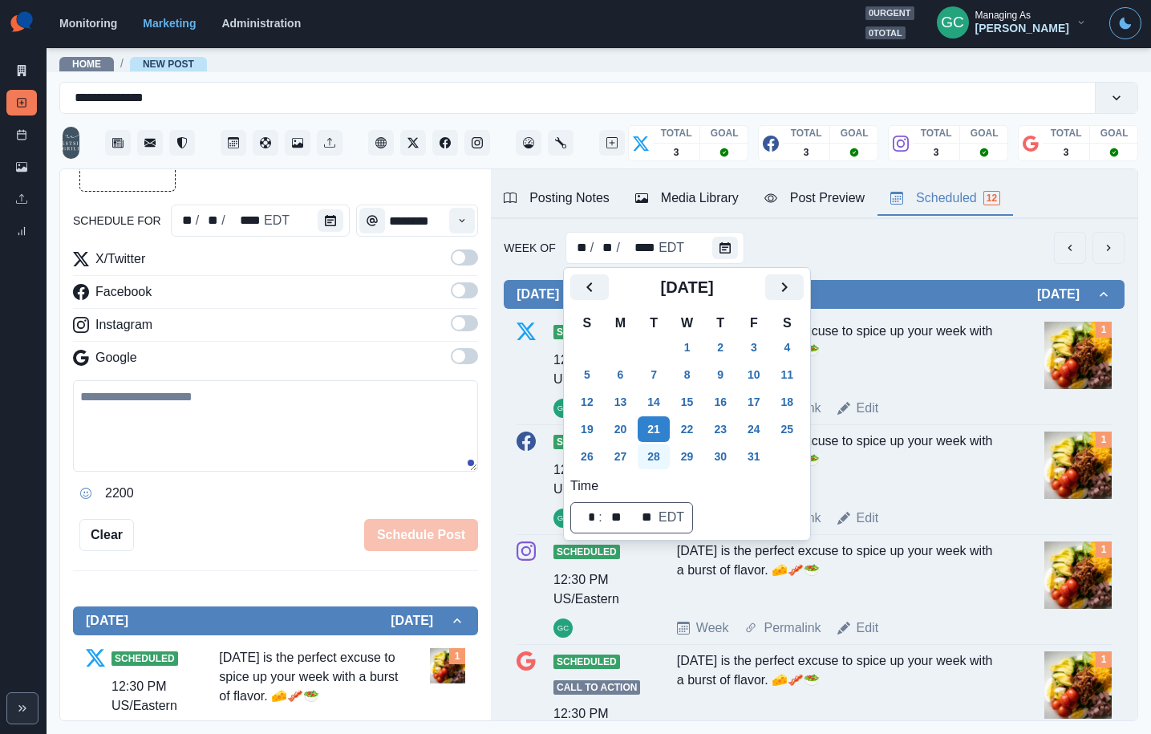
click at [648, 461] on button "28" at bounding box center [654, 457] width 32 height 26
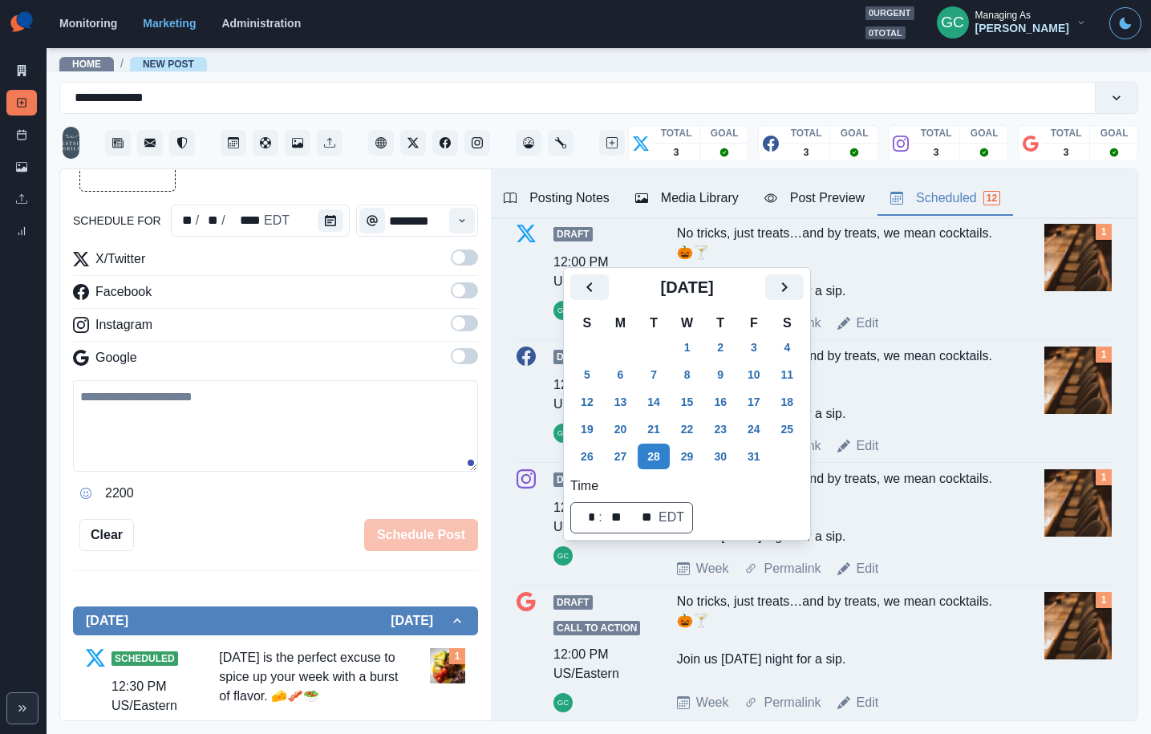
scroll to position [1189, 0]
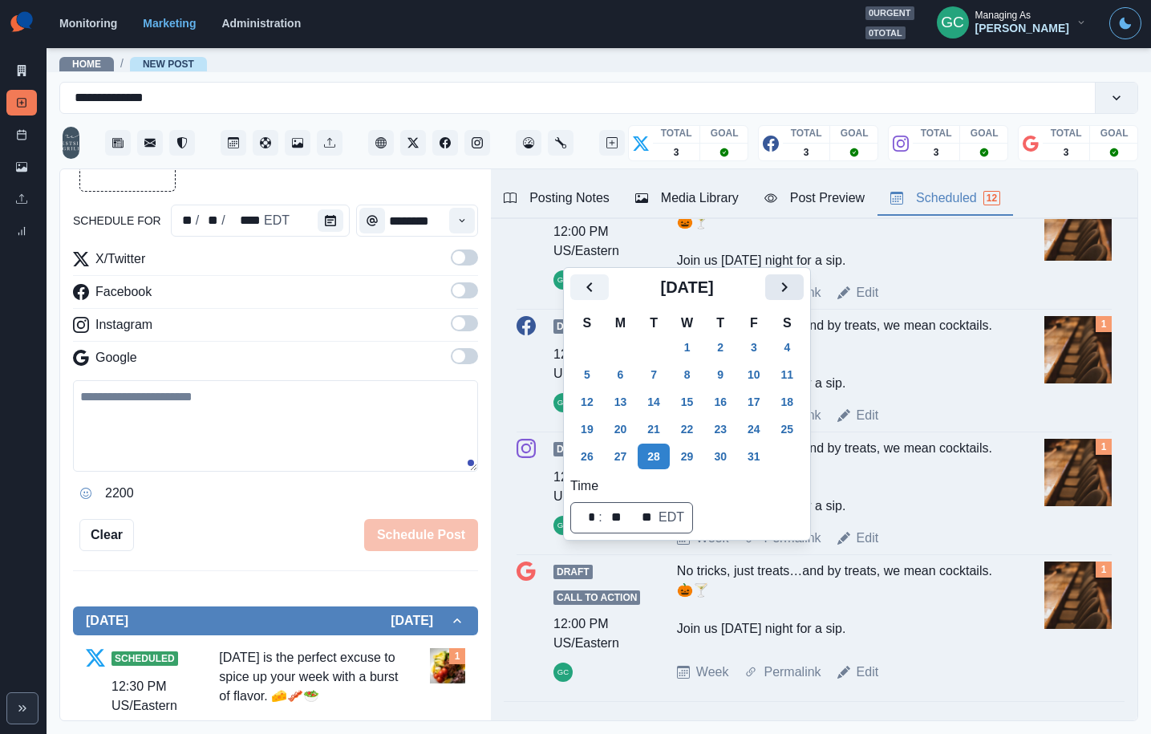
click at [790, 286] on icon "Next" at bounding box center [784, 287] width 19 height 19
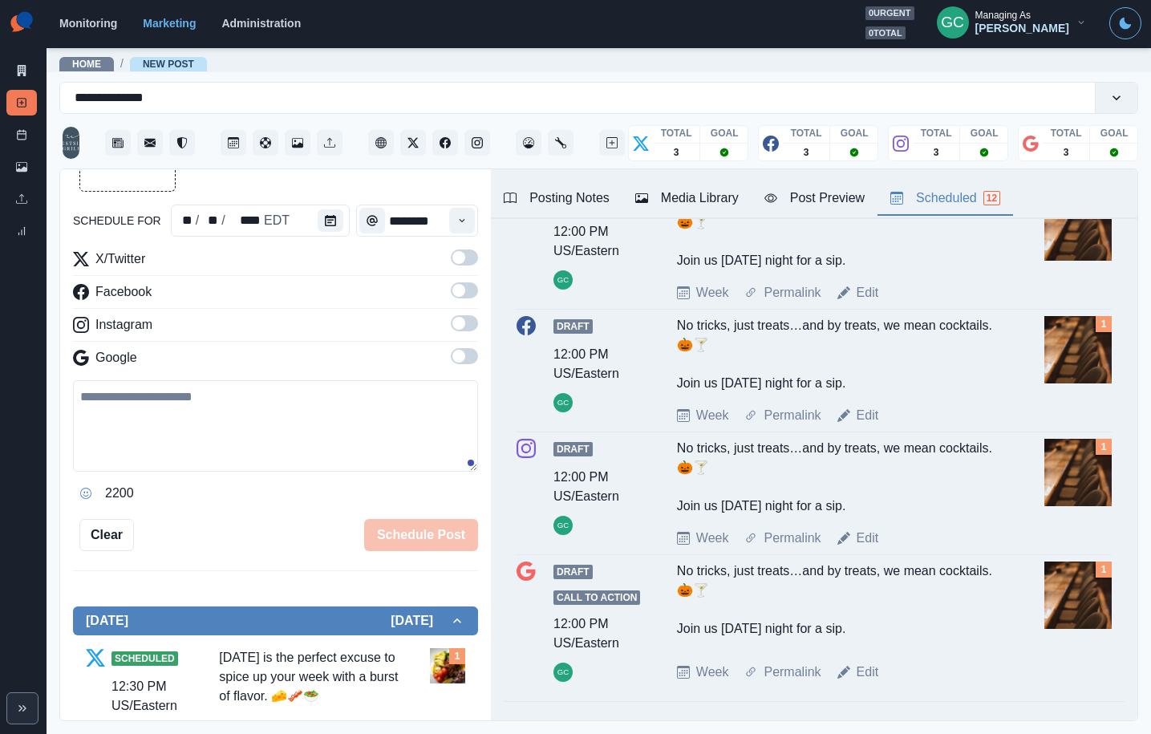
scroll to position [0, 0]
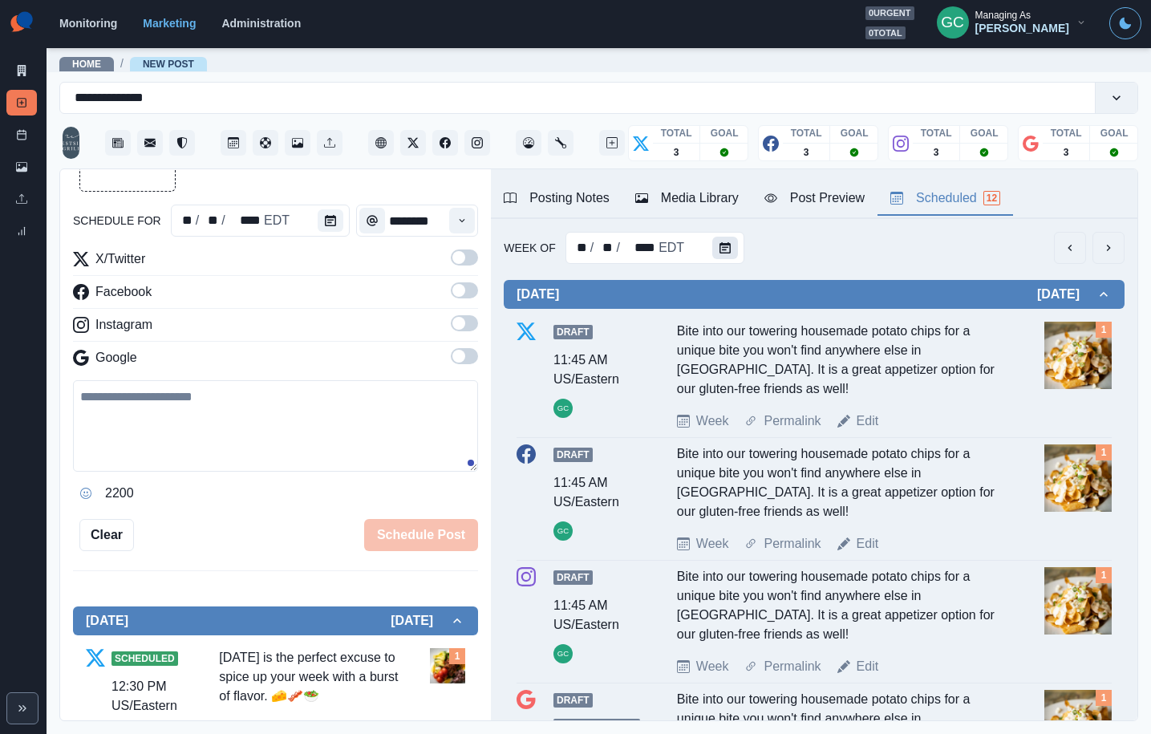
click at [724, 254] on button "Calendar" at bounding box center [725, 248] width 26 height 22
click at [725, 246] on icon "Calendar" at bounding box center [725, 247] width 11 height 11
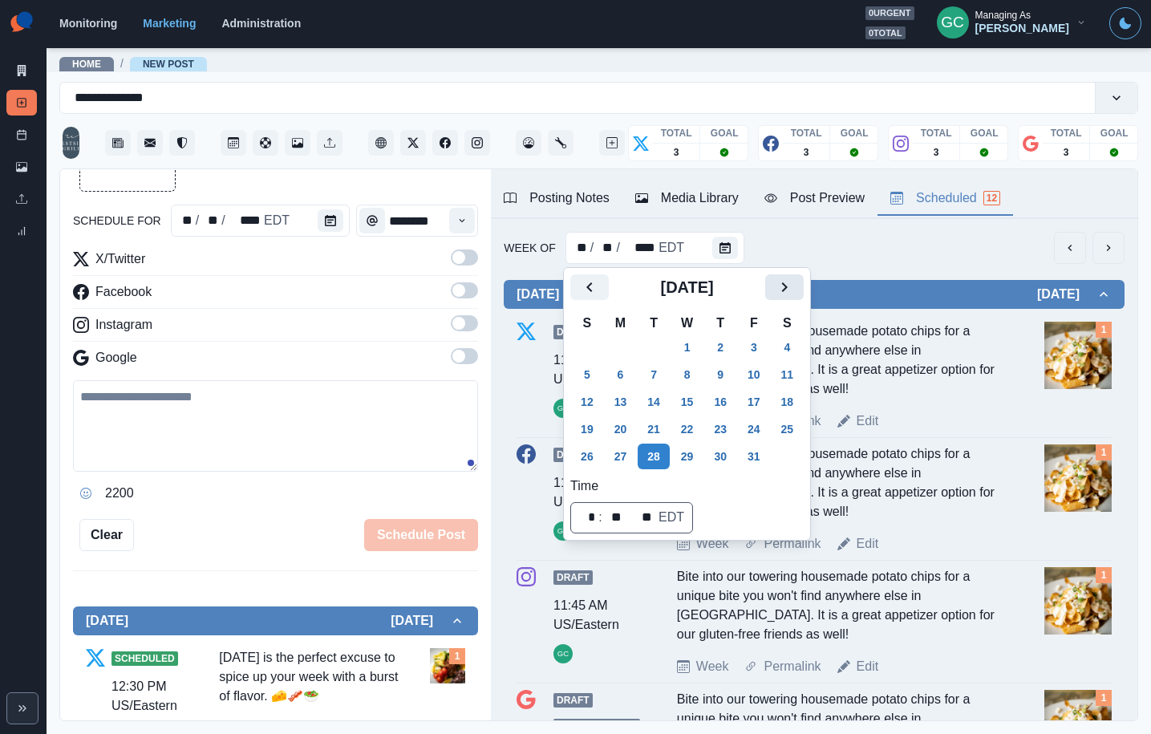
click at [789, 296] on icon "Next" at bounding box center [784, 287] width 19 height 19
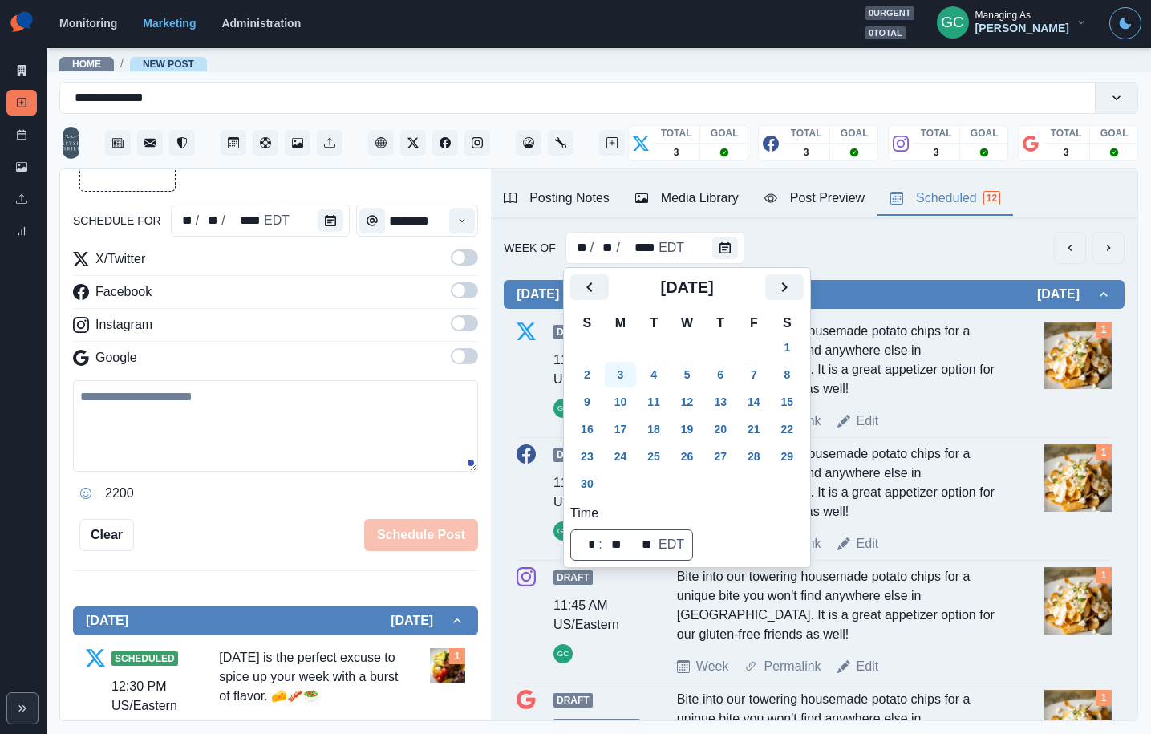
click at [623, 383] on button "3" at bounding box center [621, 375] width 32 height 26
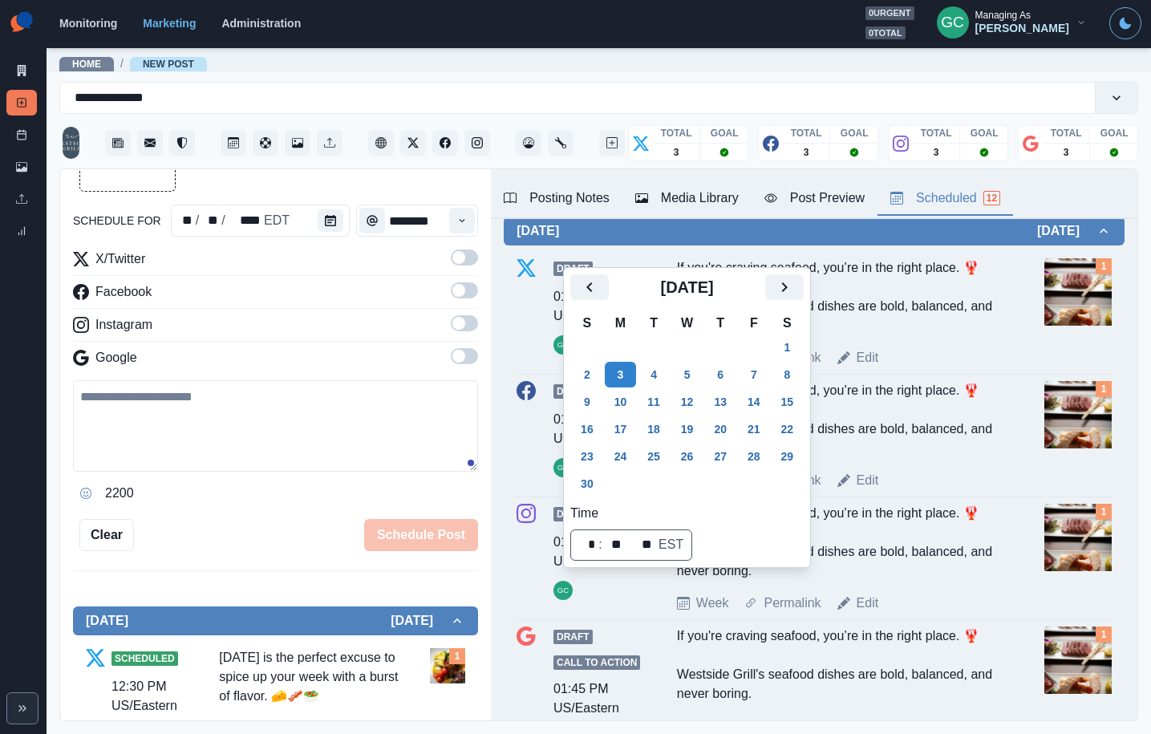
scroll to position [1377, 0]
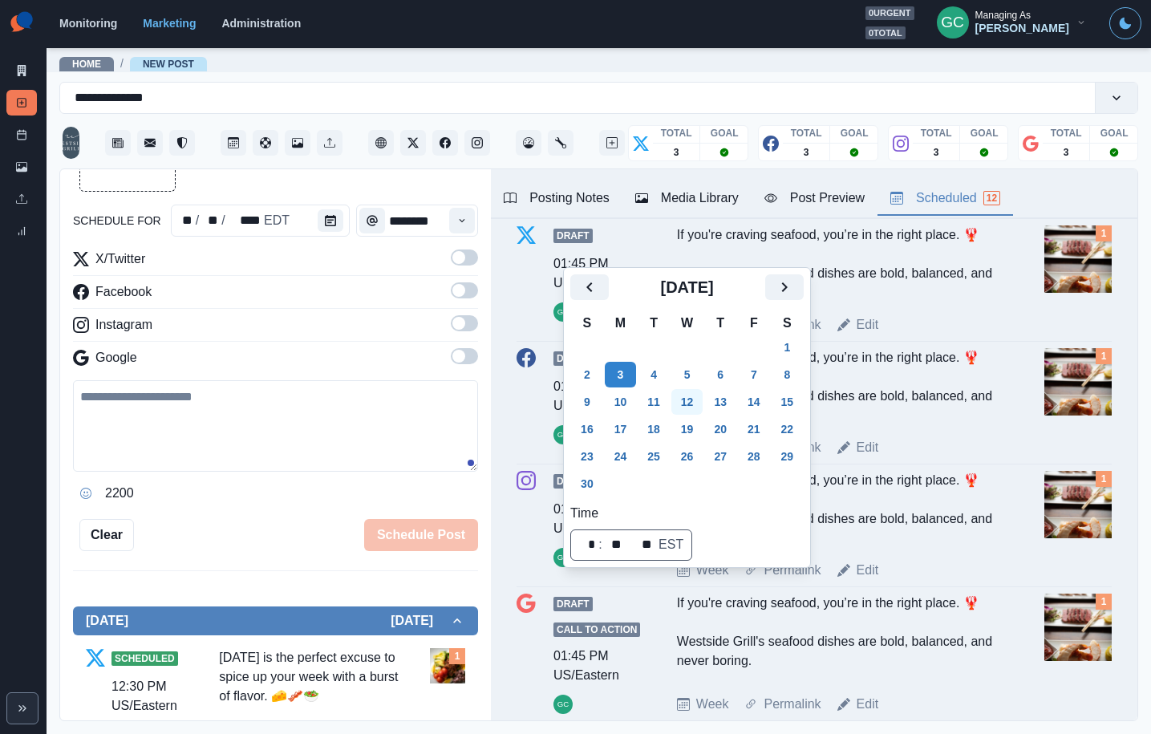
click at [688, 404] on button "12" at bounding box center [688, 402] width 32 height 26
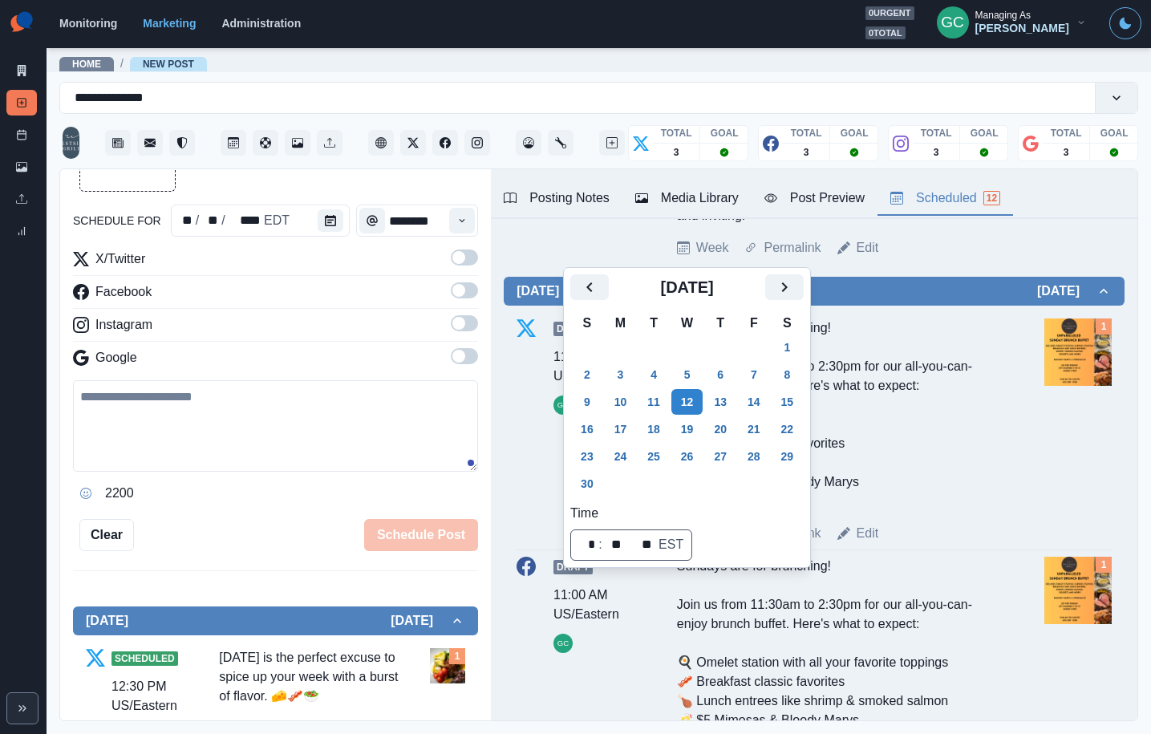
scroll to position [1329, 0]
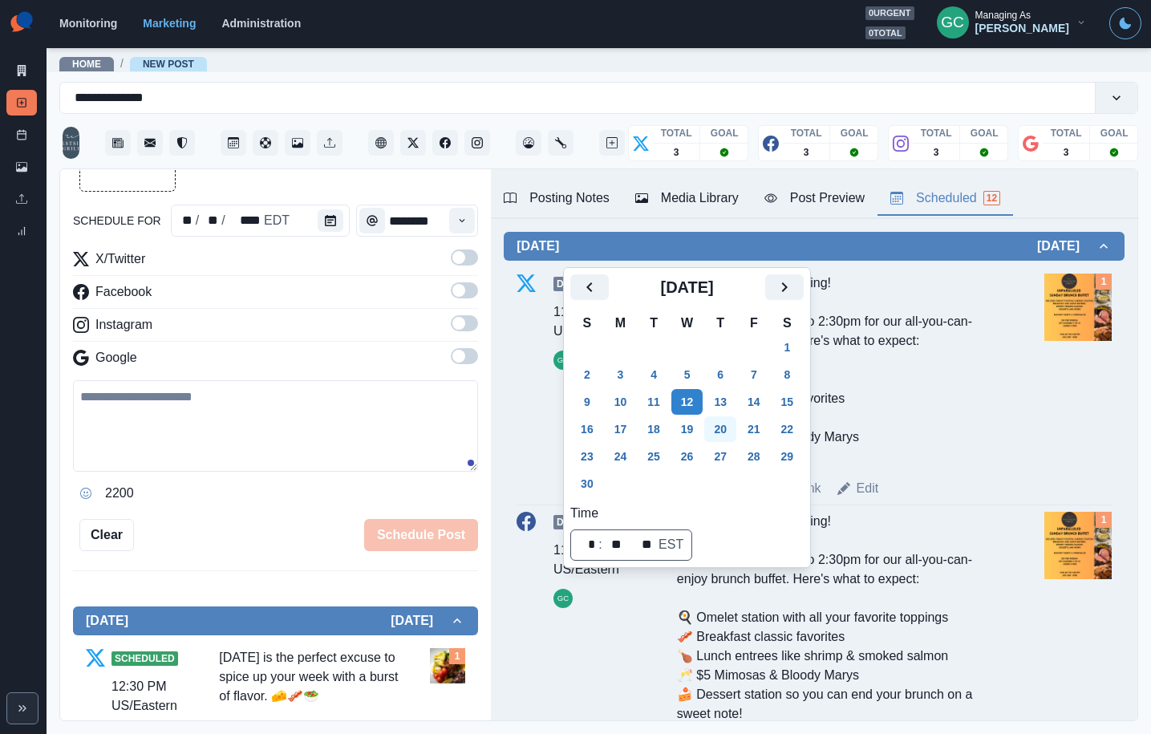
click at [737, 431] on button "20" at bounding box center [720, 429] width 32 height 26
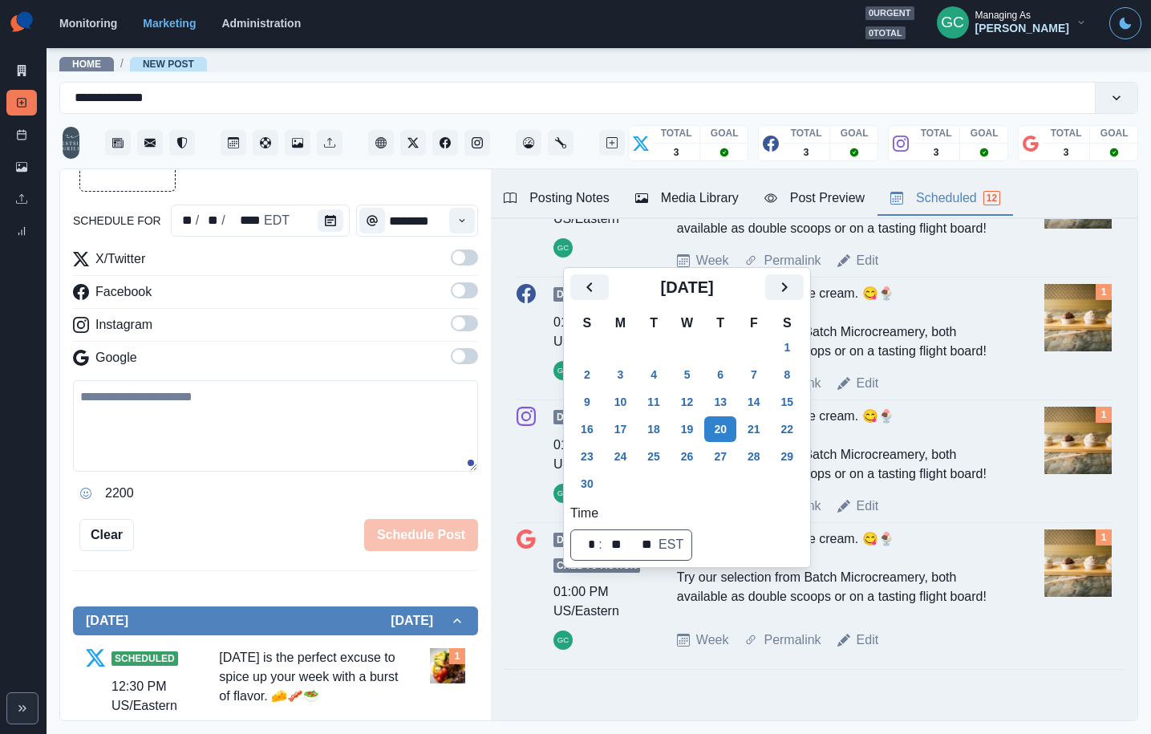
scroll to position [1196, 0]
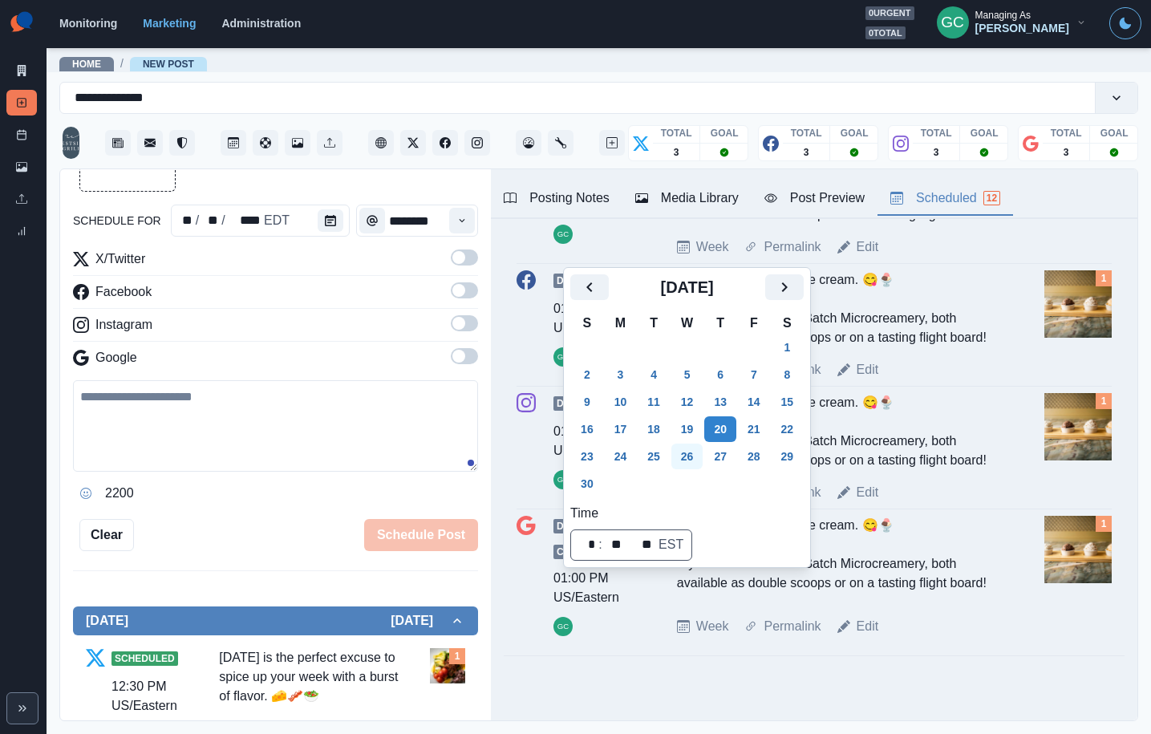
click at [682, 461] on button "26" at bounding box center [688, 457] width 32 height 26
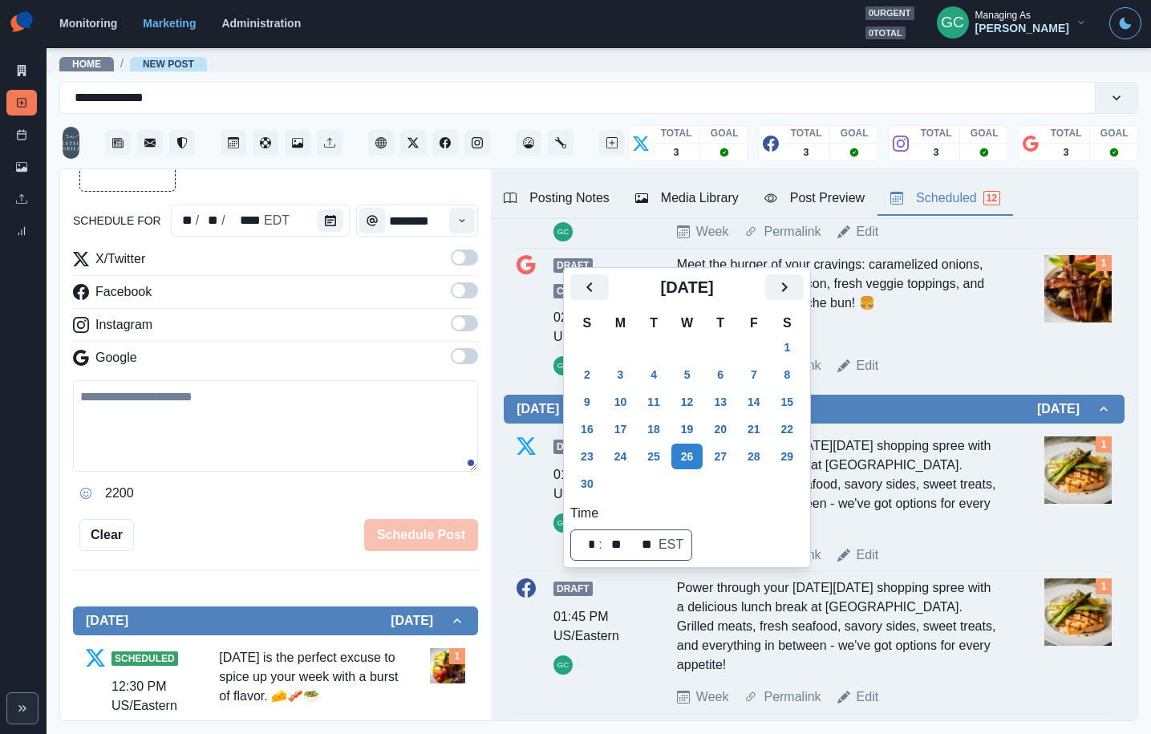
scroll to position [1276, 0]
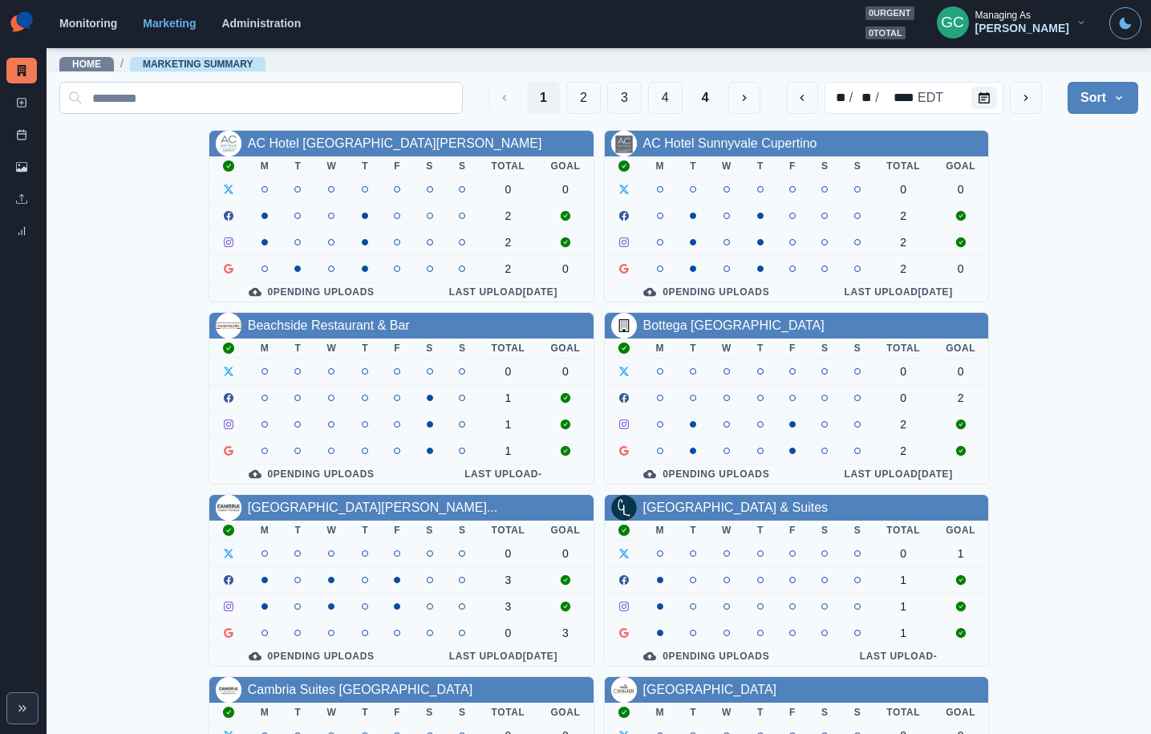
click at [165, 108] on input at bounding box center [261, 98] width 404 height 32
type input "*"
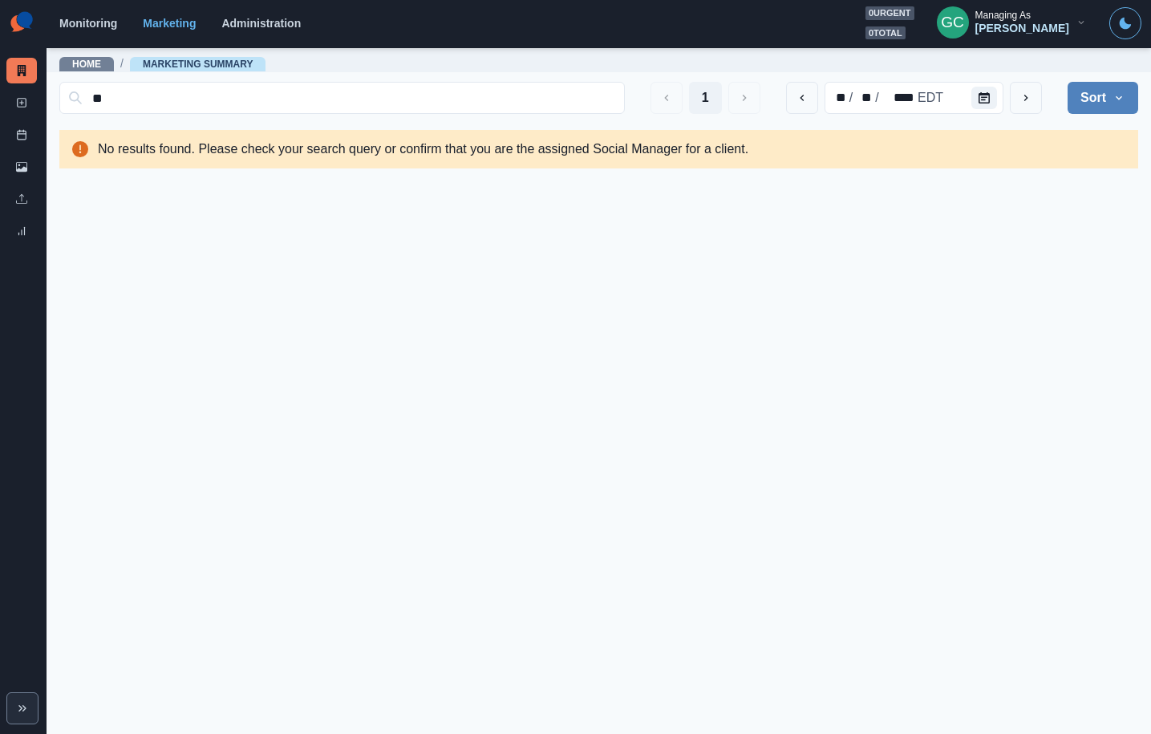
type input "*"
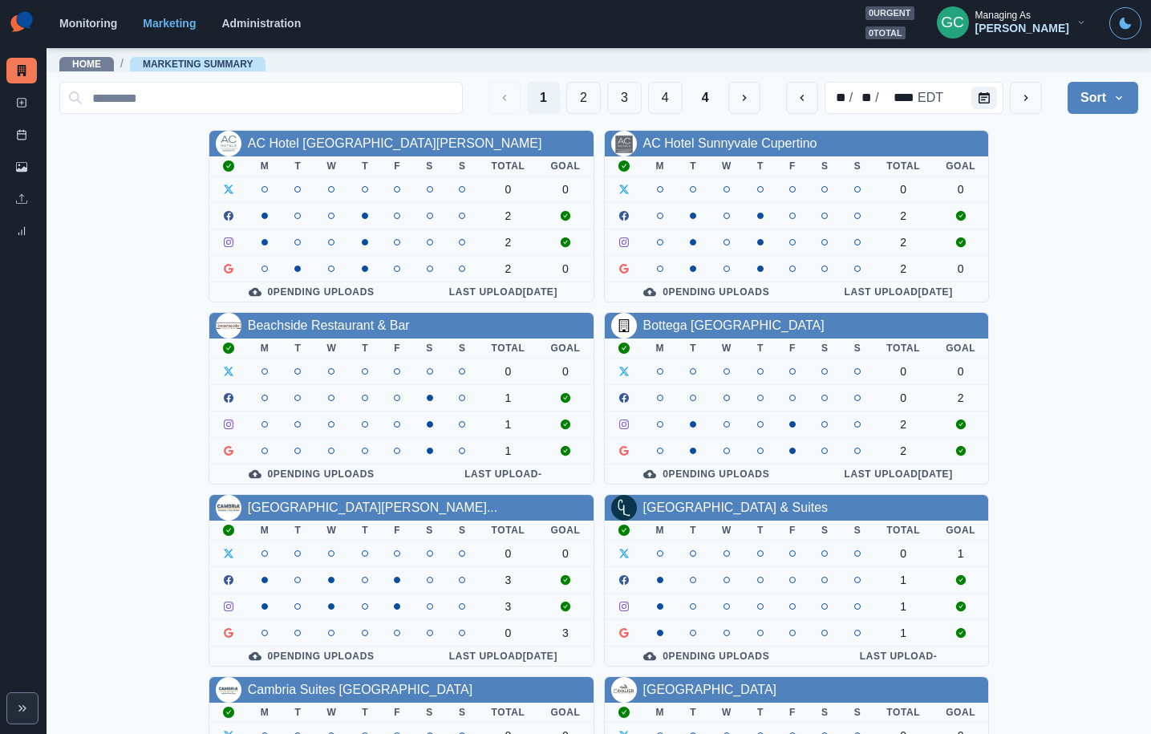
click at [1054, 24] on div "[PERSON_NAME]" at bounding box center [1023, 29] width 94 height 14
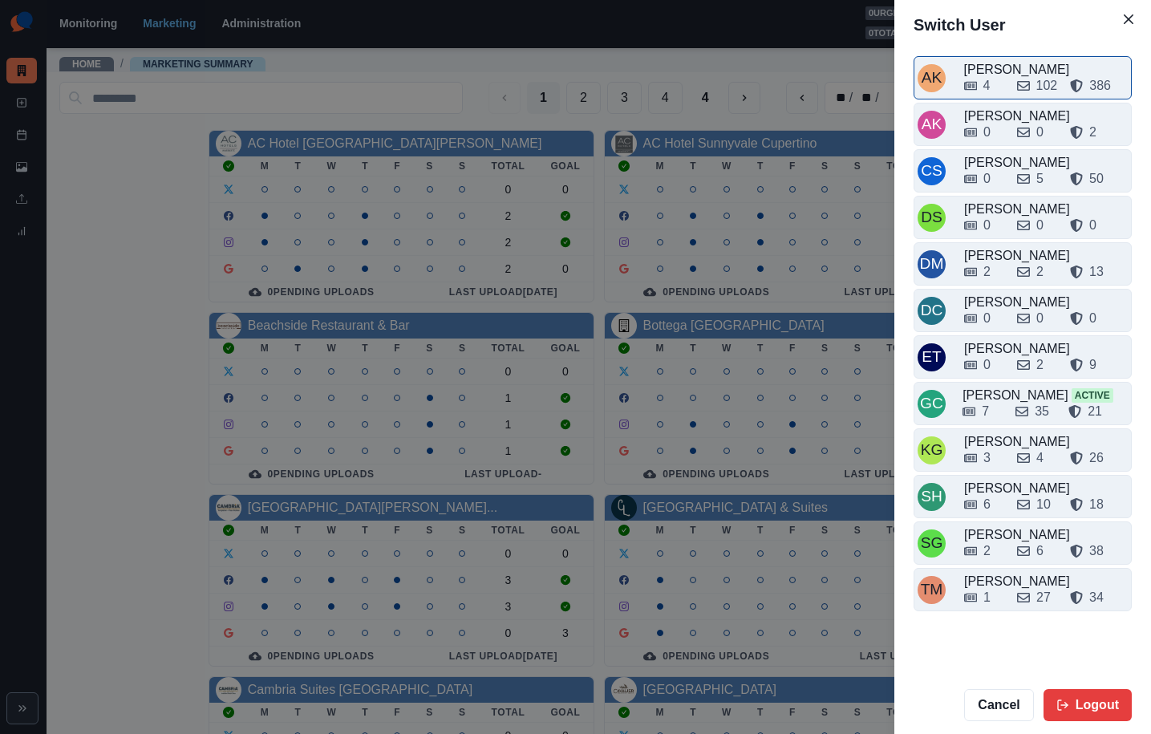
click at [1033, 67] on div "[PERSON_NAME]" at bounding box center [1046, 69] width 164 height 19
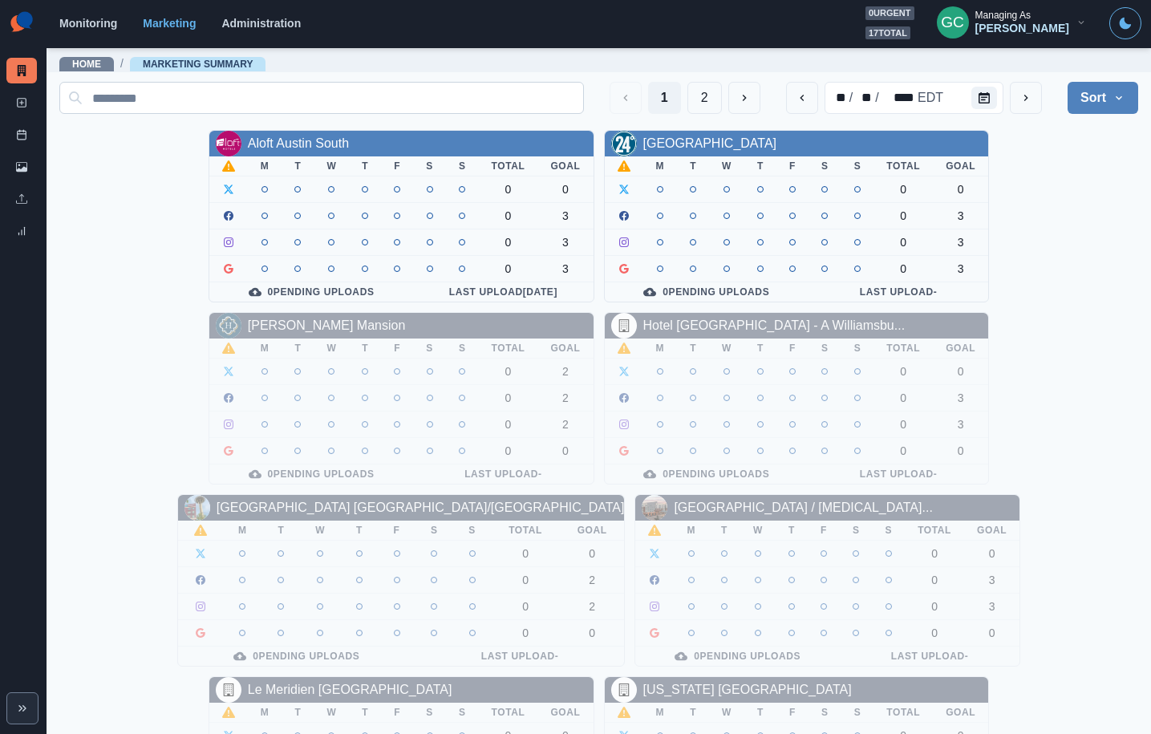
click at [264, 88] on input at bounding box center [321, 98] width 525 height 32
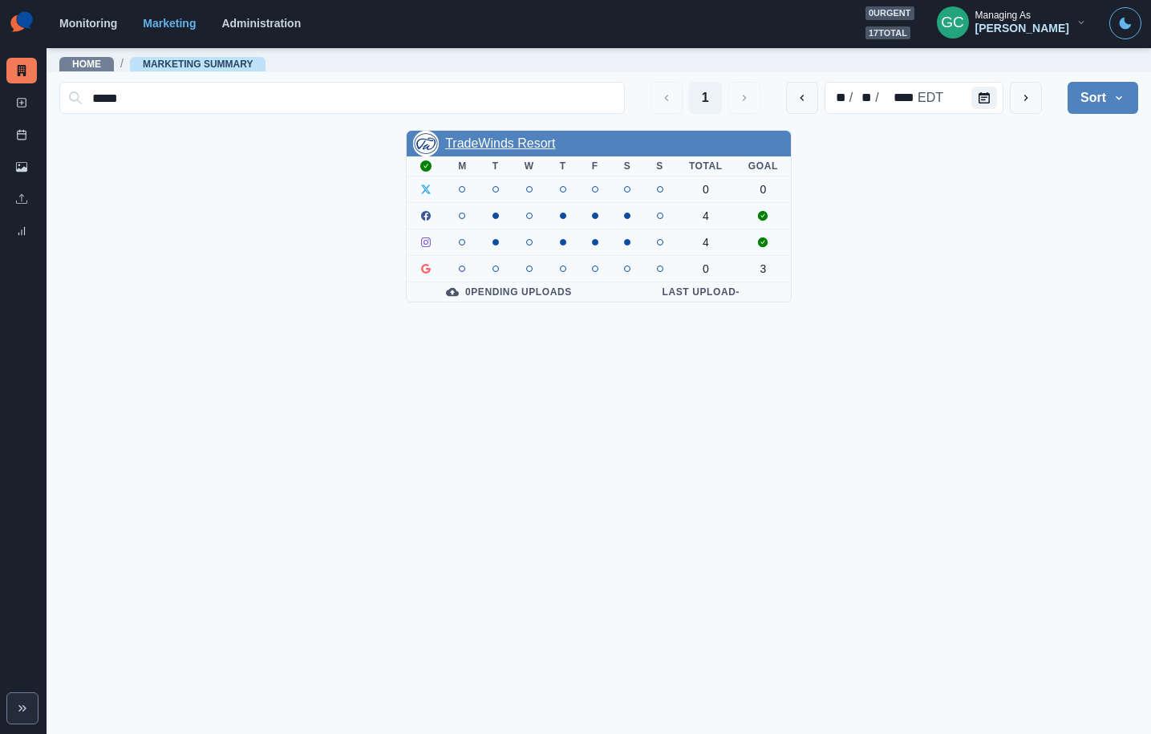
type input "*****"
click at [505, 140] on link "TradeWinds Resort" at bounding box center [500, 143] width 110 height 14
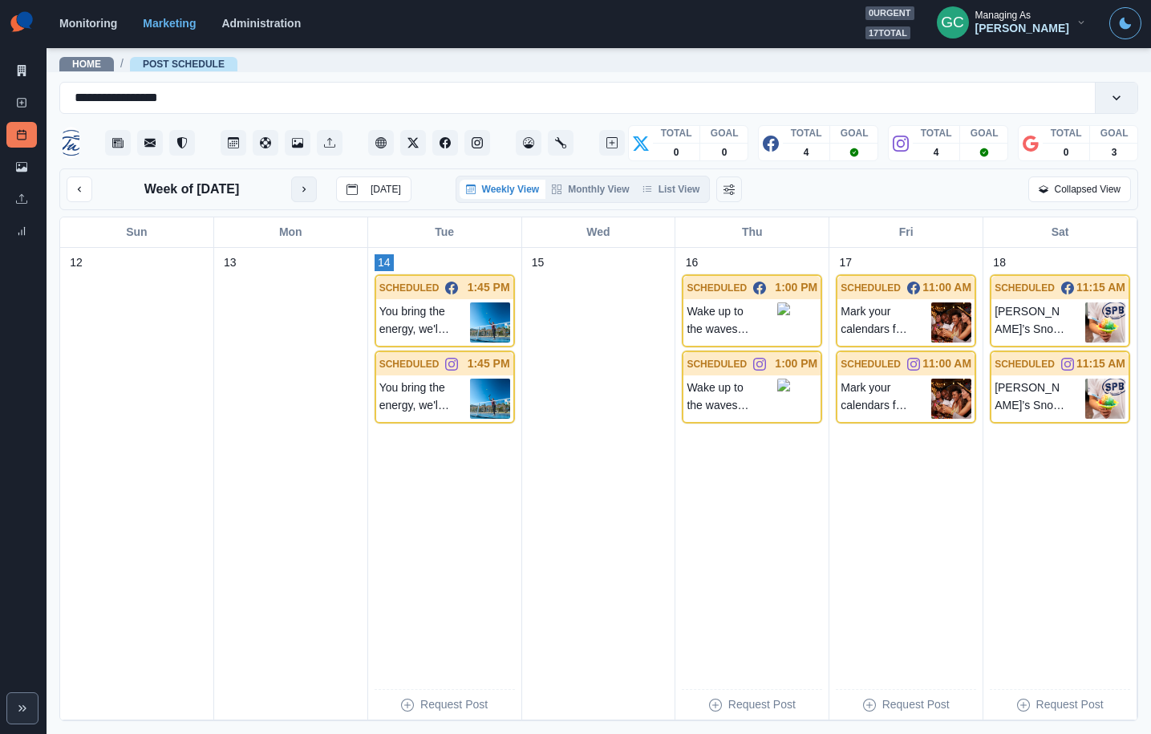
click at [308, 191] on icon "next month" at bounding box center [303, 189] width 11 height 11
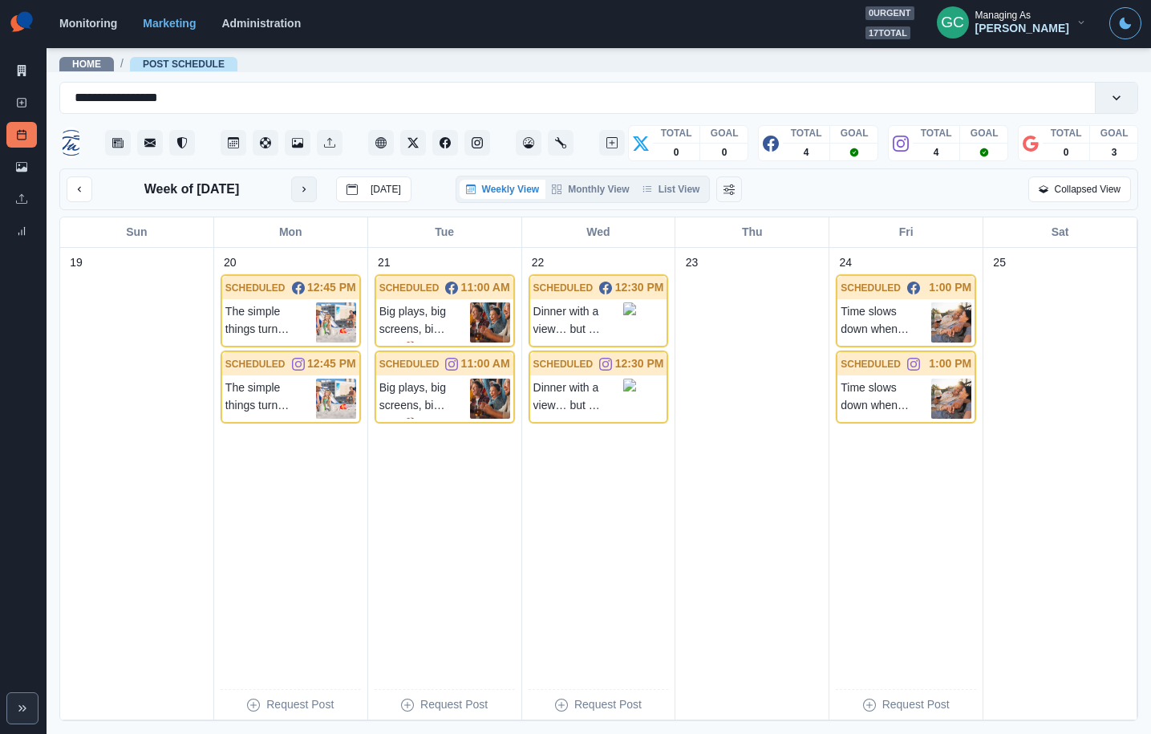
click at [308, 191] on icon "next month" at bounding box center [303, 189] width 11 height 11
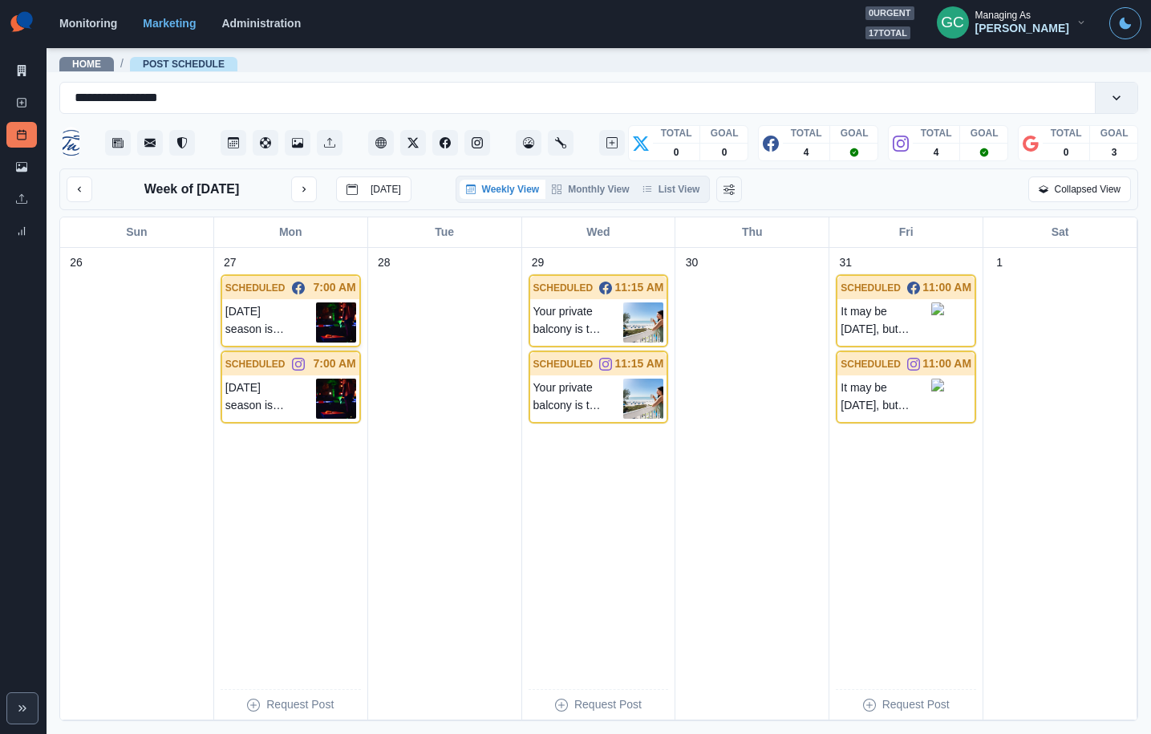
click at [275, 327] on p "[DATE] season is upon us! Celebrate [DATE] at [GEOGRAPHIC_DATA] Boo-ze Party! 👻…" at bounding box center [270, 322] width 91 height 40
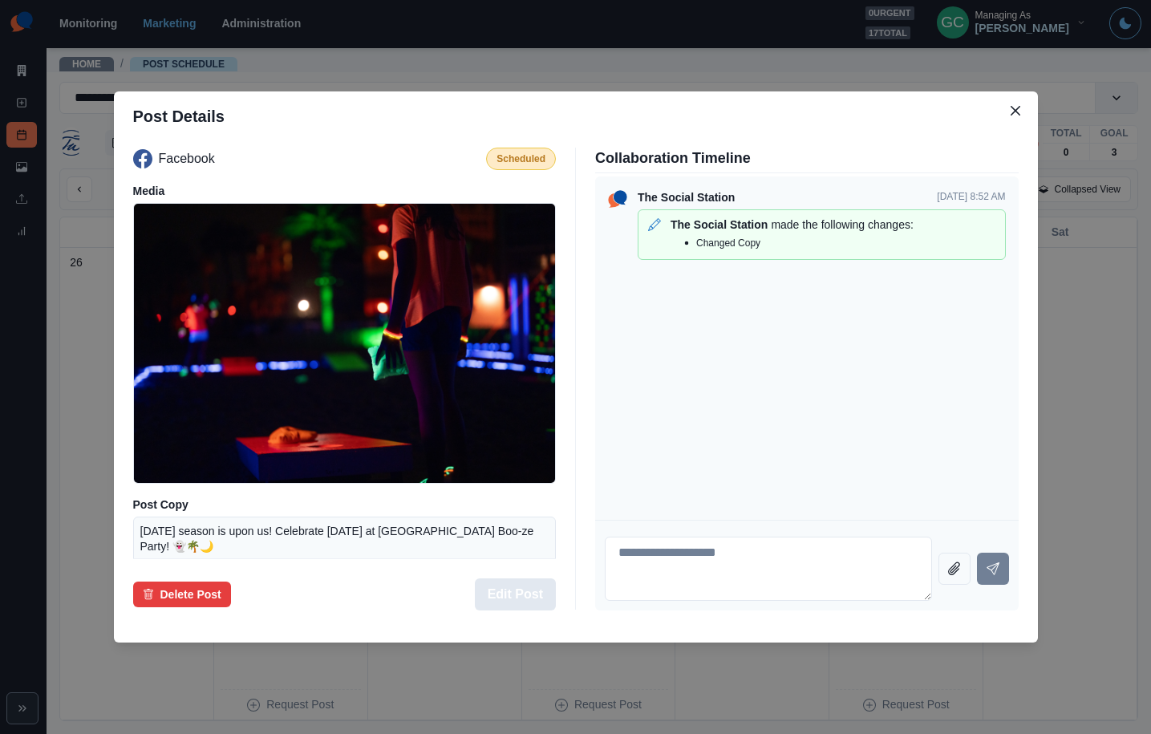
click at [516, 594] on button "Edit Post" at bounding box center [515, 594] width 81 height 32
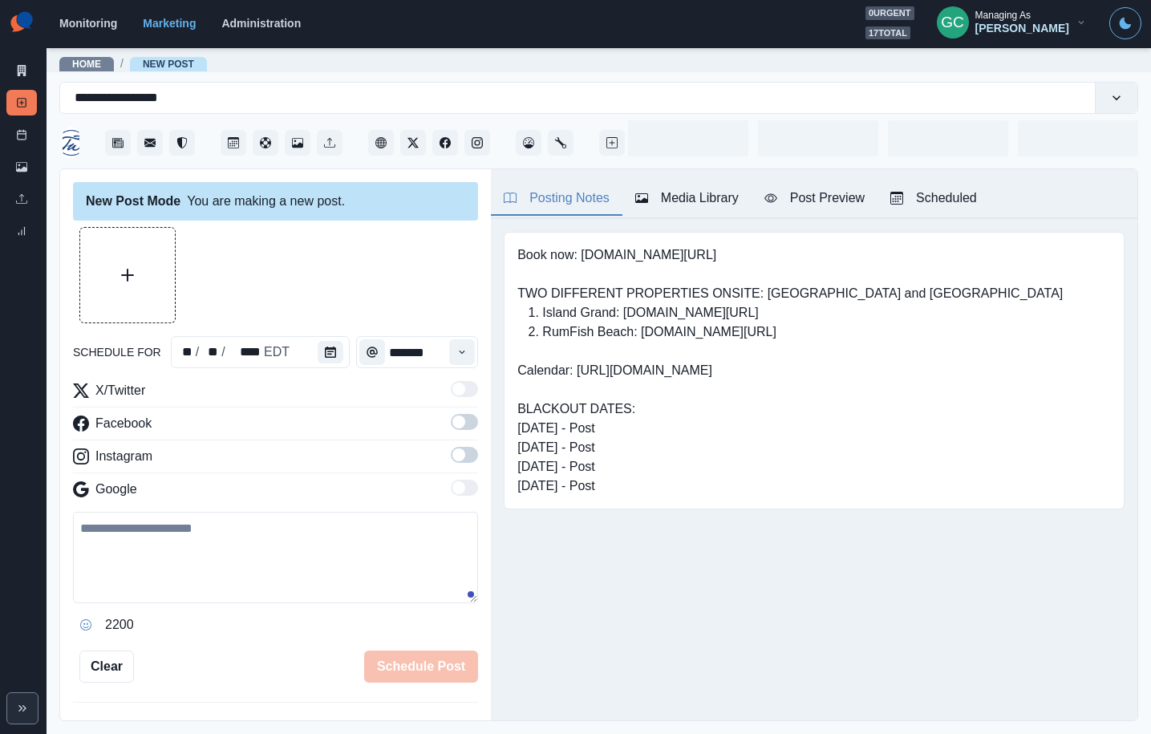
type input "*******"
type textarea "**********"
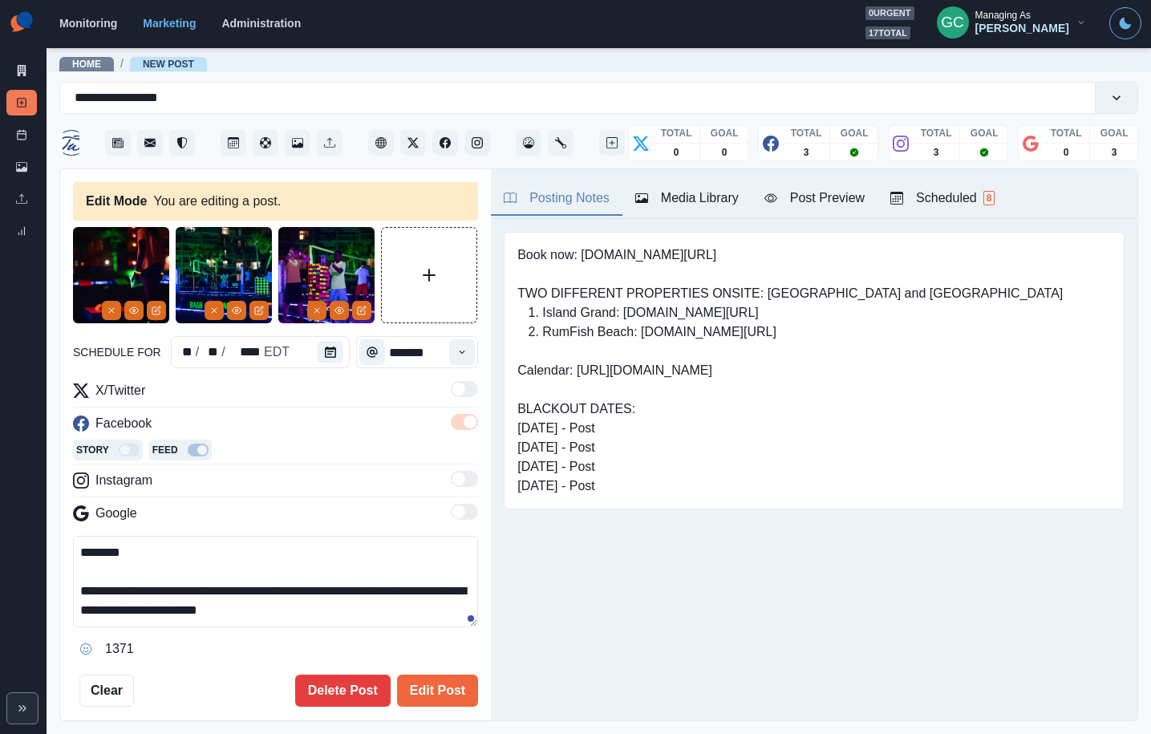
scroll to position [43, 0]
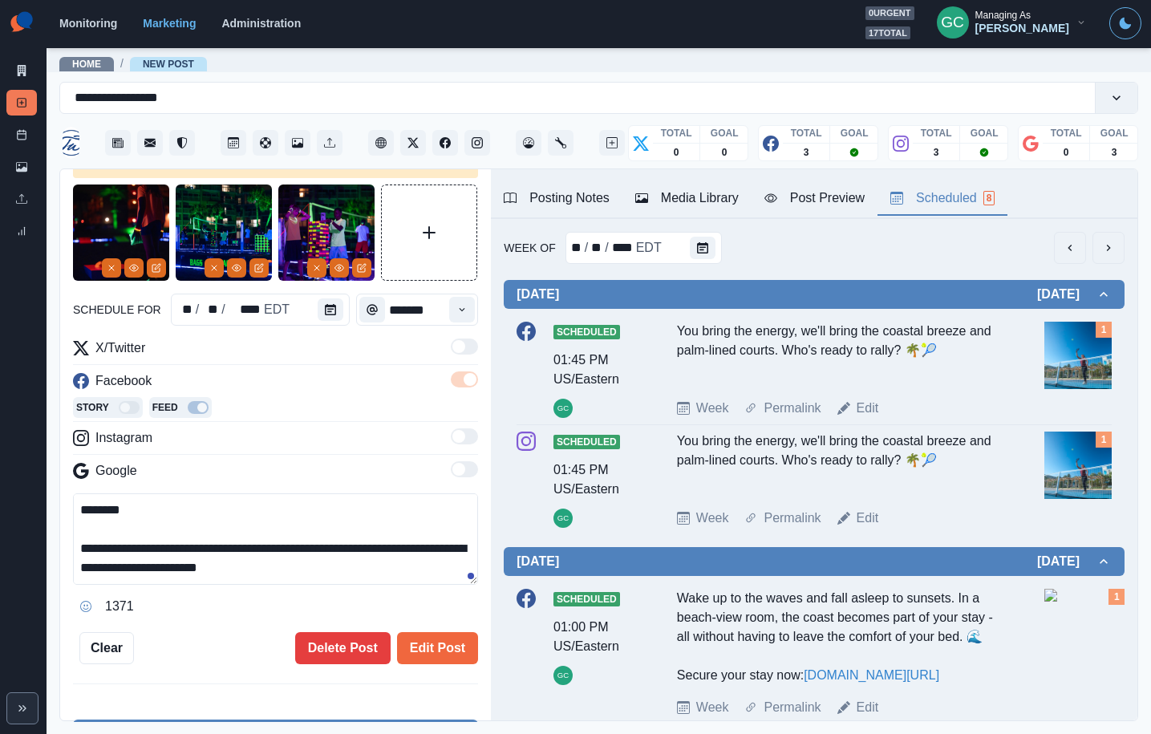
click at [976, 206] on div "Scheduled 8" at bounding box center [943, 198] width 104 height 19
click at [731, 246] on button "Calendar" at bounding box center [725, 248] width 26 height 22
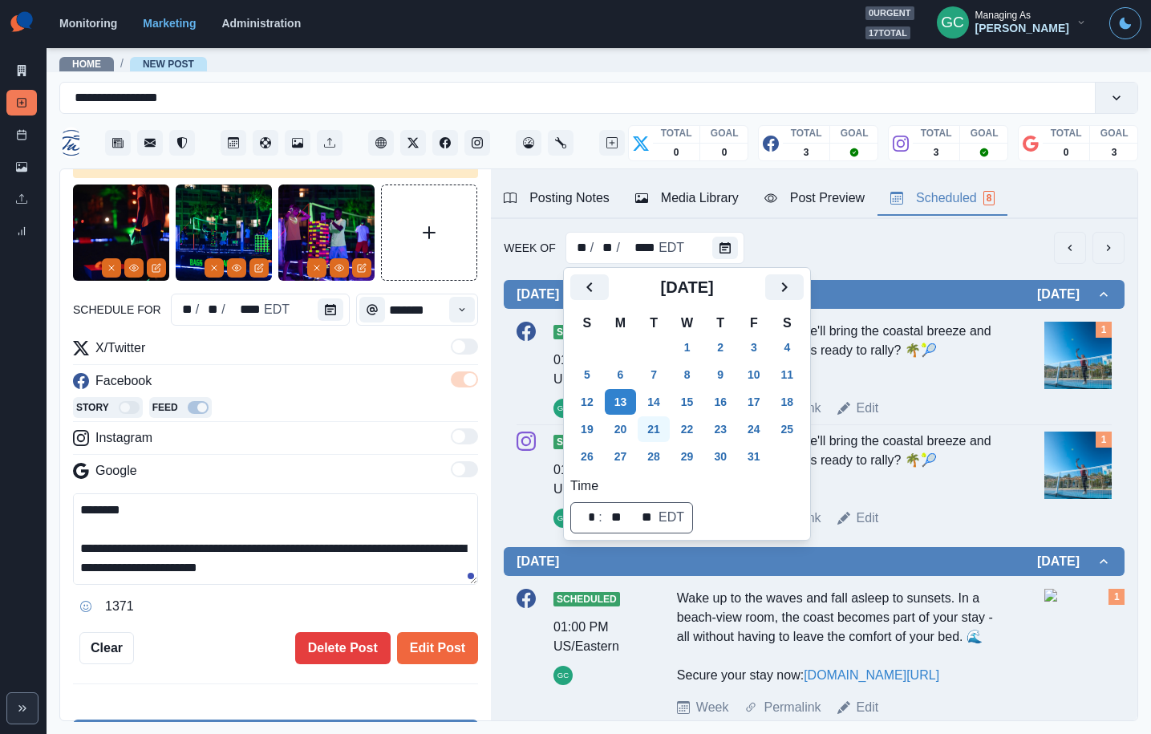
click at [643, 423] on button "21" at bounding box center [654, 429] width 32 height 26
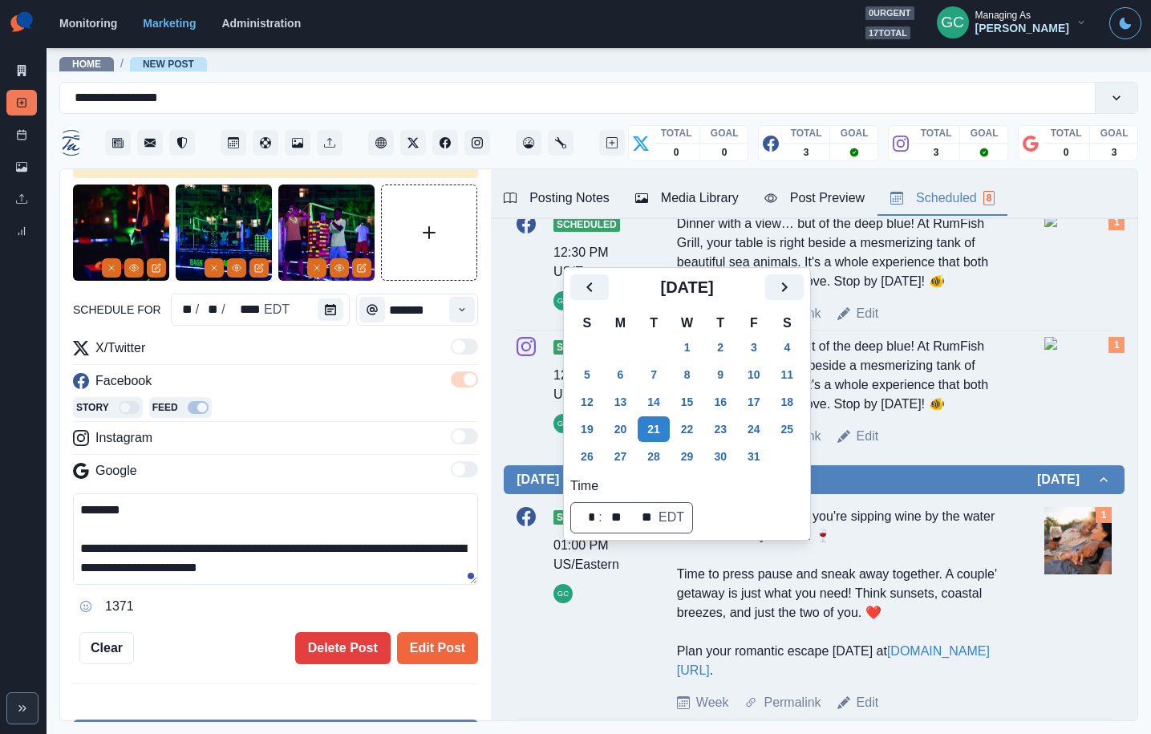
scroll to position [852, 0]
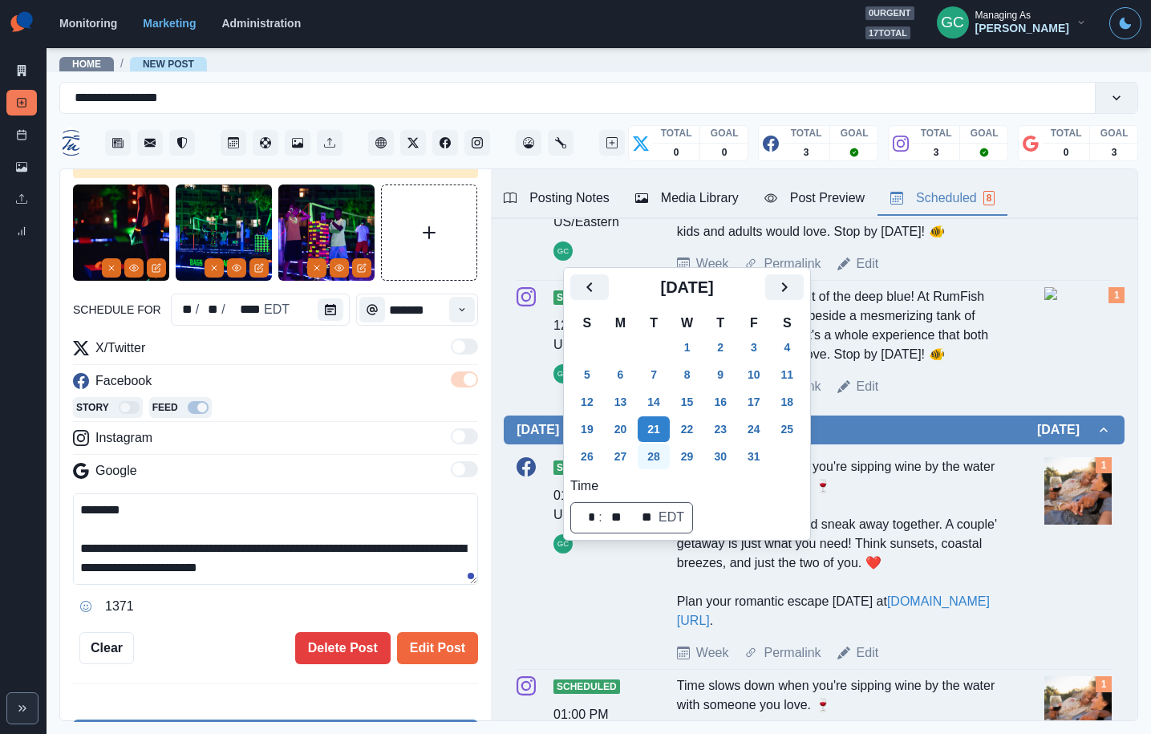
click at [654, 459] on button "28" at bounding box center [654, 457] width 32 height 26
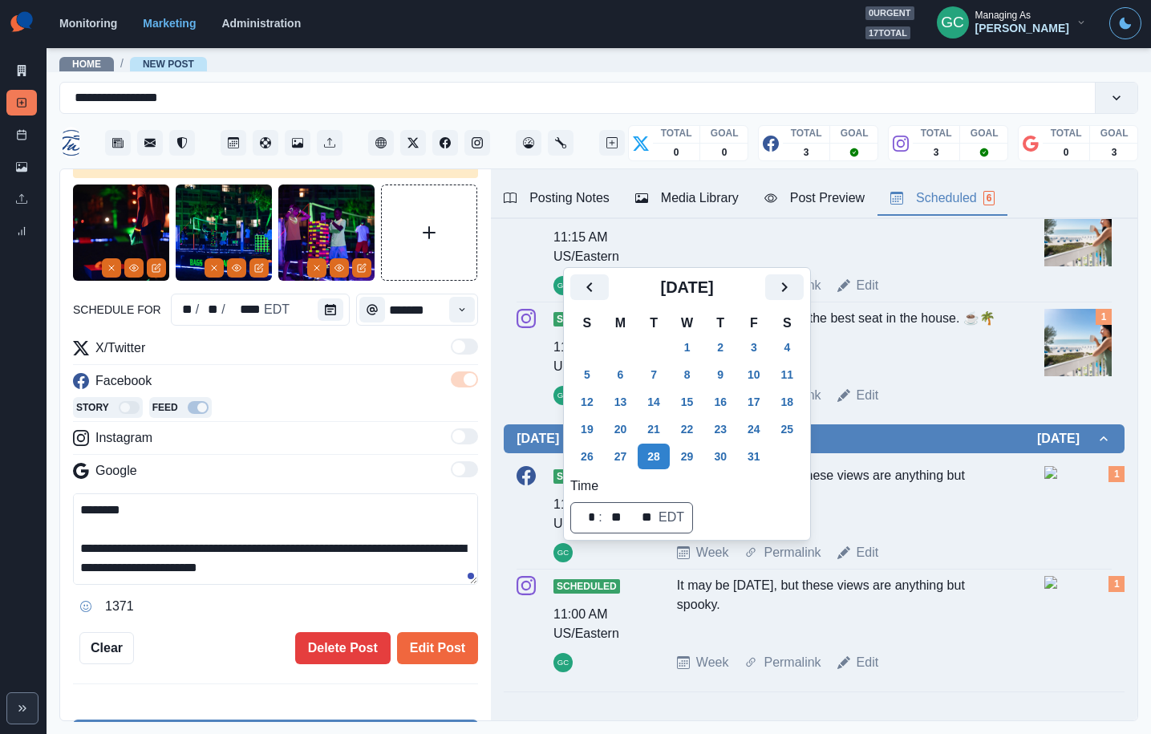
scroll to position [1082, 0]
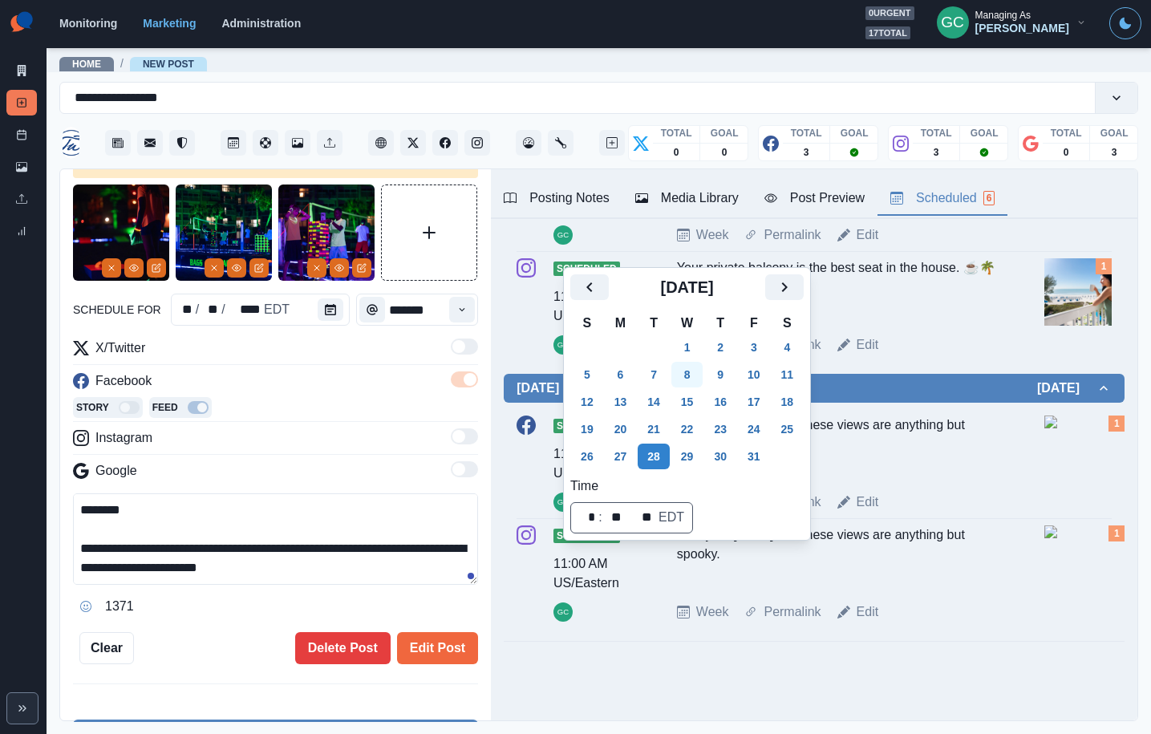
click at [697, 375] on button "8" at bounding box center [688, 375] width 32 height 26
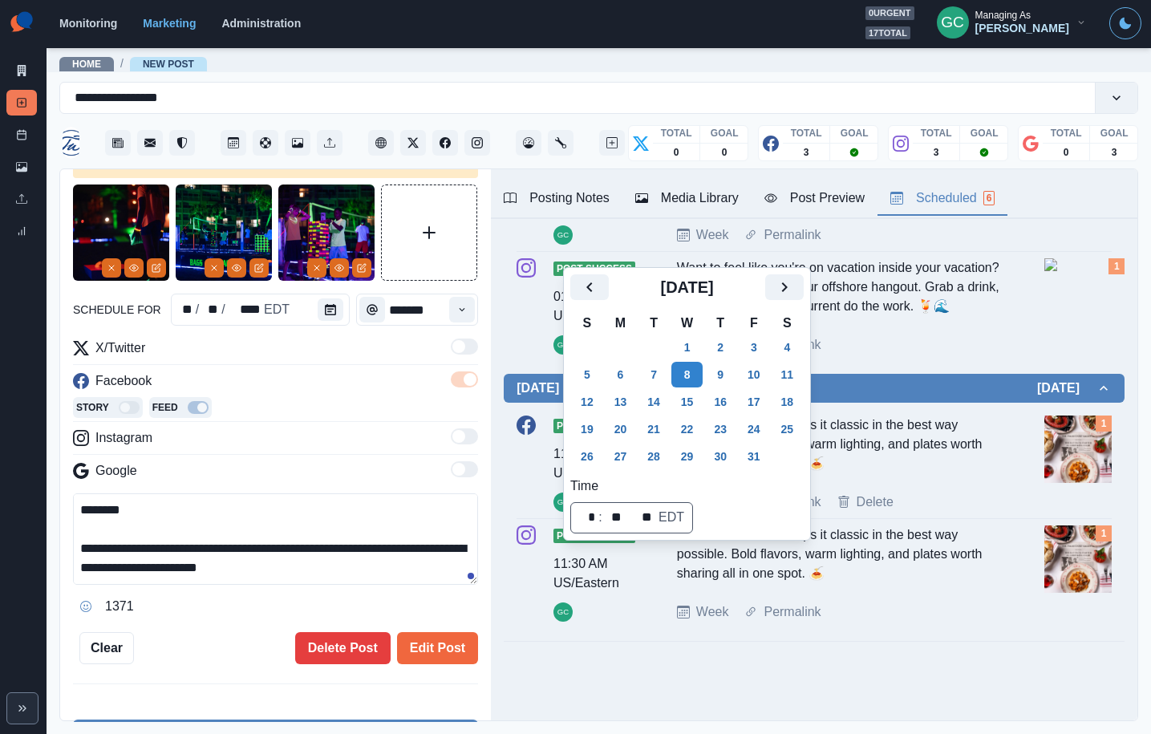
scroll to position [530, 0]
click at [681, 398] on button "15" at bounding box center [688, 402] width 32 height 26
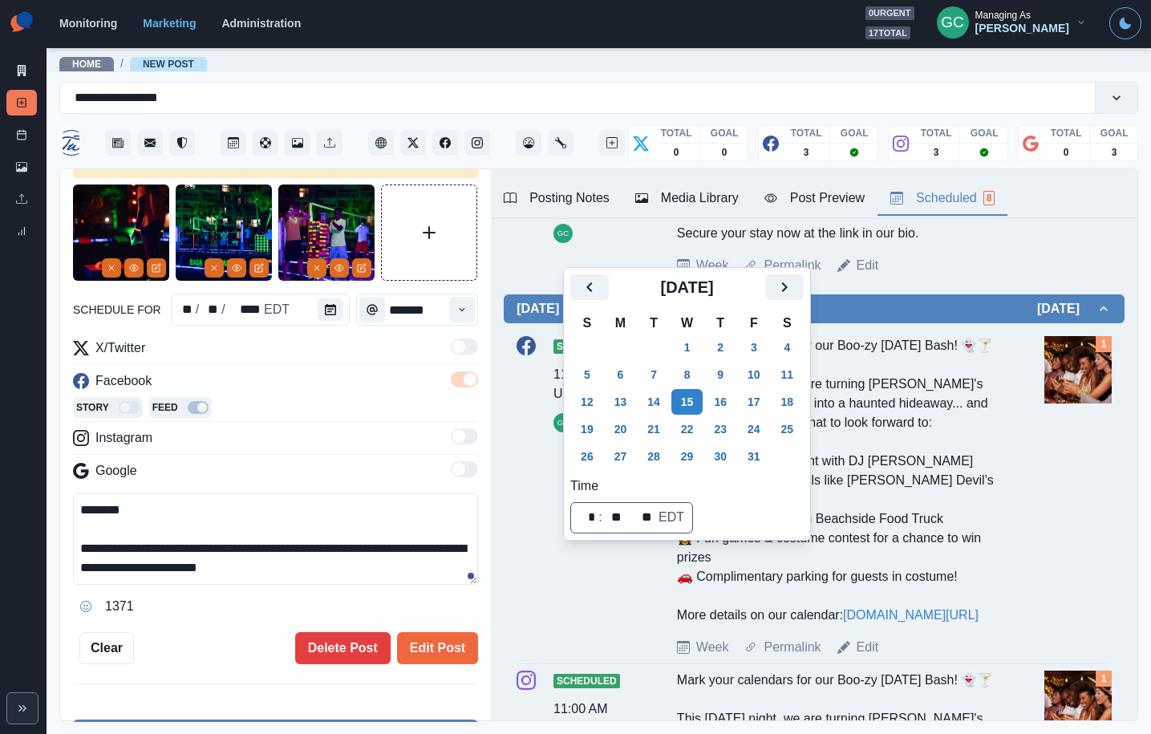
scroll to position [599, 0]
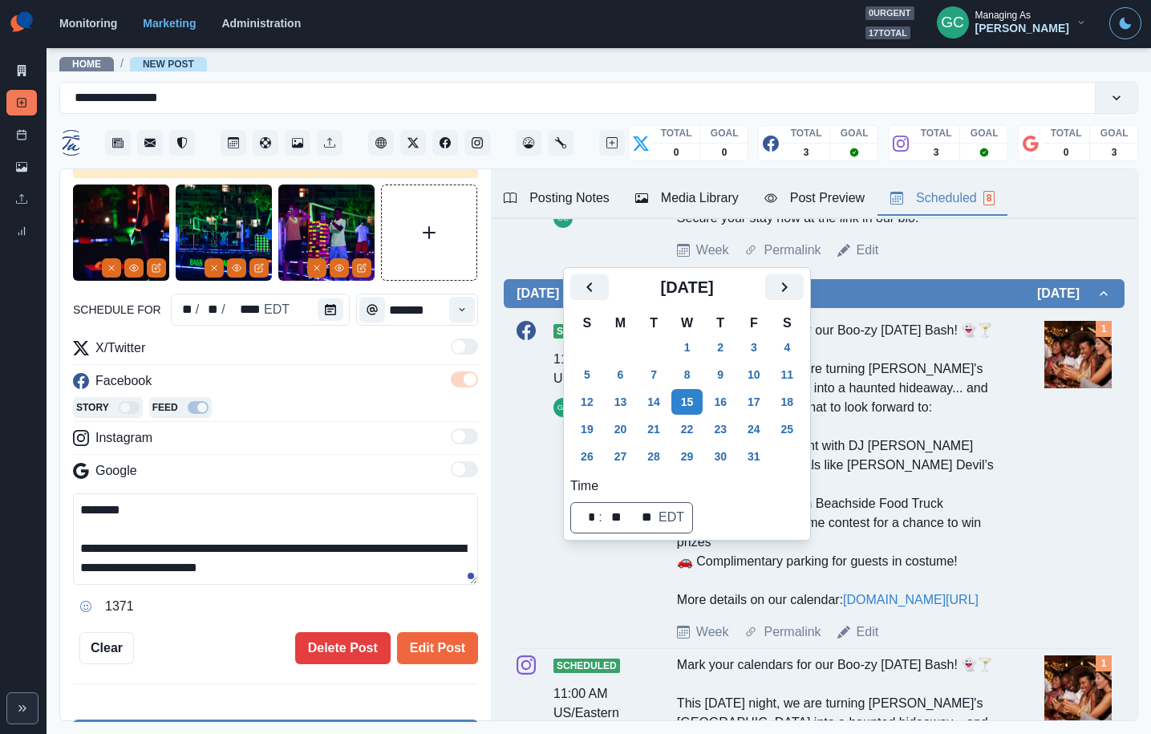
click at [938, 388] on div "Mark your calendars for our Boo-zy [DATE] Bash! 👻🍸 This [DATE] night, we are tu…" at bounding box center [839, 465] width 325 height 289
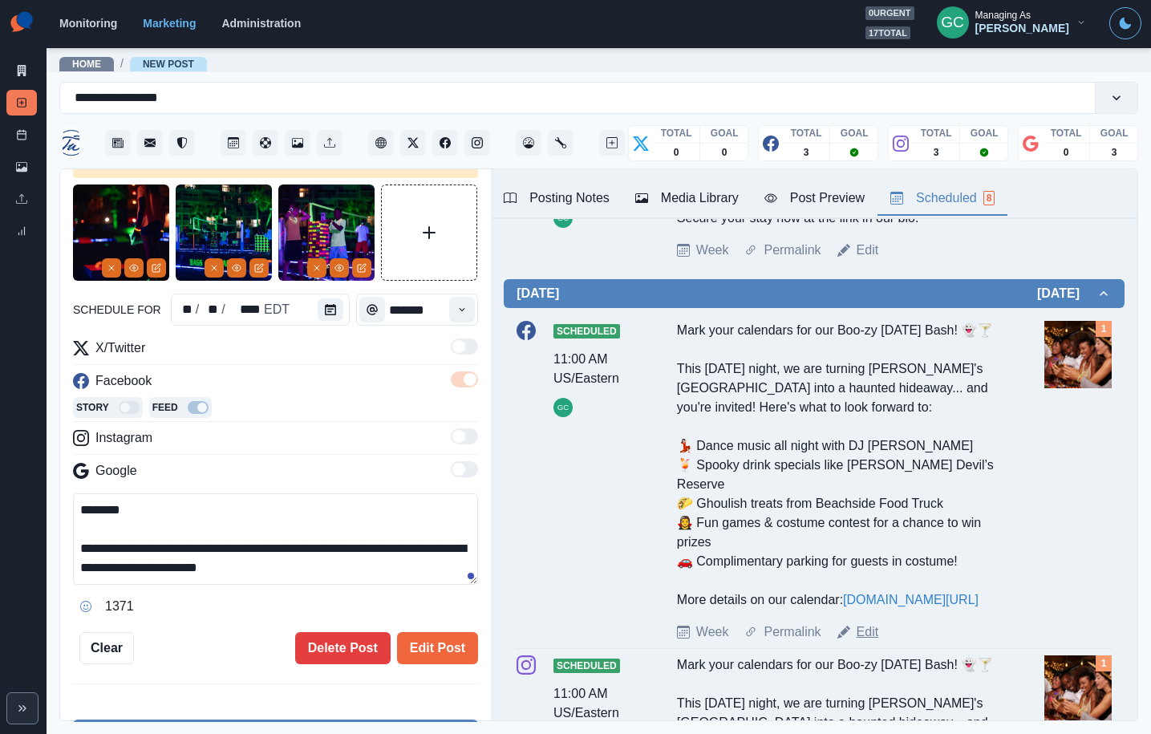
click at [865, 642] on link "Edit" at bounding box center [868, 632] width 22 height 19
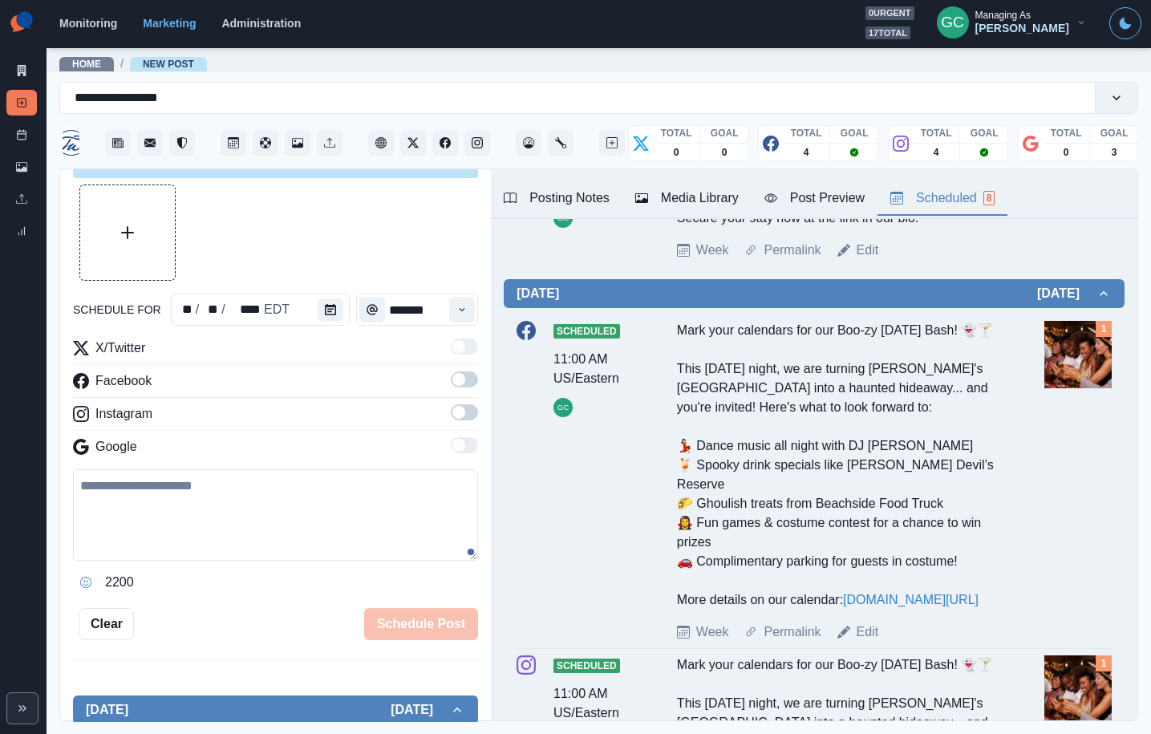
type input "********"
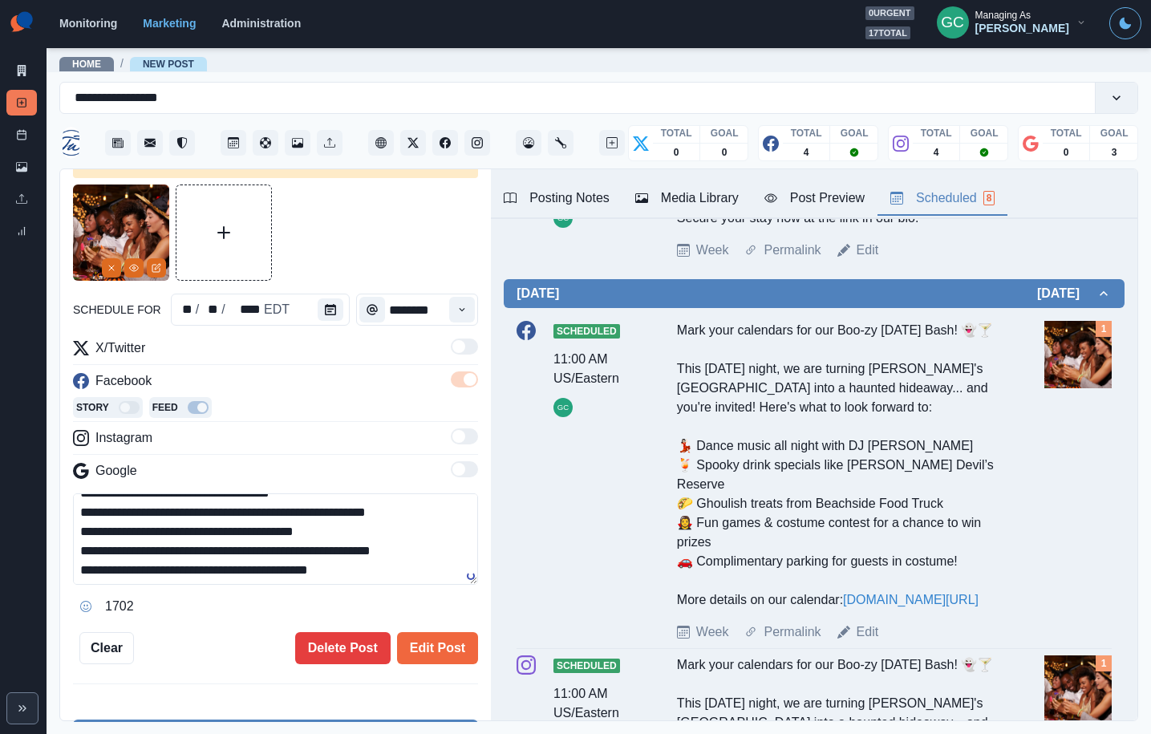
scroll to position [139, 0]
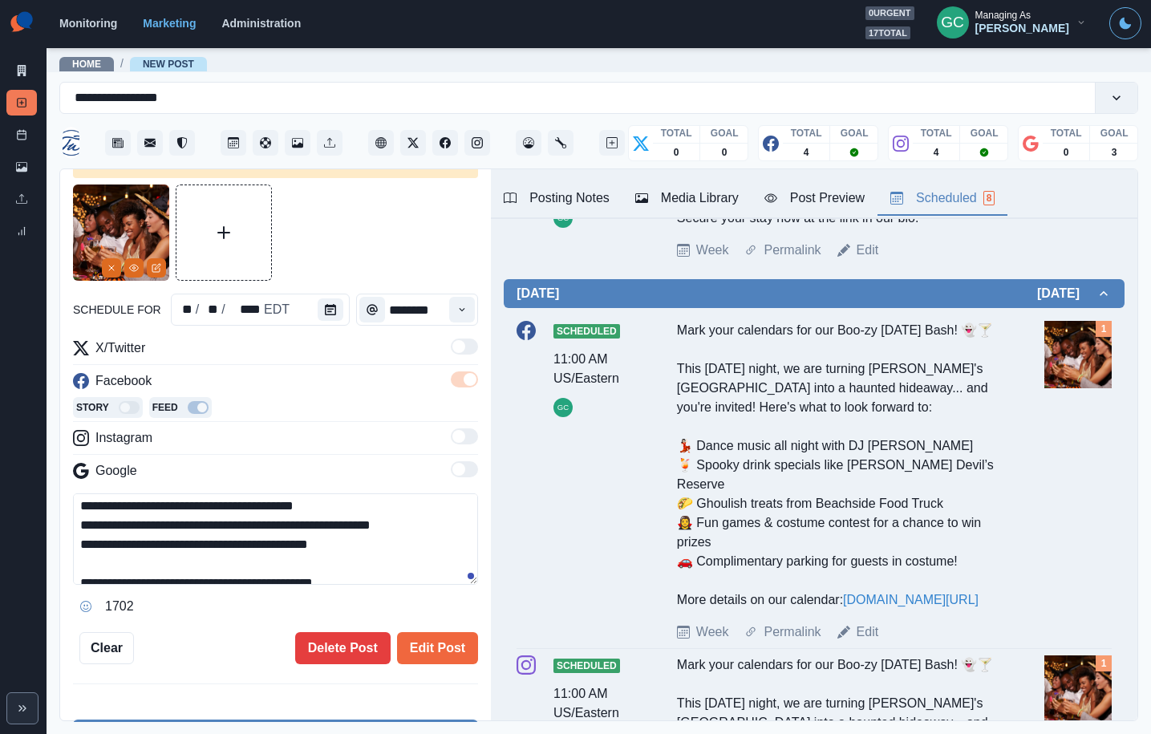
drag, startPoint x: 99, startPoint y: 544, endPoint x: 451, endPoint y: 549, distance: 352.2
click at [451, 549] on textarea "**********" at bounding box center [275, 538] width 405 height 91
paste textarea
type textarea "**********"
click at [450, 646] on button "Edit Post" at bounding box center [437, 648] width 81 height 32
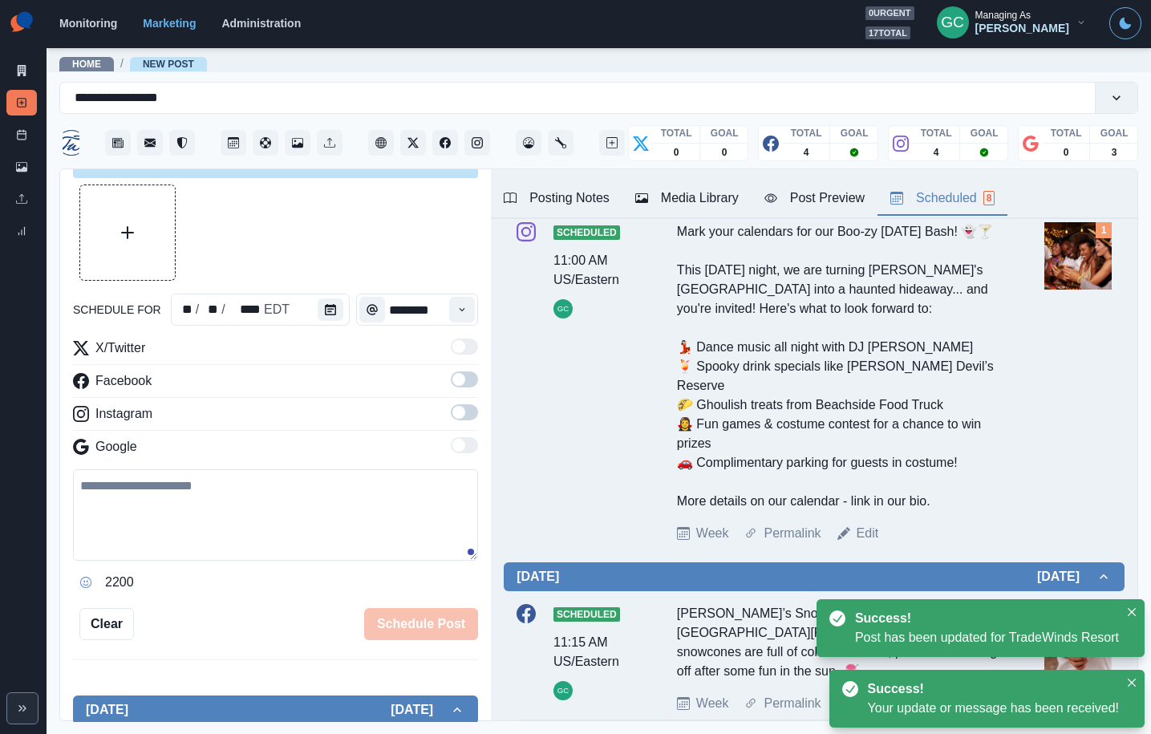
scroll to position [1022, 0]
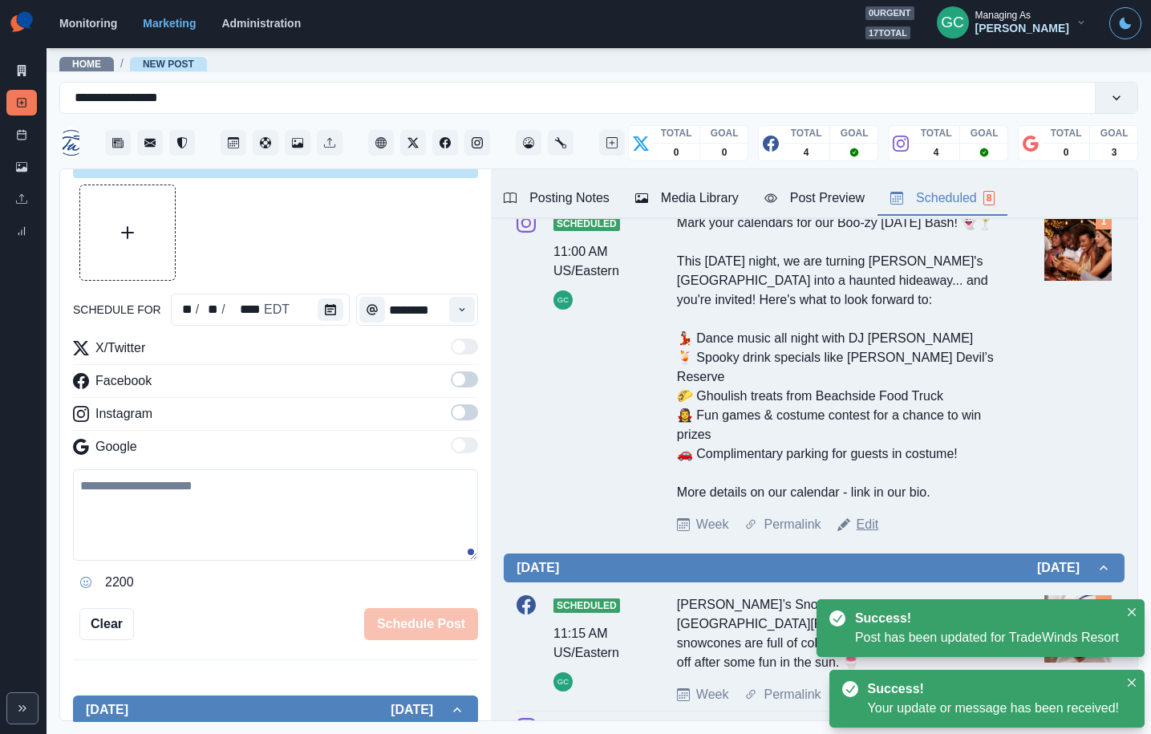
click at [862, 534] on link "Edit" at bounding box center [868, 524] width 22 height 19
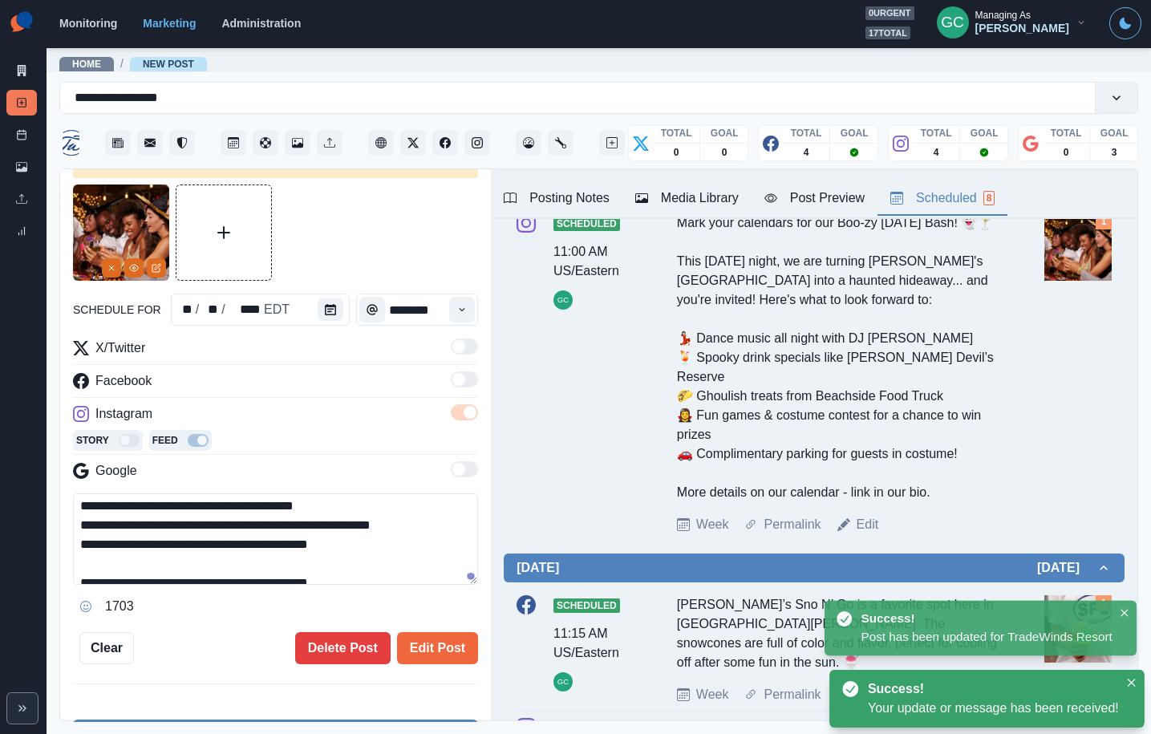
scroll to position [147, 0]
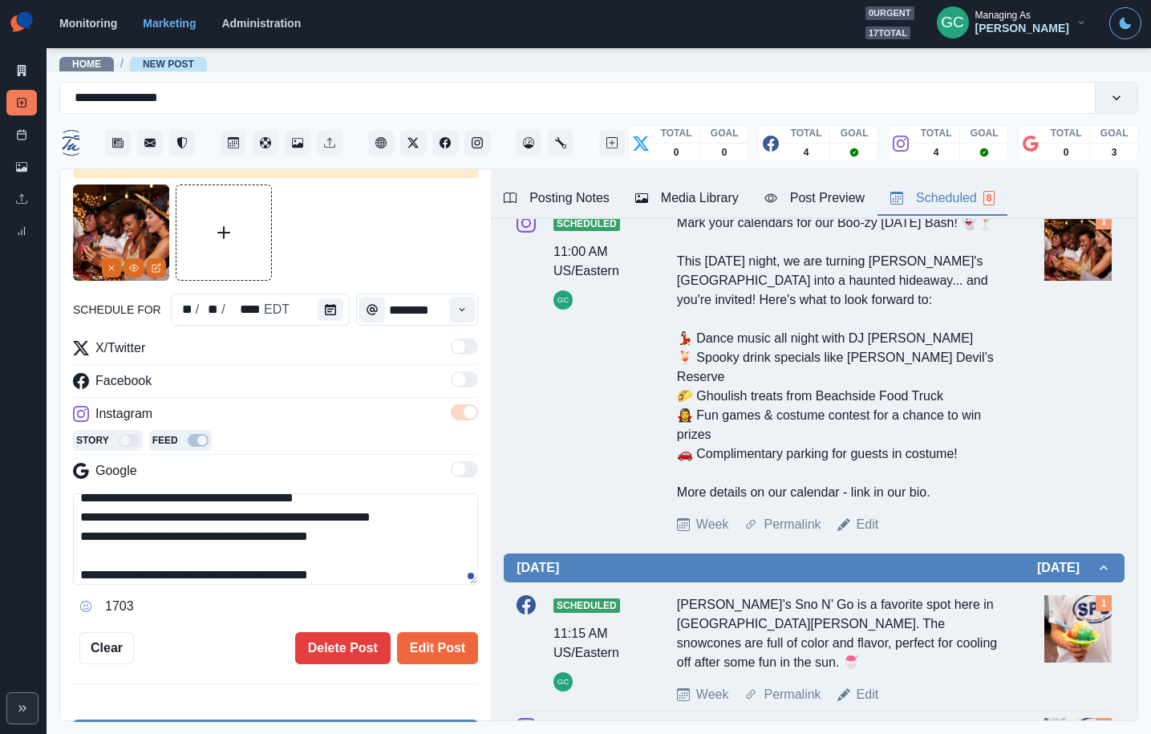
drag, startPoint x: 95, startPoint y: 539, endPoint x: 440, endPoint y: 538, distance: 345.0
click at [440, 538] on textarea "**********" at bounding box center [275, 538] width 405 height 91
paste textarea
type textarea "**********"
click at [450, 647] on button "Edit Post" at bounding box center [437, 648] width 81 height 32
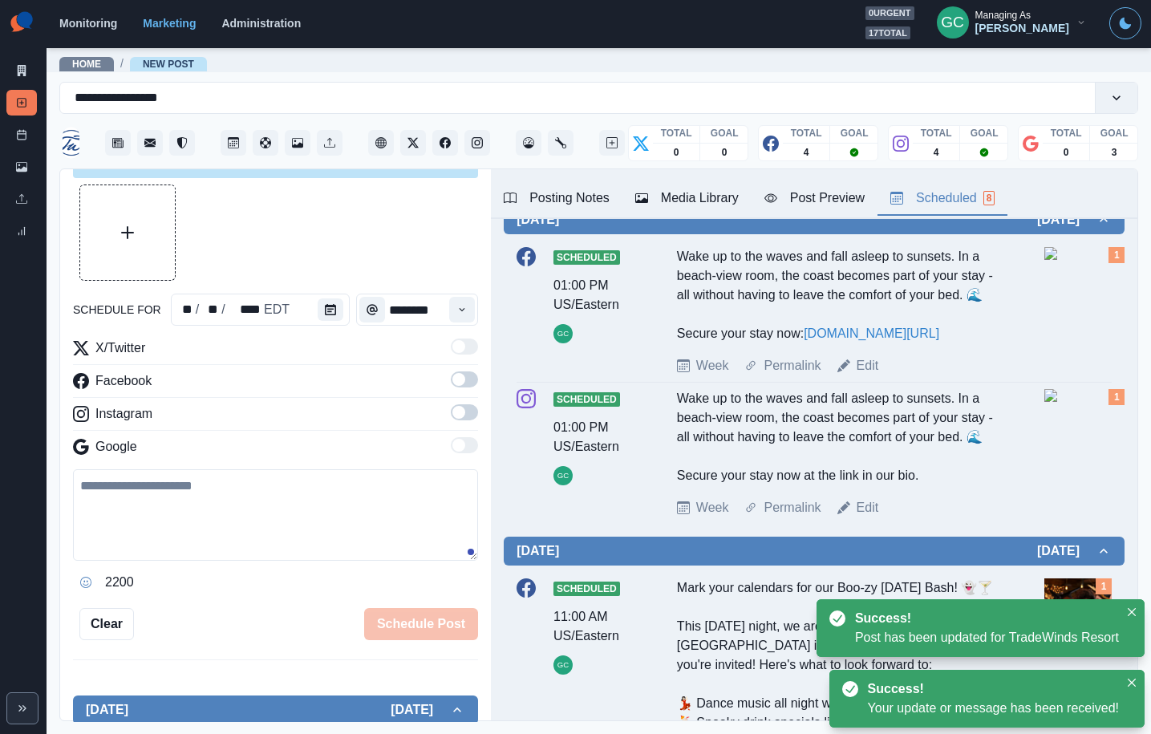
scroll to position [340, 0]
